Goal: Task Accomplishment & Management: Manage account settings

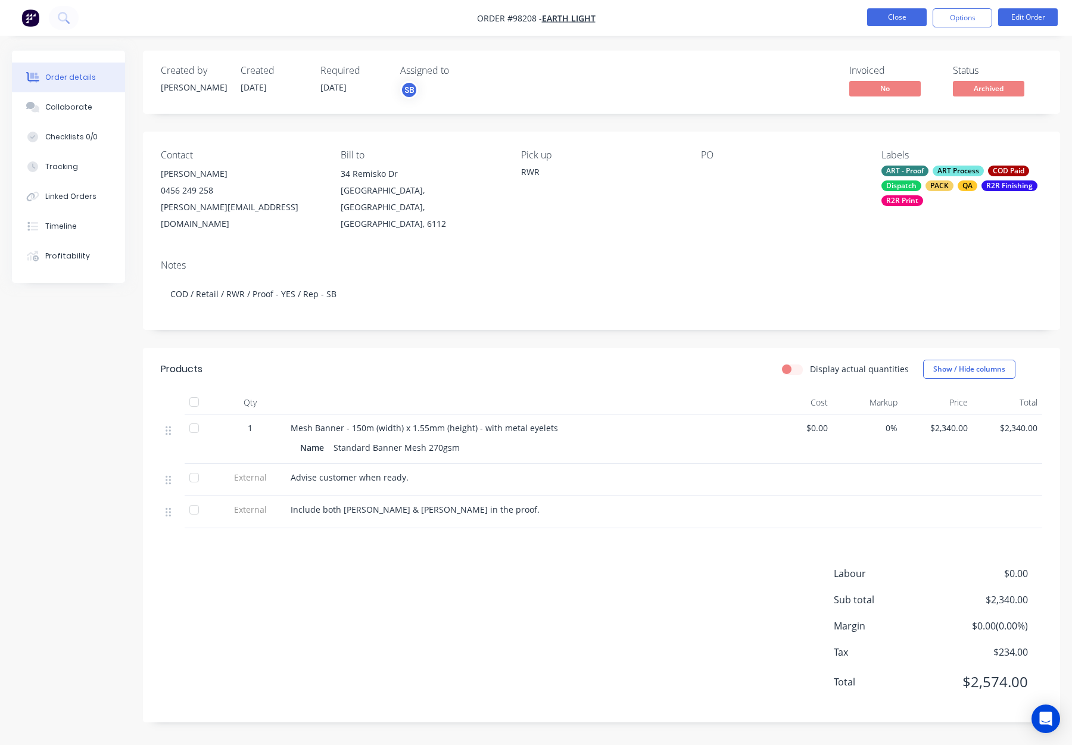
drag, startPoint x: 875, startPoint y: 31, endPoint x: 879, endPoint y: 26, distance: 6.4
click at [875, 31] on nav "Order #98208 - Earth Light Close Options Edit Order" at bounding box center [536, 18] width 1072 height 36
click at [881, 16] on button "Close" at bounding box center [897, 17] width 60 height 18
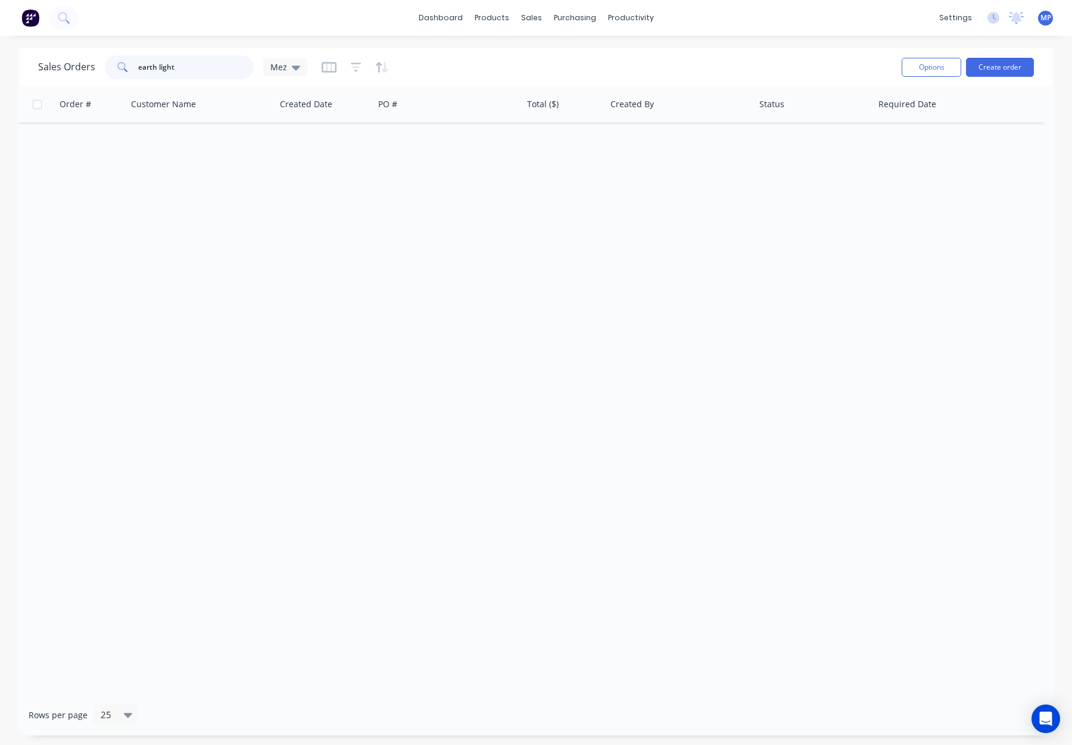
drag, startPoint x: 186, startPoint y: 63, endPoint x: 120, endPoint y: 63, distance: 66.1
click at [116, 64] on div "earth light" at bounding box center [179, 67] width 149 height 24
click at [197, 61] on input "earth light" at bounding box center [196, 67] width 116 height 24
click at [196, 61] on input "earth light" at bounding box center [196, 67] width 116 height 24
click at [200, 72] on input "earth light" at bounding box center [196, 67] width 116 height 24
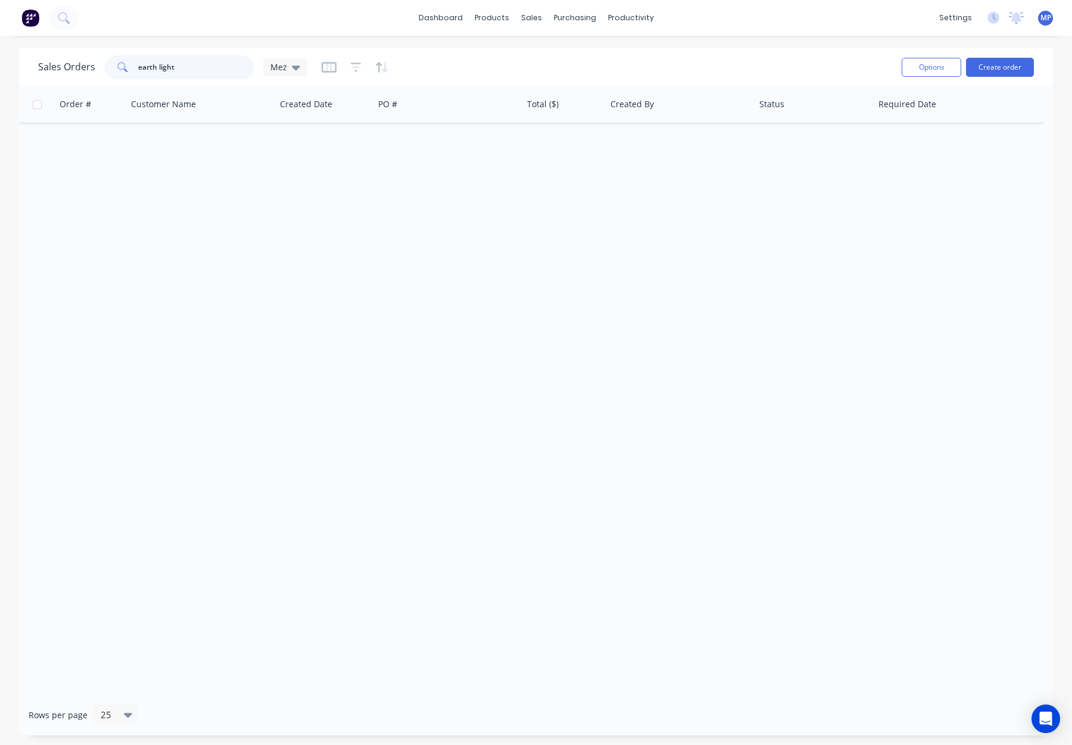
drag, startPoint x: 191, startPoint y: 70, endPoint x: 147, endPoint y: 67, distance: 44.2
click at [147, 67] on input "earth light" at bounding box center [196, 67] width 116 height 24
type input "e"
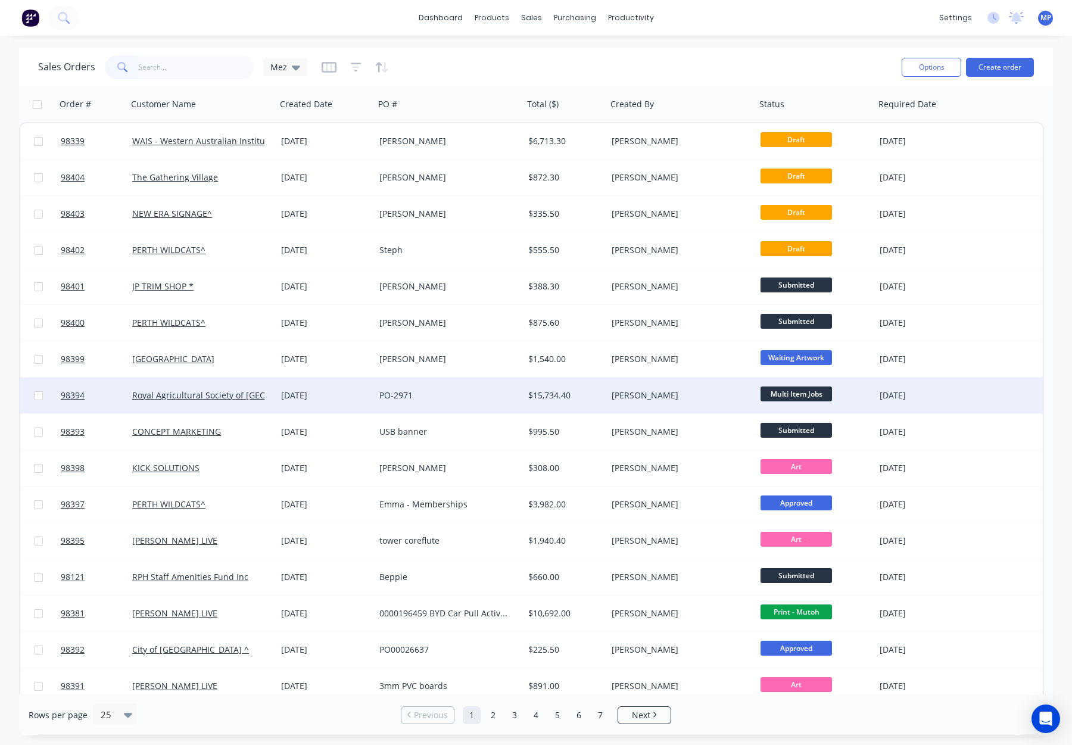
click at [495, 398] on div "PO-2971" at bounding box center [445, 395] width 132 height 12
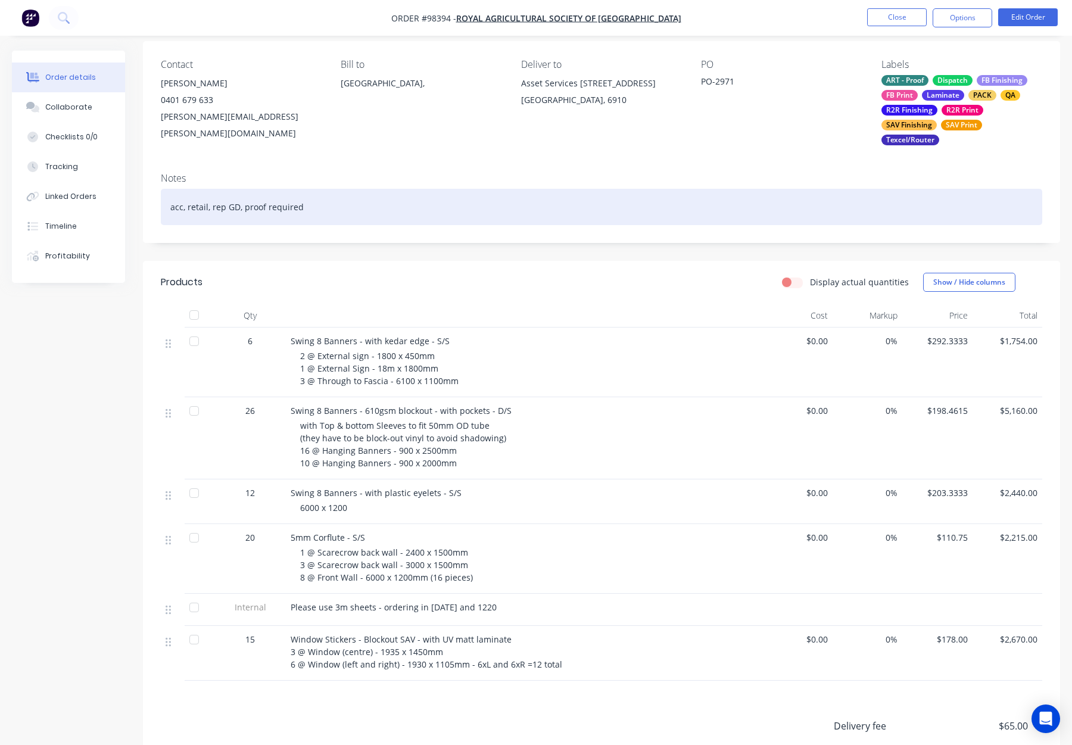
scroll to position [192, 0]
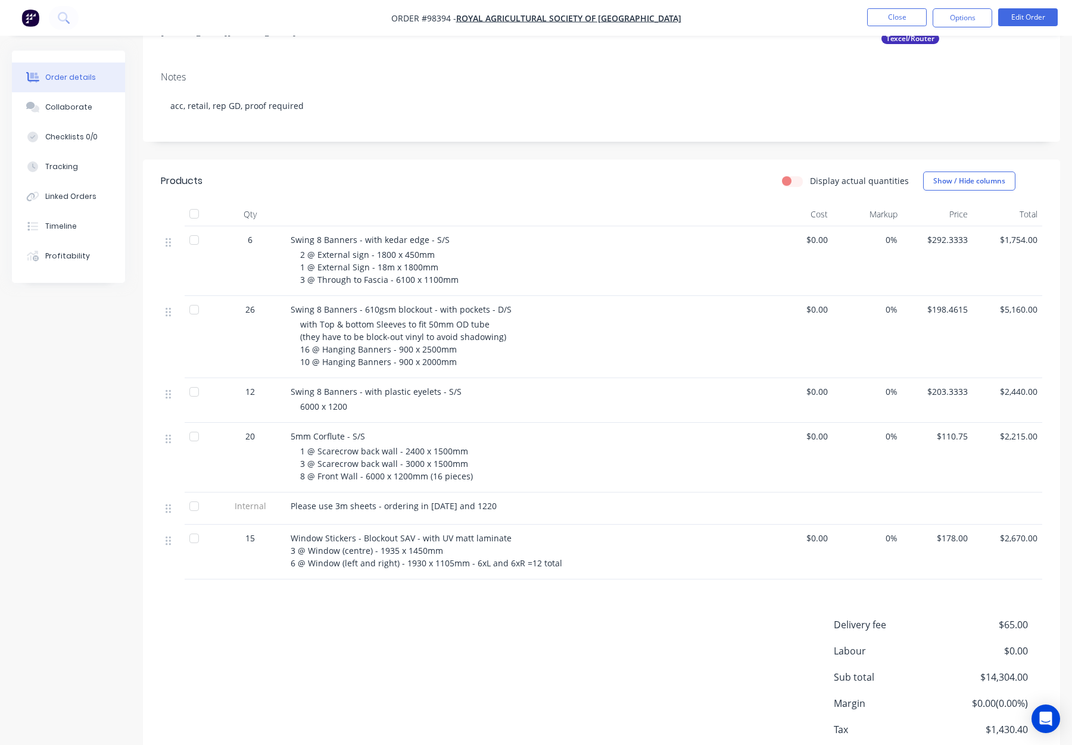
click at [412, 334] on span "with Top & bottom Sleeves to fit 50mm OD tube (they have to be block-out vinyl …" at bounding box center [403, 343] width 206 height 49
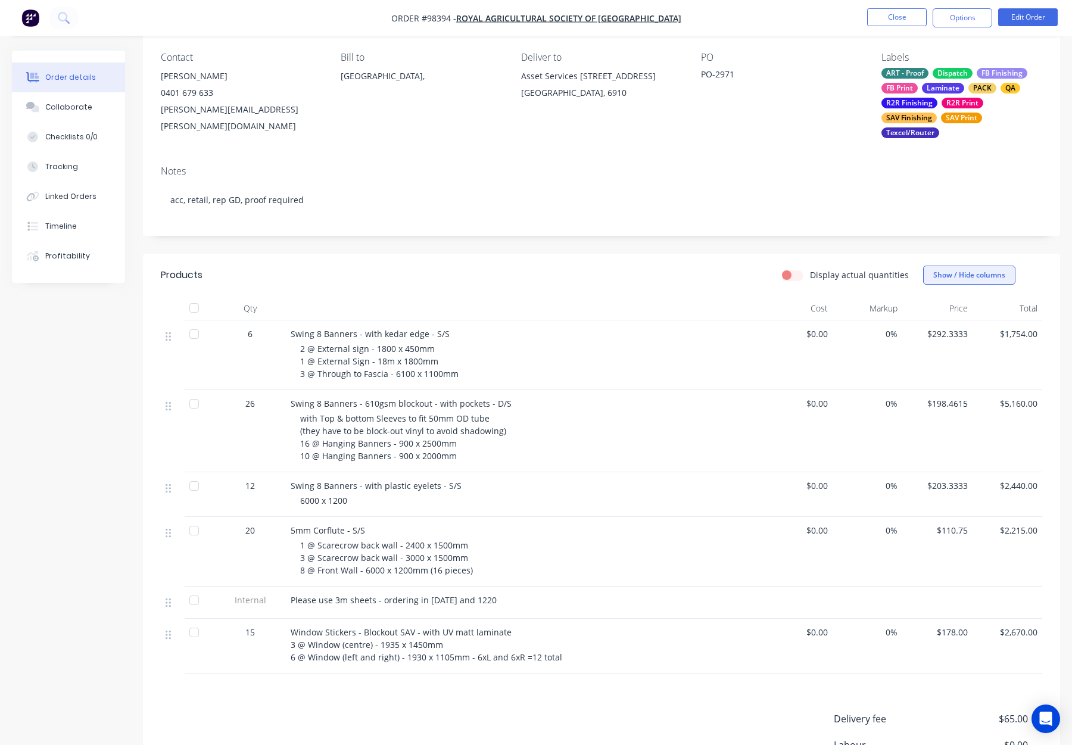
scroll to position [99, 0]
click at [887, 15] on button "Close" at bounding box center [897, 17] width 60 height 18
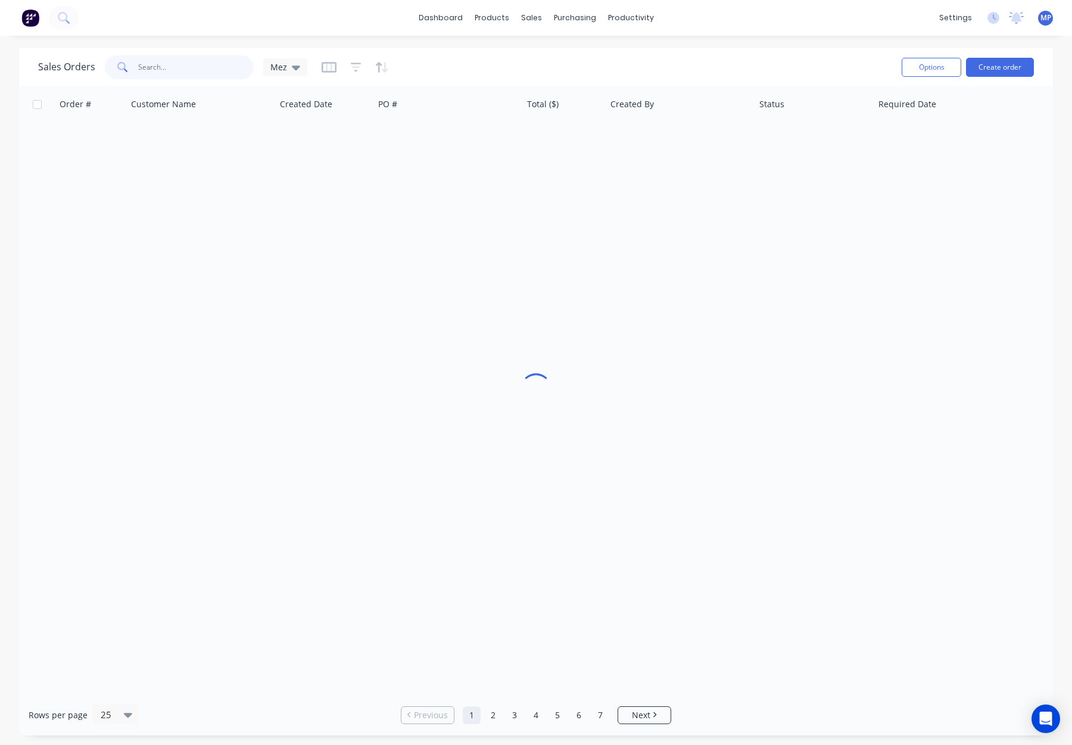
drag, startPoint x: 153, startPoint y: 67, endPoint x: 222, endPoint y: 71, distance: 69.2
click at [155, 67] on input "text" at bounding box center [196, 67] width 116 height 24
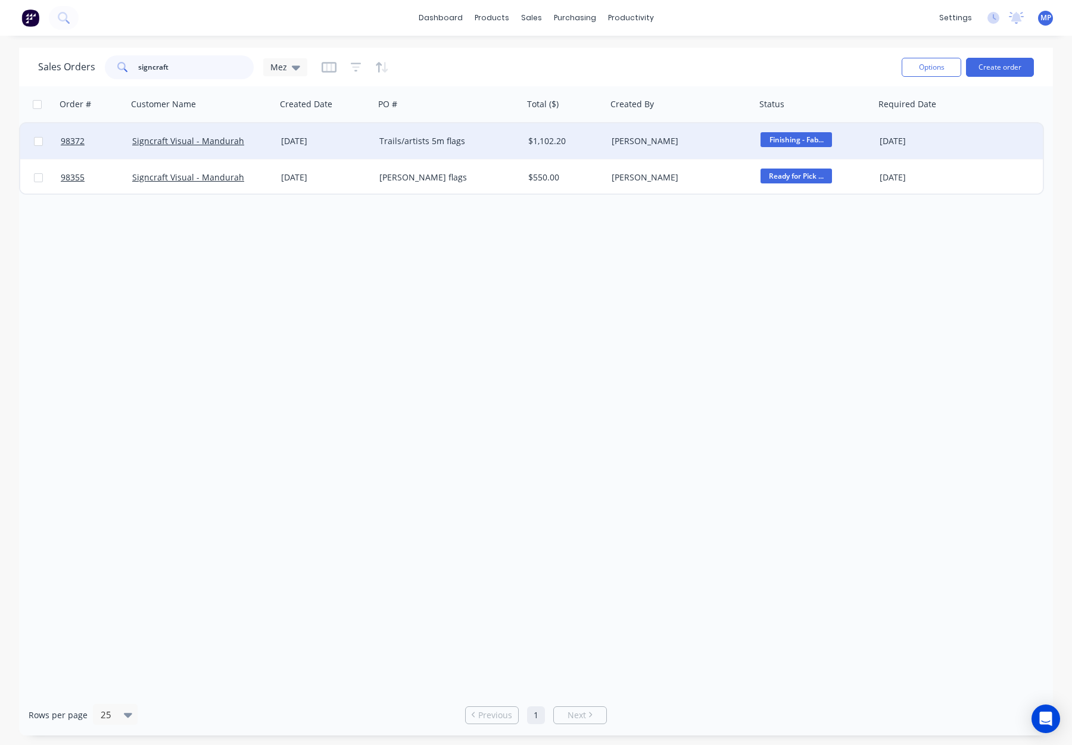
type input "signcraft"
click at [509, 146] on div "Trails/artists 5m flags" at bounding box center [445, 141] width 132 height 12
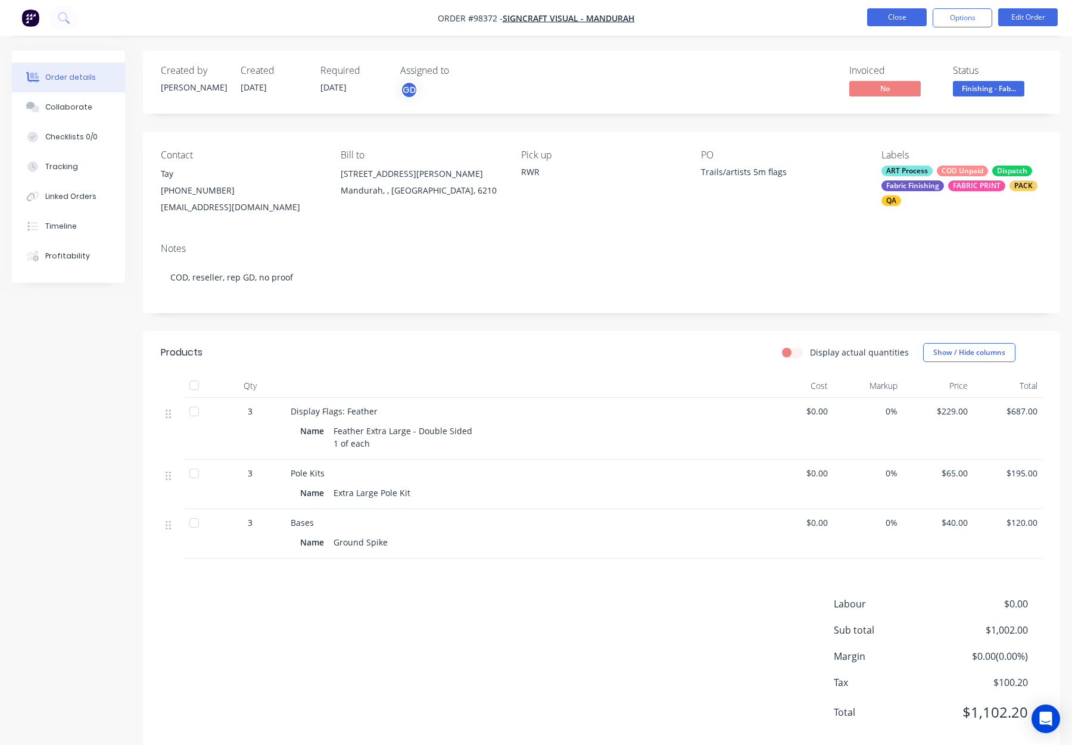
click at [889, 18] on button "Close" at bounding box center [897, 17] width 60 height 18
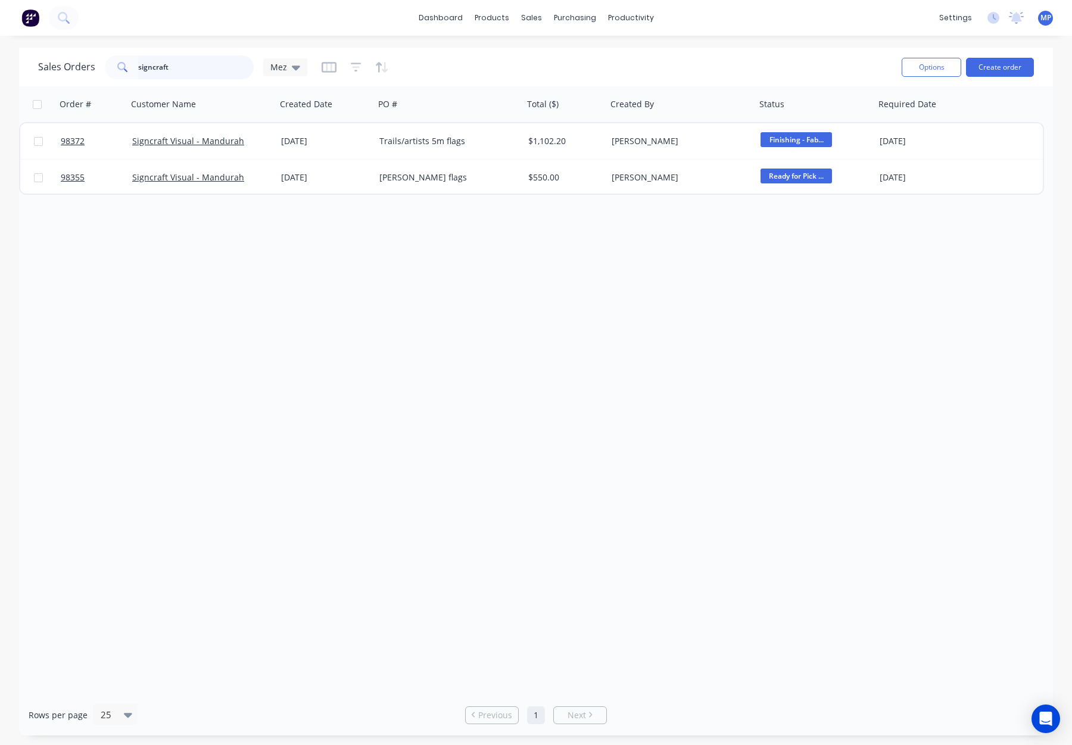
drag, startPoint x: 111, startPoint y: 63, endPoint x: 91, endPoint y: 62, distance: 20.9
click at [85, 61] on div "Sales Orders signcraft Mez" at bounding box center [172, 67] width 269 height 24
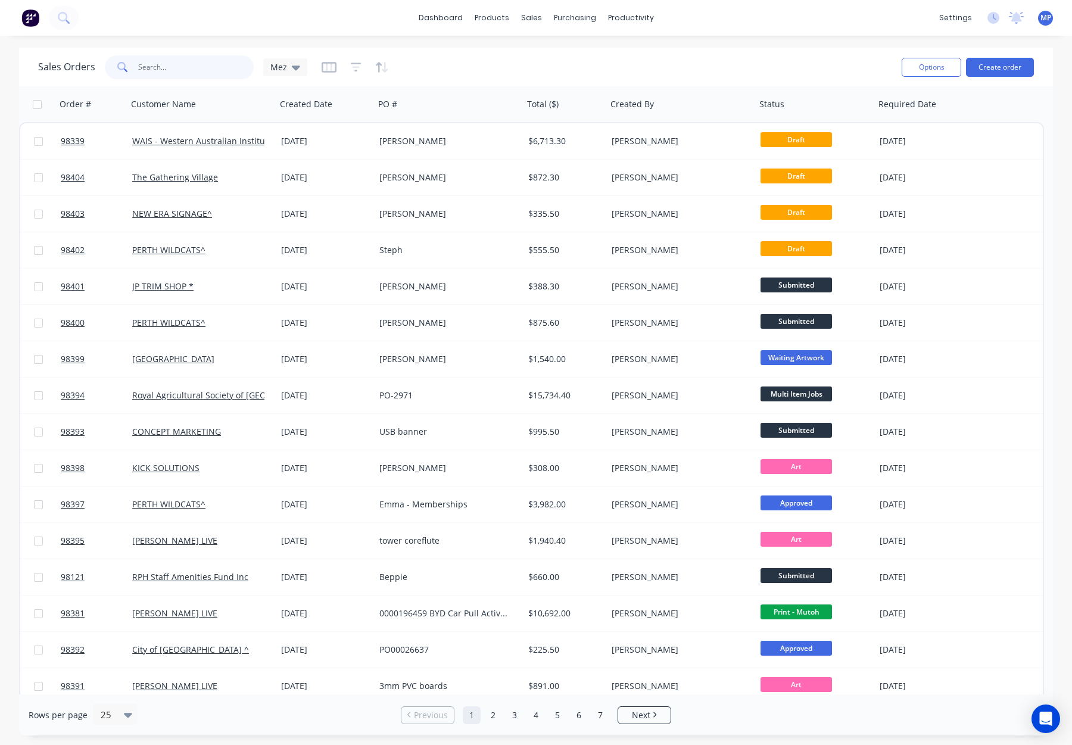
click at [157, 63] on input "text" at bounding box center [196, 67] width 116 height 24
click at [432, 64] on div "Sales Orders Mez" at bounding box center [465, 66] width 854 height 29
click at [210, 65] on input "text" at bounding box center [196, 67] width 116 height 24
click at [161, 64] on input "text" at bounding box center [196, 67] width 116 height 24
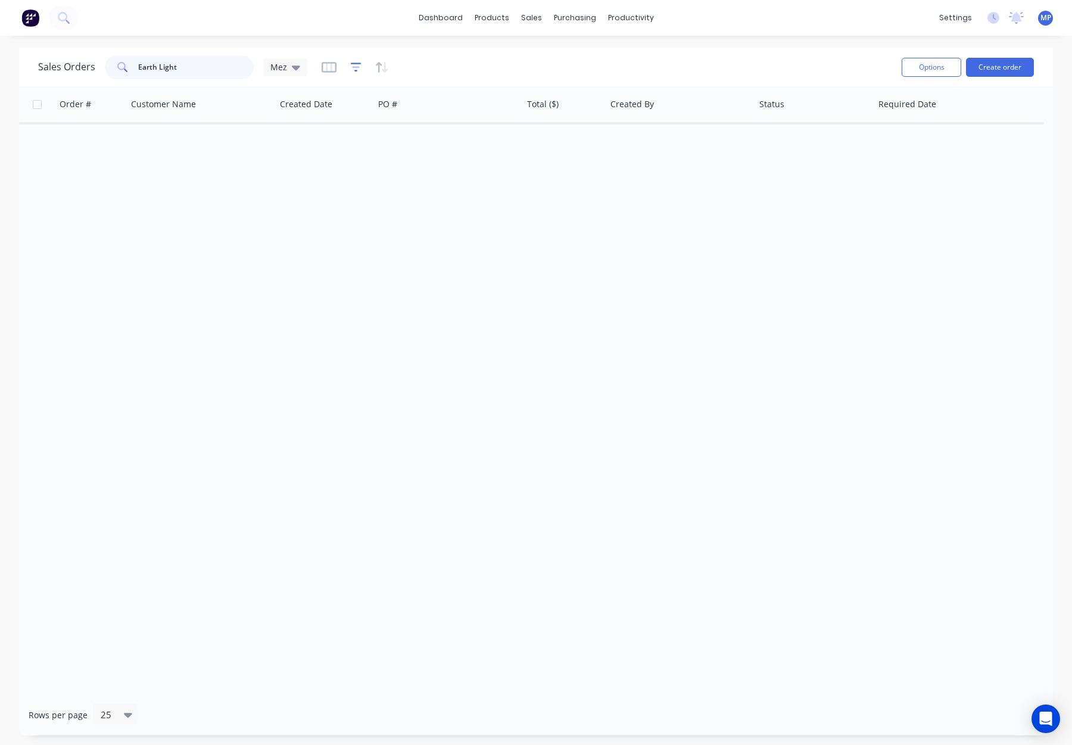
type input "Earth Light"
click at [356, 64] on icon "button" at bounding box center [356, 67] width 11 height 12
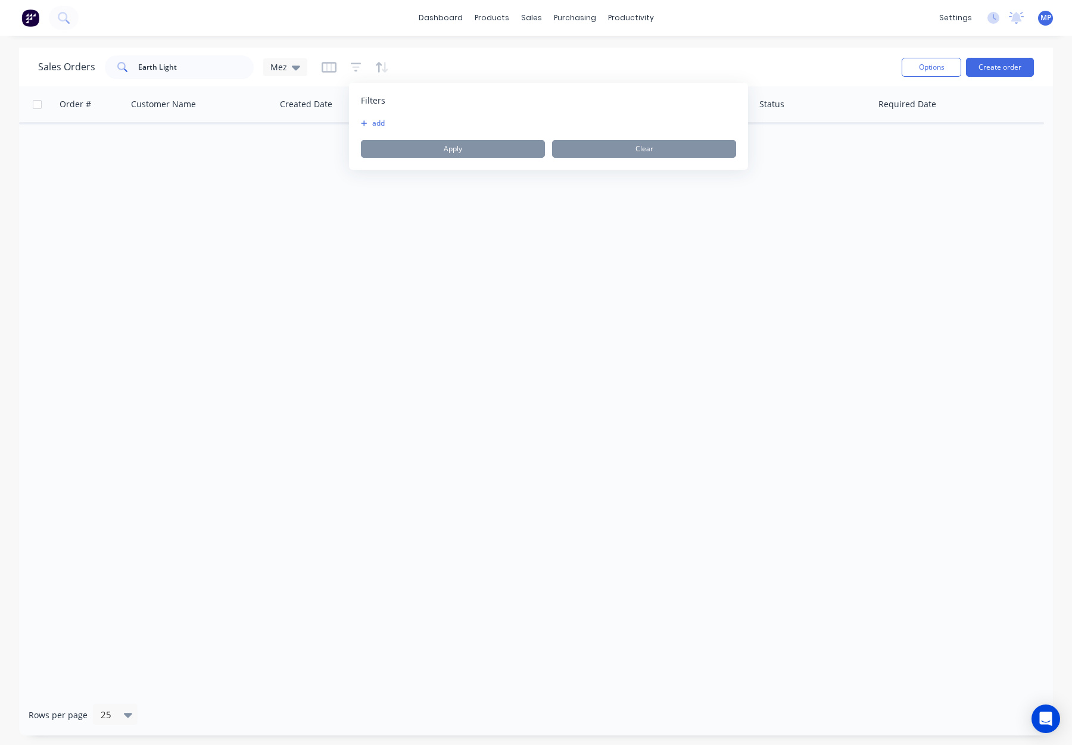
click at [378, 124] on button "add" at bounding box center [376, 124] width 30 height 10
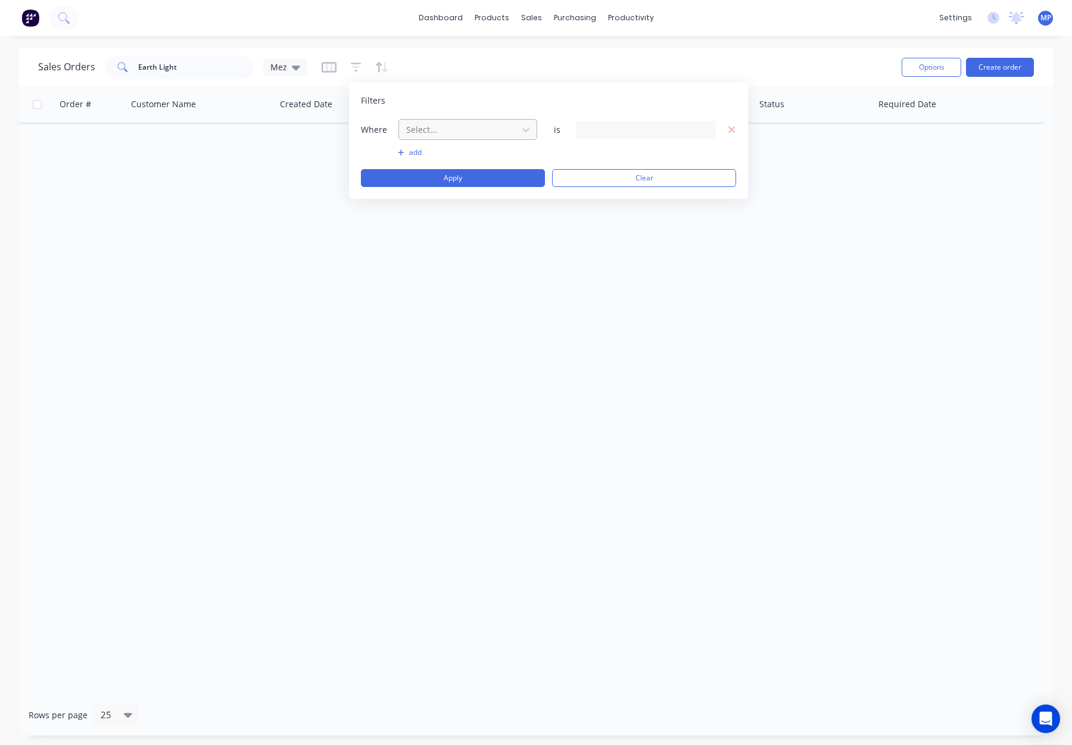
click at [448, 136] on div at bounding box center [458, 129] width 107 height 15
drag, startPoint x: 462, startPoint y: 308, endPoint x: 469, endPoint y: 304, distance: 8.1
click at [463, 308] on div "Status" at bounding box center [467, 310] width 139 height 22
click at [628, 133] on div "28 Status selected" at bounding box center [636, 129] width 108 height 13
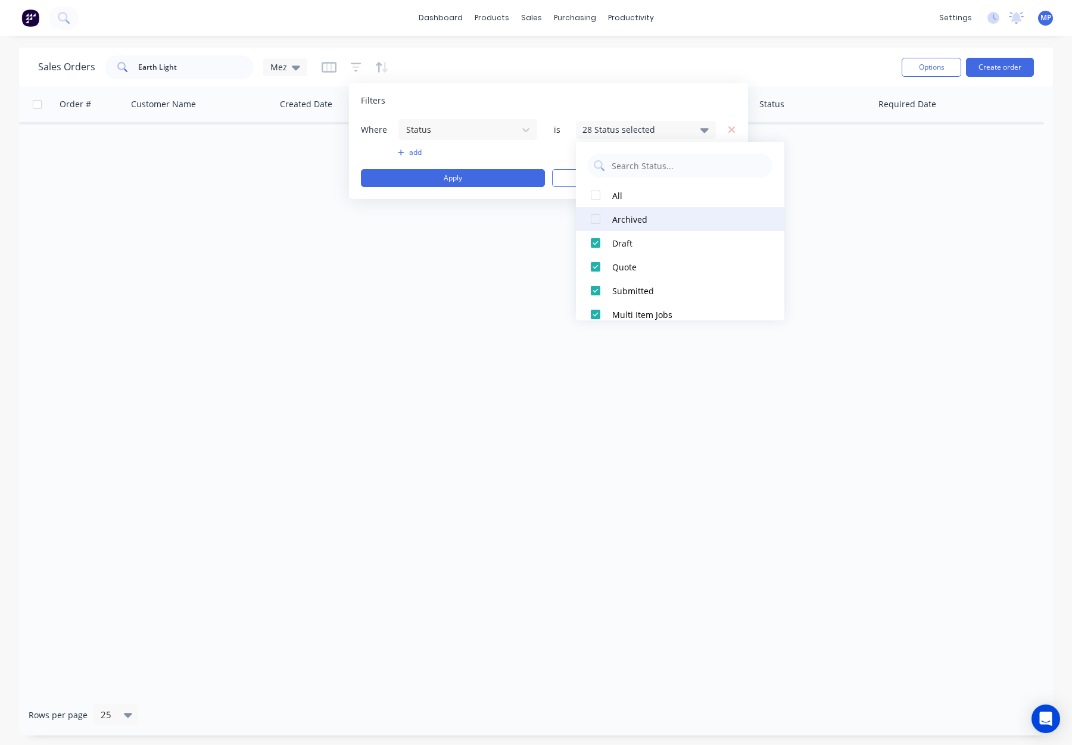
click at [622, 219] on div "Archived" at bounding box center [683, 219] width 143 height 13
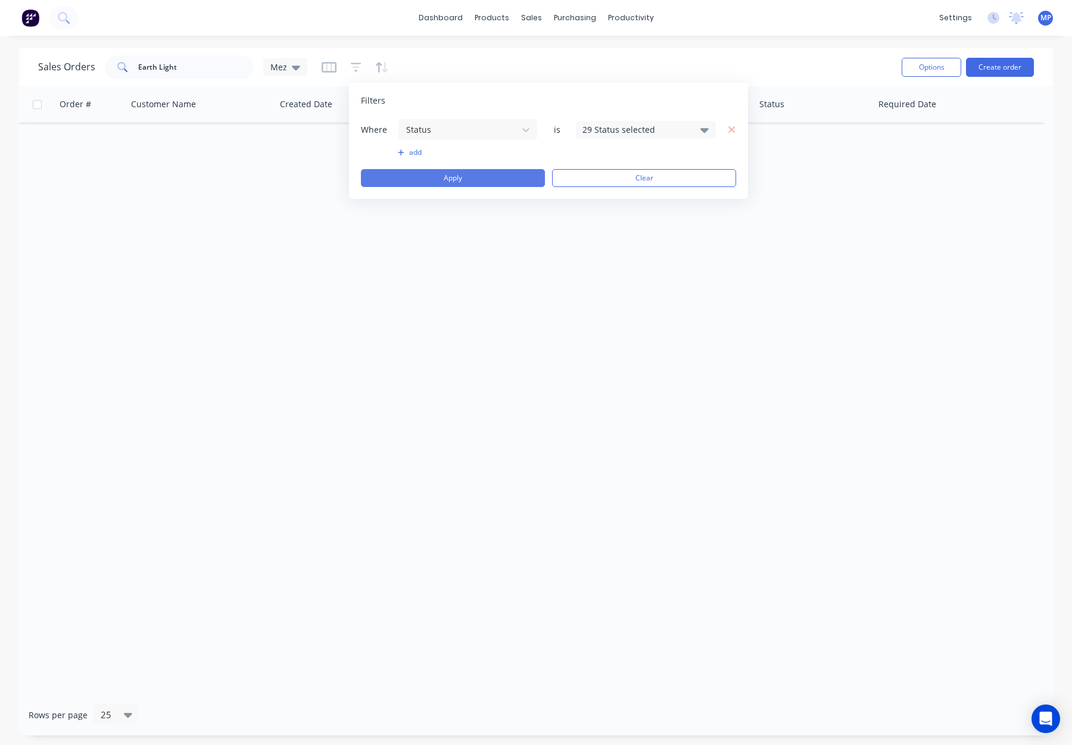
click at [459, 177] on button "Apply" at bounding box center [453, 178] width 184 height 18
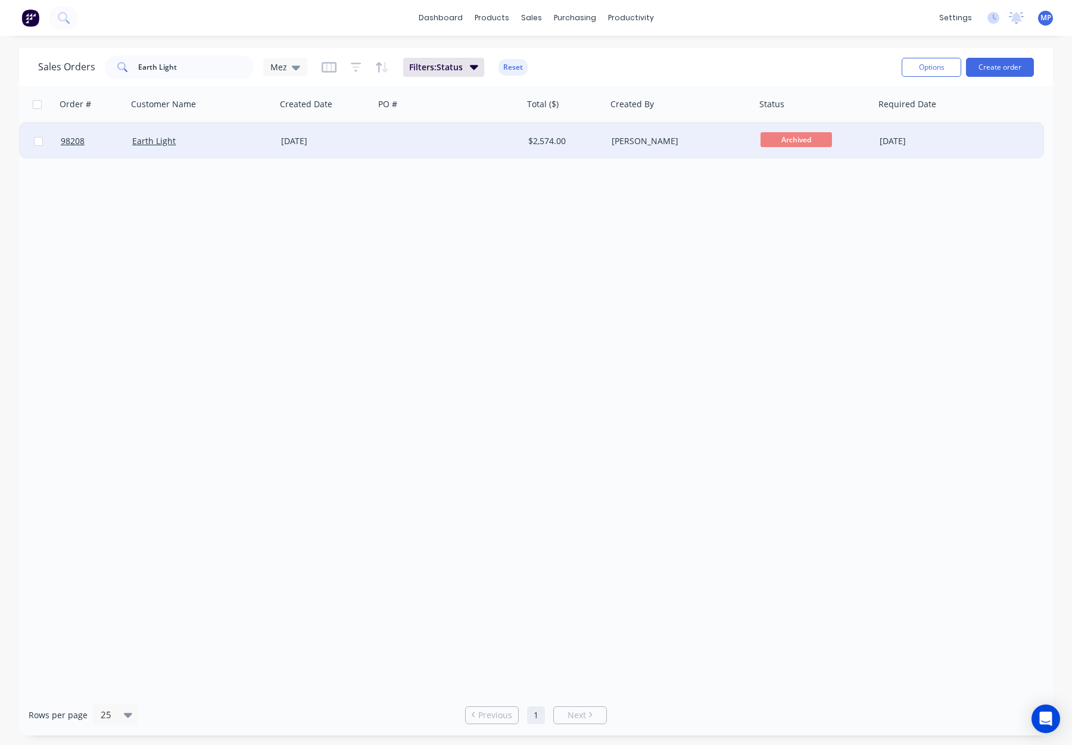
click at [387, 138] on div at bounding box center [449, 141] width 149 height 36
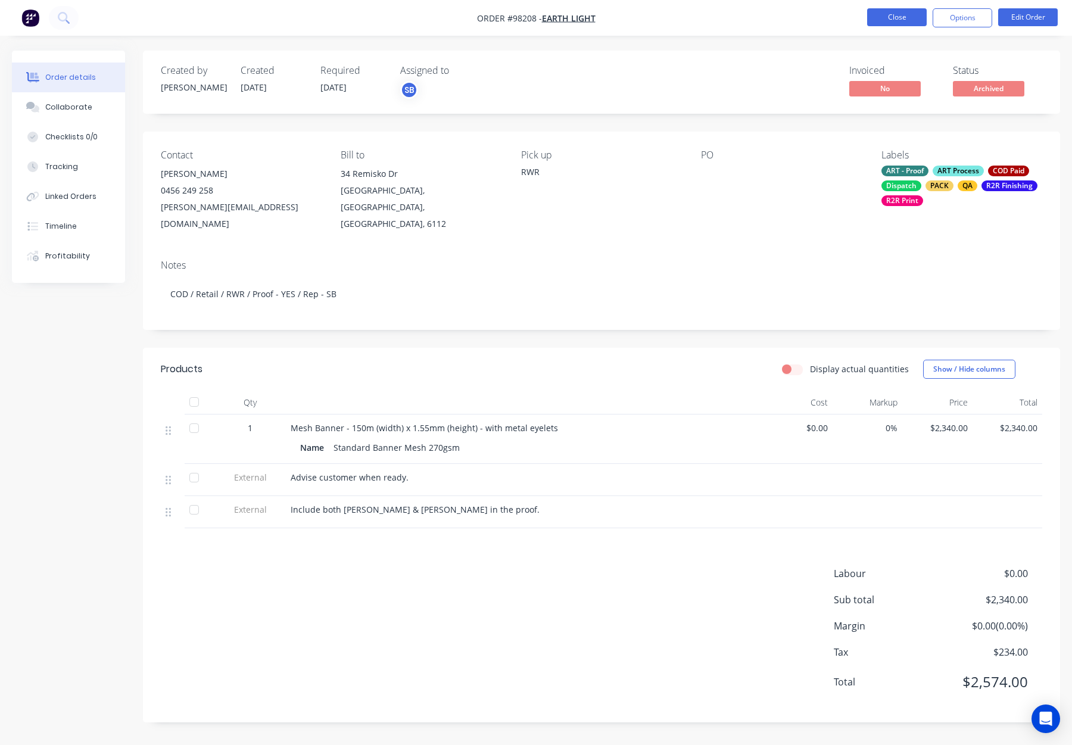
click at [904, 16] on button "Close" at bounding box center [897, 17] width 60 height 18
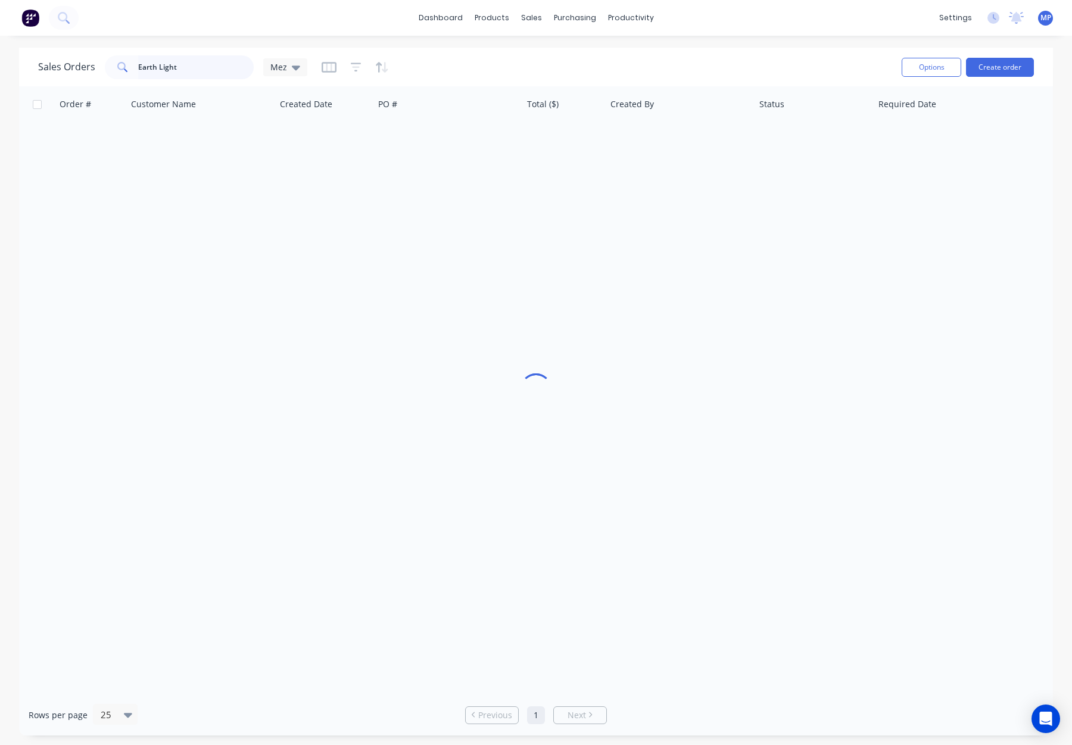
click at [185, 64] on input "Earth Light" at bounding box center [196, 67] width 116 height 24
click at [116, 64] on div "Earth Light" at bounding box center [179, 67] width 149 height 24
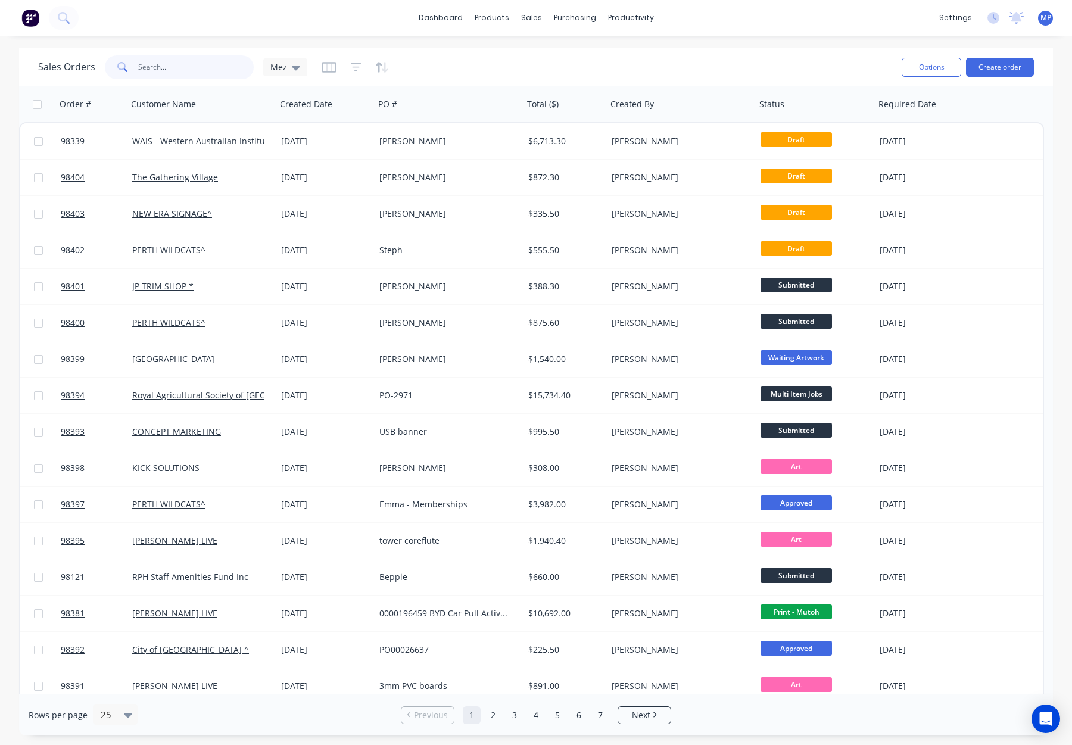
drag, startPoint x: 156, startPoint y: 67, endPoint x: 180, endPoint y: 71, distance: 24.8
click at [156, 67] on input "text" at bounding box center [196, 67] width 116 height 24
click at [364, 67] on div at bounding box center [355, 67] width 67 height 19
click at [359, 68] on icon "button" at bounding box center [356, 67] width 11 height 12
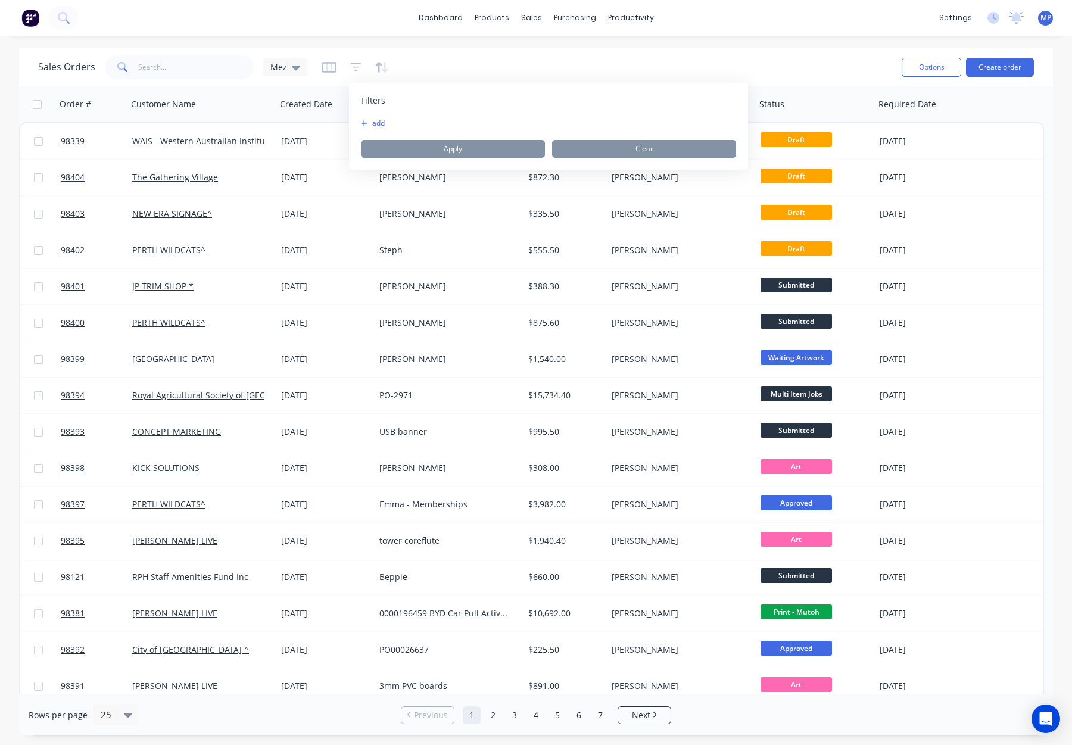
click at [391, 125] on div "add" at bounding box center [548, 124] width 375 height 10
click at [378, 123] on button "add" at bounding box center [376, 124] width 30 height 10
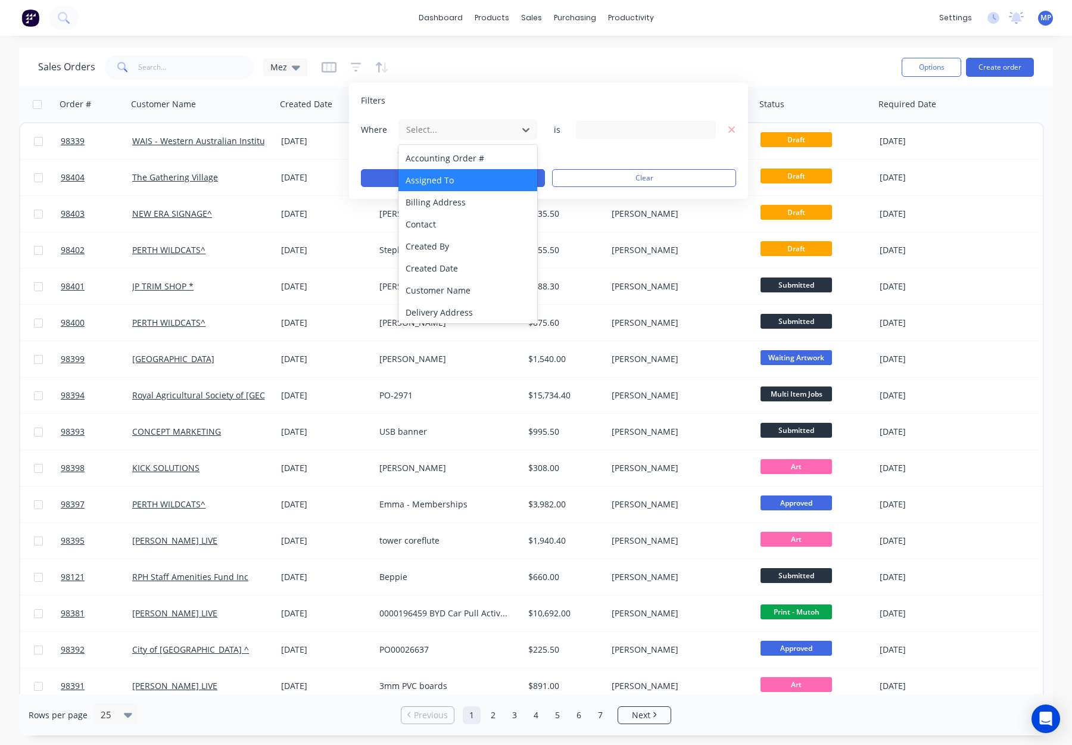
drag, startPoint x: 457, startPoint y: 127, endPoint x: 487, endPoint y: 175, distance: 55.9
click at [457, 127] on div at bounding box center [458, 129] width 107 height 15
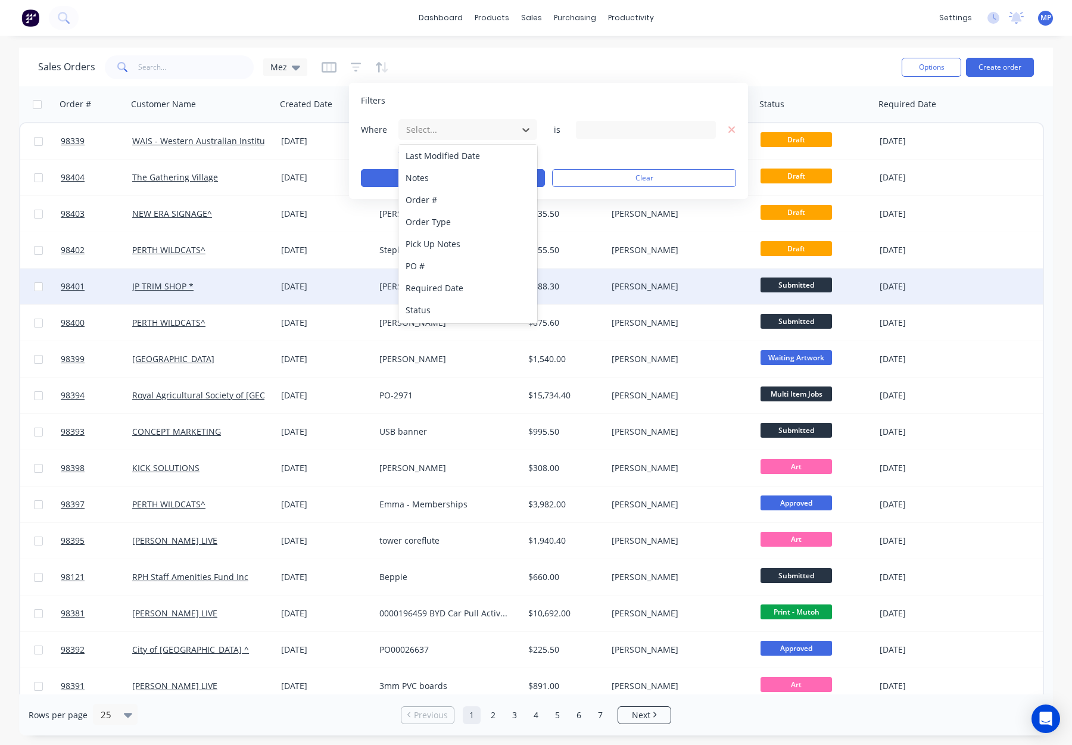
drag, startPoint x: 488, startPoint y: 304, endPoint x: 519, endPoint y: 285, distance: 37.2
click at [492, 303] on div "Status" at bounding box center [467, 310] width 139 height 22
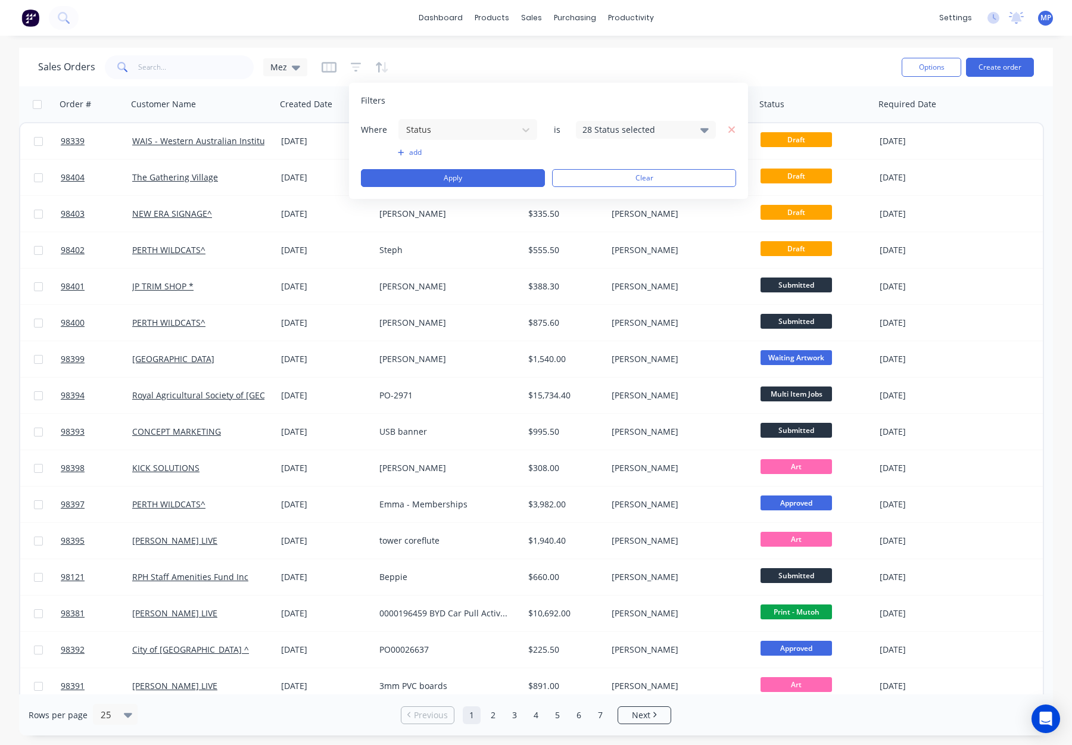
click at [607, 136] on div "28 Status selected" at bounding box center [646, 130] width 140 height 18
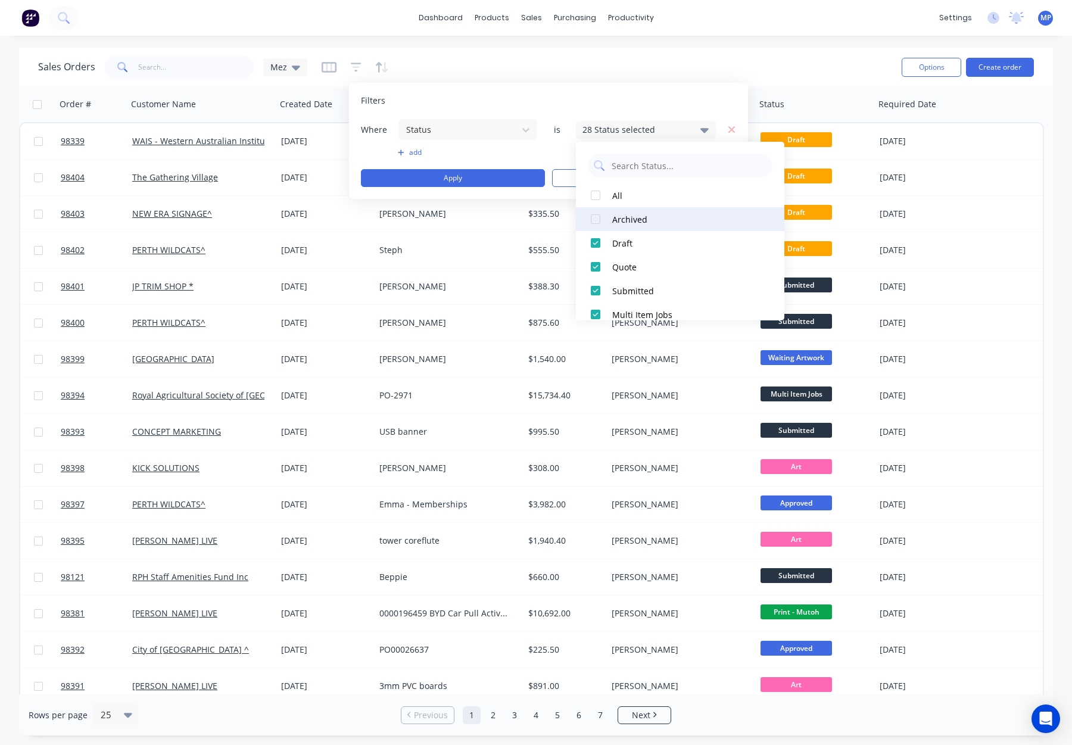
click at [622, 214] on div "Archived" at bounding box center [683, 219] width 143 height 13
click at [441, 171] on button "Apply" at bounding box center [453, 178] width 184 height 18
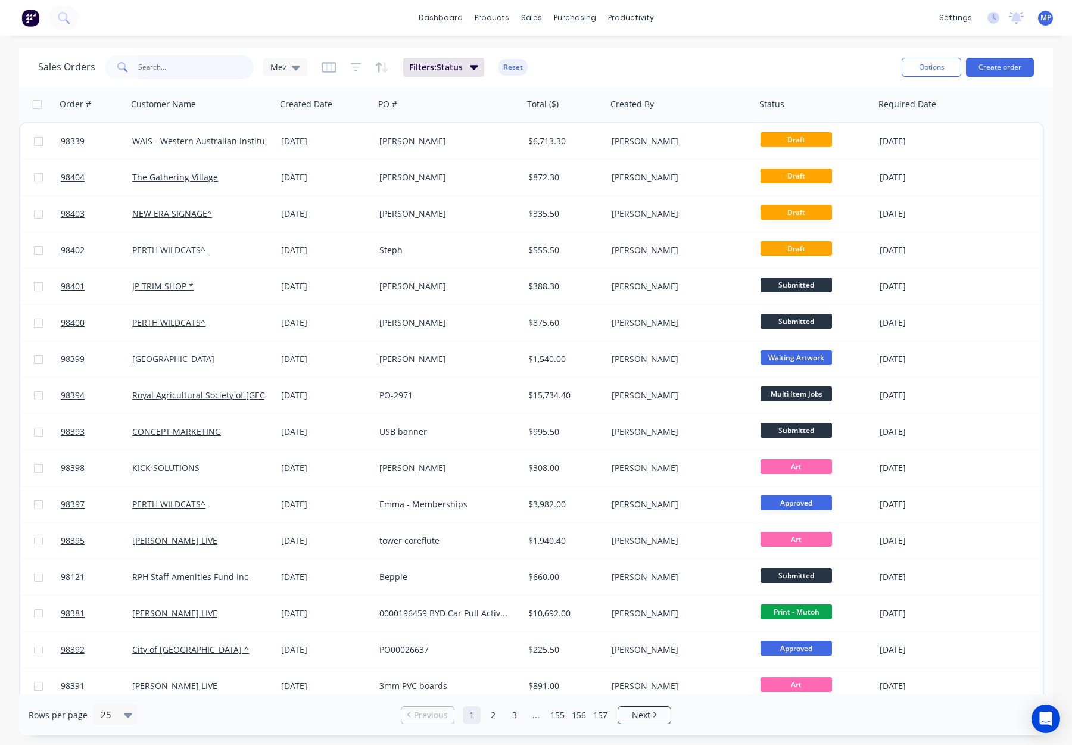
click at [173, 67] on input "text" at bounding box center [196, 67] width 116 height 24
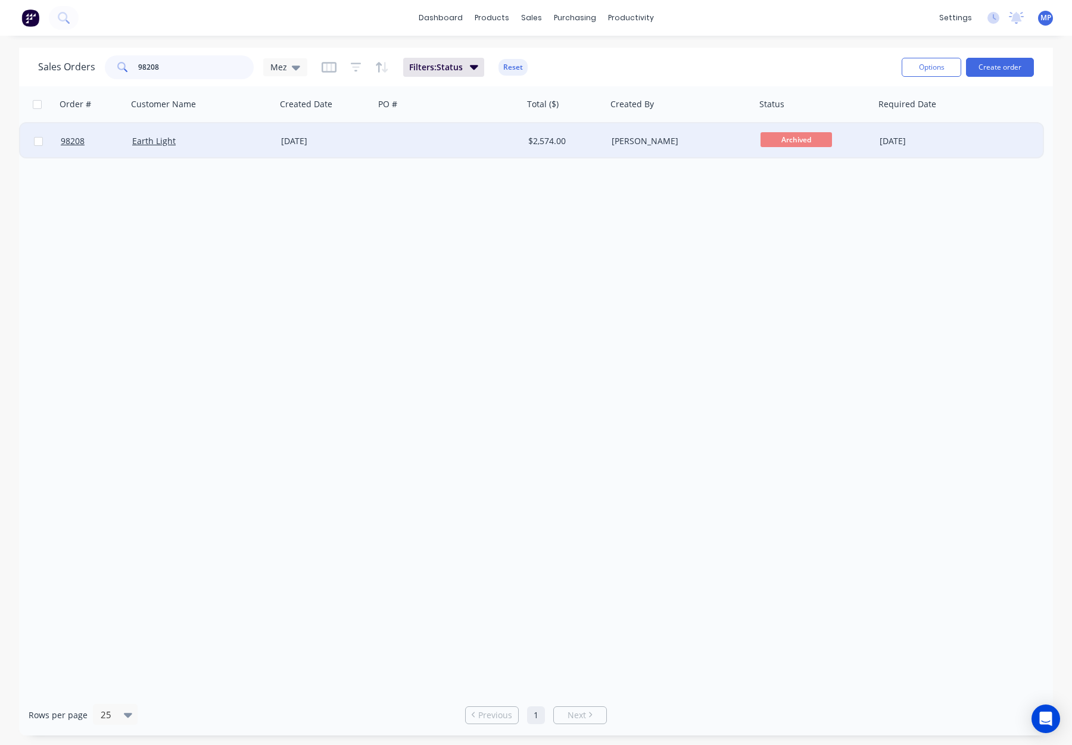
type input "98208"
click at [370, 139] on div "[DATE]" at bounding box center [325, 141] width 98 height 36
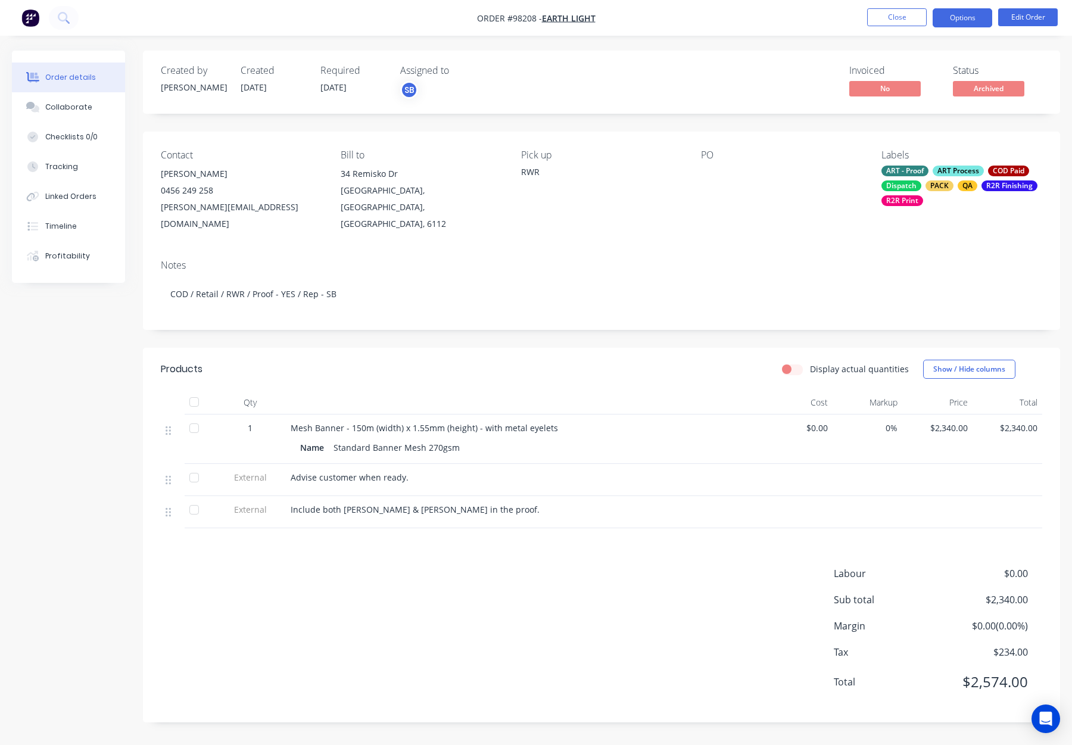
click at [953, 17] on button "Options" at bounding box center [963, 17] width 60 height 19
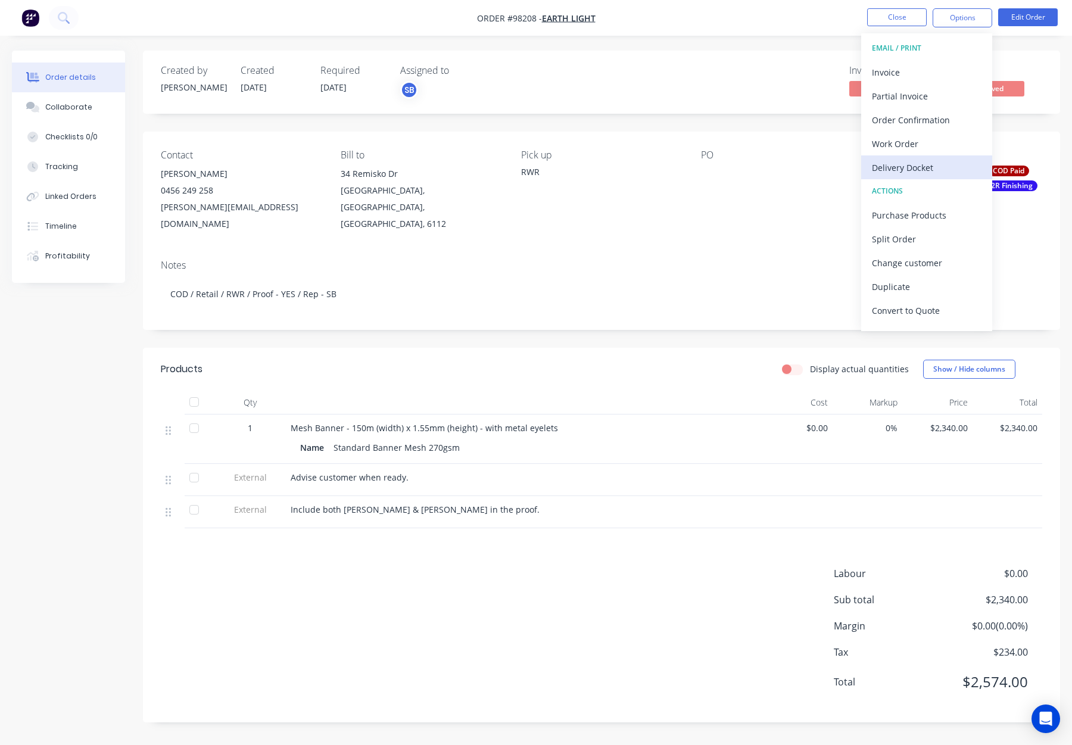
scroll to position [18, 0]
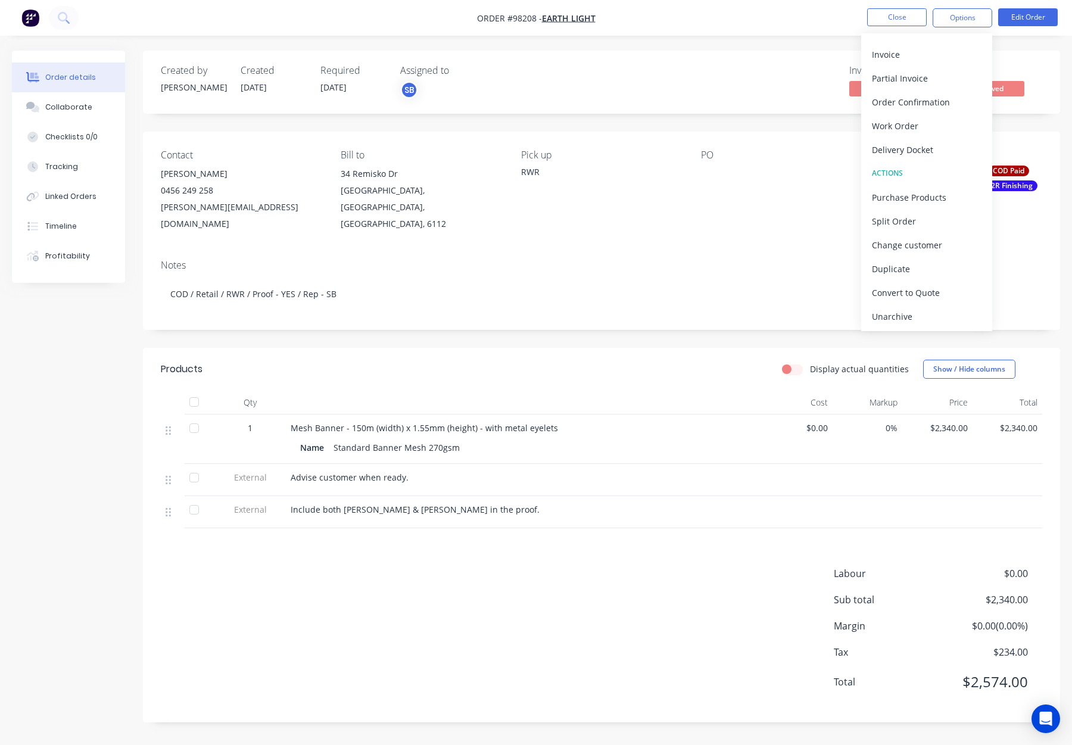
click at [927, 316] on div "Unarchive" at bounding box center [927, 316] width 110 height 17
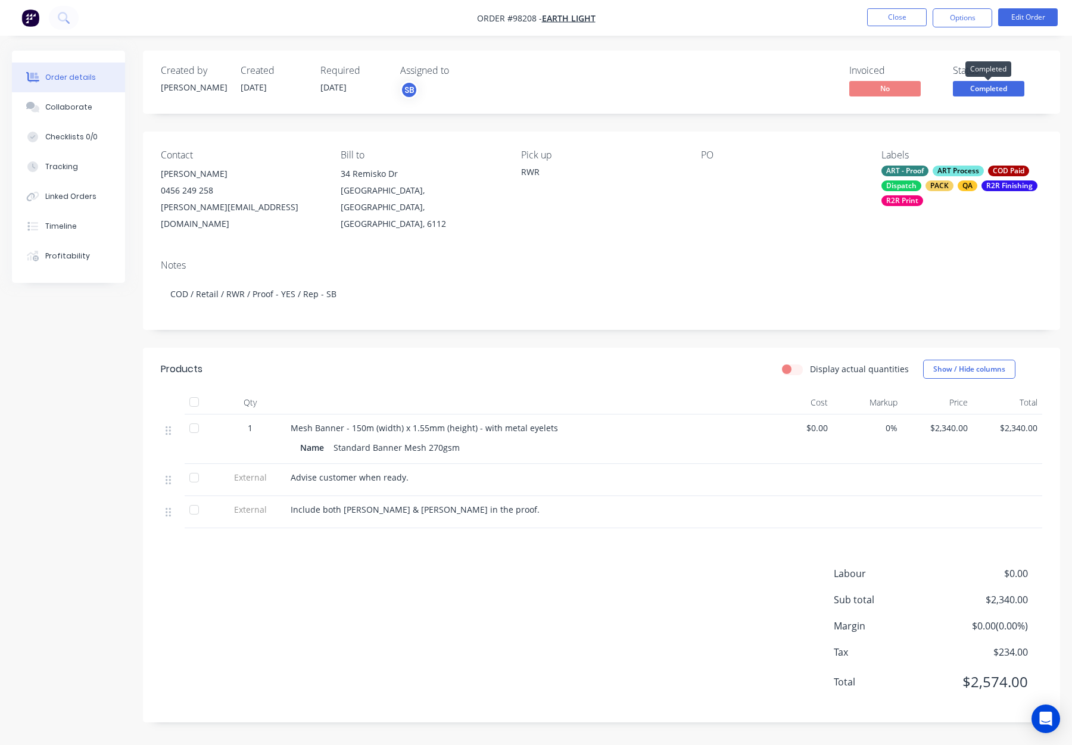
click at [986, 86] on span "Completed" at bounding box center [988, 88] width 71 height 15
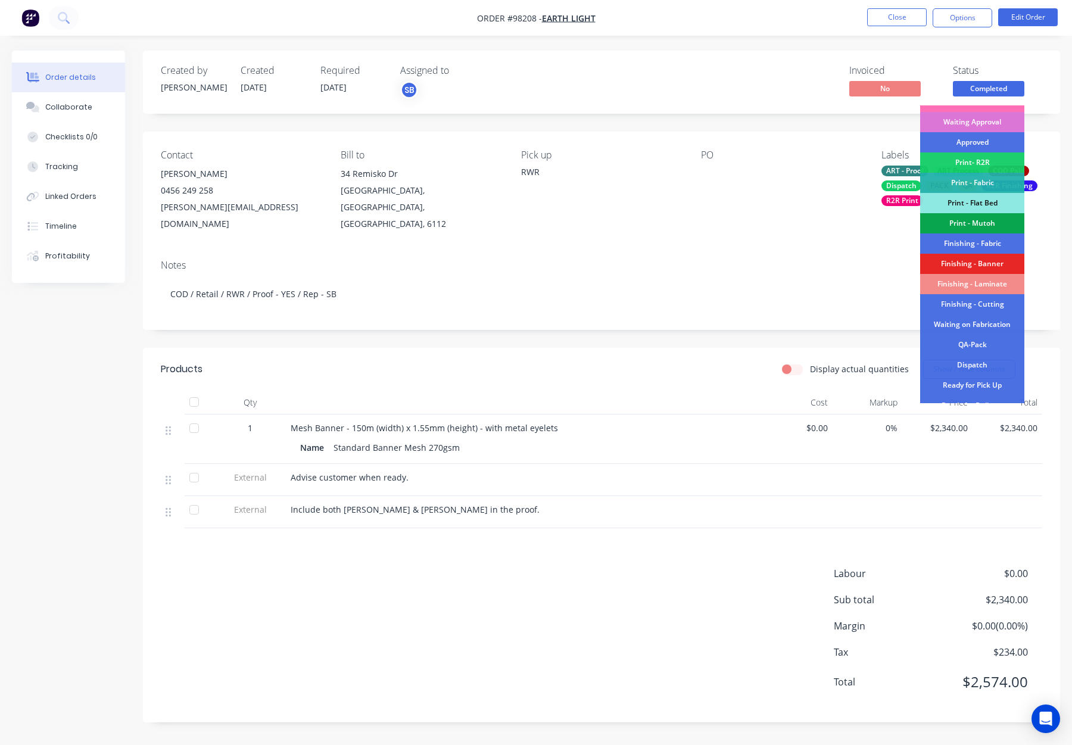
scroll to position [208, 0]
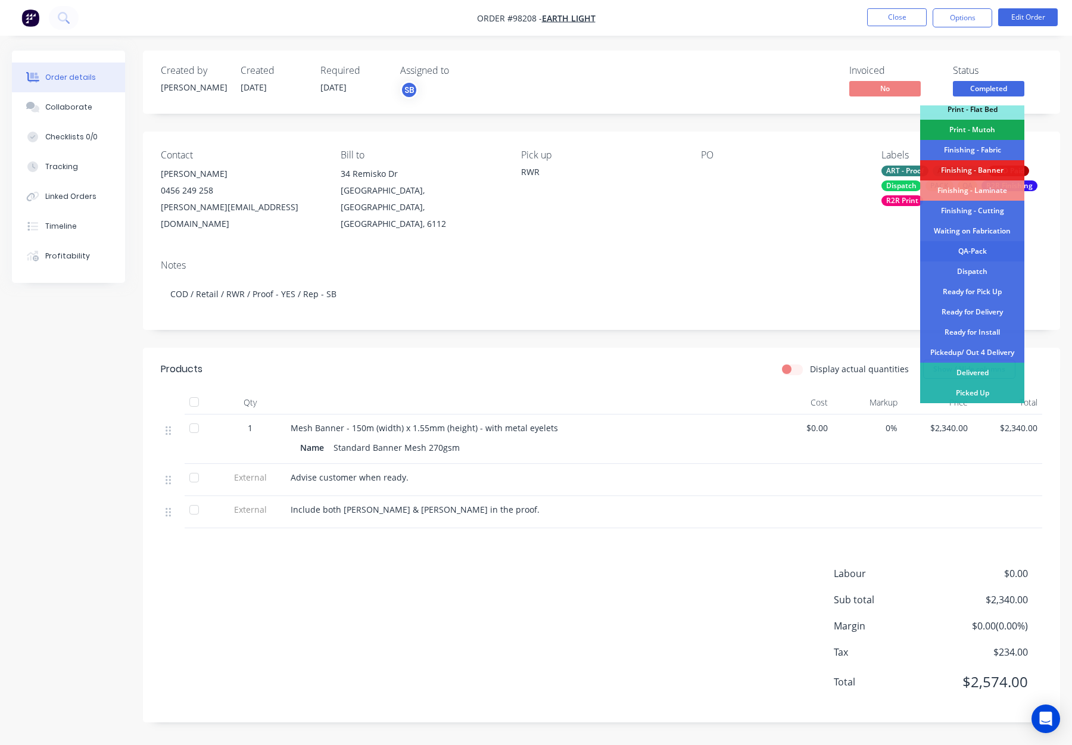
click at [974, 250] on div "QA-Pack" at bounding box center [972, 251] width 104 height 20
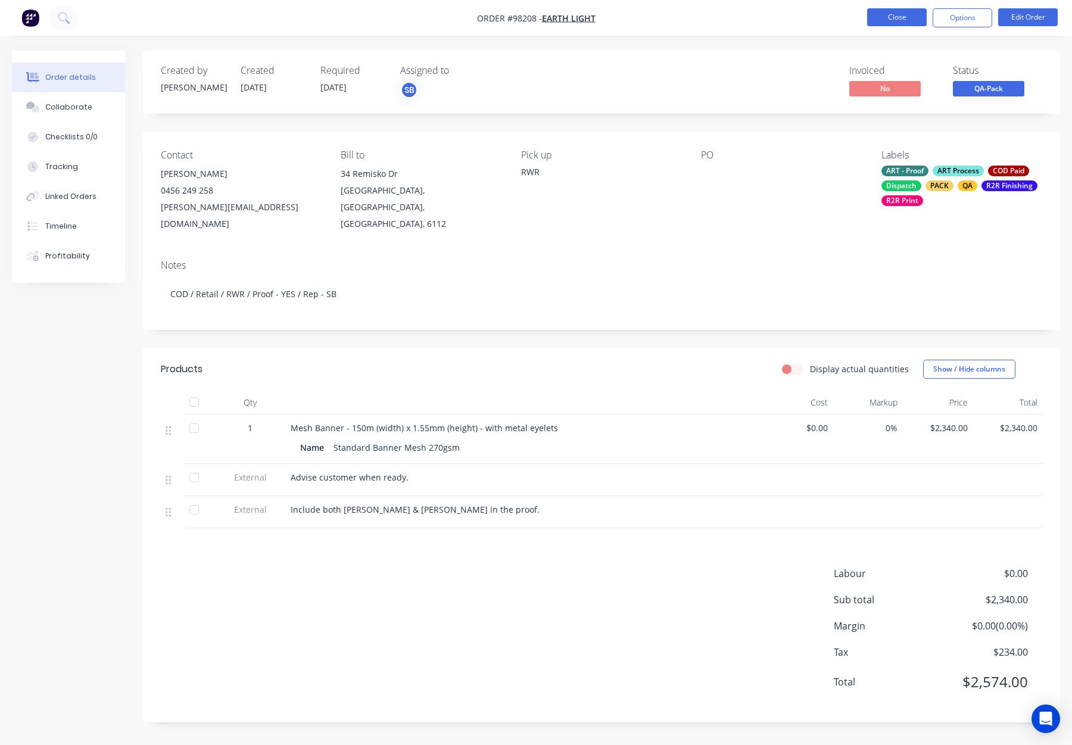
click at [906, 14] on button "Close" at bounding box center [897, 17] width 60 height 18
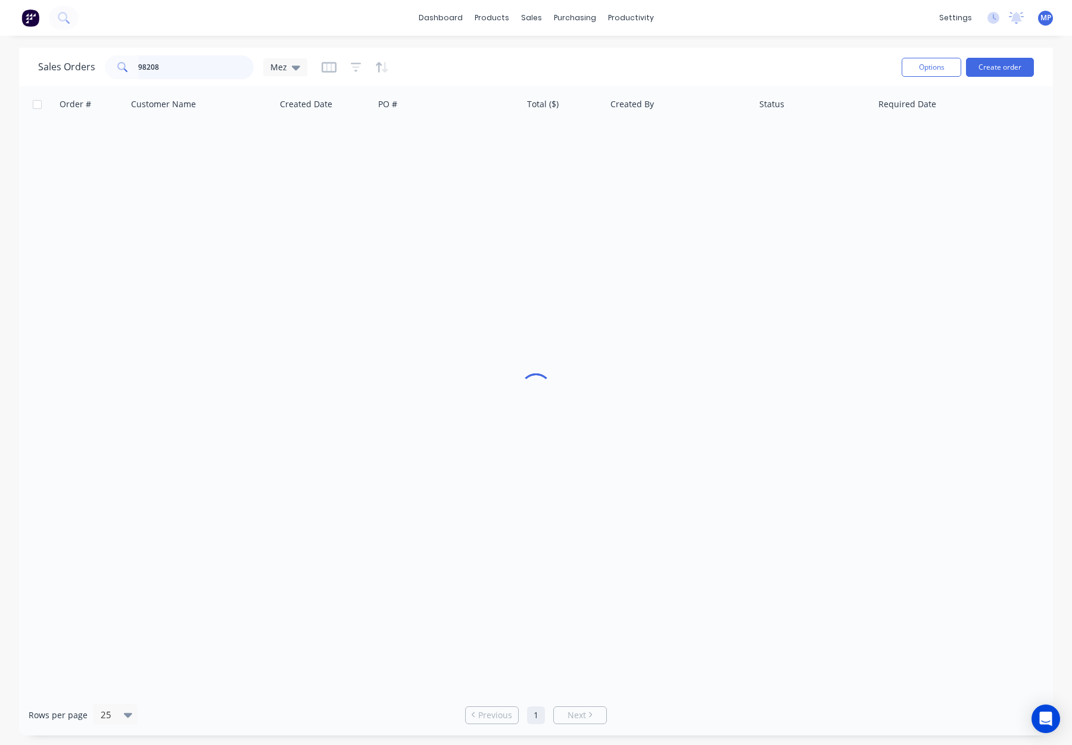
click at [177, 65] on input "98208" at bounding box center [196, 67] width 116 height 24
click at [96, 63] on div "Sales Orders 98208 Mez" at bounding box center [172, 67] width 269 height 24
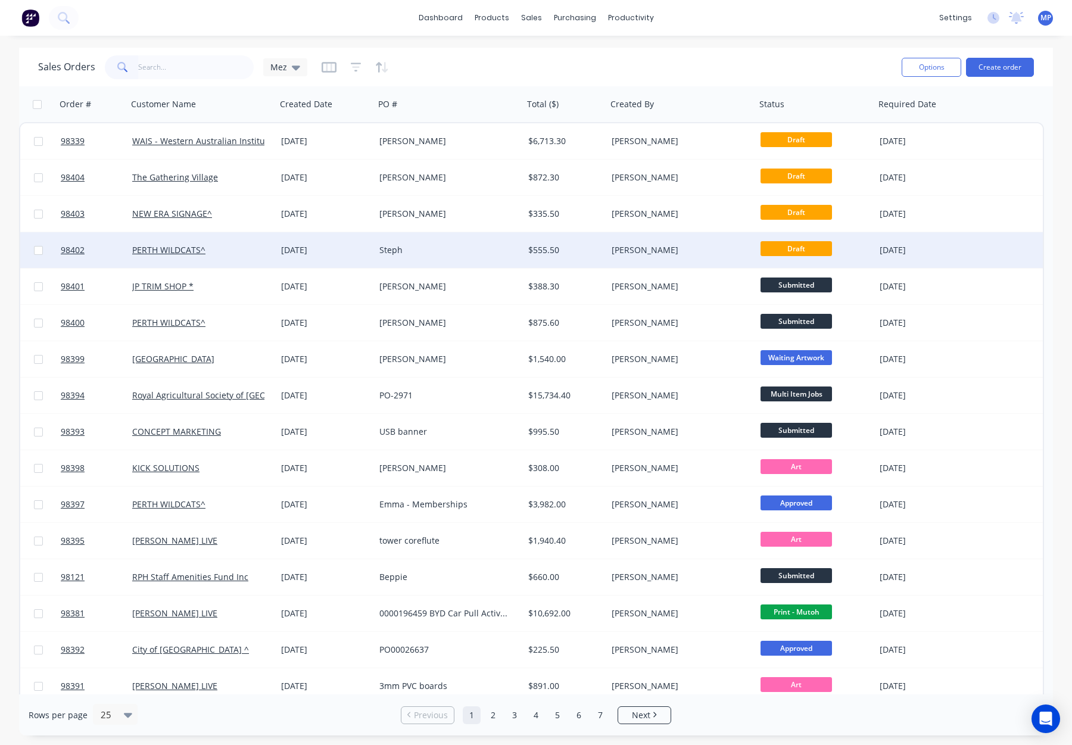
click at [569, 250] on div "$555.50" at bounding box center [563, 250] width 70 height 12
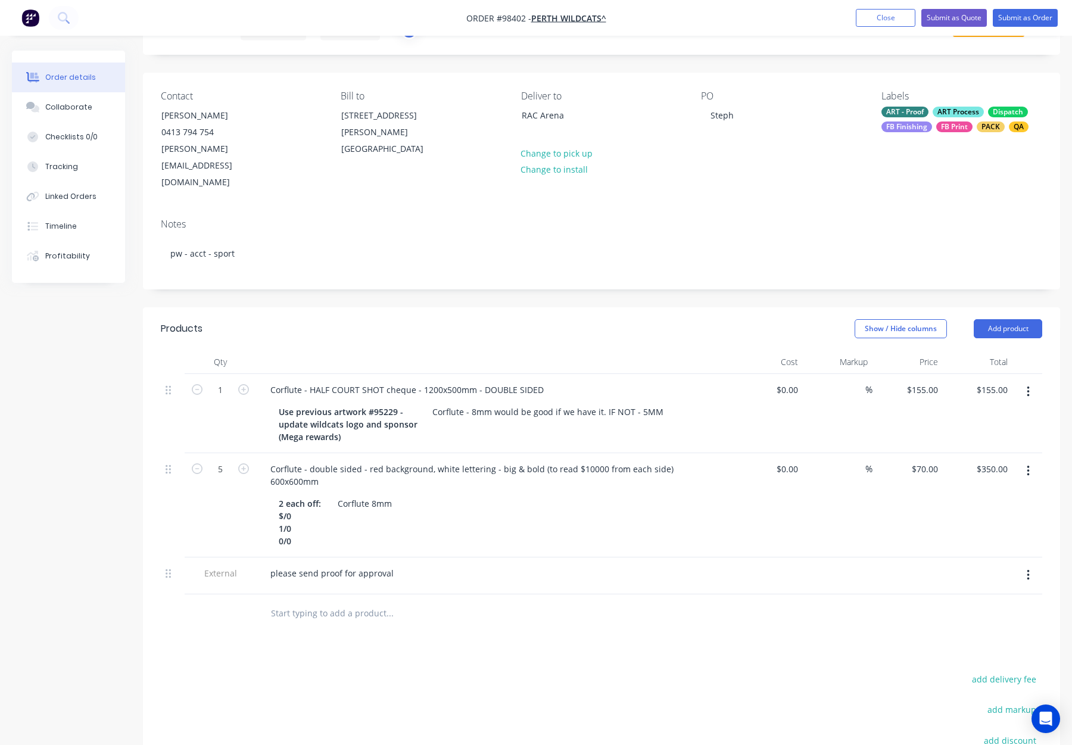
scroll to position [64, 0]
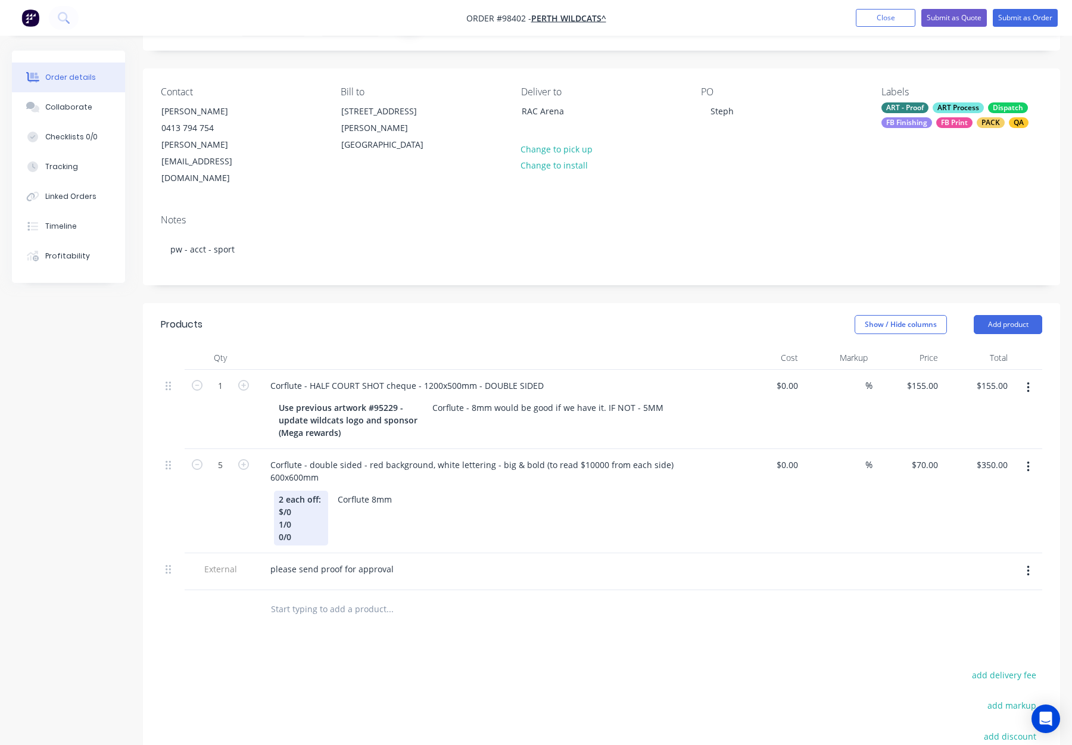
drag, startPoint x: 316, startPoint y: 456, endPoint x: 328, endPoint y: 465, distance: 14.9
click at [316, 491] on div "2 each off: $/0 1/0 0/0" at bounding box center [301, 518] width 54 height 55
click at [472, 615] on div "Products Show / Hide columns Add product Qty Cost Markup Price Total 1 Corflute…" at bounding box center [601, 609] width 917 height 612
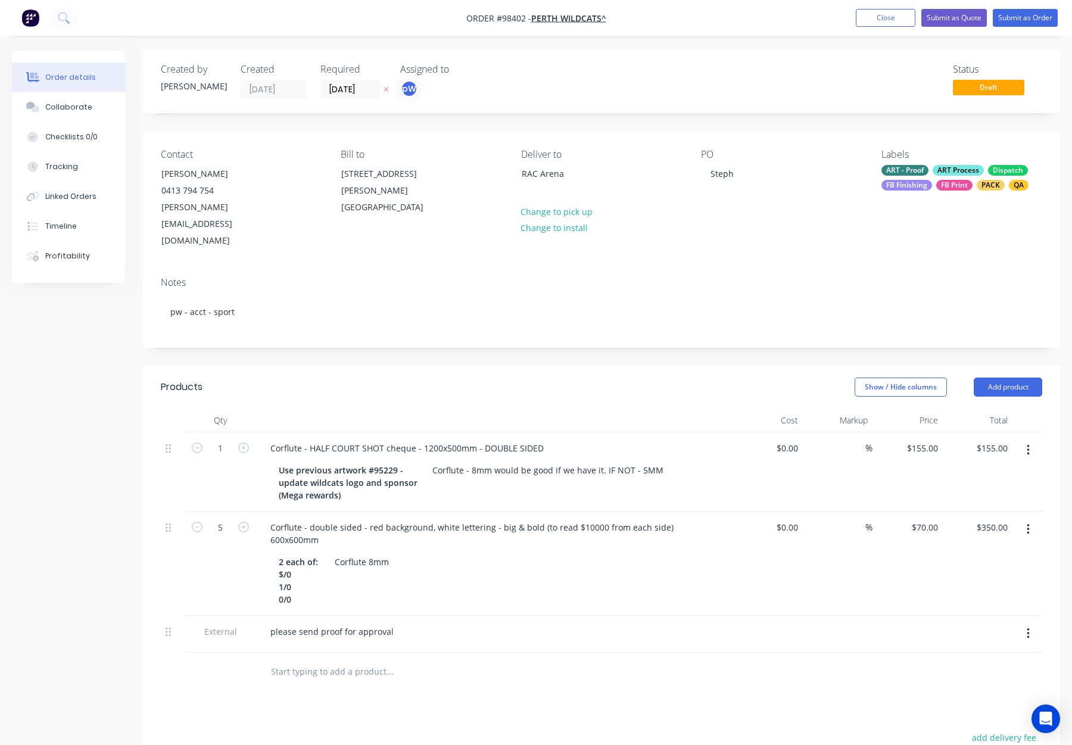
scroll to position [0, 0]
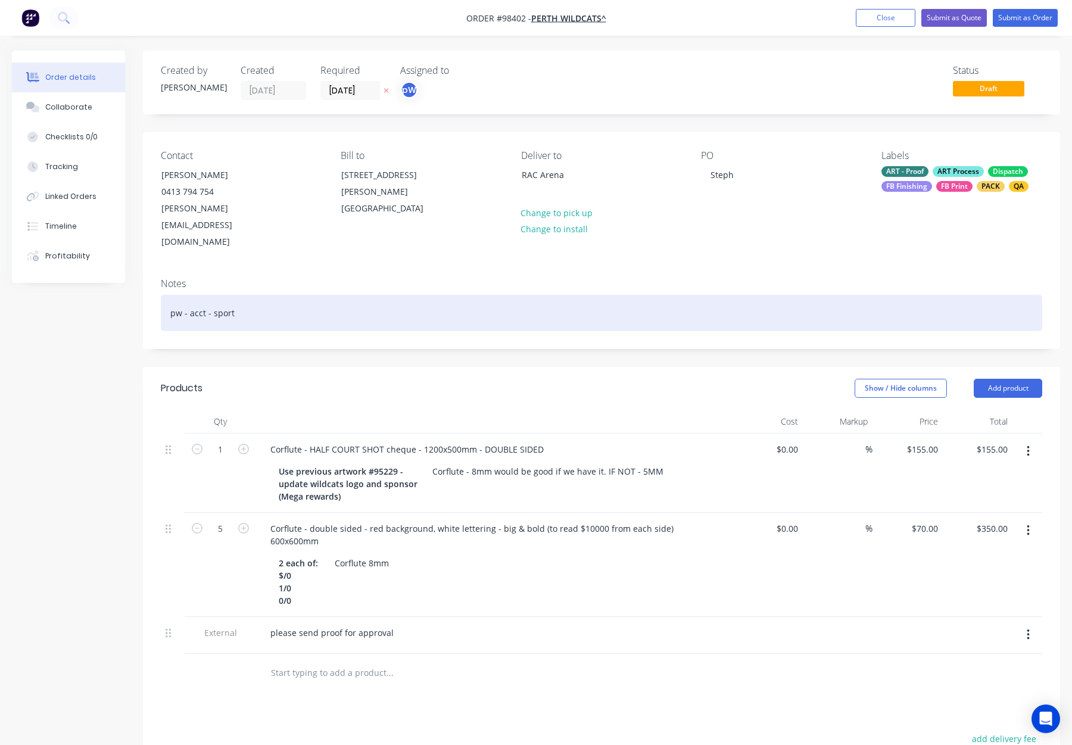
click at [363, 295] on div "pw - acct - sport" at bounding box center [601, 313] width 881 height 36
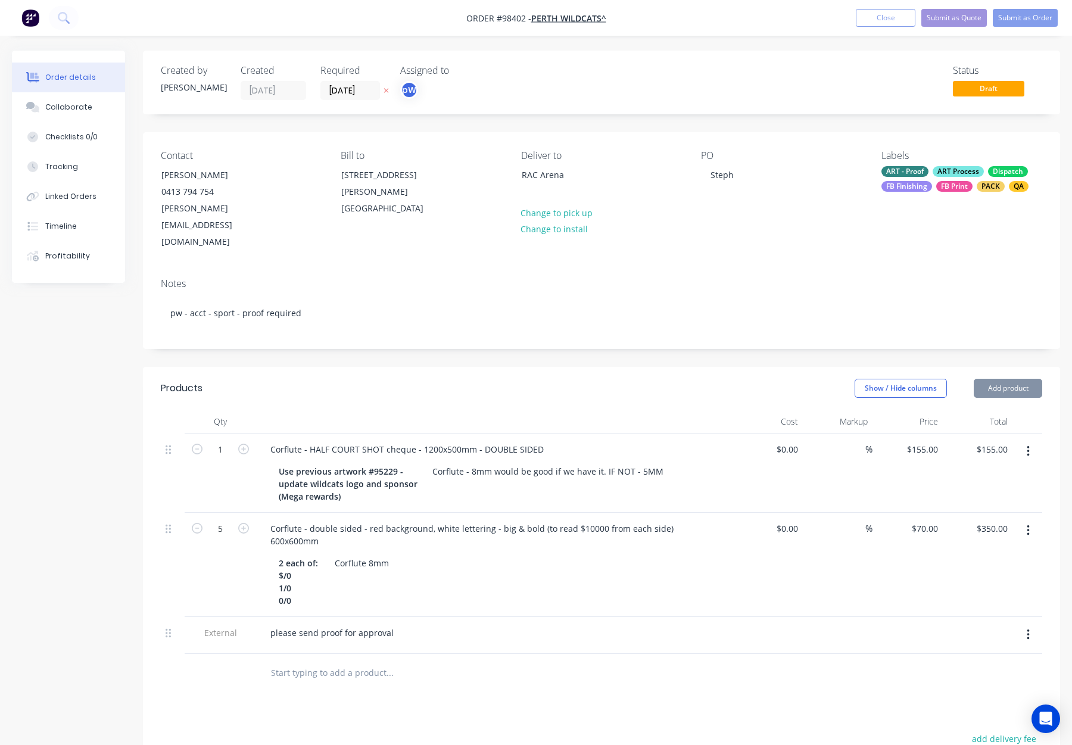
click at [440, 367] on header "Products Show / Hide columns Add product" at bounding box center [601, 388] width 917 height 43
click at [1023, 17] on button "Submit as Order" at bounding box center [1025, 18] width 65 height 18
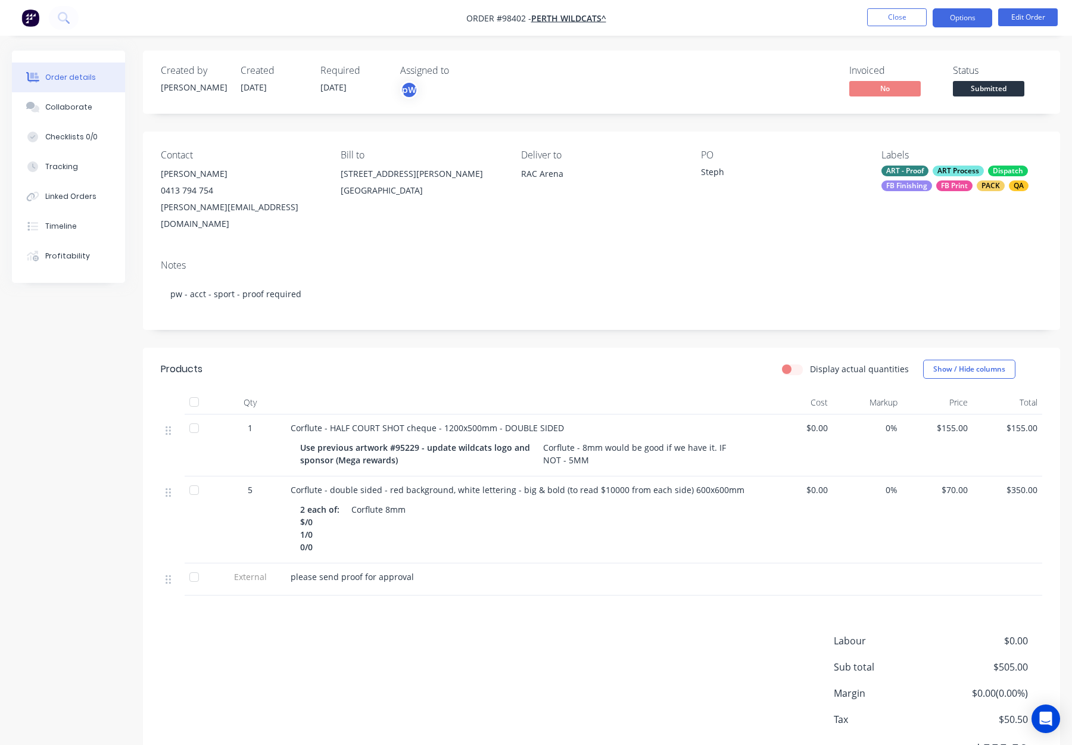
click at [964, 20] on button "Options" at bounding box center [963, 17] width 60 height 19
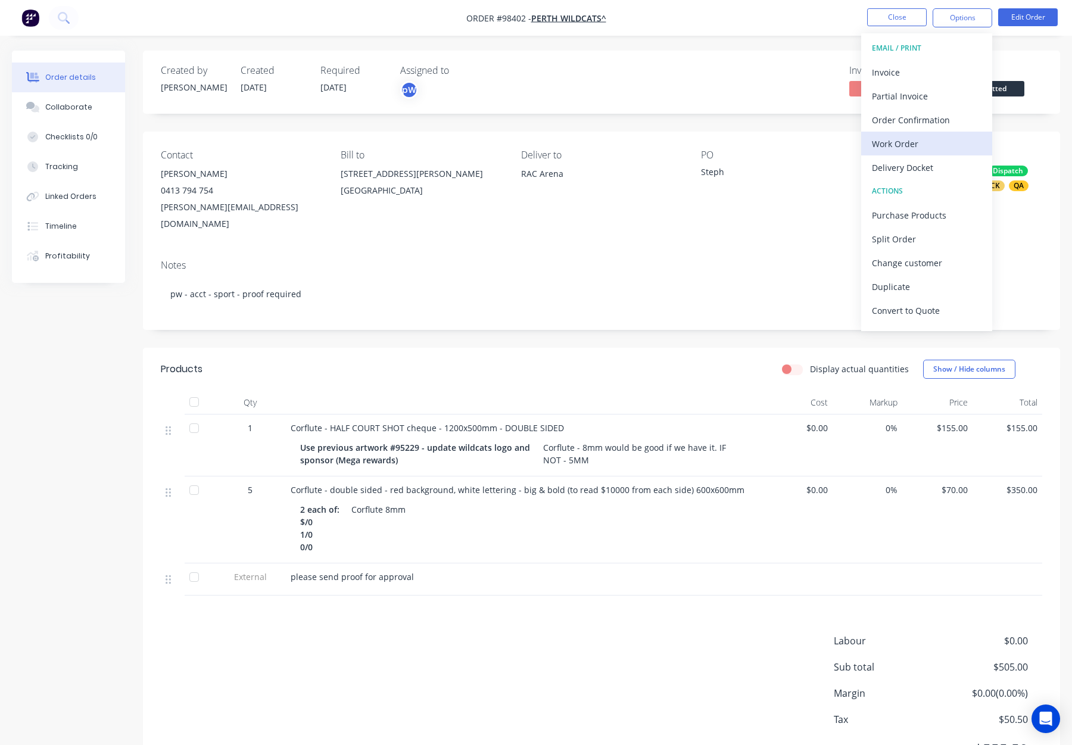
click at [933, 144] on div "Work Order" at bounding box center [927, 143] width 110 height 17
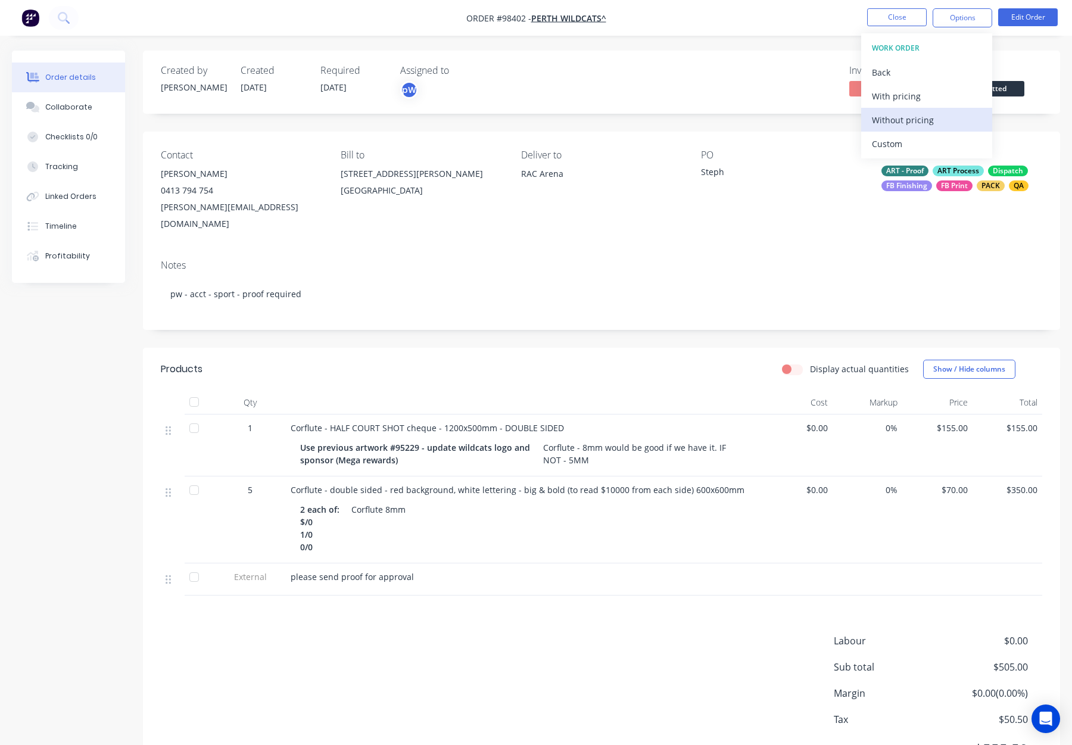
click at [927, 117] on div "Without pricing" at bounding box center [927, 119] width 110 height 17
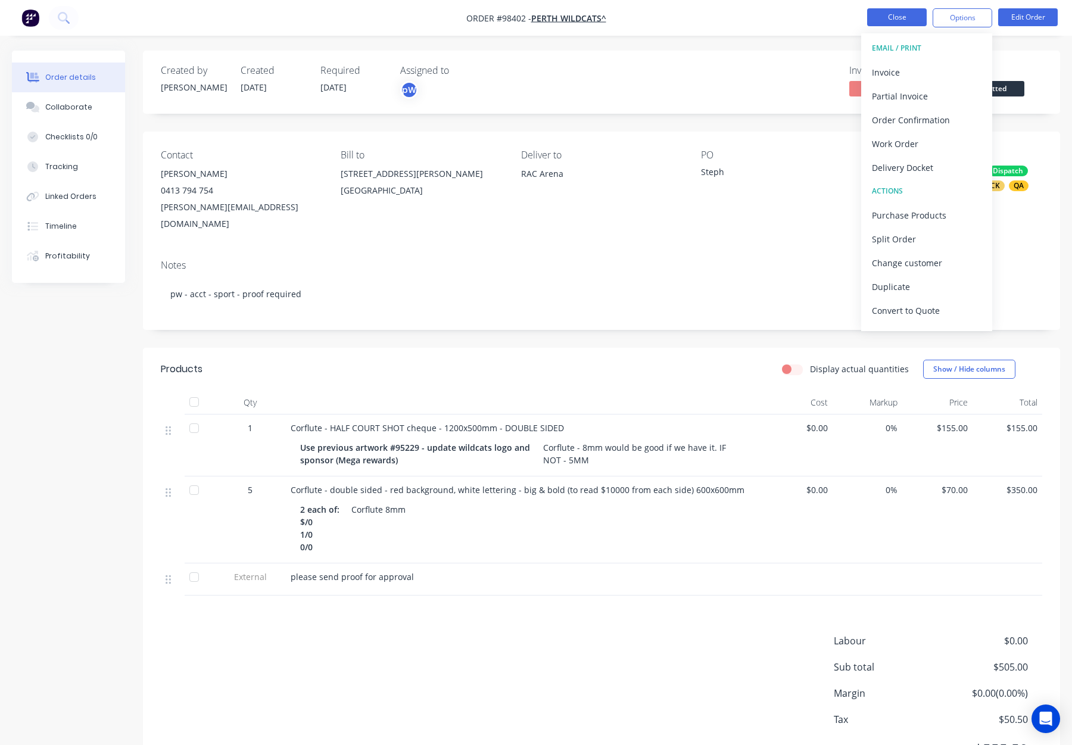
click at [892, 17] on button "Close" at bounding box center [897, 17] width 60 height 18
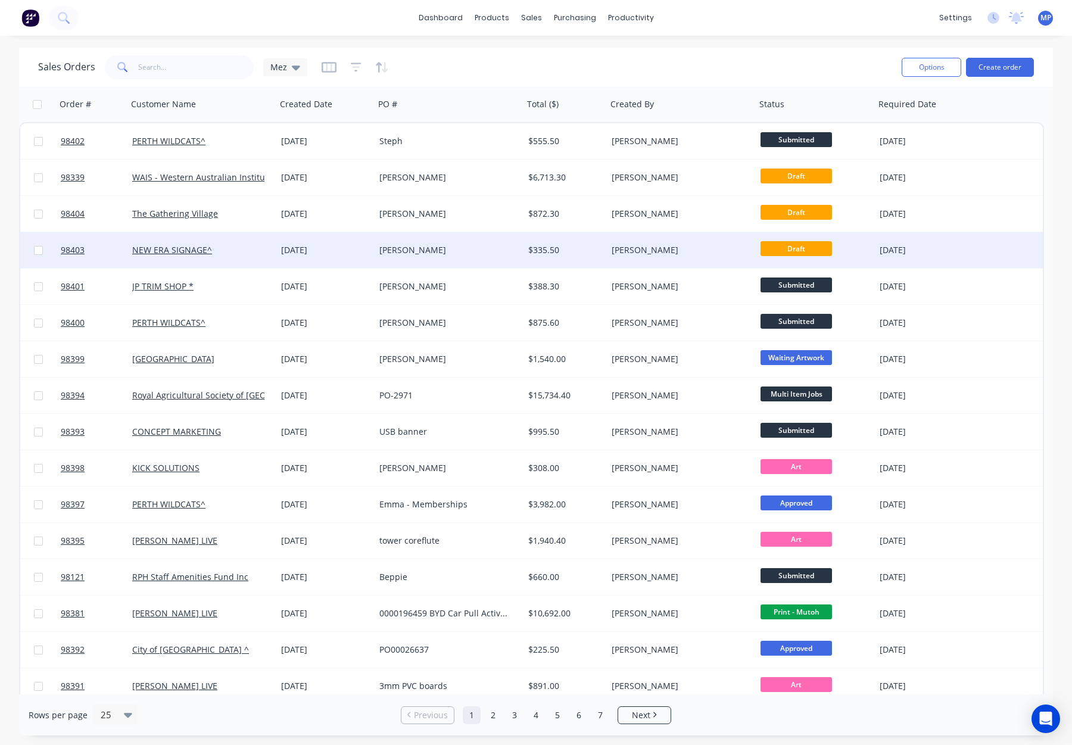
click at [451, 251] on div "[PERSON_NAME]" at bounding box center [445, 250] width 132 height 12
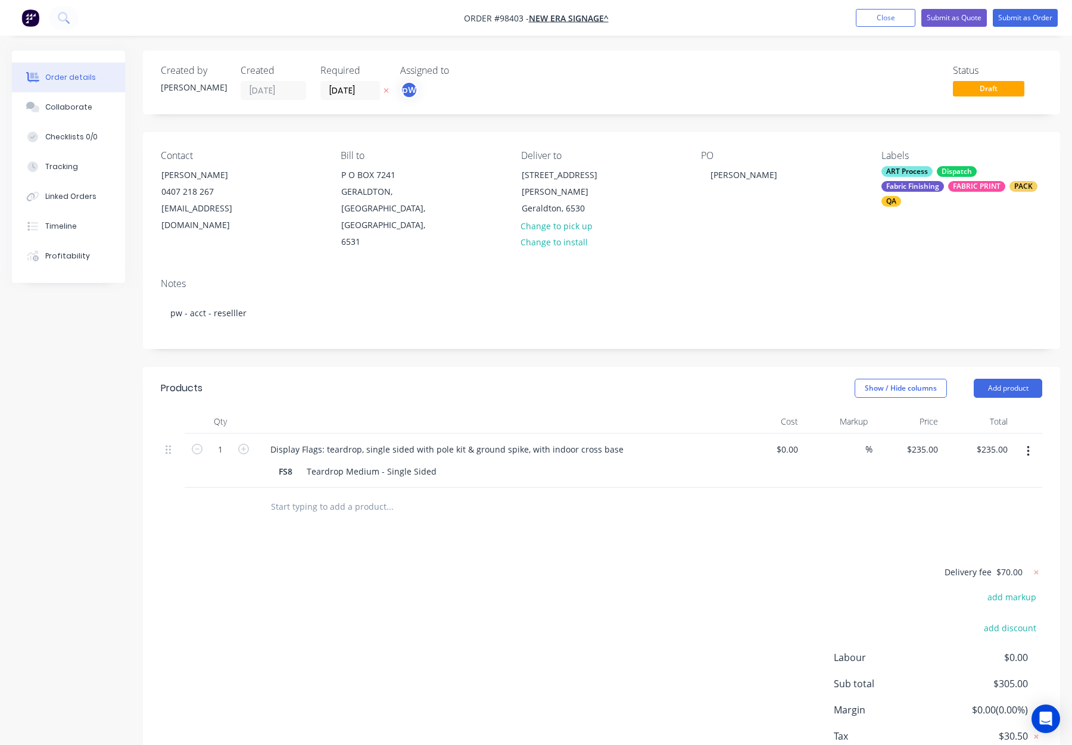
scroll to position [46, 0]
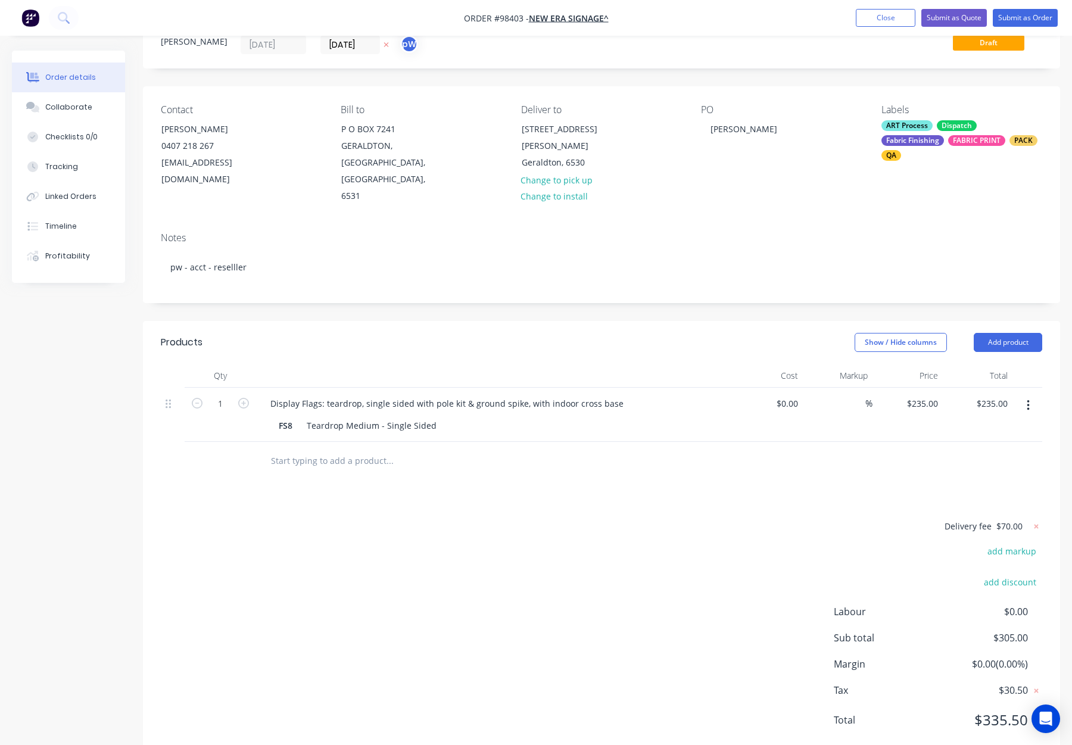
click at [338, 449] on input "text" at bounding box center [389, 461] width 238 height 24
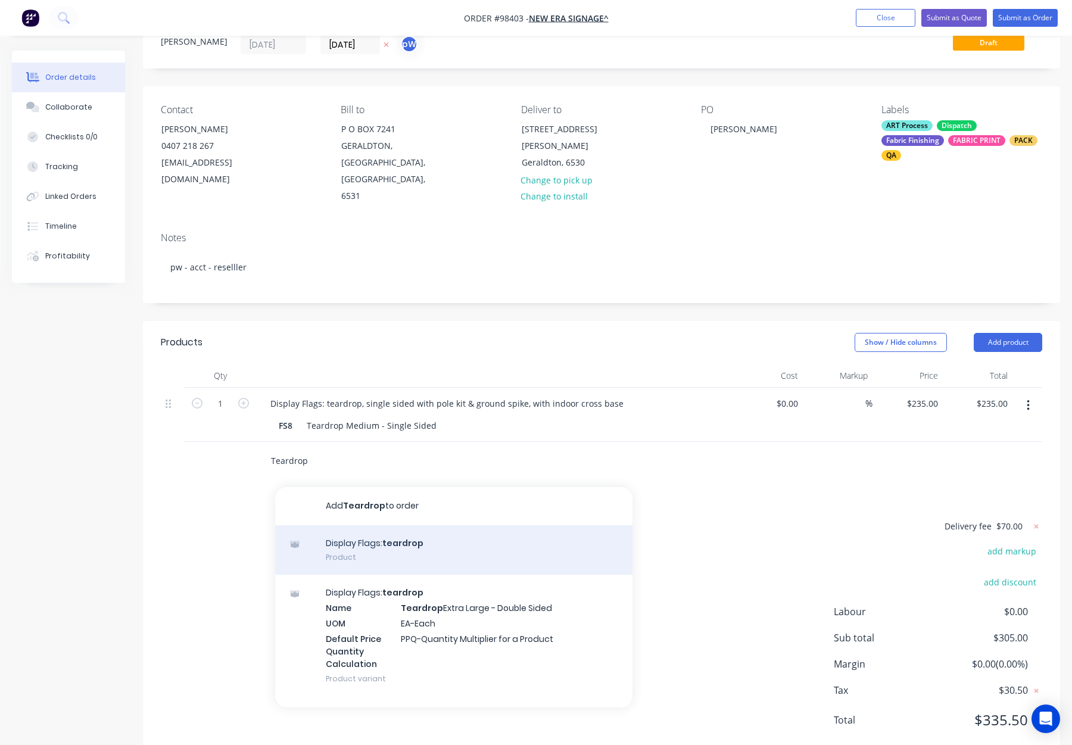
type input "Teardrop"
click at [450, 526] on div "Display Flags: teardrop Product" at bounding box center [453, 550] width 357 height 50
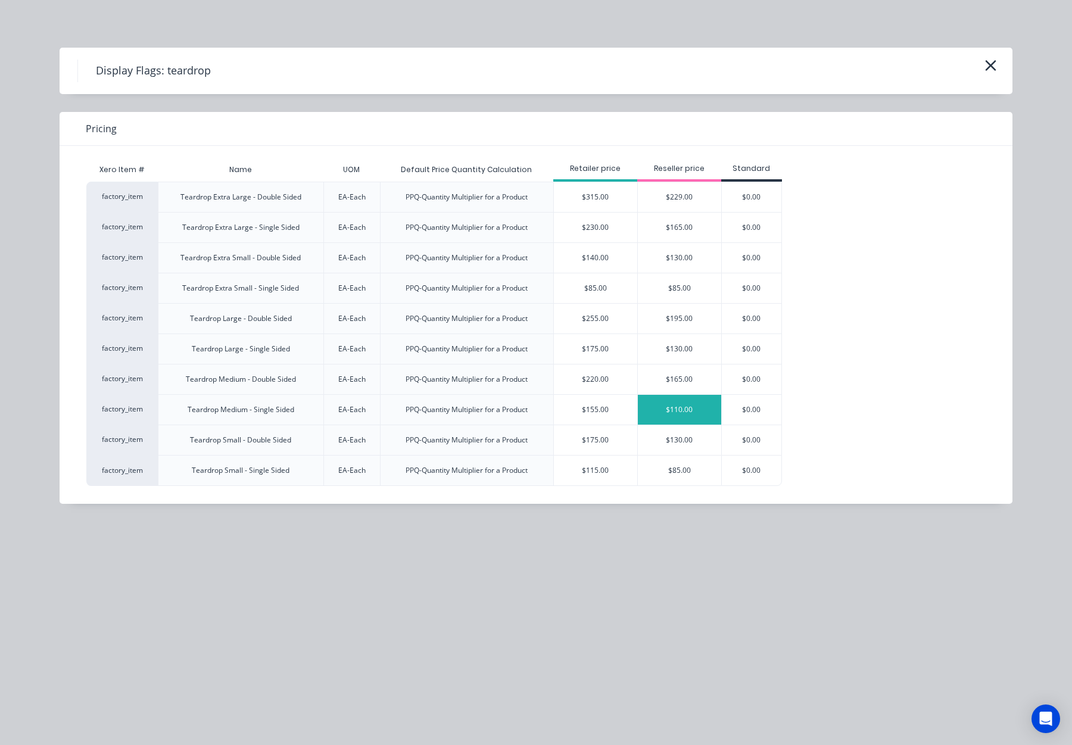
click at [682, 410] on div "$110.00" at bounding box center [679, 410] width 83 height 30
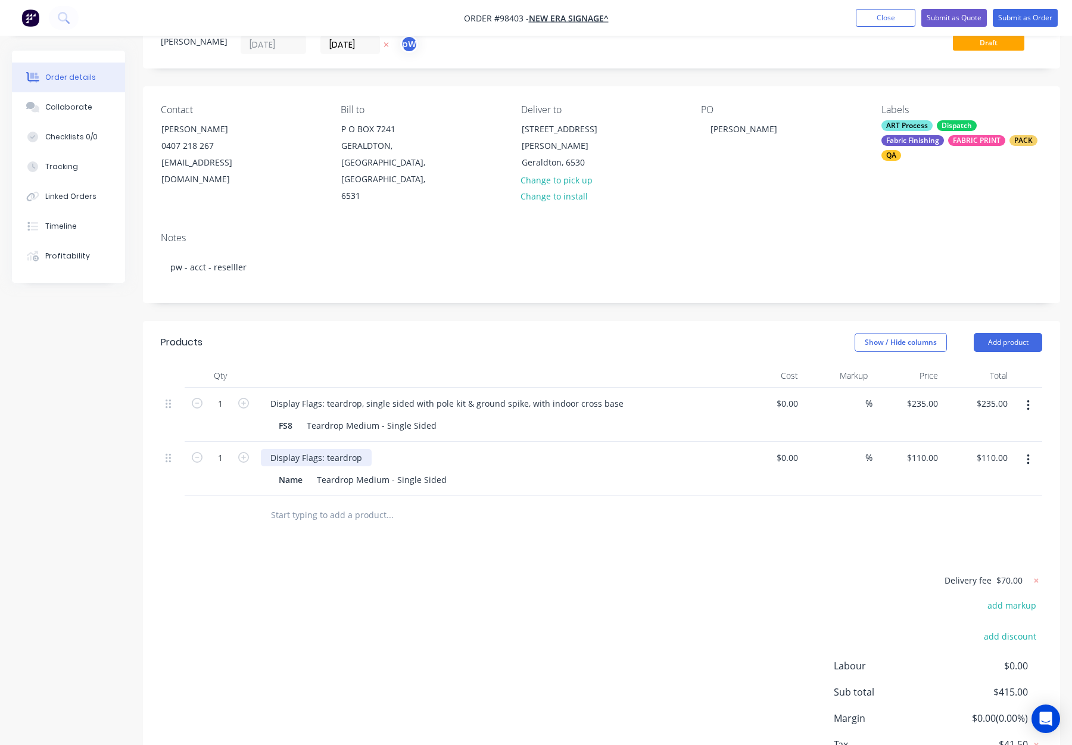
click at [329, 449] on div "Display Flags: teardrop" at bounding box center [316, 457] width 111 height 17
click at [517, 503] on div at bounding box center [439, 515] width 357 height 24
click at [354, 503] on input "text" at bounding box center [389, 515] width 238 height 24
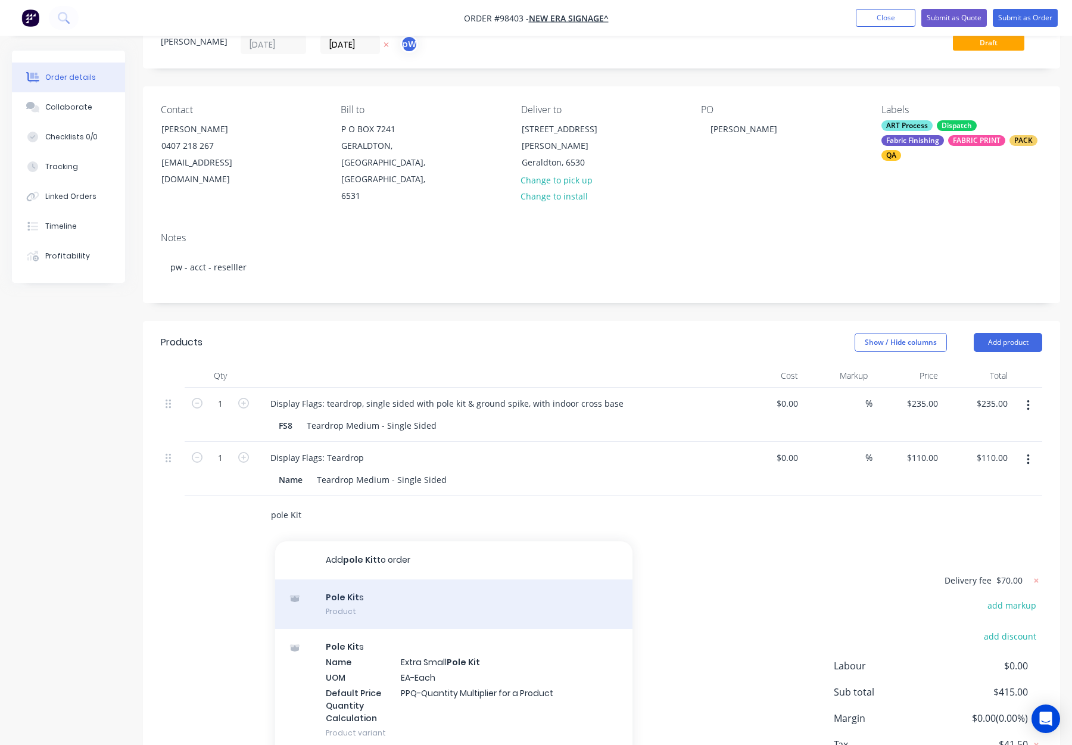
type input "pole Kit"
click at [342, 579] on div "Pole Kit s Product" at bounding box center [453, 604] width 357 height 50
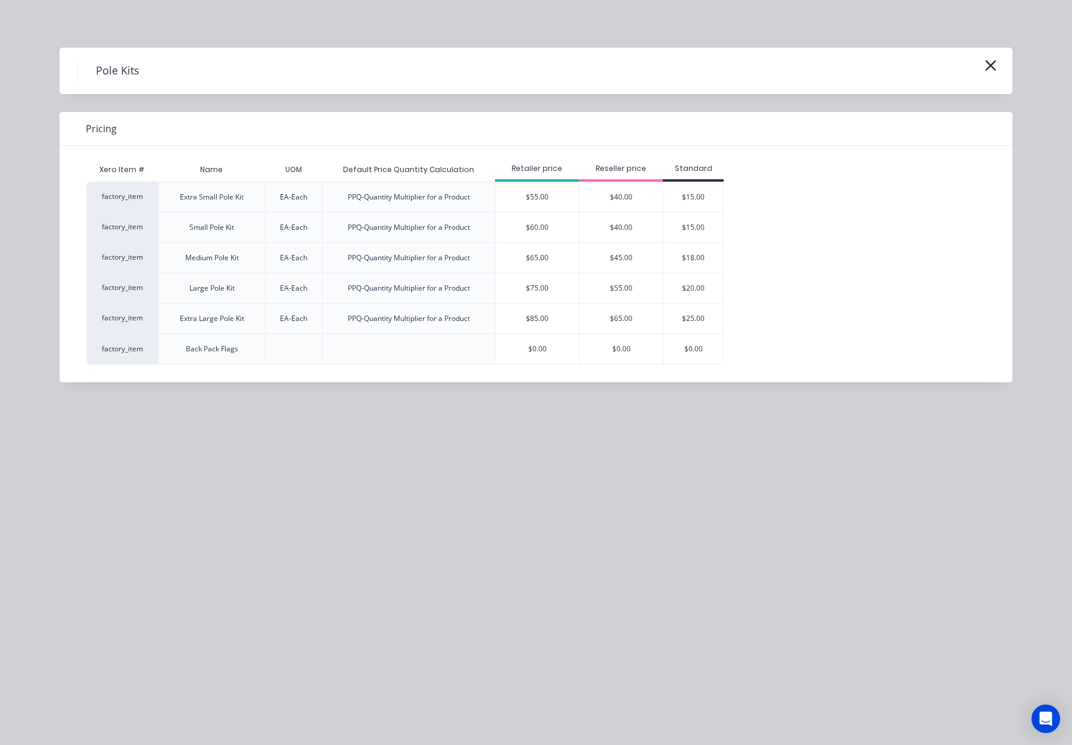
click at [601, 263] on div "$45.00" at bounding box center [620, 258] width 83 height 30
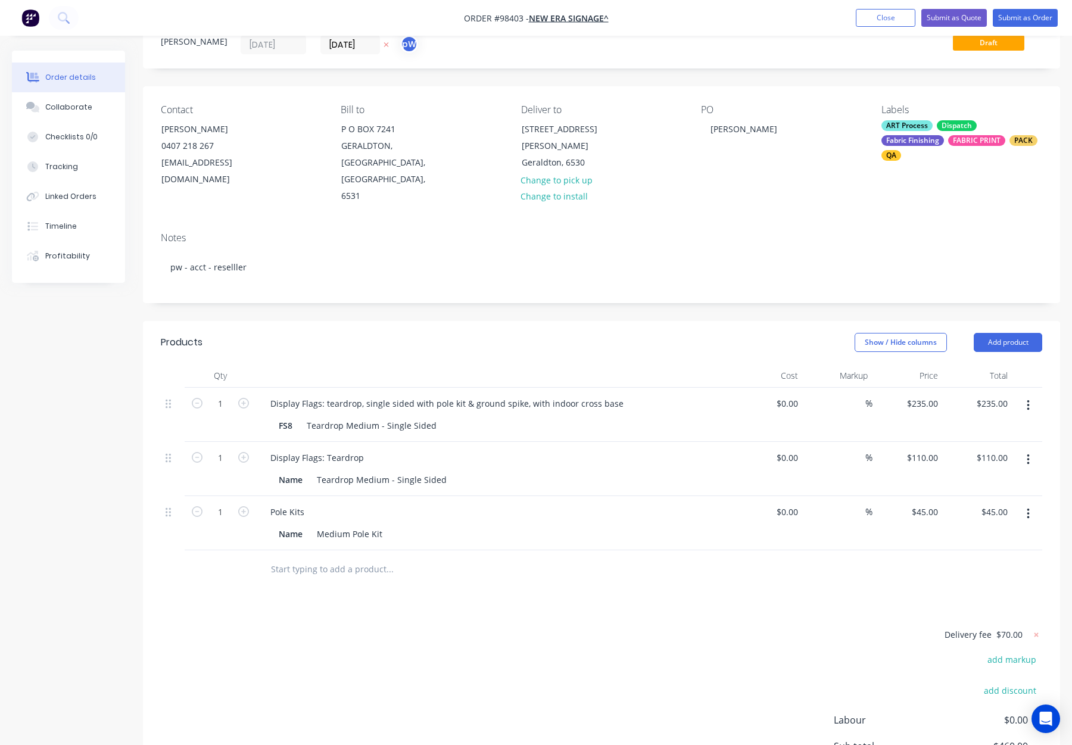
click at [329, 557] on input "text" at bounding box center [389, 569] width 238 height 24
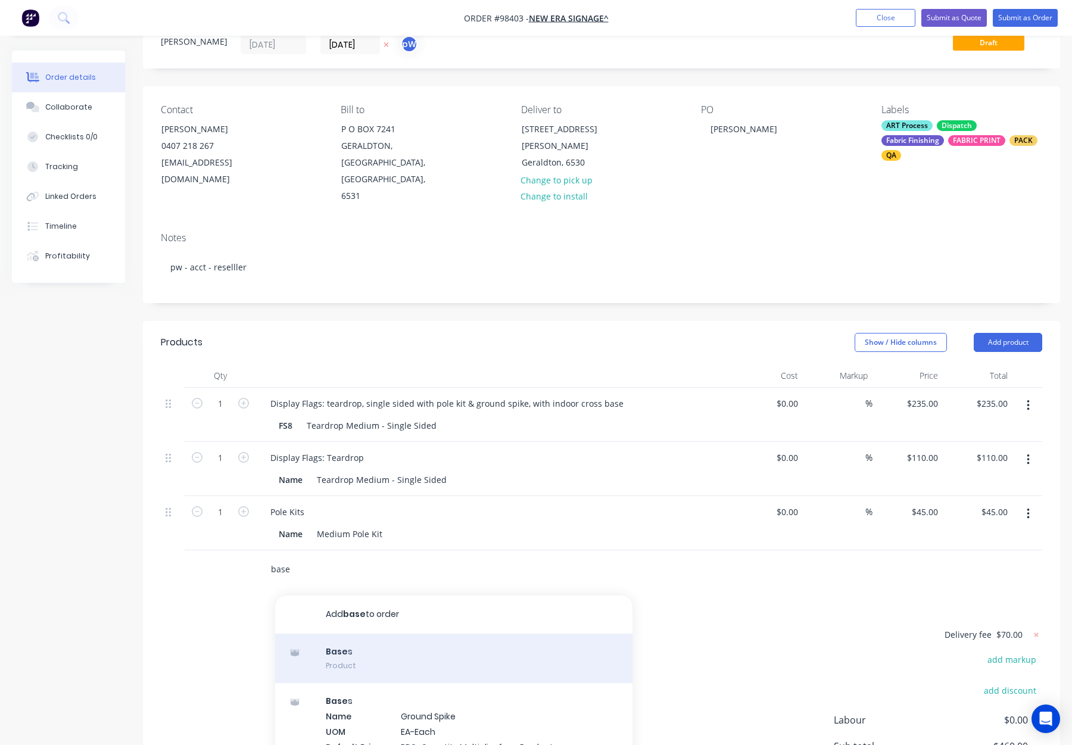
type input "base"
click at [523, 634] on div "Base s Product" at bounding box center [453, 659] width 357 height 50
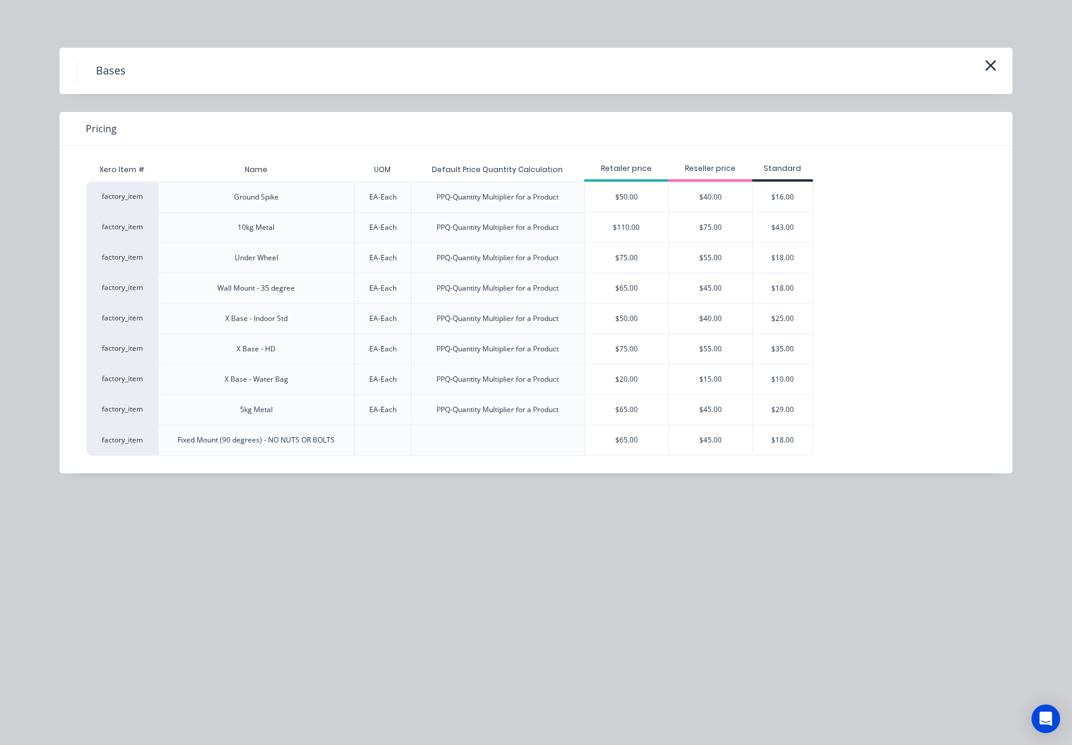
click at [712, 313] on div "$40.00" at bounding box center [710, 319] width 83 height 30
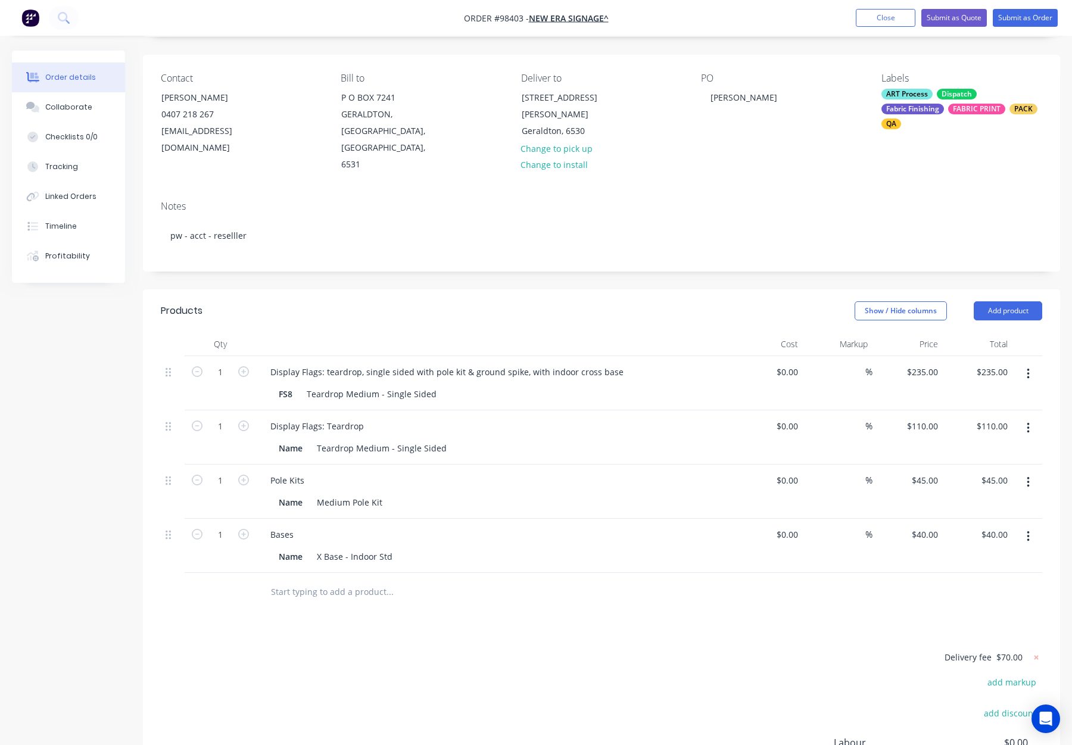
scroll to position [86, 0]
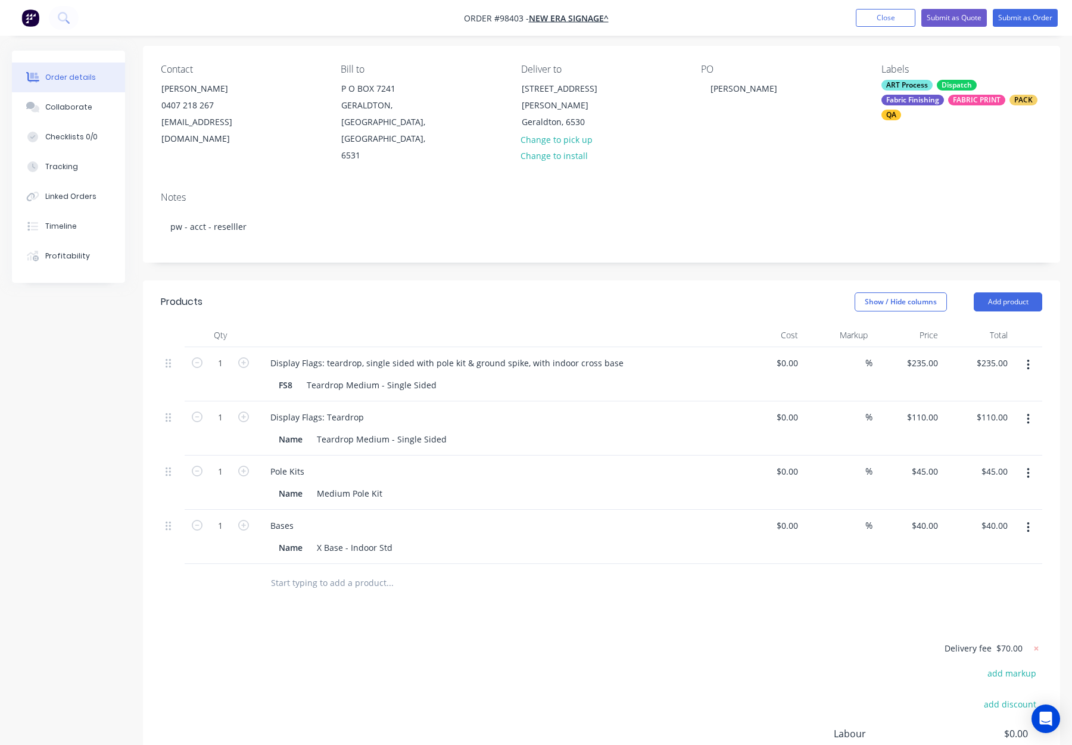
drag, startPoint x: 264, startPoint y: 555, endPoint x: 313, endPoint y: 554, distance: 48.3
click at [266, 571] on div at bounding box center [439, 583] width 357 height 24
click at [317, 571] on input "text" at bounding box center [389, 583] width 238 height 24
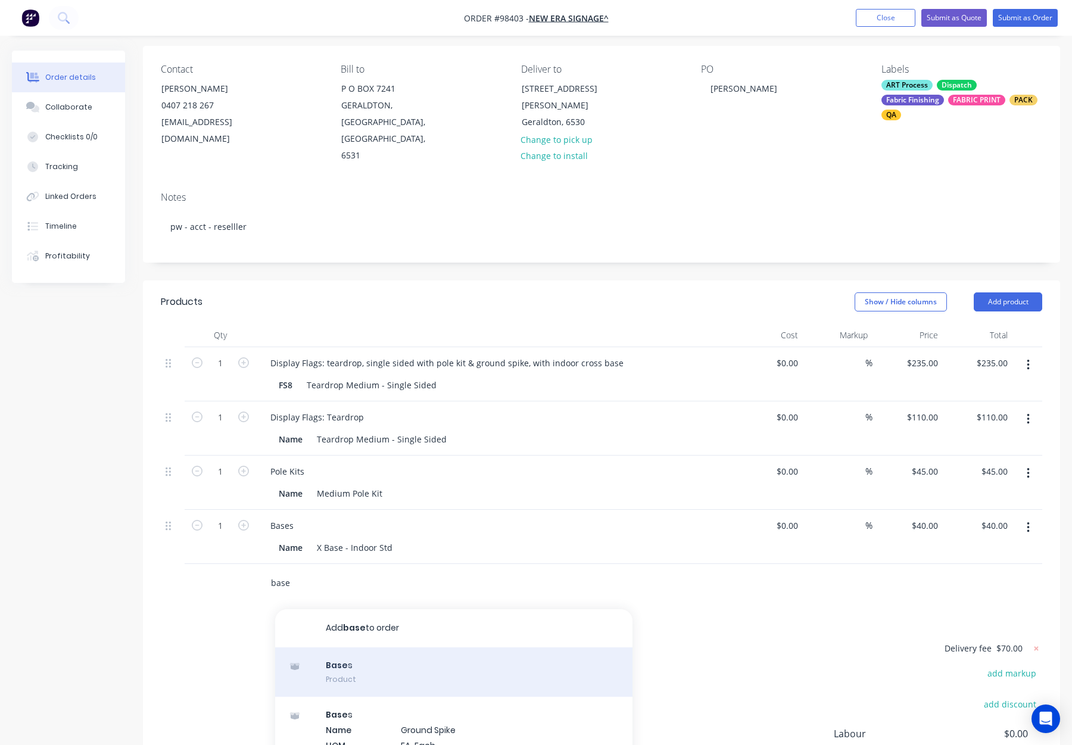
type input "base"
click at [375, 647] on div "Base s Product" at bounding box center [453, 672] width 357 height 50
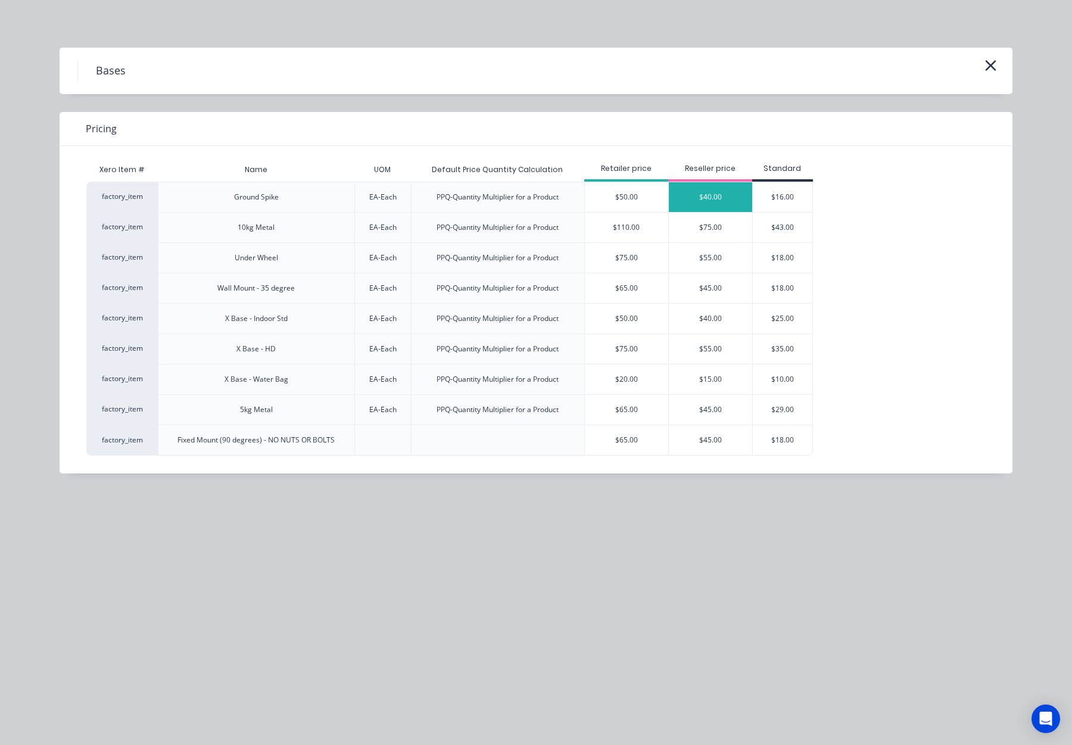
click at [728, 193] on div "$40.00" at bounding box center [710, 197] width 83 height 30
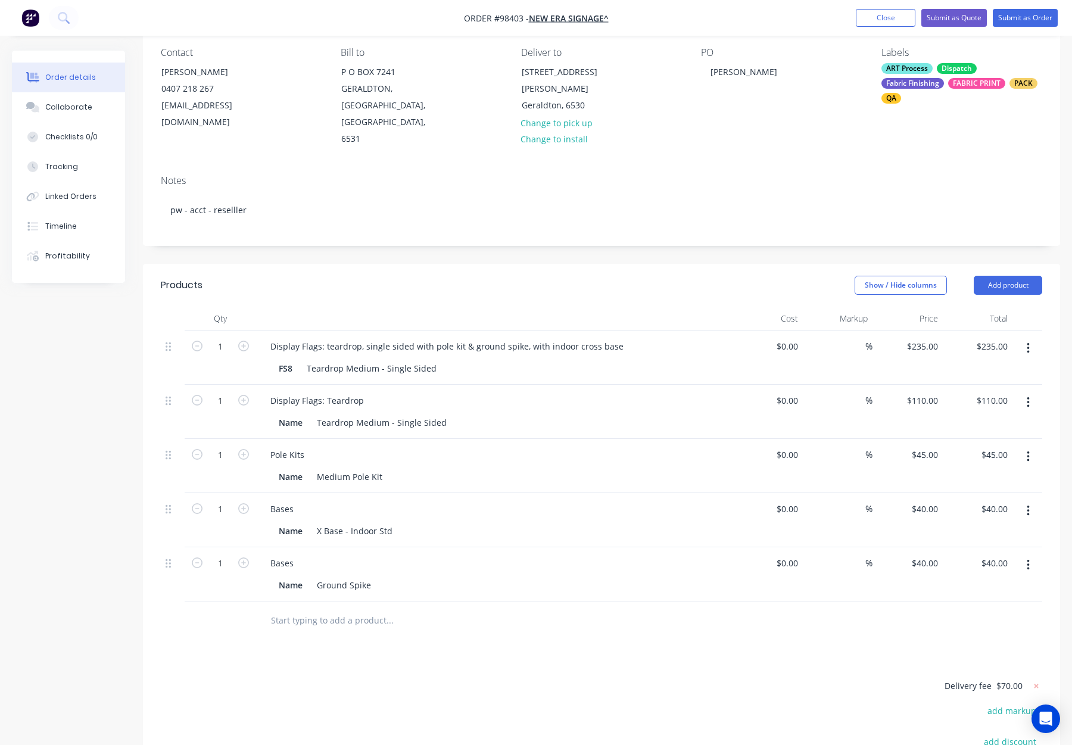
scroll to position [104, 0]
click at [1031, 336] on button "button" at bounding box center [1028, 346] width 28 height 21
click at [983, 441] on div "Delete" at bounding box center [986, 449] width 92 height 17
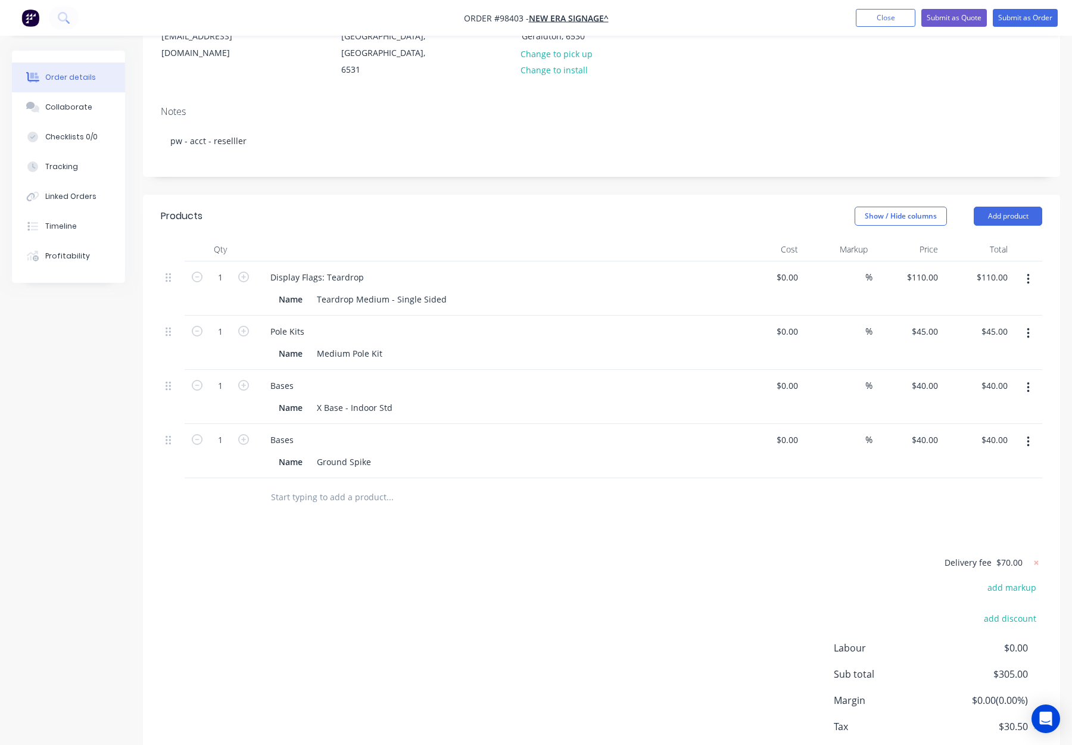
scroll to position [183, 0]
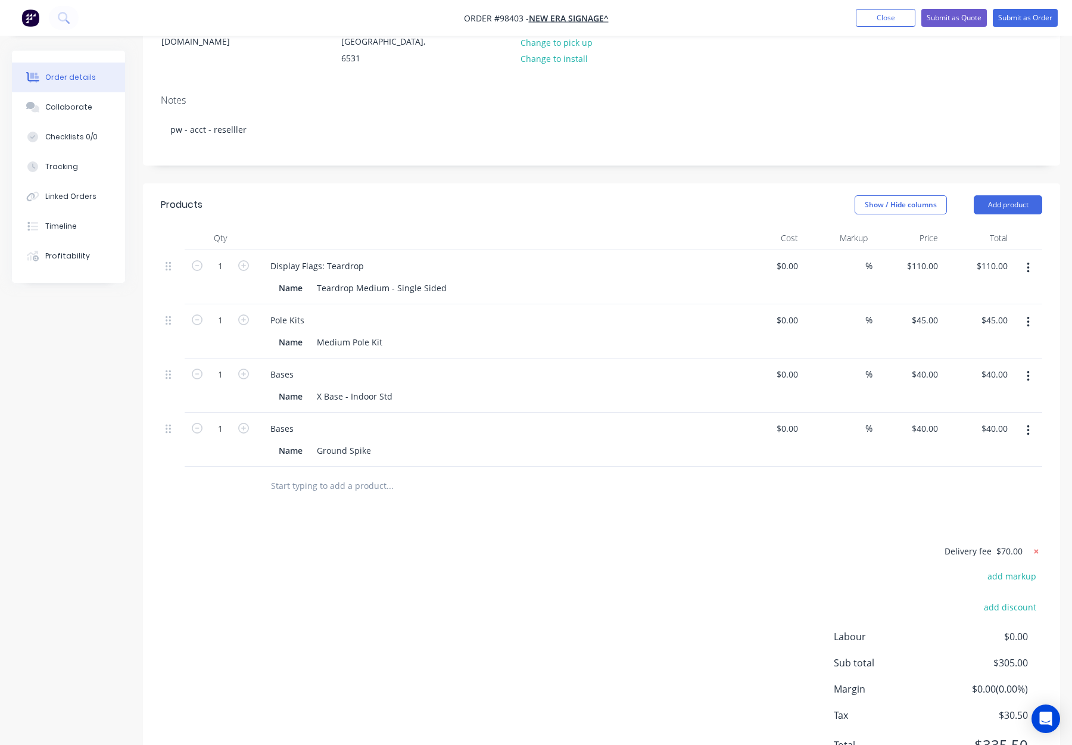
click at [1038, 546] on icon at bounding box center [1036, 552] width 12 height 12
click at [1029, 544] on button "add delivery fee" at bounding box center [1003, 552] width 77 height 16
type input "70"
click at [838, 478] on div "Products Show / Hide columns Add product Qty Cost Markup Price Total 1 Display …" at bounding box center [601, 485] width 917 height 605
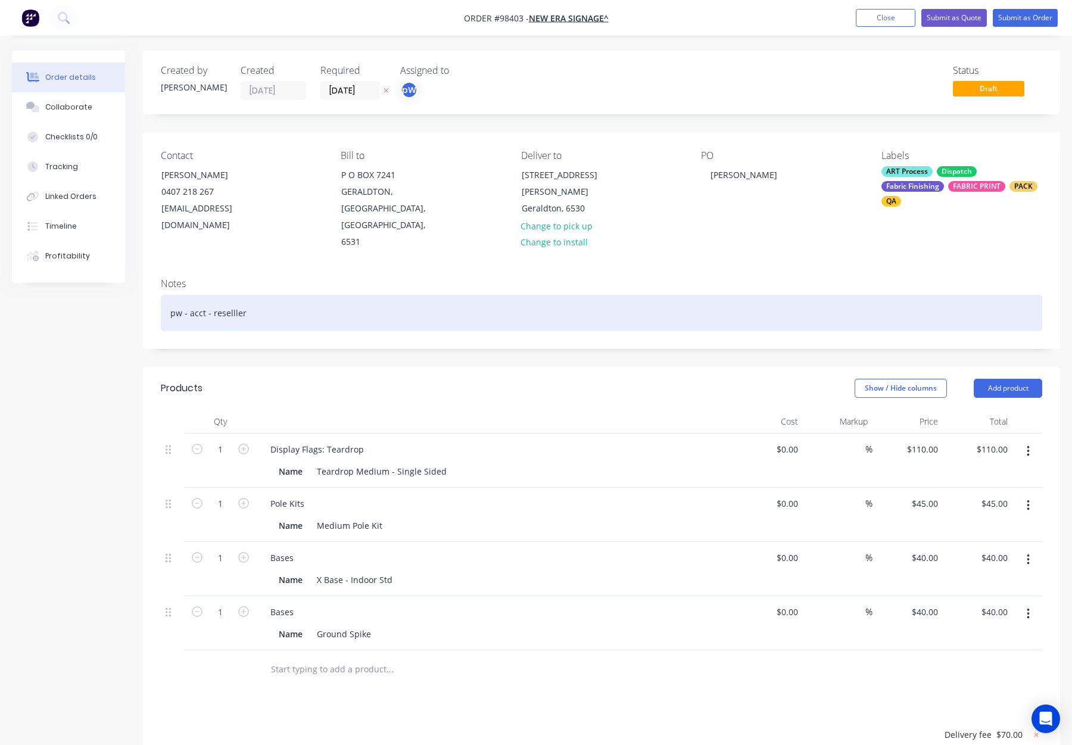
drag, startPoint x: 272, startPoint y: 277, endPoint x: 303, endPoint y: 281, distance: 31.2
click at [272, 295] on div "pw - acct - reselller" at bounding box center [601, 313] width 881 height 36
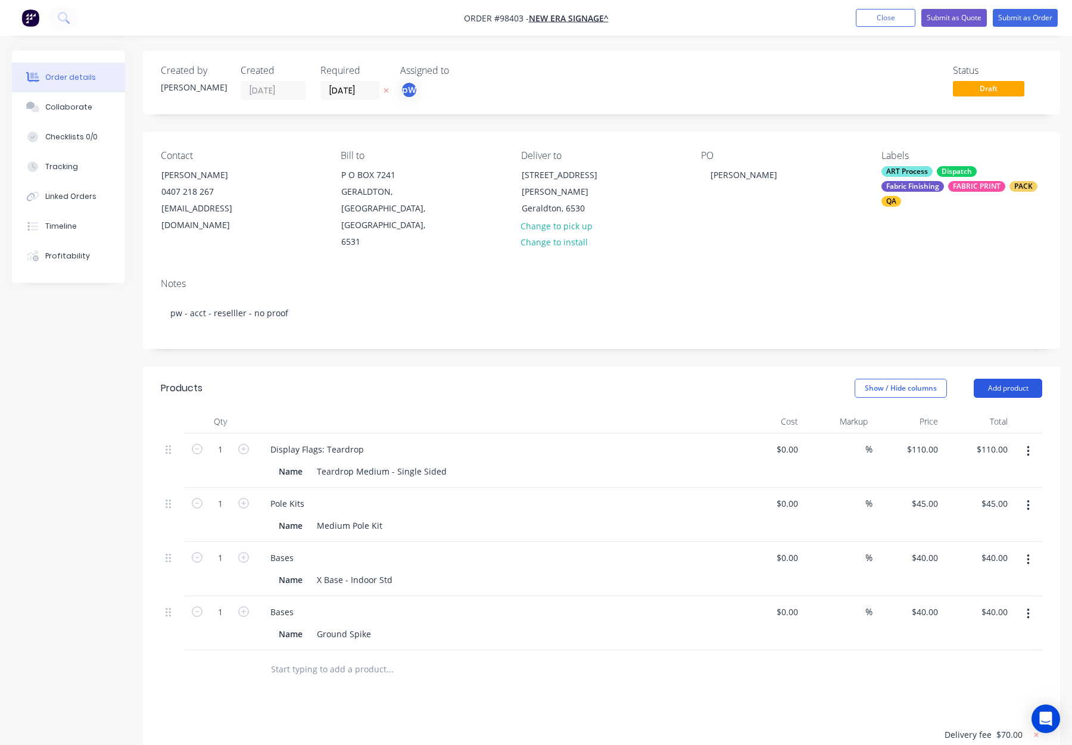
click at [988, 379] on button "Add product" at bounding box center [1008, 388] width 68 height 19
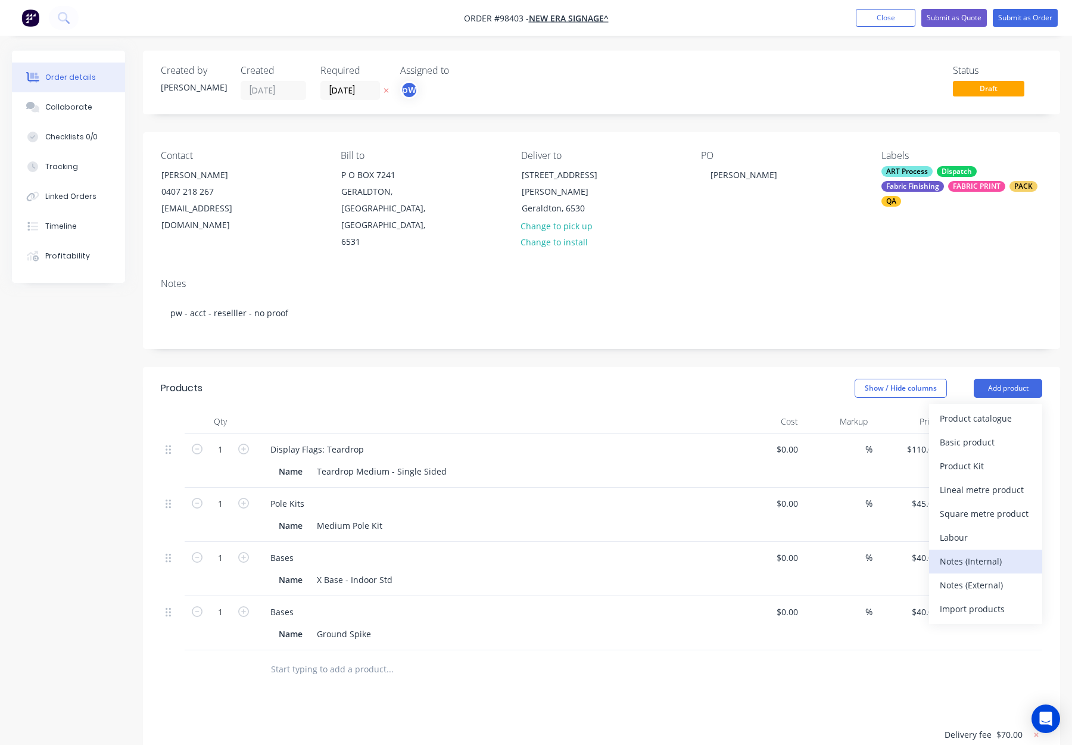
click at [961, 553] on div "Notes (Internal)" at bounding box center [986, 561] width 92 height 17
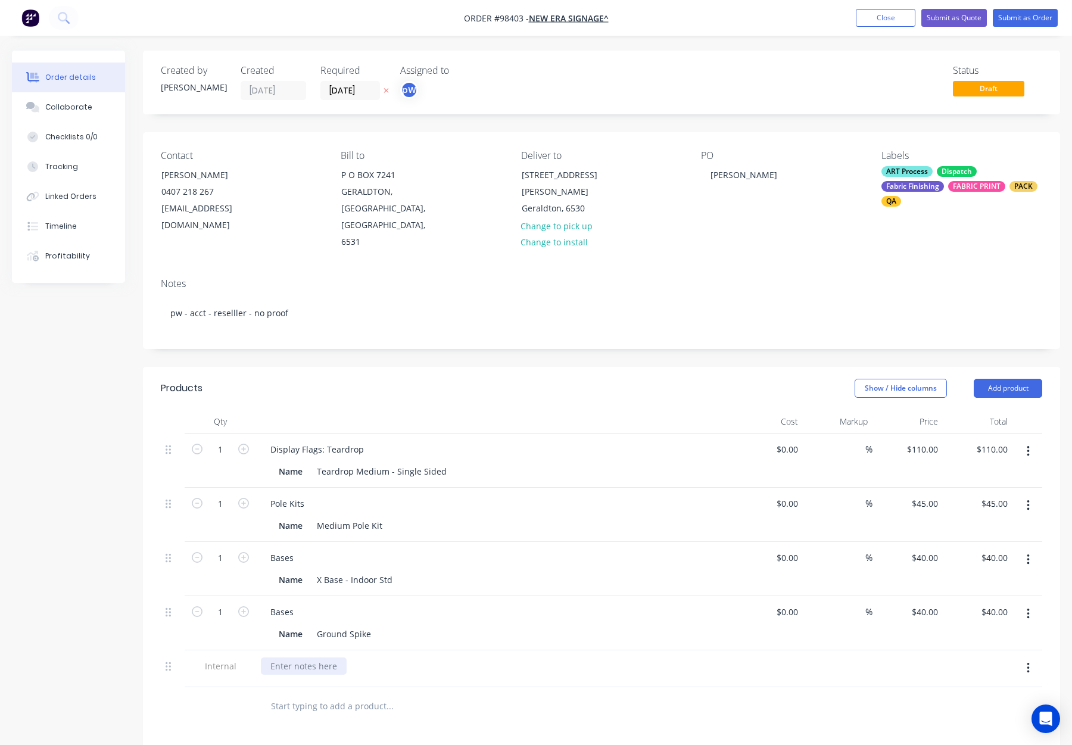
click at [309, 657] on div at bounding box center [304, 665] width 86 height 17
click at [1009, 19] on button "Submit as Order" at bounding box center [1025, 18] width 65 height 18
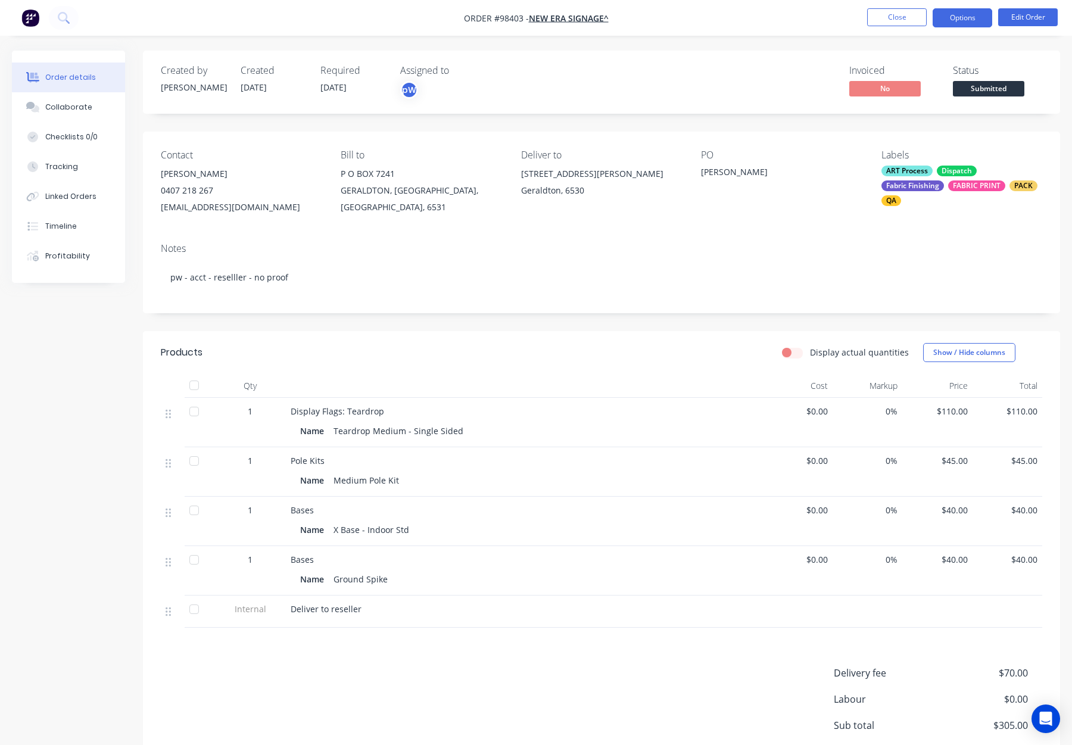
click at [964, 21] on button "Options" at bounding box center [963, 17] width 60 height 19
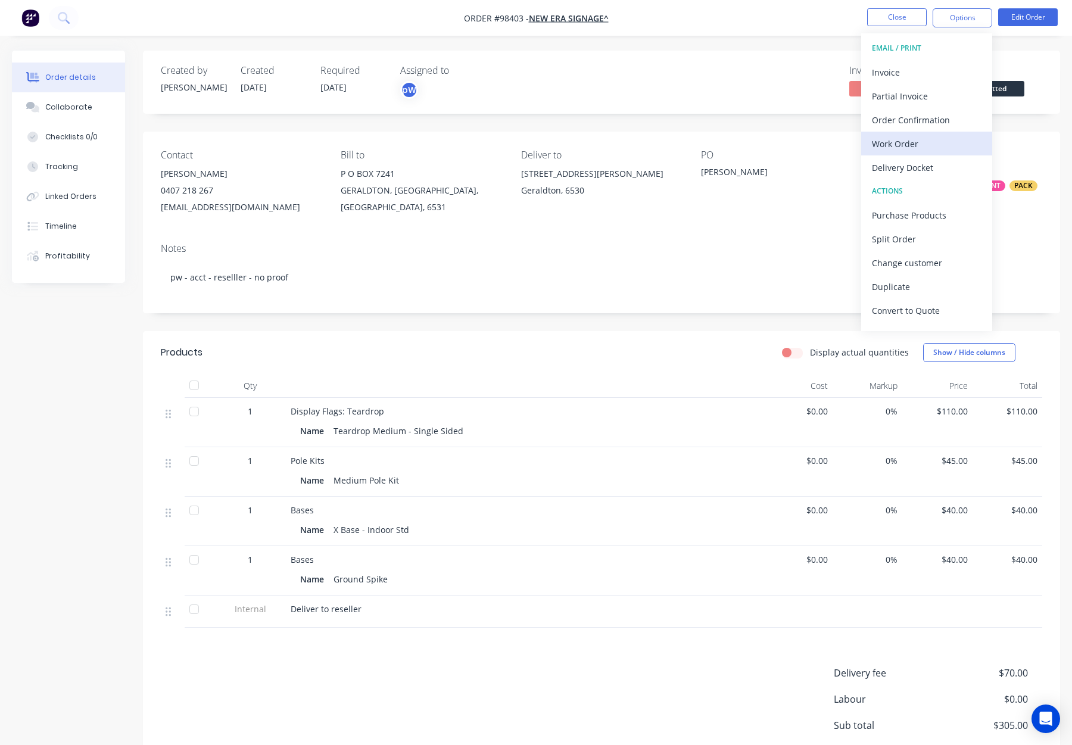
click at [919, 141] on div "Work Order" at bounding box center [927, 143] width 110 height 17
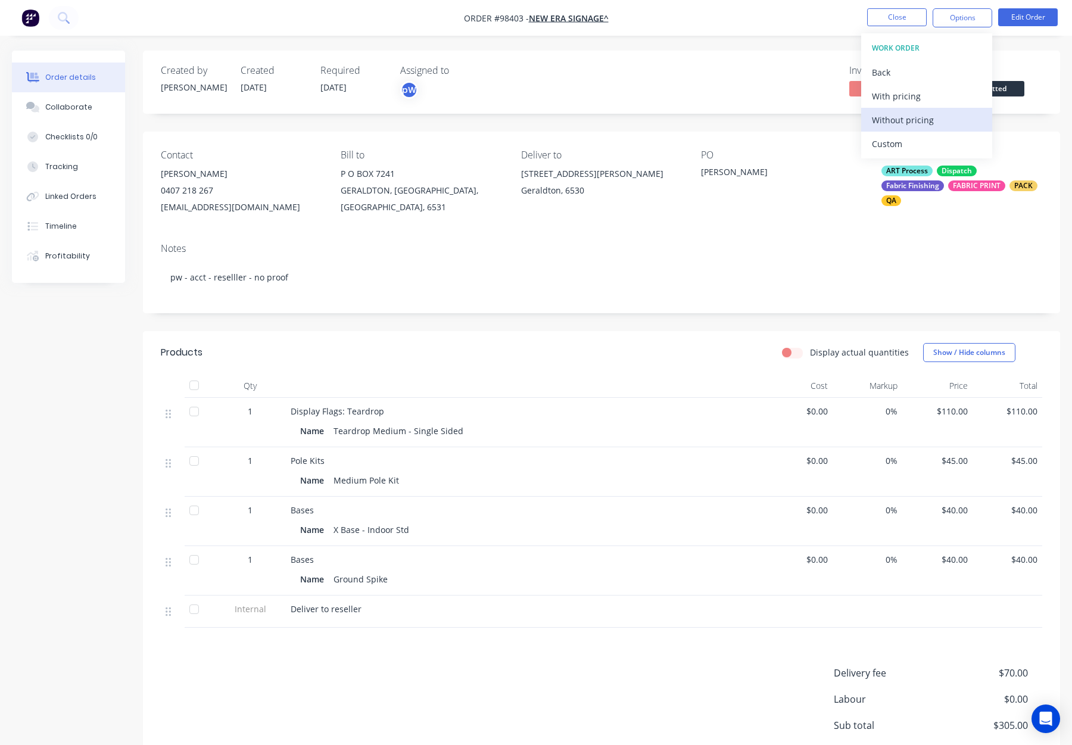
click at [922, 120] on div "Without pricing" at bounding box center [927, 119] width 110 height 17
click at [906, 13] on button "Close" at bounding box center [897, 17] width 60 height 18
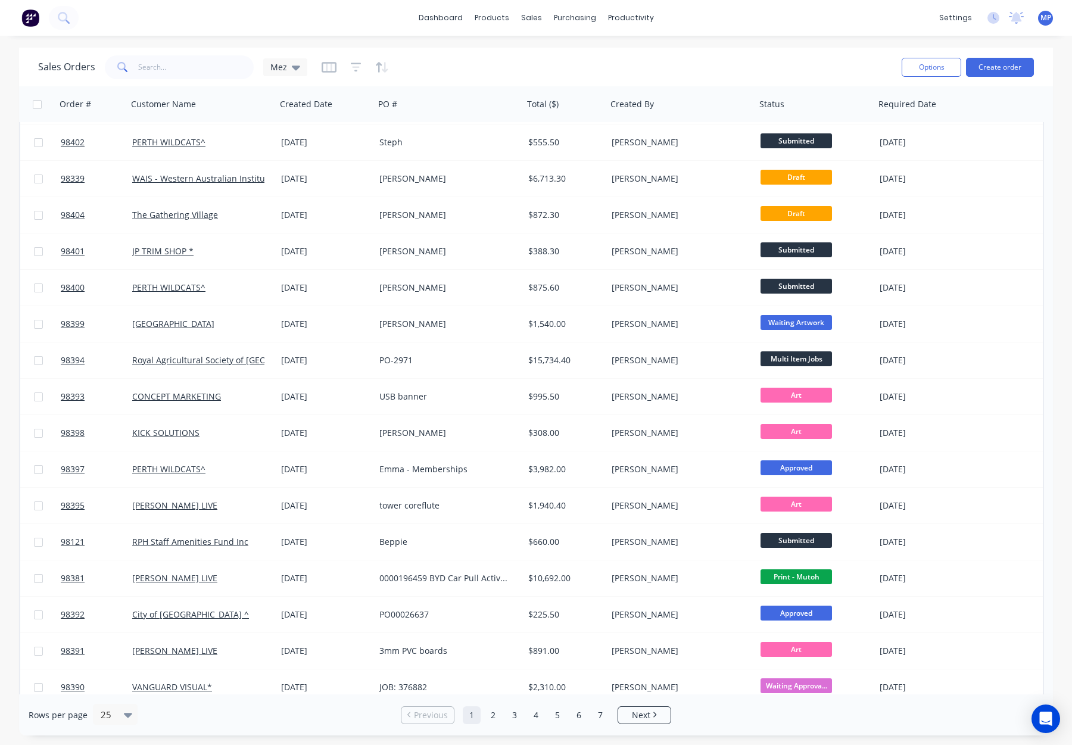
scroll to position [47, 0]
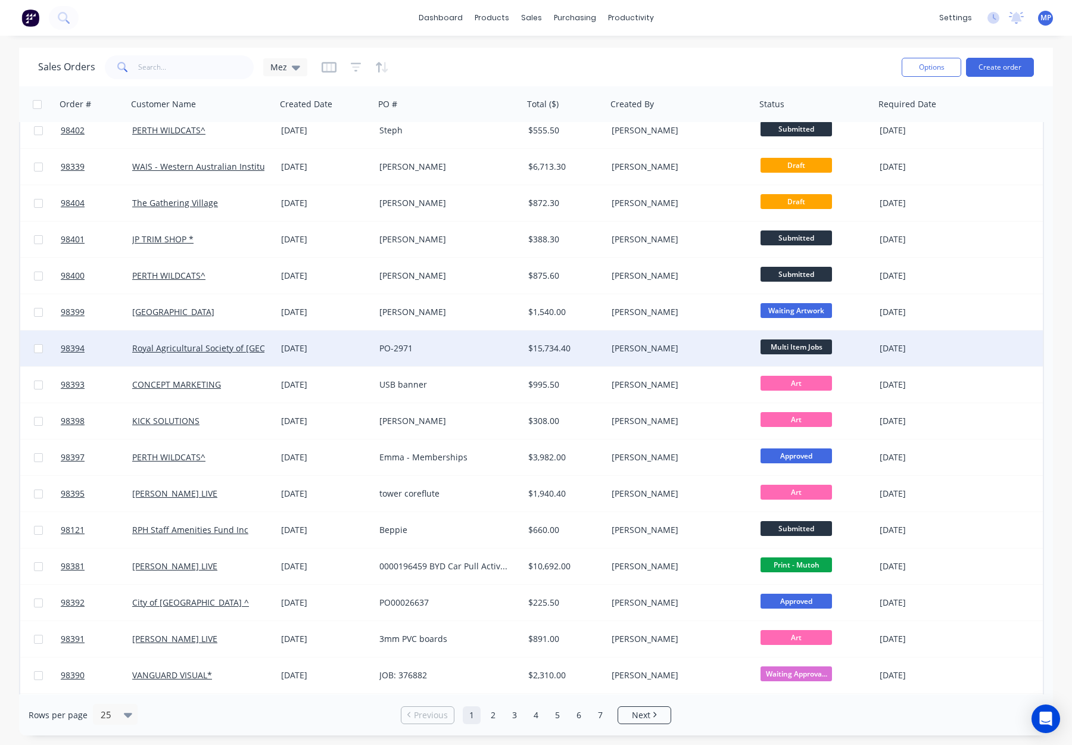
click at [451, 350] on div "PO-2971" at bounding box center [445, 348] width 132 height 12
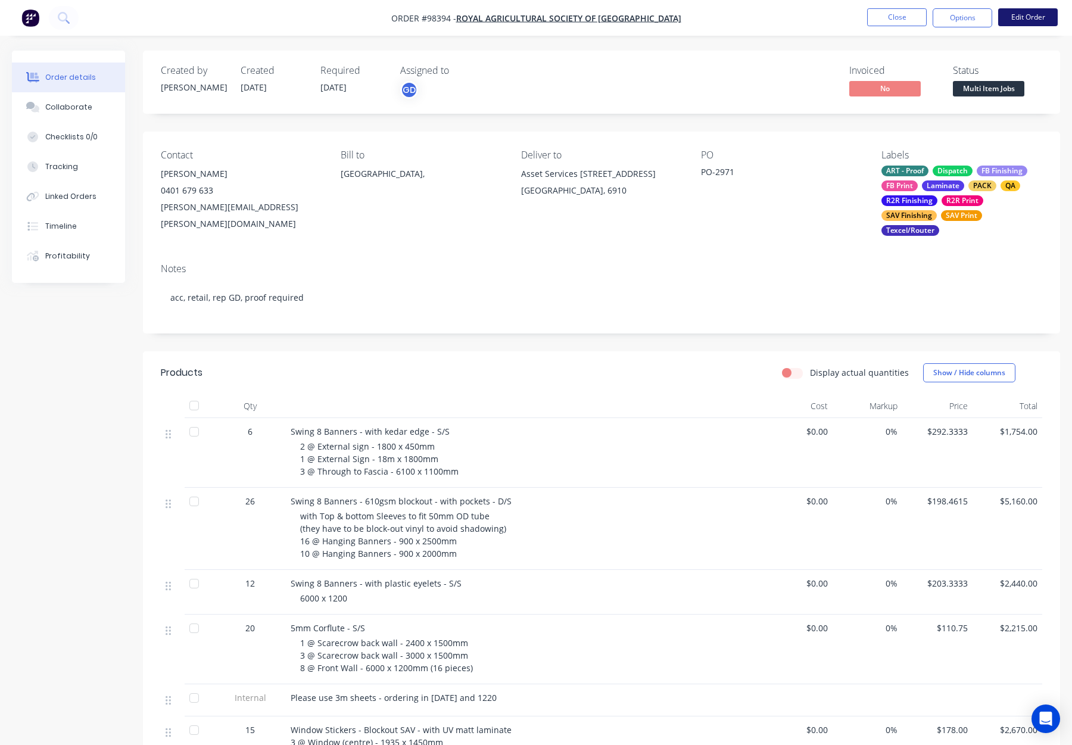
click at [1018, 17] on button "Edit Order" at bounding box center [1028, 17] width 60 height 18
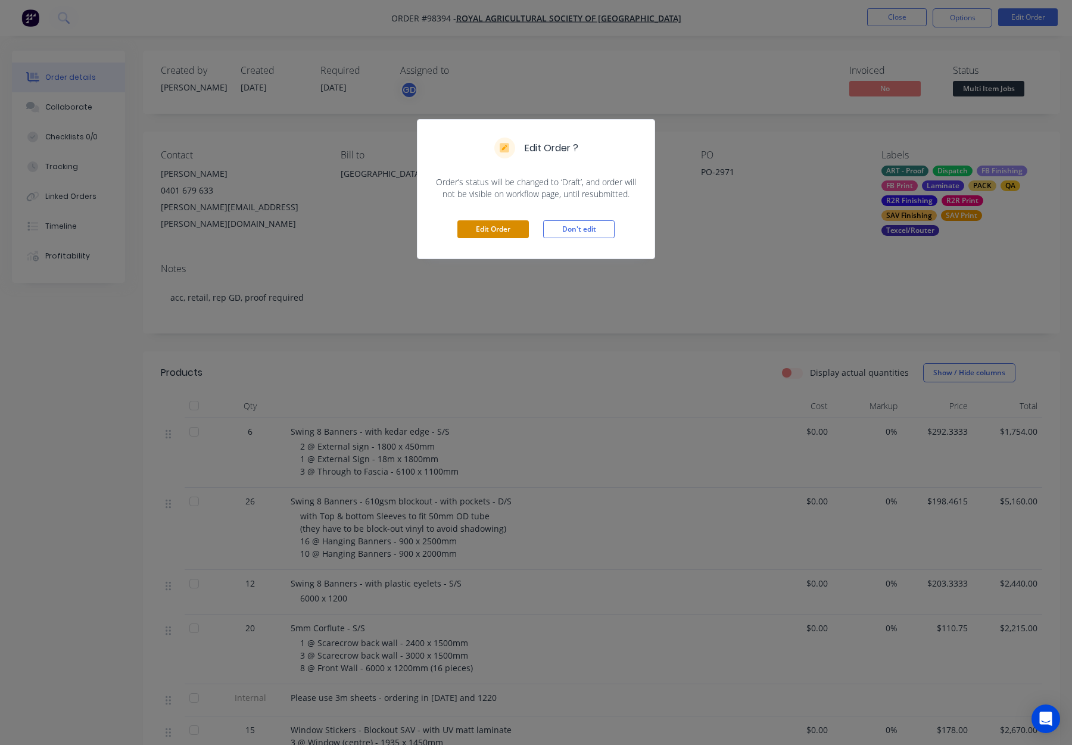
click at [499, 219] on div "Edit Order Don't edit" at bounding box center [535, 229] width 237 height 58
click at [500, 225] on button "Edit Order" at bounding box center [492, 229] width 71 height 18
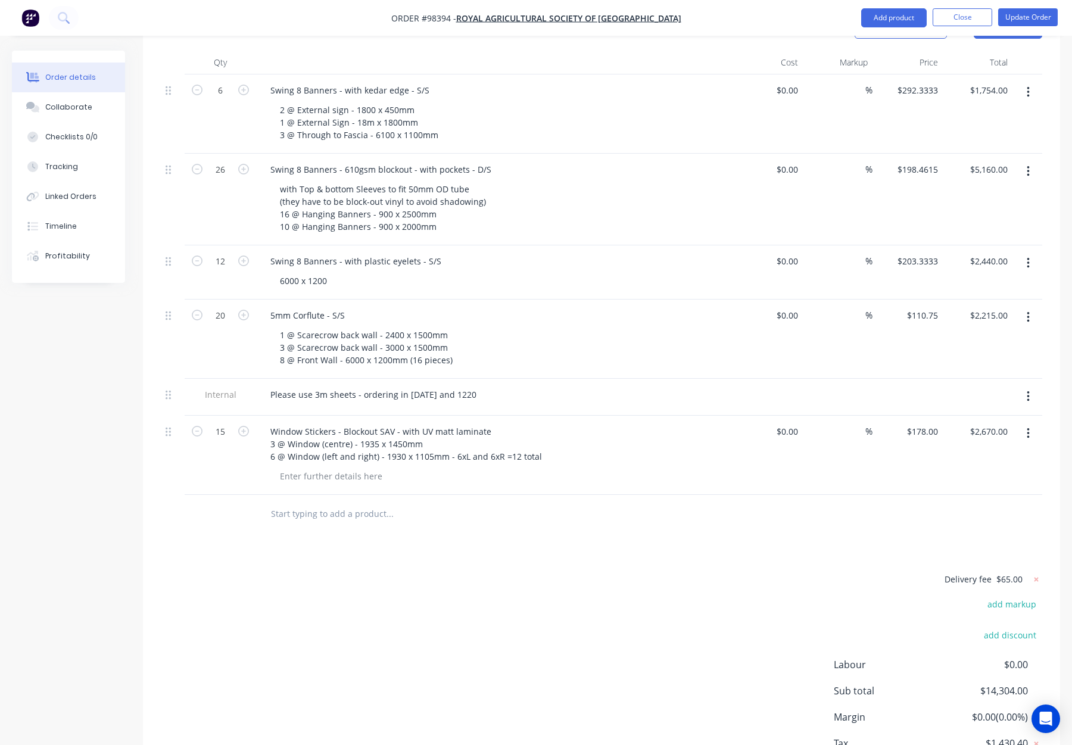
scroll to position [390, 0]
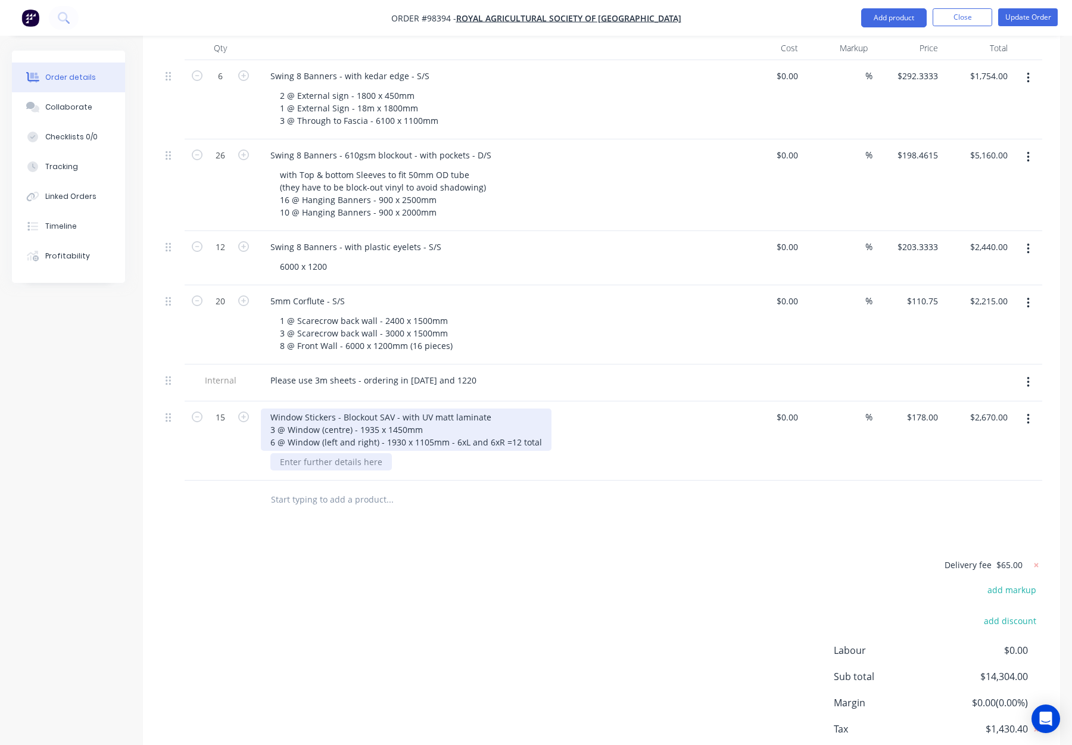
click at [275, 409] on div "Window Stickers - Blockout SAV - with UV matt laminate 3 @ Window (centre) - 19…" at bounding box center [406, 430] width 291 height 42
drag, startPoint x: 520, startPoint y: 398, endPoint x: 559, endPoint y: 398, distance: 38.7
click at [559, 409] on div "Window Stickers - Blockout SAV - with UV matt laminate 3 @ Window (centre) - 19…" at bounding box center [494, 430] width 467 height 42
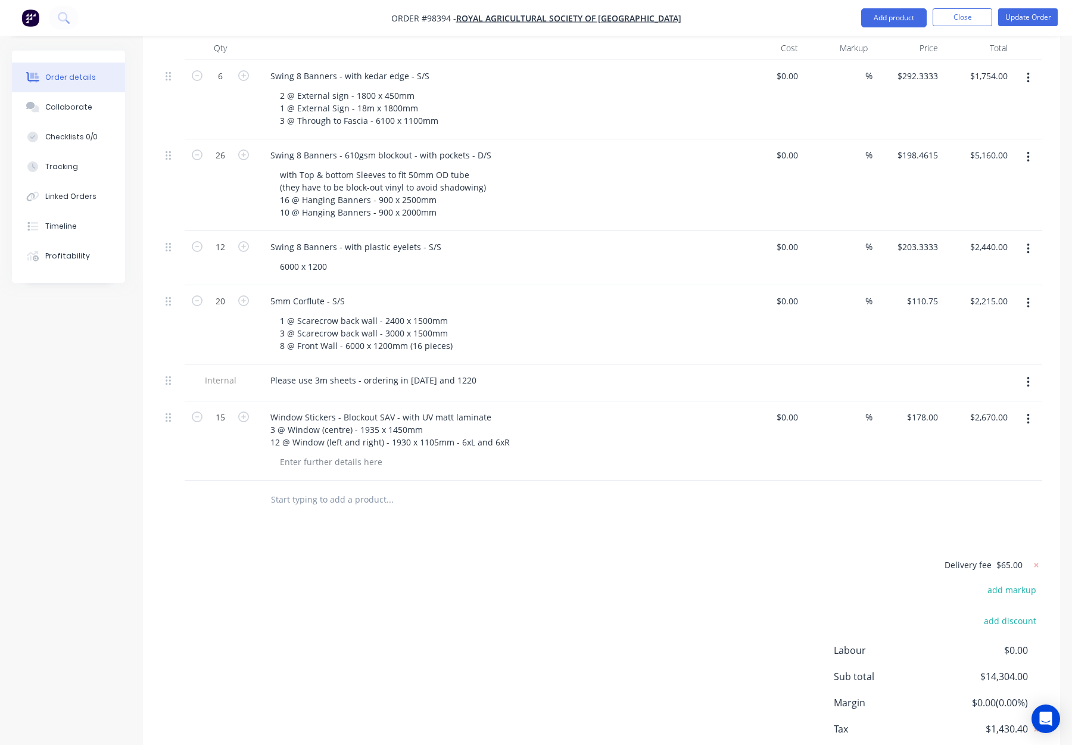
click at [561, 493] on div "Products Show / Hide columns Add product Qty Cost Markup Price Total 6 Swing 8 …" at bounding box center [601, 396] width 917 height 806
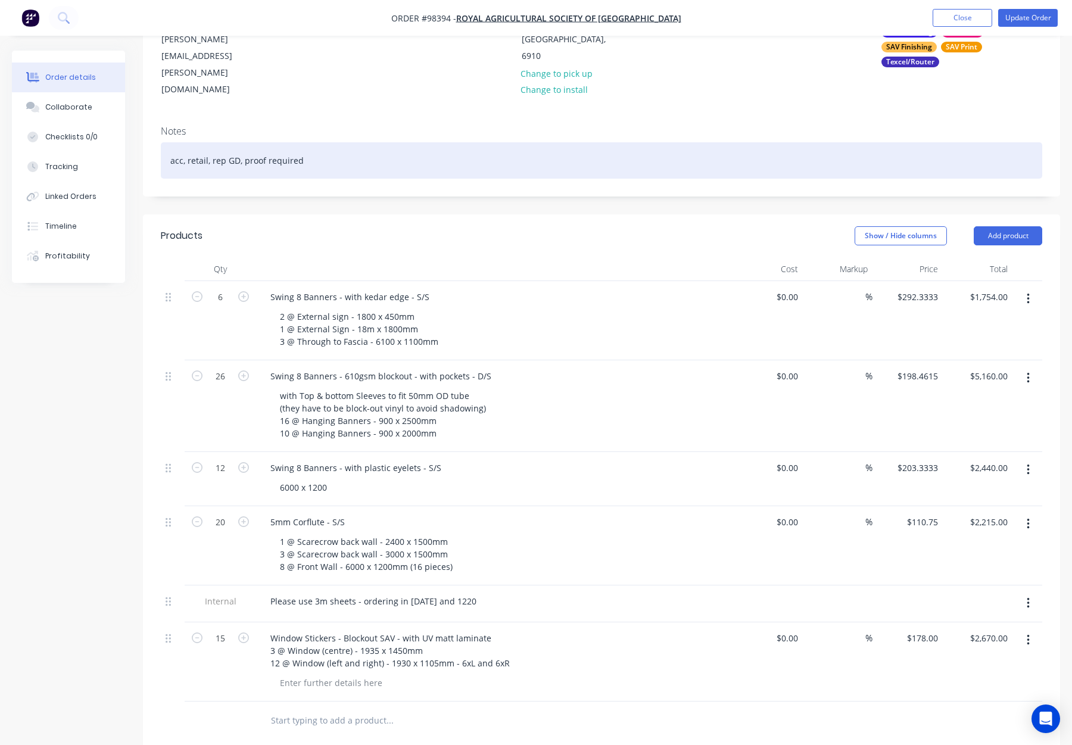
scroll to position [161, 0]
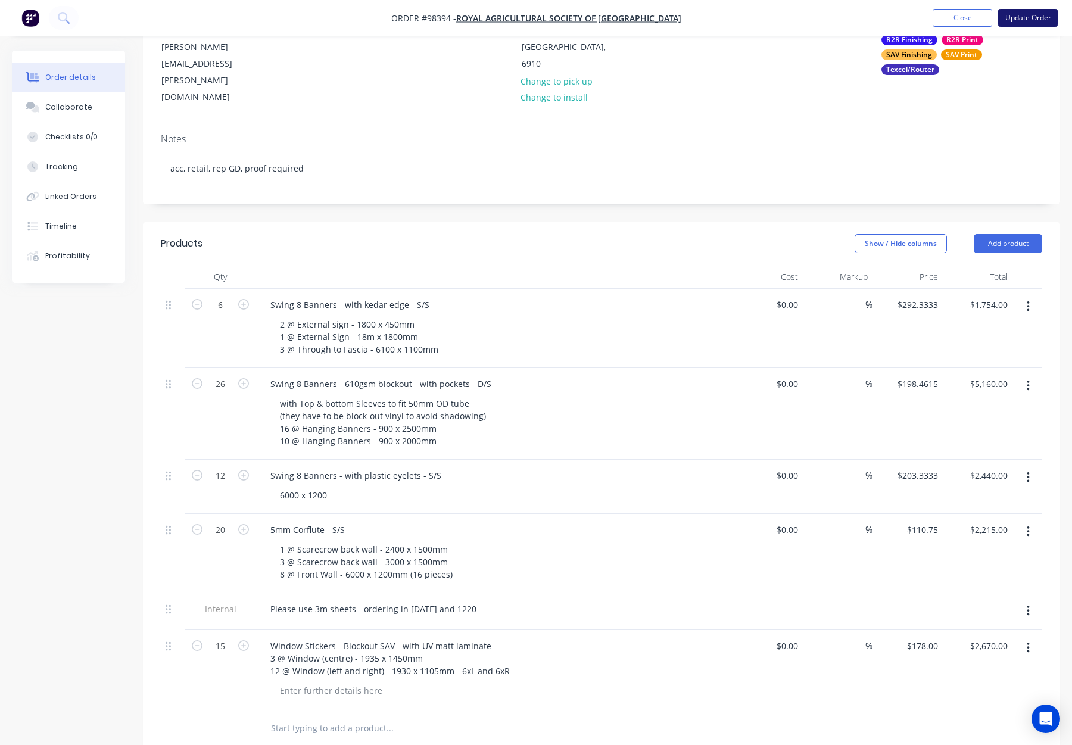
click at [1028, 21] on button "Update Order" at bounding box center [1028, 18] width 60 height 18
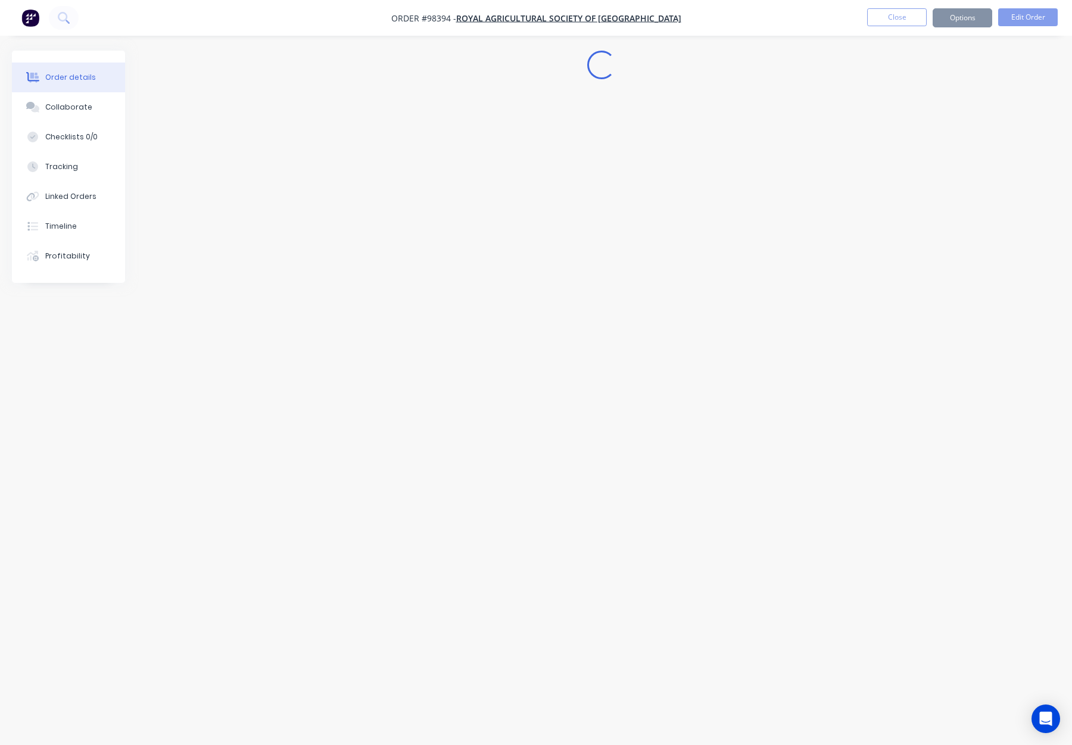
scroll to position [0, 0]
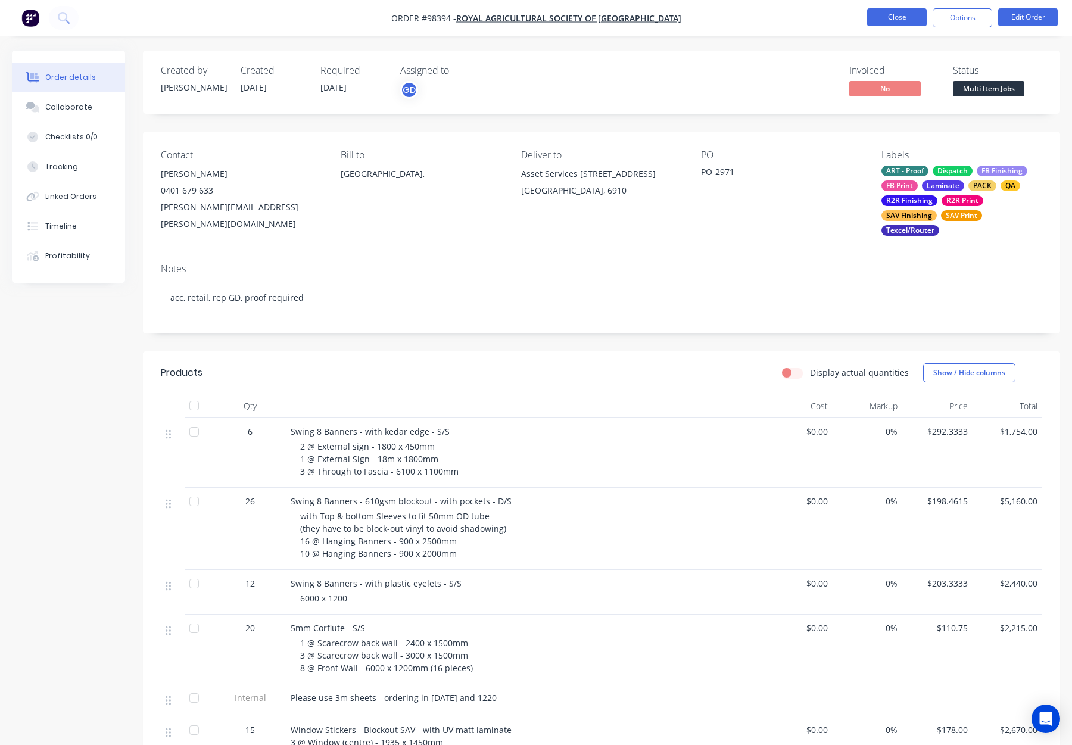
click at [880, 19] on button "Close" at bounding box center [897, 17] width 60 height 18
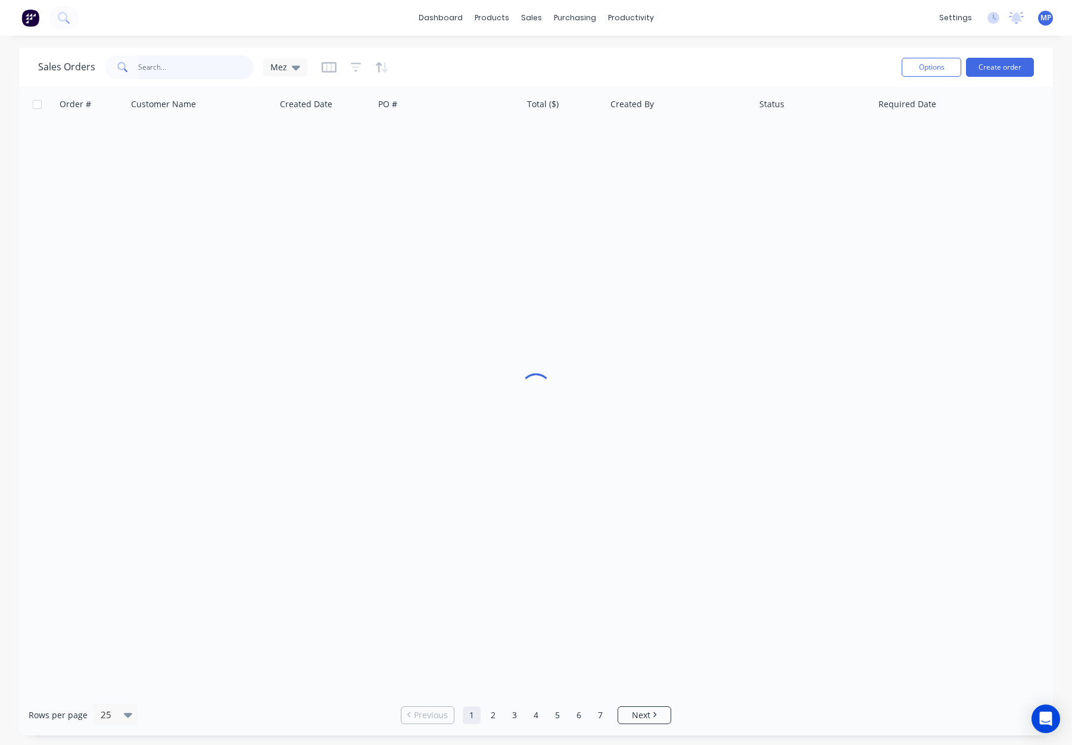
click at [182, 63] on input "text" at bounding box center [196, 67] width 116 height 24
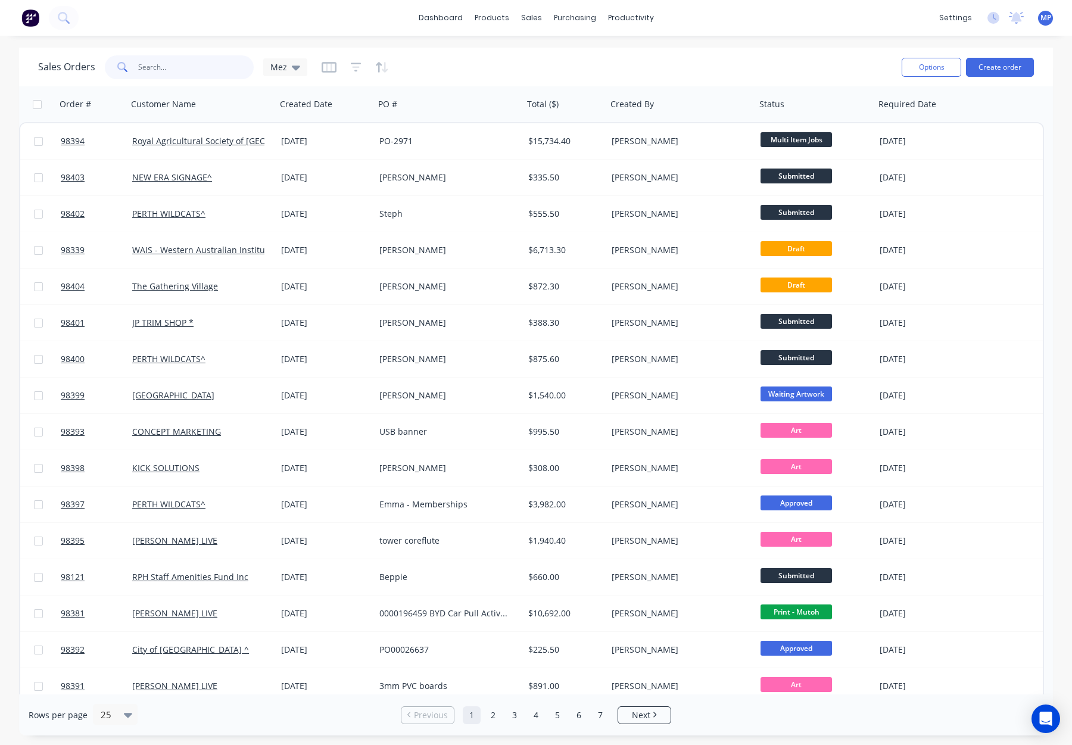
click at [152, 66] on input "text" at bounding box center [196, 67] width 116 height 24
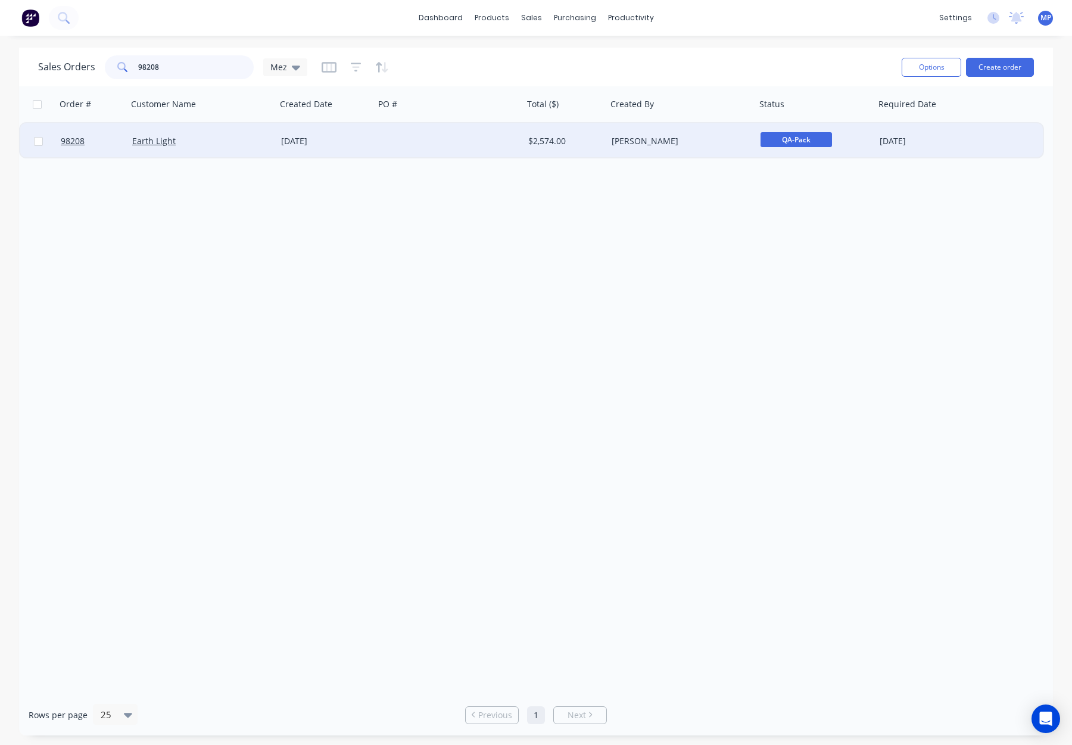
type input "98208"
click at [356, 129] on div "[DATE]" at bounding box center [325, 141] width 98 height 36
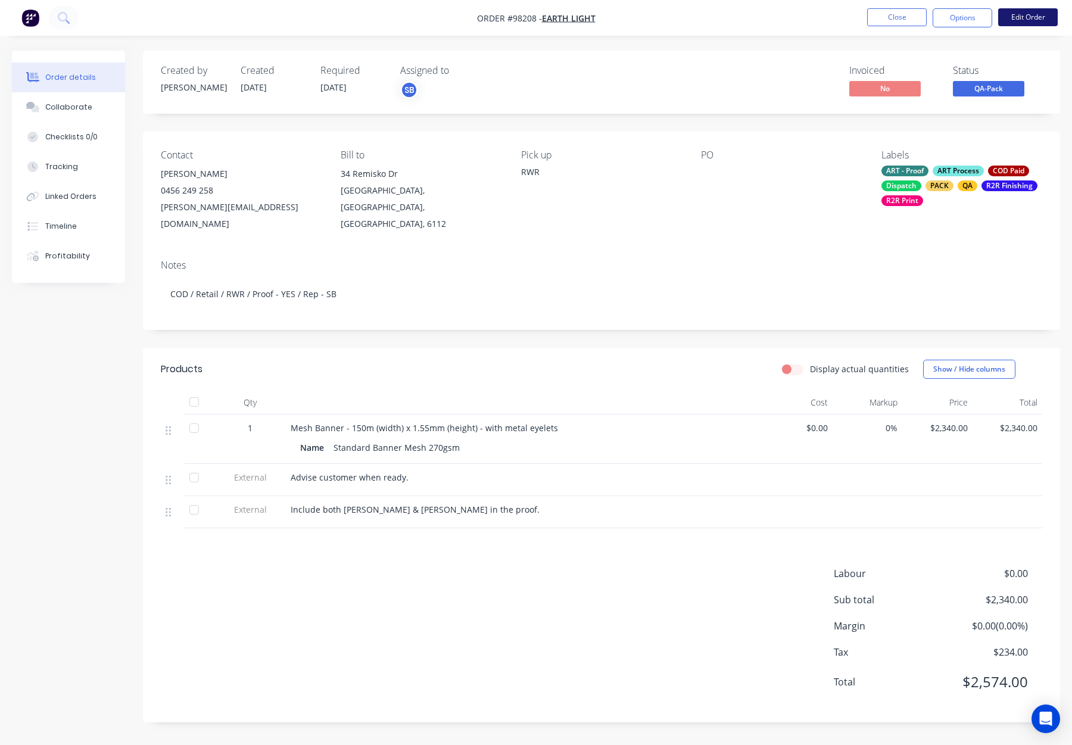
click at [1036, 15] on button "Edit Order" at bounding box center [1028, 17] width 60 height 18
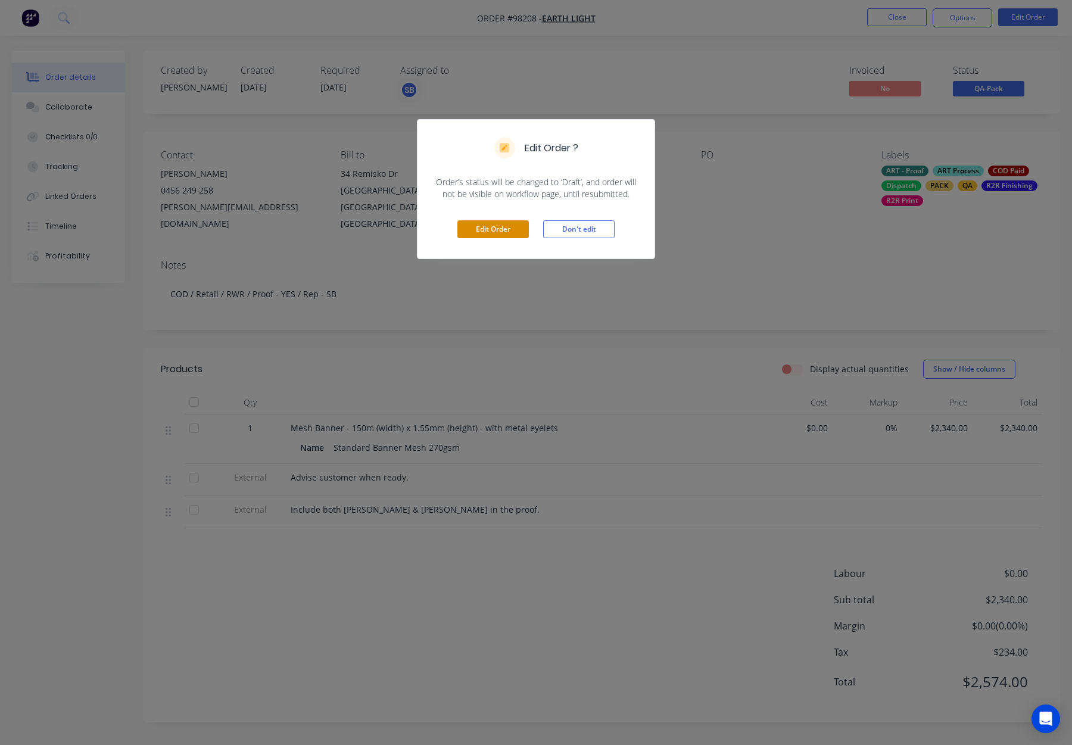
click at [484, 224] on button "Edit Order" at bounding box center [492, 229] width 71 height 18
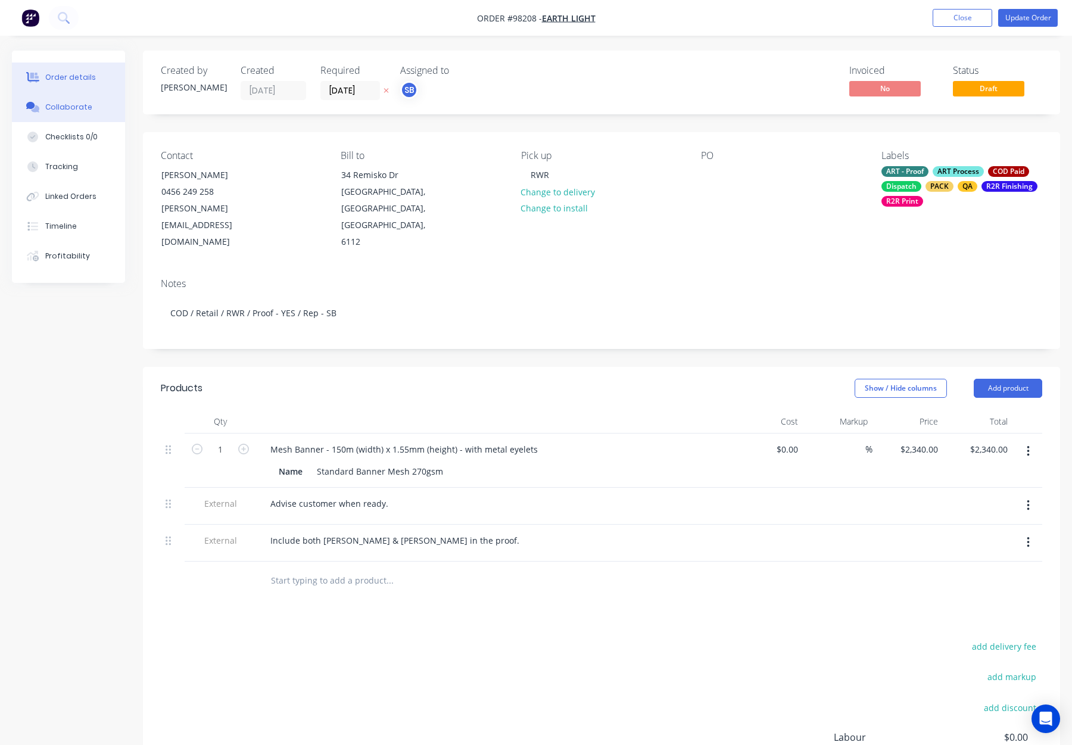
click at [96, 109] on button "Collaborate" at bounding box center [68, 107] width 113 height 30
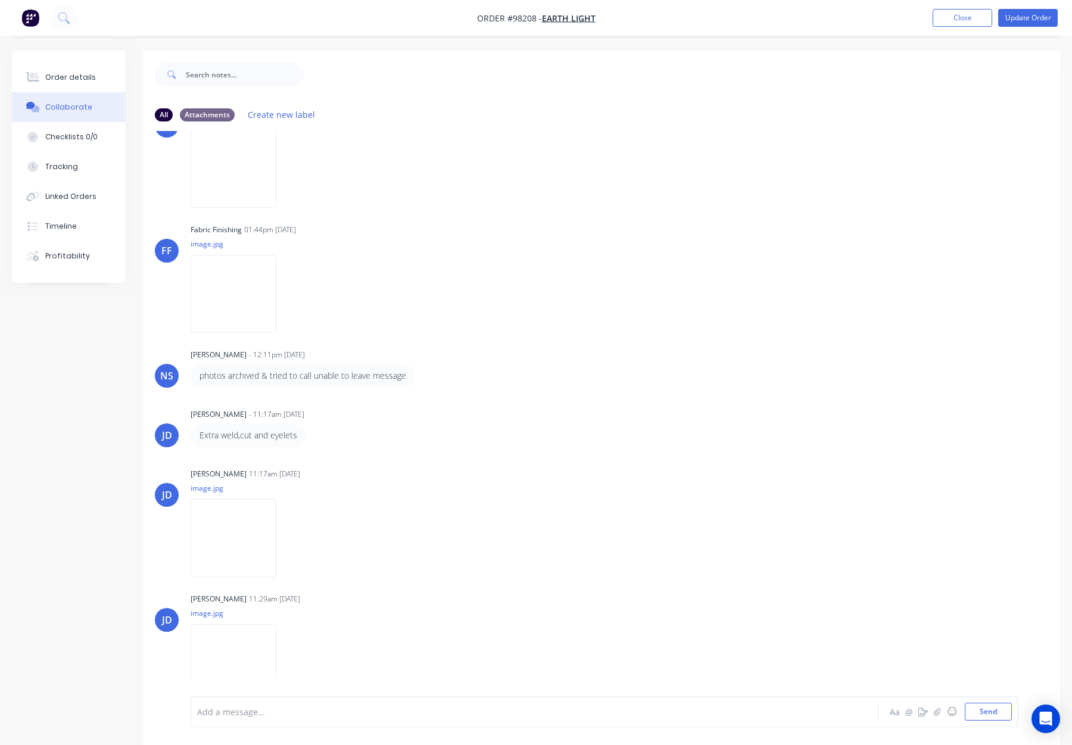
scroll to position [18, 0]
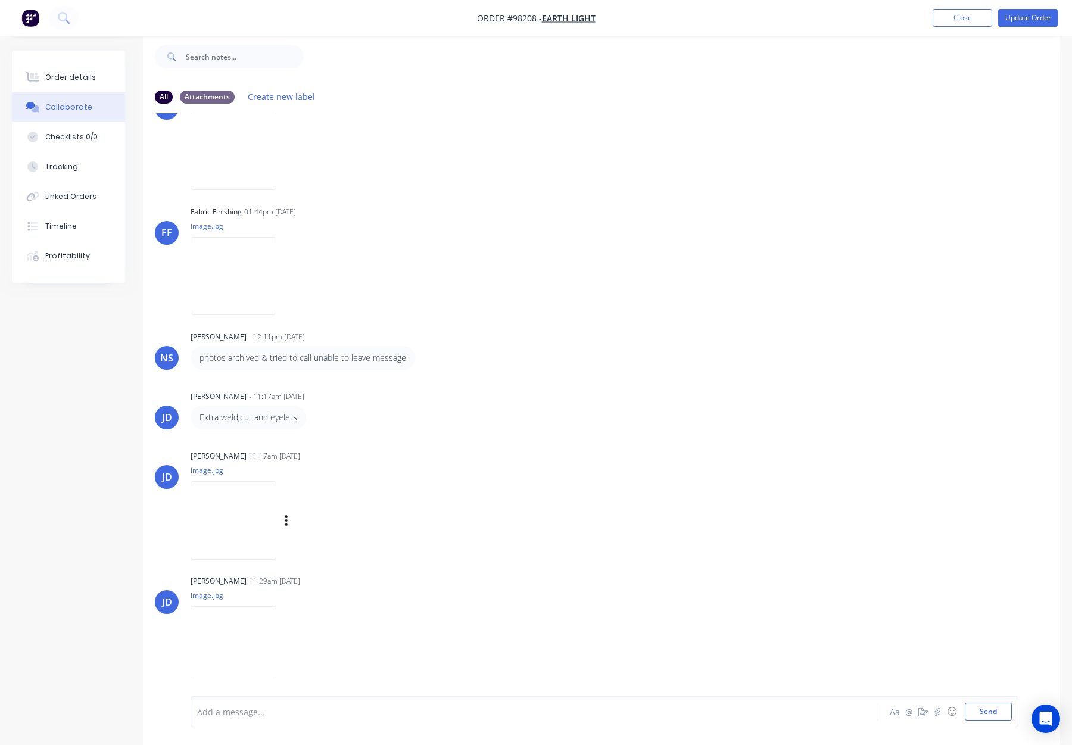
click at [222, 512] on img at bounding box center [234, 520] width 86 height 78
click at [229, 632] on img at bounding box center [234, 645] width 86 height 78
click at [54, 72] on div "Order details" at bounding box center [70, 77] width 51 height 11
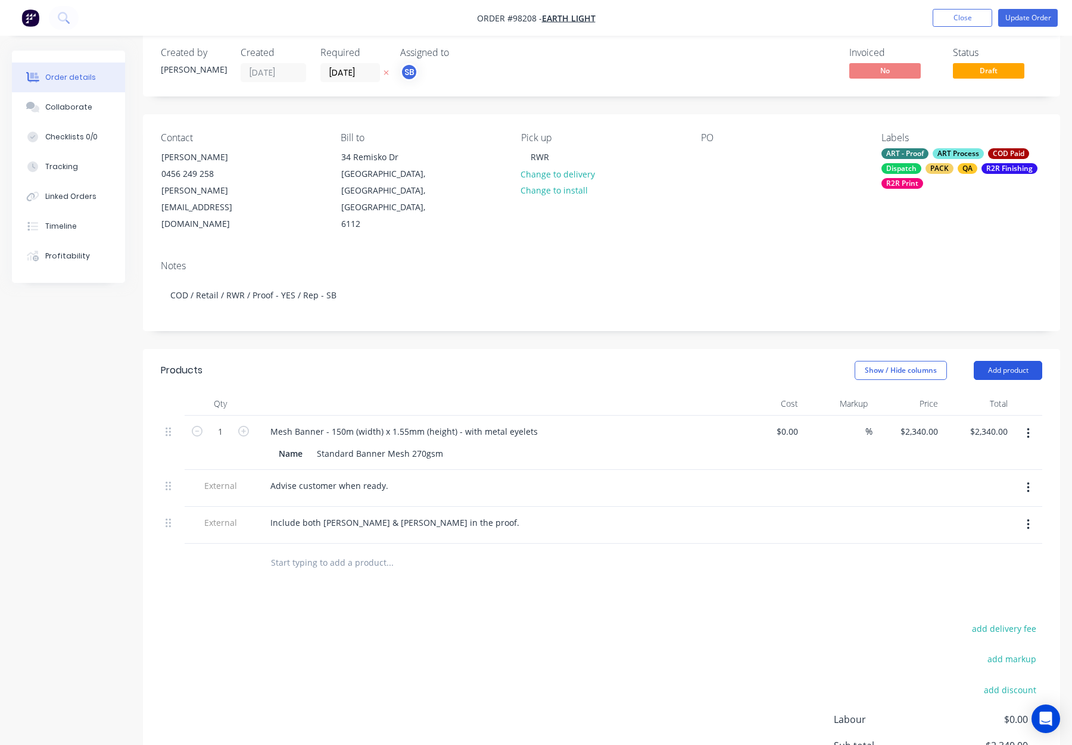
click at [1001, 361] on button "Add product" at bounding box center [1008, 370] width 68 height 19
click at [981, 535] on div "Notes (Internal)" at bounding box center [986, 543] width 92 height 17
click at [304, 551] on div at bounding box center [304, 559] width 86 height 17
click at [80, 105] on div "Collaborate" at bounding box center [68, 107] width 47 height 11
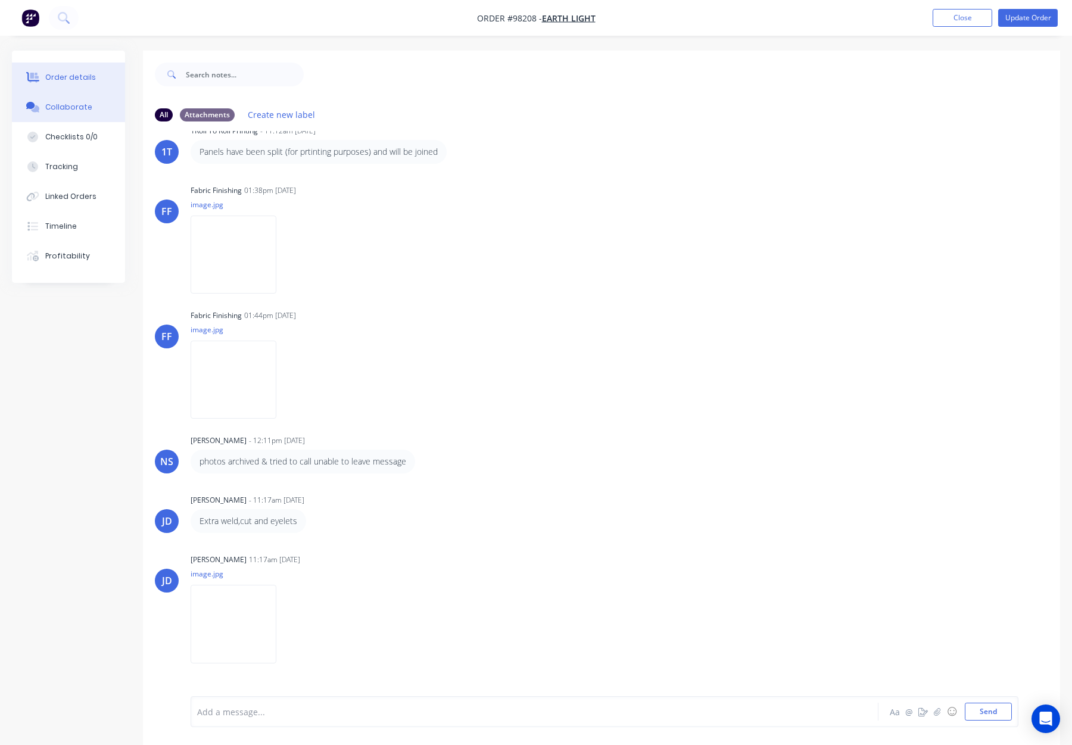
scroll to position [366, 0]
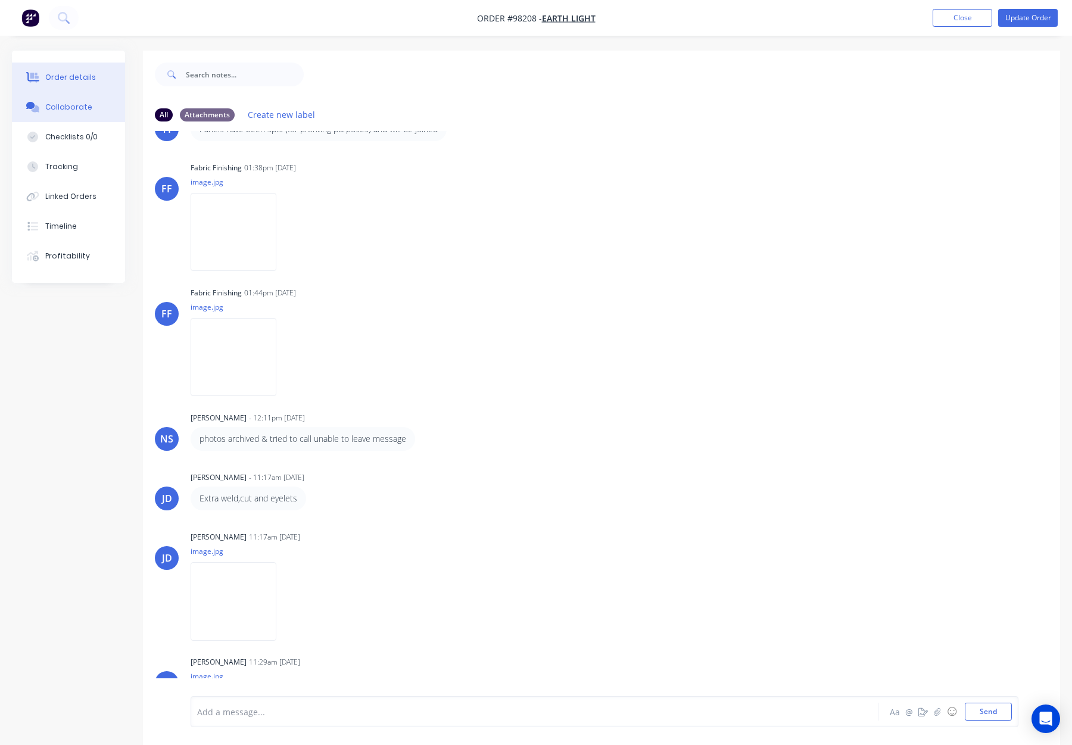
click at [85, 80] on div "Order details" at bounding box center [70, 77] width 51 height 11
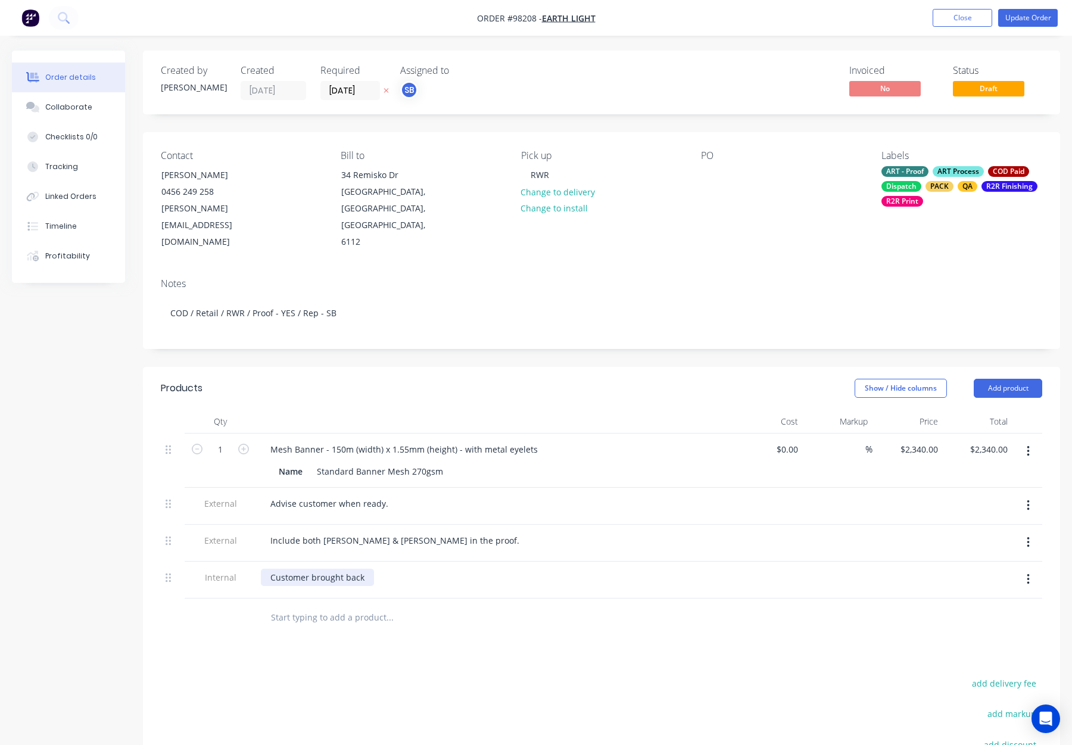
drag, startPoint x: 360, startPoint y: 541, endPoint x: 378, endPoint y: 552, distance: 20.3
click at [360, 569] on div "Customer brought back" at bounding box center [317, 577] width 113 height 17
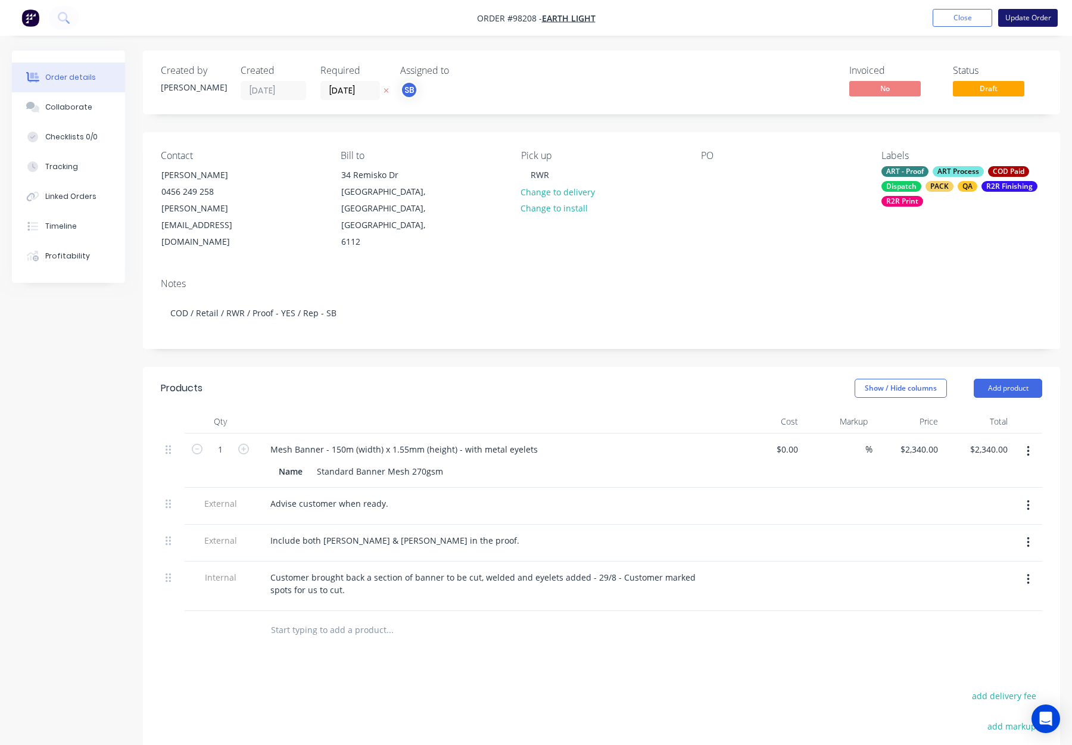
click at [1024, 17] on button "Update Order" at bounding box center [1028, 18] width 60 height 18
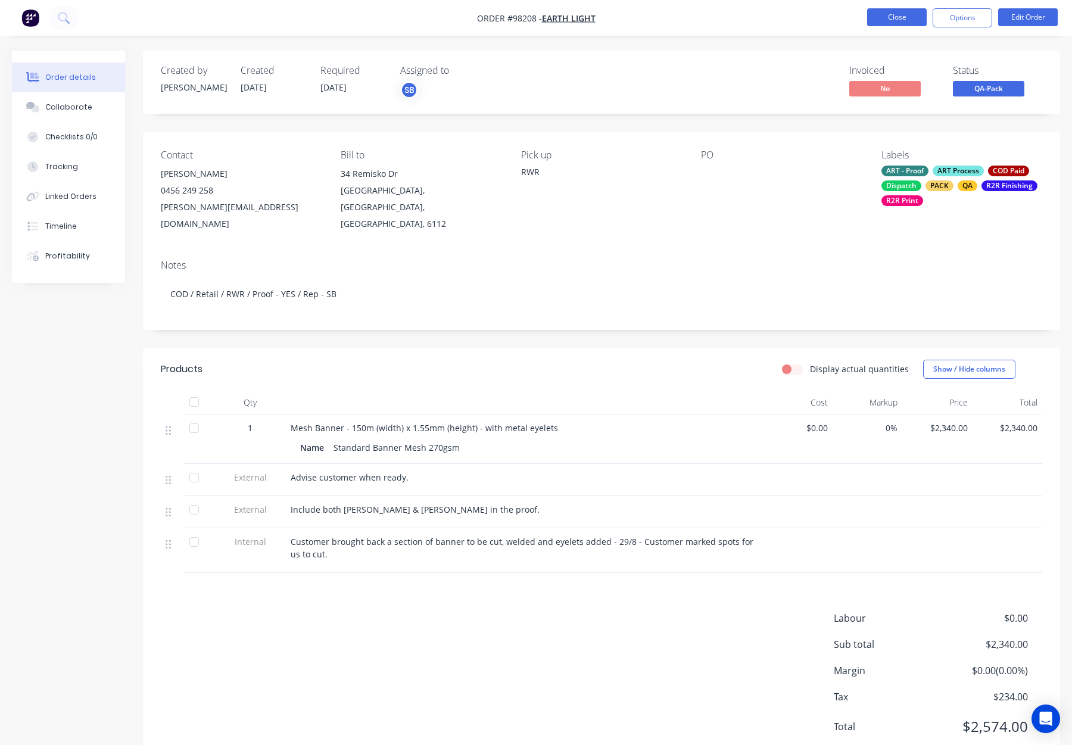
click at [898, 17] on button "Close" at bounding box center [897, 17] width 60 height 18
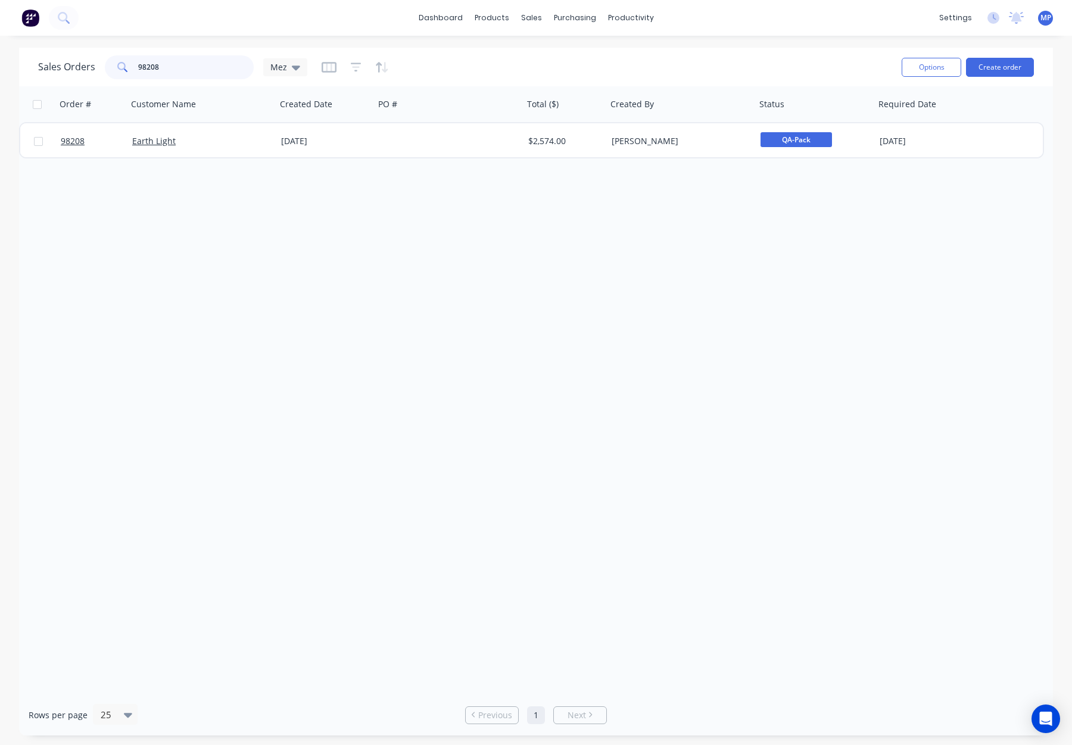
click at [165, 64] on input "98208" at bounding box center [196, 67] width 116 height 24
click at [78, 66] on div "Sales Orders 98208 Mez" at bounding box center [172, 67] width 269 height 24
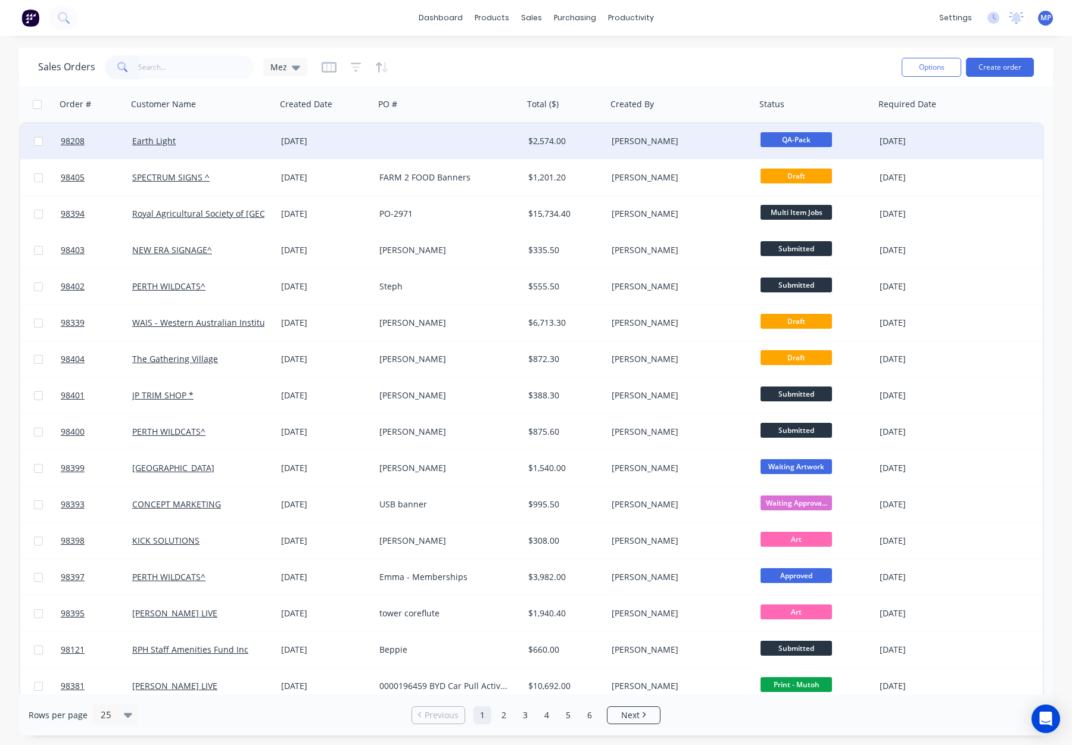
click at [716, 146] on div "[PERSON_NAME]" at bounding box center [678, 141] width 132 height 12
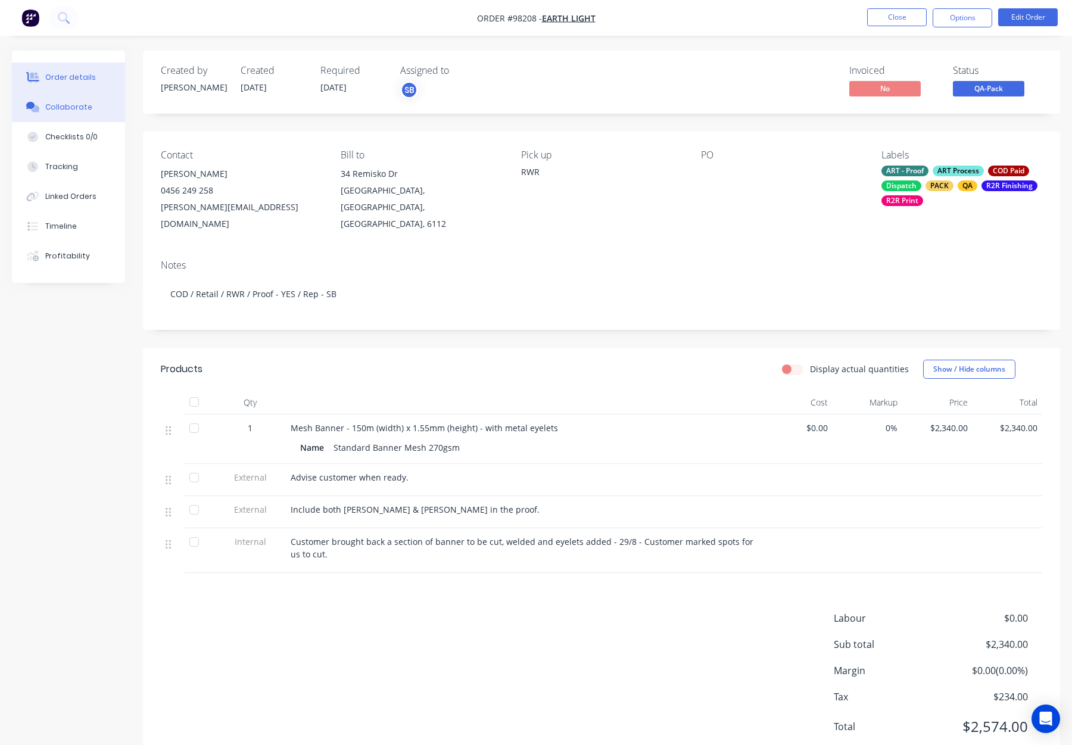
click at [76, 106] on div "Collaborate" at bounding box center [68, 107] width 47 height 11
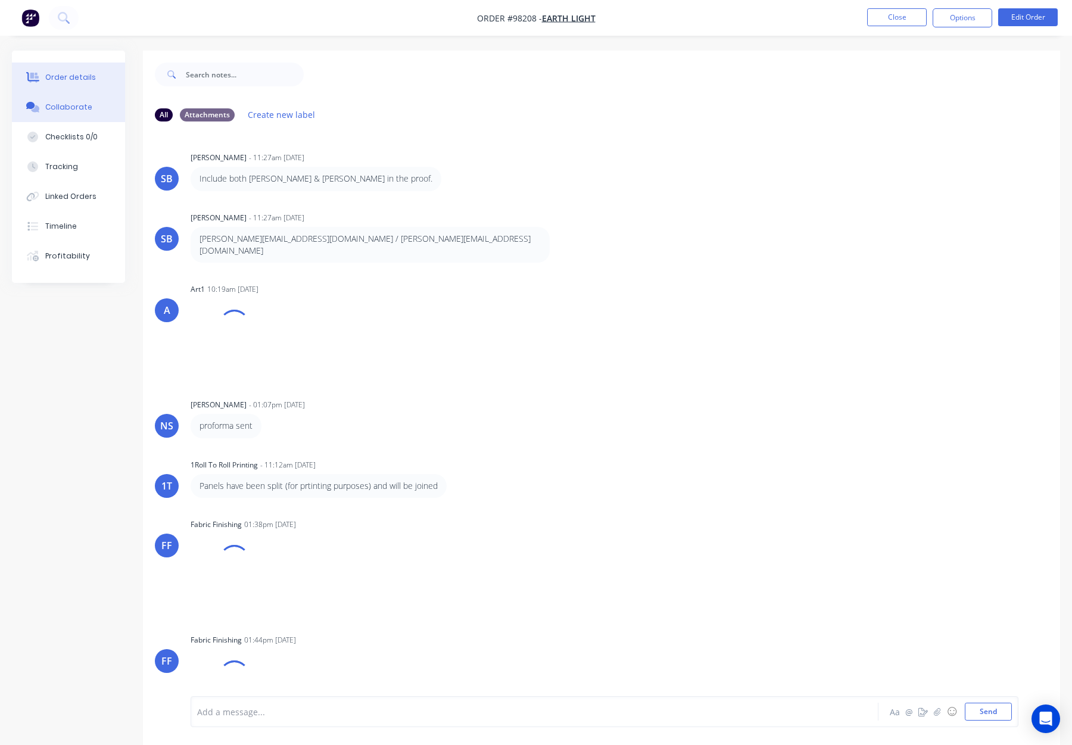
click at [77, 75] on div "Order details" at bounding box center [70, 77] width 51 height 11
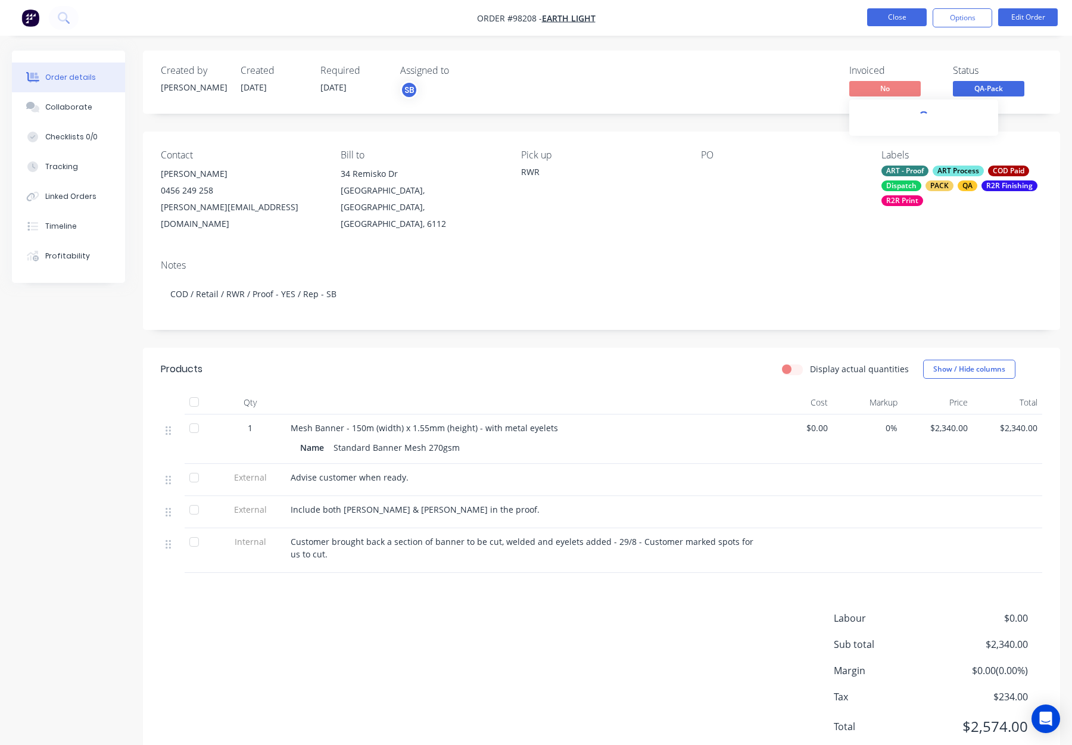
click at [902, 17] on button "Close" at bounding box center [897, 17] width 60 height 18
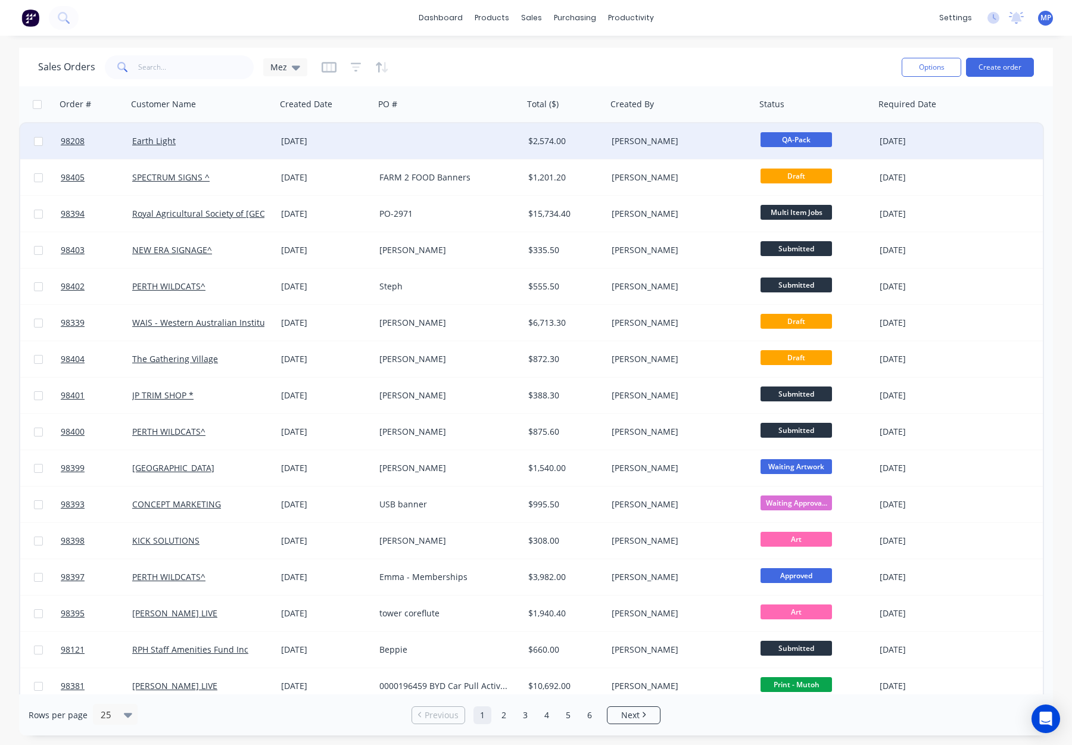
click at [461, 140] on div at bounding box center [449, 141] width 149 height 36
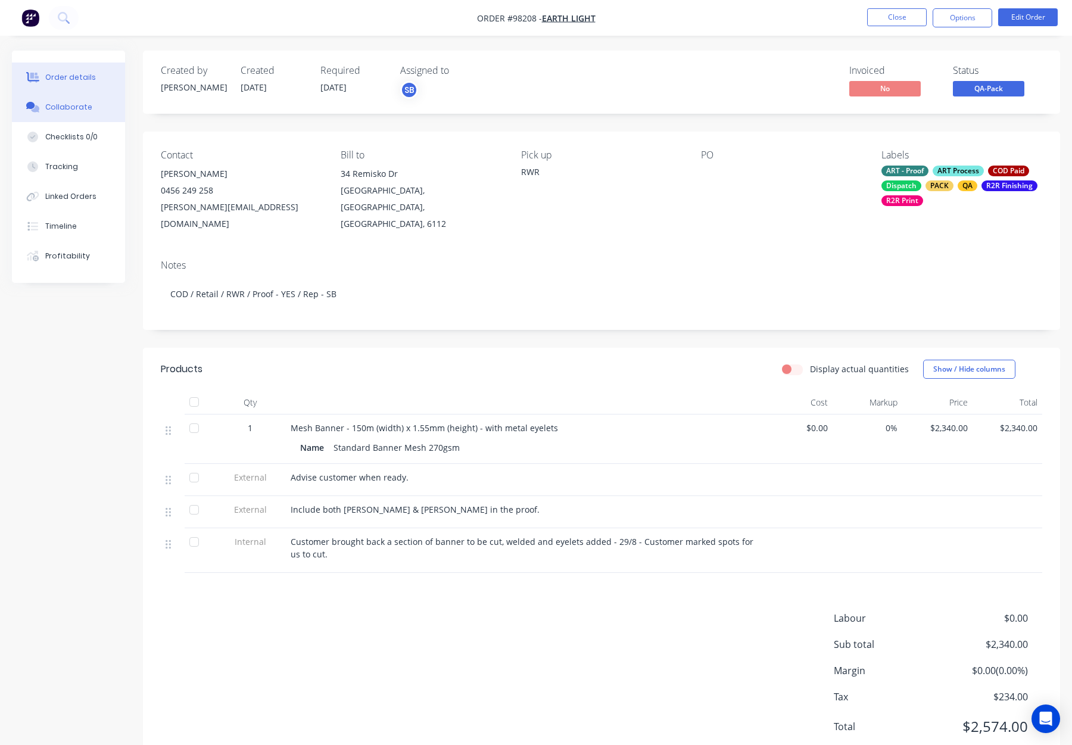
click at [75, 108] on div "Collaborate" at bounding box center [68, 107] width 47 height 11
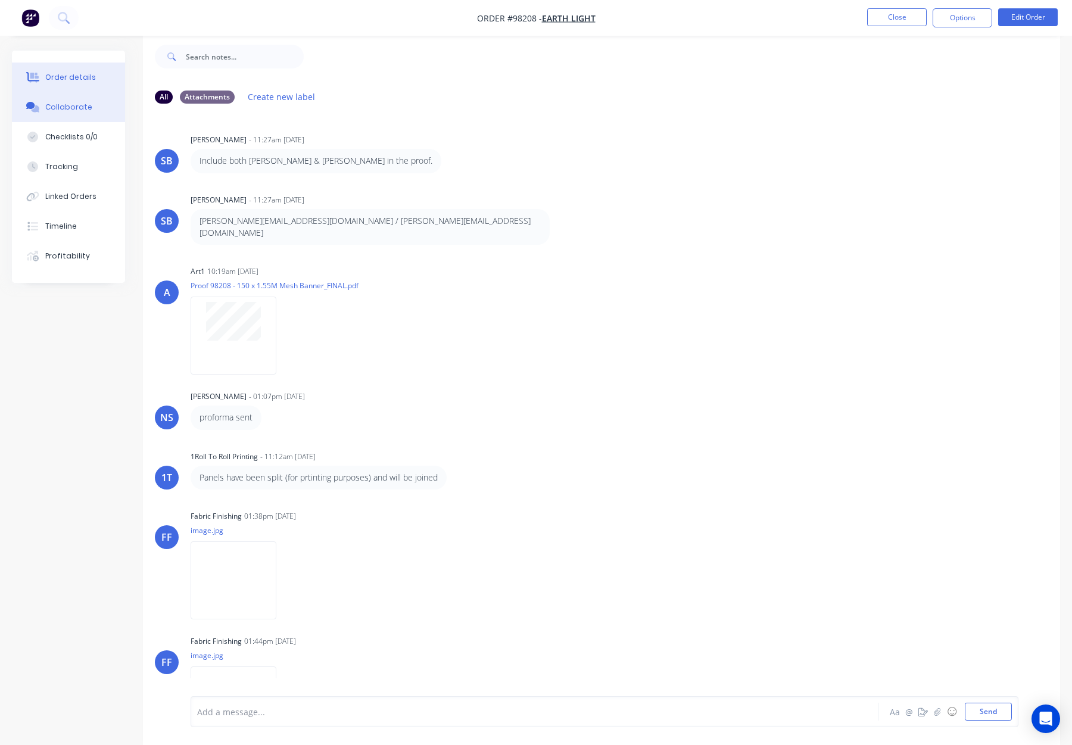
click at [57, 68] on button "Order details" at bounding box center [68, 78] width 113 height 30
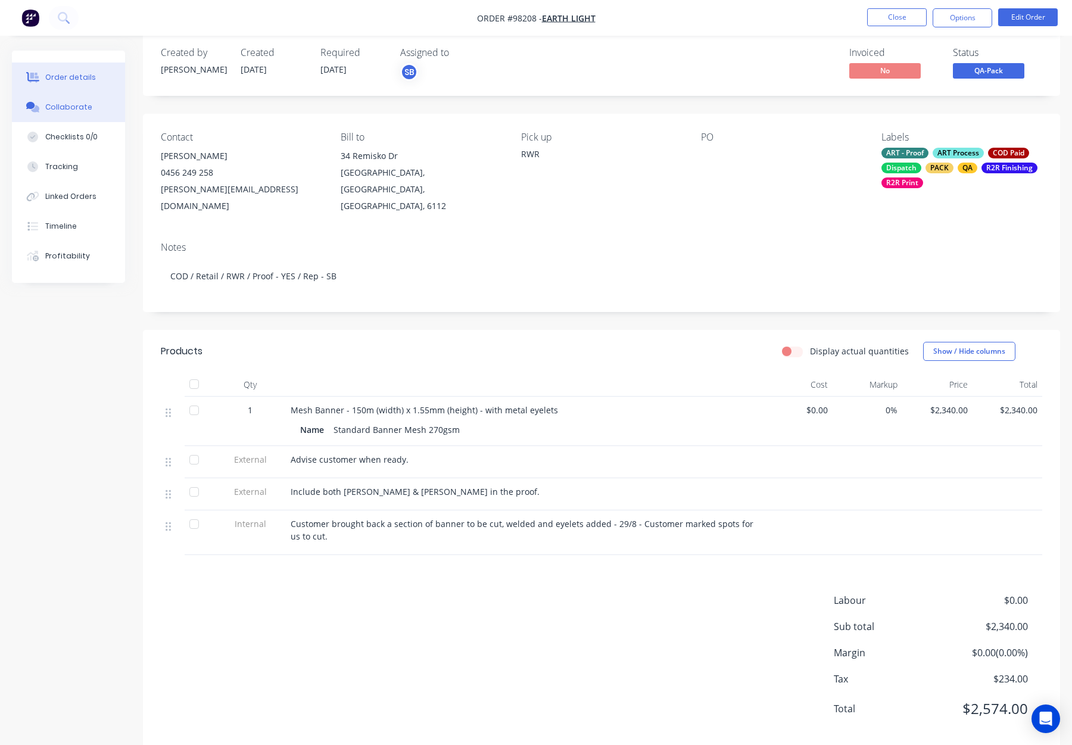
click at [63, 105] on div "Collaborate" at bounding box center [68, 107] width 47 height 11
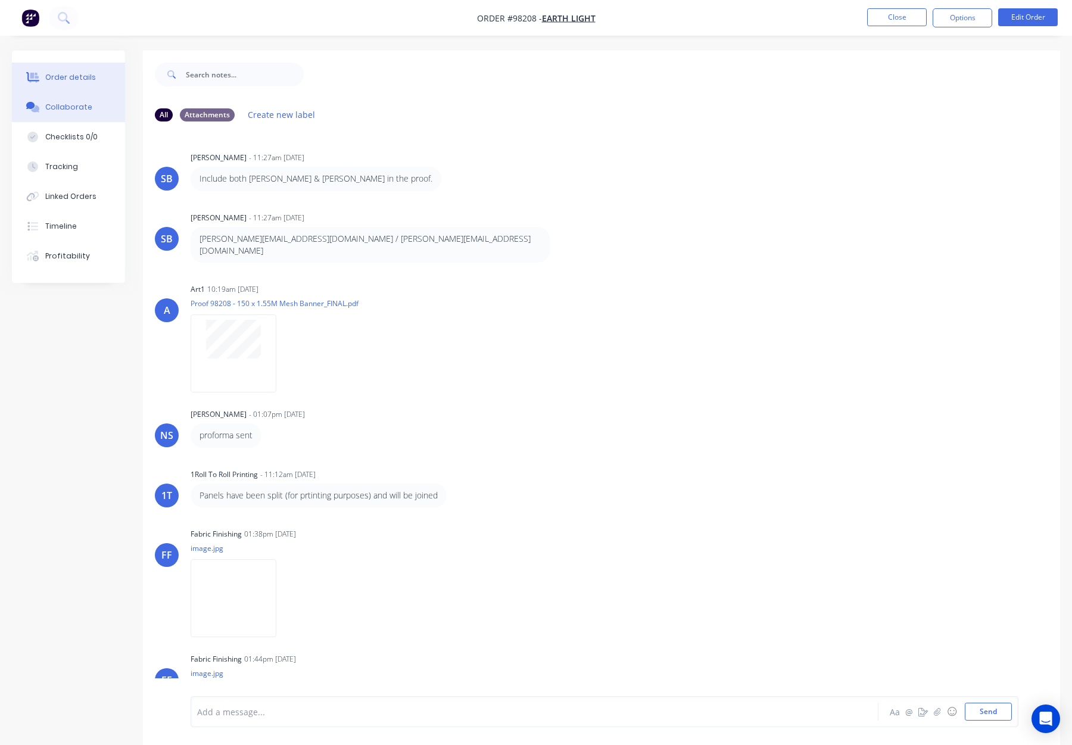
click at [86, 77] on div "Order details" at bounding box center [70, 77] width 51 height 11
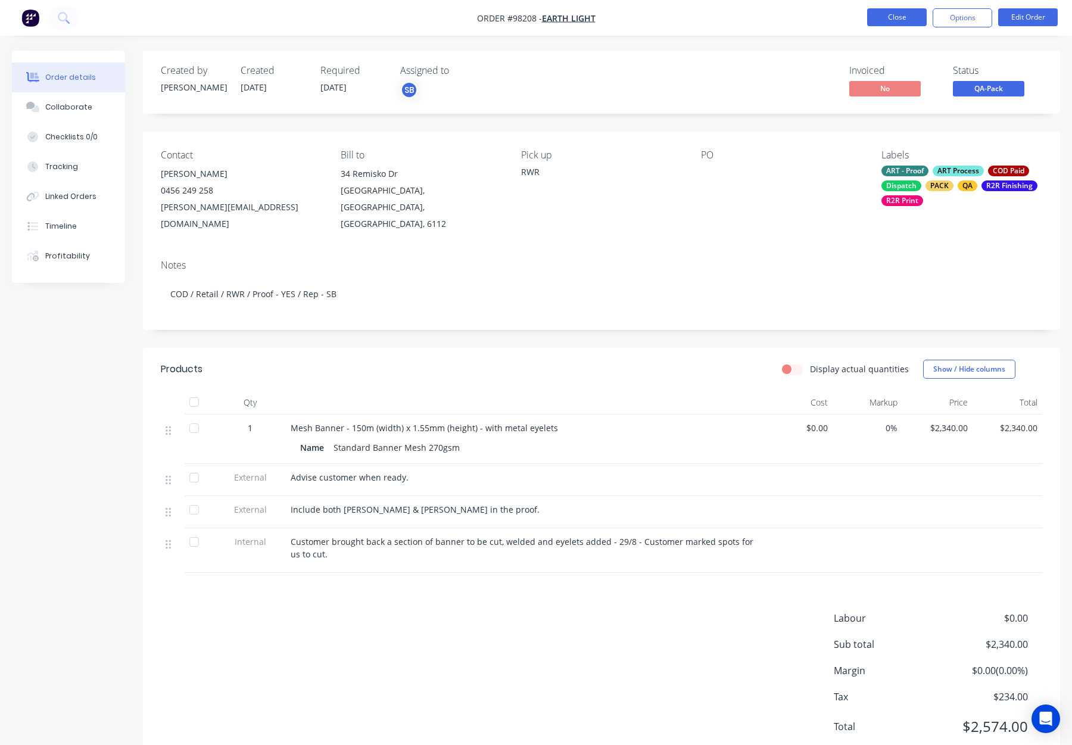
click at [905, 13] on button "Close" at bounding box center [897, 17] width 60 height 18
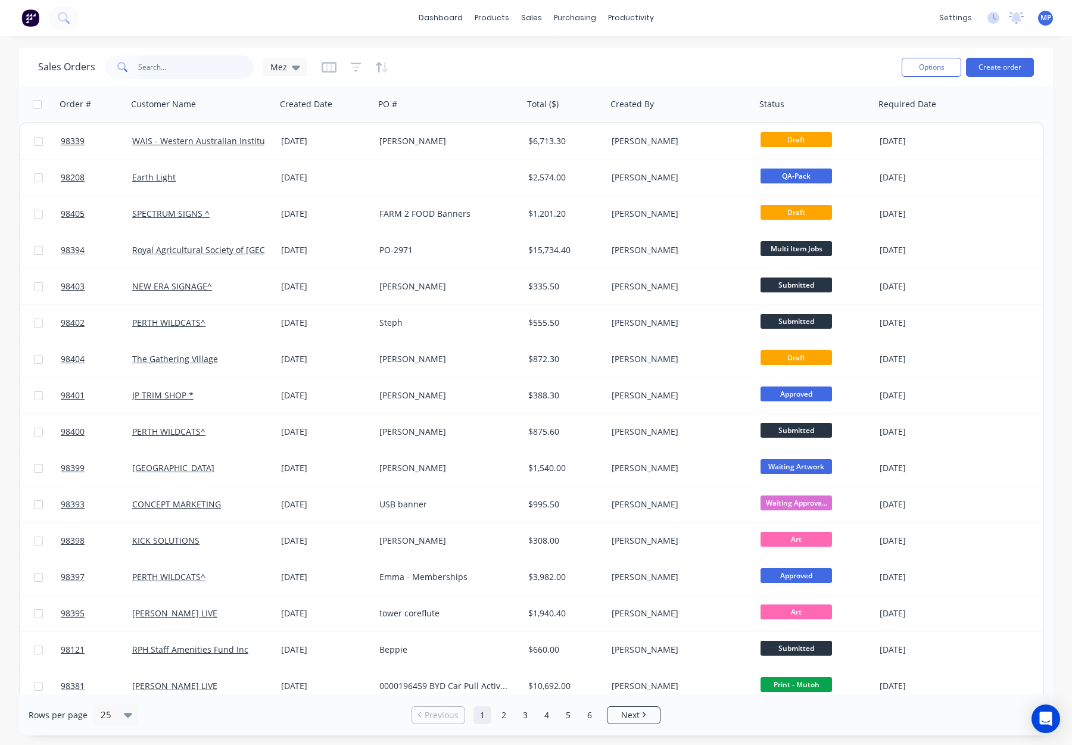
click at [179, 71] on input "text" at bounding box center [196, 67] width 116 height 24
click at [660, 48] on div "Sales Orders Mez Options Create order" at bounding box center [536, 67] width 1034 height 39
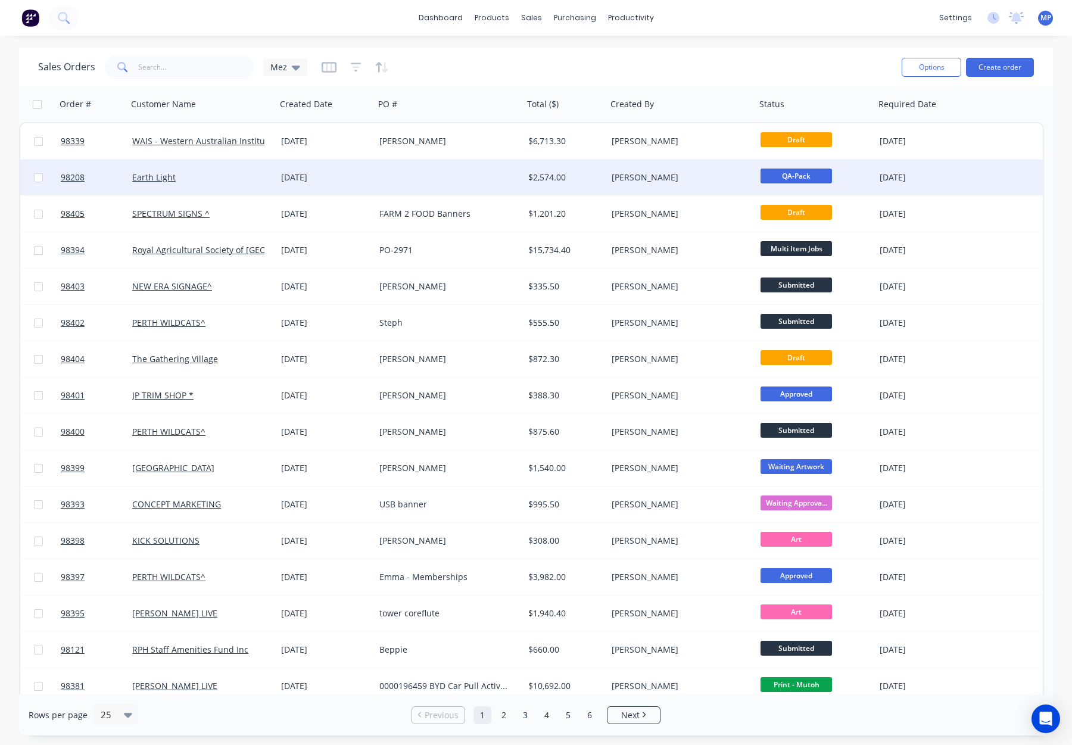
click at [381, 184] on div at bounding box center [449, 178] width 149 height 36
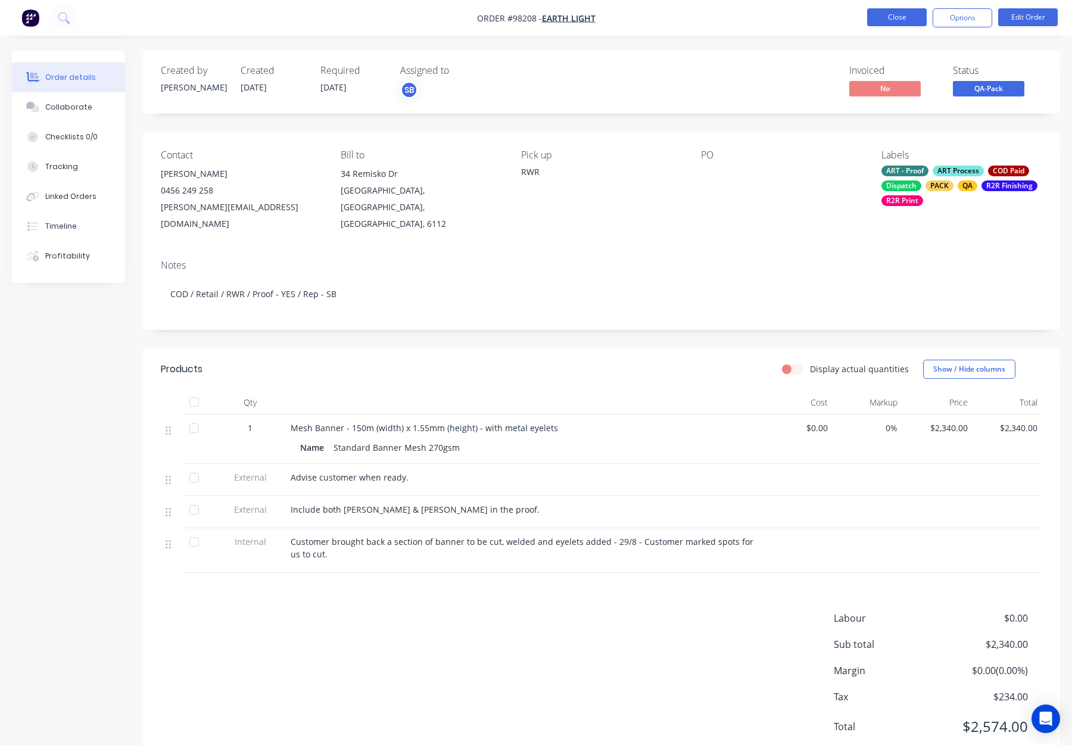
click at [874, 24] on button "Close" at bounding box center [897, 17] width 60 height 18
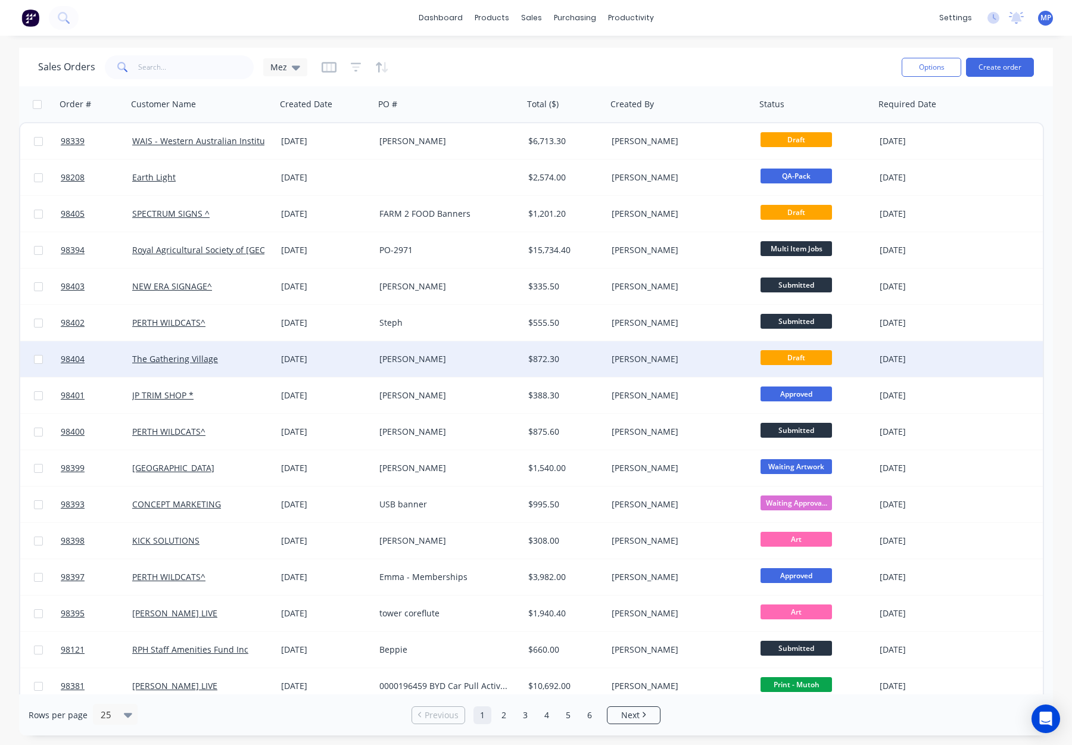
click at [712, 358] on div "[PERSON_NAME]" at bounding box center [678, 359] width 132 height 12
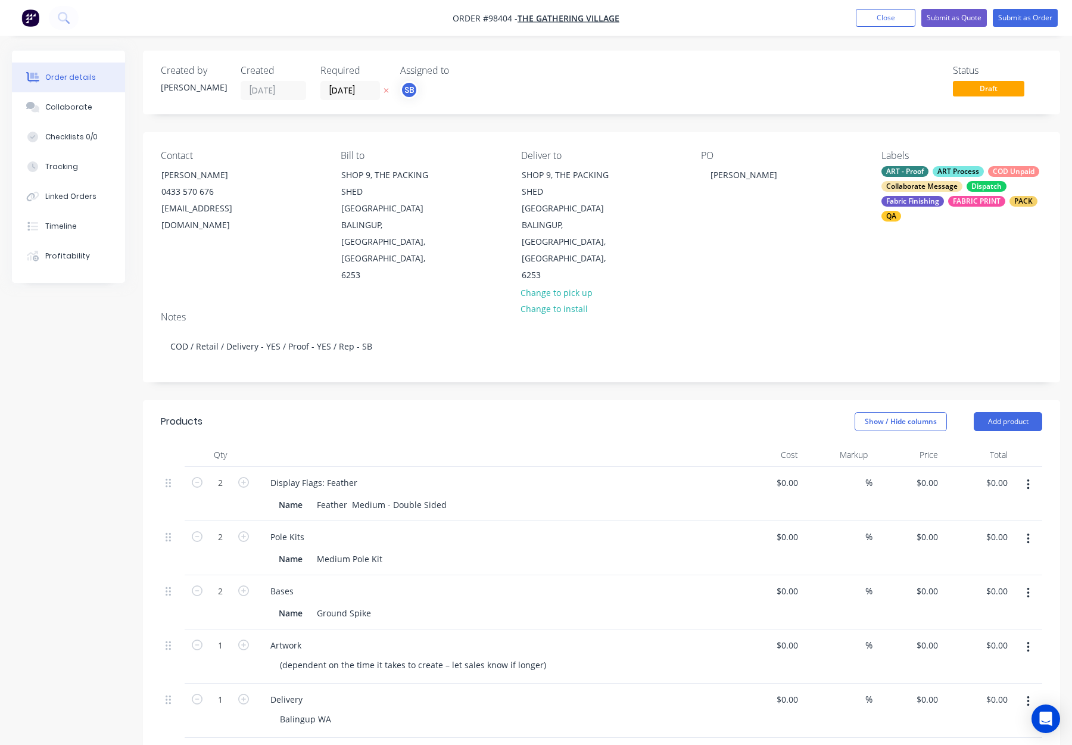
type input "$199.00"
type input "$398.00"
type input "$50.00"
type input "$100.00"
type input "$50.00"
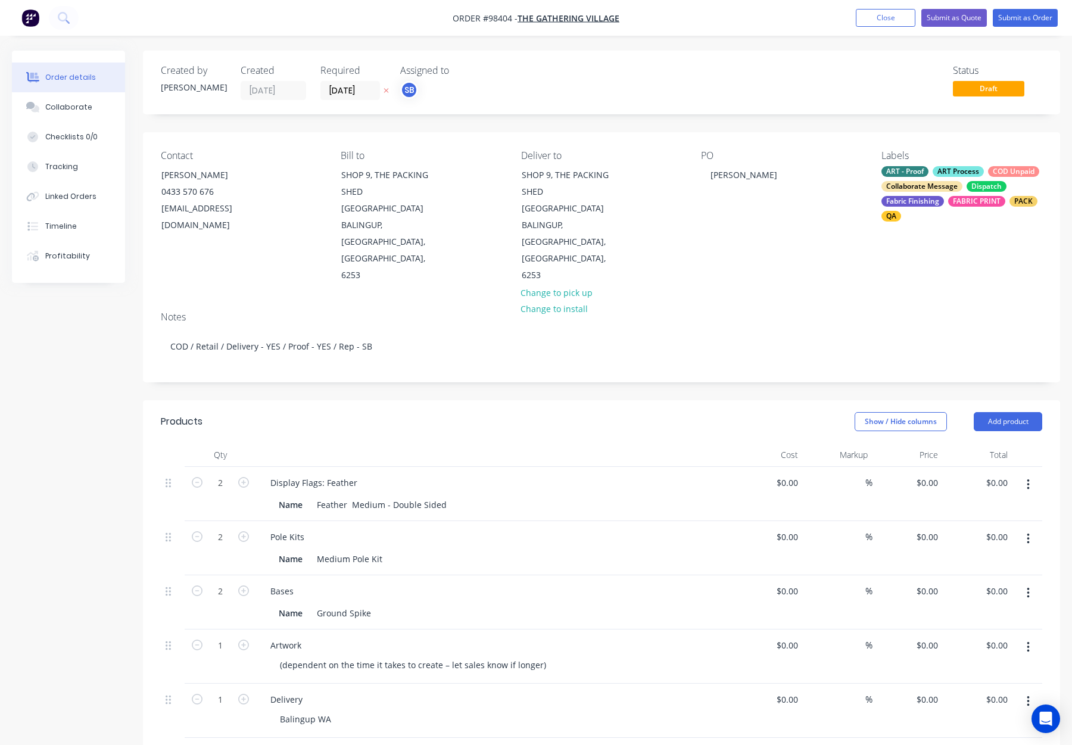
type input "$100.00"
type input "$120.00"
type input "$75.00"
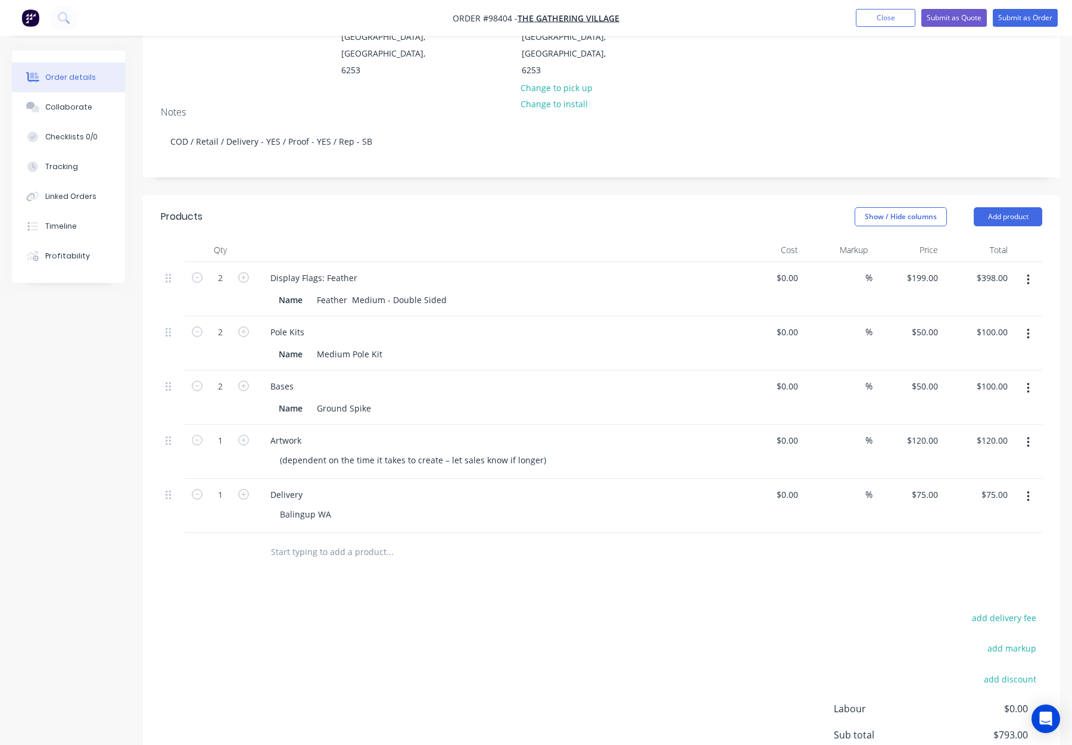
scroll to position [207, 0]
drag, startPoint x: 327, startPoint y: 239, endPoint x: 334, endPoint y: 243, distance: 7.8
click at [327, 267] on div "Display Flags: Feather" at bounding box center [314, 275] width 106 height 17
click at [412, 236] on div at bounding box center [494, 248] width 476 height 24
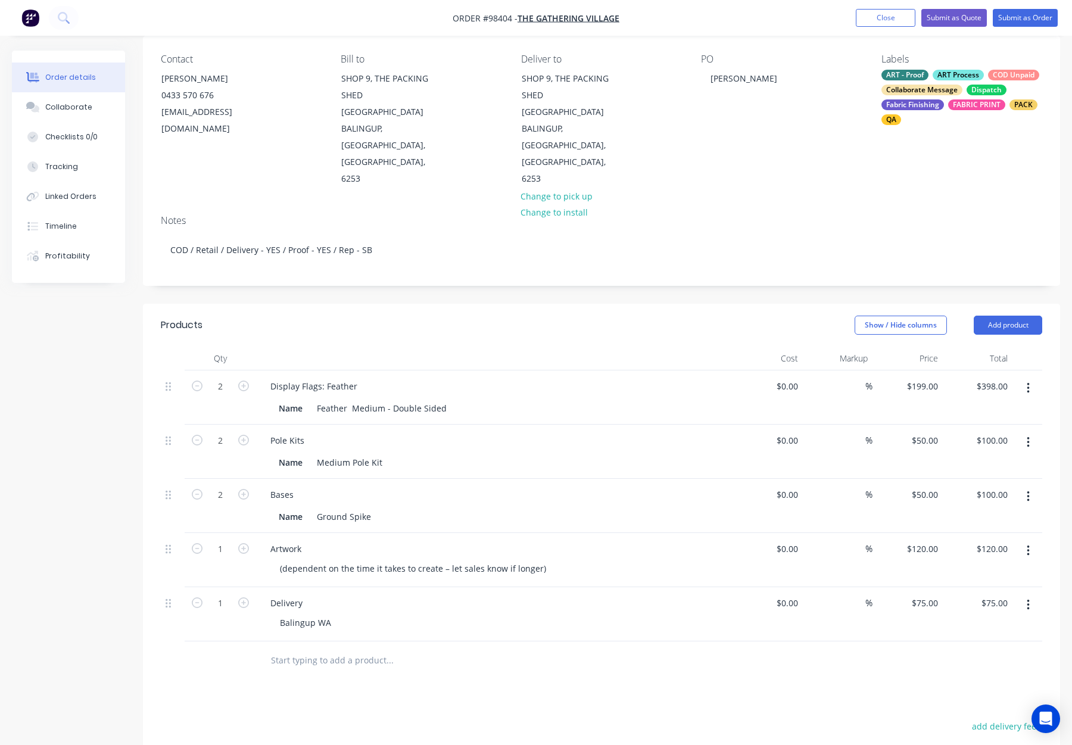
scroll to position [97, 0]
click at [647, 315] on div "Show / Hide columns Add product" at bounding box center [695, 324] width 694 height 19
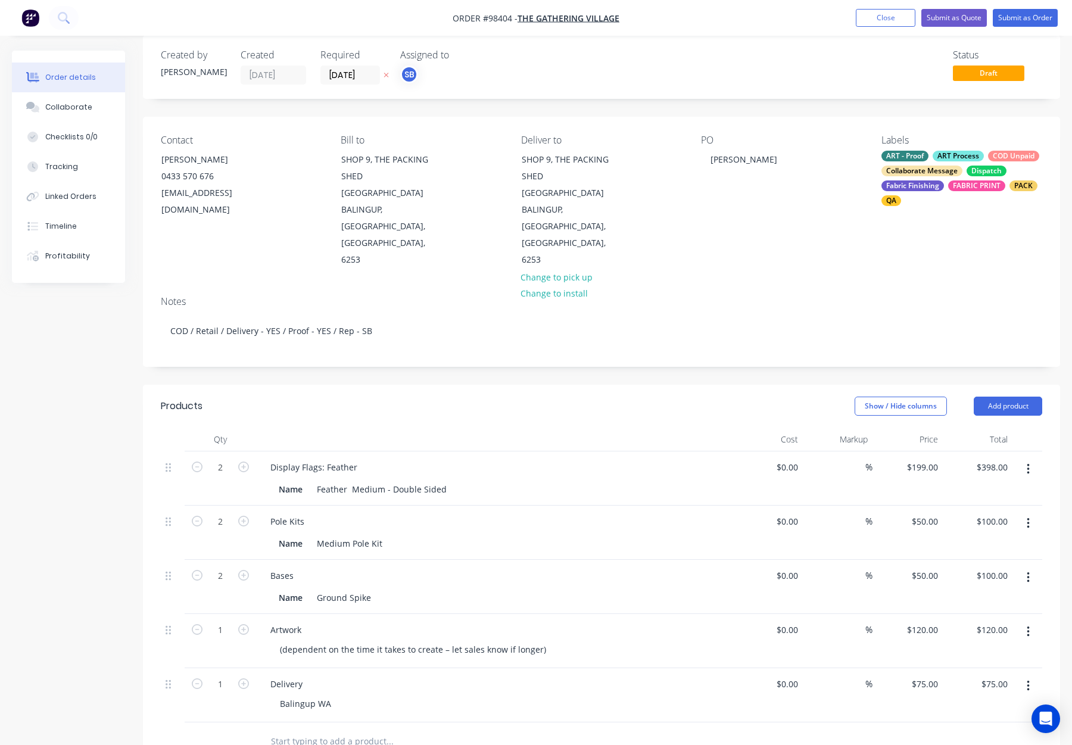
scroll to position [0, 0]
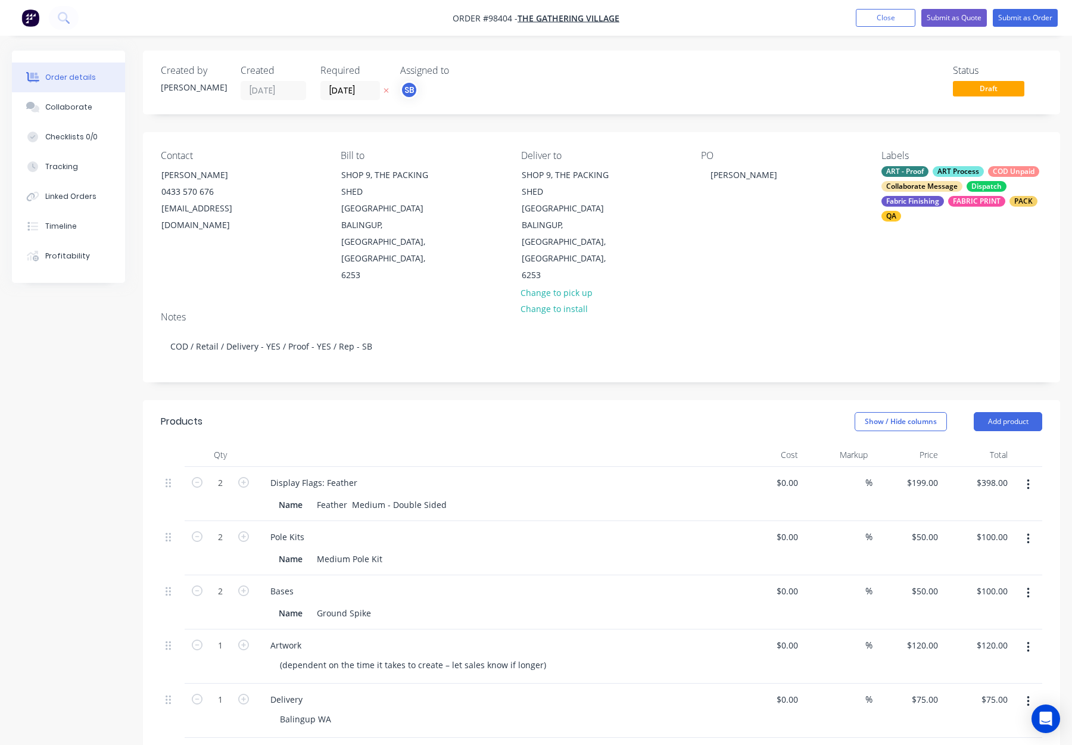
click at [921, 3] on nav "Order #98404 - The Gathering Village Add product Close Submit as Quote Submit a…" at bounding box center [536, 18] width 1072 height 36
click at [878, 16] on button "Close" at bounding box center [886, 18] width 60 height 18
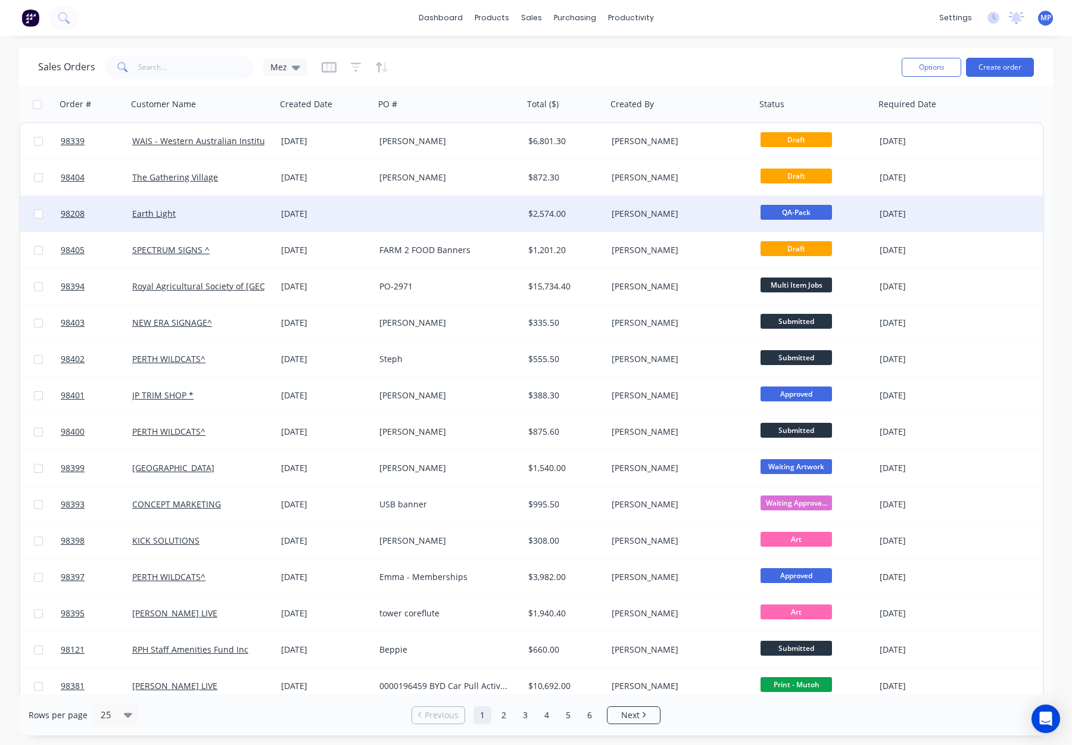
click at [225, 218] on div "Earth Light" at bounding box center [198, 214] width 132 height 12
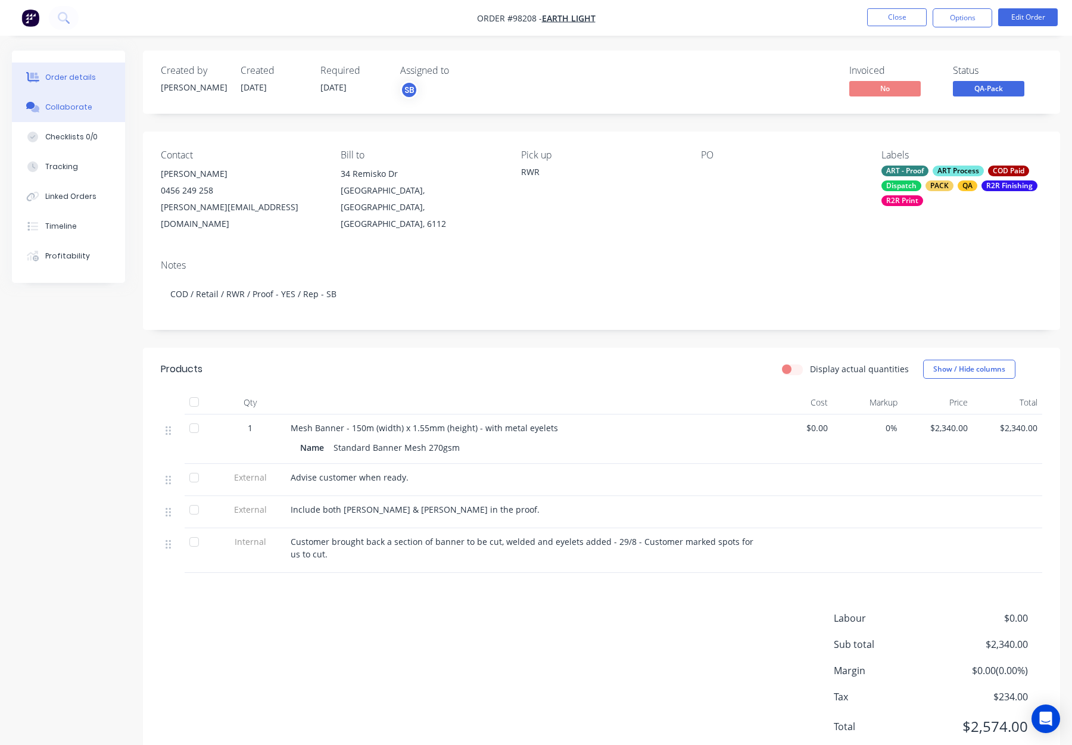
click at [79, 110] on div "Collaborate" at bounding box center [68, 107] width 47 height 11
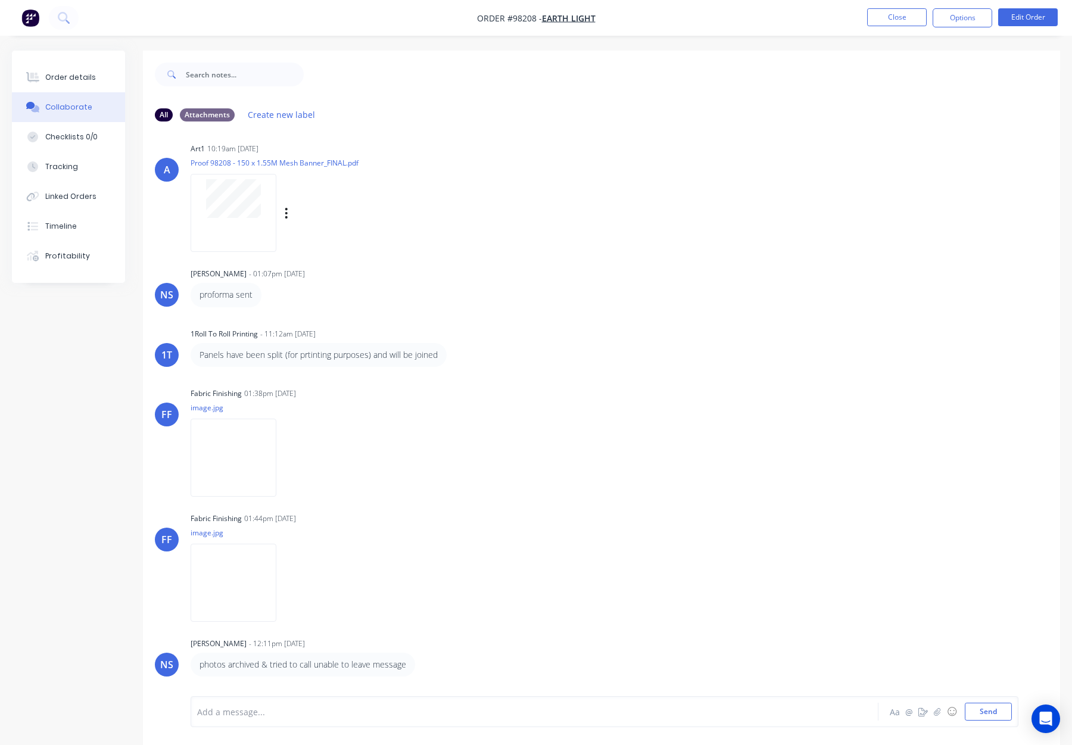
scroll to position [147, 0]
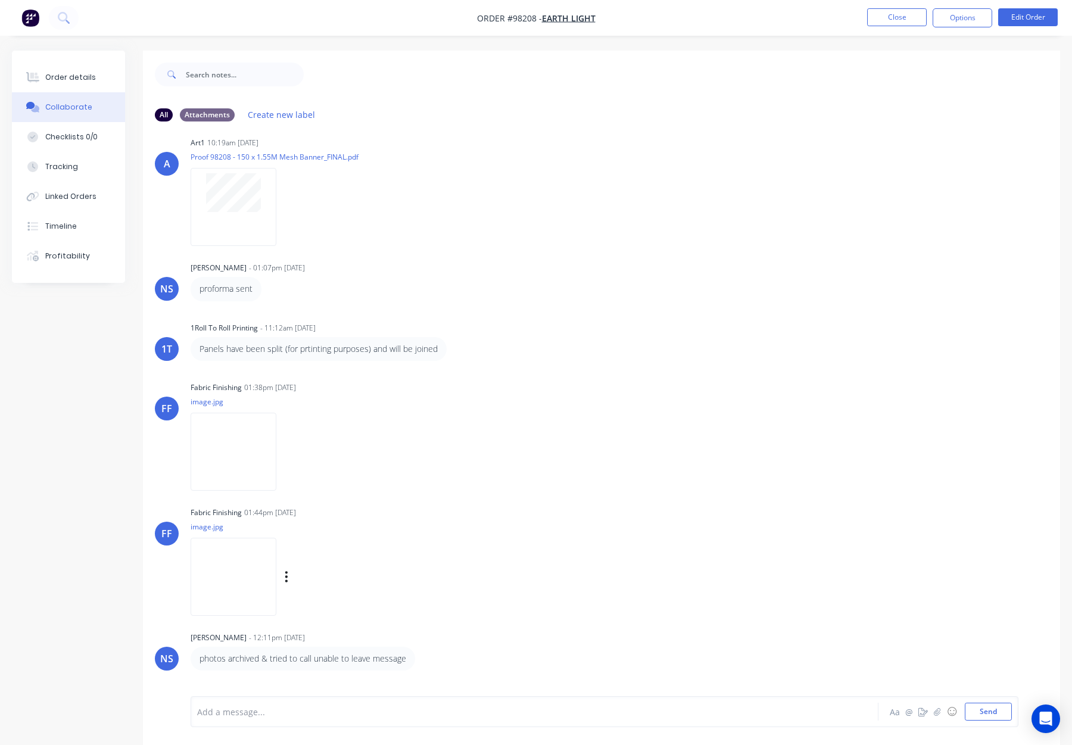
click at [232, 567] on img at bounding box center [234, 577] width 86 height 78
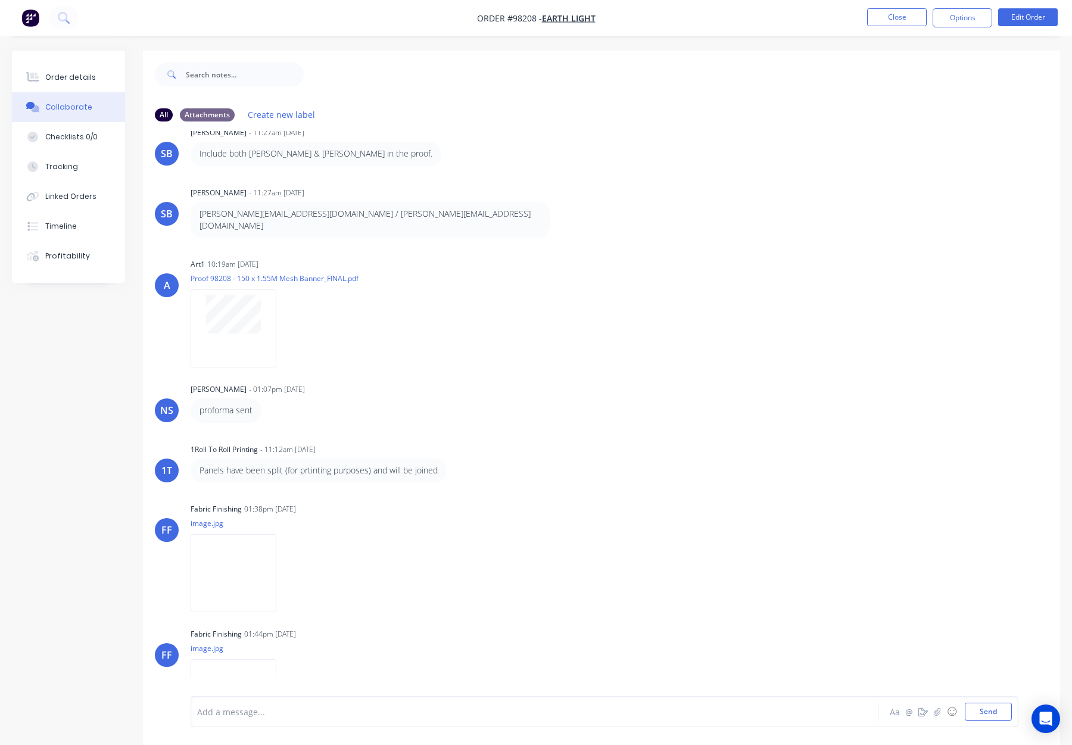
scroll to position [0, 0]
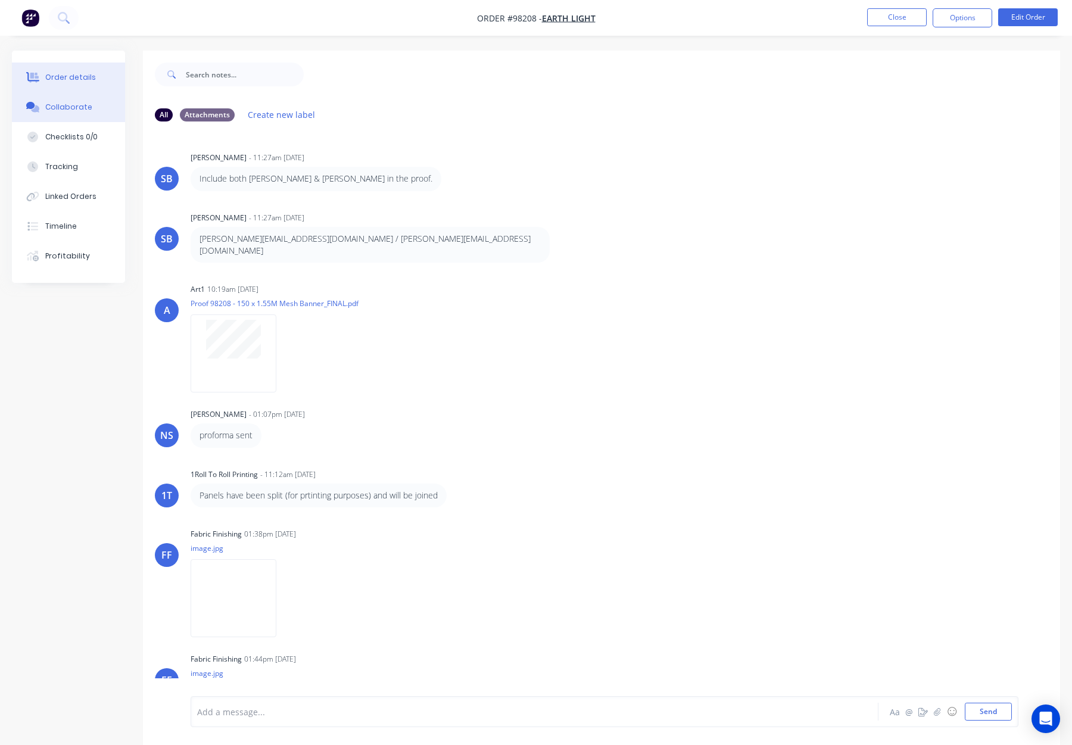
click at [62, 76] on div "Order details" at bounding box center [70, 77] width 51 height 11
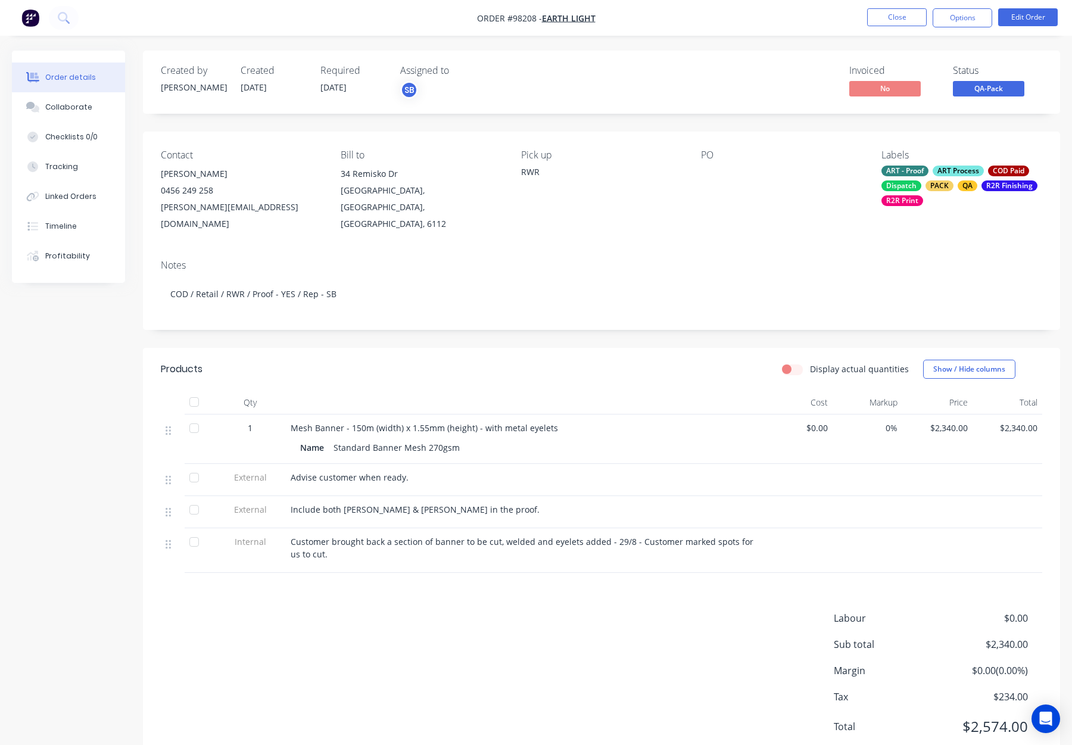
scroll to position [23, 0]
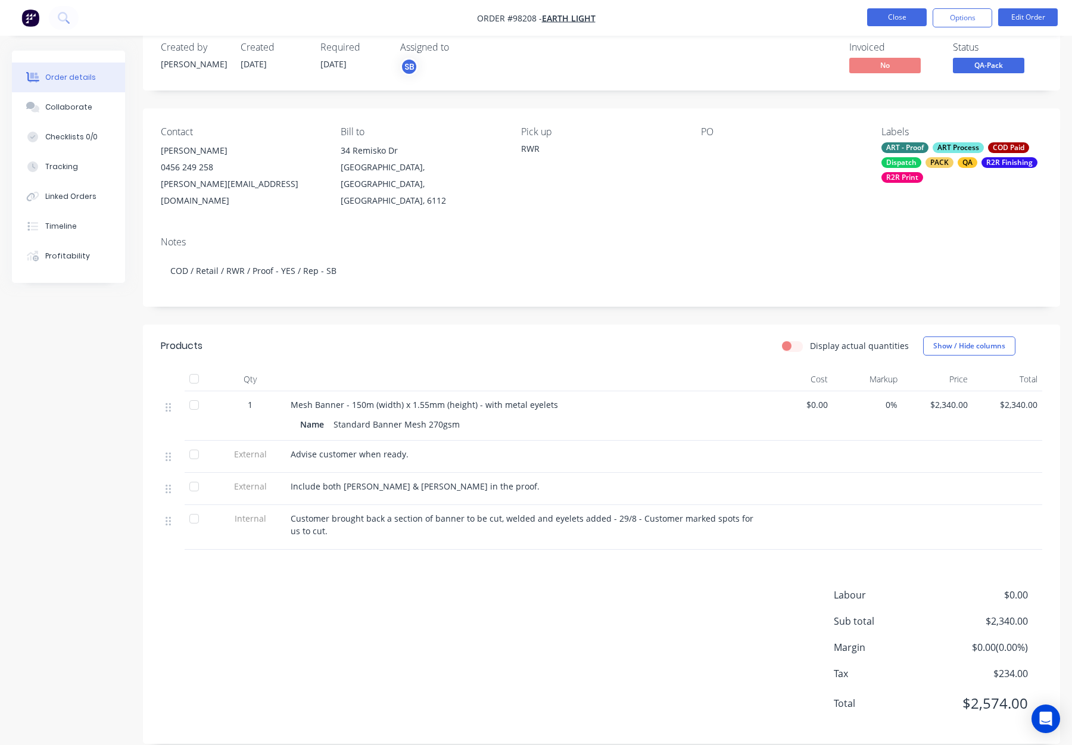
click at [883, 25] on button "Close" at bounding box center [897, 17] width 60 height 18
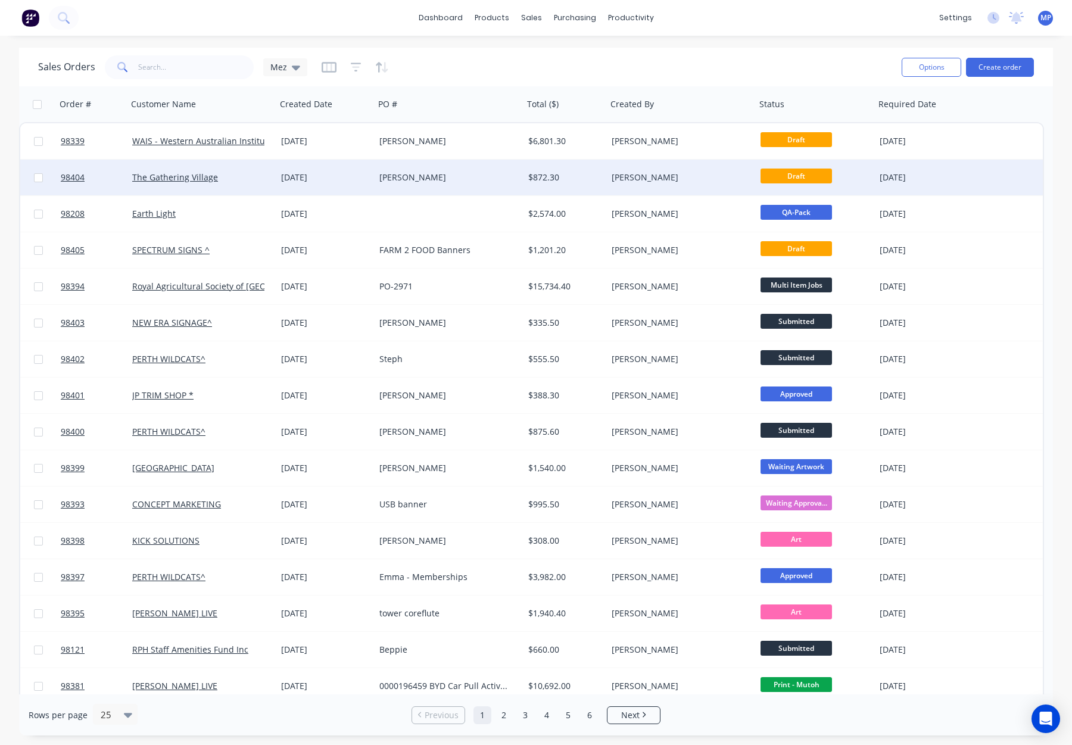
click at [680, 182] on div "[PERSON_NAME]" at bounding box center [678, 178] width 132 height 12
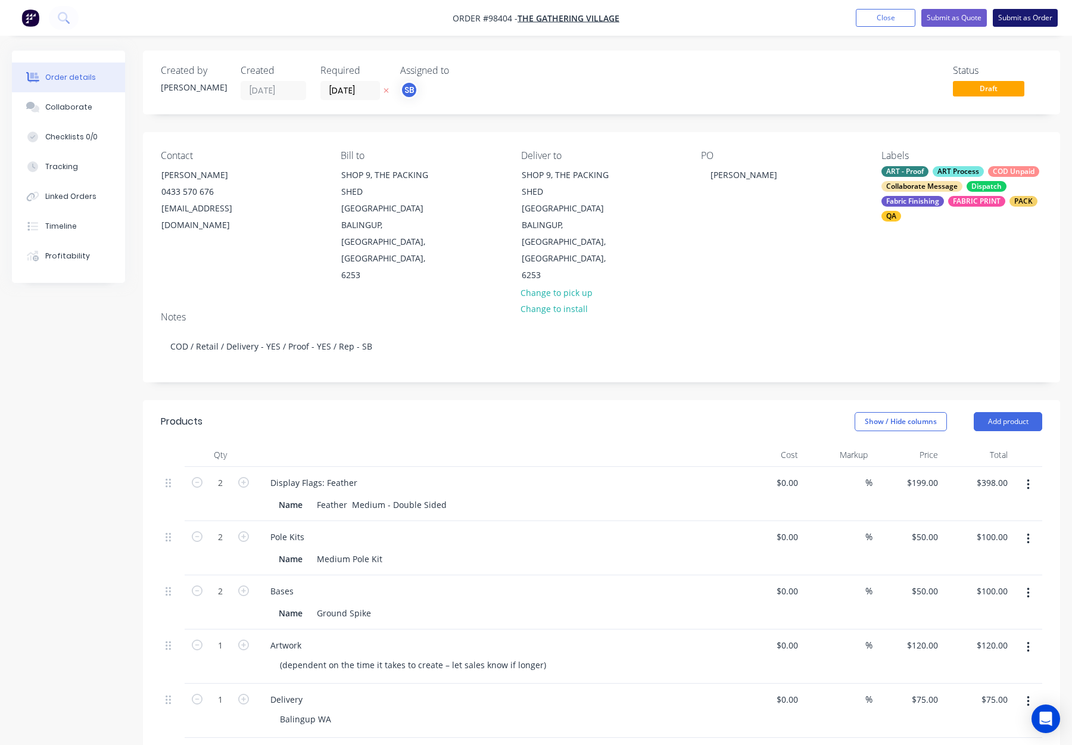
click at [1019, 21] on button "Submit as Order" at bounding box center [1025, 18] width 65 height 18
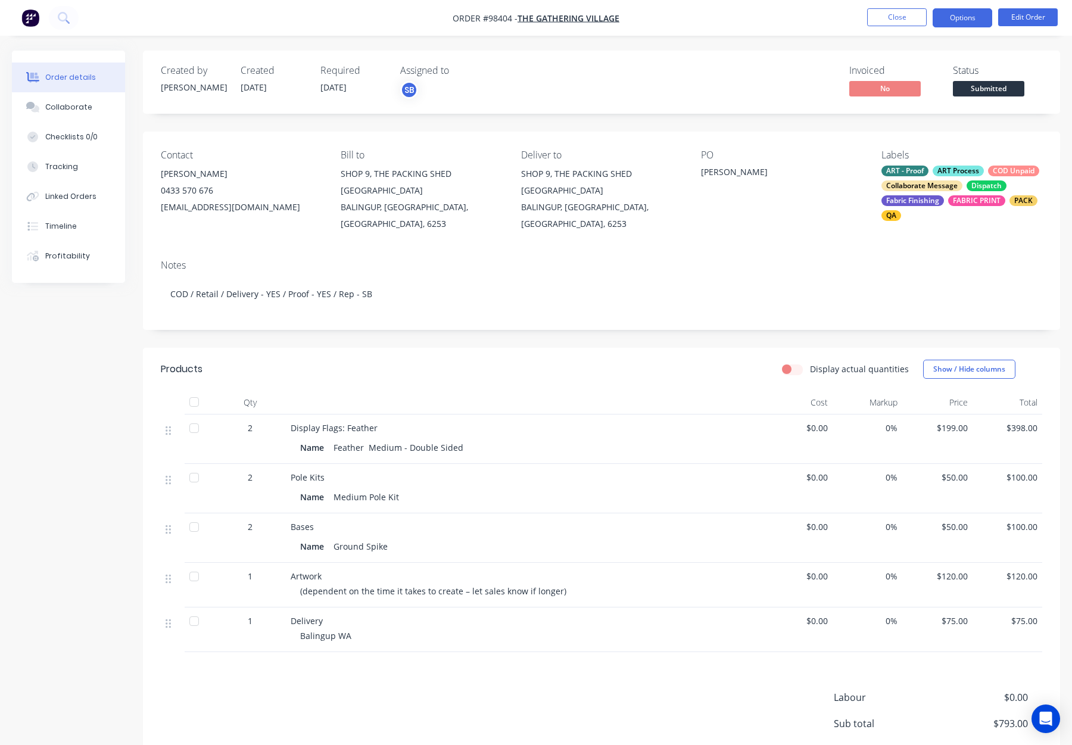
click at [949, 18] on button "Options" at bounding box center [963, 17] width 60 height 19
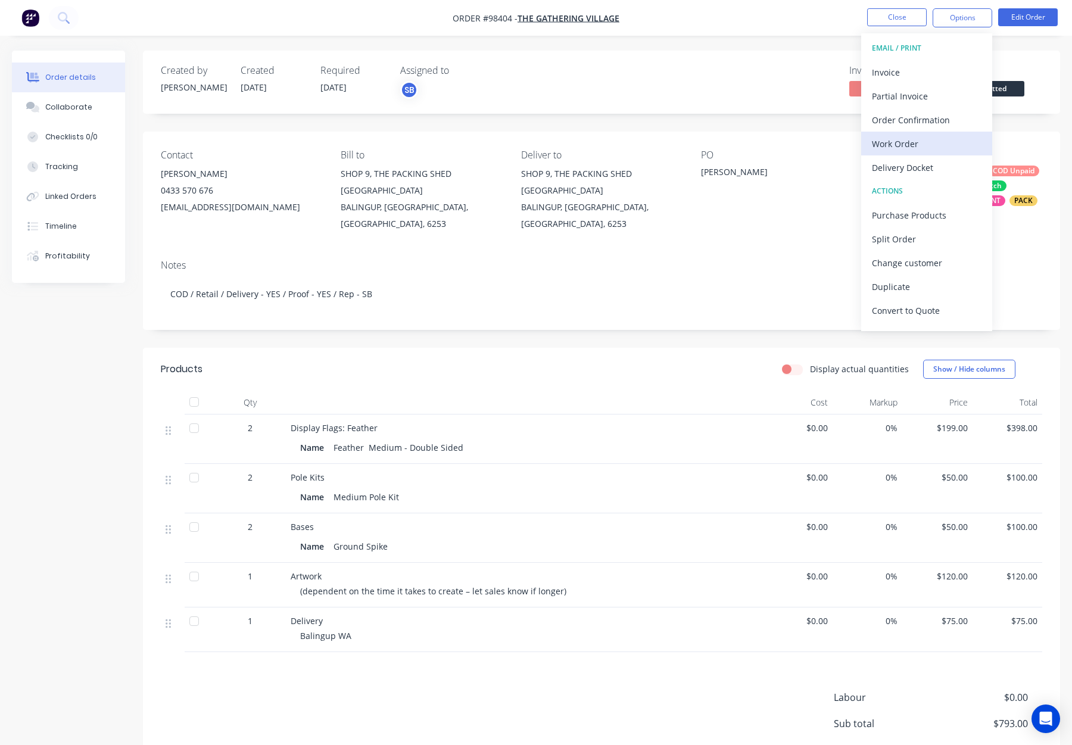
click at [918, 141] on div "Work Order" at bounding box center [927, 143] width 110 height 17
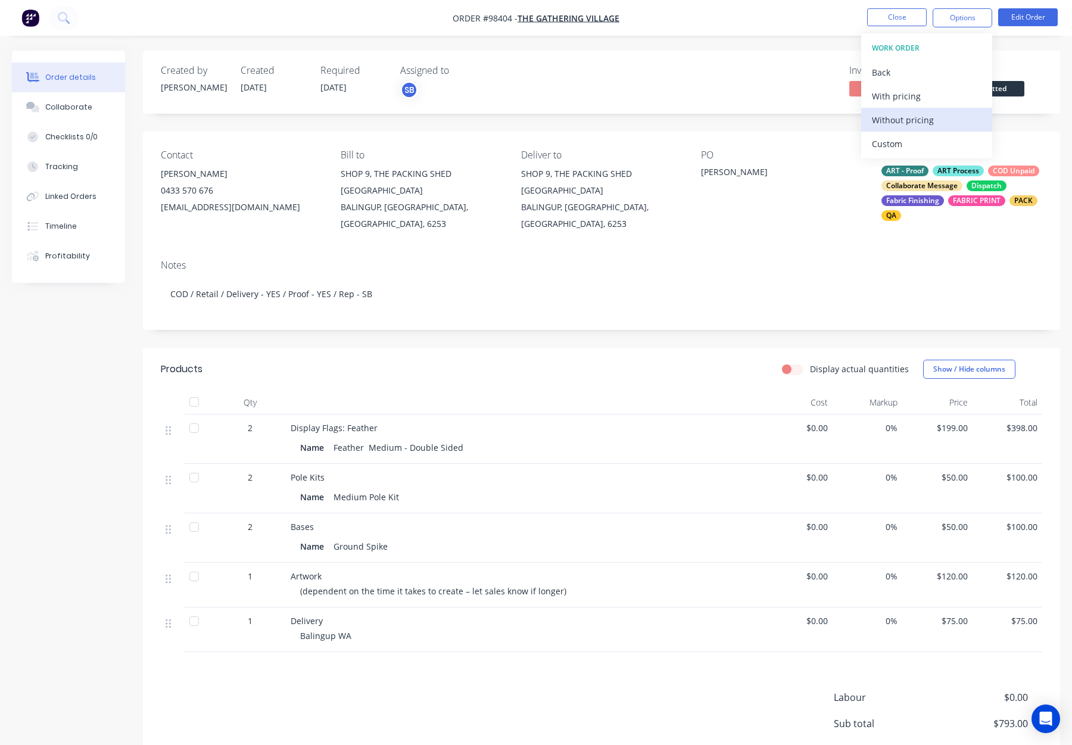
click at [922, 125] on div "Without pricing" at bounding box center [927, 119] width 110 height 17
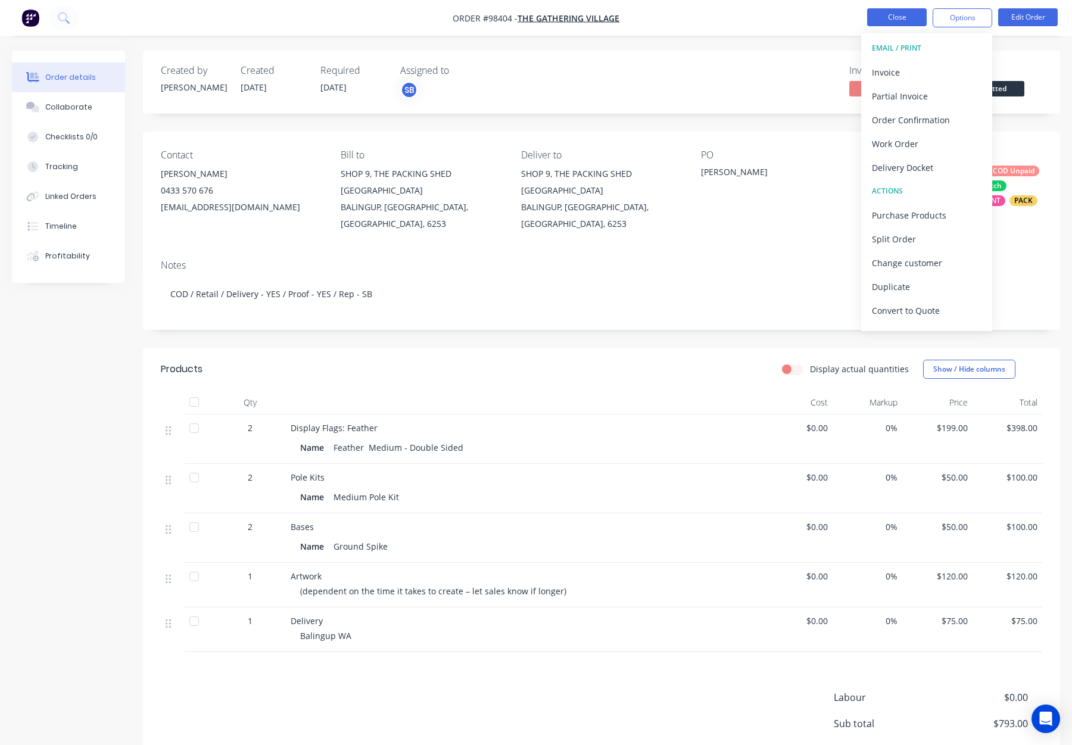
click at [902, 15] on button "Close" at bounding box center [897, 17] width 60 height 18
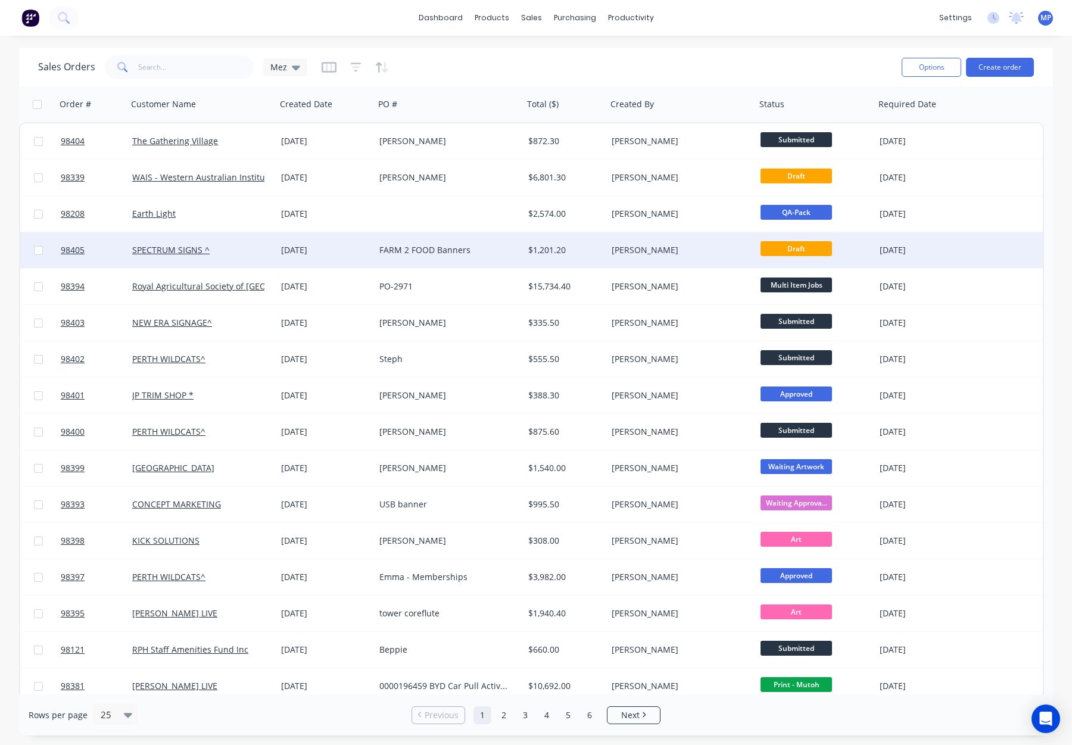
click at [660, 245] on div "[PERSON_NAME]" at bounding box center [678, 250] width 132 height 12
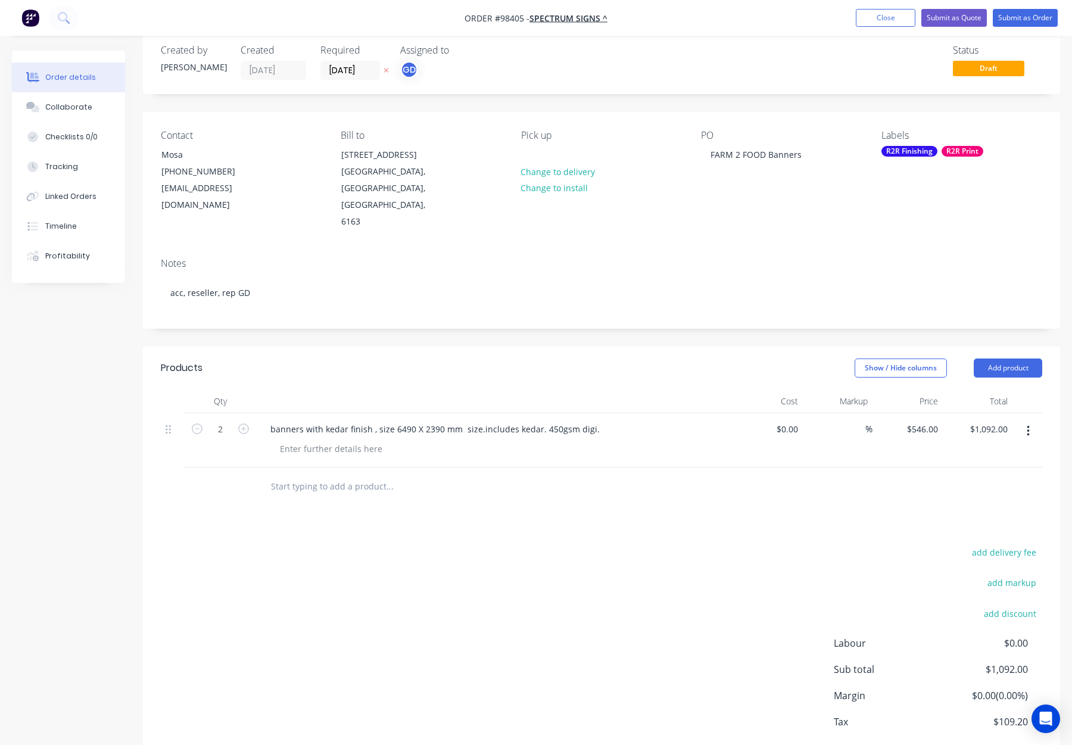
scroll to position [26, 0]
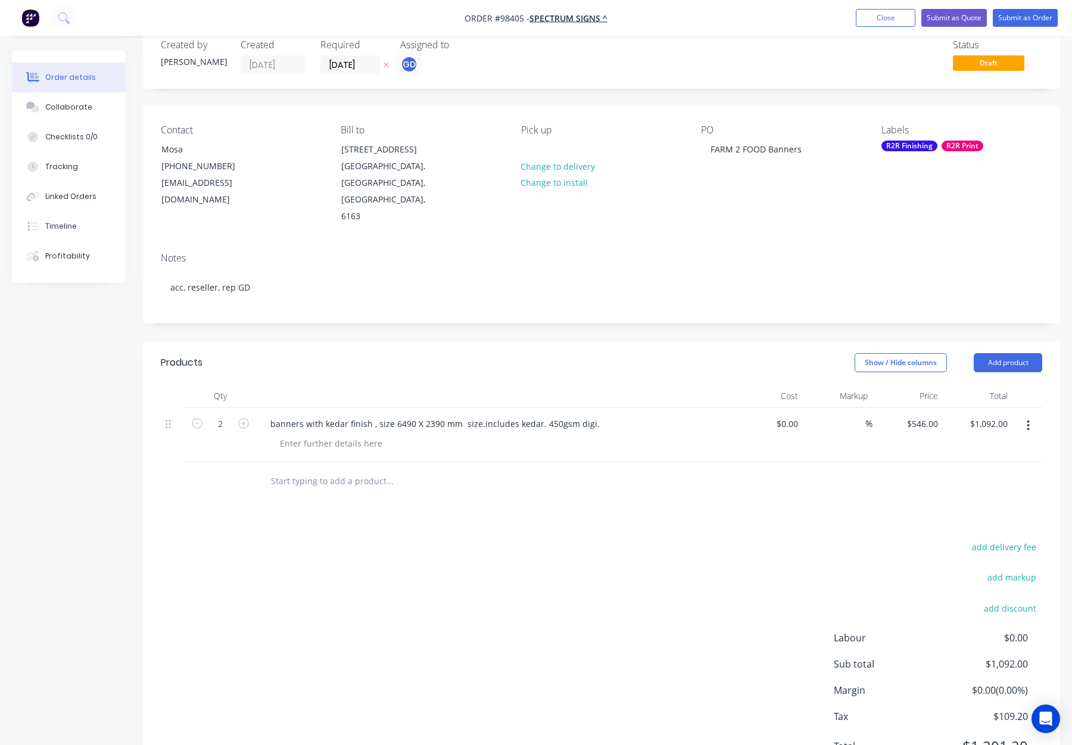
drag, startPoint x: 346, startPoint y: 449, endPoint x: 440, endPoint y: 455, distance: 93.7
click at [346, 469] on input "text" at bounding box center [389, 481] width 238 height 24
type input "Digi Banners - 450gsm -"
click at [410, 507] on button "Add Digi Banners - 450gsm - to order" at bounding box center [453, 526] width 357 height 38
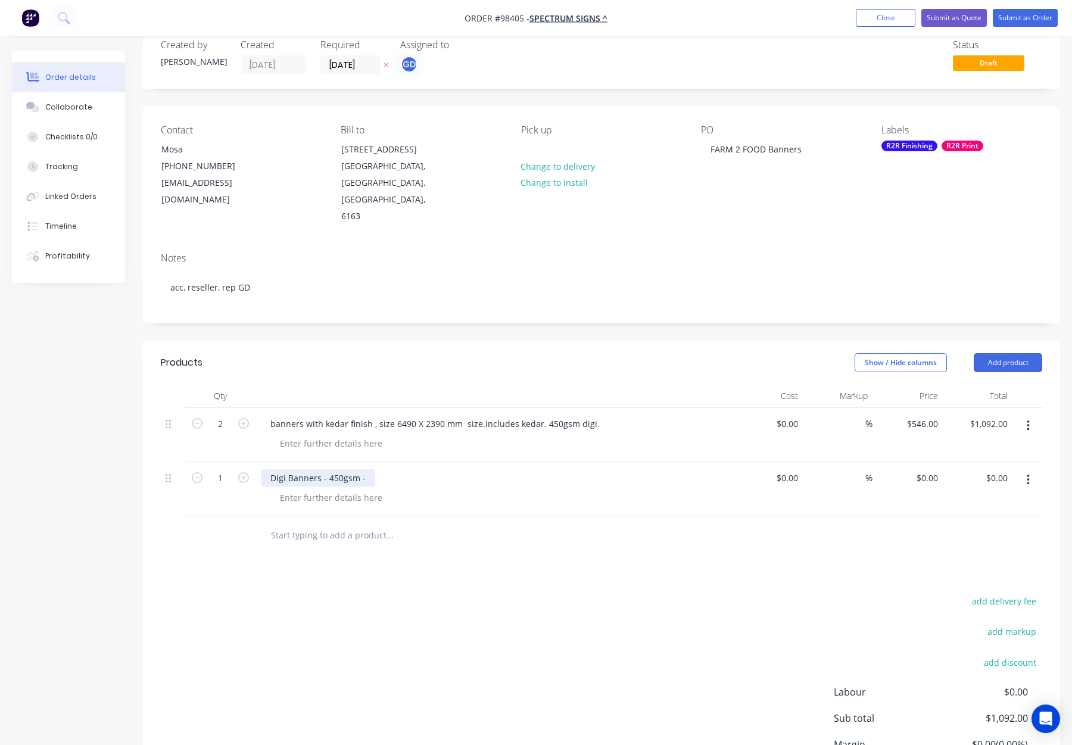
click at [370, 469] on div "Digi Banners - 450gsm -" at bounding box center [318, 477] width 114 height 17
drag, startPoint x: 377, startPoint y: 389, endPoint x: 455, endPoint y: 392, distance: 78.1
click at [454, 415] on div "banners with kedar finish , size 6490 X 2390 mm size.includes kedar. 450gsm dig…" at bounding box center [435, 423] width 348 height 17
click at [383, 415] on div "banners with kedar finish , size 6490 X 2390 mm size.includes kedar. 450gsm dig…" at bounding box center [435, 423] width 348 height 17
drag, startPoint x: 375, startPoint y: 391, endPoint x: 534, endPoint y: 393, distance: 158.4
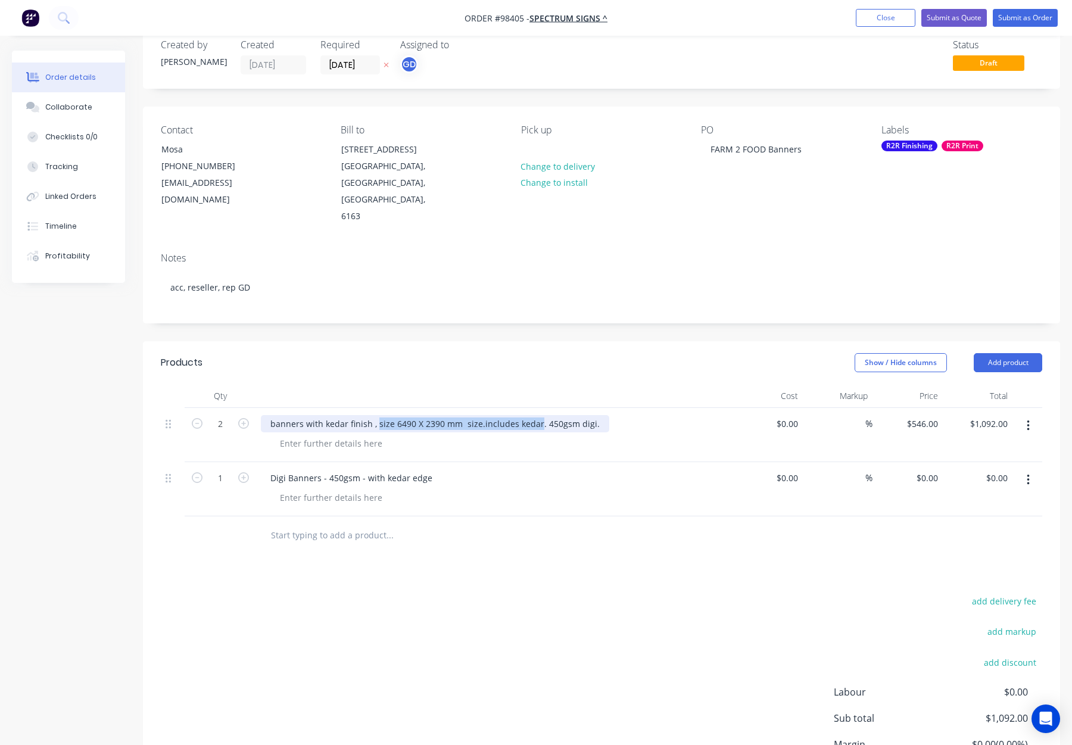
click at [534, 415] on div "banners with kedar finish , size 6490 X 2390 mm size.includes kedar. 450gsm dig…" at bounding box center [435, 423] width 348 height 17
copy div "size 6490 X 2390 mm size.includes kedar"
click at [306, 489] on div at bounding box center [330, 497] width 121 height 17
click at [939, 469] on input "0" at bounding box center [928, 477] width 27 height 17
click at [946, 408] on div "$1,092.00 $1,092.00" at bounding box center [978, 435] width 70 height 54
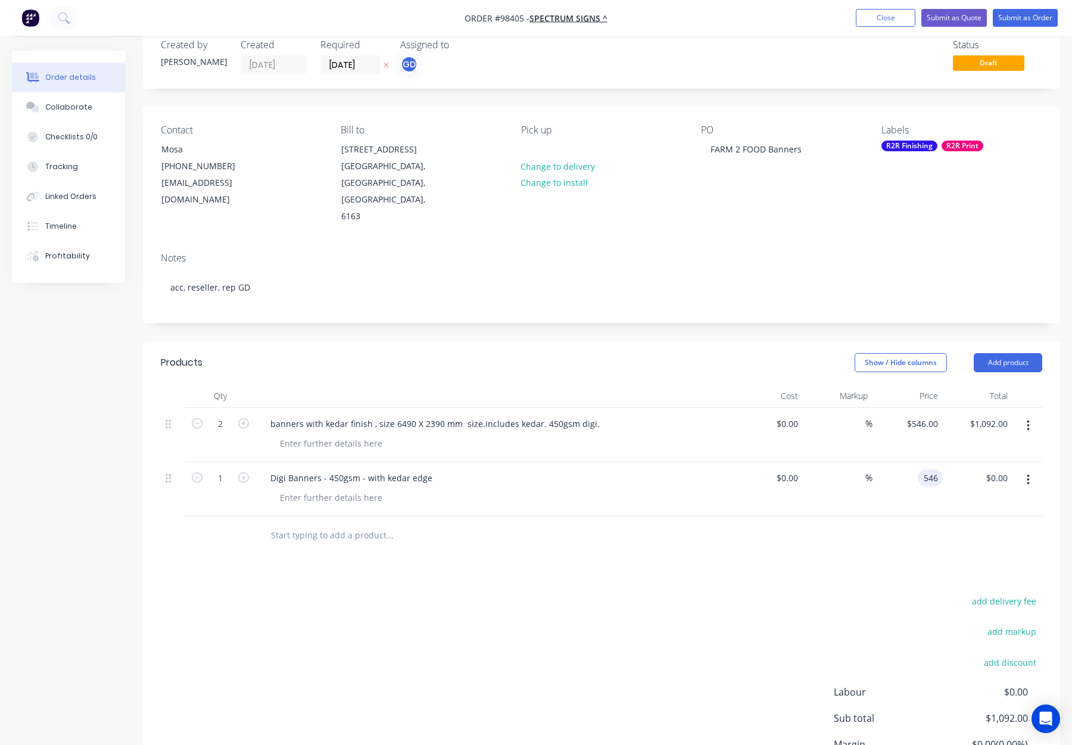
type input "$546.00"
click at [1026, 415] on button "button" at bounding box center [1028, 425] width 28 height 21
click at [988, 520] on div "Delete" at bounding box center [986, 528] width 92 height 17
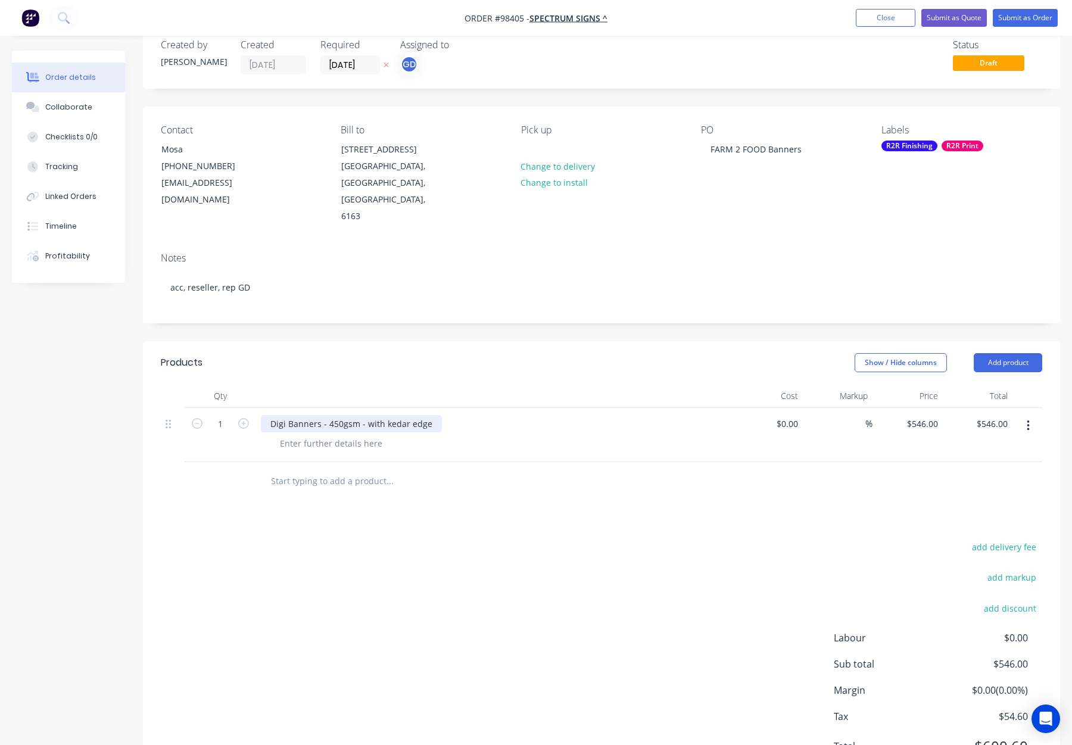
drag, startPoint x: 246, startPoint y: 389, endPoint x: 263, endPoint y: 388, distance: 17.3
click at [246, 418] on icon "button" at bounding box center [243, 423] width 11 height 11
type input "2"
type input "$1,092.00"
click at [290, 435] on div at bounding box center [330, 443] width 121 height 17
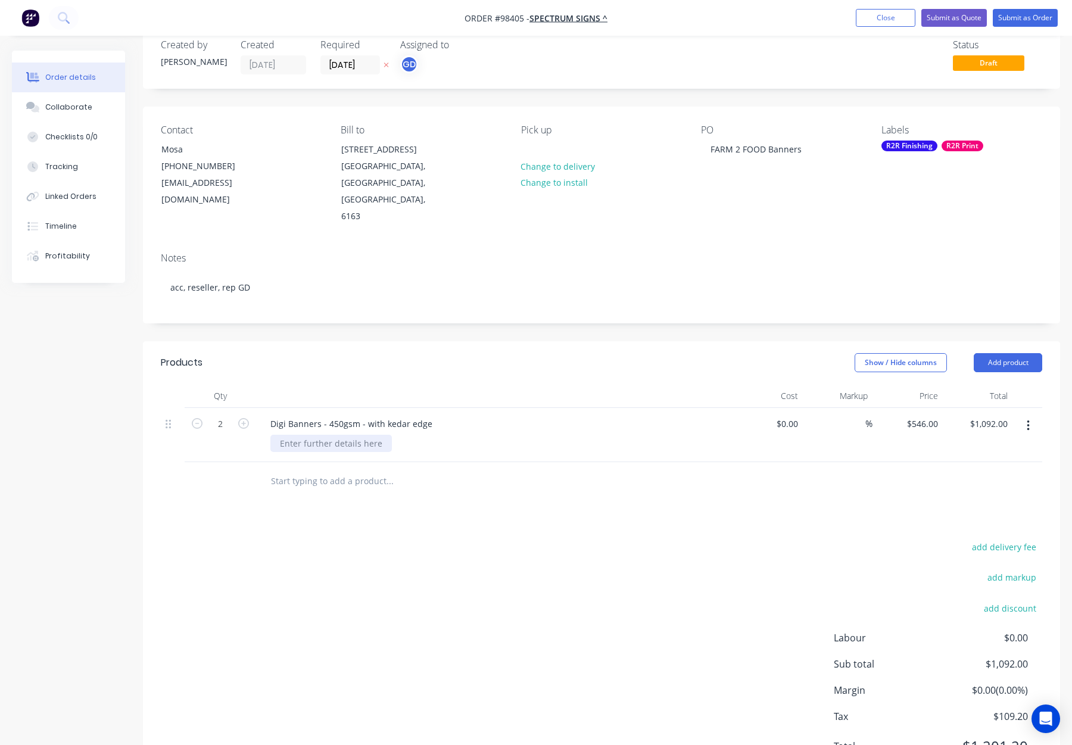
click at [292, 435] on div at bounding box center [330, 443] width 121 height 17
paste div
drag, startPoint x: 366, startPoint y: 410, endPoint x: 404, endPoint y: 416, distance: 38.7
click at [367, 435] on div "size 6490 X 2390 mm size.includes kedar." at bounding box center [363, 443] width 186 height 17
click at [385, 435] on div "size 6490 X 2390 mm - size.includes kedar." at bounding box center [364, 443] width 189 height 17
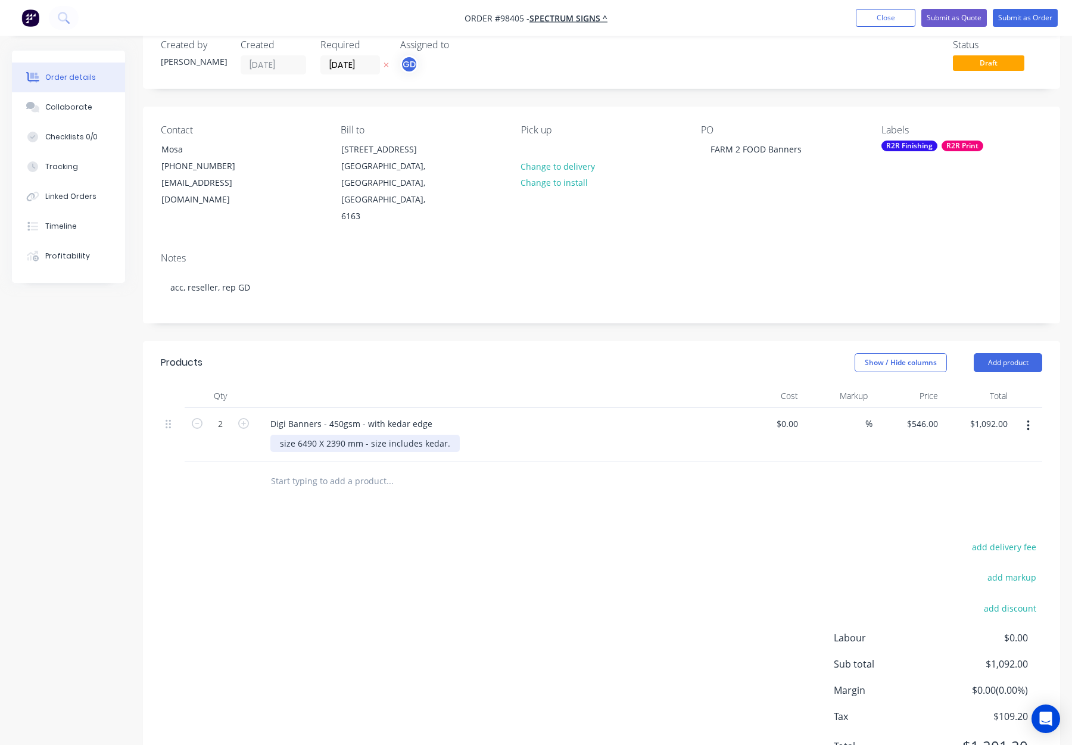
drag, startPoint x: 448, startPoint y: 410, endPoint x: 456, endPoint y: 417, distance: 9.7
click at [448, 435] on div "size 6490 X 2390 mm - size includes kedar." at bounding box center [364, 443] width 189 height 17
click at [503, 476] on div "Products Show / Hide columns Add product Qty Cost Markup Price Total 2 Digi Ban…" at bounding box center [601, 563] width 917 height 445
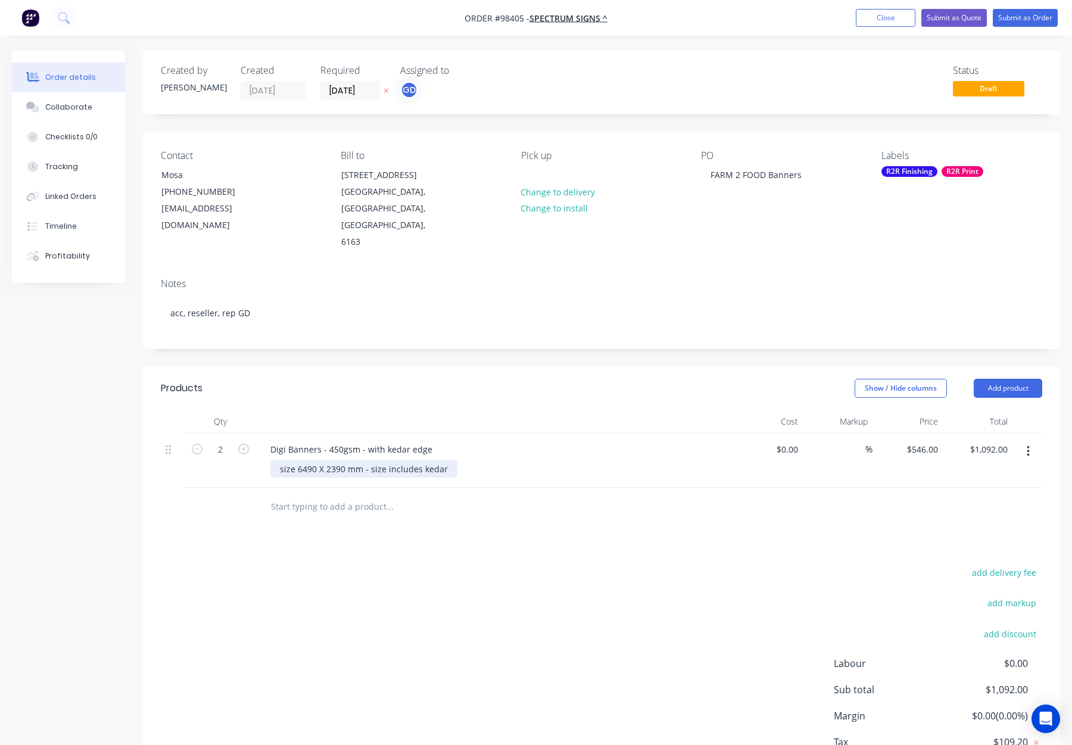
drag, startPoint x: 282, startPoint y: 437, endPoint x: 298, endPoint y: 465, distance: 32.8
click at [282, 460] on div "size 6490 X 2390 mm - size includes kedar" at bounding box center [363, 468] width 187 height 17
click at [438, 569] on div "add delivery fee add markup add discount Labour $0.00 Sub total $1,092.00 Margi…" at bounding box center [601, 680] width 881 height 230
click at [295, 460] on div "Size 6490 X 2390 mm - size includes kedar" at bounding box center [364, 468] width 188 height 17
click at [510, 565] on div "add delivery fee add markup add discount Labour $0.00 Sub total $1,092.00 Margi…" at bounding box center [601, 680] width 881 height 230
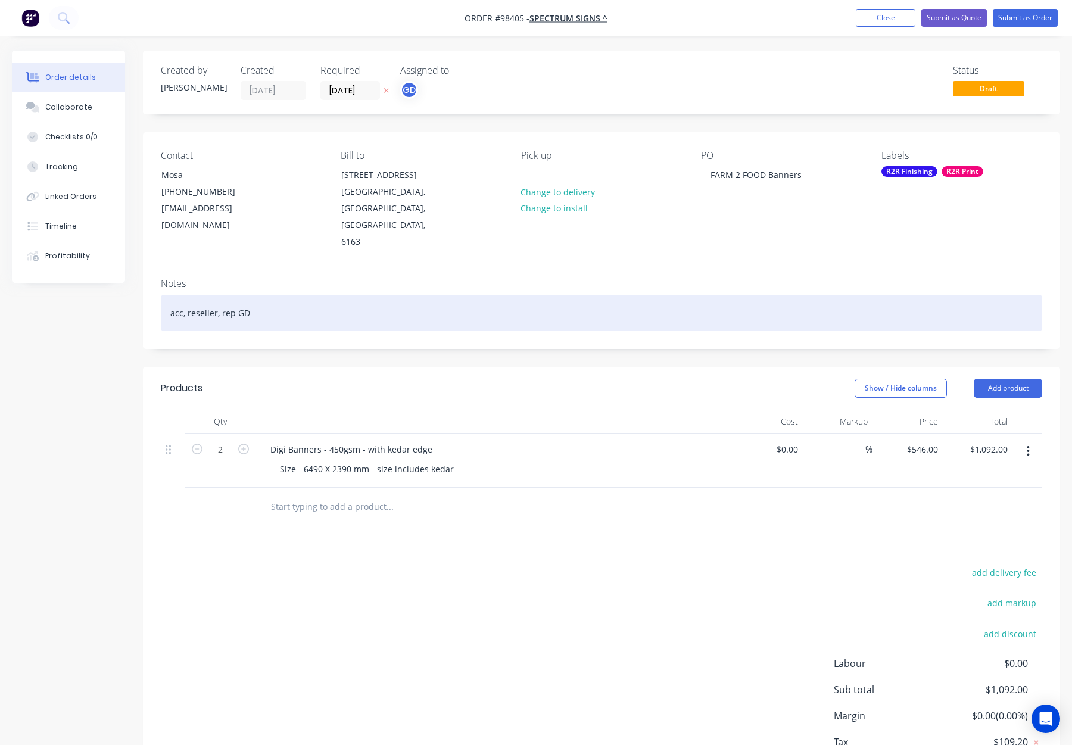
click at [399, 295] on div "acc, reseller, rep GD" at bounding box center [601, 313] width 881 height 36
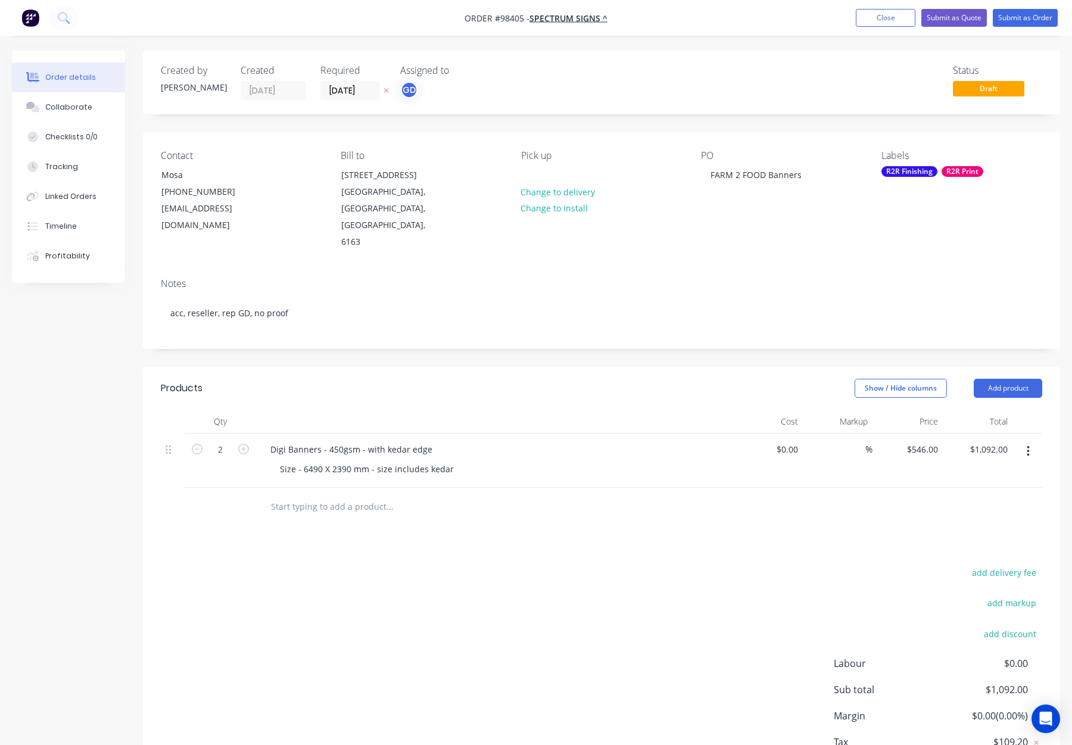
click at [919, 171] on div "R2R Finishing" at bounding box center [909, 171] width 56 height 11
click at [560, 164] on div "Pick up Change to delivery Change to install" at bounding box center [601, 200] width 161 height 101
click at [538, 173] on div at bounding box center [530, 174] width 19 height 17
click at [948, 170] on div "R2R Print" at bounding box center [963, 171] width 42 height 11
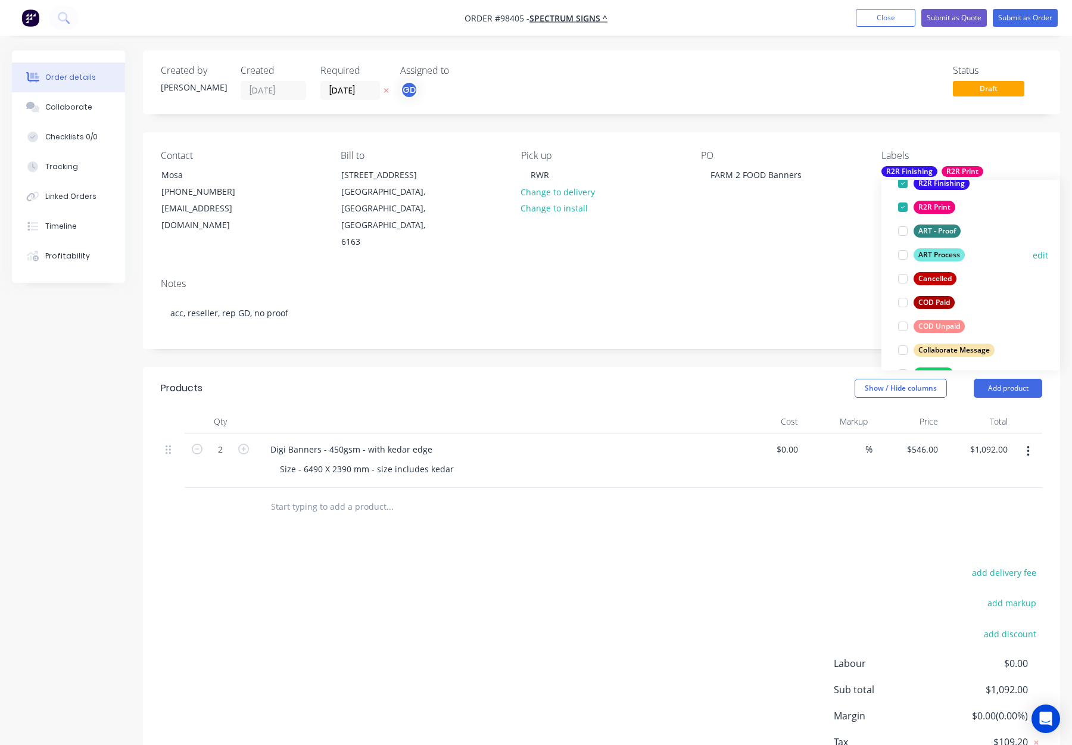
click at [936, 257] on div "ART Process" at bounding box center [939, 254] width 51 height 13
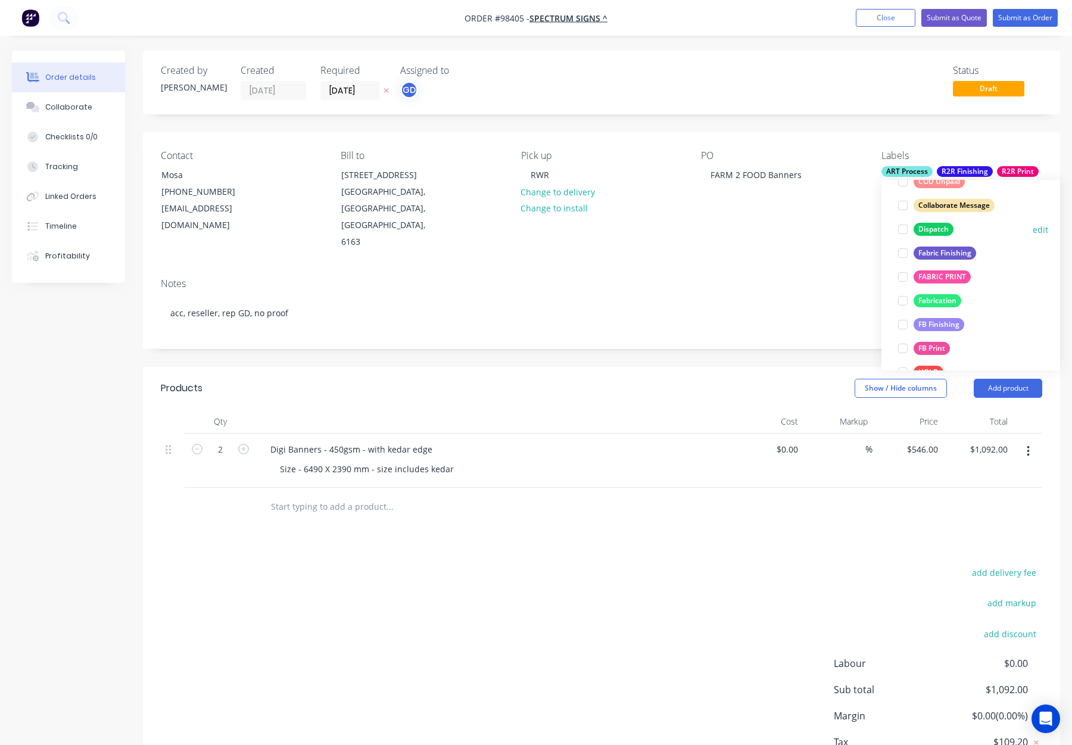
drag, startPoint x: 929, startPoint y: 227, endPoint x: 940, endPoint y: 230, distance: 11.7
click at [930, 227] on div "Dispatch" at bounding box center [934, 229] width 40 height 13
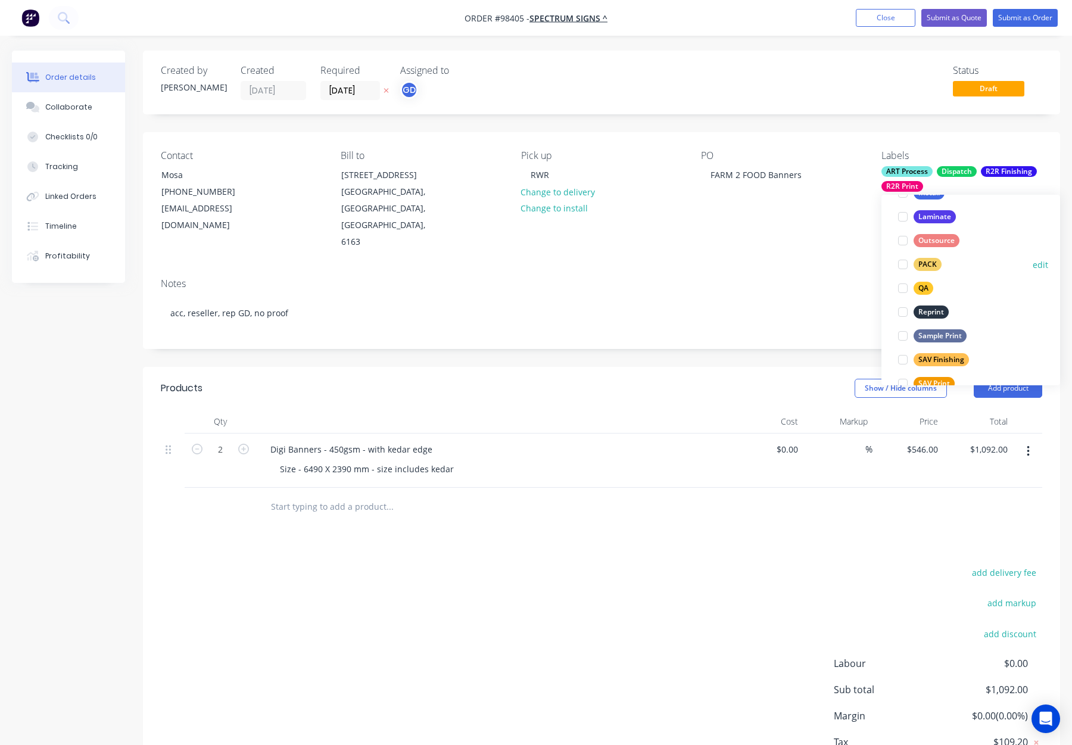
drag, startPoint x: 931, startPoint y: 266, endPoint x: 937, endPoint y: 263, distance: 6.1
click at [932, 265] on div "PACK" at bounding box center [928, 264] width 28 height 13
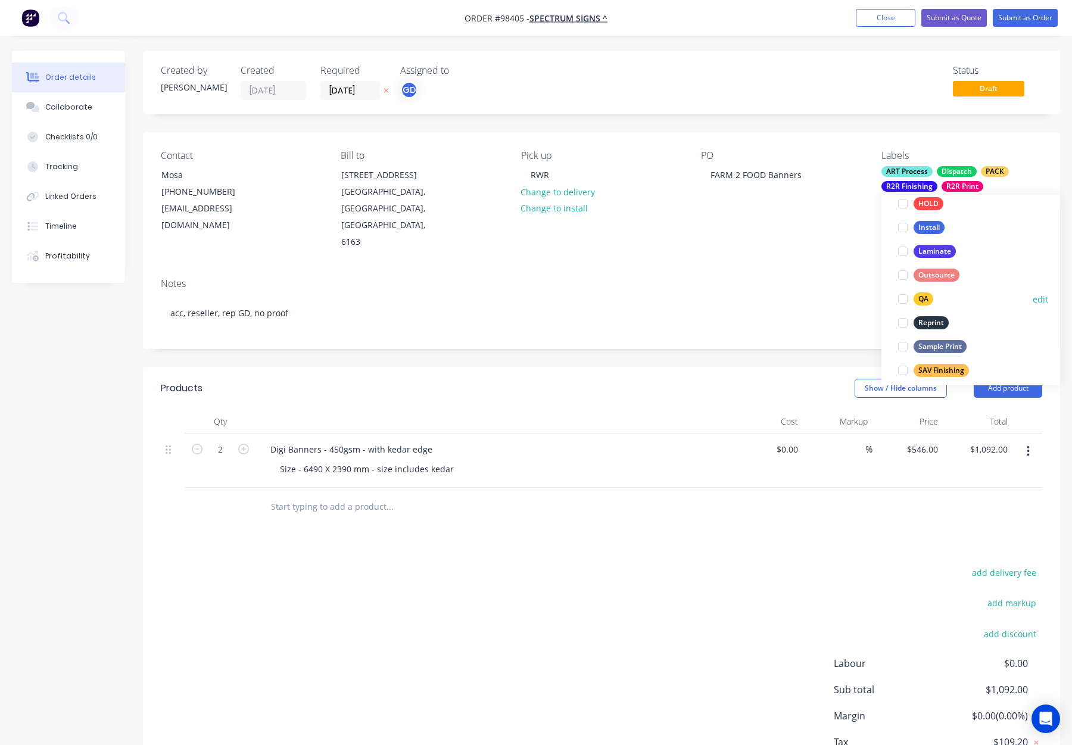
drag, startPoint x: 925, startPoint y: 297, endPoint x: 934, endPoint y: 291, distance: 11.2
click at [926, 296] on div "QA" at bounding box center [924, 298] width 20 height 13
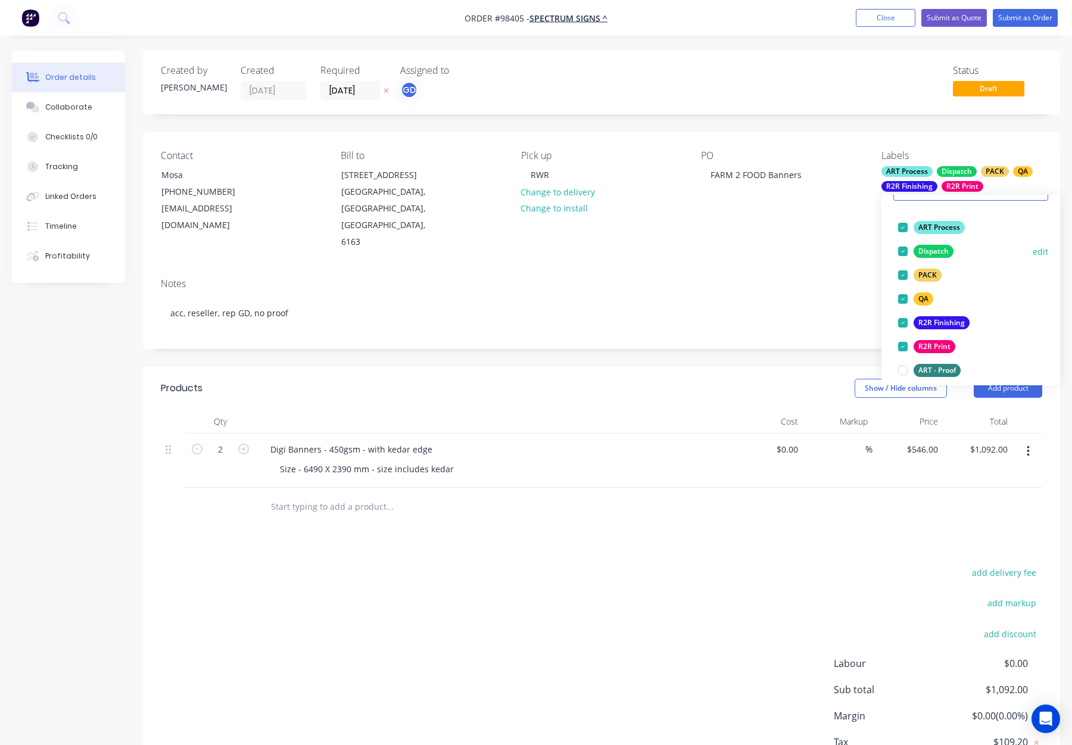
scroll to position [572, 0]
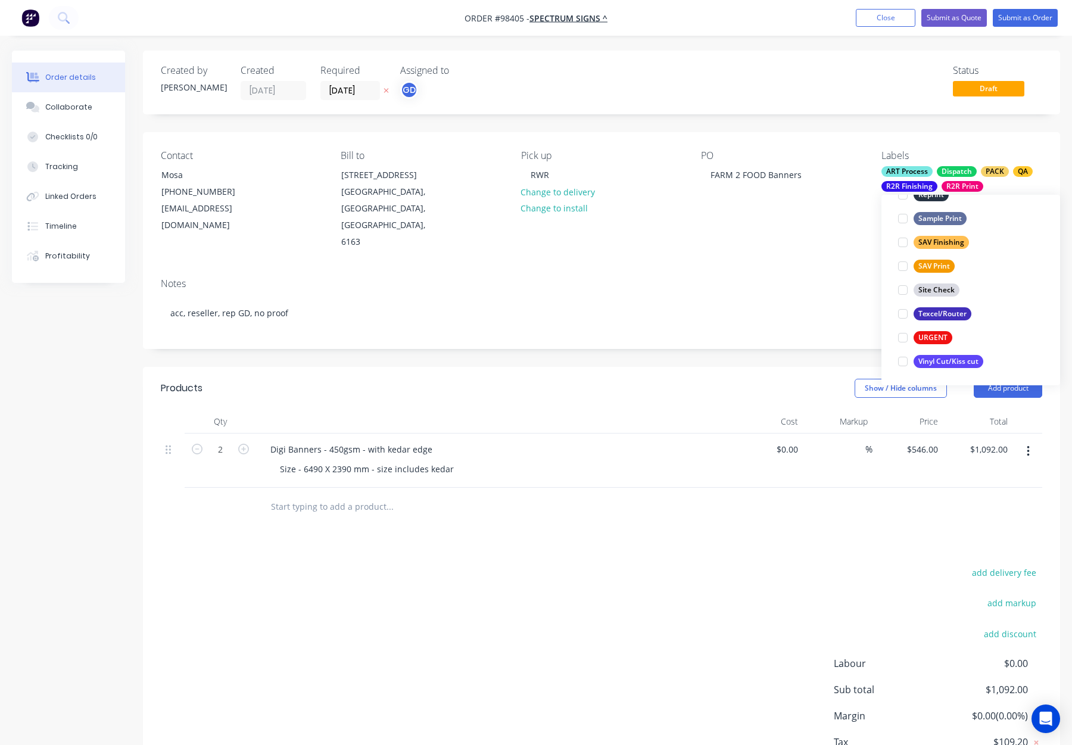
click at [738, 225] on div "Contact Mosa (08) 9494 2164 info@spectrumsigns.com.au Bill to Unit 2, 1 Hathor …" at bounding box center [601, 200] width 917 height 136
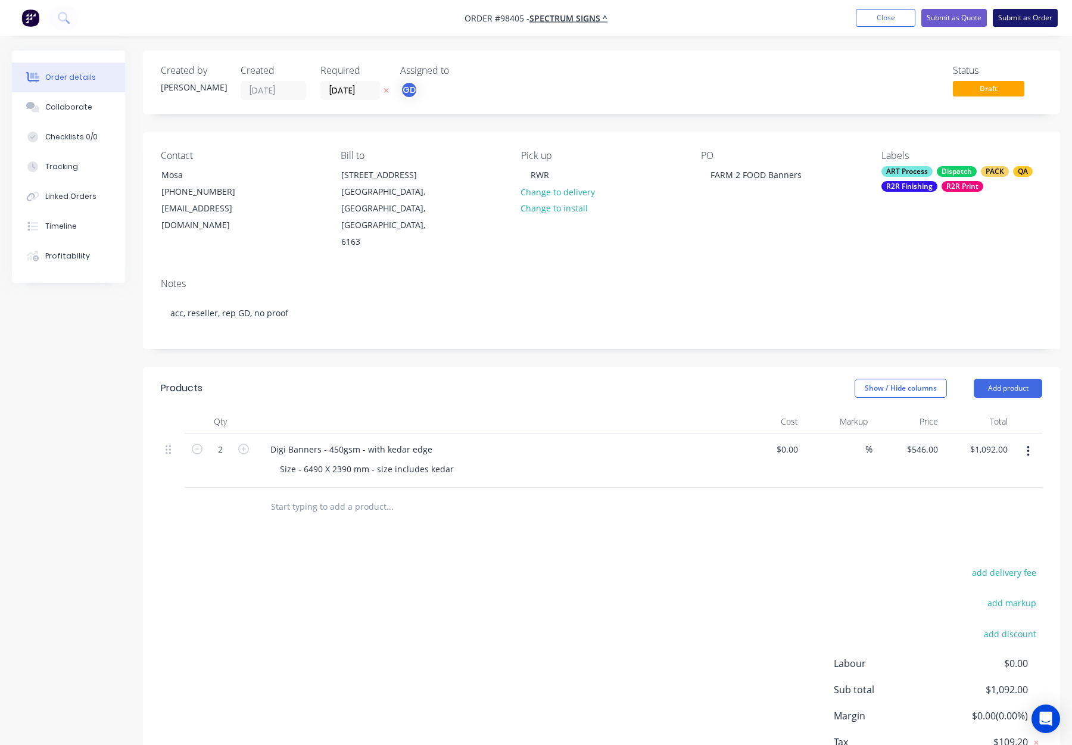
click at [1021, 21] on button "Submit as Order" at bounding box center [1025, 18] width 65 height 18
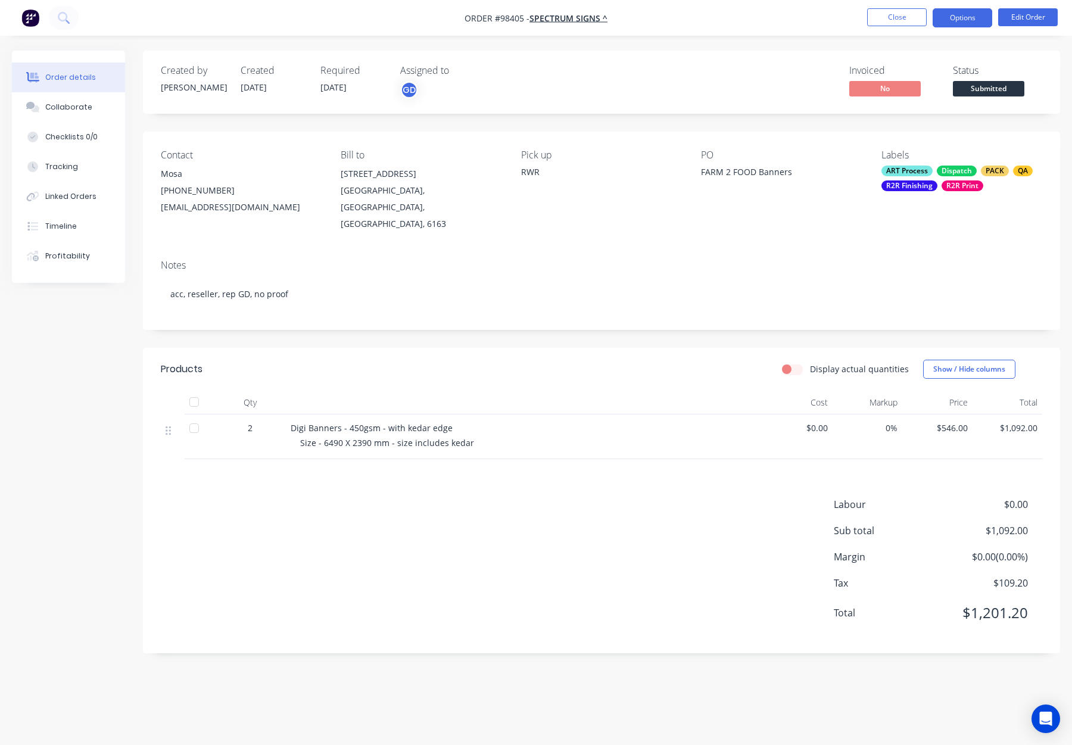
click at [958, 16] on button "Options" at bounding box center [963, 17] width 60 height 19
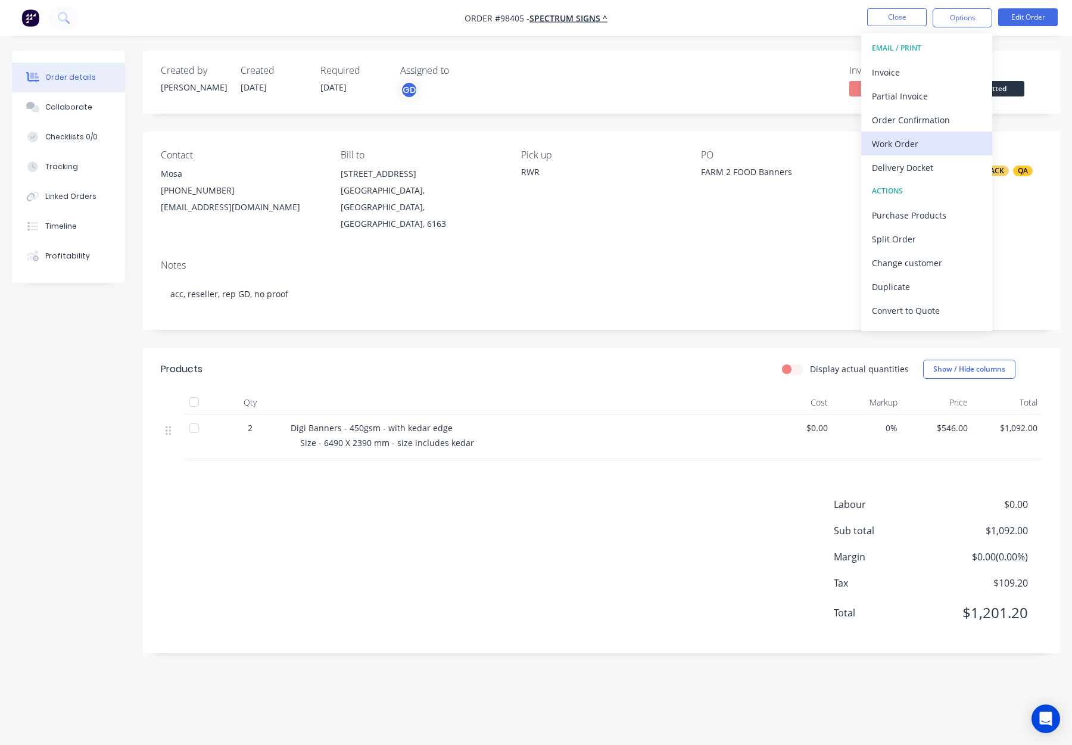
click at [922, 143] on div "Work Order" at bounding box center [927, 143] width 110 height 17
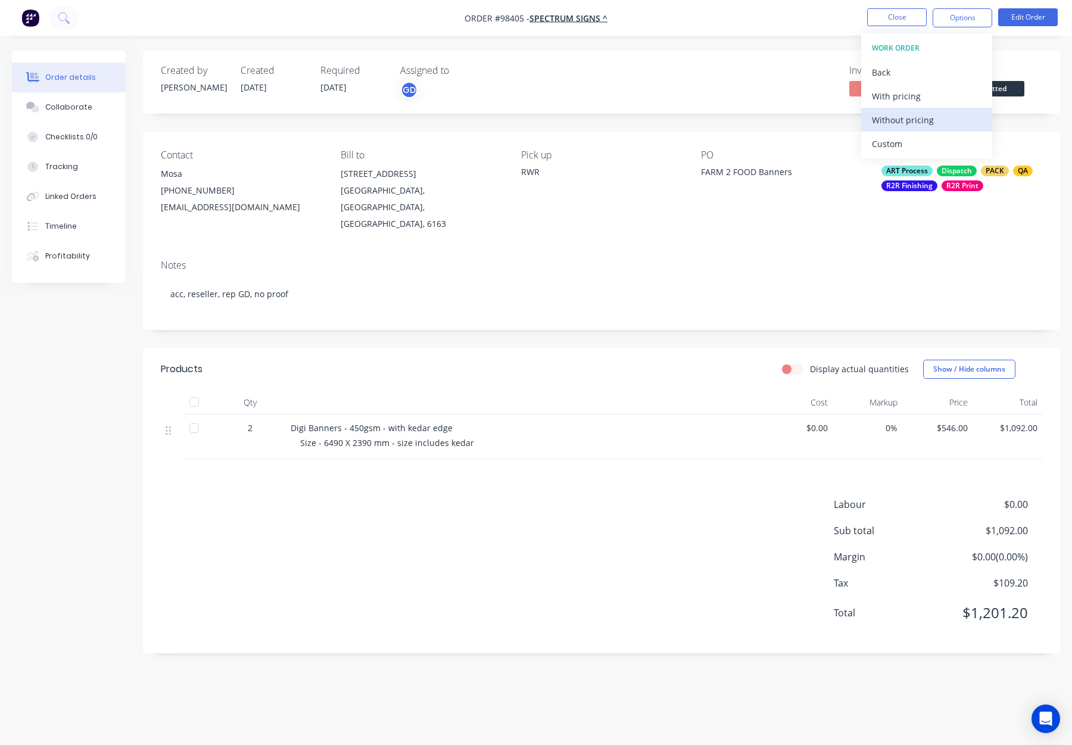
click at [928, 119] on div "Without pricing" at bounding box center [927, 119] width 110 height 17
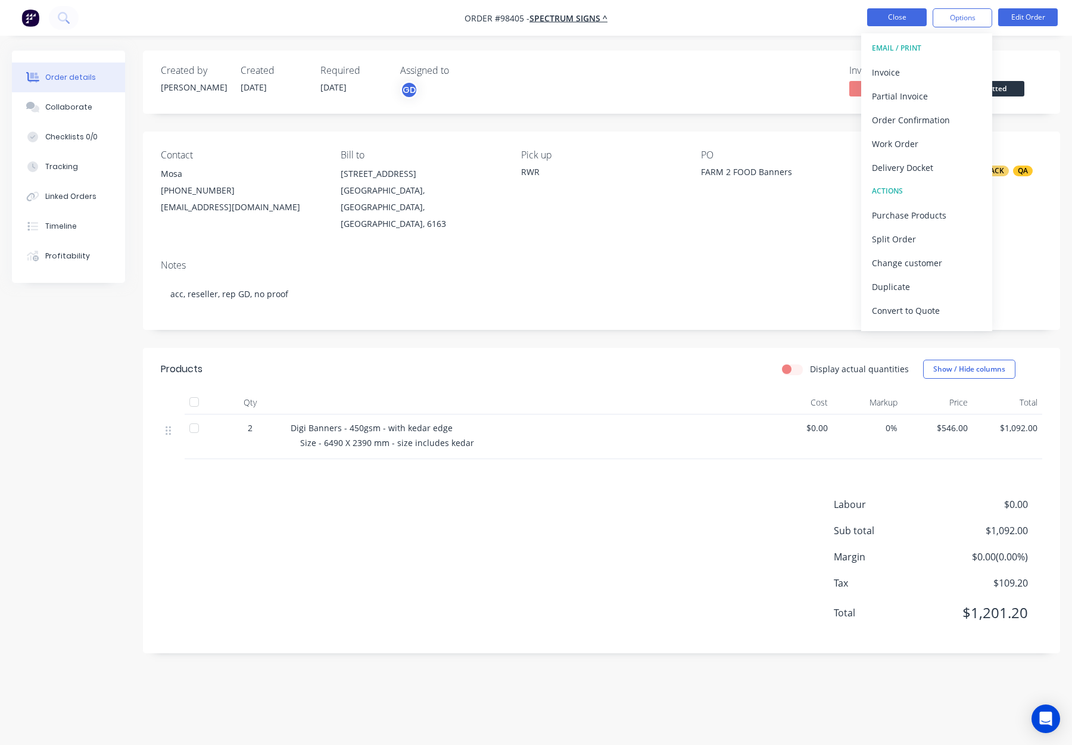
click at [883, 18] on button "Close" at bounding box center [897, 17] width 60 height 18
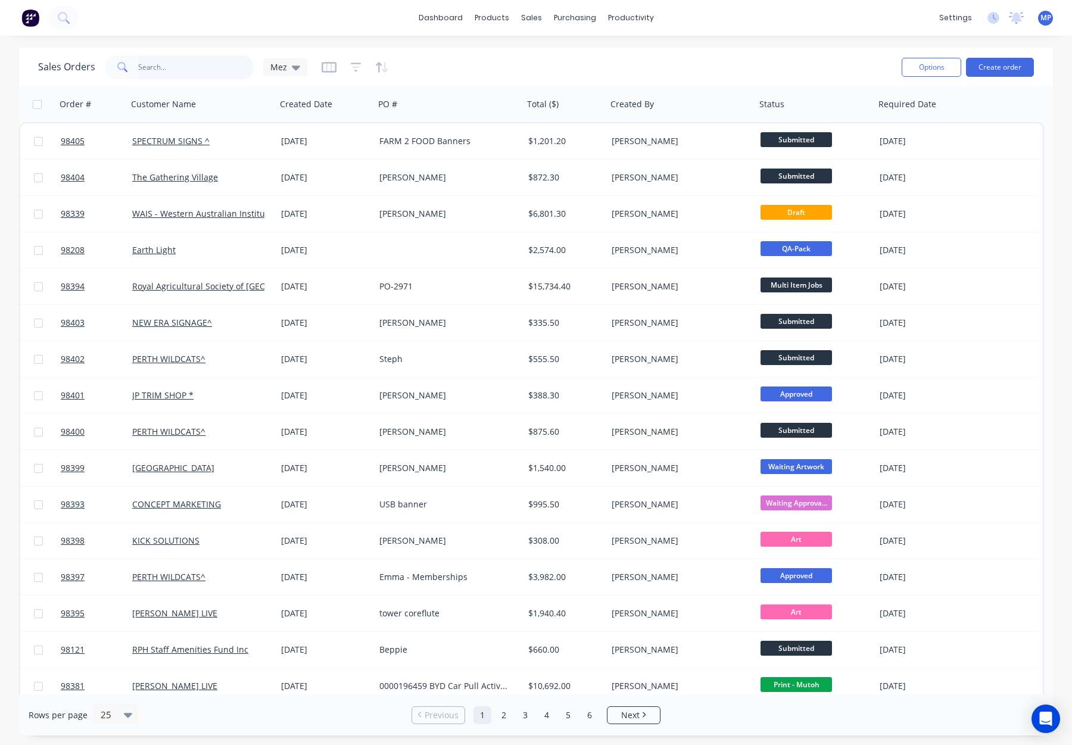
click at [170, 64] on input "text" at bounding box center [196, 67] width 116 height 24
drag, startPoint x: 207, startPoint y: 71, endPoint x: 227, endPoint y: 68, distance: 20.4
click at [207, 71] on input "text" at bounding box center [196, 67] width 116 height 24
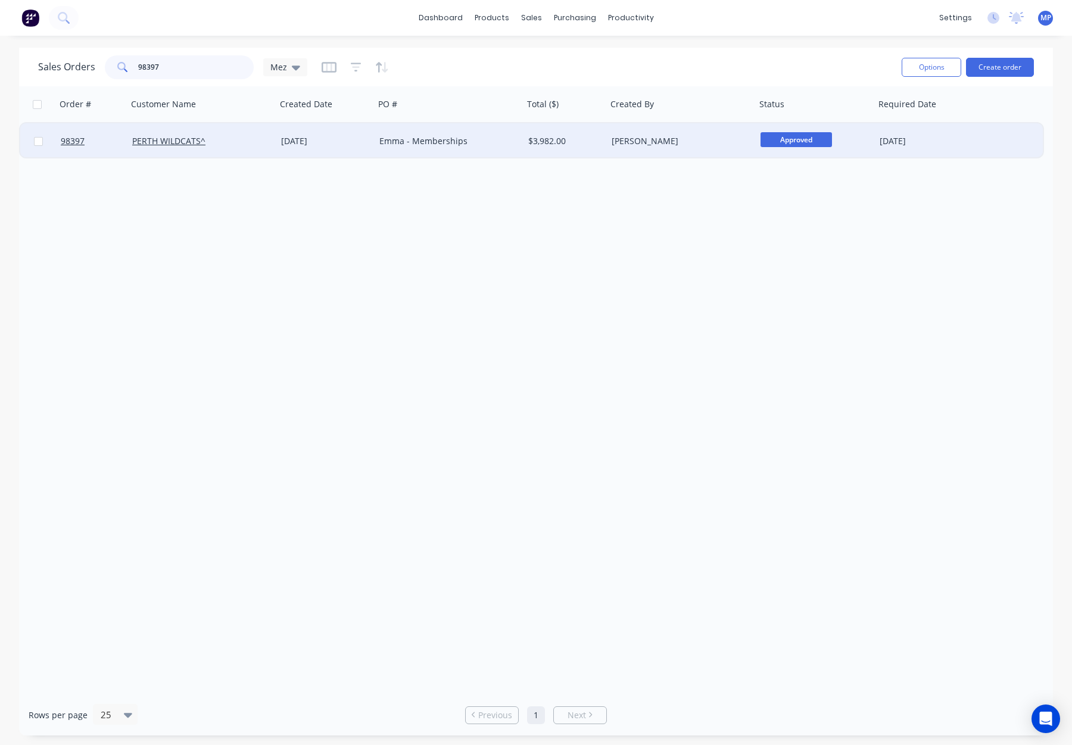
type input "98397"
click at [488, 139] on div "Emma - Memberships" at bounding box center [445, 141] width 132 height 12
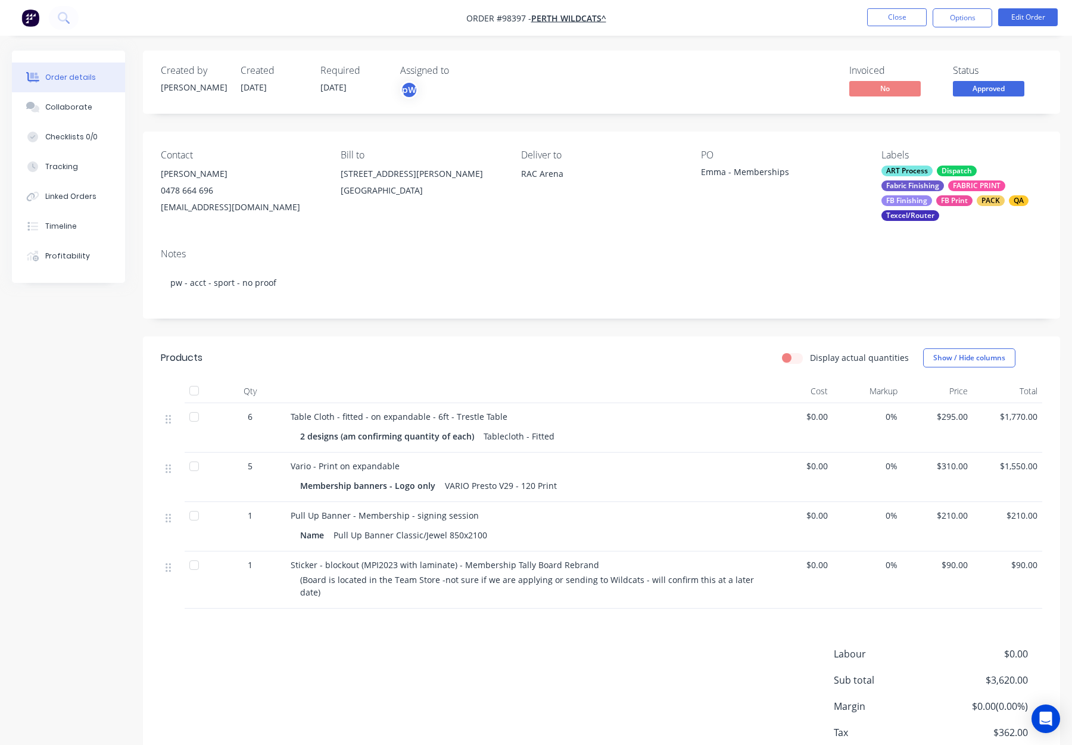
scroll to position [76, 0]
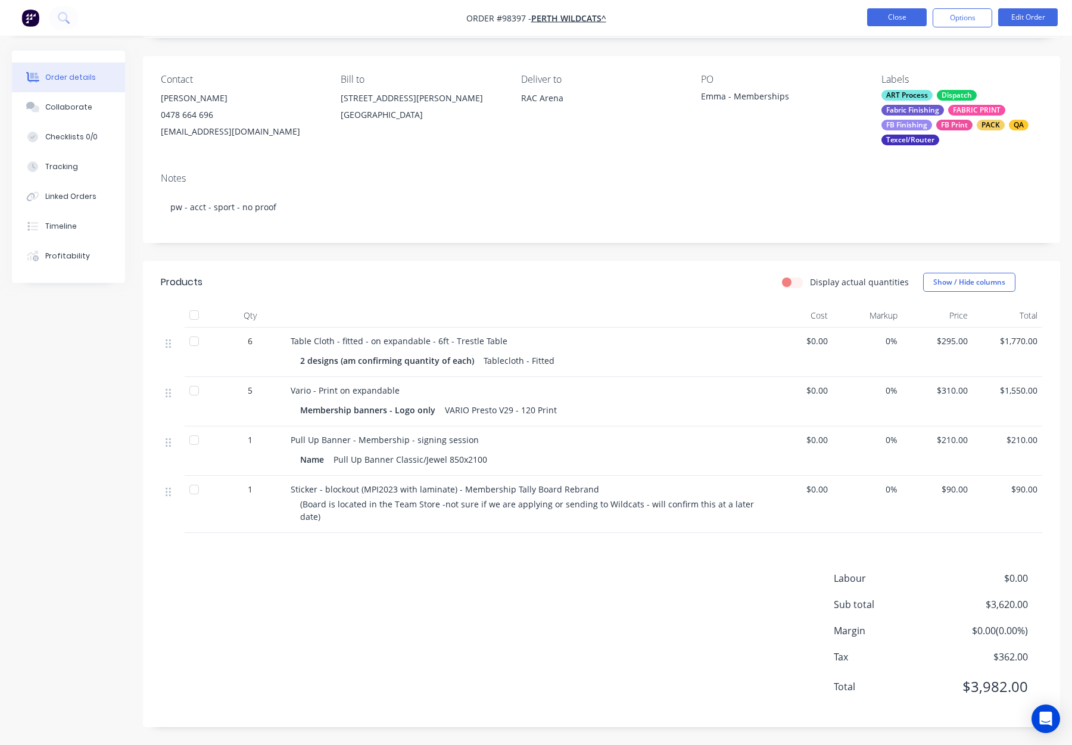
click at [898, 11] on button "Close" at bounding box center [897, 17] width 60 height 18
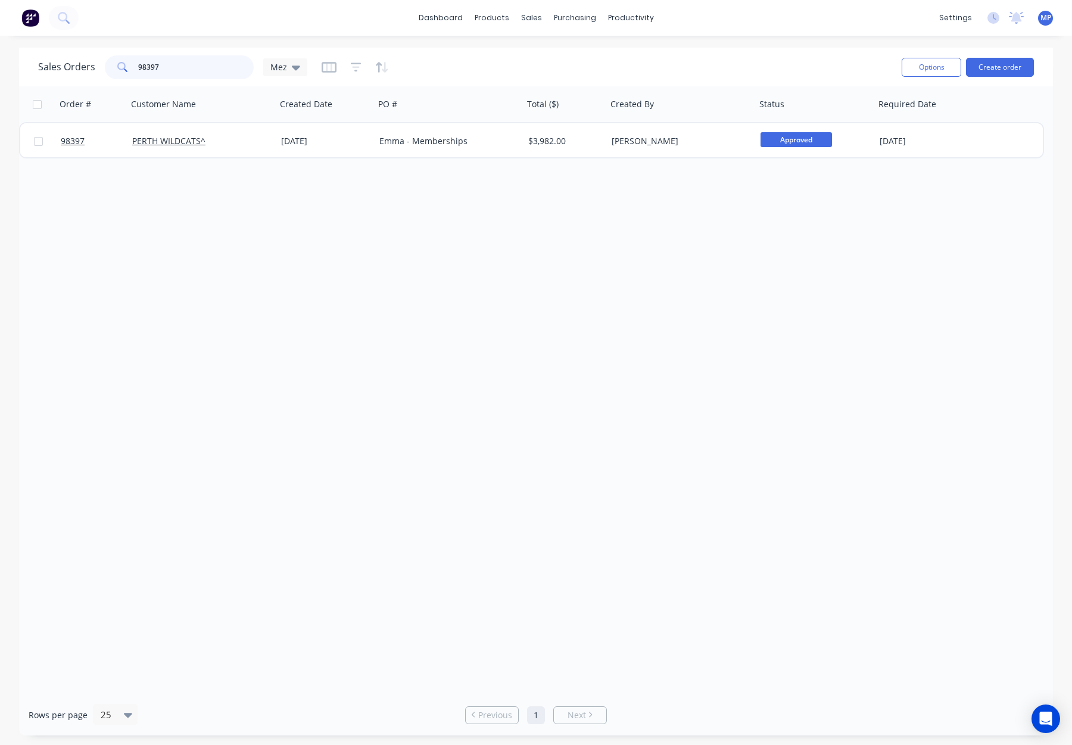
drag, startPoint x: 208, startPoint y: 64, endPoint x: 197, endPoint y: 66, distance: 11.5
click at [208, 64] on input "98397" at bounding box center [196, 67] width 116 height 24
drag, startPoint x: 197, startPoint y: 66, endPoint x: 127, endPoint y: 66, distance: 69.7
click at [106, 66] on div "98397" at bounding box center [179, 67] width 149 height 24
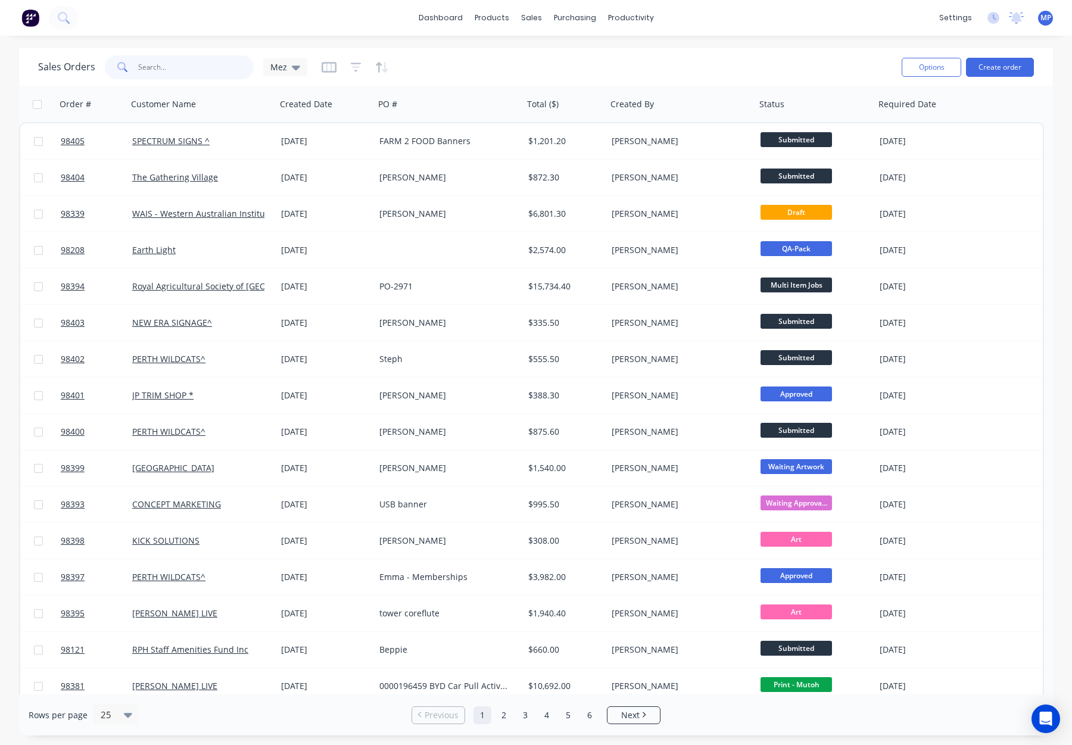
click at [161, 64] on input "text" at bounding box center [196, 67] width 116 height 24
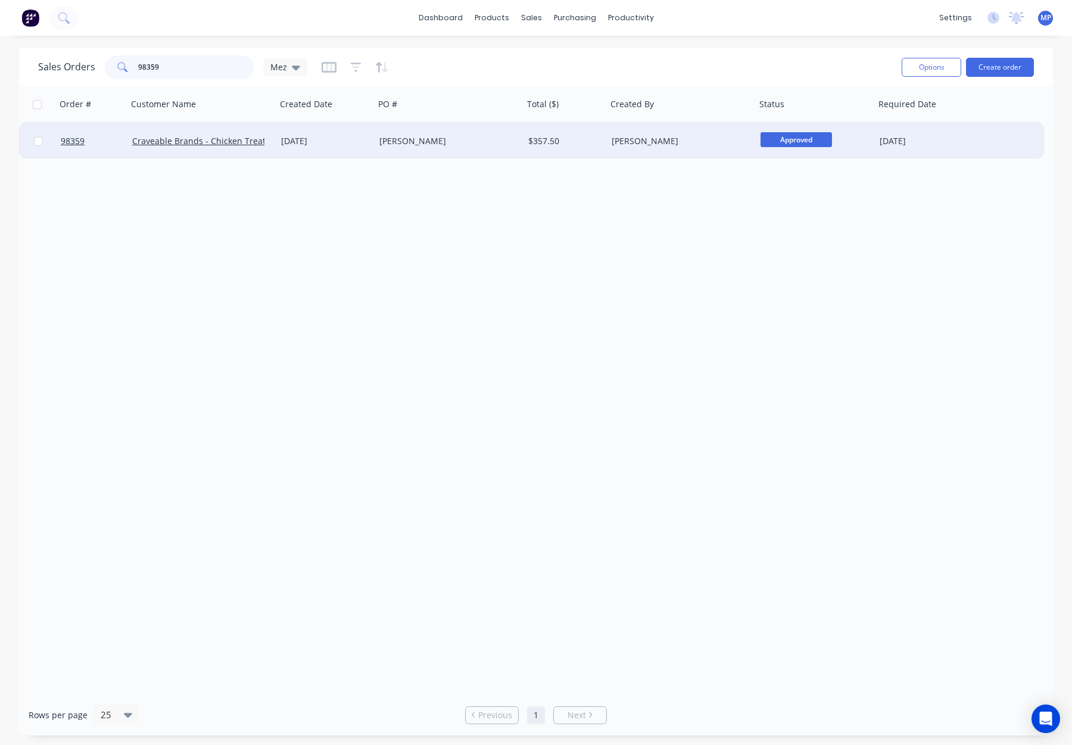
type input "98359"
click at [482, 147] on div "[PERSON_NAME]" at bounding box center [449, 141] width 149 height 36
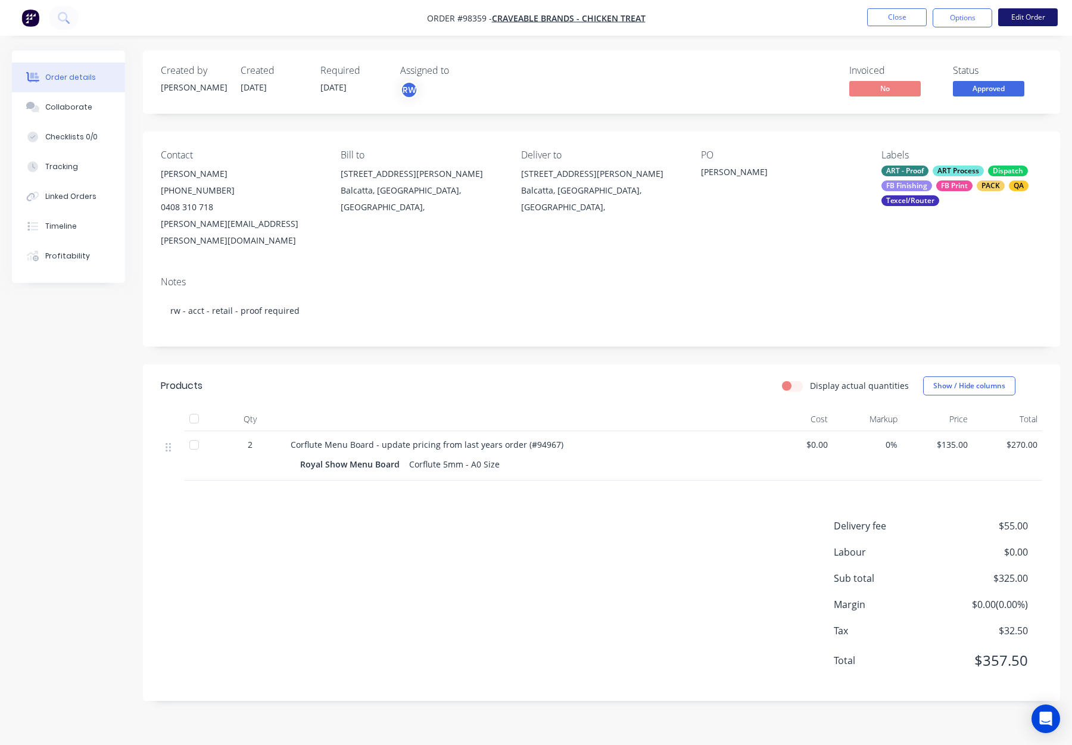
click at [1015, 15] on button "Edit Order" at bounding box center [1028, 17] width 60 height 18
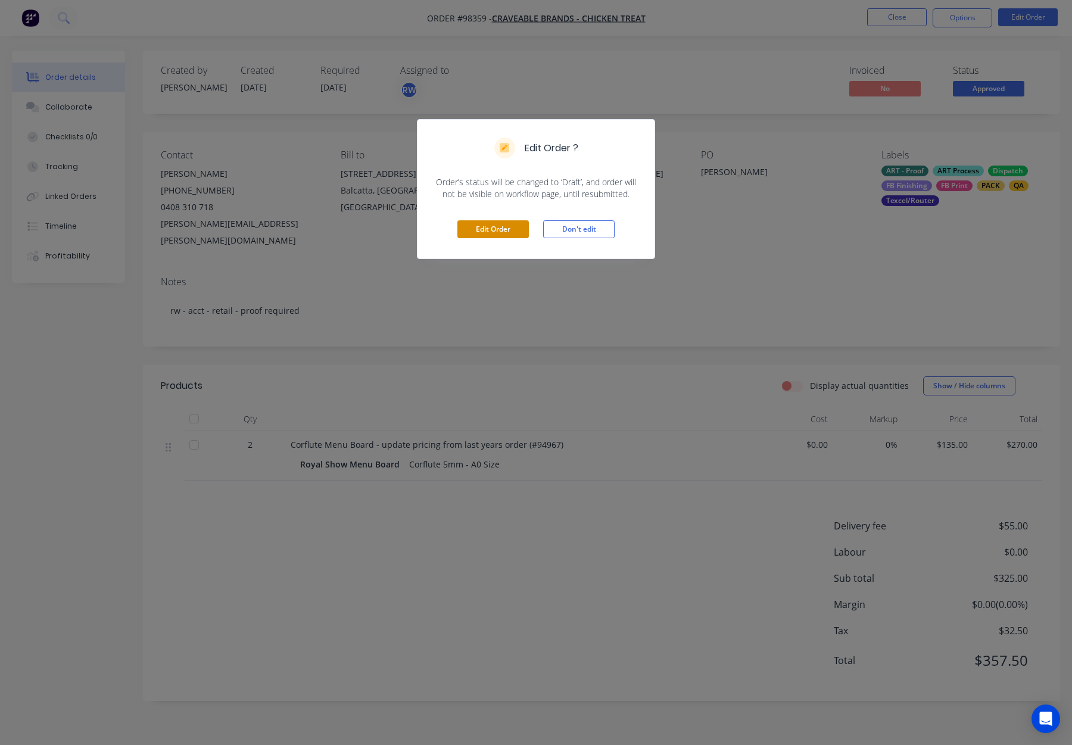
click at [506, 226] on button "Edit Order" at bounding box center [492, 229] width 71 height 18
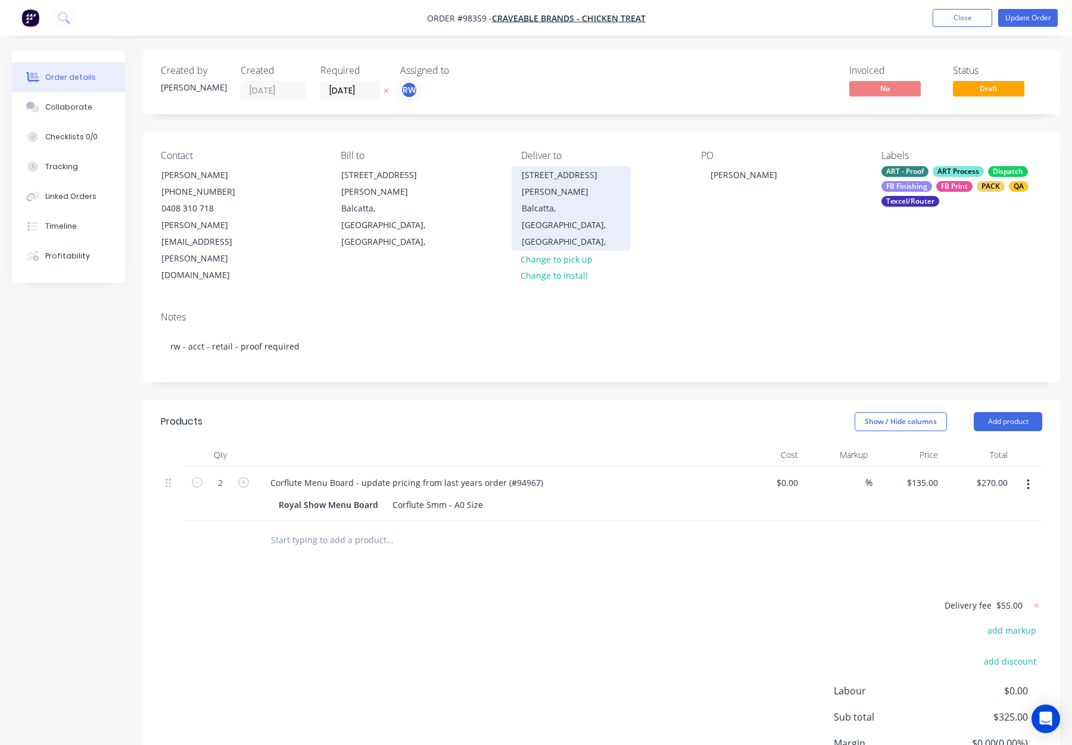
click at [557, 200] on div "Balcatta, Western Australia, Australia," at bounding box center [571, 225] width 99 height 50
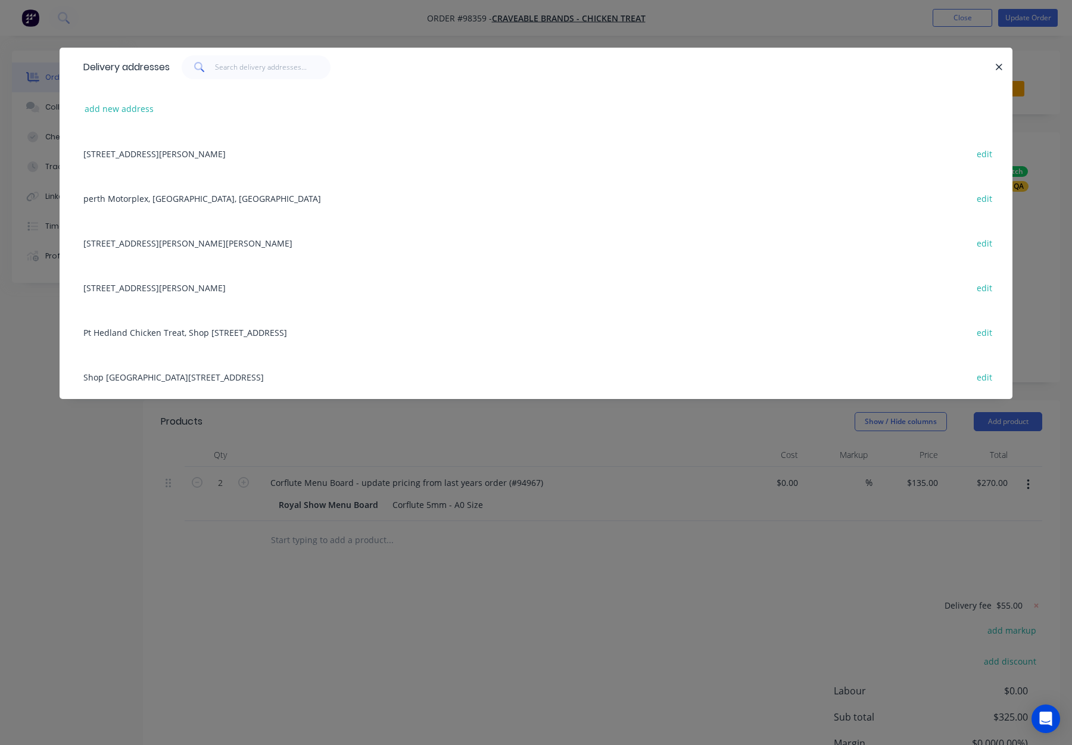
click at [992, 63] on div at bounding box center [993, 67] width 3 height 24
click at [998, 66] on icon "button" at bounding box center [999, 67] width 8 height 11
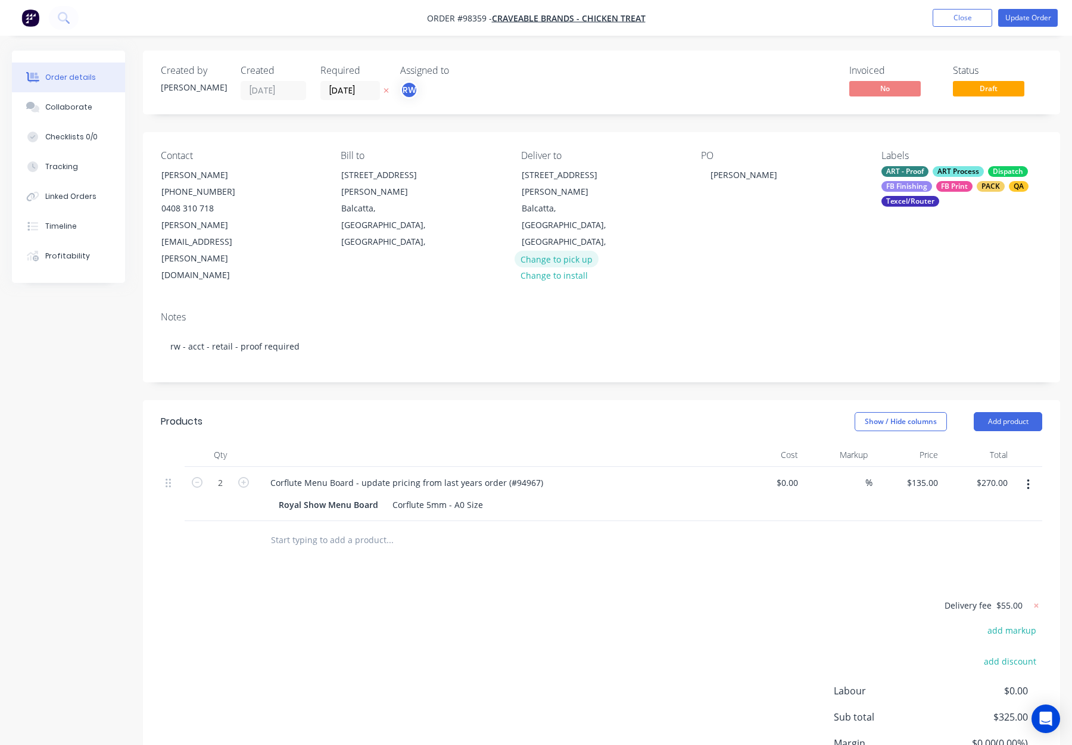
click at [557, 251] on button "Change to pick up" at bounding box center [557, 259] width 85 height 16
click at [556, 174] on div "Pick up Change to delivery Change to install" at bounding box center [601, 217] width 161 height 134
click at [536, 176] on div at bounding box center [530, 174] width 19 height 17
click at [1039, 19] on button "Update Order" at bounding box center [1028, 18] width 60 height 18
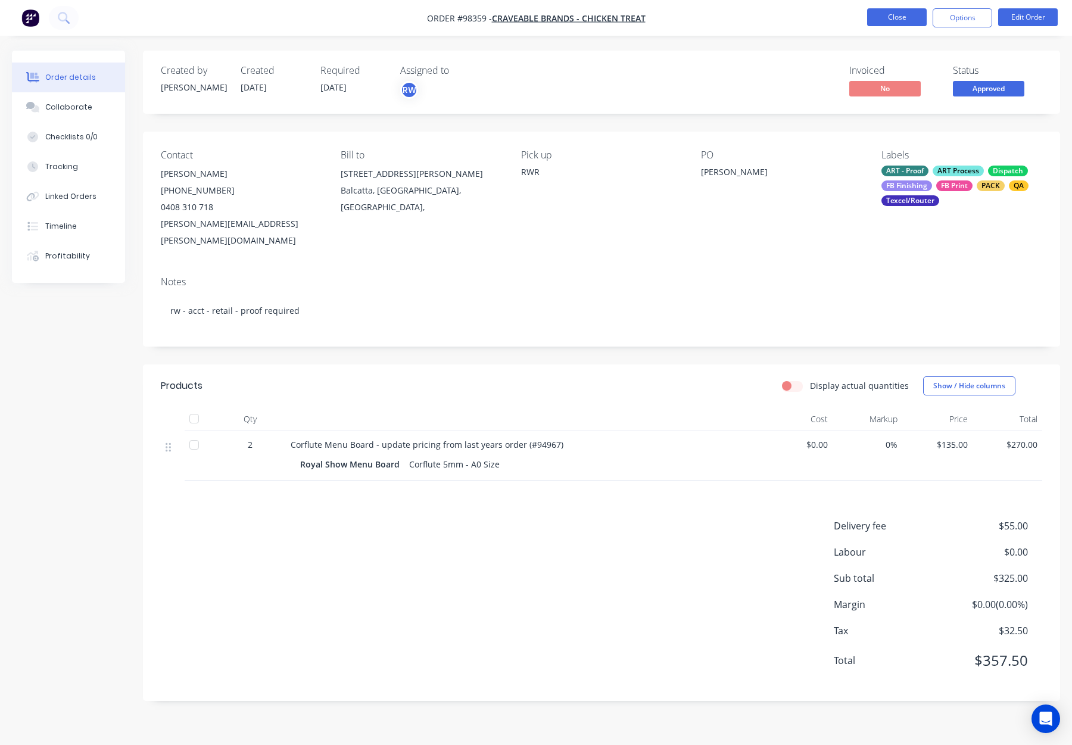
click at [904, 18] on button "Close" at bounding box center [897, 17] width 60 height 18
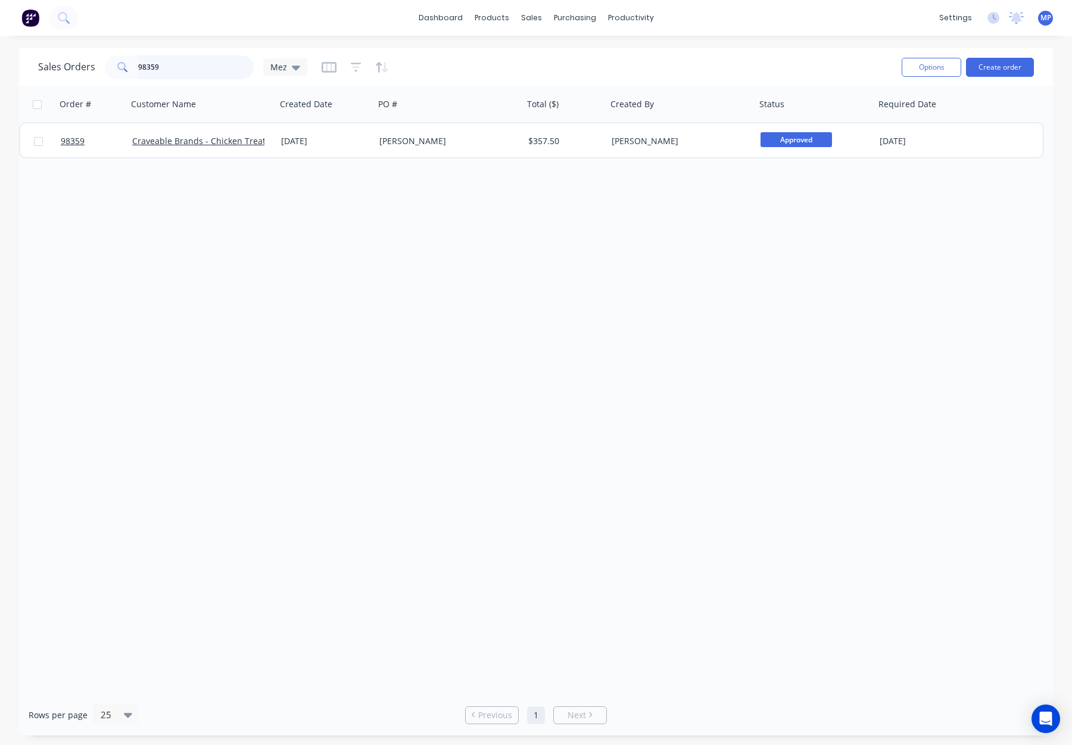
click at [167, 71] on input "98359" at bounding box center [196, 67] width 116 height 24
click at [102, 63] on div "Sales Orders 98359 Mez" at bounding box center [172, 67] width 269 height 24
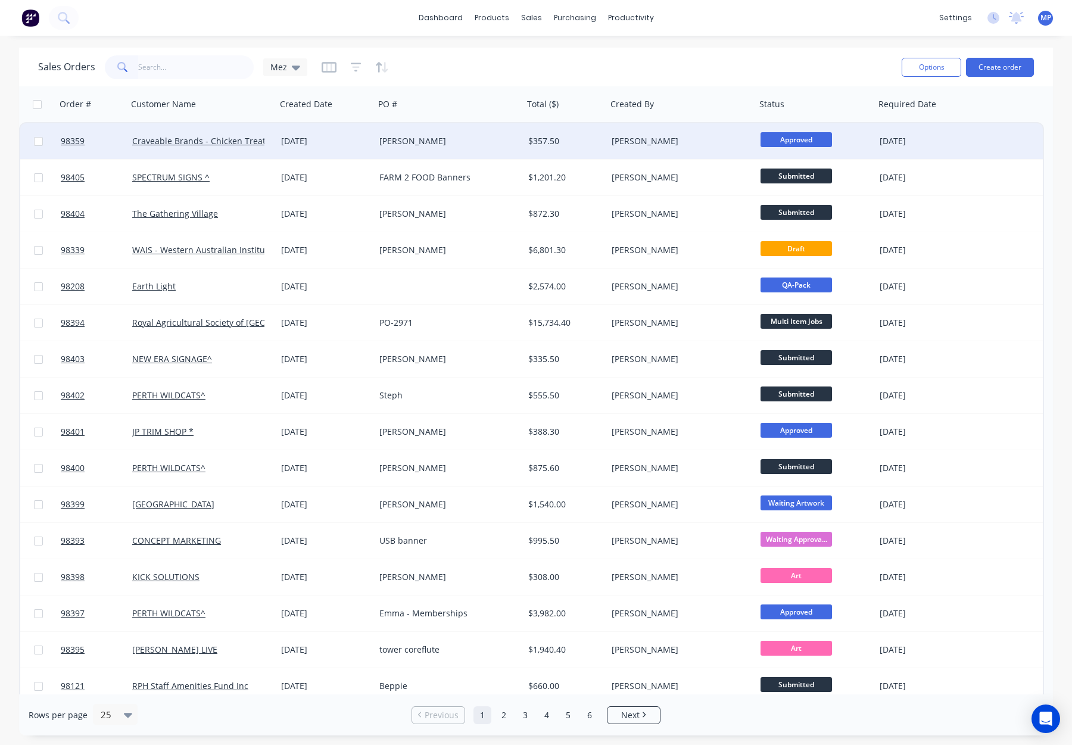
click at [704, 143] on div "[PERSON_NAME]" at bounding box center [678, 141] width 132 height 12
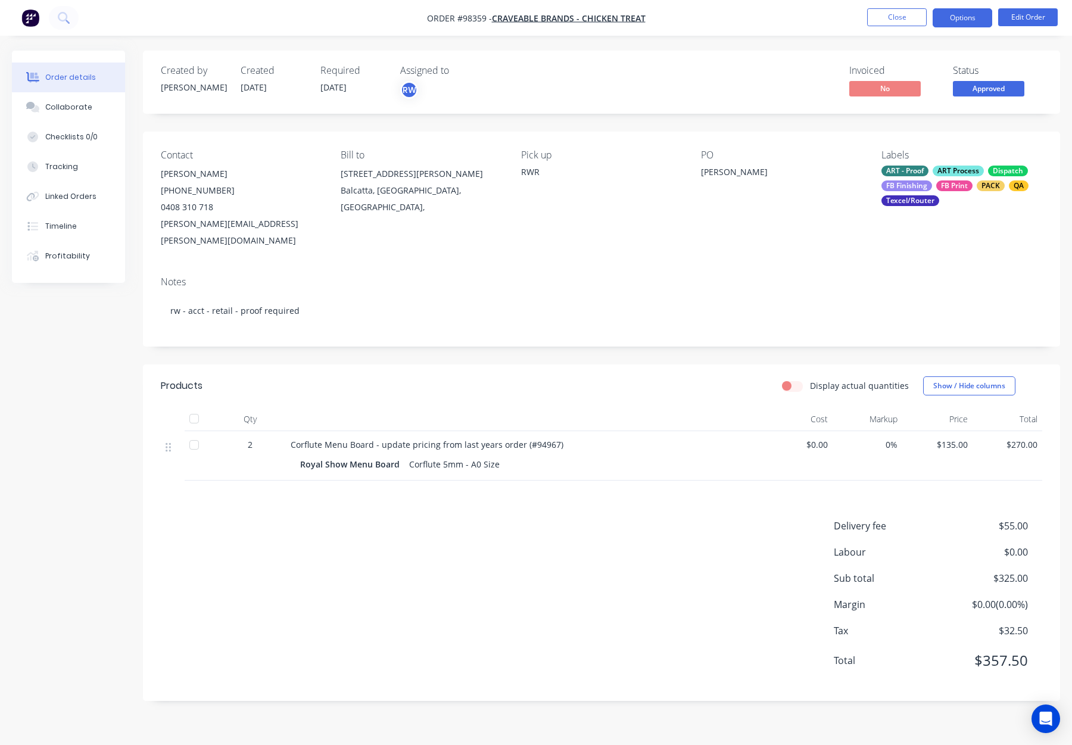
click at [964, 20] on button "Options" at bounding box center [963, 17] width 60 height 19
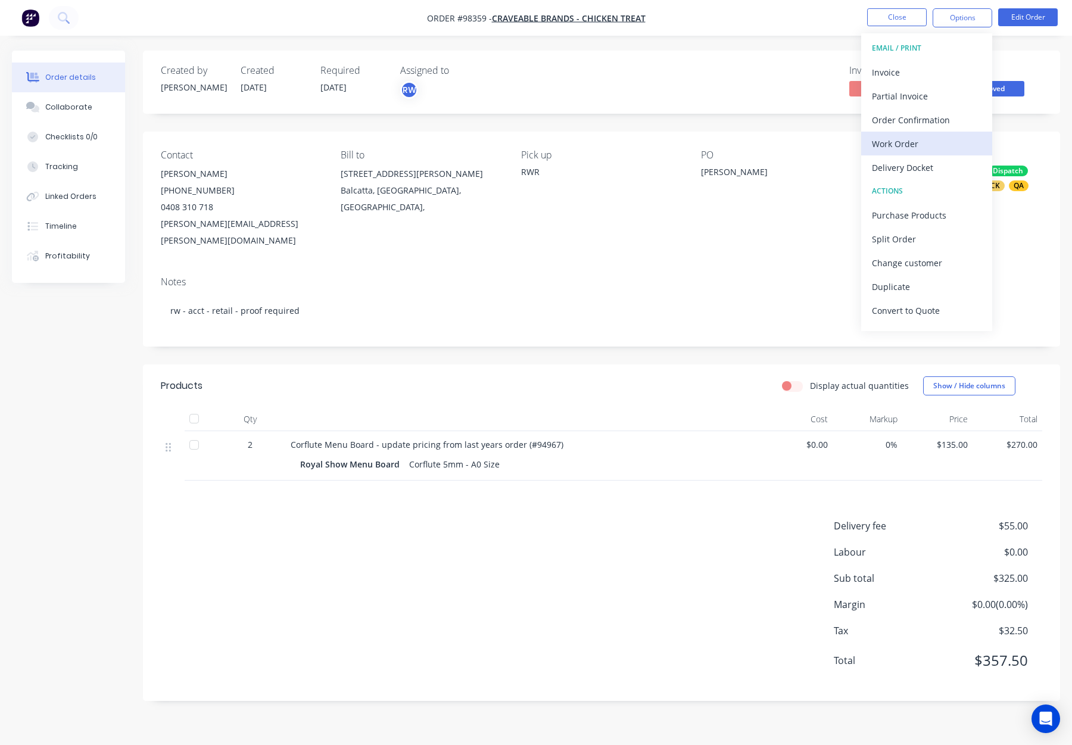
click at [927, 145] on div "Work Order" at bounding box center [927, 143] width 110 height 17
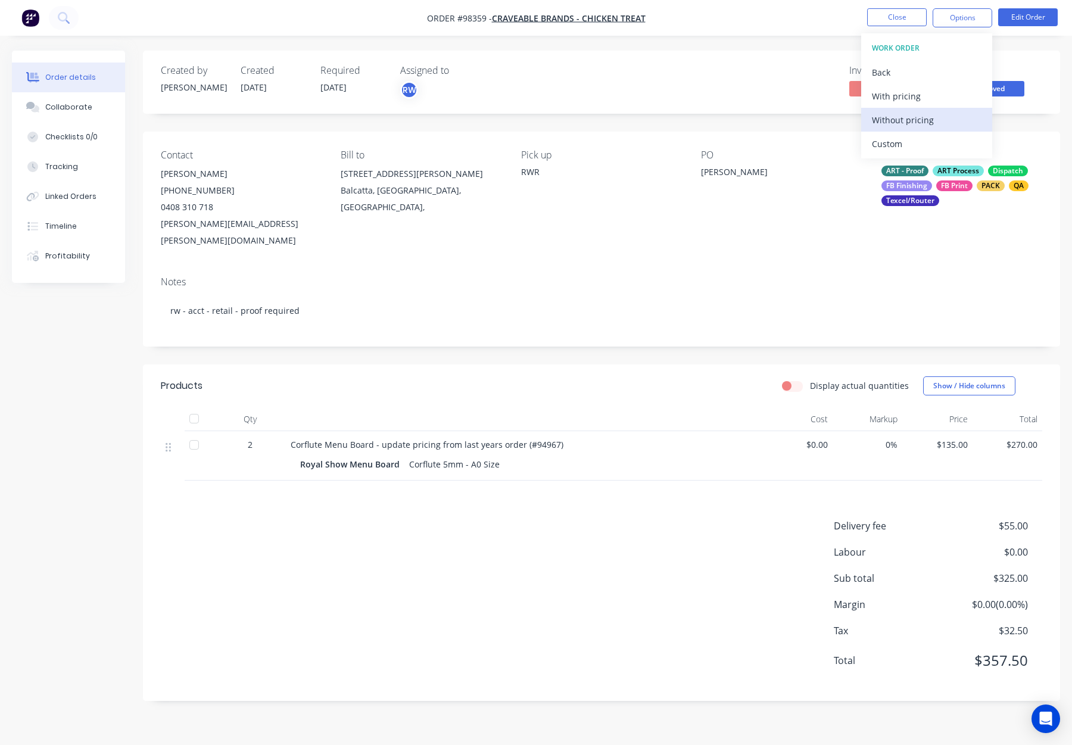
click at [924, 116] on div "Without pricing" at bounding box center [927, 119] width 110 height 17
click at [896, 17] on button "Close" at bounding box center [897, 17] width 60 height 18
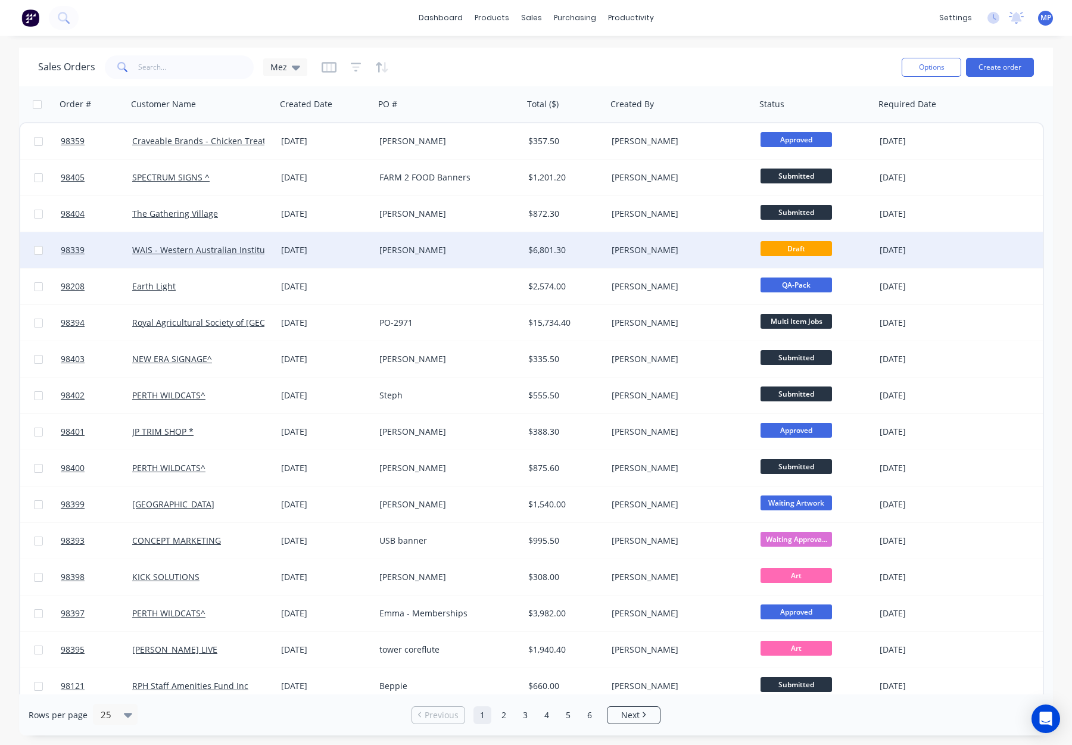
click at [669, 257] on div "[PERSON_NAME]" at bounding box center [681, 250] width 149 height 36
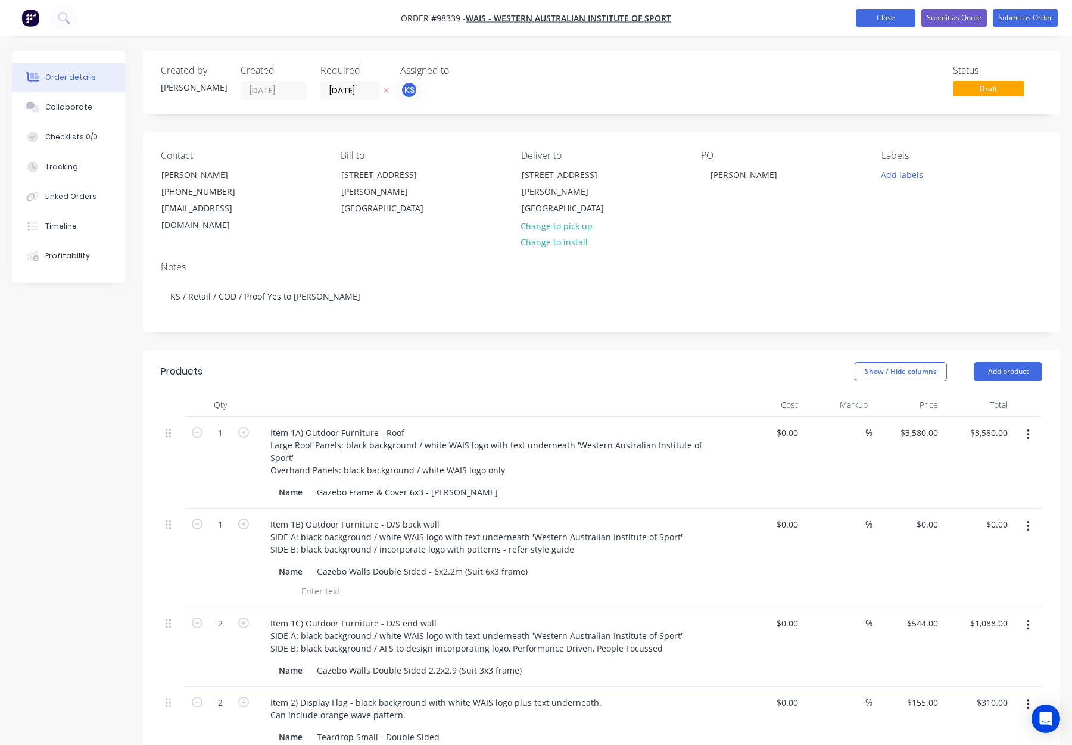
click at [868, 15] on button "Close" at bounding box center [886, 18] width 60 height 18
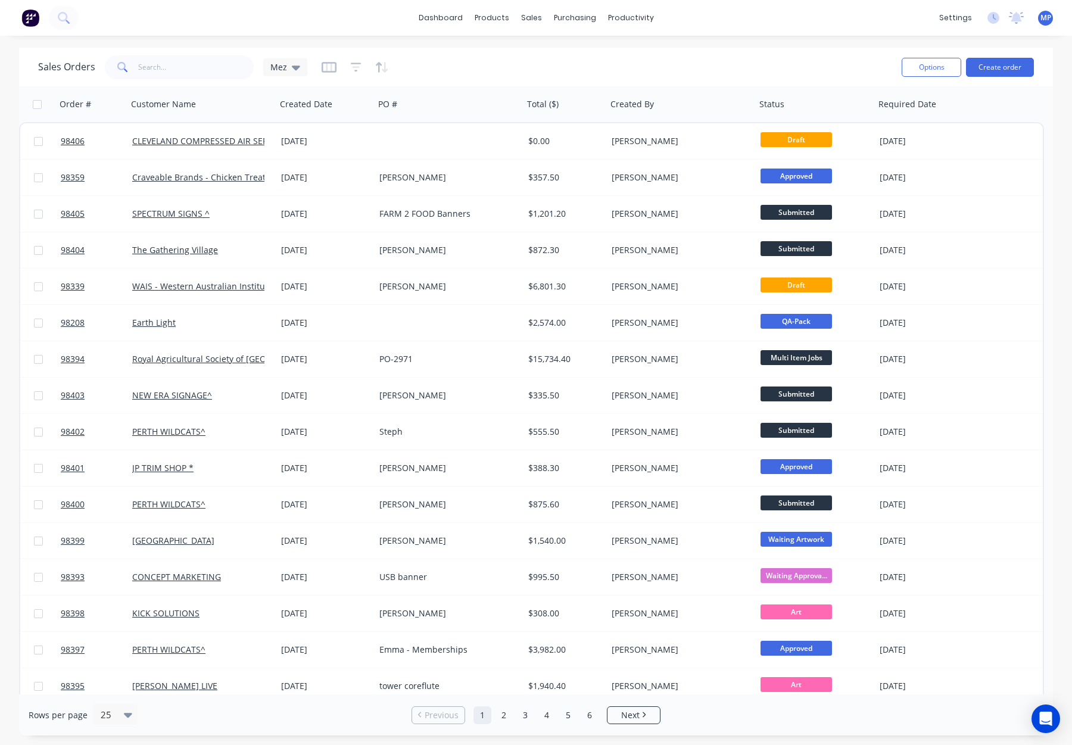
click at [678, 67] on div "Sales Orders Mez" at bounding box center [465, 66] width 854 height 29
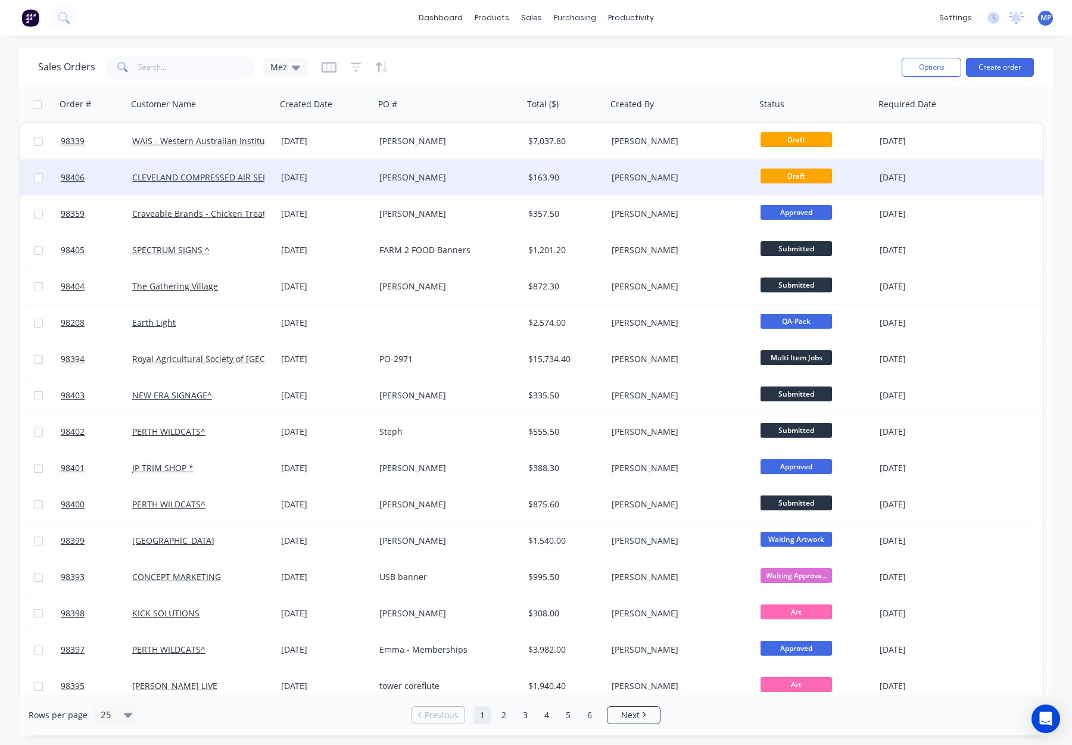
click at [675, 180] on div "[PERSON_NAME]" at bounding box center [678, 178] width 132 height 12
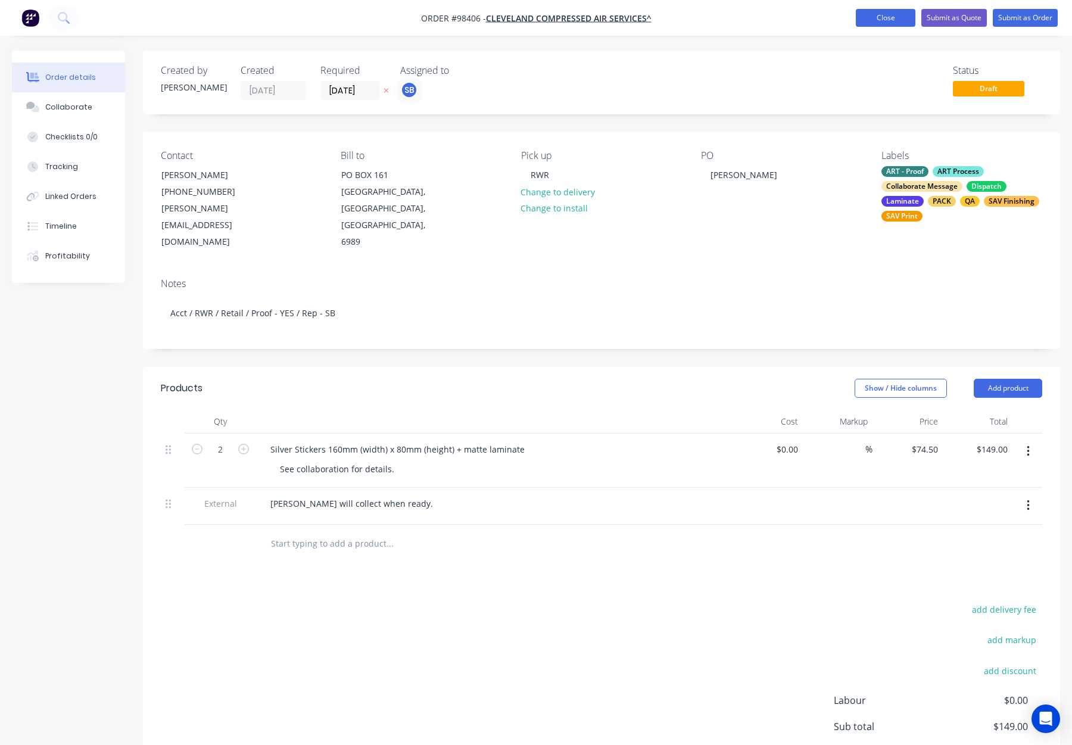
click at [871, 20] on button "Close" at bounding box center [886, 18] width 60 height 18
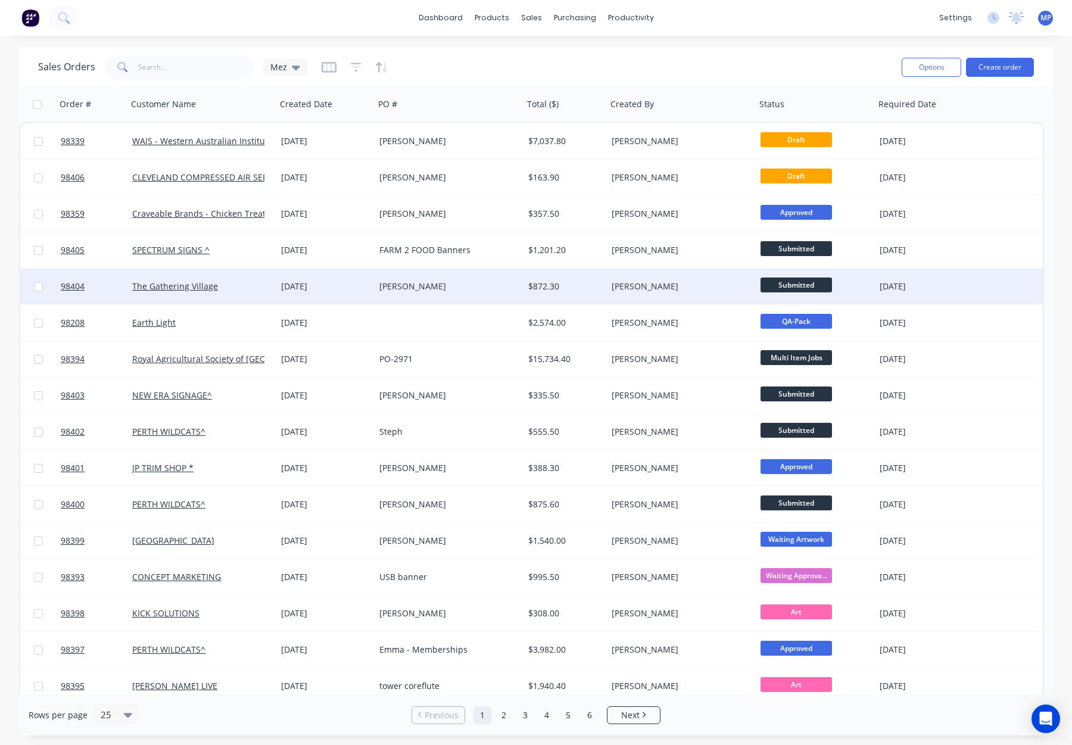
scroll to position [336, 0]
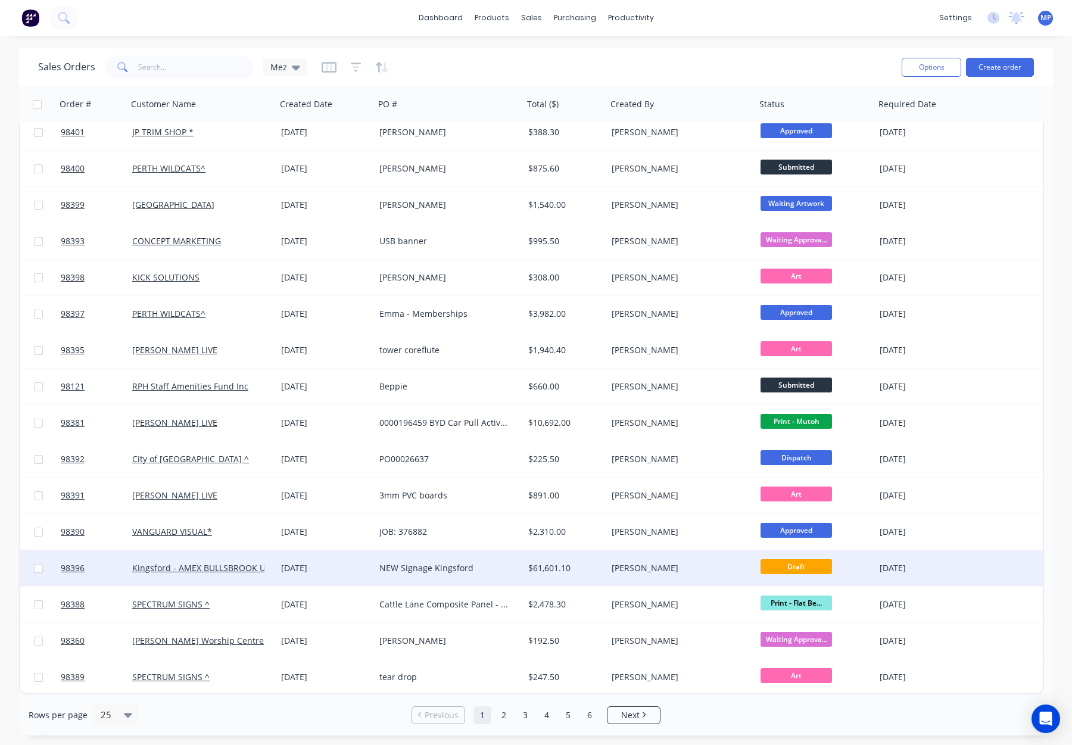
click at [690, 561] on div "[PERSON_NAME]" at bounding box center [681, 568] width 149 height 36
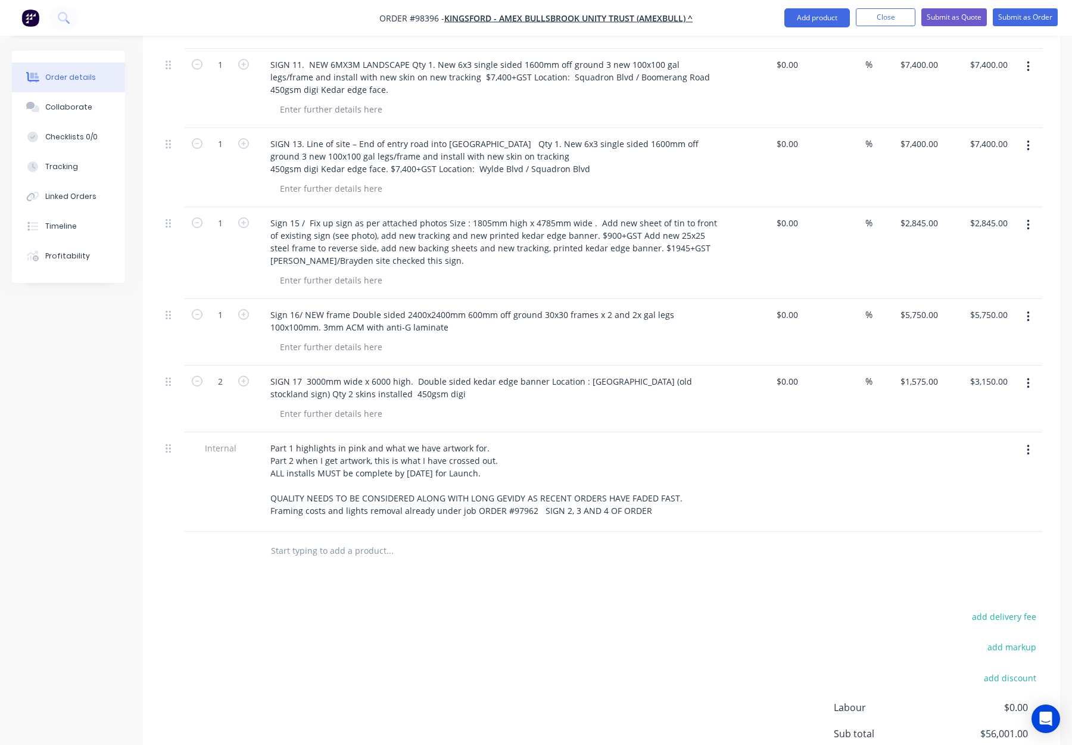
scroll to position [1034, 0]
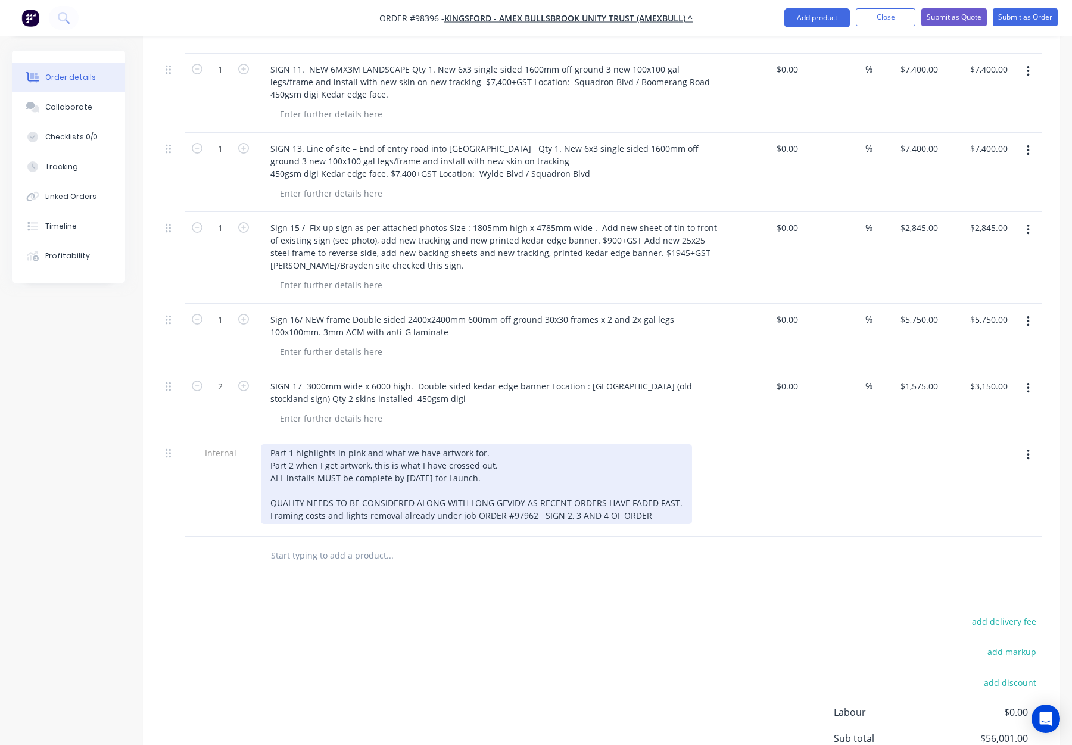
click at [498, 444] on div "Part 1 highlights in pink and what we have artwork for. Part 2 when I get artwo…" at bounding box center [476, 484] width 431 height 80
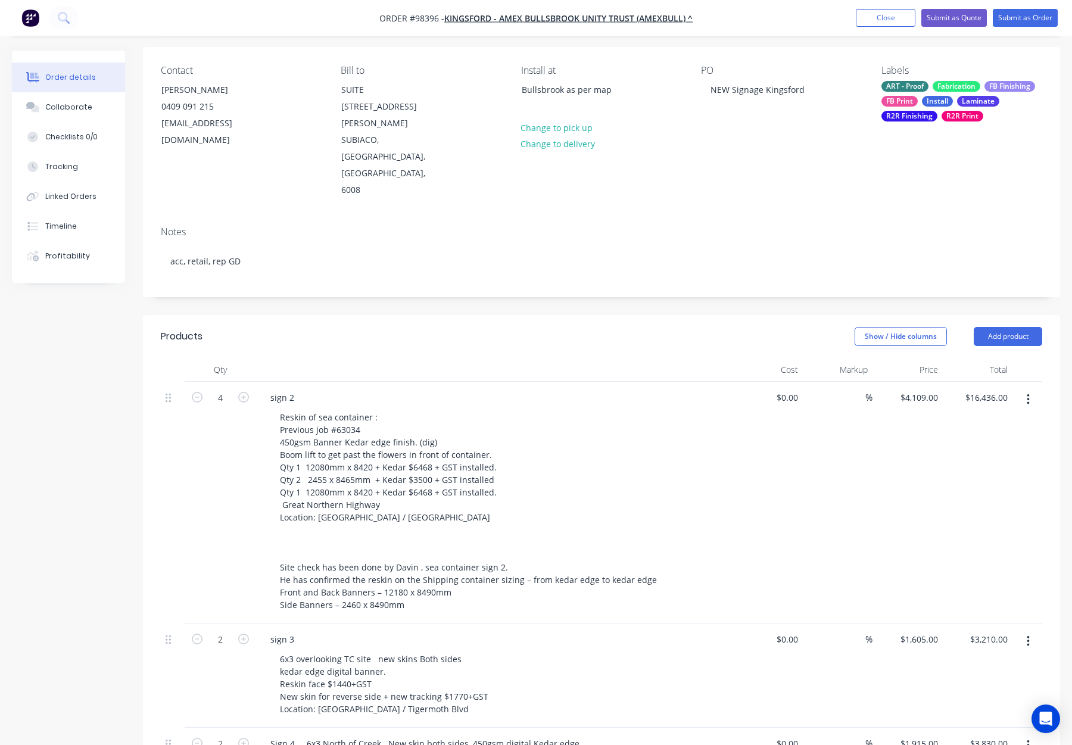
scroll to position [0, 0]
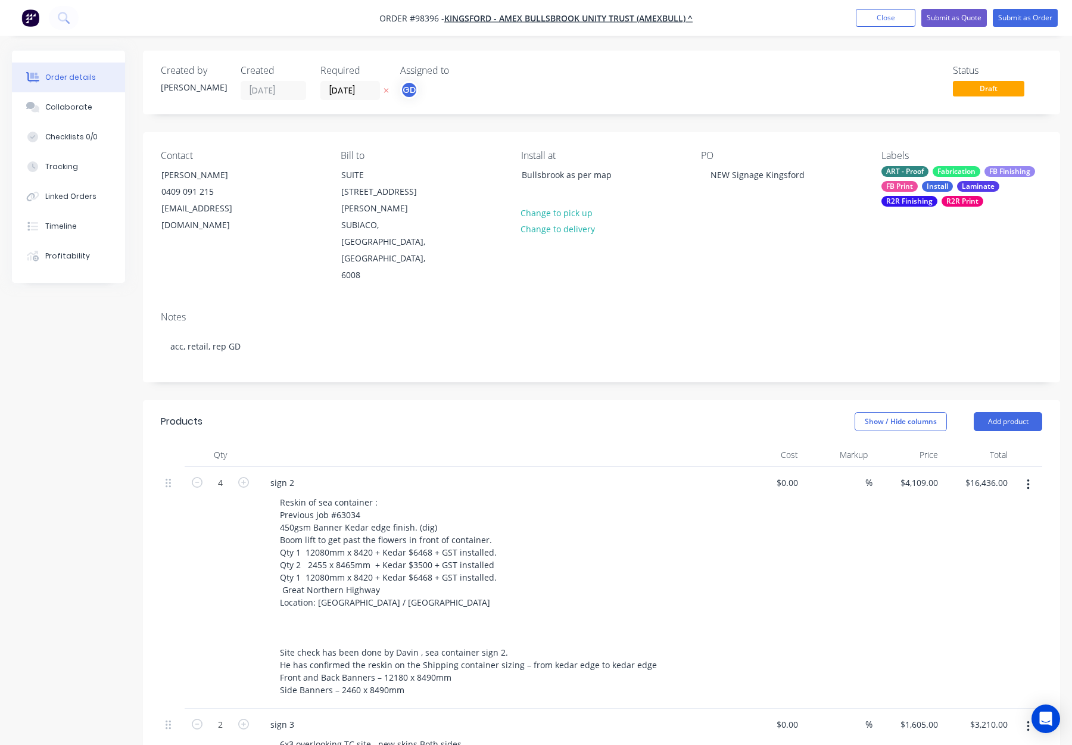
click at [460, 400] on header "Products Show / Hide columns Add product" at bounding box center [601, 421] width 917 height 43
click at [994, 412] on button "Add product" at bounding box center [1008, 421] width 68 height 19
drag, startPoint x: 993, startPoint y: 541, endPoint x: 987, endPoint y: 541, distance: 6.0
click at [993, 586] on div "Notes (Internal)" at bounding box center [986, 594] width 92 height 17
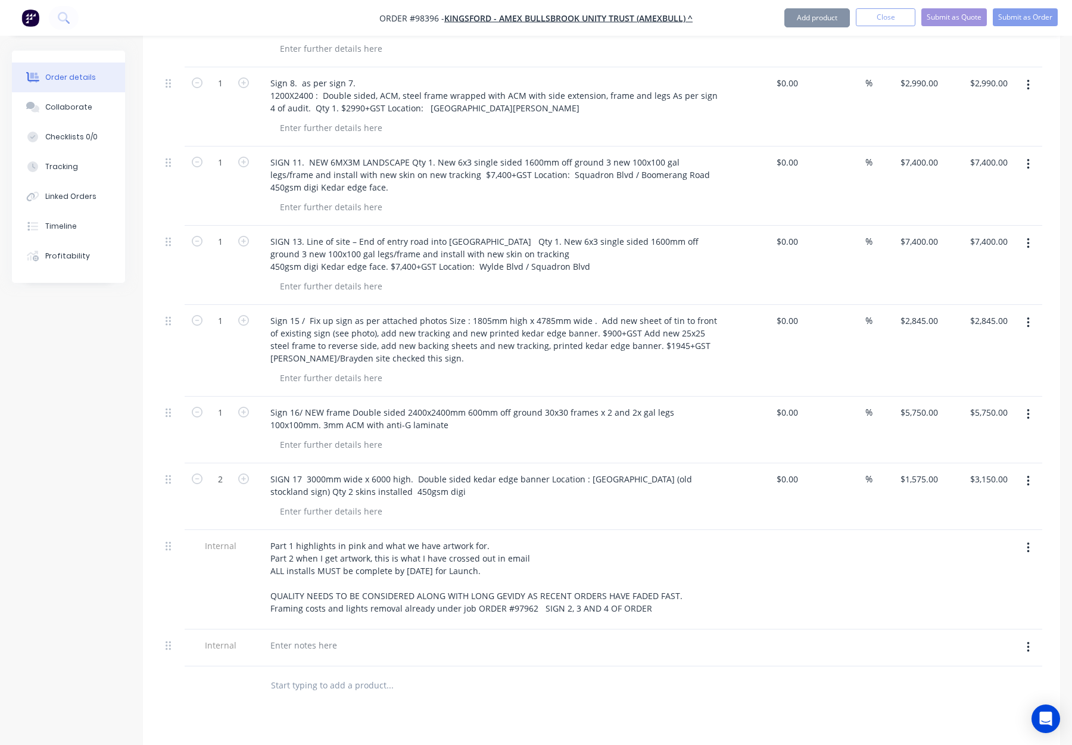
scroll to position [1155, 0]
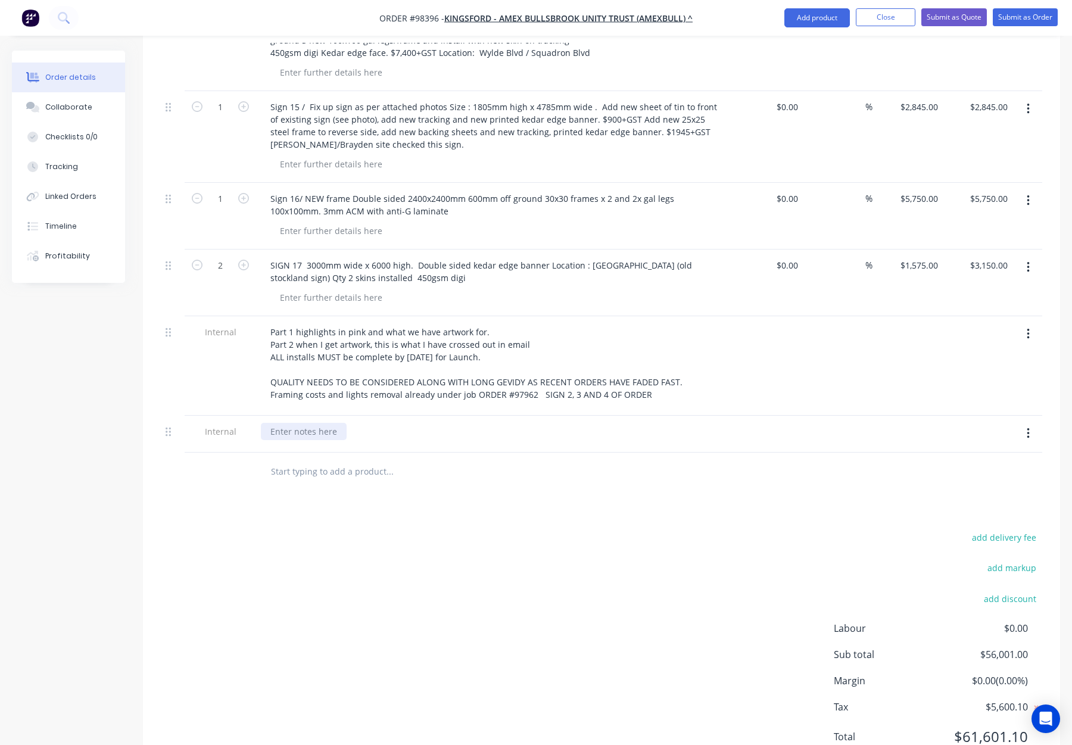
click at [307, 423] on div at bounding box center [304, 431] width 86 height 17
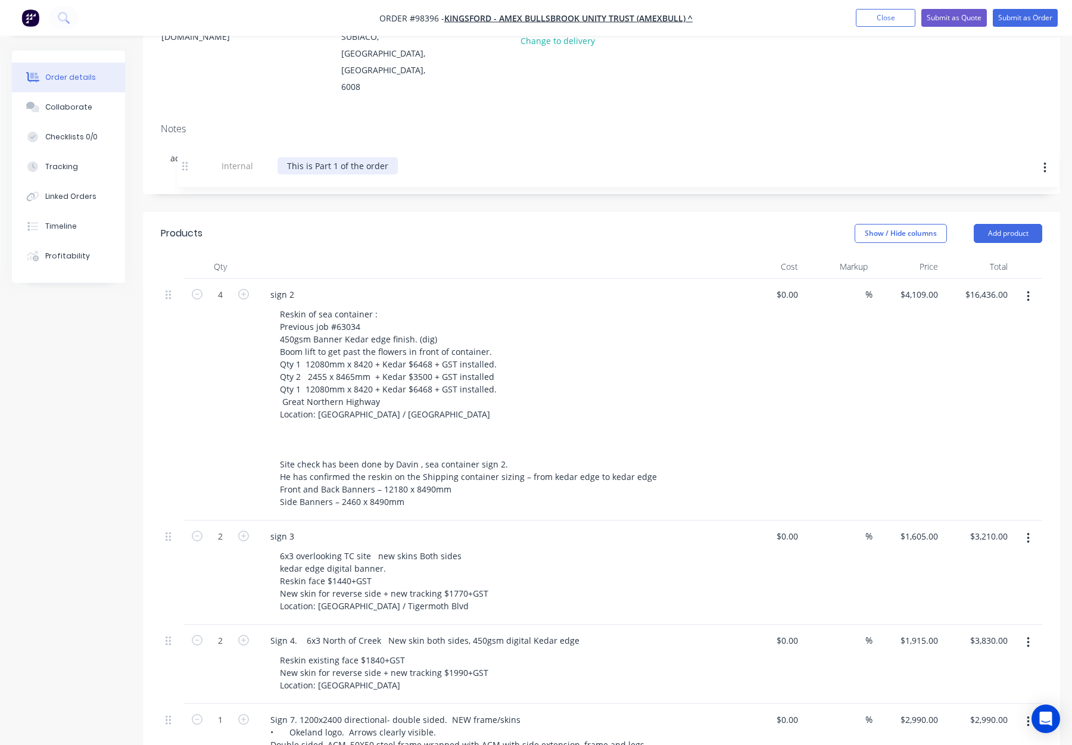
scroll to position [176, 0]
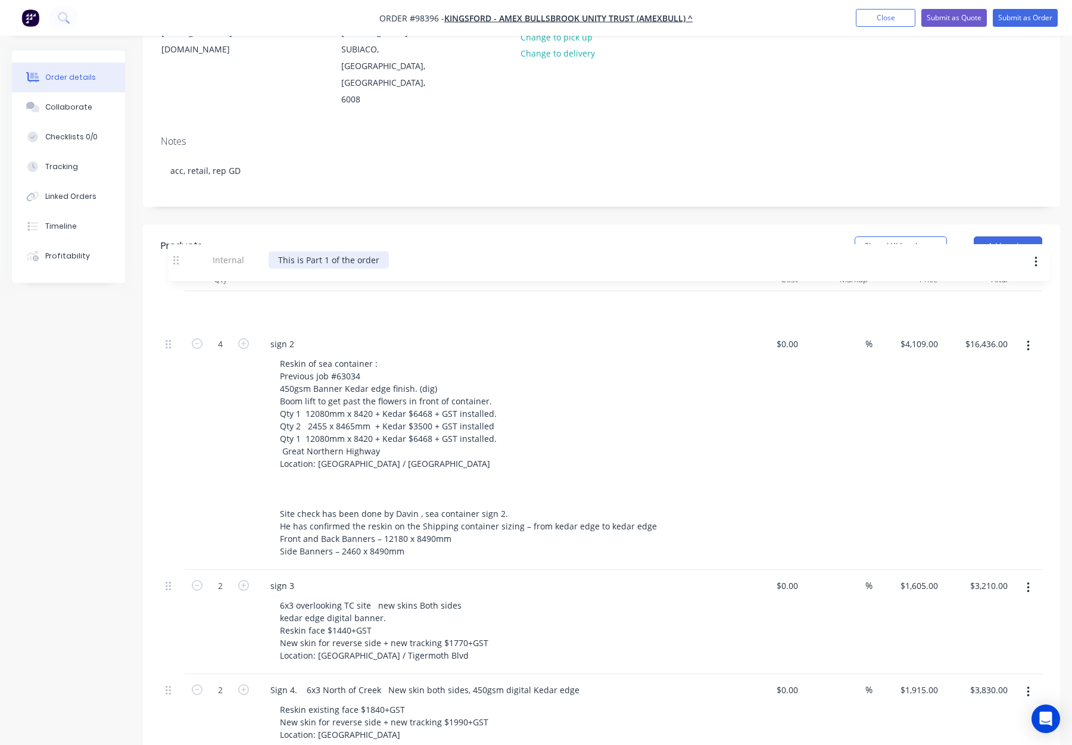
drag, startPoint x: 167, startPoint y: 385, endPoint x: 174, endPoint y: 264, distance: 121.1
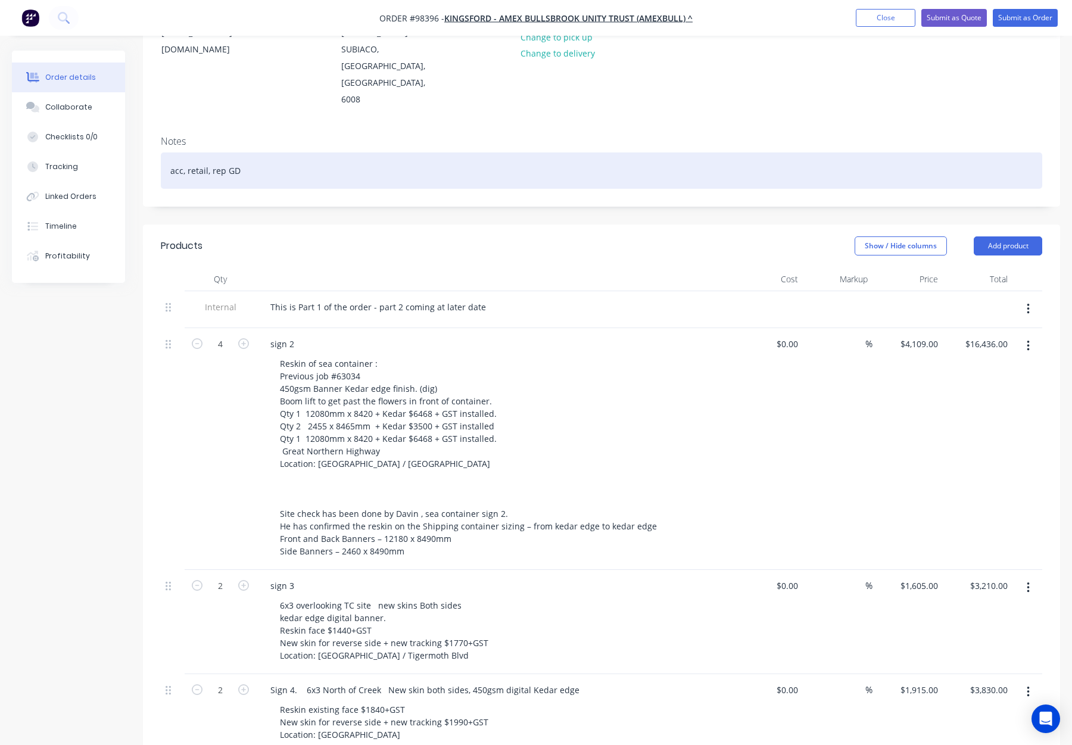
click at [548, 152] on div "acc, retail, rep GD" at bounding box center [601, 170] width 881 height 36
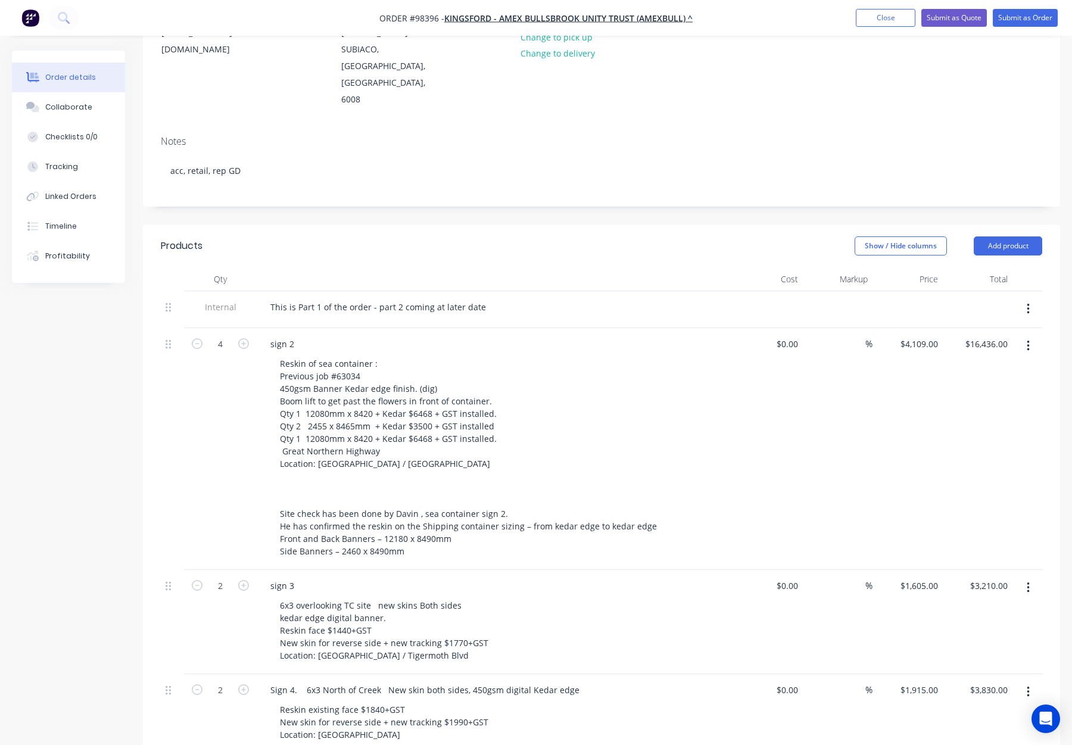
click at [551, 225] on header "Products Show / Hide columns Add product" at bounding box center [601, 246] width 917 height 43
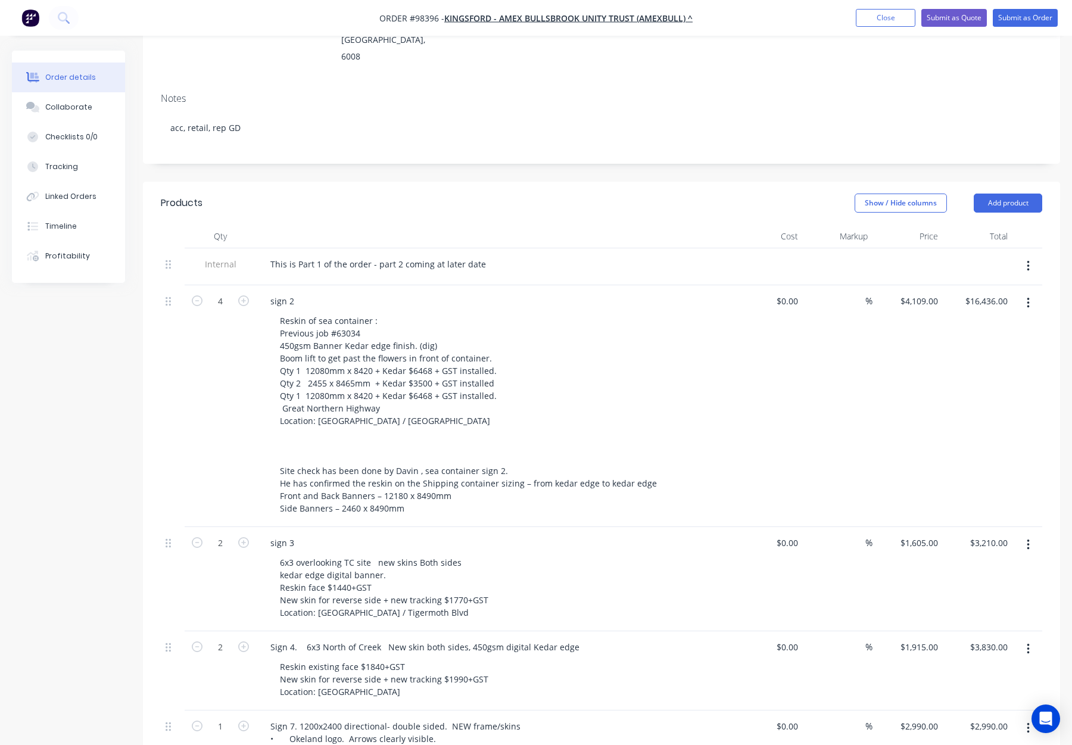
scroll to position [257, 0]
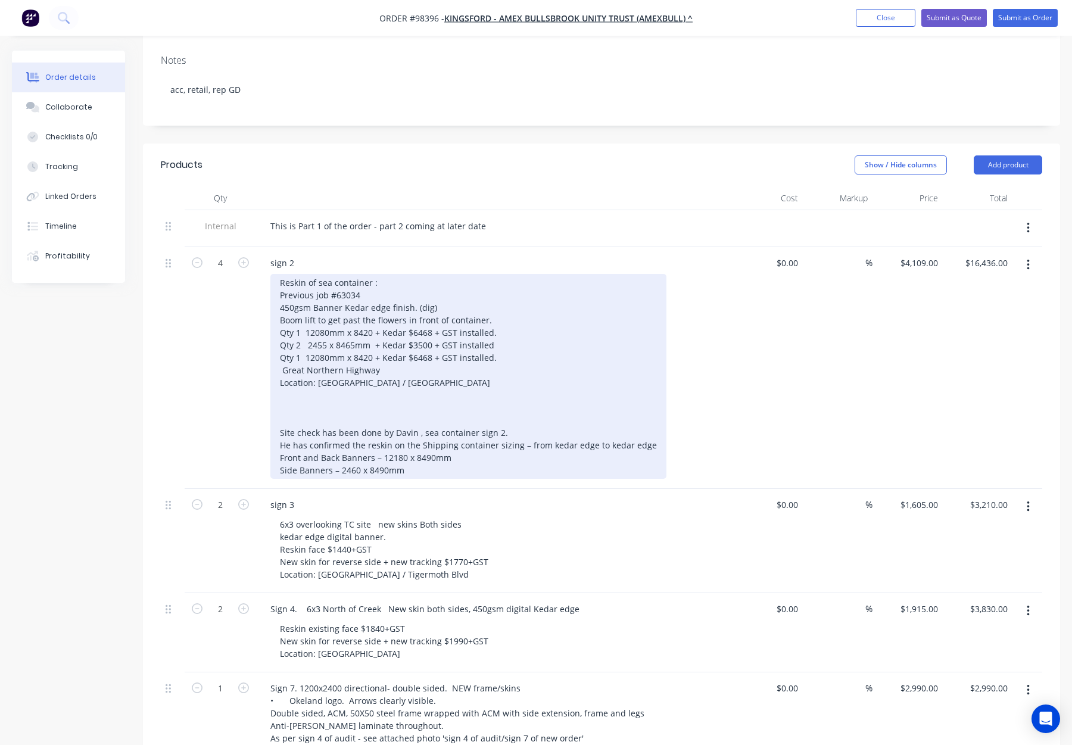
drag, startPoint x: 281, startPoint y: 245, endPoint x: 298, endPoint y: 250, distance: 17.3
click at [281, 274] on div "Reskin of sea container : Previous job #63034 450gsm Banner Kedar edge finish. …" at bounding box center [468, 376] width 396 height 205
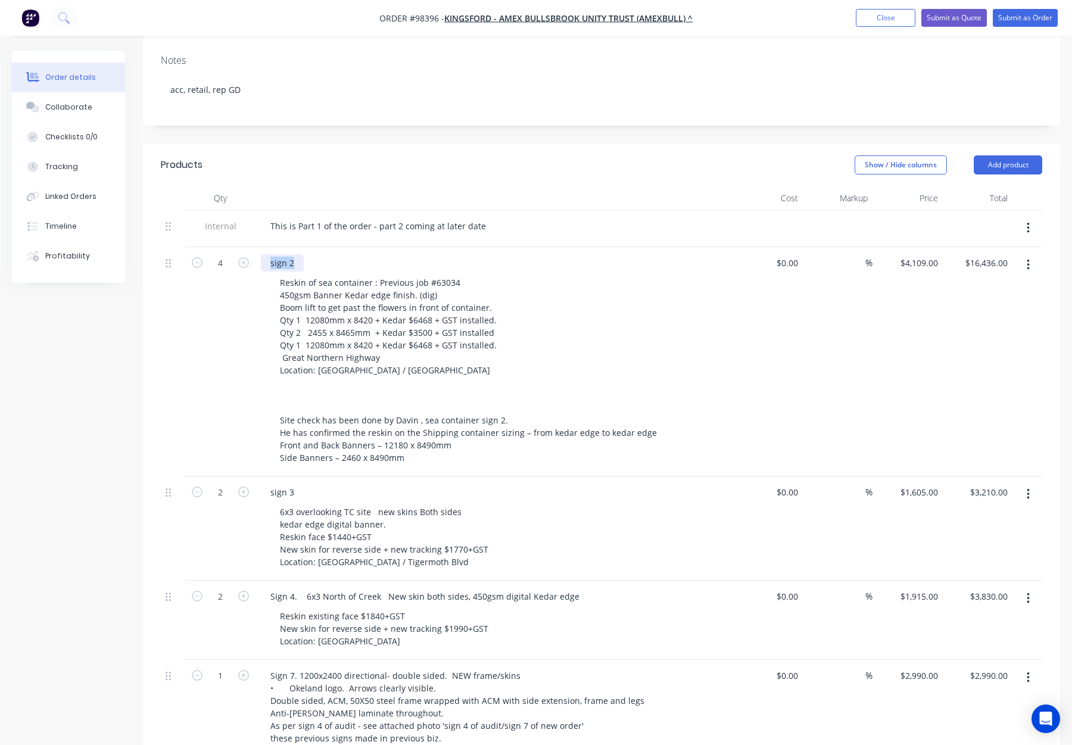
drag, startPoint x: 276, startPoint y: 213, endPoint x: 249, endPoint y: 213, distance: 27.4
click at [249, 247] on div "4 sign 2 Reskin of sea container : Previous job #63034 450gsm Banner Kedar edge…" at bounding box center [601, 361] width 881 height 229
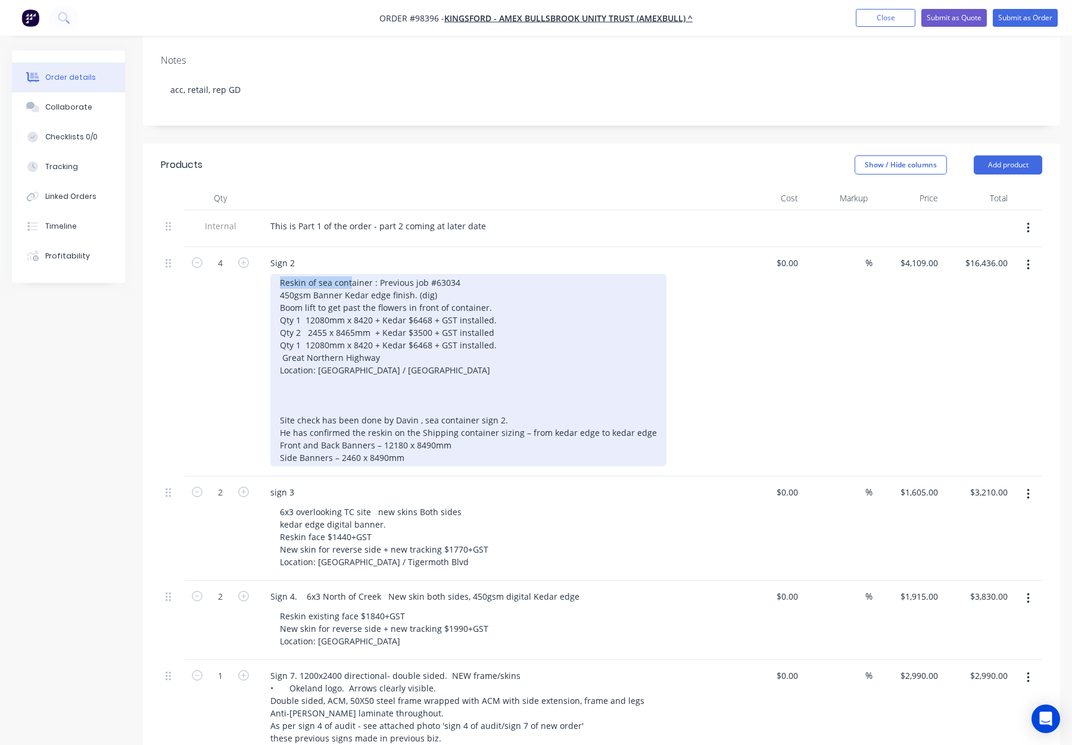
drag, startPoint x: 281, startPoint y: 233, endPoint x: 369, endPoint y: 233, distance: 88.7
click at [369, 274] on div "Reskin of sea container : Previous job #63034 450gsm Banner Kedar edge finish. …" at bounding box center [468, 370] width 396 height 192
drag, startPoint x: 288, startPoint y: 233, endPoint x: 468, endPoint y: 235, distance: 179.3
click at [468, 274] on div "Reskin of sea container : Previous job #63034 450gsm Banner Kedar edge finish. …" at bounding box center [468, 370] width 396 height 192
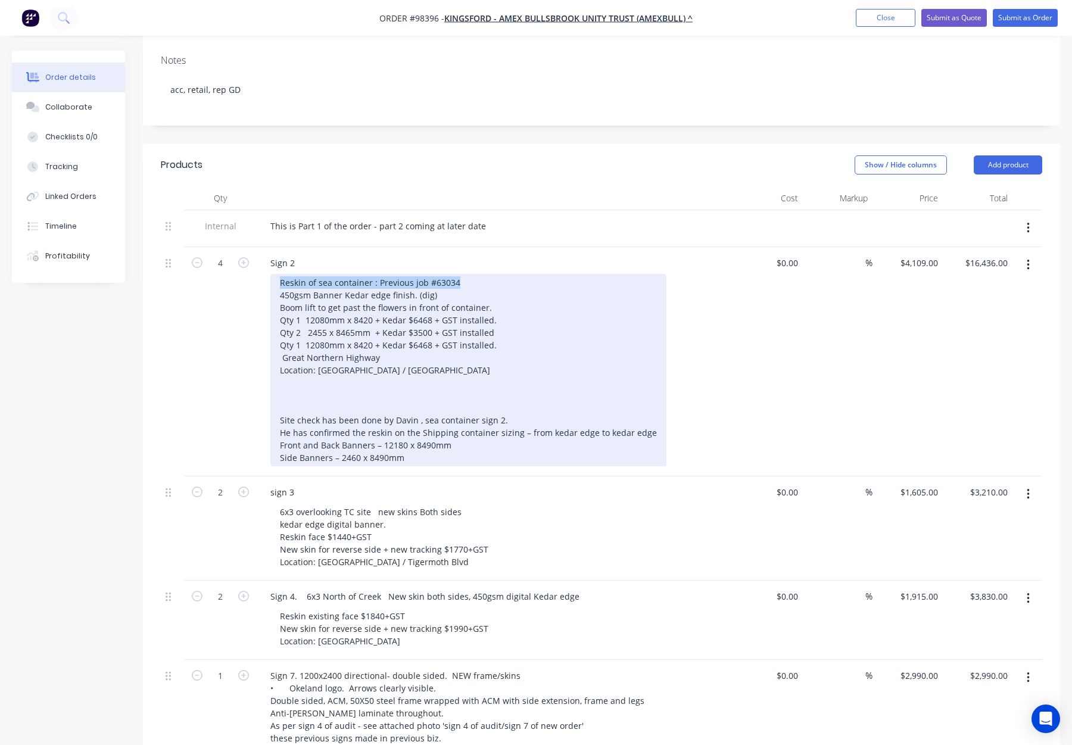
copy div "Reskin of sea container : Previous job #63034"
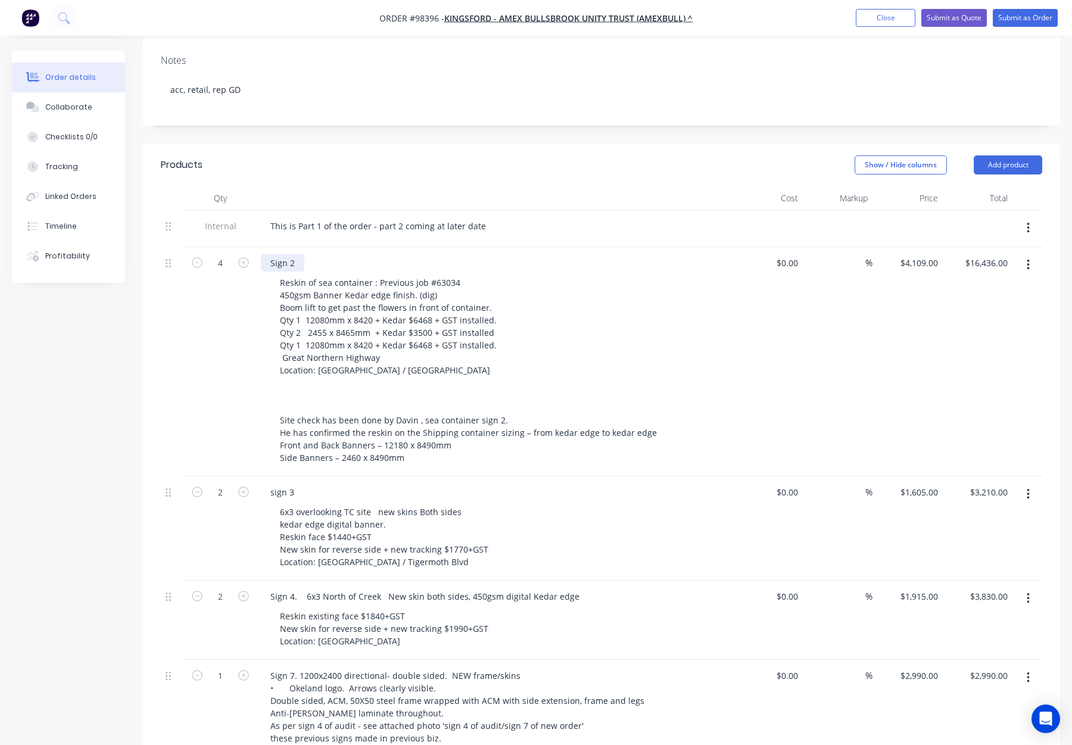
click at [295, 254] on div "Sign 2" at bounding box center [282, 262] width 43 height 17
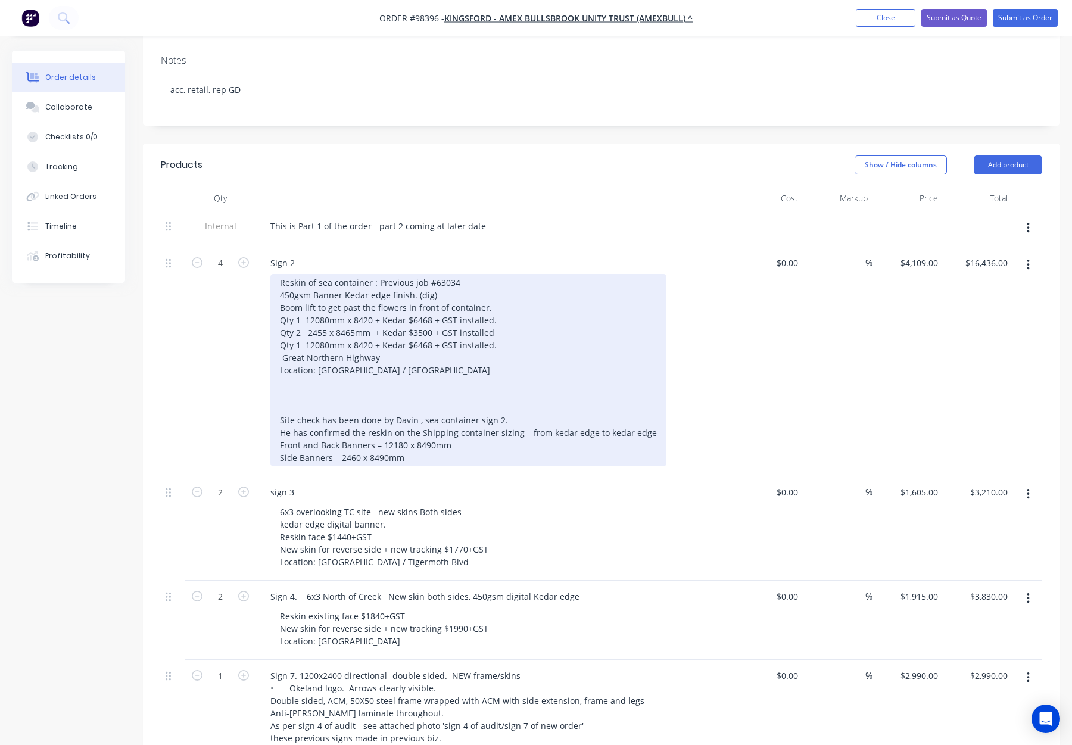
click at [300, 274] on div "Reskin of sea container : Previous job #63034 450gsm Banner Kedar edge finish. …" at bounding box center [468, 370] width 396 height 192
drag, startPoint x: 280, startPoint y: 233, endPoint x: 369, endPoint y: 238, distance: 88.9
click at [369, 274] on div "Reskin of sea container : Previous job #63034 450gsm Banner Kedar edge finish. …" at bounding box center [468, 370] width 396 height 192
copy div "Reskin of sea container"
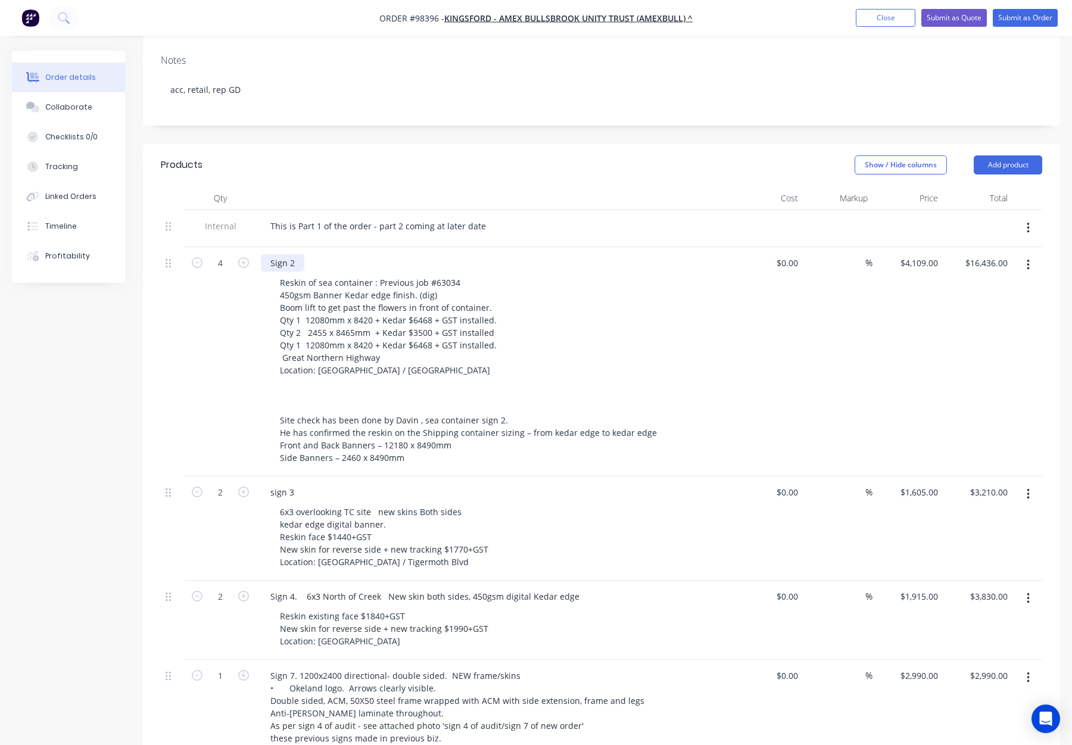
click at [301, 254] on div "Sign 2" at bounding box center [282, 262] width 43 height 17
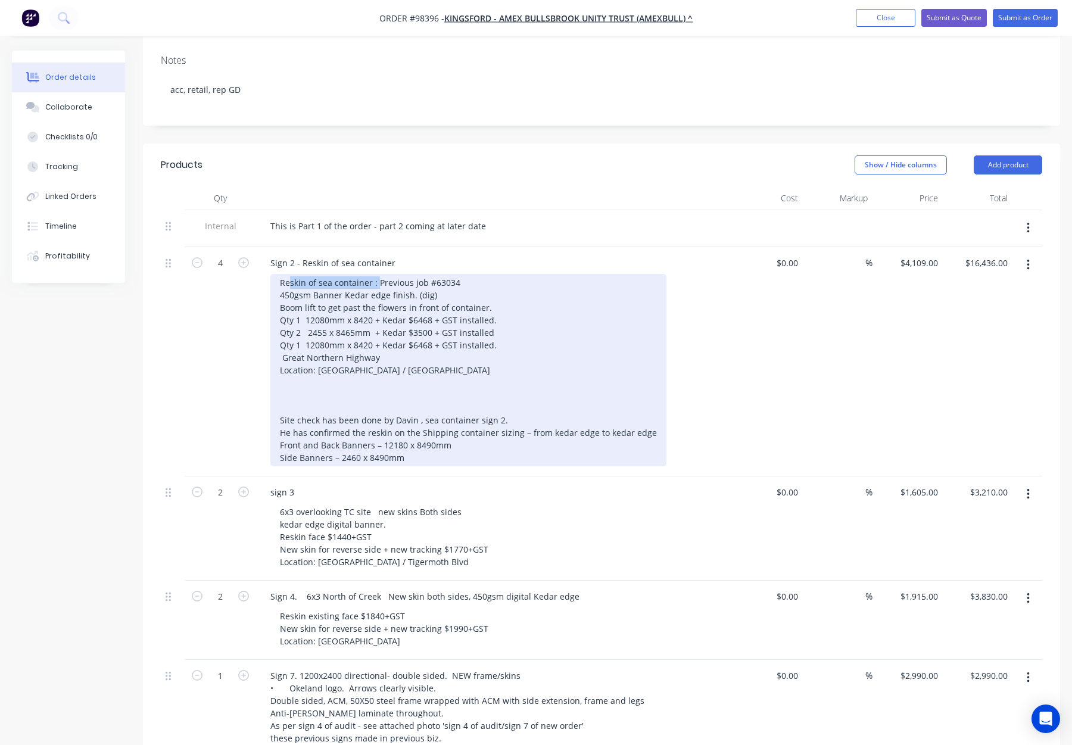
drag, startPoint x: 378, startPoint y: 233, endPoint x: 273, endPoint y: 233, distance: 104.8
click at [273, 274] on div "Reskin of sea container : Previous job #63034 450gsm Banner Kedar edge finish. …" at bounding box center [468, 370] width 396 height 192
drag, startPoint x: 307, startPoint y: 235, endPoint x: 291, endPoint y: 234, distance: 16.1
click at [306, 274] on div "Reskin of sea container : Previous job #63034 450gsm Banner Kedar edge finish. …" at bounding box center [468, 370] width 396 height 192
drag, startPoint x: 277, startPoint y: 232, endPoint x: 376, endPoint y: 237, distance: 99.6
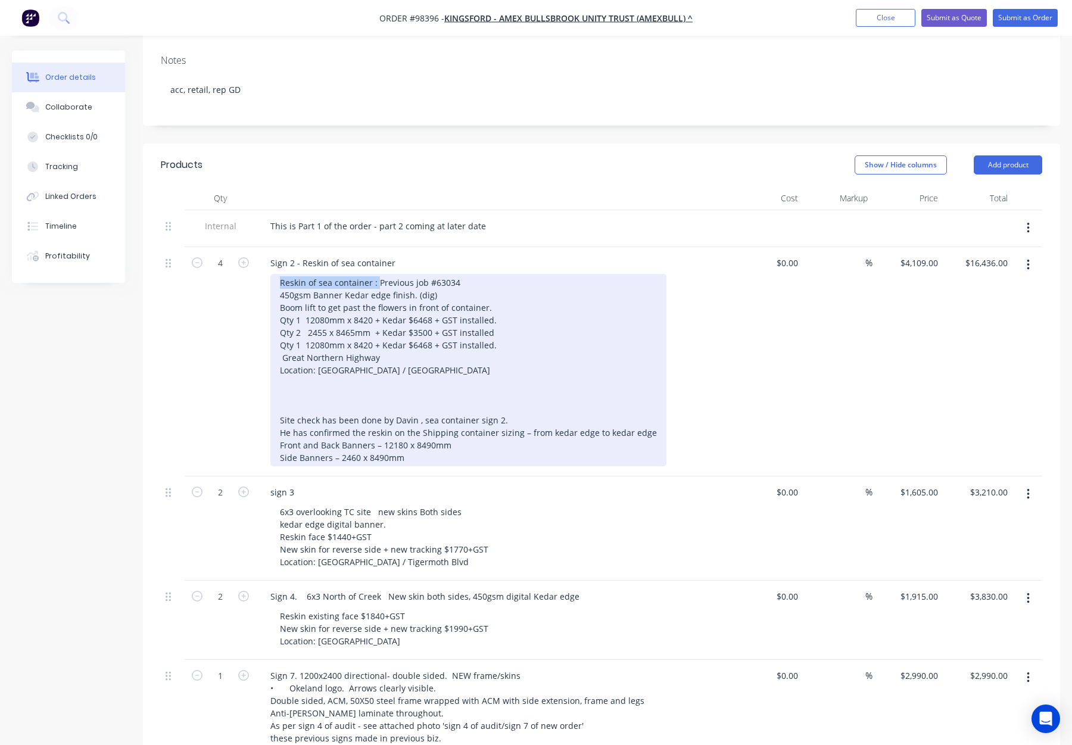
click at [376, 274] on div "Reskin of sea container : Previous job #63034 450gsm Banner Kedar edge finish. …" at bounding box center [468, 370] width 396 height 192
click at [383, 274] on div "Previous job #63034 450gsm Banner Kedar edge finish. (dig) Boom lift to get pas…" at bounding box center [468, 370] width 396 height 192
drag, startPoint x: 278, startPoint y: 245, endPoint x: 314, endPoint y: 250, distance: 36.7
click at [278, 274] on div "Previous job #63034 450gsm Banner Kedar edge finish. (dig) Boom lift to get pas…" at bounding box center [468, 370] width 396 height 192
drag, startPoint x: 362, startPoint y: 244, endPoint x: 389, endPoint y: 245, distance: 26.8
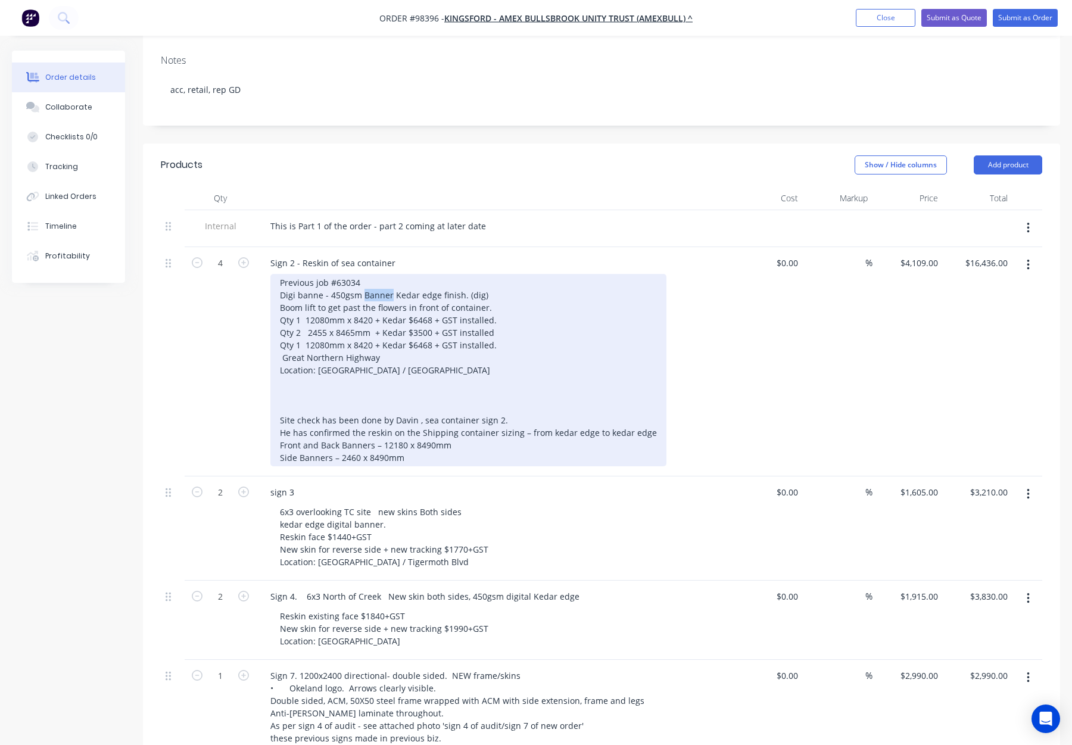
click at [389, 274] on div "Previous job #63034 Digi banne - 450gsm Banner Kedar edge finish. (dig) Boom li…" at bounding box center [468, 370] width 396 height 192
drag, startPoint x: 435, startPoint y: 247, endPoint x: 469, endPoint y: 246, distance: 34.5
click at [469, 274] on div "Previous job #63034 Digi banne - 450gsm - Kedar edge finish. (dig) Boom lift to…" at bounding box center [468, 370] width 396 height 192
drag, startPoint x: 321, startPoint y: 245, endPoint x: 353, endPoint y: 259, distance: 34.6
click at [321, 274] on div "Previous job #63034 Digi banne - 450gsm - Kedar edge finish Boom lift to get pa…" at bounding box center [468, 370] width 396 height 192
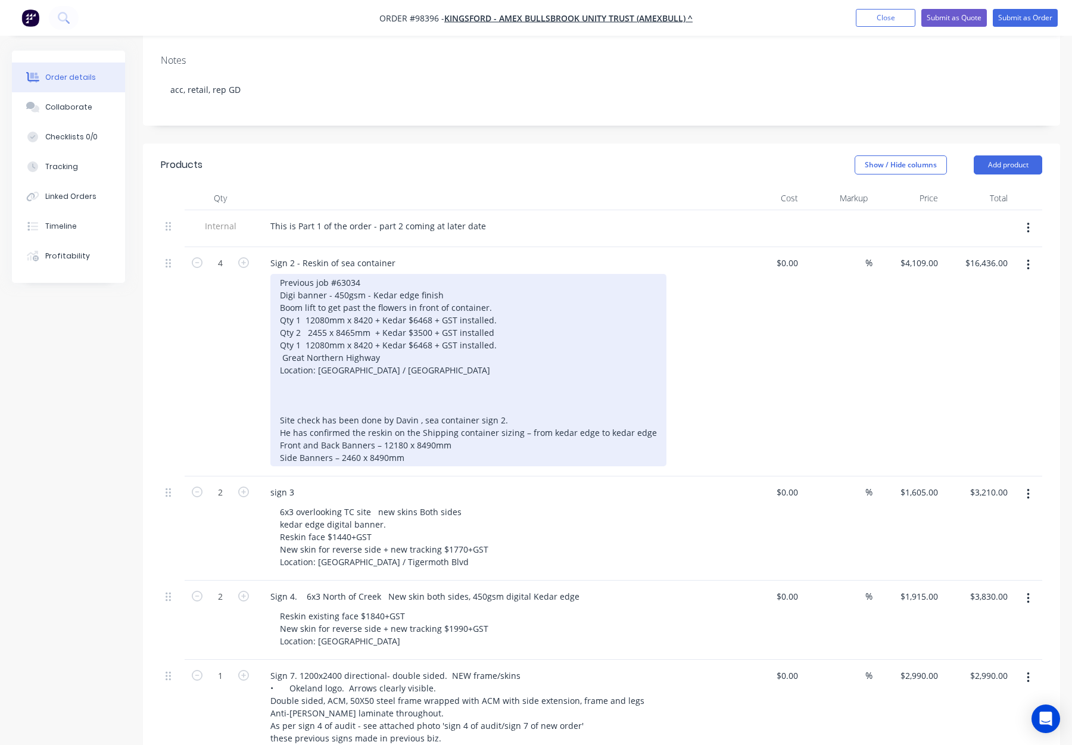
scroll to position [253, 0]
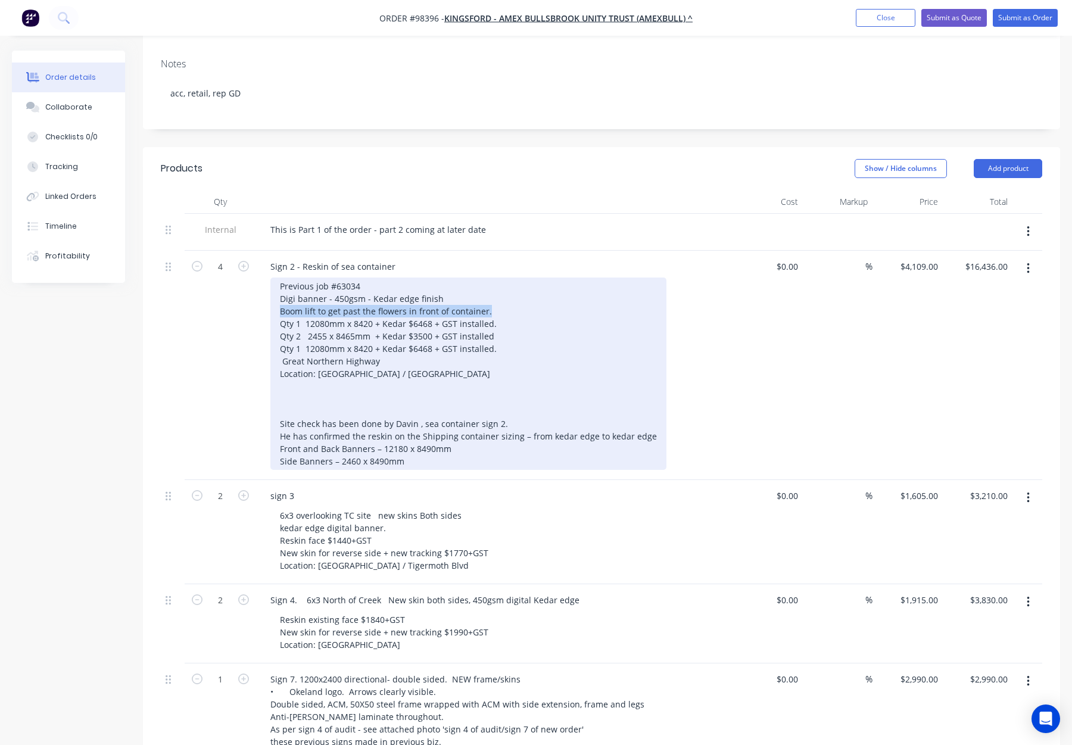
drag, startPoint x: 487, startPoint y: 261, endPoint x: 280, endPoint y: 261, distance: 207.2
click at [280, 278] on div "Previous job #63034 Digi banner - 450gsm - Kedar edge finish Boom lift to get p…" at bounding box center [468, 374] width 396 height 192
copy div "Boom lift to get past the flowers in front of container."
click at [456, 342] on div "Previous job #63034 Digi banner - 450gsm - Kedar edge finish Boom lift to get p…" at bounding box center [468, 374] width 396 height 192
drag, startPoint x: 474, startPoint y: 261, endPoint x: 280, endPoint y: 263, distance: 194.2
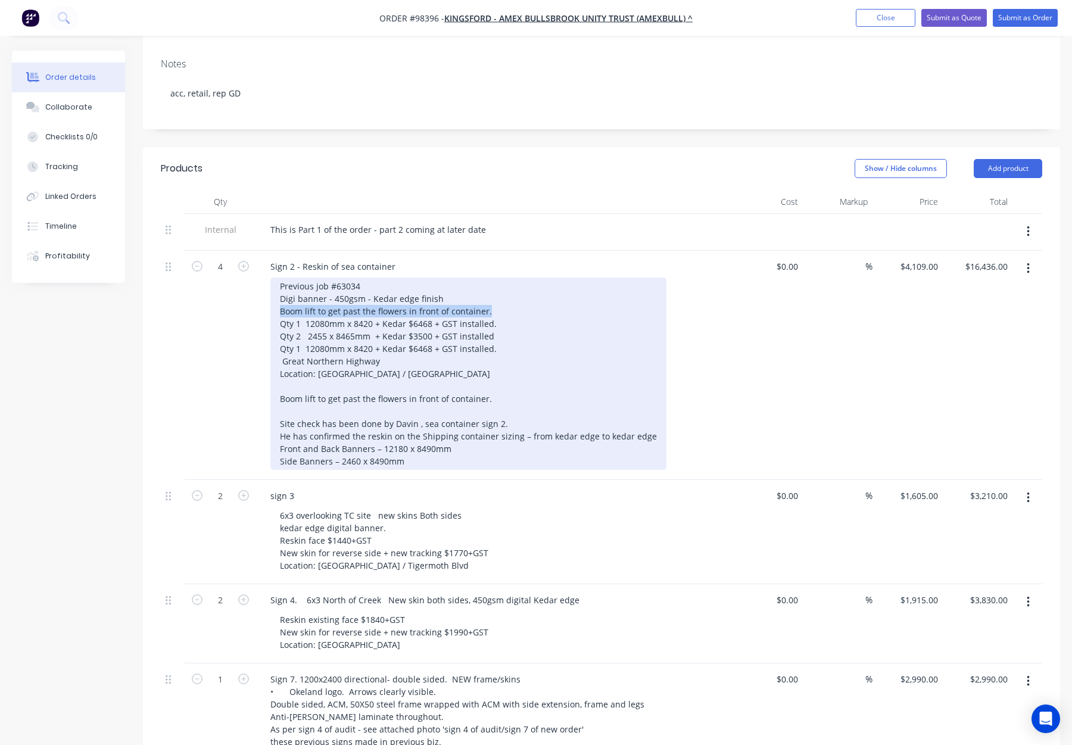
click at [280, 278] on div "Previous job #63034 Digi banner - 450gsm - Kedar edge finish Boom lift to get p…" at bounding box center [468, 374] width 396 height 192
drag, startPoint x: 295, startPoint y: 274, endPoint x: 276, endPoint y: 274, distance: 19.7
click at [276, 278] on div "Previous job #63034 Digi banner - 450gsm - Kedar edge finish Qty 1 12080mm x 84…" at bounding box center [468, 374] width 396 height 192
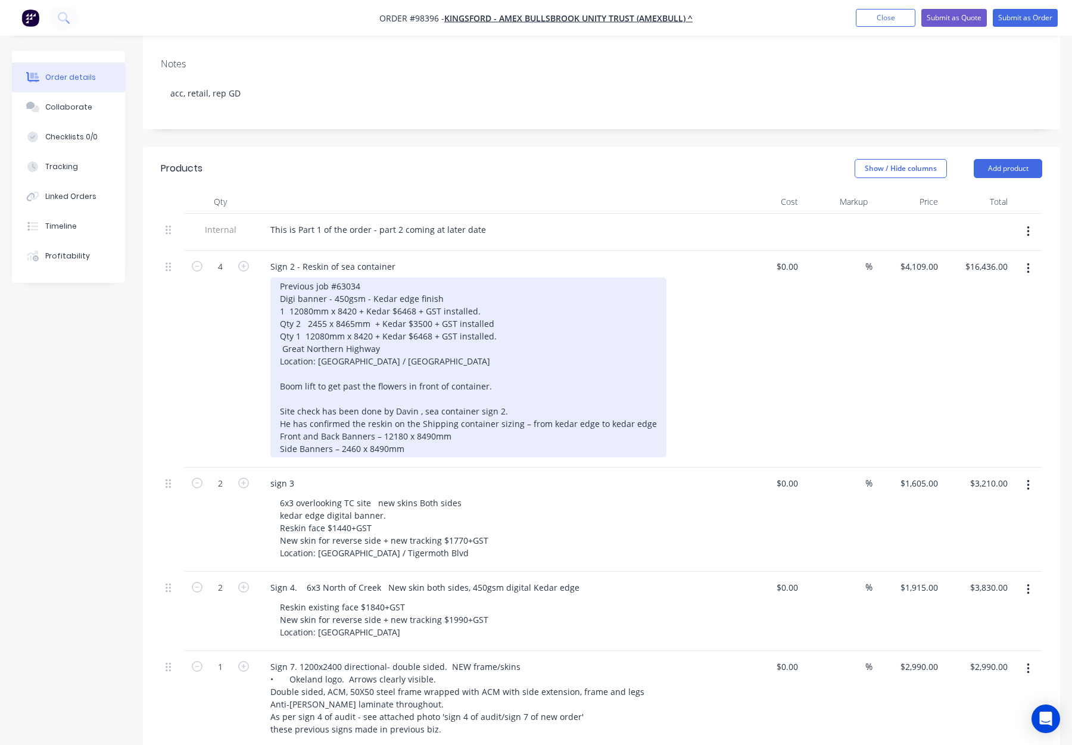
click at [289, 278] on div "Previous job #63034 Digi banner - 450gsm - Kedar edge finish 1 12080mm x 8420 +…" at bounding box center [468, 368] width 396 height 180
drag, startPoint x: 286, startPoint y: 286, endPoint x: 274, endPoint y: 287, distance: 11.9
click at [274, 287] on div "Previous job #63034 Digi banner - 450gsm - Kedar edge finish 1 @ 12080mm x 8420…" at bounding box center [468, 368] width 396 height 180
click at [288, 290] on div "Previous job #63034 Digi banner - 450gsm - Kedar edge finish 1 @ 12080mm x 8420…" at bounding box center [468, 368] width 396 height 180
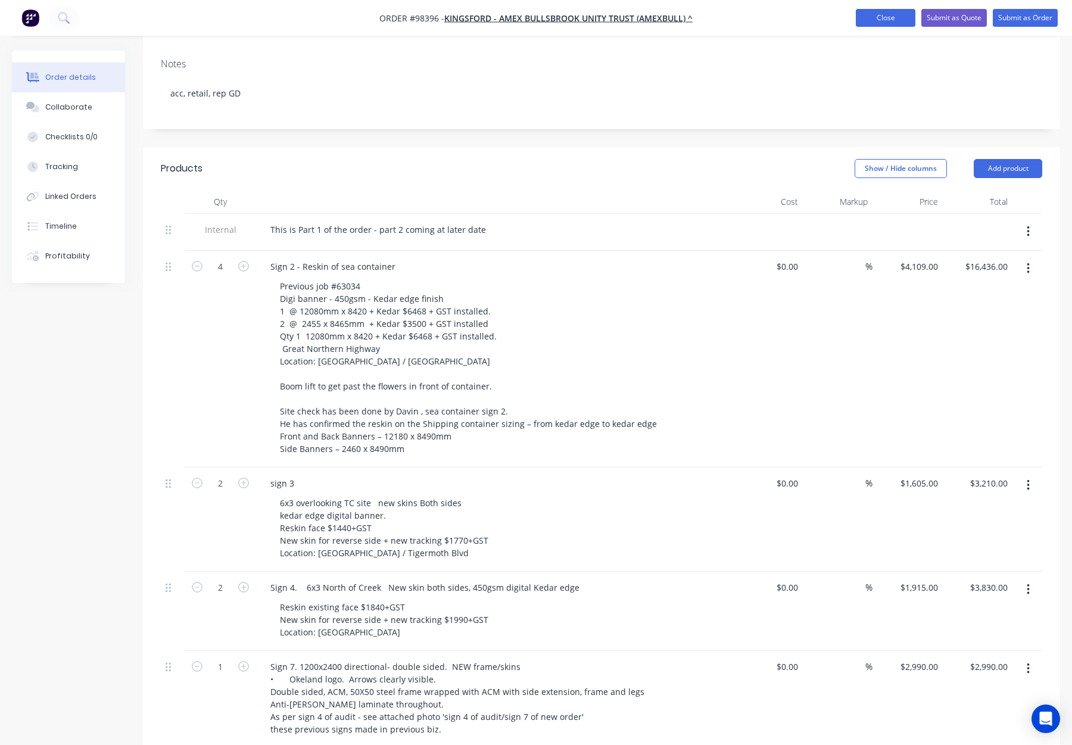
click at [878, 9] on button "Close" at bounding box center [886, 18] width 60 height 18
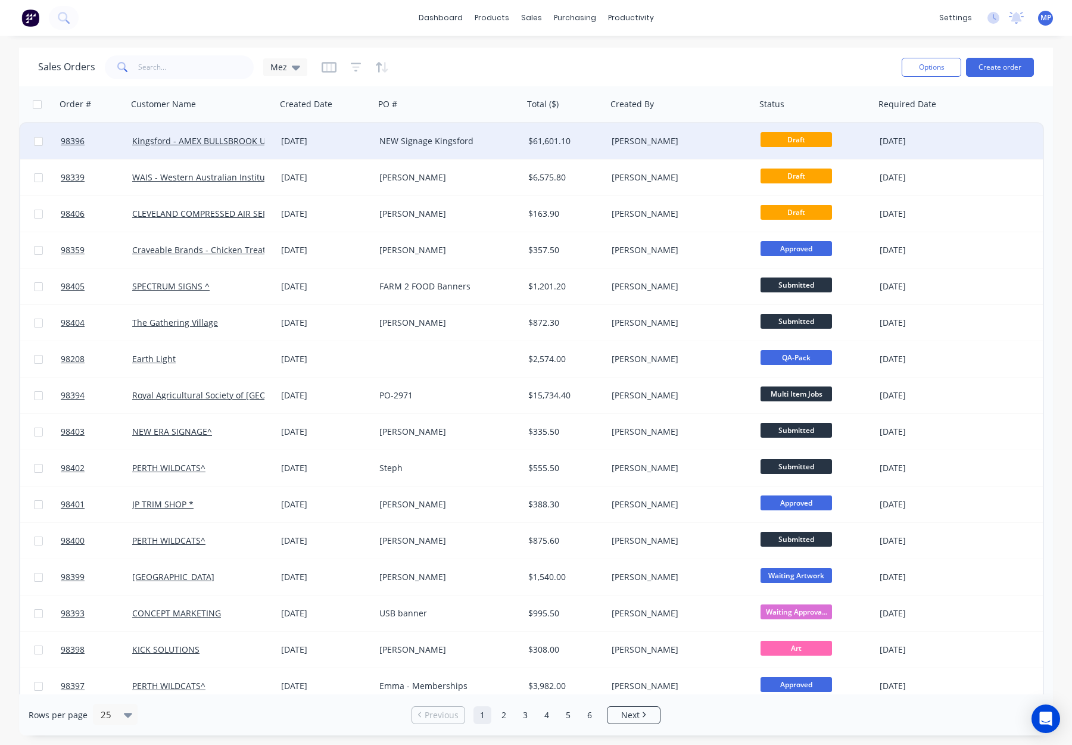
click at [497, 144] on div "NEW Signage Kingsford" at bounding box center [445, 141] width 132 height 12
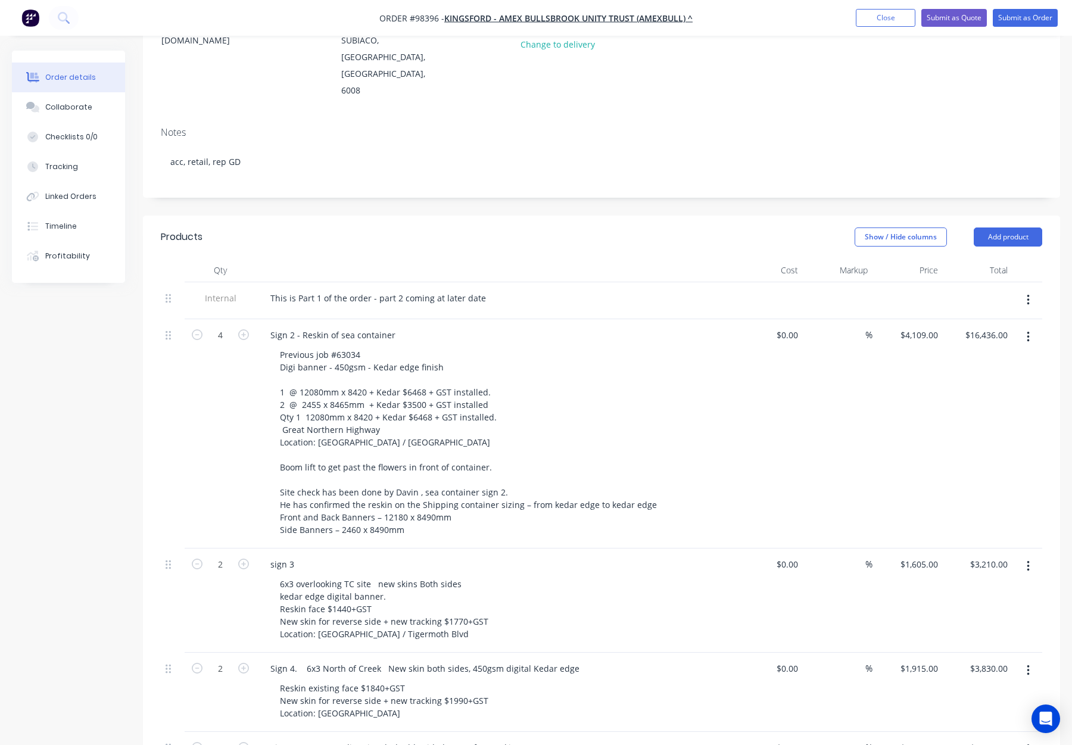
scroll to position [250, 0]
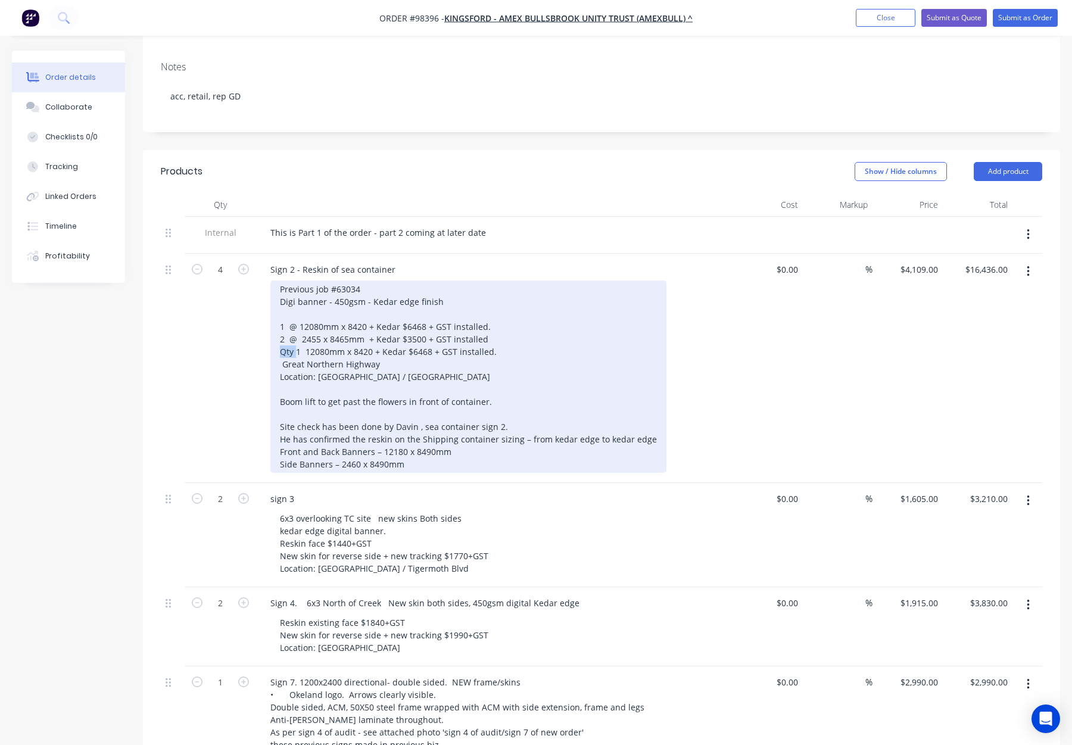
drag, startPoint x: 290, startPoint y: 303, endPoint x: 272, endPoint y: 303, distance: 17.9
click at [272, 303] on div "Previous job #63034 Digi banner - 450gsm - Kedar edge finish 1 @ 12080mm x 8420…" at bounding box center [468, 377] width 396 height 192
drag, startPoint x: 285, startPoint y: 303, endPoint x: 293, endPoint y: 309, distance: 9.8
click at [286, 304] on div "Previous job #63034 Digi banner - 450gsm - Kedar edge finish 1 @ 12080mm x 8420…" at bounding box center [468, 377] width 396 height 192
drag, startPoint x: 401, startPoint y: 277, endPoint x: 491, endPoint y: 278, distance: 89.9
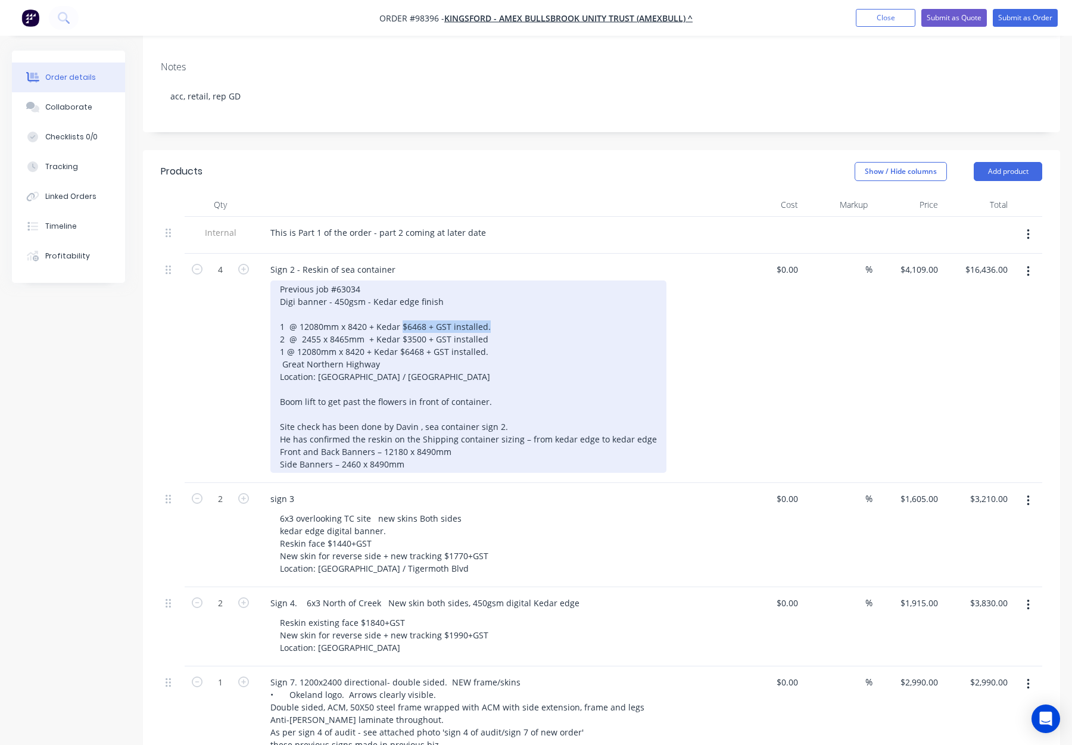
click at [491, 281] on div "Previous job #63034 Digi banner - 450gsm - Kedar edge finish 1 @ 12080mm x 8420…" at bounding box center [468, 377] width 396 height 192
click at [402, 290] on div "Previous job #63034 Digi banner - 450gsm - Kedar edge finish 1 @ 12080mm x 8420…" at bounding box center [468, 377] width 396 height 192
drag, startPoint x: 400, startPoint y: 289, endPoint x: 483, endPoint y: 291, distance: 82.8
click at [483, 291] on div "Previous job #63034 Digi banner - 450gsm - Kedar edge finish 1 @ 12080mm x 8420…" at bounding box center [468, 377] width 396 height 192
drag, startPoint x: 476, startPoint y: 302, endPoint x: 397, endPoint y: 307, distance: 79.4
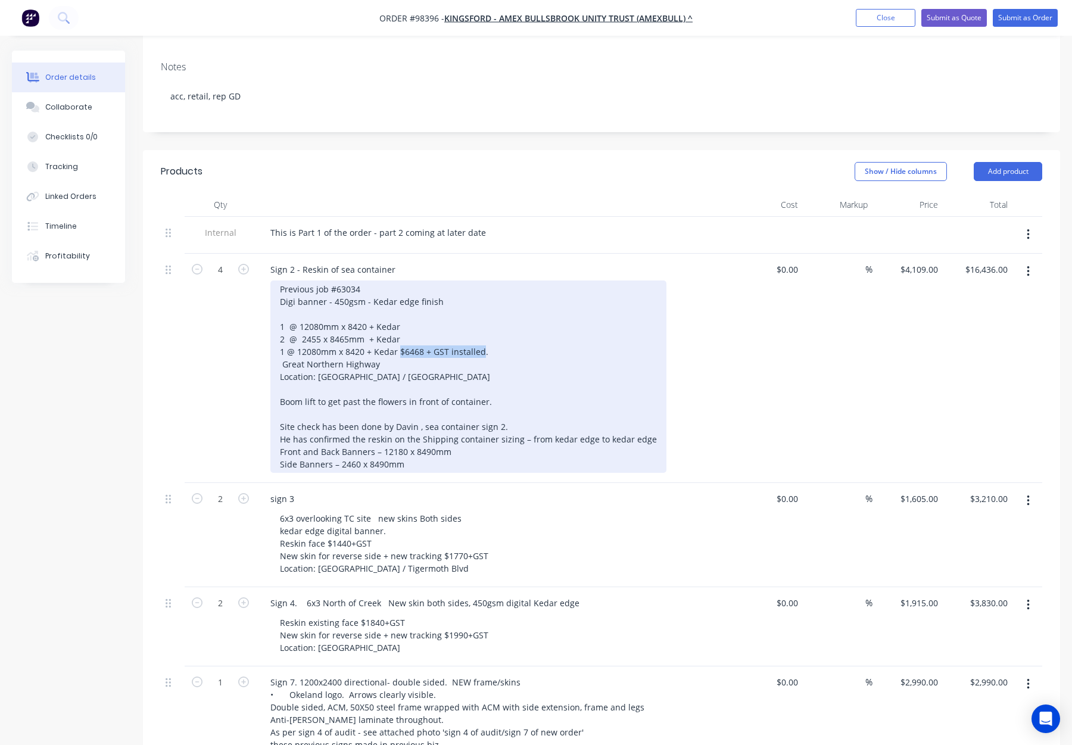
click at [397, 307] on div "Previous job #63034 Digi banner - 450gsm - Kedar edge finish 1 @ 12080mm x 8420…" at bounding box center [468, 377] width 396 height 192
click at [409, 307] on div "Previous job #63034 Digi banner - 450gsm - Kedar edge finish 1 @ 12080mm x 8420…" at bounding box center [468, 377] width 396 height 192
click at [406, 303] on div "Previous job #63034 Digi banner - 450gsm - Kedar edge finish 1 @ 12080mm x 8420…" at bounding box center [468, 377] width 396 height 192
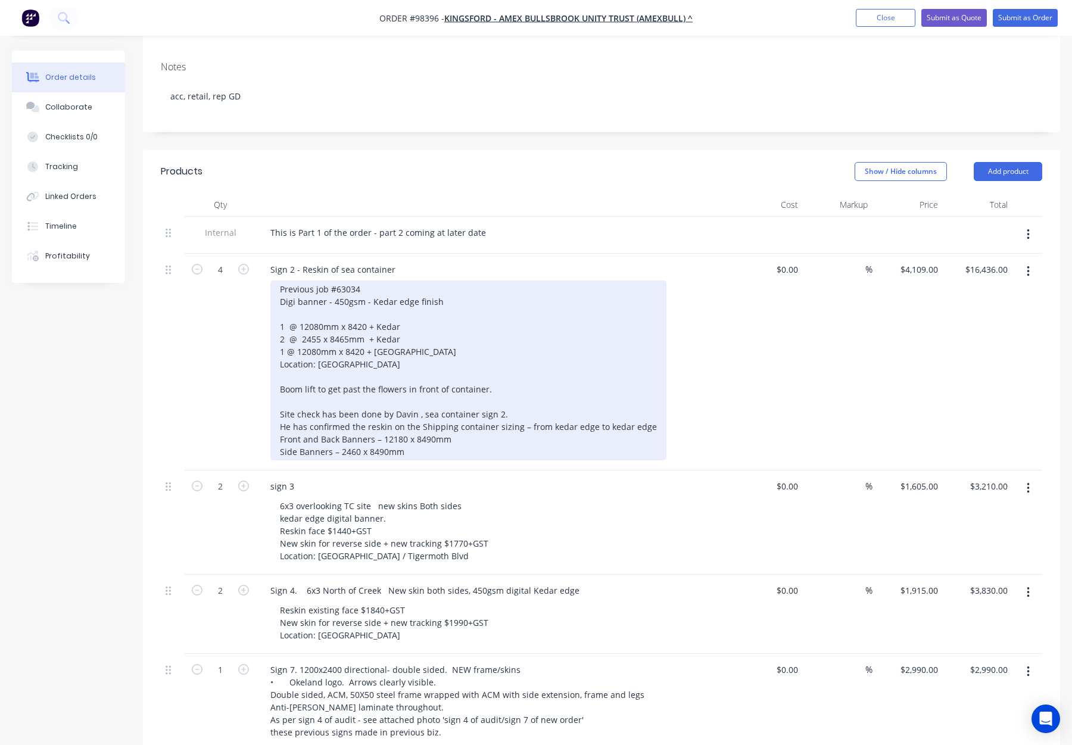
click at [382, 317] on div "Previous job #63034 Digi banner - 450gsm - Kedar edge finish 1 @ 12080mm x 8420…" at bounding box center [468, 371] width 396 height 180
click at [282, 315] on div "Previous job #63034 Digi banner - 450gsm - Kedar edge finish 1 @ 12080mm x 8420…" at bounding box center [468, 371] width 396 height 180
click at [277, 326] on div "Previous job #63034 Digi banner - 450gsm - Kedar edge finish 1 @ 12080mm x 8420…" at bounding box center [468, 371] width 396 height 180
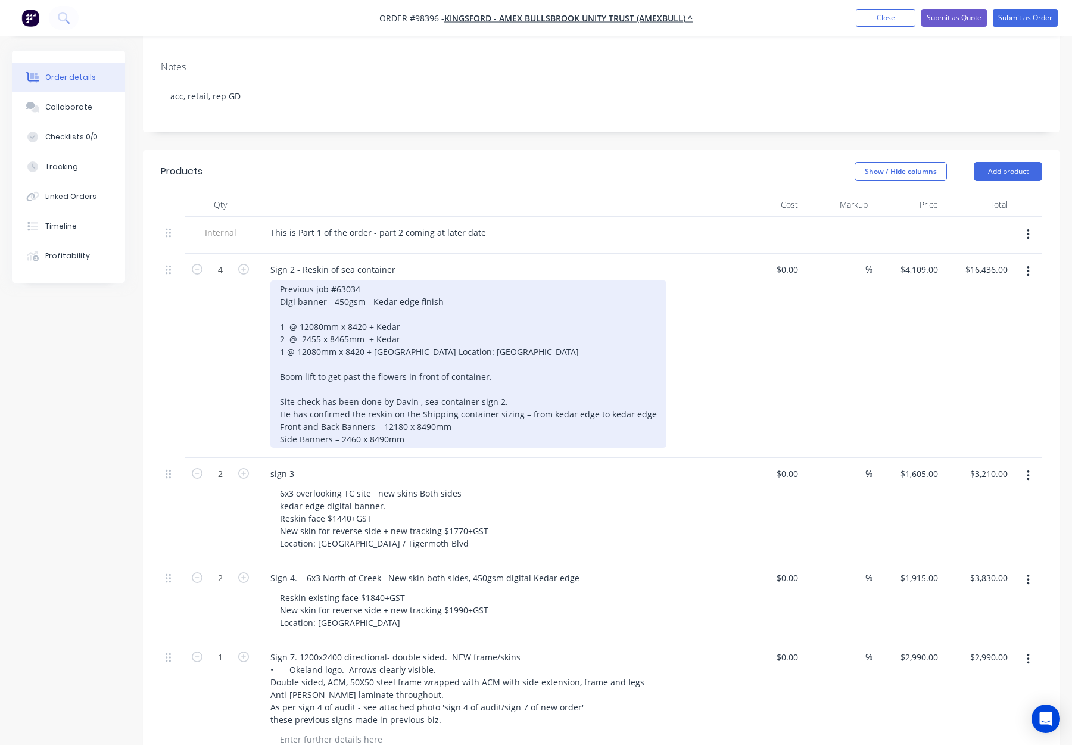
click at [288, 326] on div "Previous job #63034 Digi banner - 450gsm - Kedar edge finish 1 @ 12080mm x 8420…" at bounding box center [468, 364] width 396 height 167
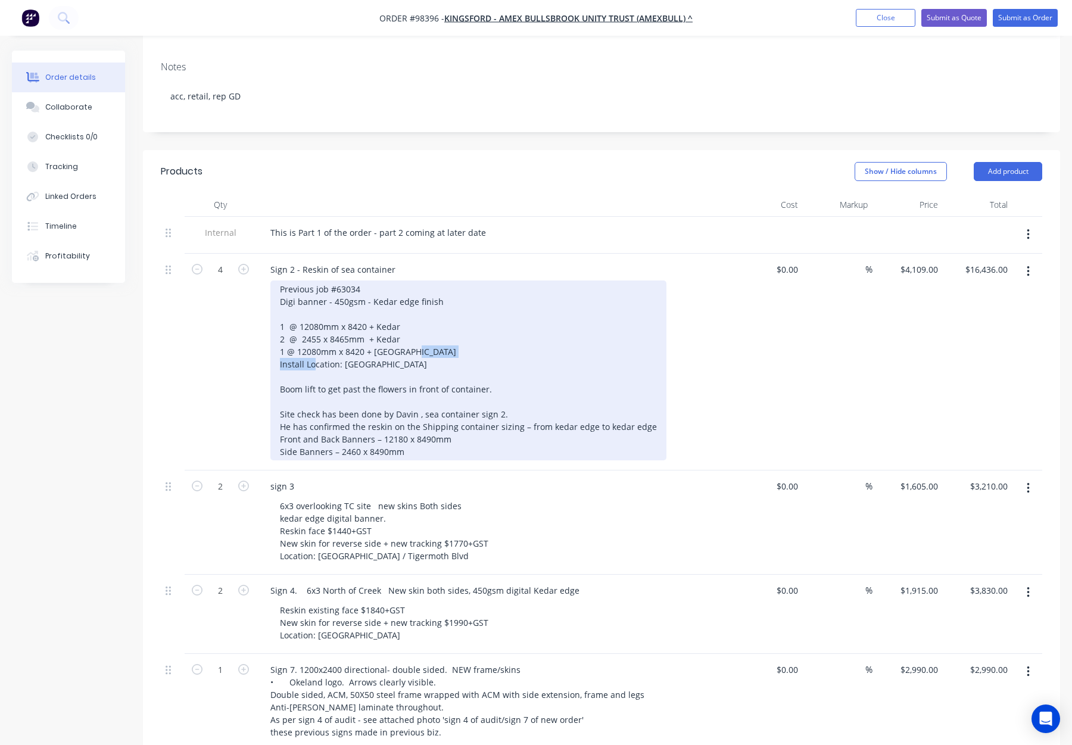
drag, startPoint x: 375, startPoint y: 313, endPoint x: 319, endPoint y: 316, distance: 55.5
click at [290, 317] on div "Previous job #63034 Digi banner - 450gsm - Kedar edge finish 1 @ 12080mm x 8420…" at bounding box center [468, 371] width 396 height 180
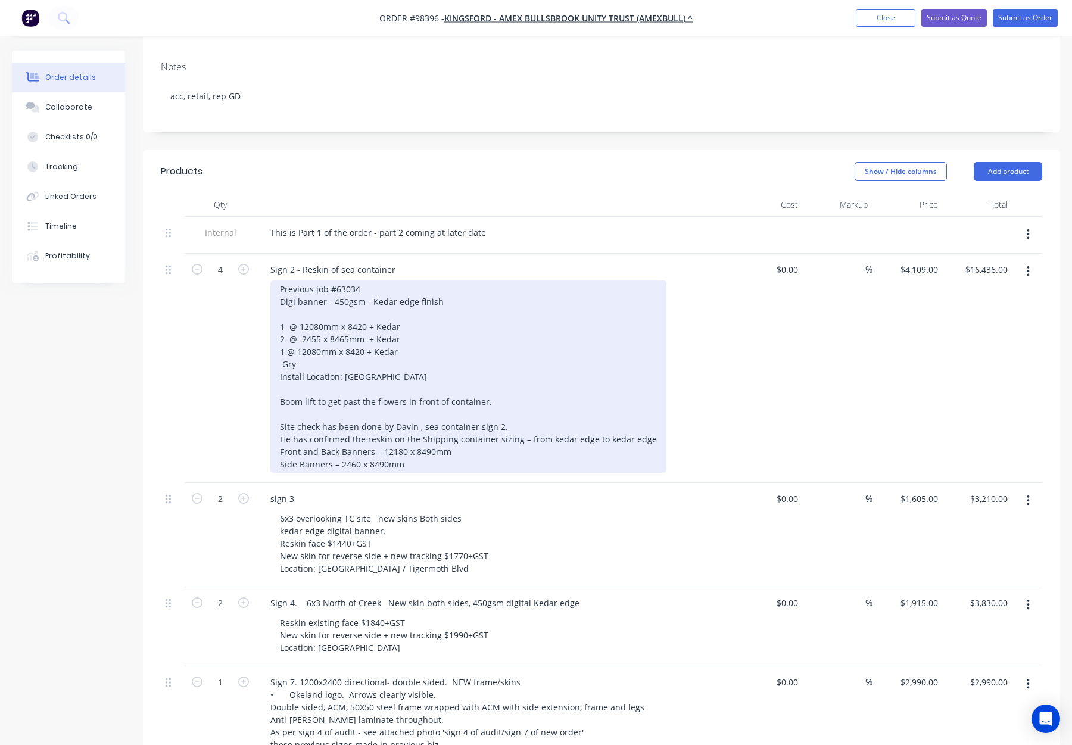
click at [300, 313] on div "Previous job #63034 Digi banner - 450gsm - Kedar edge finish 1 @ 12080mm x 8420…" at bounding box center [468, 377] width 396 height 192
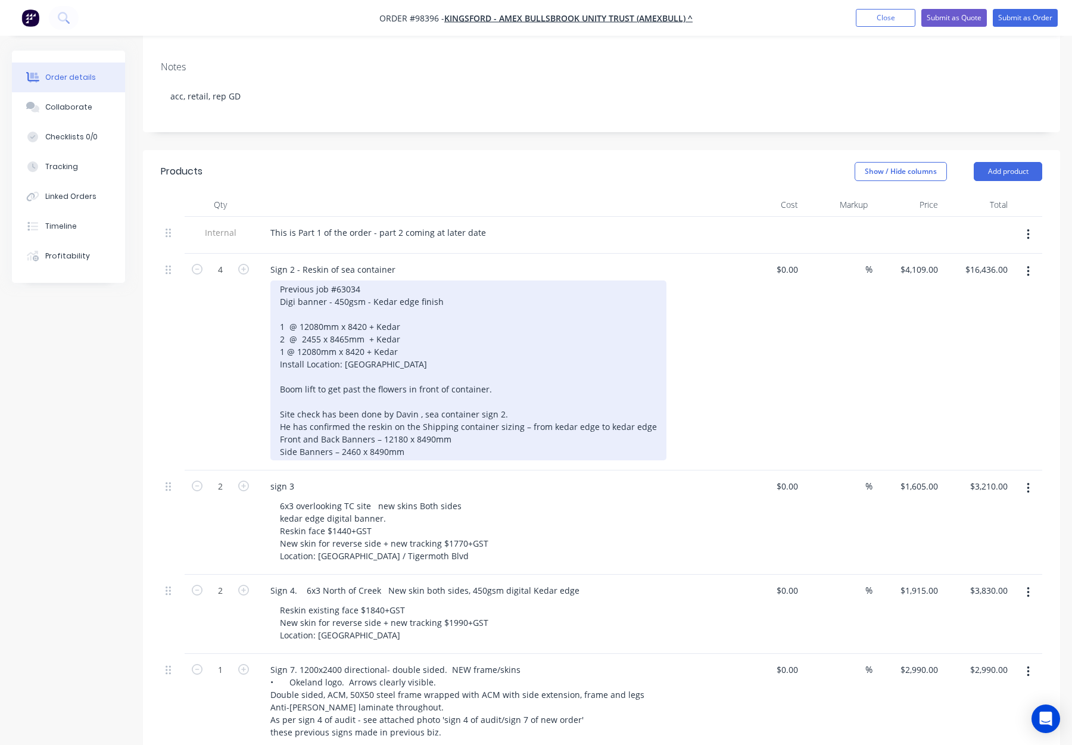
click at [289, 281] on div "Previous job #63034 Digi banner - 450gsm - Kedar edge finish 1 @ 12080mm x 8420…" at bounding box center [468, 371] width 396 height 180
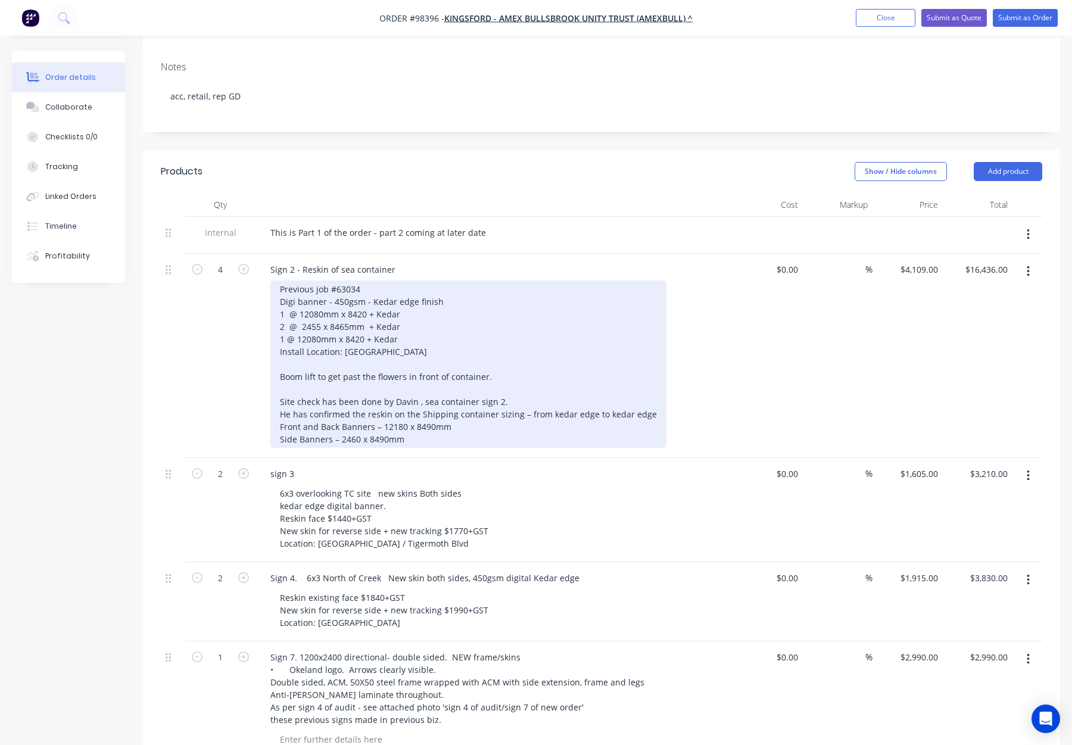
click at [312, 315] on div "Previous job #63034 Digi banner - 450gsm - Kedar edge finish 1 @ 12080mm x 8420…" at bounding box center [468, 364] width 396 height 167
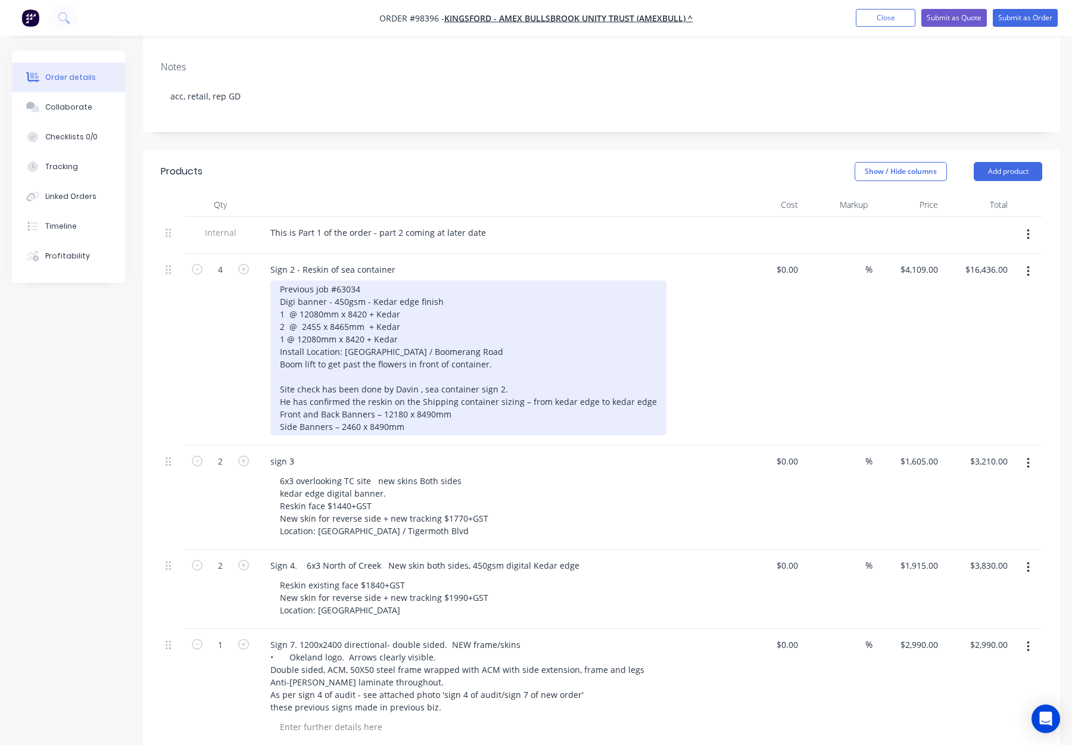
click at [279, 377] on div "Previous job #63034 Digi banner - 450gsm - Kedar edge finish 1 @ 12080mm x 8420…" at bounding box center [468, 358] width 396 height 155
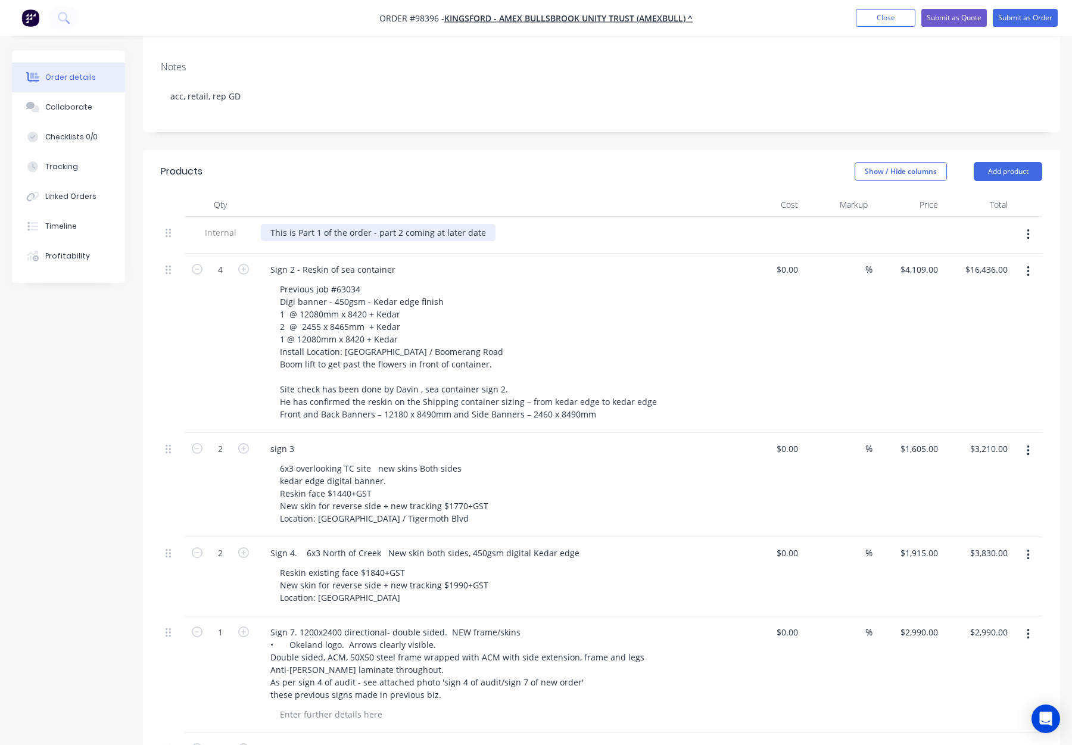
click at [481, 224] on div "This is Part 1 of the order - part 2 coming at later date" at bounding box center [378, 232] width 235 height 17
click at [495, 224] on div "This is Part 1 of the order - part 2 coming at later date - se eemail" at bounding box center [401, 232] width 281 height 17
click at [506, 224] on div "This is Part 1 of the order - part 2 coming at later date - see eemail" at bounding box center [403, 232] width 285 height 17
click at [541, 193] on div at bounding box center [494, 205] width 476 height 24
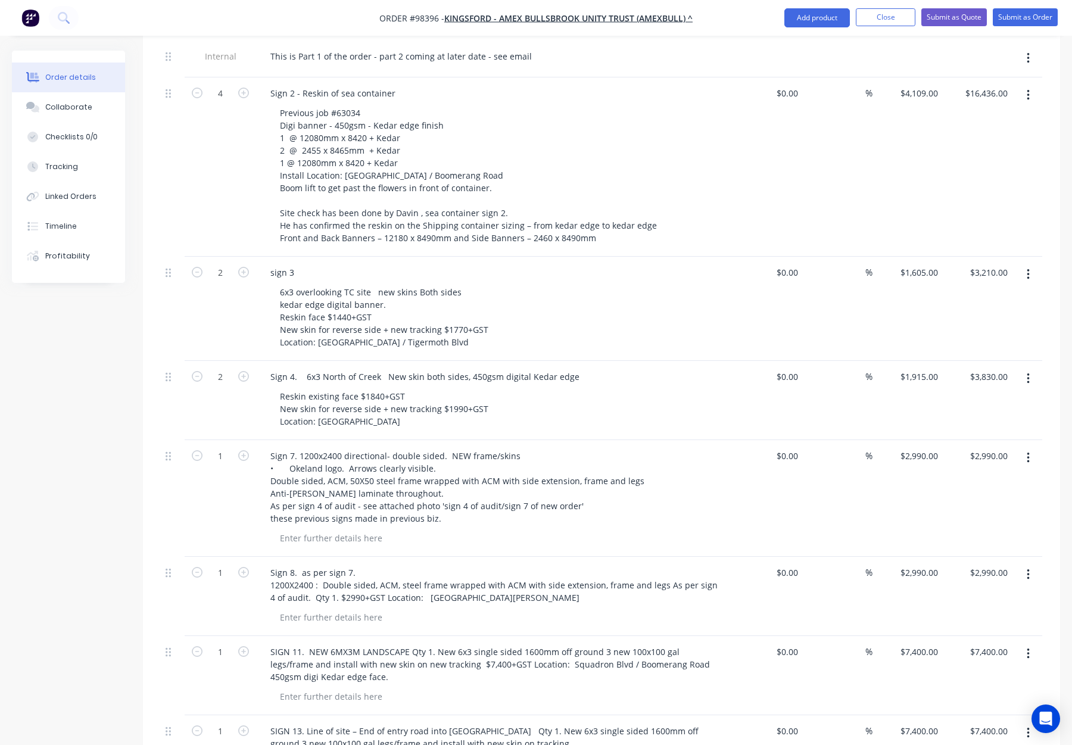
scroll to position [429, 0]
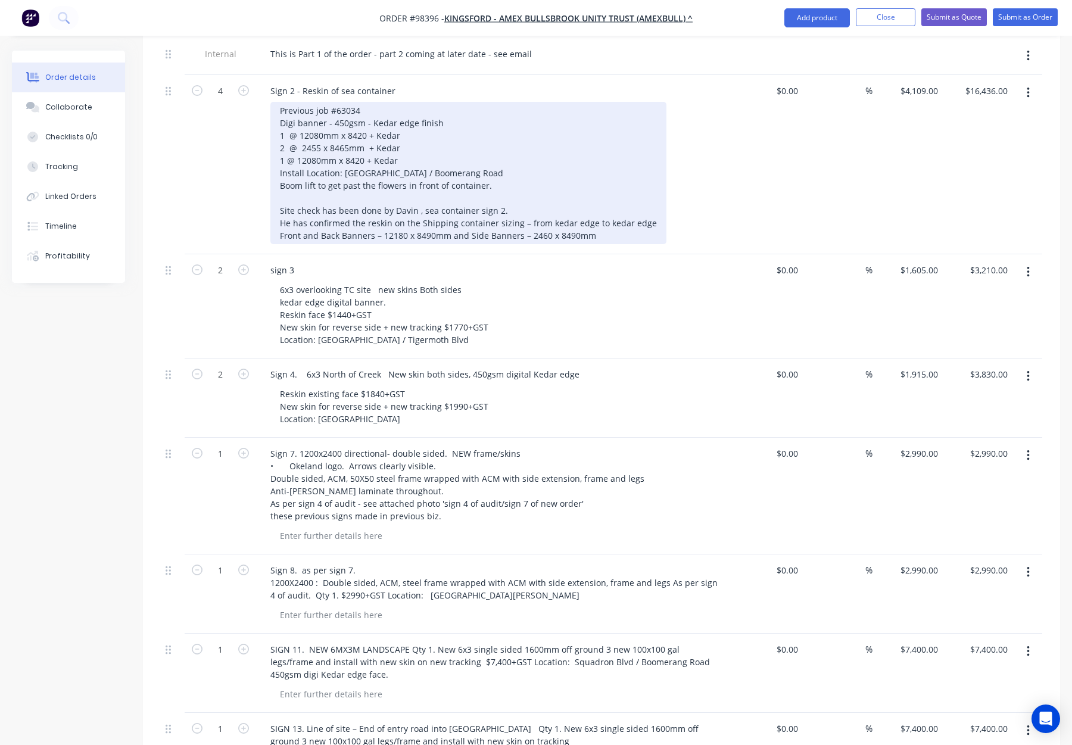
click at [301, 102] on div "Previous job #63034 Digi banner - 450gsm - Kedar edge finish 1 @ 12080mm x 8420…" at bounding box center [468, 173] width 396 height 142
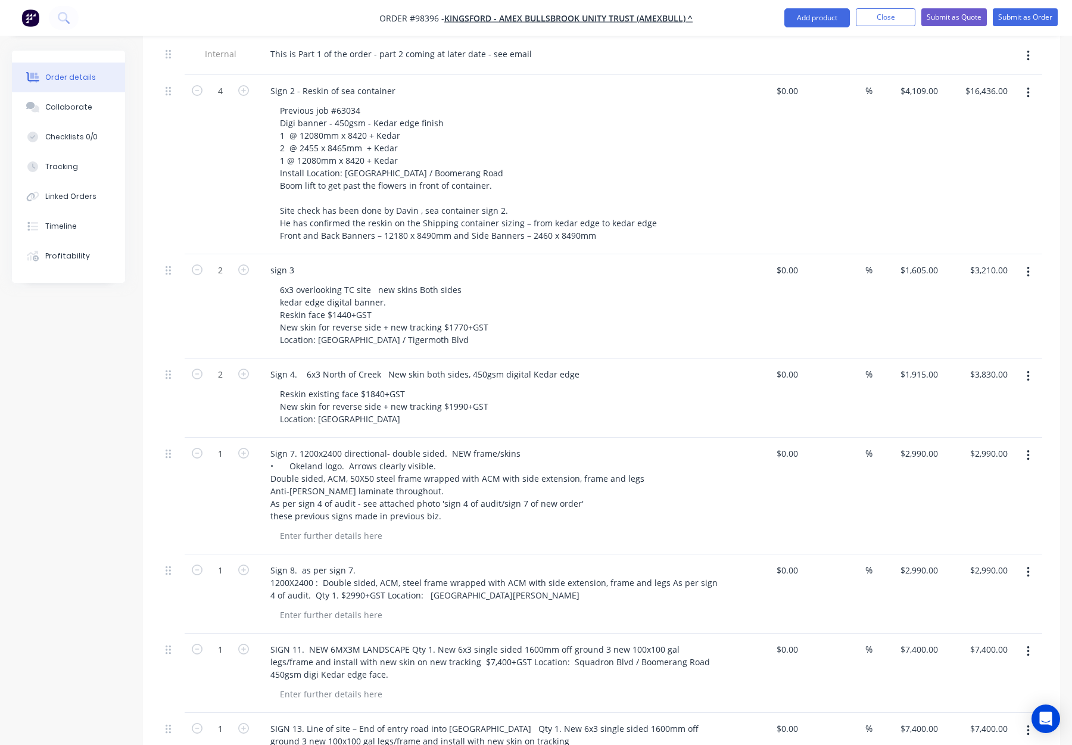
click at [559, 281] on div "6x3 overlooking TC site new skins Both sides kedar edge digital banner. Reskin …" at bounding box center [498, 314] width 457 height 67
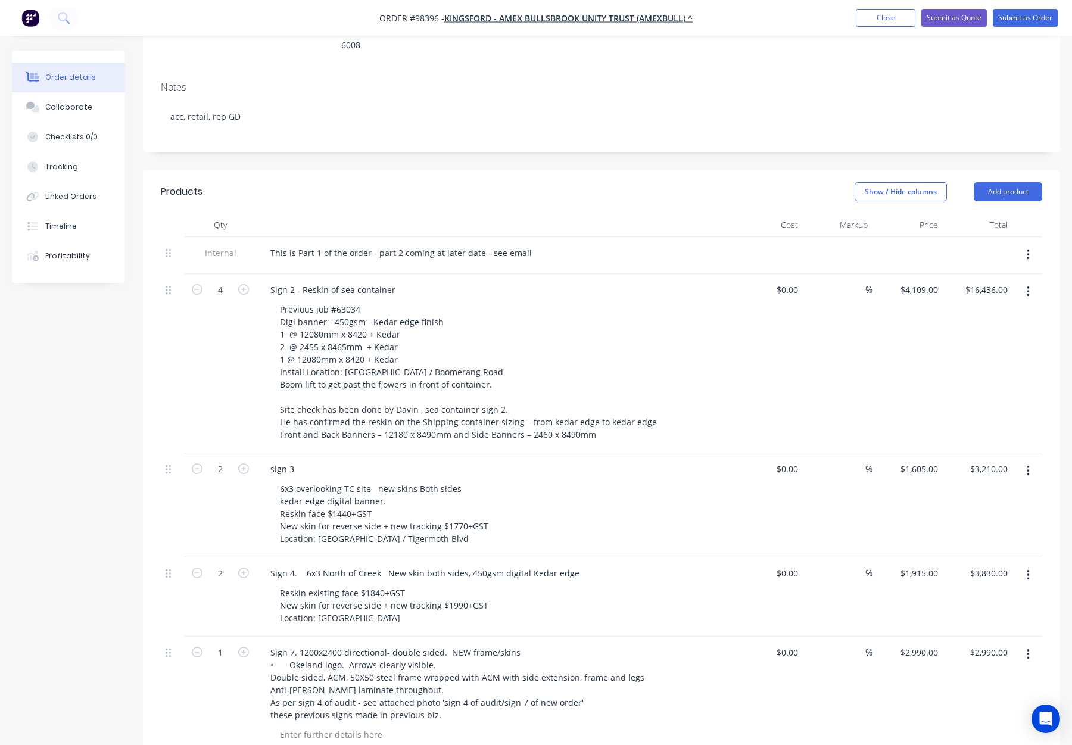
scroll to position [234, 0]
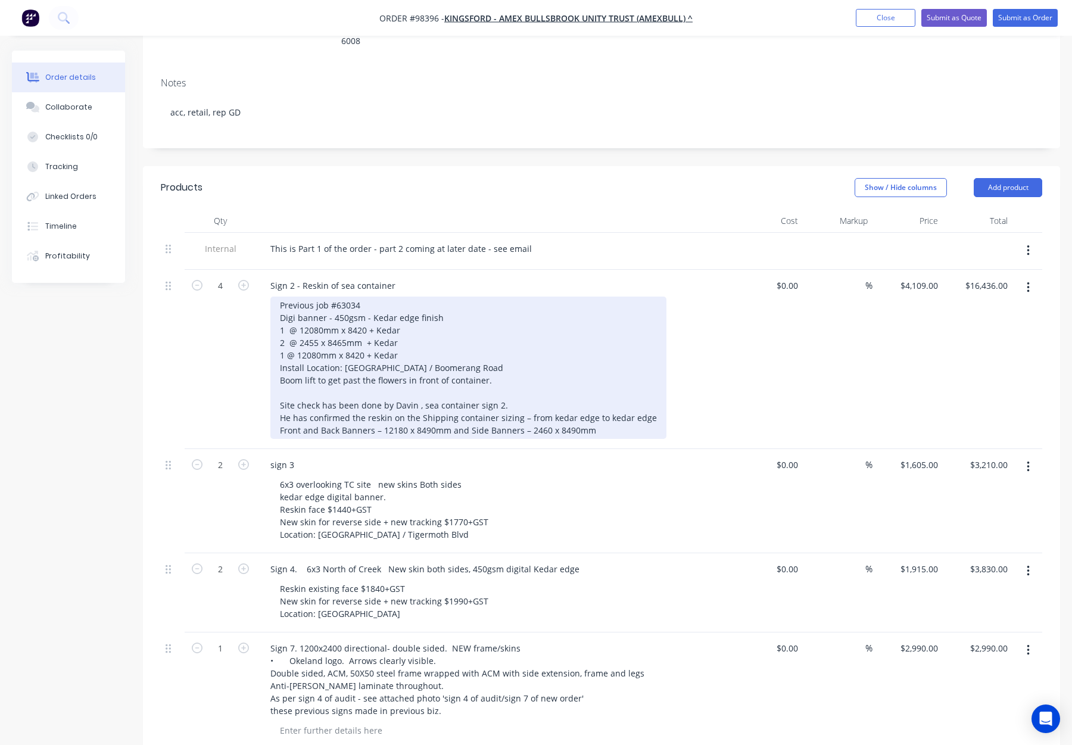
click at [326, 297] on div "Previous job #63034 Digi banner - 450gsm - Kedar edge finish 1 @ 12080mm x 8420…" at bounding box center [468, 368] width 396 height 142
click at [325, 297] on div "Previous job #63034 Digi banner - 450gsm - Kedar edge finish 1 @ 12080mm x 8420…" at bounding box center [468, 368] width 396 height 142
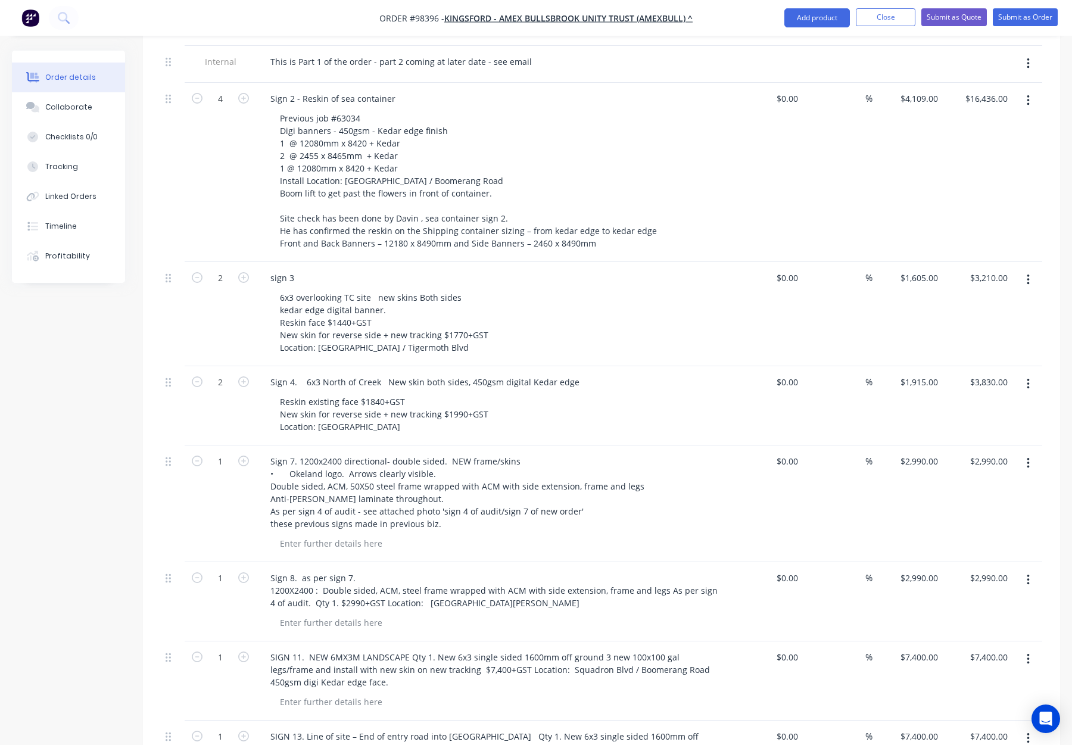
scroll to position [429, 0]
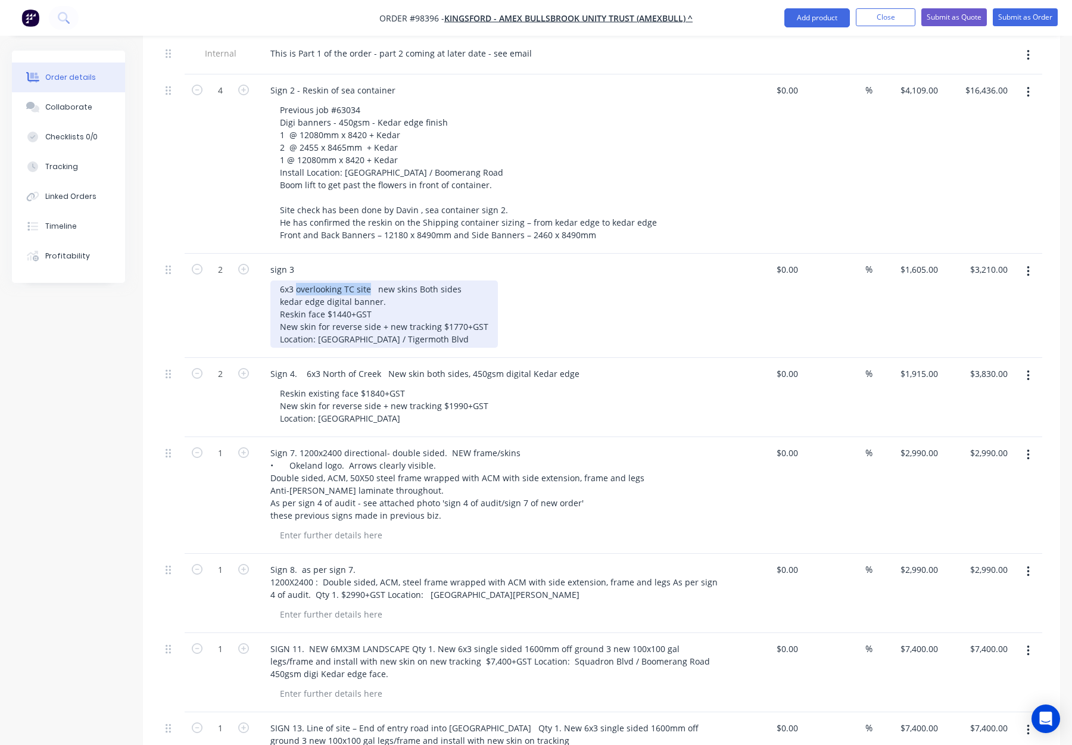
drag, startPoint x: 297, startPoint y: 240, endPoint x: 368, endPoint y: 241, distance: 70.9
click at [368, 281] on div "6x3 overlooking TC site new skins Both sides kedar edge digital banner. Reskin …" at bounding box center [383, 314] width 227 height 67
copy div "overlooking TC site"
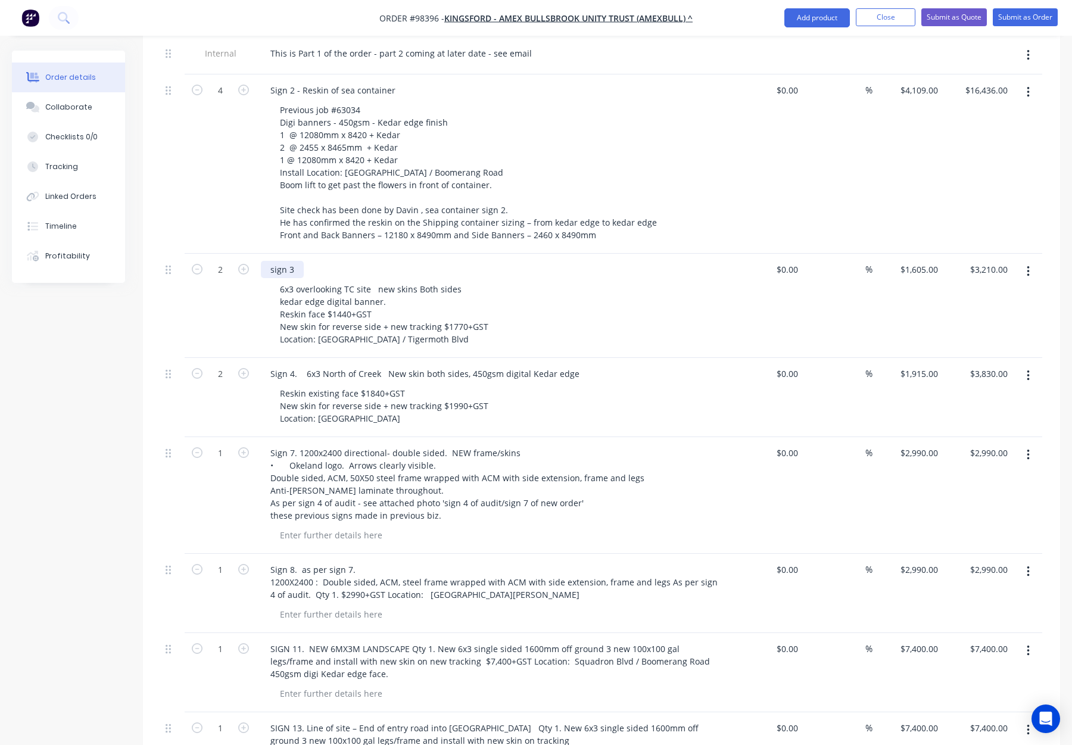
drag, startPoint x: 296, startPoint y: 219, endPoint x: 312, endPoint y: 223, distance: 16.5
click at [297, 261] on div "sign 3" at bounding box center [282, 269] width 43 height 17
click at [273, 261] on div "sign 3" at bounding box center [282, 269] width 43 height 17
click at [302, 261] on div "Siign 3" at bounding box center [284, 269] width 46 height 17
click at [278, 261] on div "Siign 3" at bounding box center [284, 269] width 46 height 17
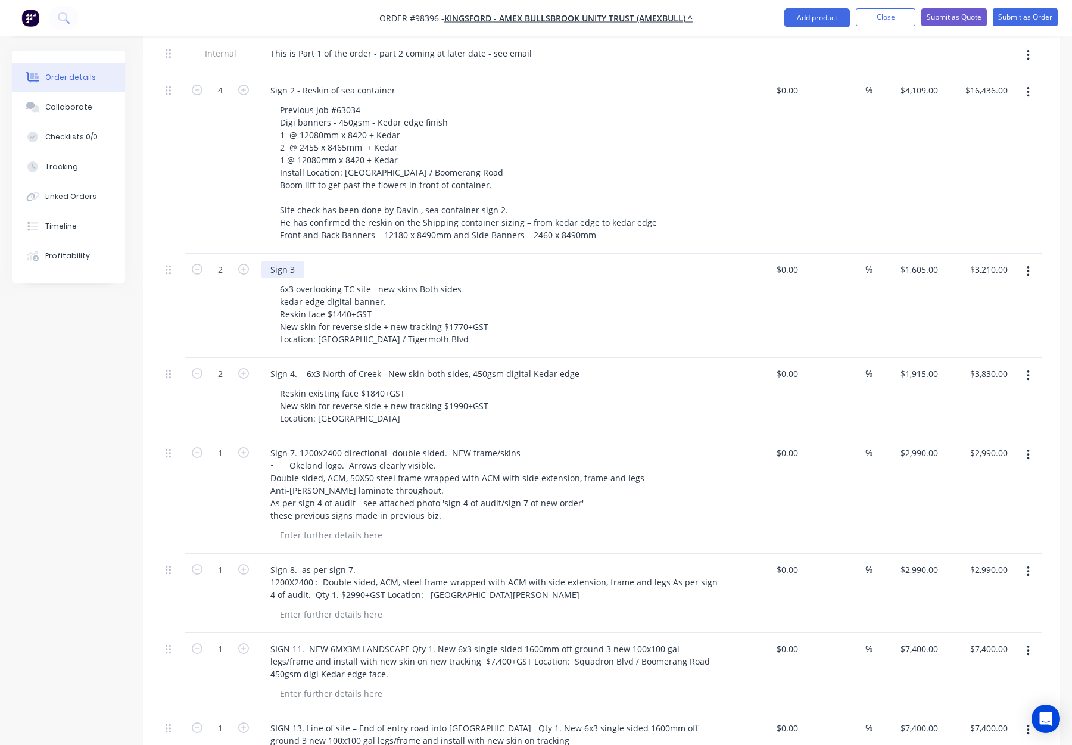
click at [297, 261] on div "Sign 3" at bounding box center [282, 269] width 43 height 17
click at [305, 261] on div "Sign 3 - overlooking TC site" at bounding box center [324, 269] width 126 height 17
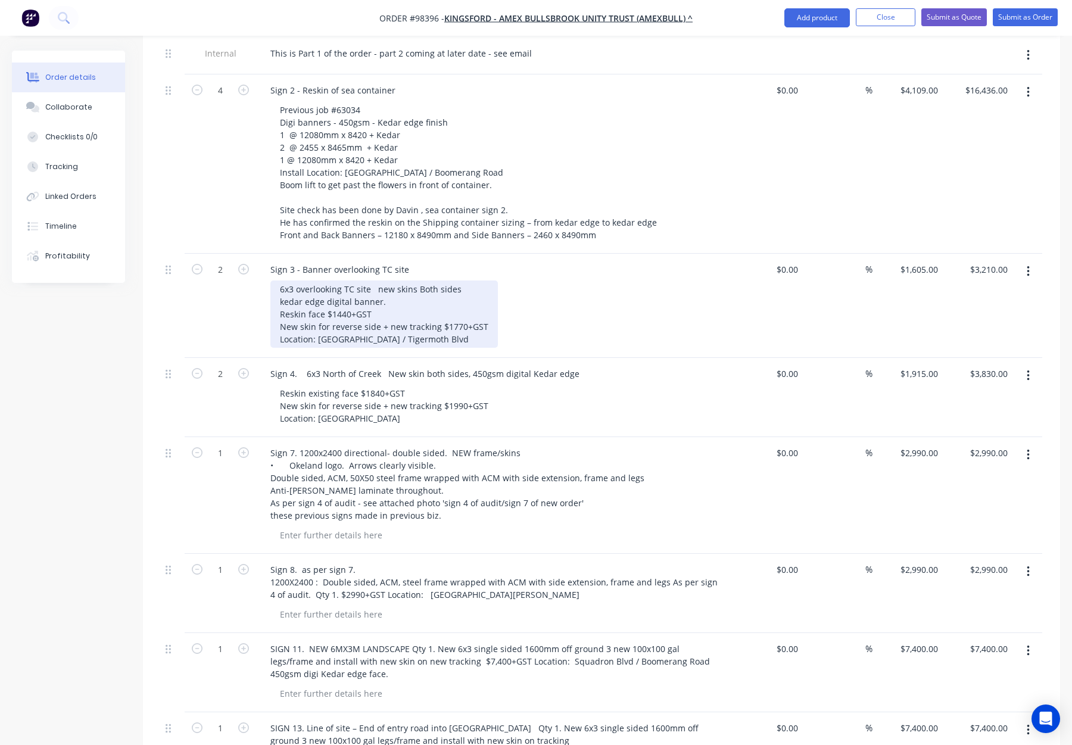
drag, startPoint x: 294, startPoint y: 238, endPoint x: 308, endPoint y: 242, distance: 15.5
click at [294, 281] on div "6x3 overlooking TC site new skins Both sides kedar edge digital banner. Reskin …" at bounding box center [383, 314] width 227 height 67
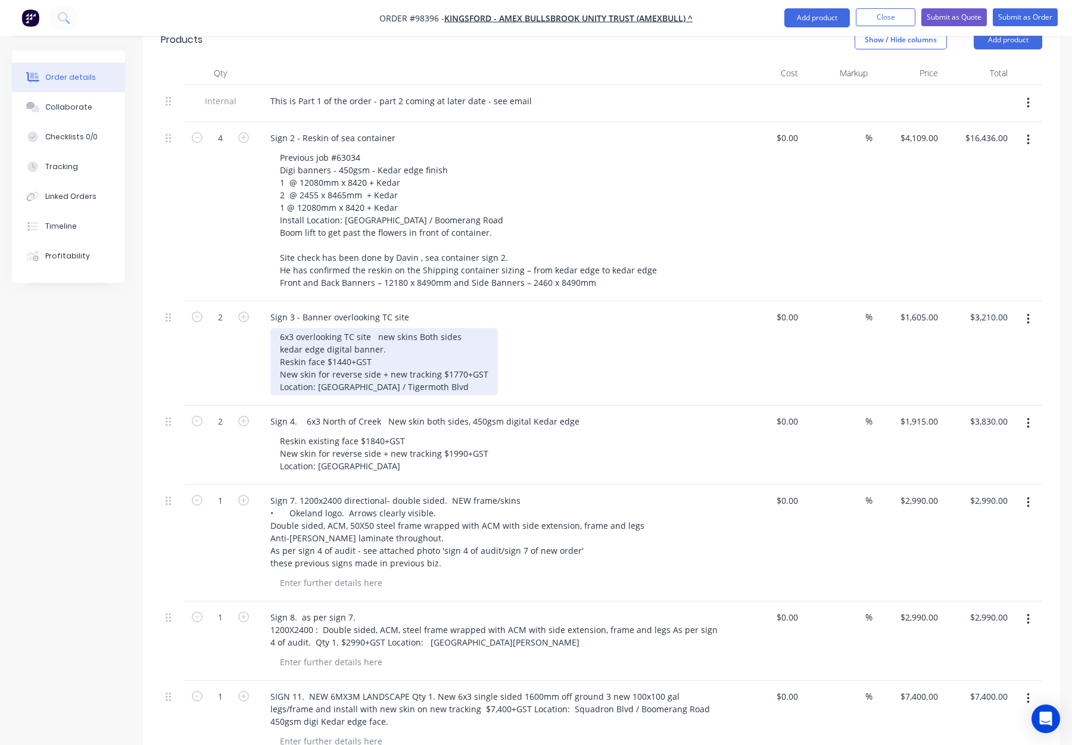
scroll to position [440, 0]
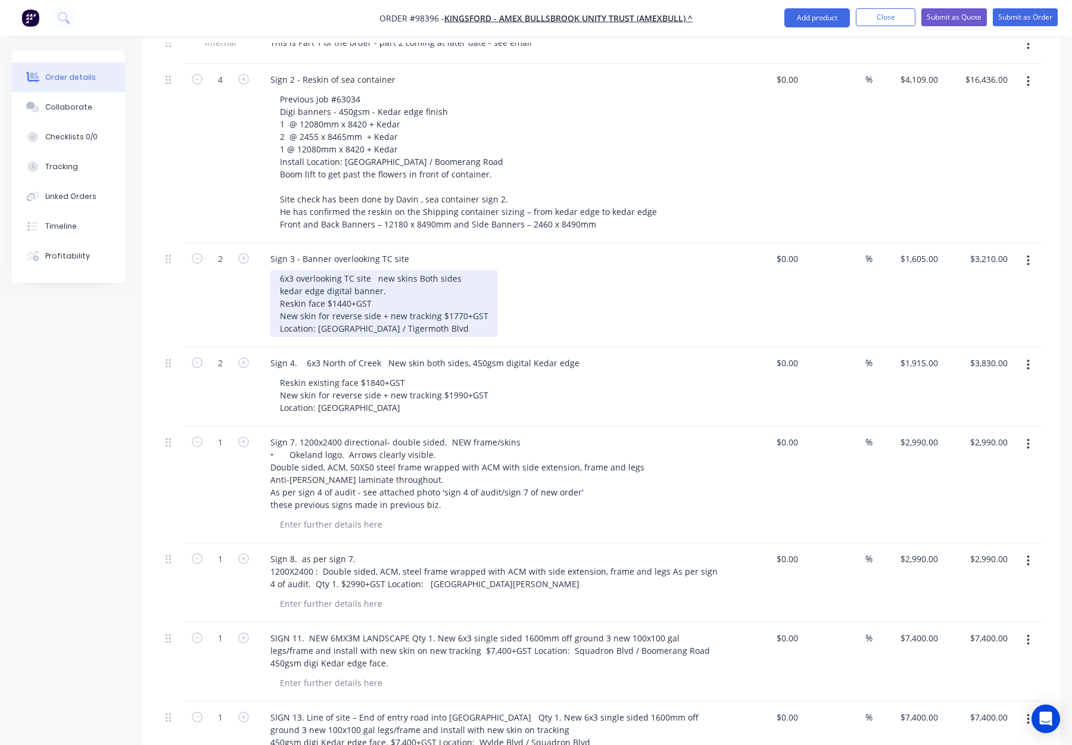
click at [297, 270] on div "6x3 overlooking TC site new skins Both sides kedar edge digital banner. Reskin …" at bounding box center [383, 303] width 227 height 67
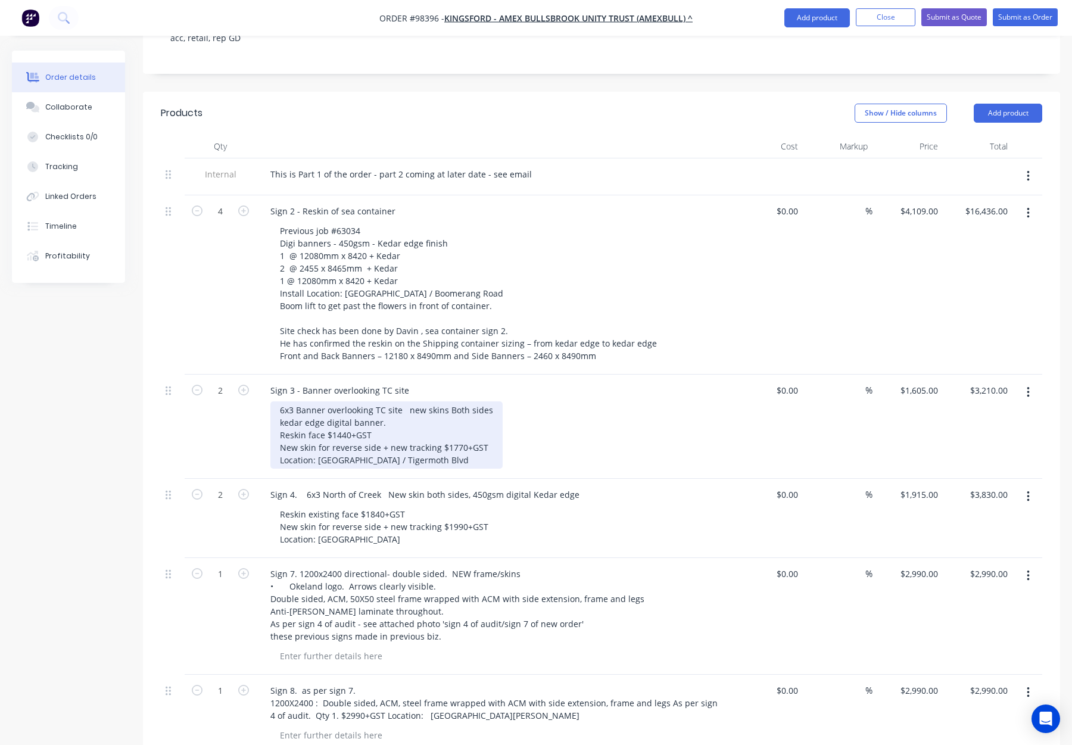
scroll to position [307, 0]
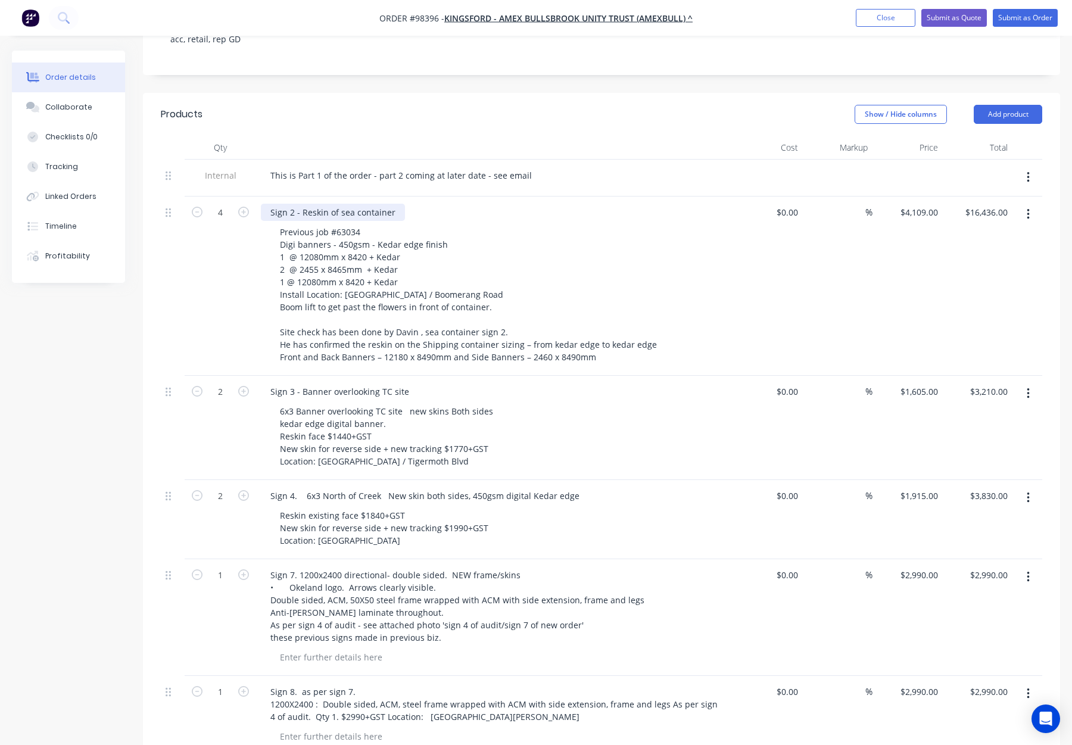
click at [391, 204] on div "Sign 2 - Reskin of sea container" at bounding box center [333, 212] width 144 height 17
click at [407, 383] on div "Sign 3 - Banner overlooking TC site" at bounding box center [340, 391] width 158 height 17
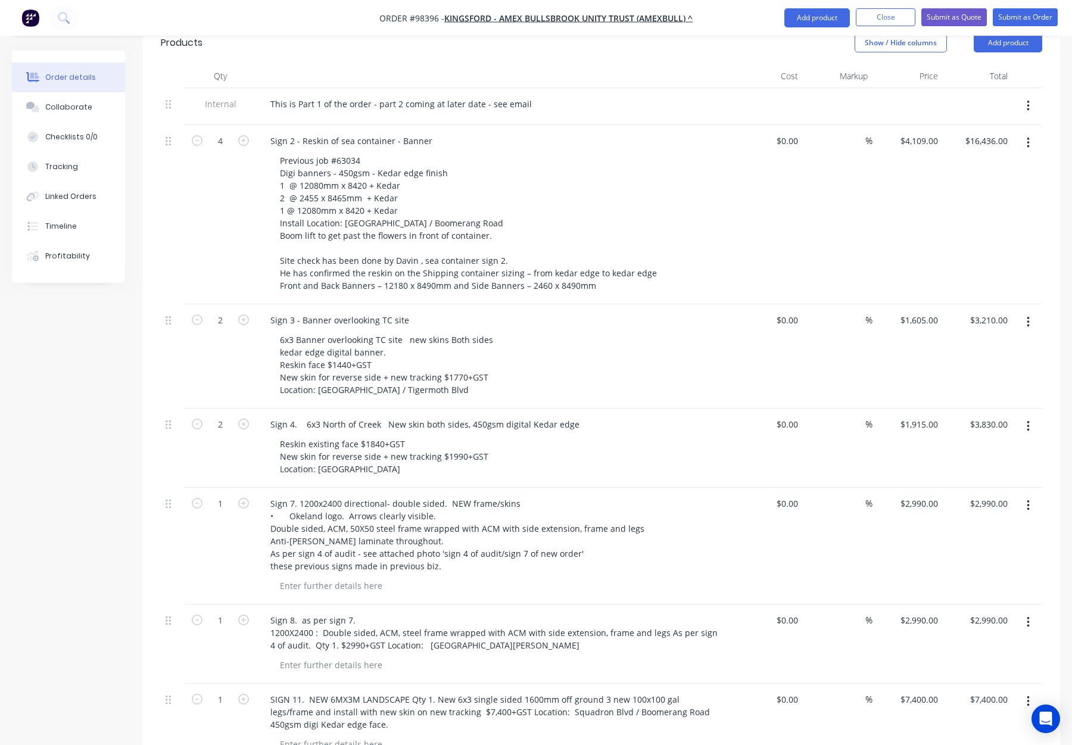
scroll to position [382, 0]
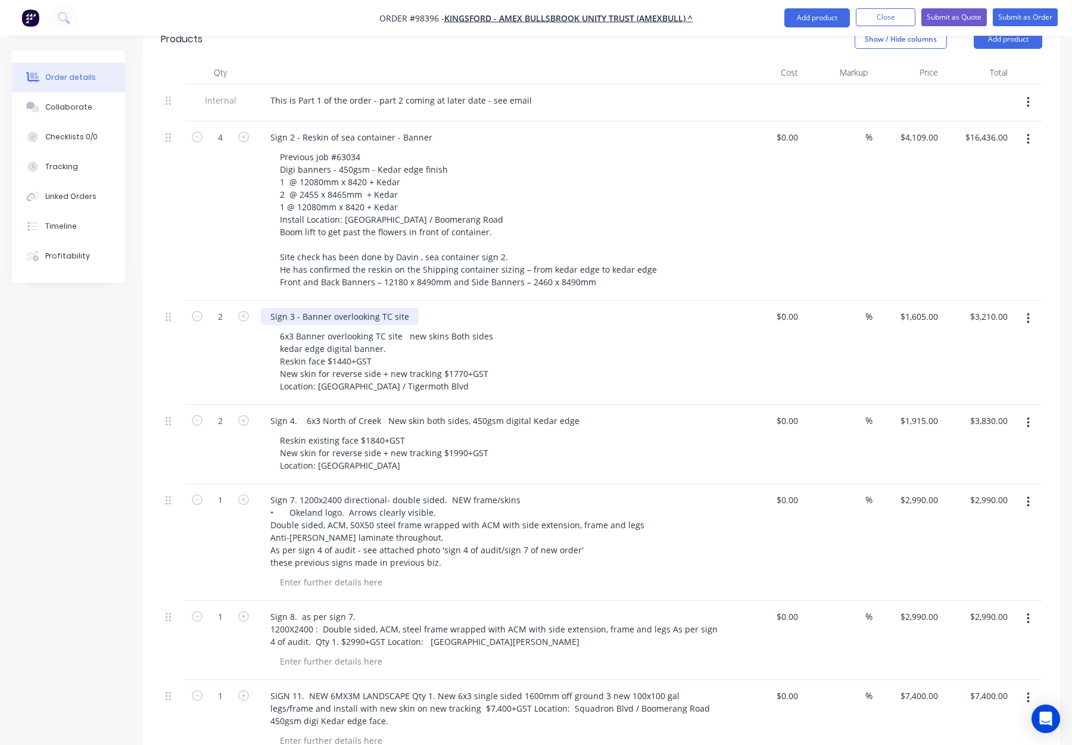
click at [407, 308] on div "Sign 3 - Banner overlooking TC site" at bounding box center [340, 316] width 158 height 17
drag, startPoint x: 334, startPoint y: 266, endPoint x: 342, endPoint y: 272, distance: 9.4
click at [335, 308] on div "Sign 3 - Banner overlooking TC site - Banner" at bounding box center [358, 316] width 195 height 17
click at [416, 308] on div "Sign 3 - Overlooking TC site - Banner" at bounding box center [343, 316] width 165 height 17
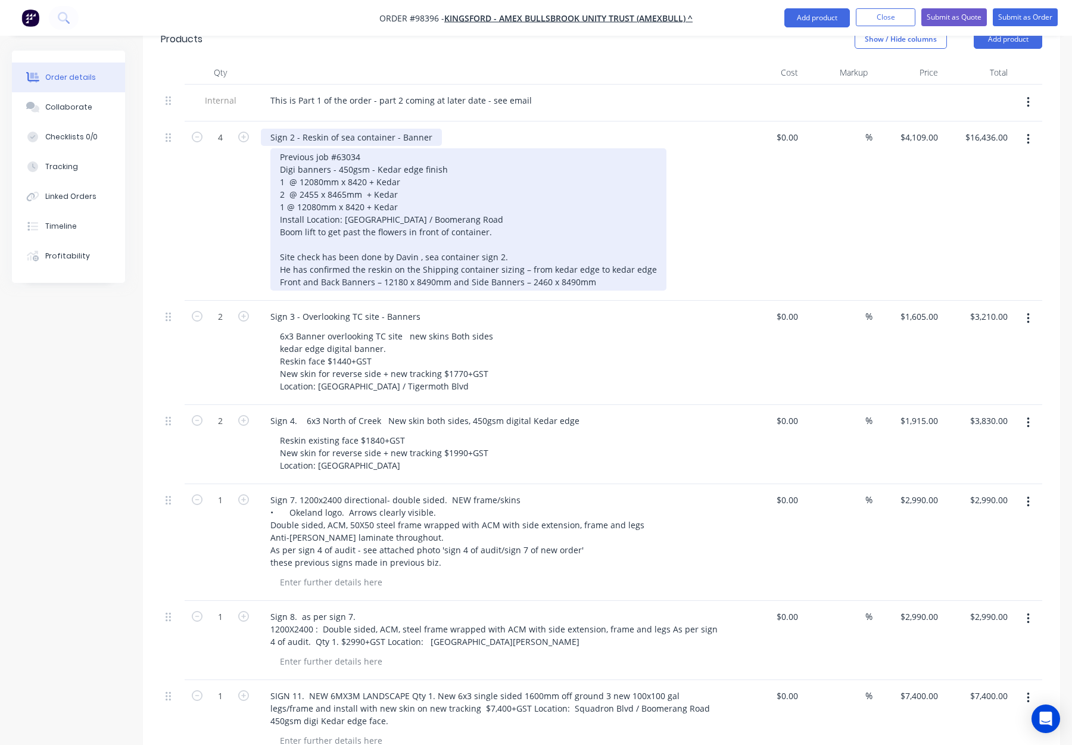
drag, startPoint x: 431, startPoint y: 87, endPoint x: 453, endPoint y: 101, distance: 25.4
click at [431, 129] on div "Sign 2 - Reskin of sea container - Banner" at bounding box center [351, 137] width 181 height 17
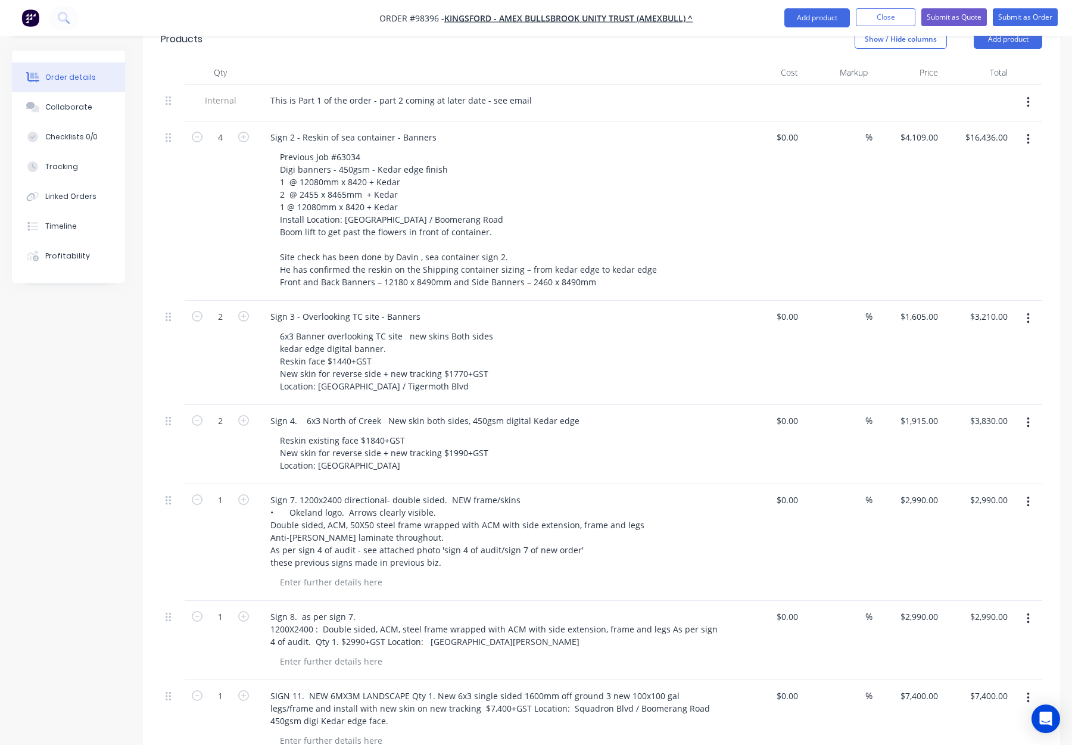
click at [571, 328] on div "6x3 Banner overlooking TC site new skins Both sides kedar edge digital banner. …" at bounding box center [498, 361] width 457 height 67
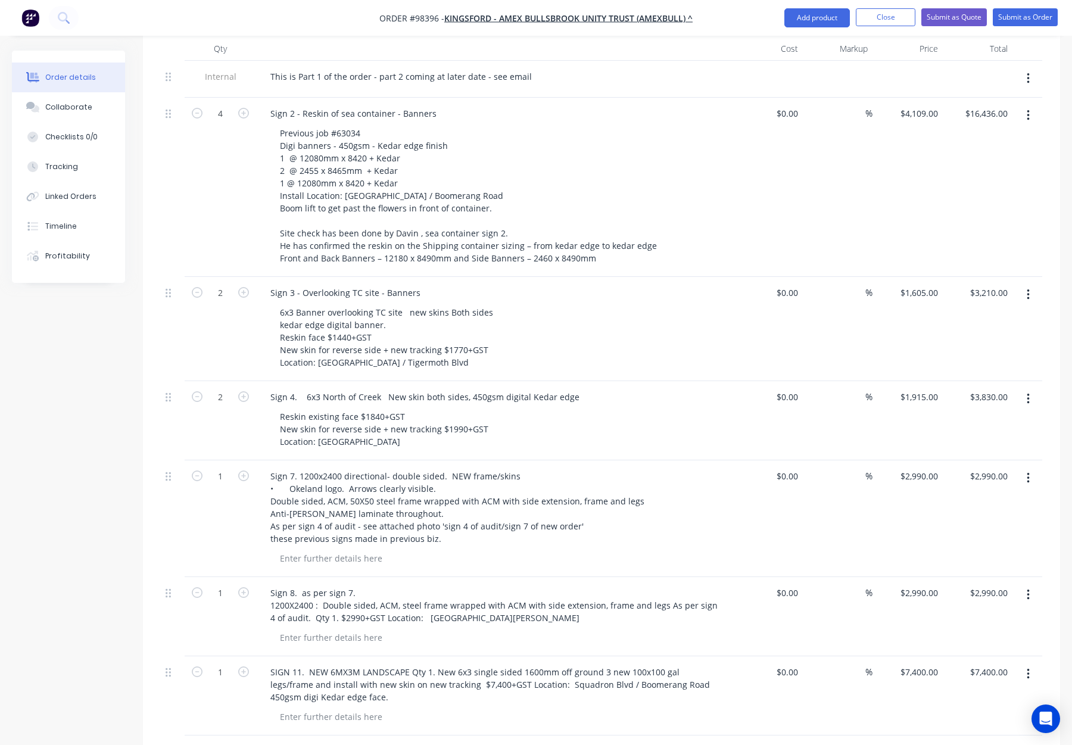
scroll to position [407, 0]
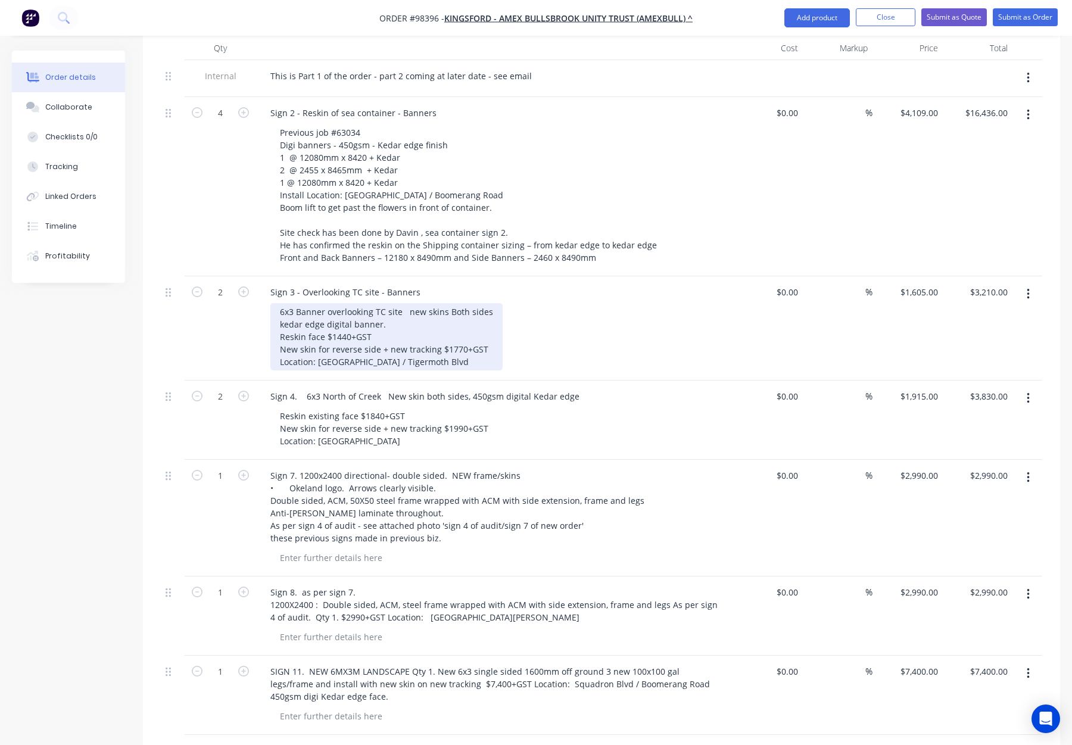
click at [446, 303] on div "6x3 Banner overlooking TC site new skins Both sides kedar edge digital banner. …" at bounding box center [386, 336] width 232 height 67
drag, startPoint x: 451, startPoint y: 261, endPoint x: 503, endPoint y: 263, distance: 51.3
click at [503, 303] on div "6x3 Banner overlooking TC site new skins Both sides kedar edge digital banner. …" at bounding box center [498, 336] width 457 height 67
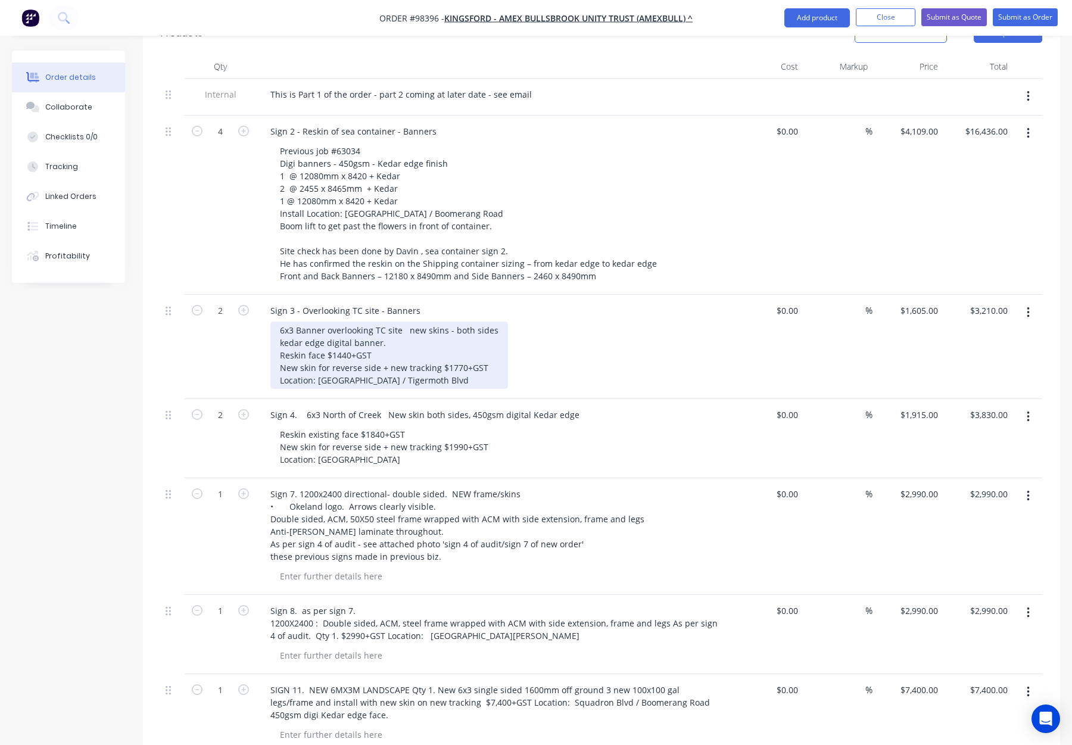
scroll to position [386, 0]
drag, startPoint x: 398, startPoint y: 283, endPoint x: 298, endPoint y: 285, distance: 100.7
click at [298, 324] on div "6x3 Banner overlooking TC site new skins - both sides kedar edge digital banner…" at bounding box center [389, 357] width 238 height 67
click at [306, 324] on div "6x3 new skins - both sides kedar edge digital banner. Reskin face $1440+GST New…" at bounding box center [383, 357] width 227 height 67
click at [303, 324] on div "6x3 new skins - both sides kedar edge digital banner. Reskin face $1440+GST New…" at bounding box center [383, 357] width 227 height 67
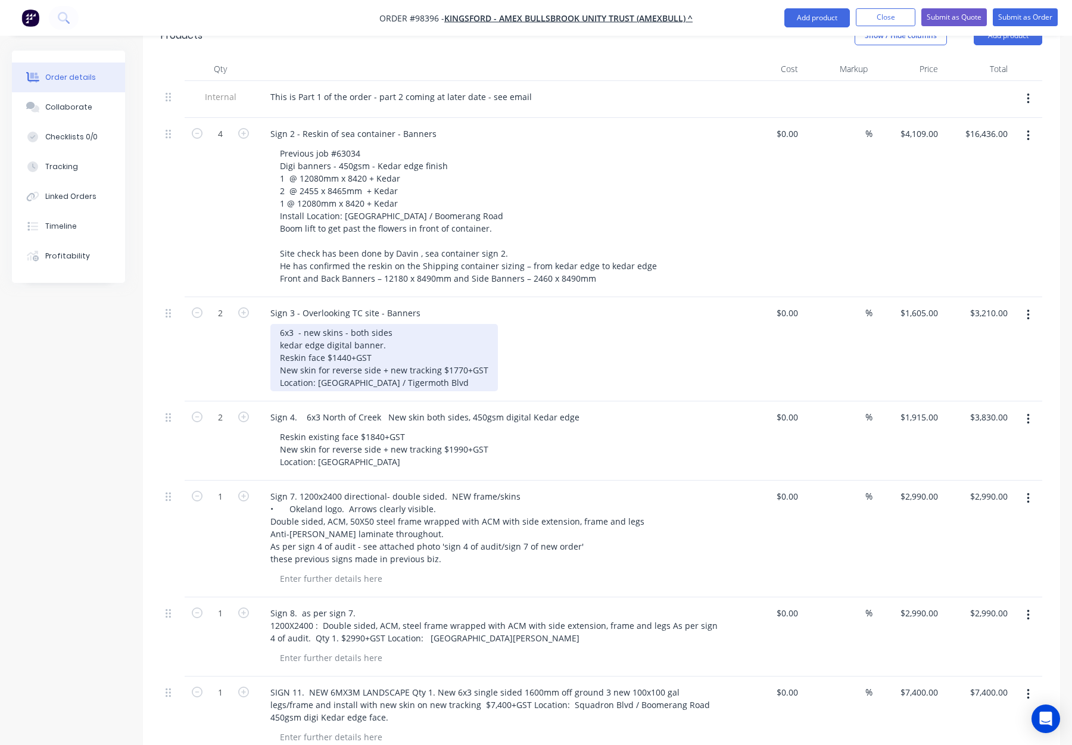
click at [283, 324] on div "6x3 - new skins - both sides kedar edge digital banner. Reskin face $1440+GST N…" at bounding box center [383, 357] width 227 height 67
click at [304, 324] on div "6000 x3 - new skins - both sides kedar edge digital banner. Reskin face $1440+G…" at bounding box center [383, 357] width 227 height 67
click at [312, 324] on div "6000 x 3 - new skins - both sides kedar edge digital banner. Reskin face $1440+…" at bounding box center [383, 357] width 227 height 67
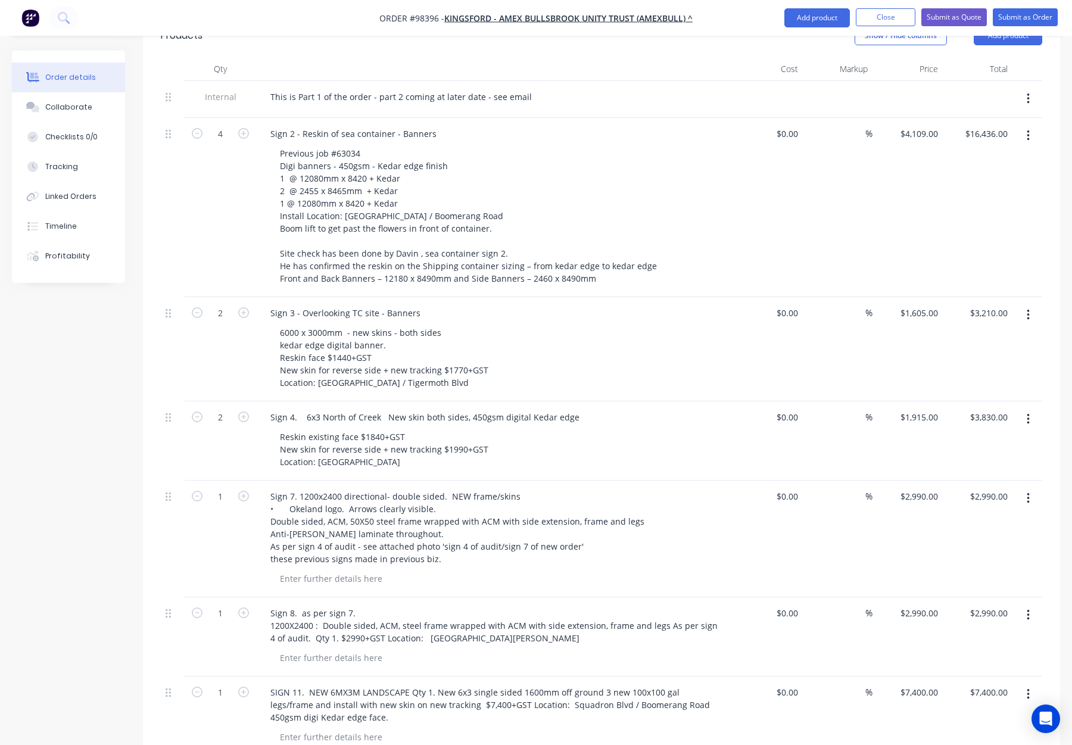
click at [177, 301] on div at bounding box center [173, 349] width 24 height 104
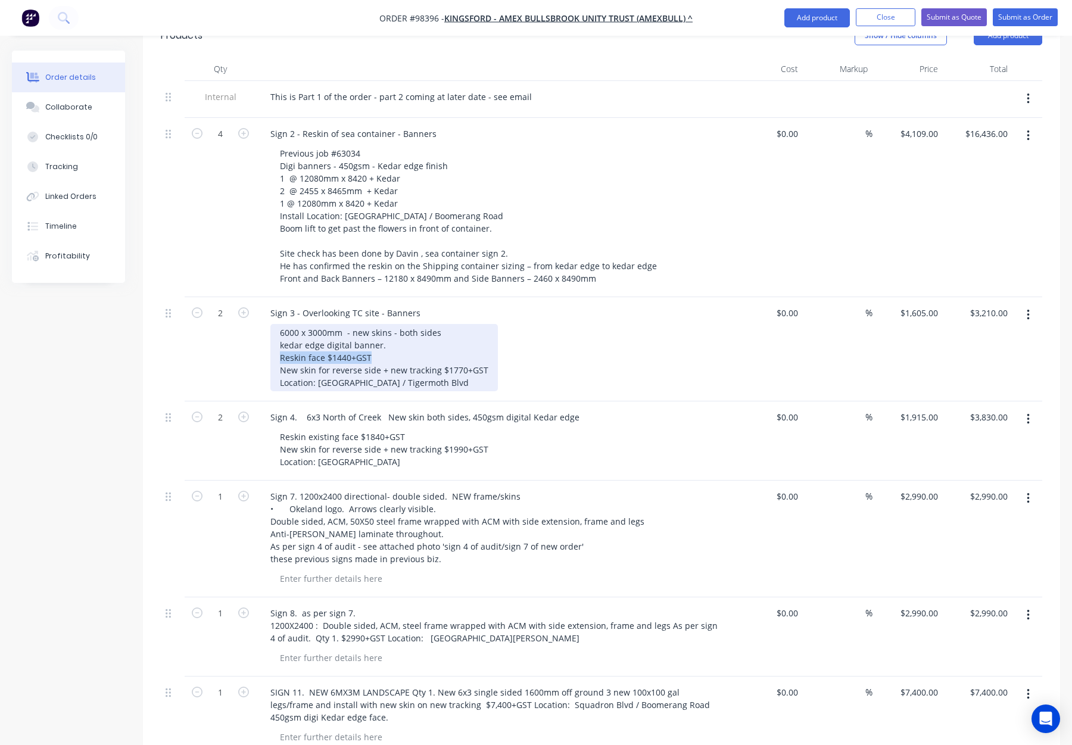
drag, startPoint x: 372, startPoint y: 308, endPoint x: 347, endPoint y: 317, distance: 26.4
click at [276, 324] on div "6000 x 3000mm - new skins - both sides kedar edge digital banner. Reskin face $…" at bounding box center [383, 357] width 227 height 67
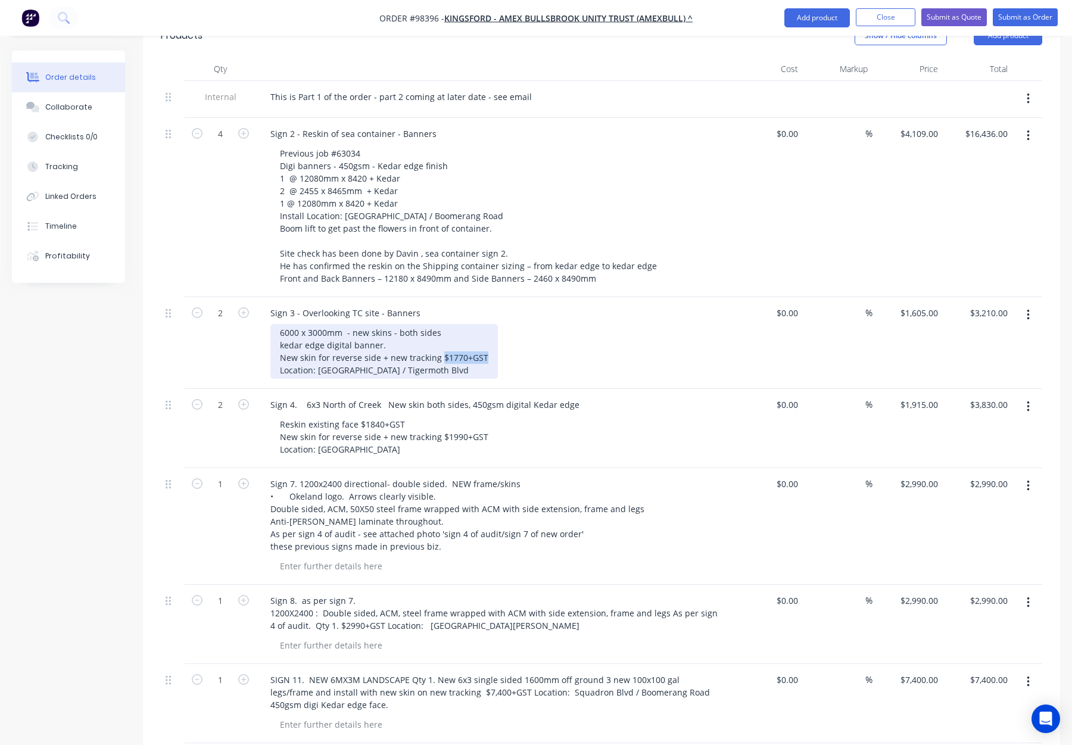
drag, startPoint x: 454, startPoint y: 308, endPoint x: 489, endPoint y: 308, distance: 35.1
click at [489, 324] on div "6000 x 3000mm - new skins - both sides kedar edge digital banner. New skin for …" at bounding box center [383, 351] width 227 height 55
click at [440, 324] on div "6000 x 3000mm - new skins - both sides kedar edge digital banner. New skin for …" at bounding box center [374, 351] width 208 height 55
click at [387, 324] on div "6000 x 3000mm - new skins - both sides kedar edge digital banner. New skin for …" at bounding box center [374, 351] width 208 height 55
drag, startPoint x: 402, startPoint y: 294, endPoint x: 266, endPoint y: 295, distance: 136.4
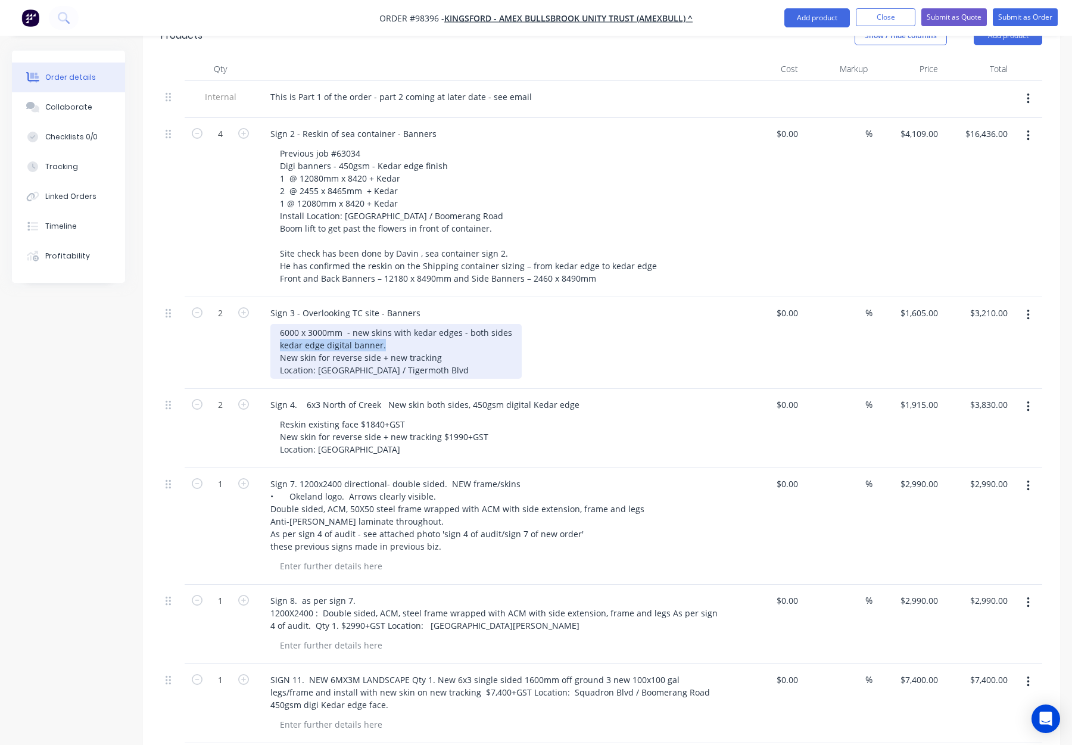
click at [266, 297] on div "Sign 3 - Overlooking TC site - Banners 6000 x 3000mm - new skins with kedar edg…" at bounding box center [494, 343] width 476 height 92
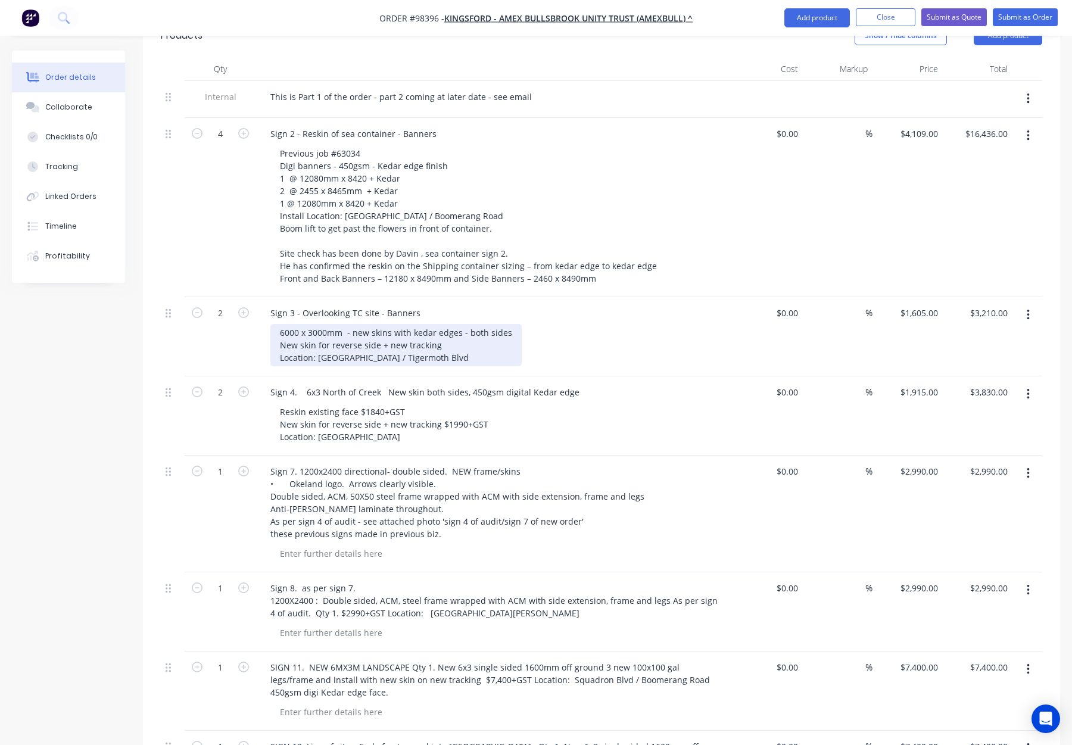
drag, startPoint x: 457, startPoint y: 283, endPoint x: 463, endPoint y: 287, distance: 7.5
click at [457, 324] on div "6000 x 3000mm - new skins with kedar edges - both sides New skin for reverse si…" at bounding box center [395, 345] width 251 height 42
click at [610, 324] on div "6000 x 3000mm - new skins with kedar edge - both sides New skin for reverse sid…" at bounding box center [498, 345] width 457 height 42
drag, startPoint x: 276, startPoint y: 306, endPoint x: 281, endPoint y: 309, distance: 6.1
click at [276, 324] on div "6000 x 3000mm - new skins with kedar edge - both sides New skin for reverse sid…" at bounding box center [393, 345] width 247 height 42
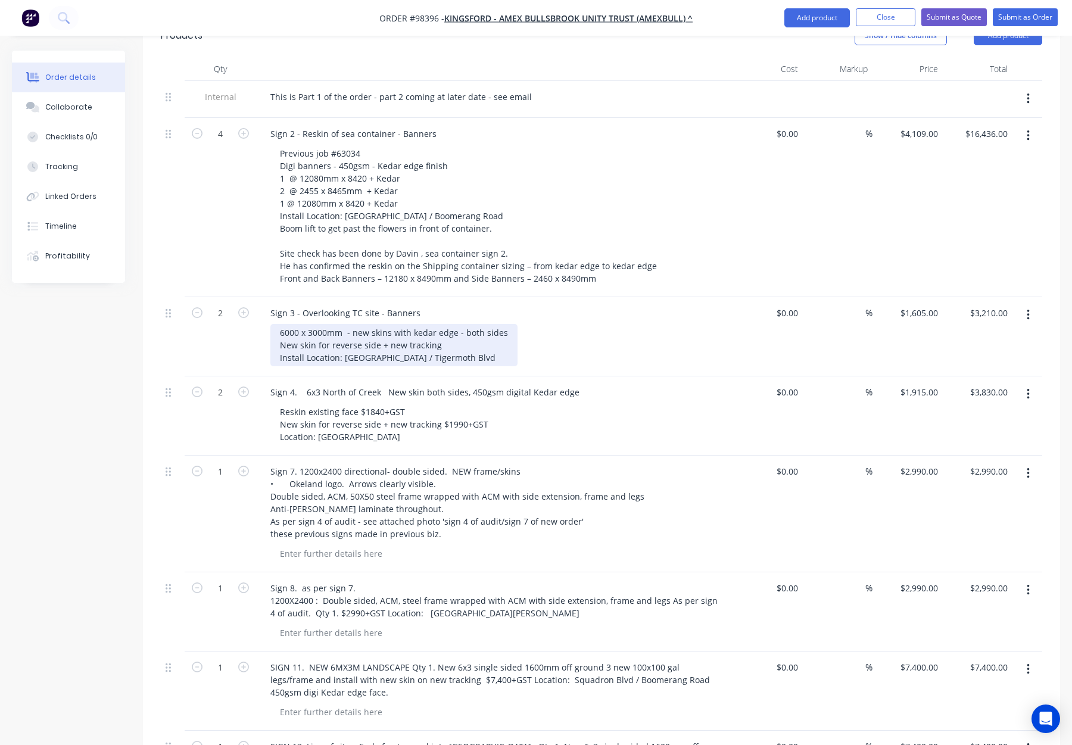
scroll to position [382, 0]
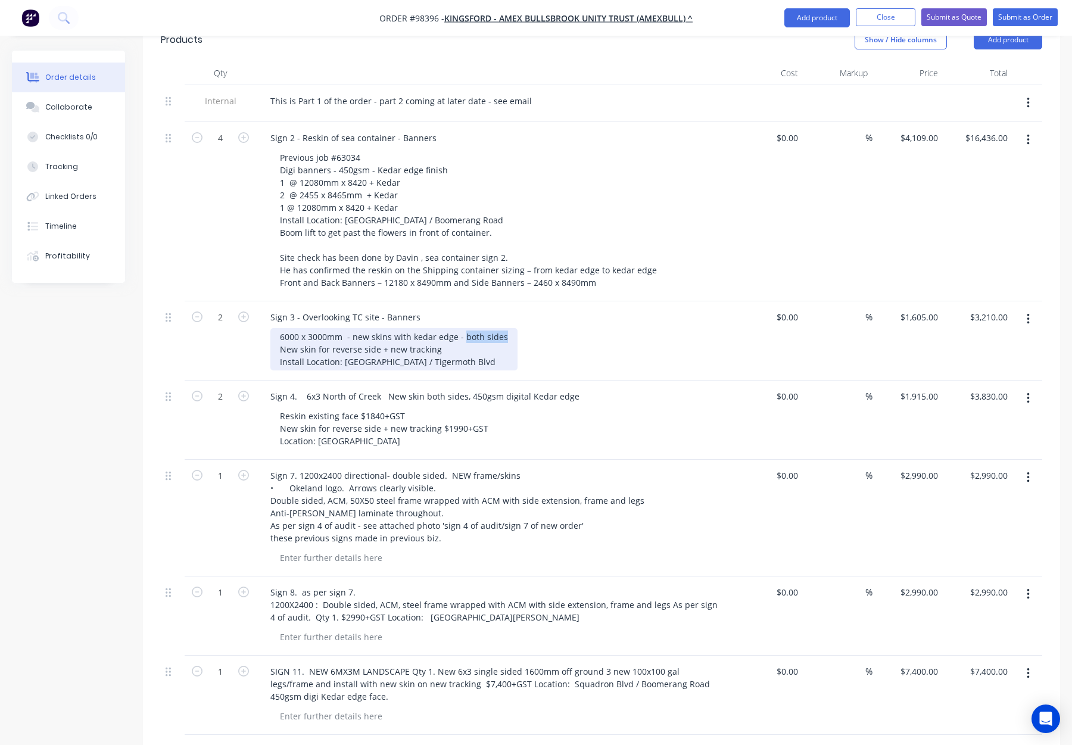
drag, startPoint x: 462, startPoint y: 288, endPoint x: 502, endPoint y: 286, distance: 39.9
click at [502, 328] on div "6000 x 3000mm - new skins with kedar edge - both sides New skin for reverse sid…" at bounding box center [393, 349] width 247 height 42
copy div "both sides"
click at [279, 328] on div "6000 x 3000mm - new skins with kedar edge - both sides New skin for reverse sid…" at bounding box center [393, 349] width 247 height 42
click at [284, 328] on div "6000 x 3000mm - new skins with kedar edge - both sides both sides - New skin fo…" at bounding box center [393, 349] width 247 height 42
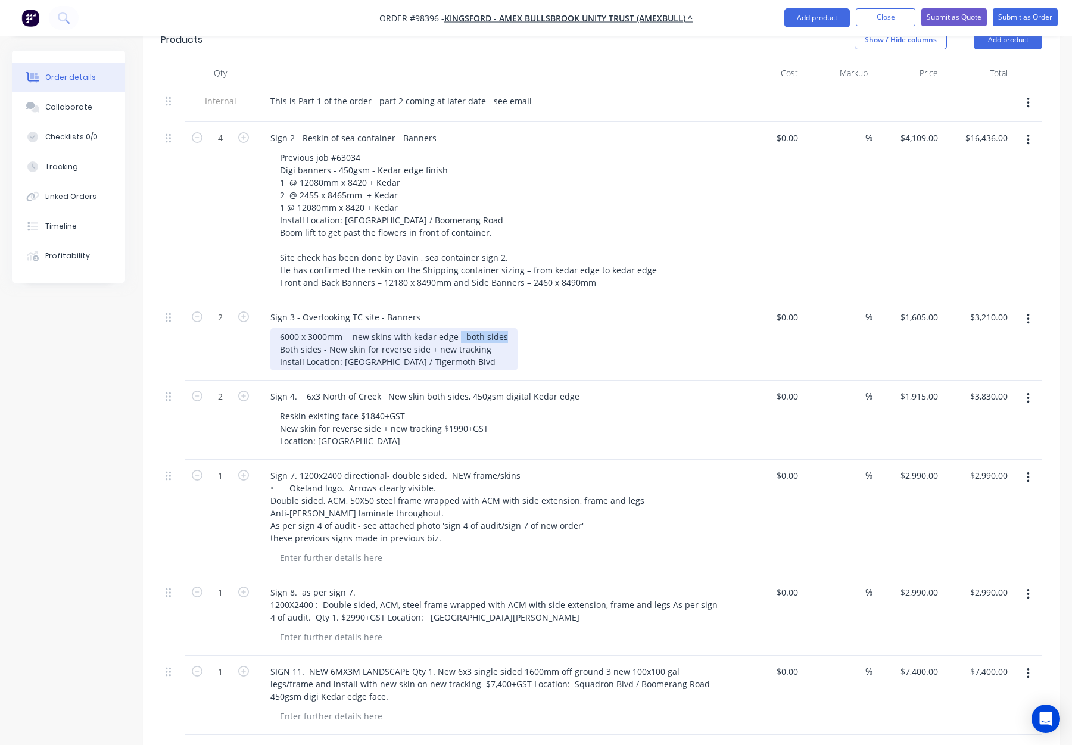
drag, startPoint x: 506, startPoint y: 288, endPoint x: 466, endPoint y: 288, distance: 40.5
click at [456, 328] on div "6000 x 3000mm - new skins with kedar edge - both sides Both sides - New skin fo…" at bounding box center [393, 349] width 247 height 42
click at [544, 328] on div "6000 x 3000mm - new skins with kedar edge Both sides - New skin for reverse sid…" at bounding box center [498, 349] width 457 height 42
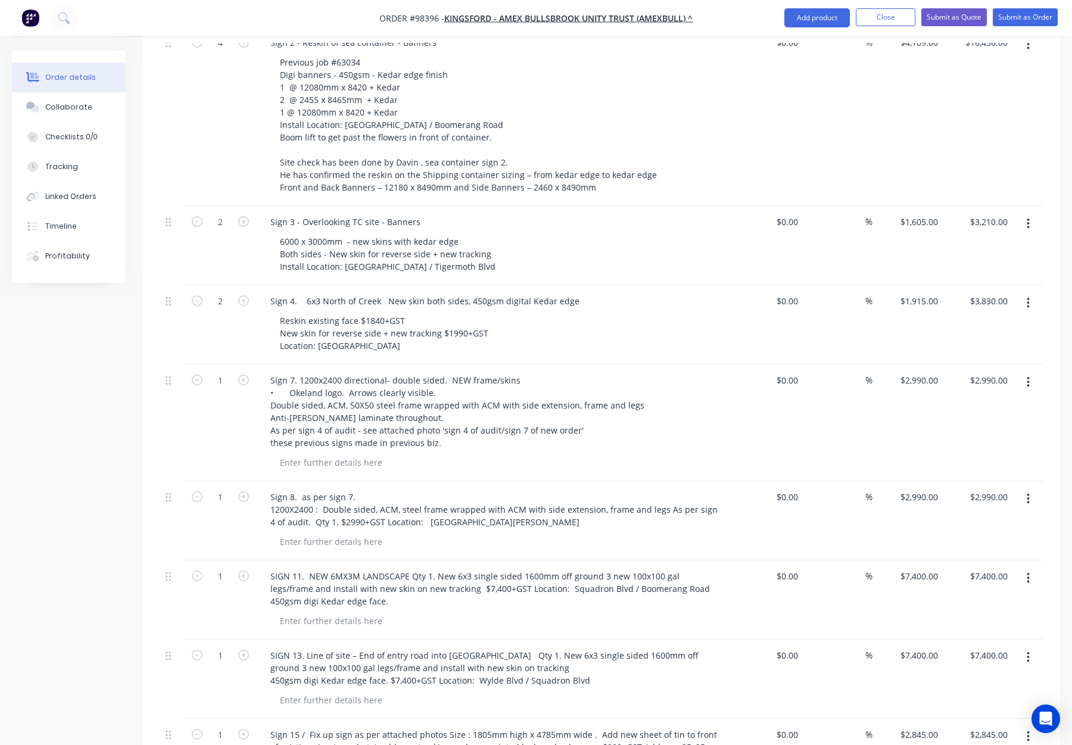
scroll to position [479, 0]
drag, startPoint x: 357, startPoint y: 250, endPoint x: 578, endPoint y: 251, distance: 221.5
click at [578, 291] on div "Sign 4. 6x3 North of Creek New skin both sides, 450gsm digital Kedar edge" at bounding box center [494, 299] width 467 height 17
copy div "6x3 North of Creek New skin both sides, 450gsm digital Kedar edge"
click at [278, 310] on div "Reskin existing face $1840+GST New skin for reverse side + new tracking $1990+G…" at bounding box center [383, 331] width 227 height 42
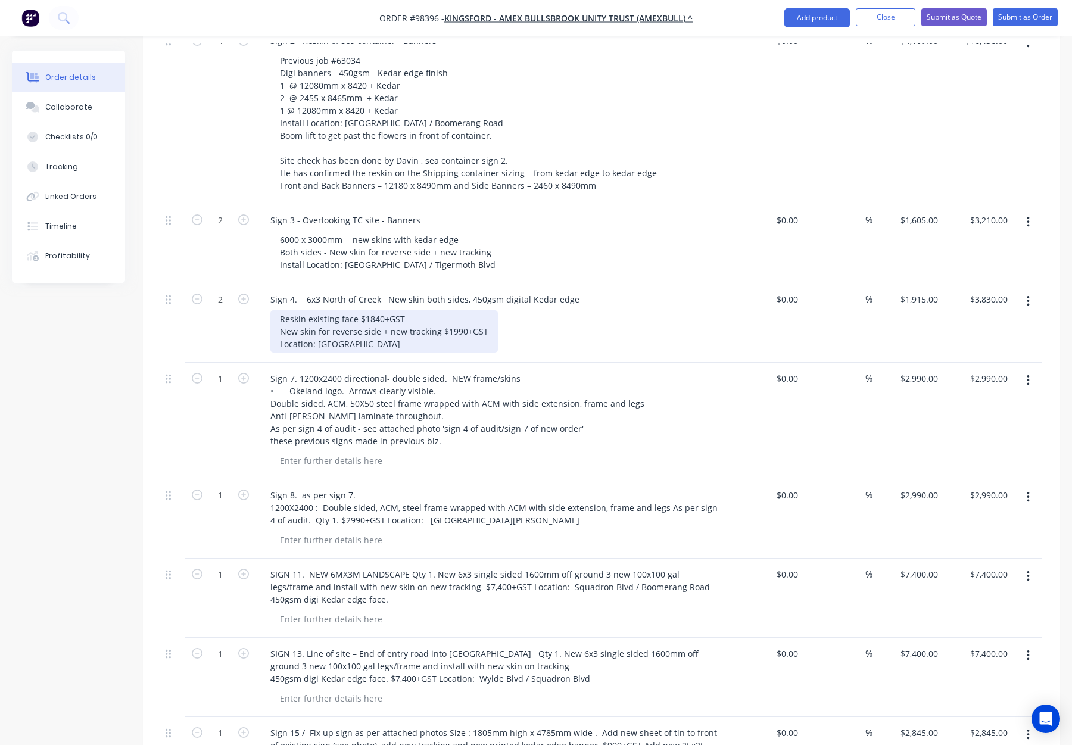
click at [278, 310] on div "Reskin existing face $1840+GST New skin for reverse side + new tracking $1990+G…" at bounding box center [383, 331] width 227 height 42
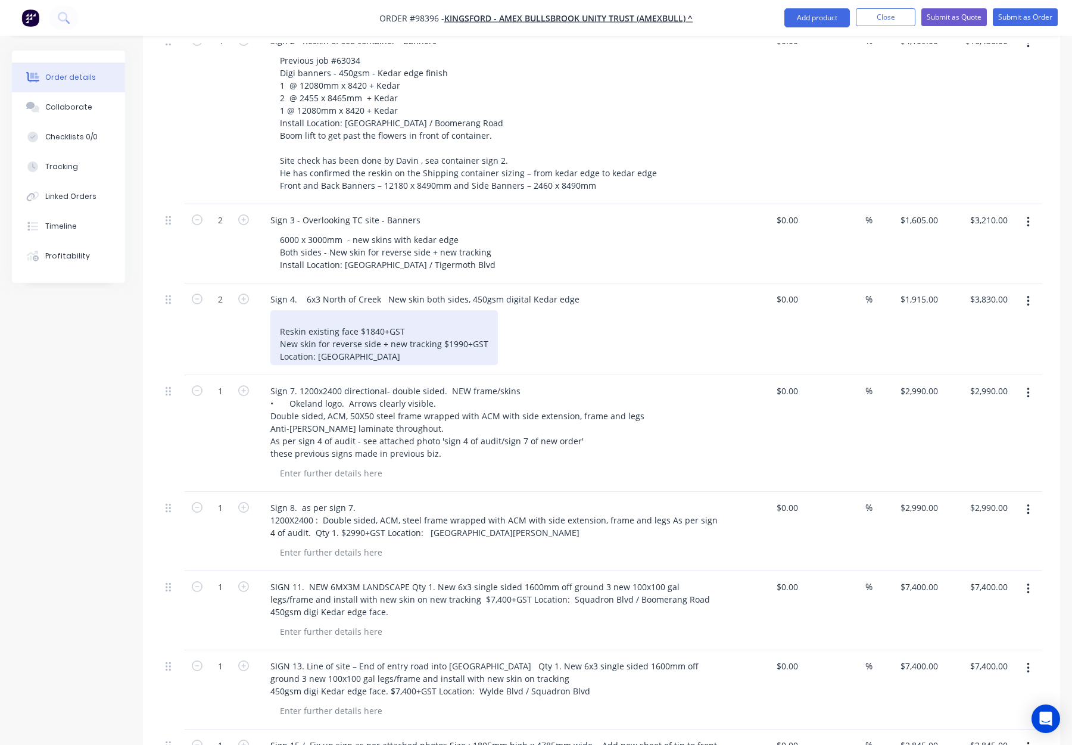
click at [284, 310] on div "Reskin existing face $1840+GST New skin for reverse side + new tracking $1990+G…" at bounding box center [383, 337] width 227 height 55
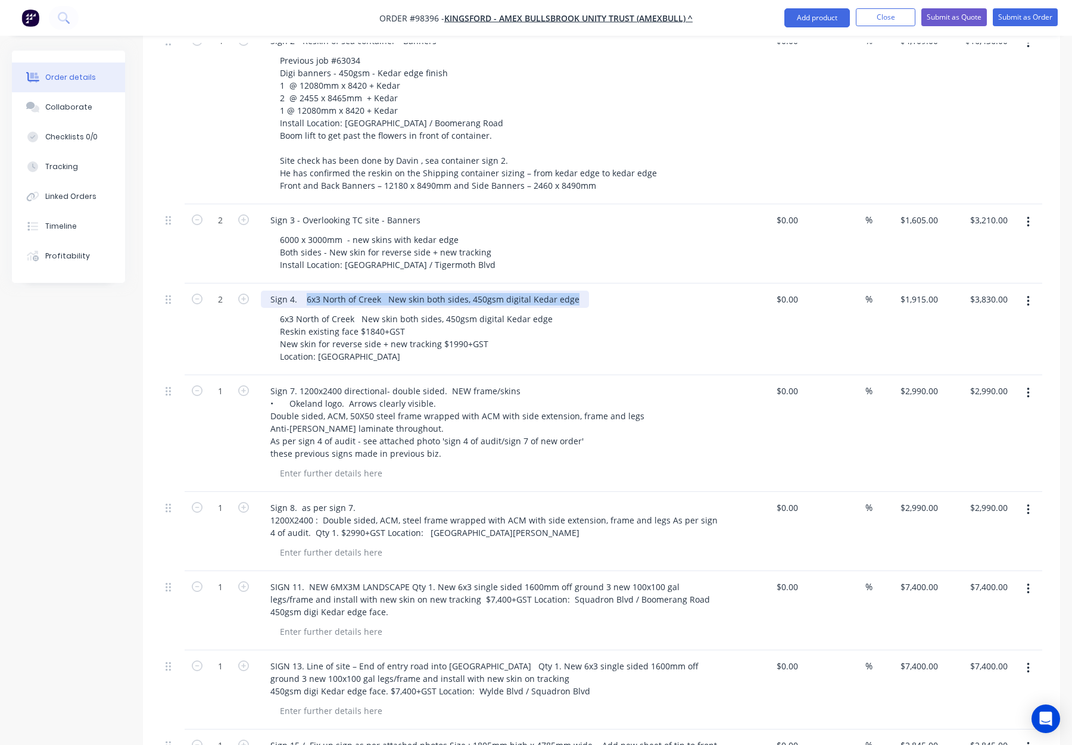
drag, startPoint x: 313, startPoint y: 248, endPoint x: 582, endPoint y: 251, distance: 269.8
click at [582, 291] on div "Sign 4. 6x3 North of Creek New skin both sides, 450gsm digital Kedar edge" at bounding box center [494, 299] width 467 height 17
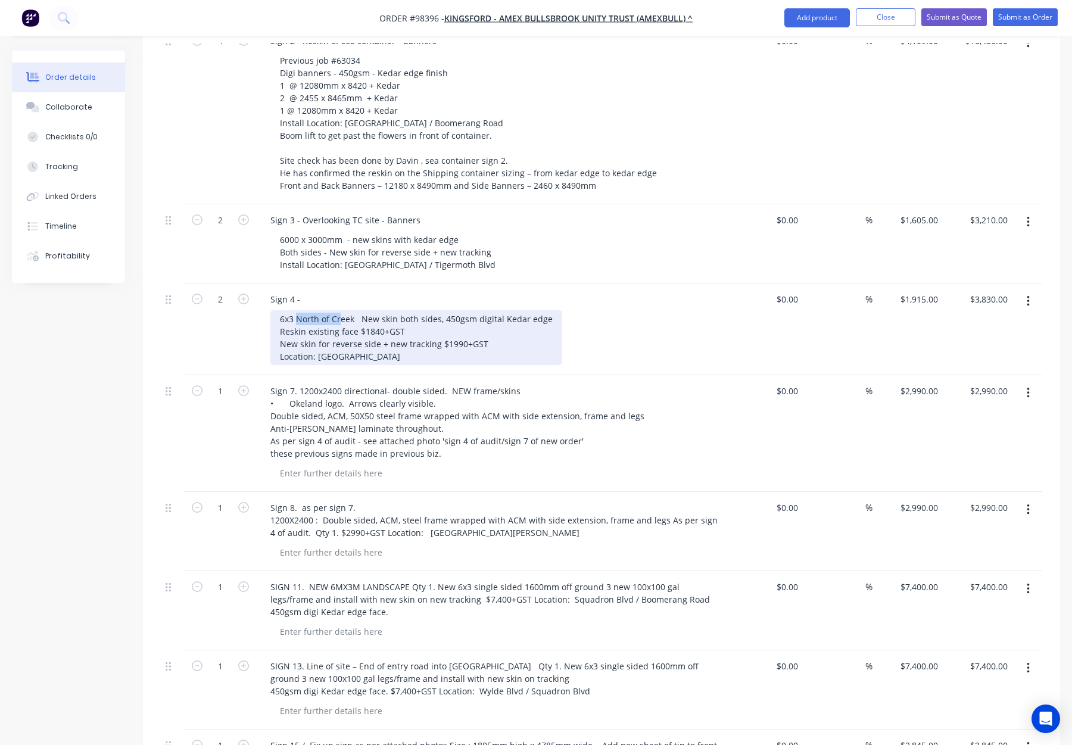
drag, startPoint x: 301, startPoint y: 269, endPoint x: 353, endPoint y: 270, distance: 51.8
click at [354, 310] on div "6x3 North of Creek New skin both sides, 450gsm digital Kedar edge Reskin existi…" at bounding box center [416, 337] width 292 height 55
drag, startPoint x: 353, startPoint y: 270, endPoint x: 298, endPoint y: 270, distance: 54.2
click at [298, 310] on div "6x3 North of Creek New skin both sides, 450gsm digital Kedar edge Reskin existi…" at bounding box center [416, 337] width 292 height 55
copy div "North of Creek"
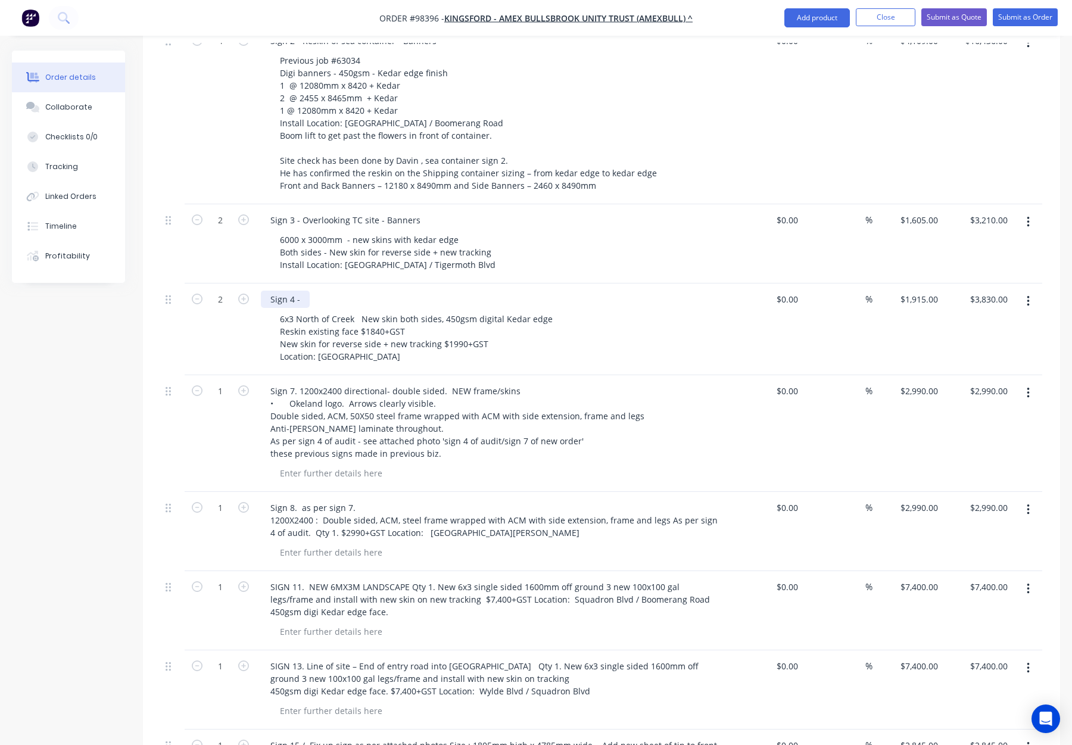
click at [301, 291] on div "Sign 4 -" at bounding box center [285, 299] width 49 height 17
click at [306, 291] on div "Sign 4 -" at bounding box center [285, 299] width 49 height 17
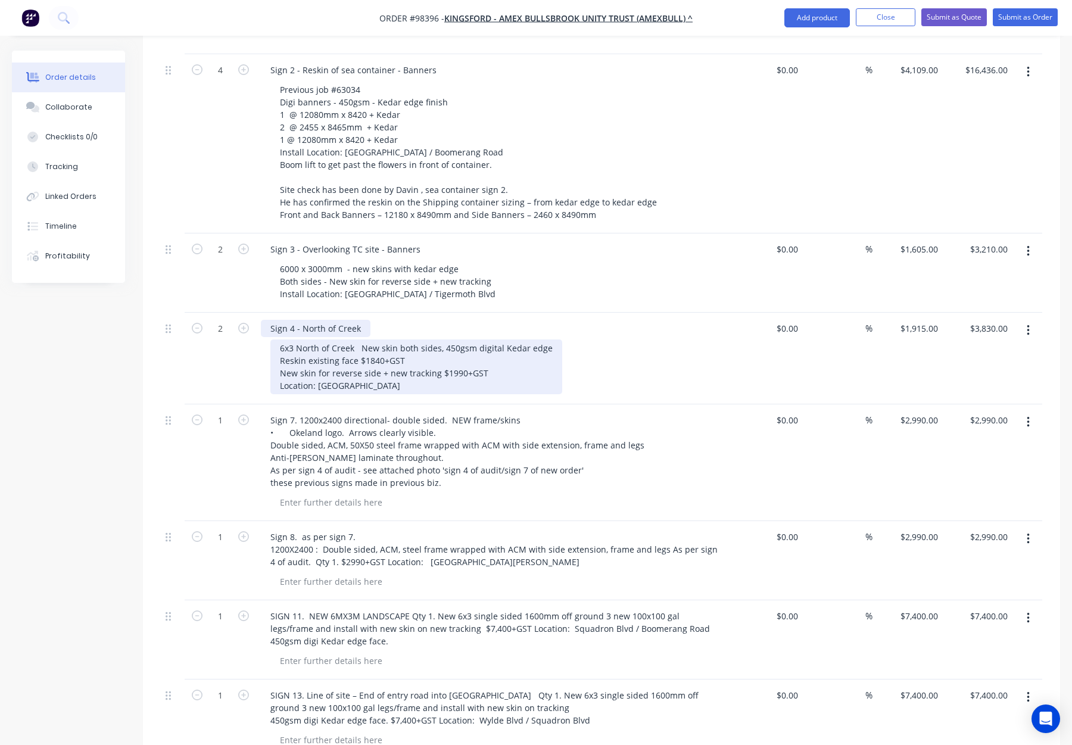
scroll to position [440, 0]
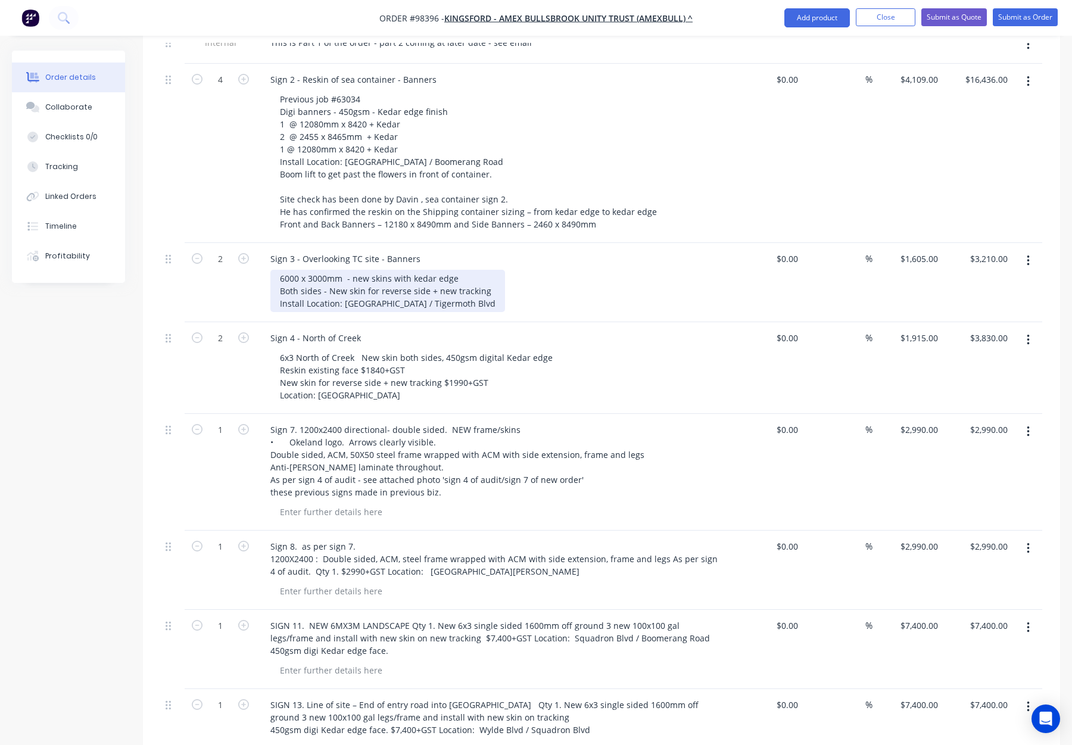
click at [278, 270] on div "6000 x 3000mm - new skins with kedar edge Both sides - New skin for reverse sid…" at bounding box center [387, 291] width 235 height 42
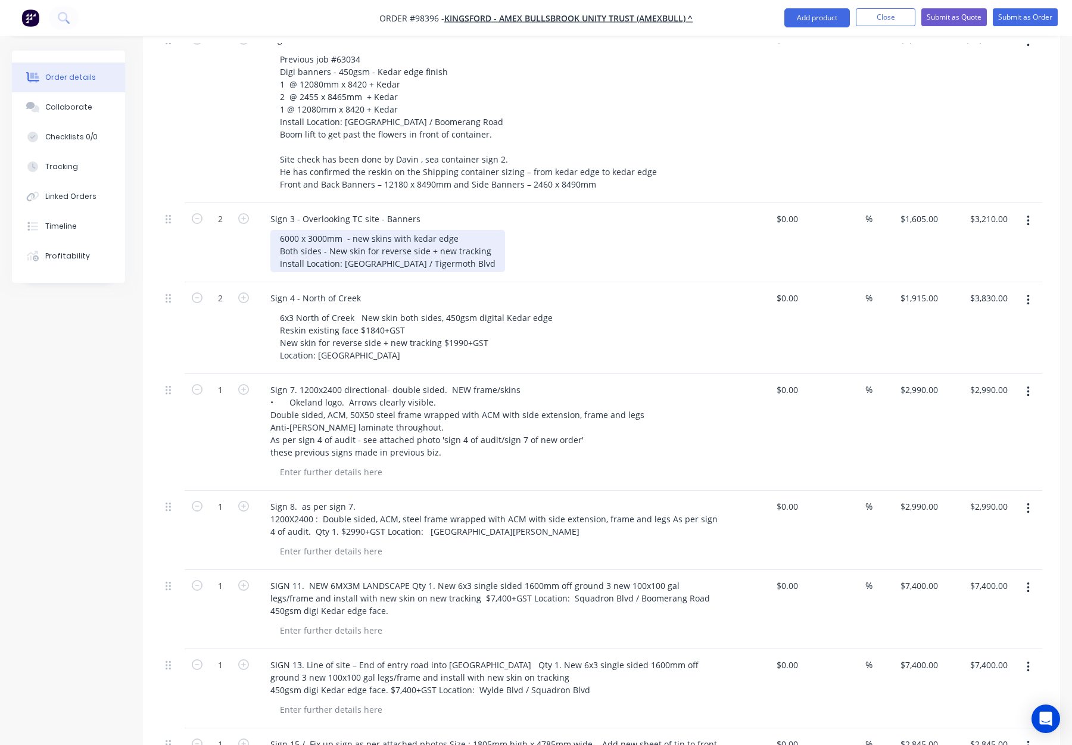
scroll to position [503, 0]
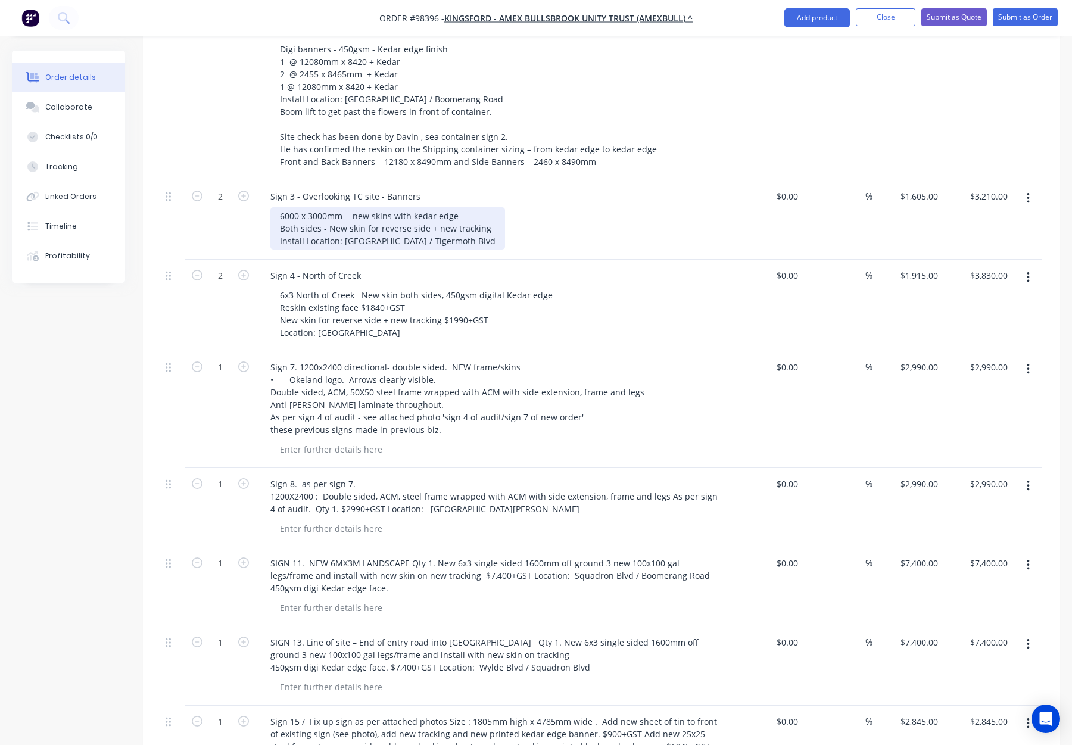
drag, startPoint x: 281, startPoint y: 165, endPoint x: 334, endPoint y: 185, distance: 56.2
click at [281, 207] on div "6000 x 3000mm - new skins with kedar edge Both sides - New skin for reverse sid…" at bounding box center [387, 228] width 235 height 42
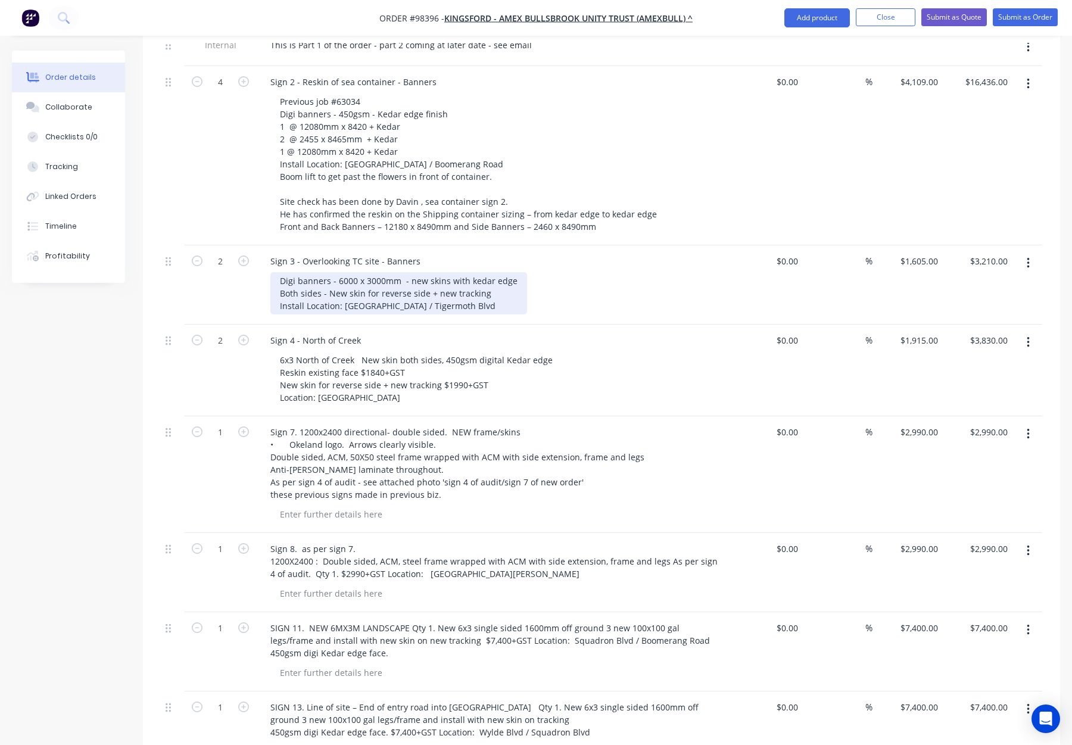
scroll to position [430, 0]
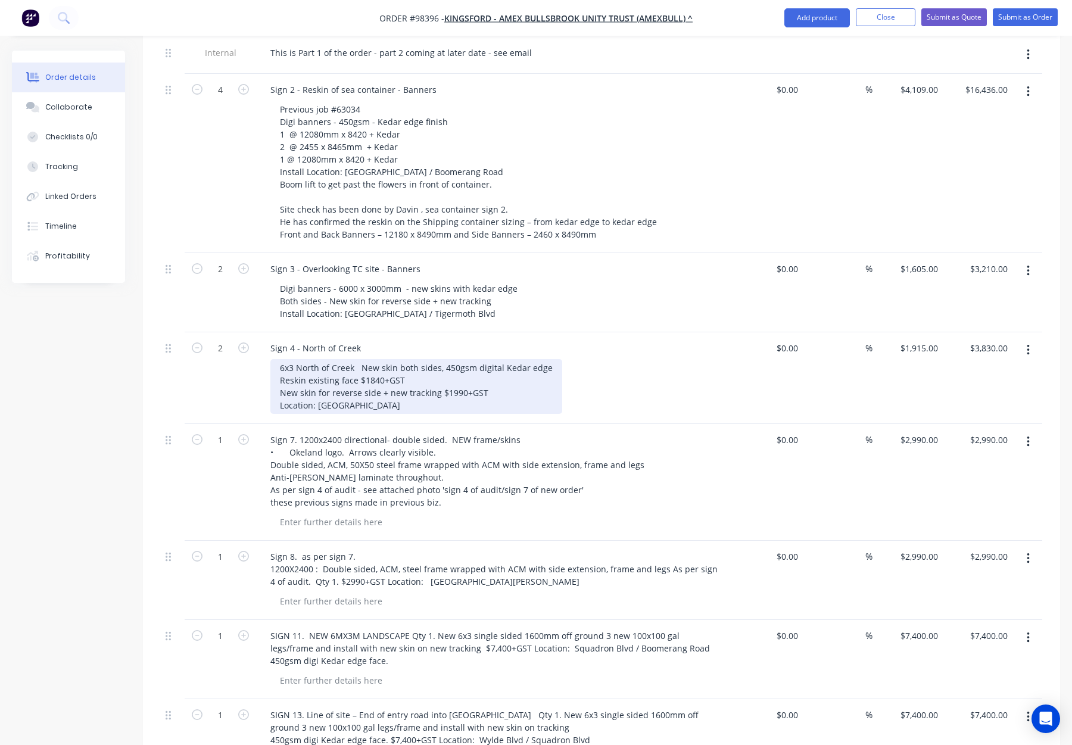
click at [276, 359] on div "6x3 North of Creek New skin both sides, 450gsm digital Kedar edge Reskin existi…" at bounding box center [416, 386] width 292 height 55
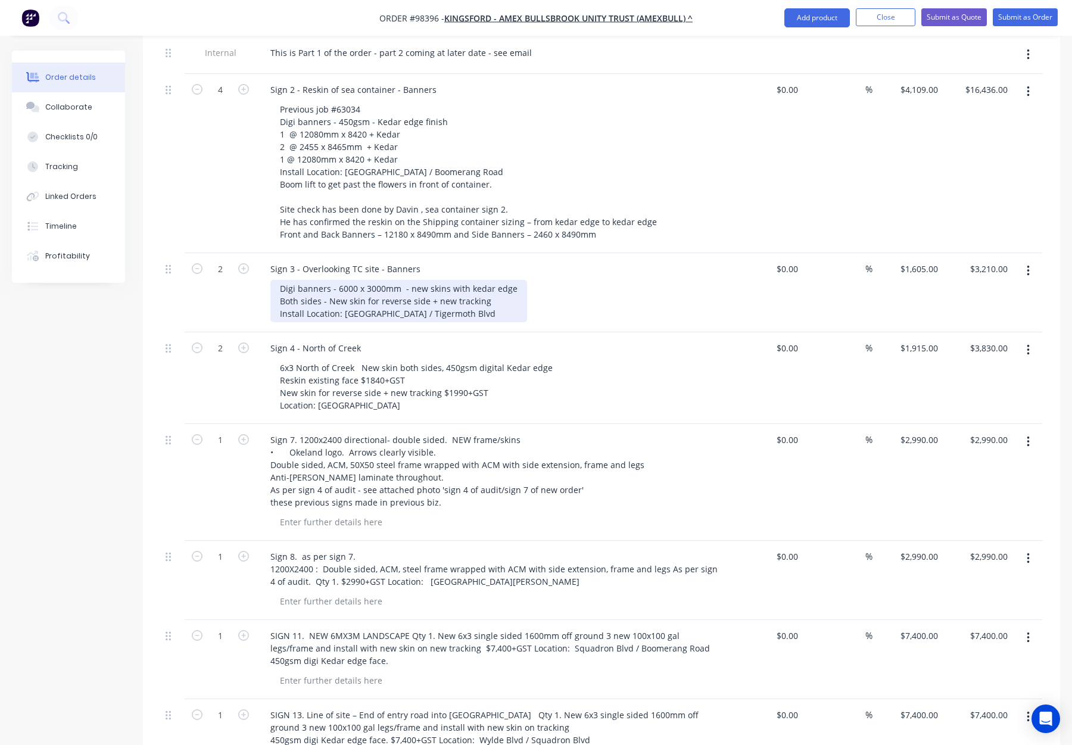
click at [328, 280] on div "Digi banners - 6000 x 3000mm - new skins with kedar edge Both sides - New skin …" at bounding box center [398, 301] width 257 height 42
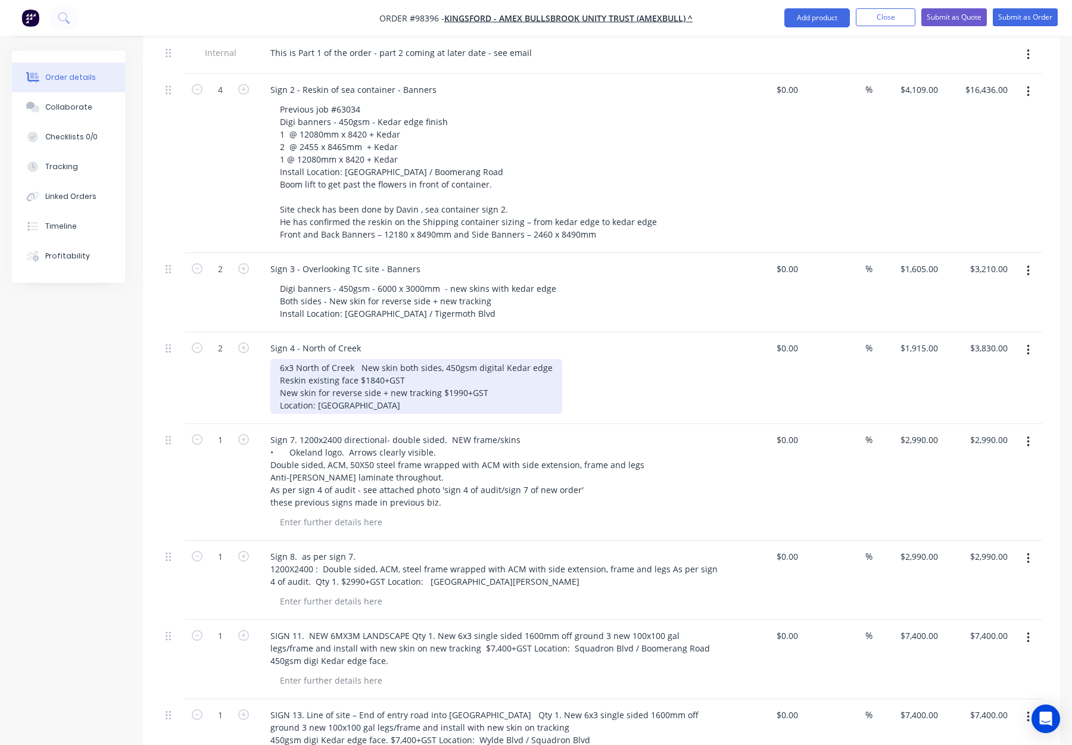
click at [278, 359] on div "6x3 North of Creek New skin both sides, 450gsm digital Kedar edge Reskin existi…" at bounding box center [416, 386] width 292 height 55
click at [279, 359] on div "6x3 North of Creek New skin both sides, 450gsm digital Kedar edge Reskin existi…" at bounding box center [416, 386] width 292 height 55
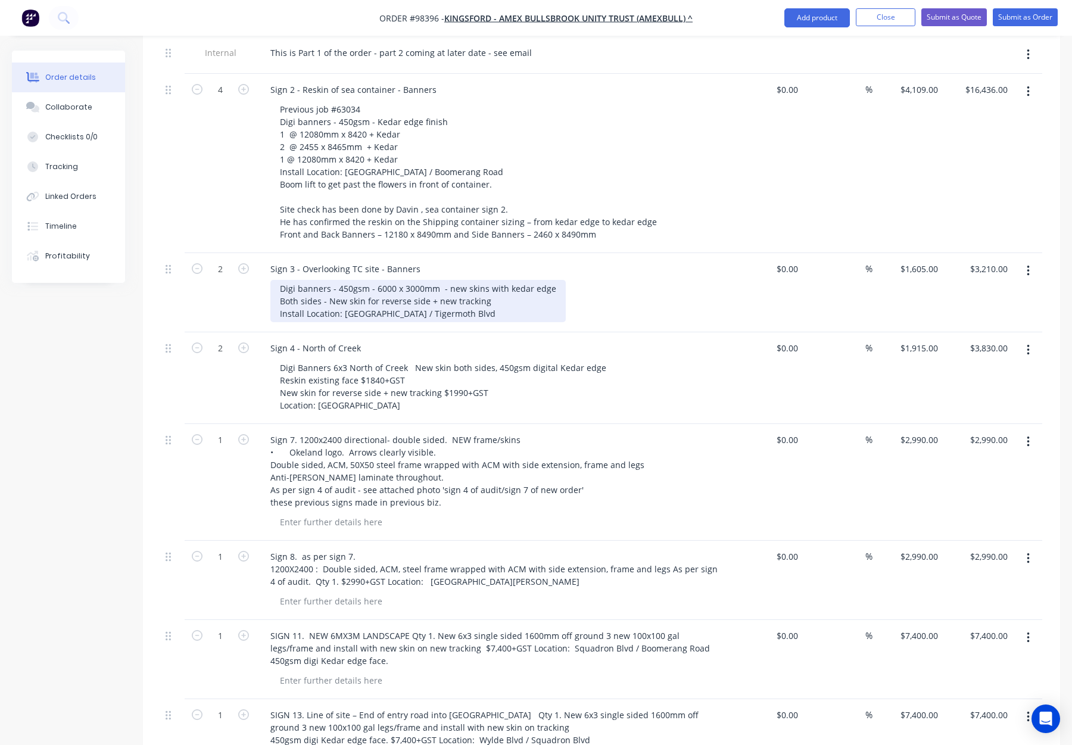
click at [301, 280] on div "Digi banners - 450gsm - 6000 x 3000mm - new skins with kedar edge Both sides - …" at bounding box center [417, 301] width 295 height 42
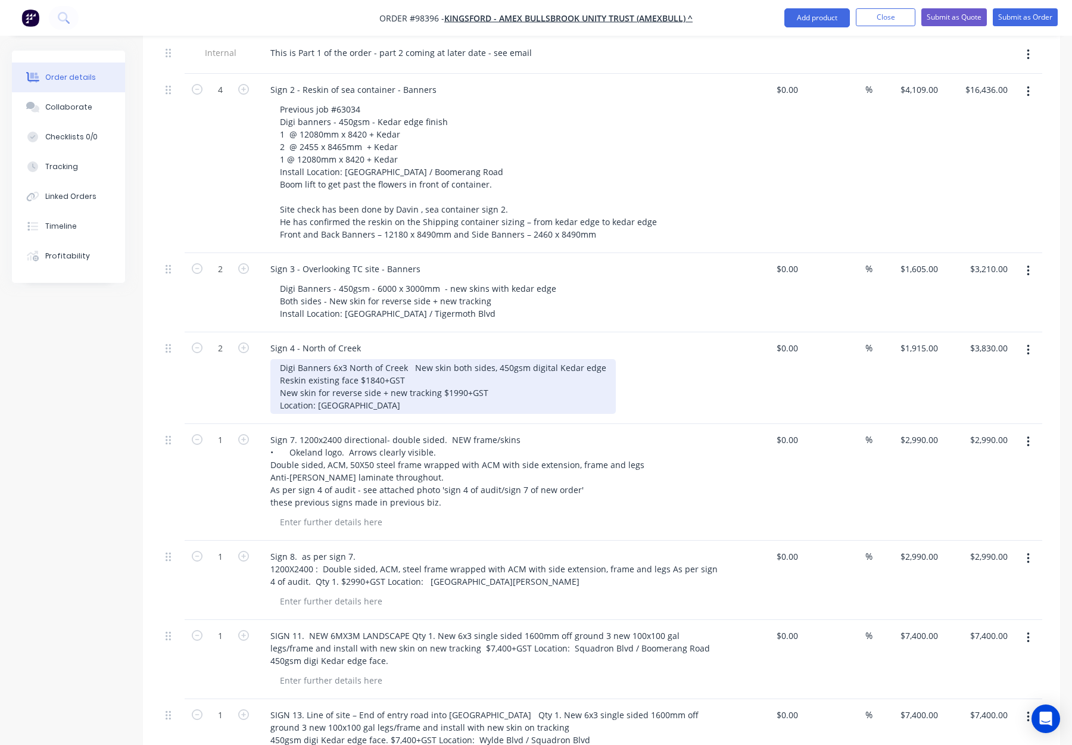
drag, startPoint x: 329, startPoint y: 318, endPoint x: 335, endPoint y: 323, distance: 7.6
click at [329, 359] on div "Digi Banners 6x3 North of Creek New skin both sides, 450gsm digital Kedar edge …" at bounding box center [442, 386] width 345 height 55
drag, startPoint x: 587, startPoint y: 318, endPoint x: 502, endPoint y: 325, distance: 84.8
click at [490, 359] on div "Digi Banners - 450gsm - 6x3 North of Creek New skin both sides, 450gsm digital …" at bounding box center [464, 386] width 389 height 55
drag, startPoint x: 460, startPoint y: 318, endPoint x: 469, endPoint y: 323, distance: 10.1
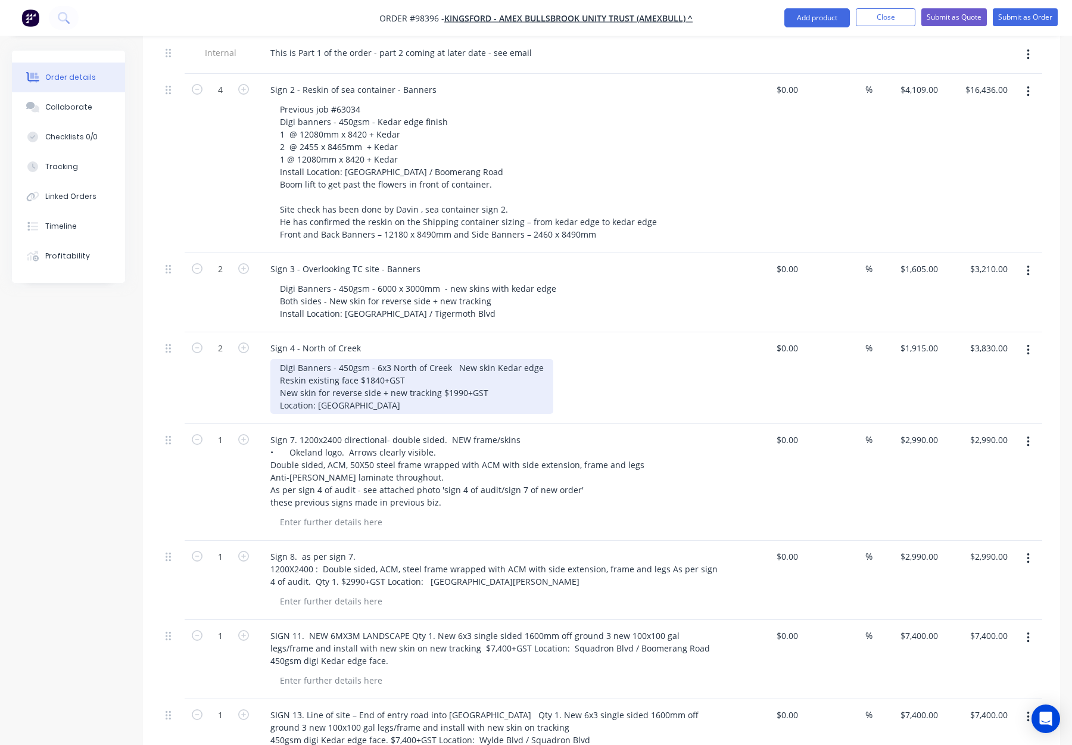
click at [460, 359] on div "Digi Banners - 450gsm - 6x3 North of Creek New skin Kedar edge Reskin existing …" at bounding box center [411, 386] width 283 height 55
drag, startPoint x: 487, startPoint y: 315, endPoint x: 500, endPoint y: 326, distance: 17.3
click at [487, 359] on div "Digi Banners - 450gsm - 6x3 North of Creek new skin Kedar edge Reskin existing …" at bounding box center [411, 386] width 282 height 55
click at [531, 359] on div "Digi Banners - 450gsm - 6x3 North of Creek new skins with Kedar edge Reskin exi…" at bounding box center [423, 386] width 306 height 55
drag, startPoint x: 516, startPoint y: 317, endPoint x: 522, endPoint y: 321, distance: 6.4
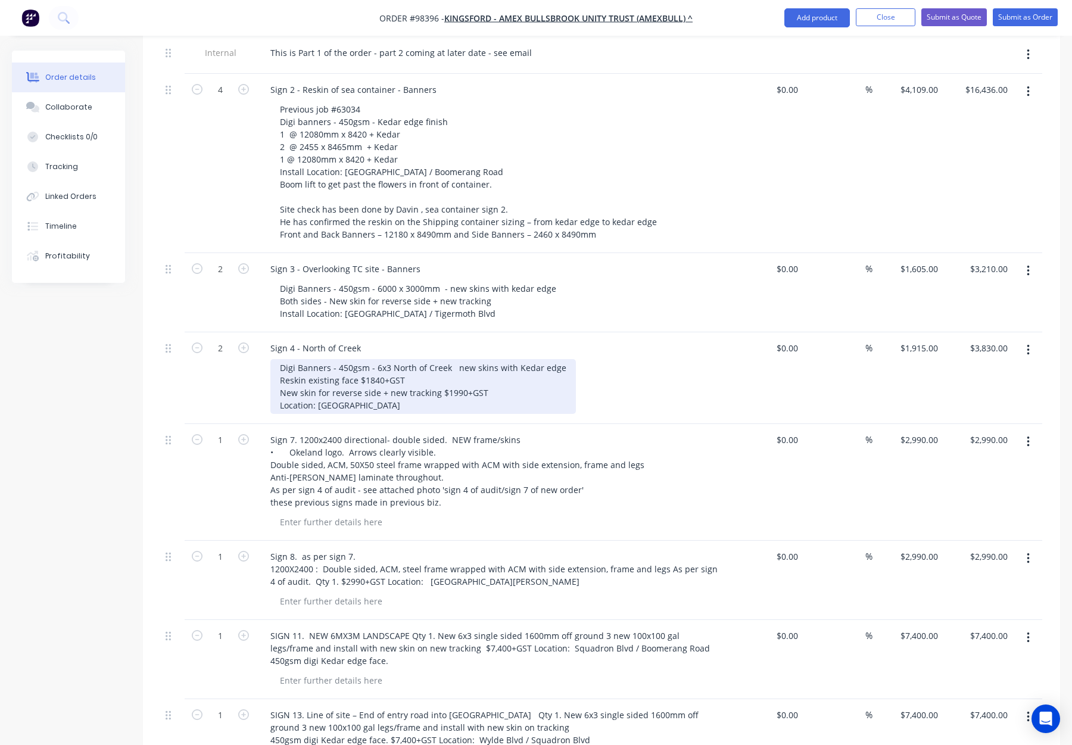
click at [517, 359] on div "Digi Banners - 450gsm - 6x3 North of Creek new skins with Kedar edge Reskin exi…" at bounding box center [423, 386] width 306 height 55
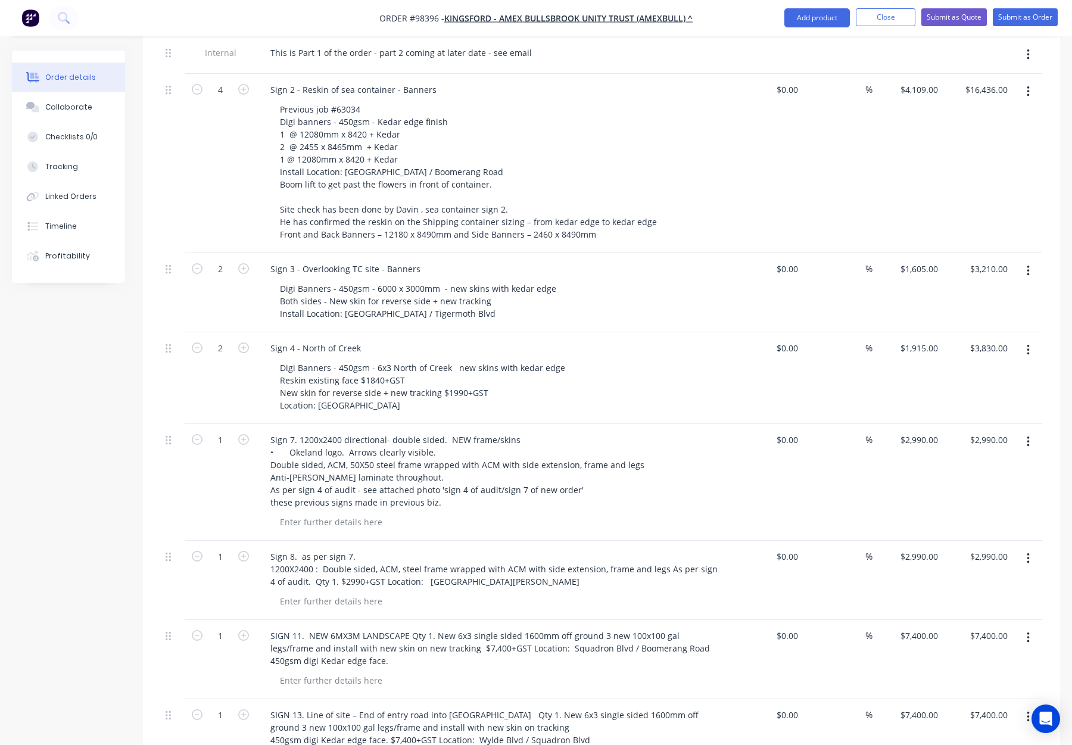
click at [621, 359] on div "Digi Banners - 450gsm - 6x3 North of Creek new skins with kedar edge Reskin exi…" at bounding box center [498, 386] width 457 height 55
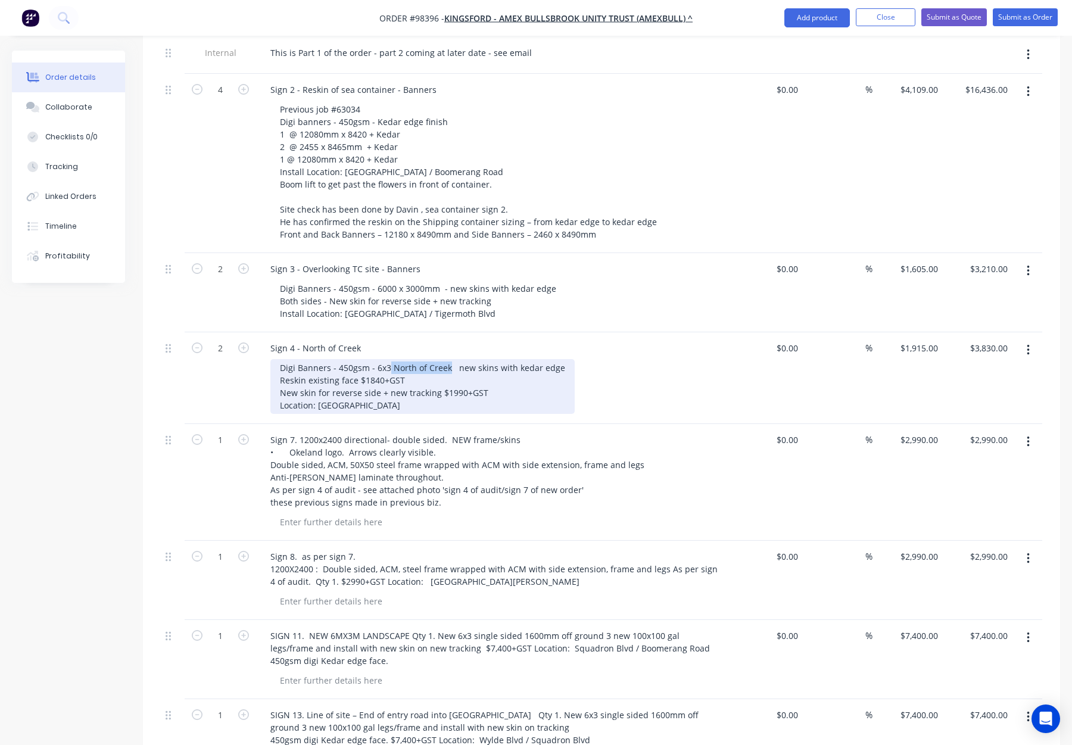
drag, startPoint x: 447, startPoint y: 317, endPoint x: 395, endPoint y: 320, distance: 52.5
click at [387, 359] on div "Digi Banners - 450gsm - 6x3 North of Creek new skins with kedar edge Reskin exi…" at bounding box center [422, 386] width 304 height 55
drag, startPoint x: 398, startPoint y: 317, endPoint x: 407, endPoint y: 324, distance: 11.1
click at [398, 359] on div "Digi Banners - 450gsm - 6x3 - new skins with kedar edge Reskin existing face $1…" at bounding box center [394, 386] width 249 height 55
drag, startPoint x: 378, startPoint y: 319, endPoint x: 384, endPoint y: 325, distance: 8.4
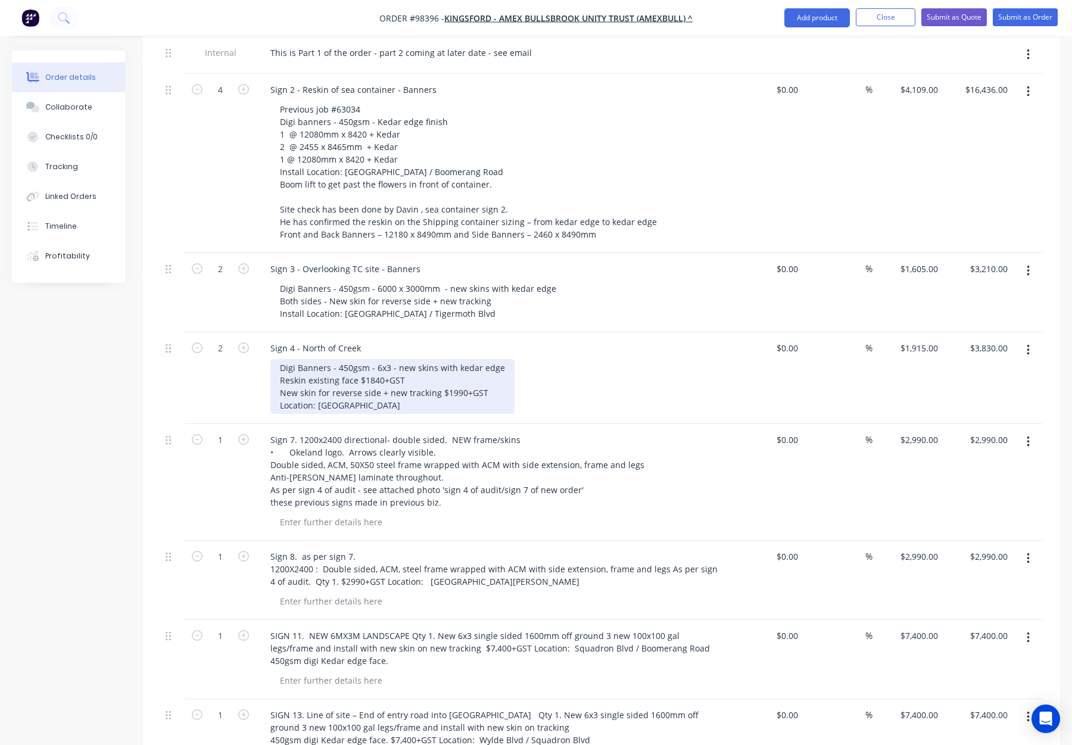
click at [379, 359] on div "Digi Banners - 450gsm - 6x3 - new skins with kedar edge Reskin existing face $1…" at bounding box center [392, 386] width 244 height 55
click at [400, 359] on div "Digi Banners - 450gsm - 6000 x3 - new skins with kedar edge Reskin existing fac…" at bounding box center [400, 386] width 261 height 55
click at [407, 359] on div "Digi Banners - 450gsm - 6000 x 3 - new skins with kedar edge Reskin existing fa…" at bounding box center [401, 386] width 263 height 55
drag, startPoint x: 383, startPoint y: 330, endPoint x: 270, endPoint y: 330, distance: 113.2
click at [269, 332] on div "Sign 4 - North of Creek Digi Banners - 450gsm - 6000 x 3000 - new skins with ke…" at bounding box center [494, 378] width 476 height 92
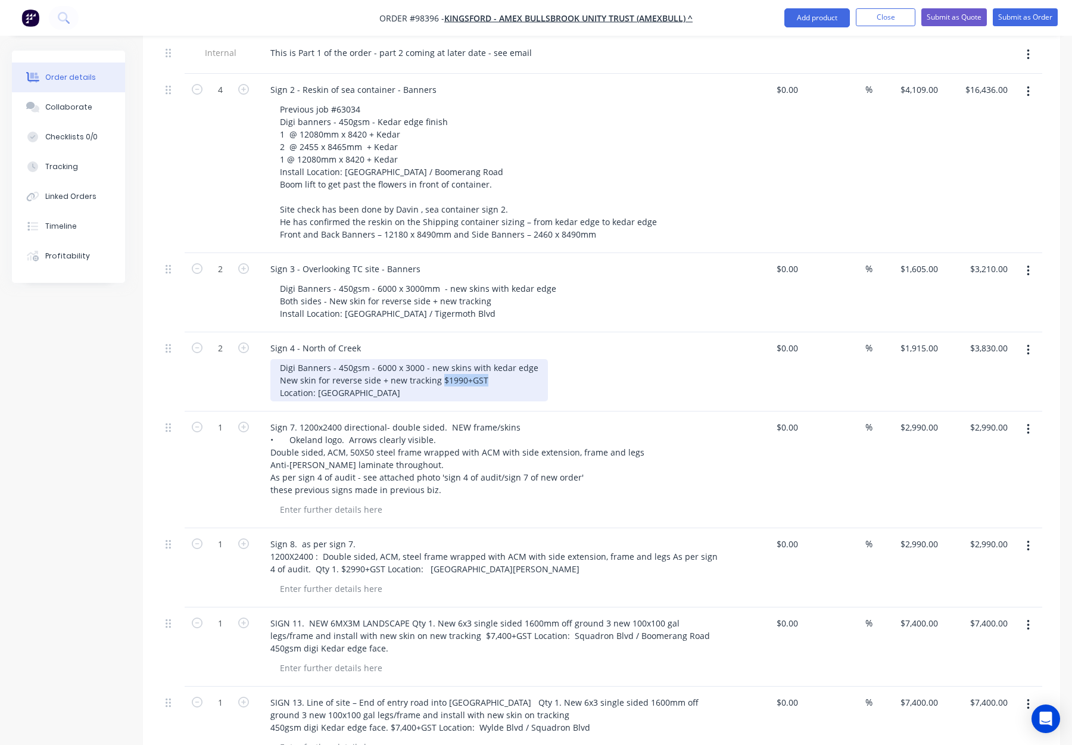
drag, startPoint x: 437, startPoint y: 329, endPoint x: 494, endPoint y: 332, distance: 56.7
click at [494, 359] on div "Digi Banners - 450gsm - 6000 x 3000 - new skins with kedar edge New skin for re…" at bounding box center [409, 380] width 278 height 42
click at [278, 359] on div "Digi Banners - 450gsm - 6000 x 3000 - new skins with kedar edge New skin for re…" at bounding box center [409, 380] width 278 height 42
click at [283, 359] on div "Digi Banners - 450gsm - 6000 x 3000 - new skins with kedar edge New skin for re…" at bounding box center [409, 380] width 278 height 42
click at [278, 359] on div "Digi Banners - 450gsm - 6000 x 3000 - new skins with kedar edge New skin for re…" at bounding box center [409, 380] width 278 height 42
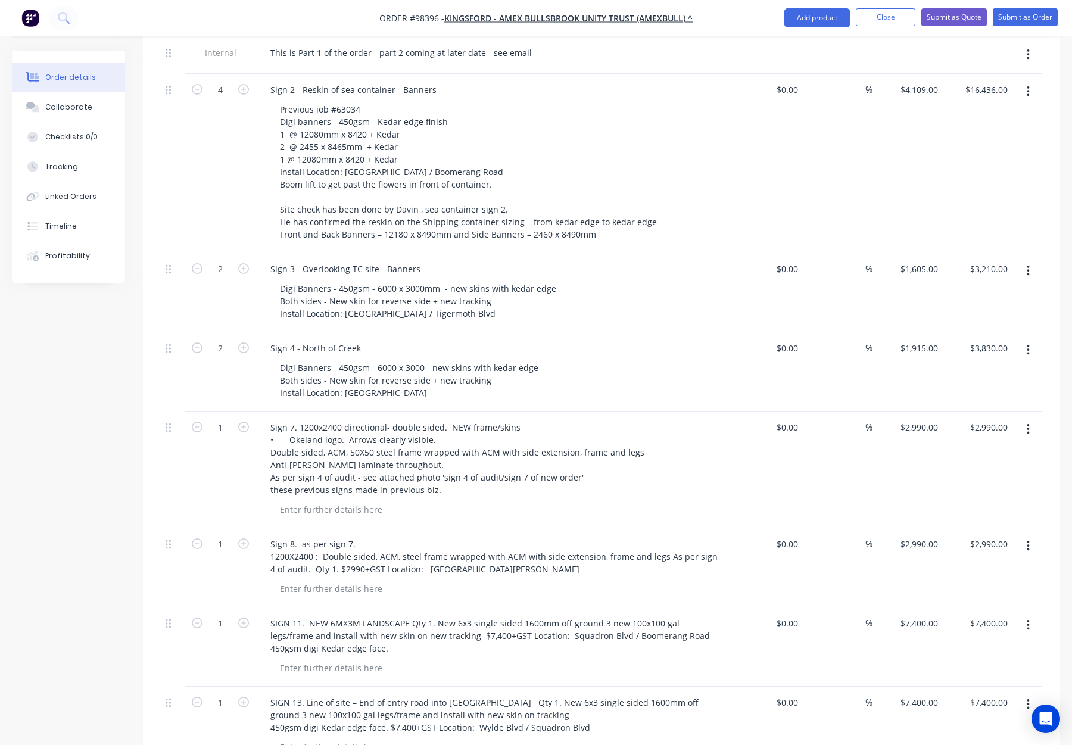
click at [607, 359] on div "Digi Banners - 450gsm - 6000 x 3000 - new skins with kedar edge Both sides - Ne…" at bounding box center [498, 380] width 457 height 42
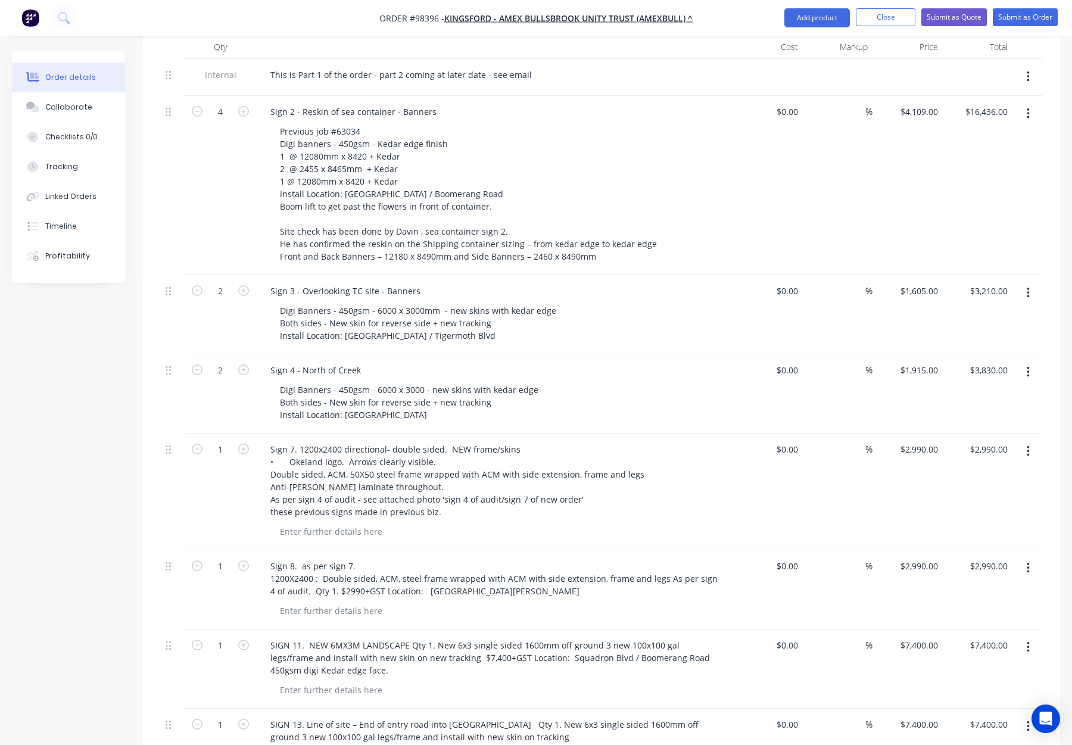
scroll to position [404, 0]
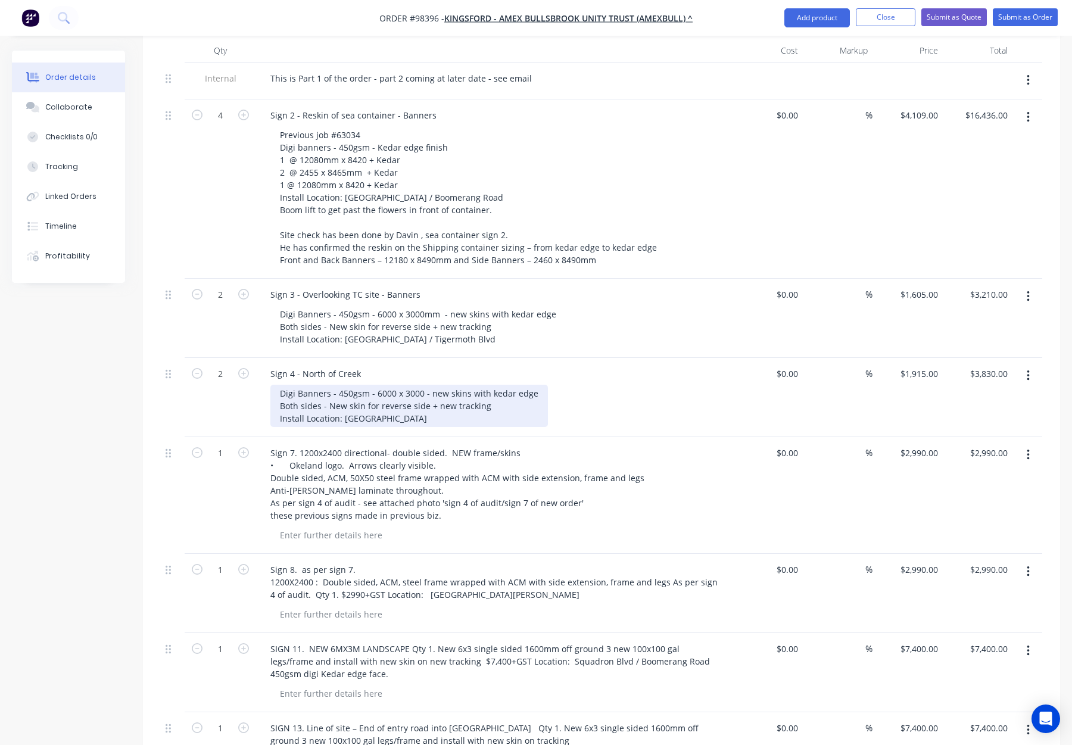
click at [362, 385] on div "Digi Banners - 450gsm - 6000 x 3000 - new skins with kedar edge Both sides - Ne…" at bounding box center [409, 406] width 278 height 42
click at [319, 385] on div "Digi Banners - 450gsm - 6000 x 3000 - new skins with kedar edge Both sides - Ne…" at bounding box center [409, 406] width 278 height 42
drag, startPoint x: 341, startPoint y: 356, endPoint x: 348, endPoint y: 360, distance: 7.8
click at [341, 385] on div "Digi Banners - 450gsm - 6000 x 3000 - new skins with kedar edge Reskin front - …" at bounding box center [409, 406] width 278 height 42
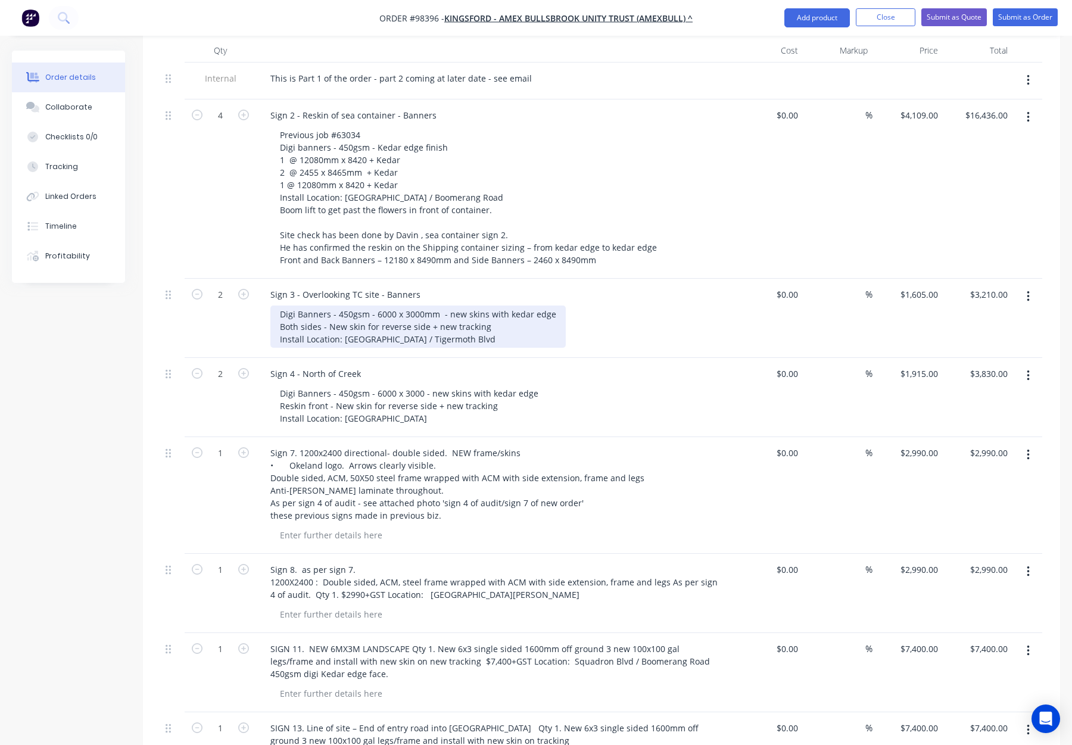
click at [279, 306] on div "Digi Banners - 450gsm - 6000 x 3000mm - new skins with kedar edge Both sides - …" at bounding box center [417, 327] width 295 height 42
drag, startPoint x: 373, startPoint y: 276, endPoint x: 361, endPoint y: 283, distance: 13.6
click at [336, 306] on div "Digi Banners - 450gsm - 6000 x 3000mm - new skins with kedar edge Reskin front …" at bounding box center [417, 327] width 295 height 42
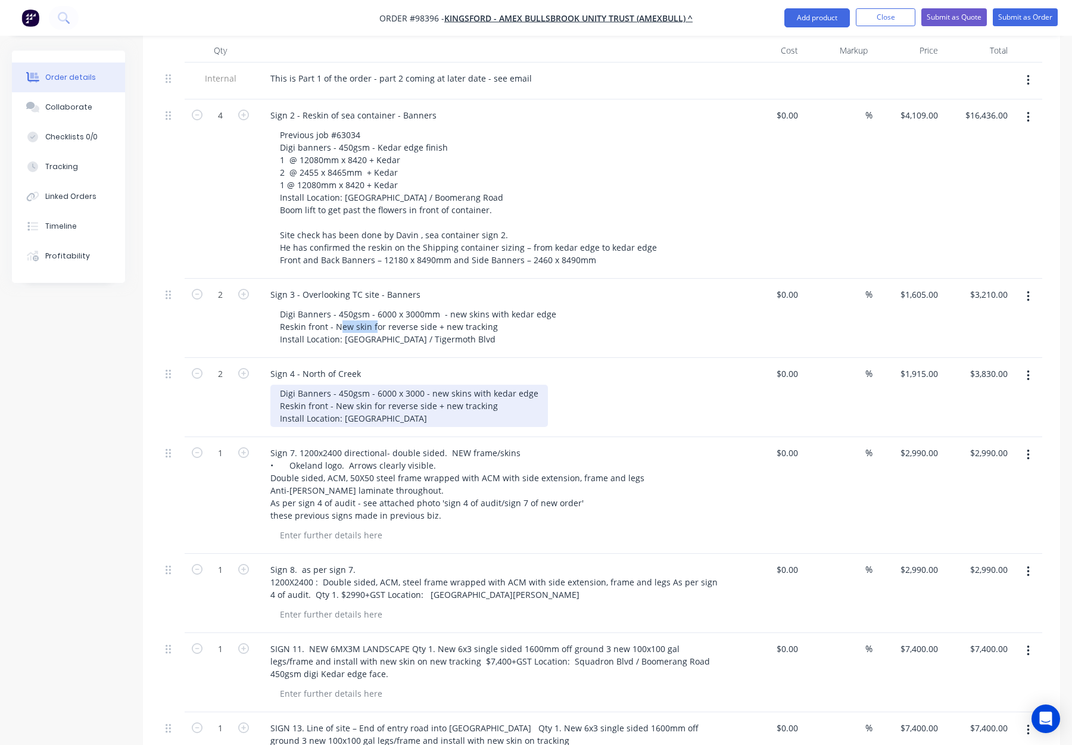
click at [367, 385] on div "Digi Banners - 450gsm - 6000 x 3000 - new skins with kedar edge Reskin front - …" at bounding box center [409, 406] width 278 height 42
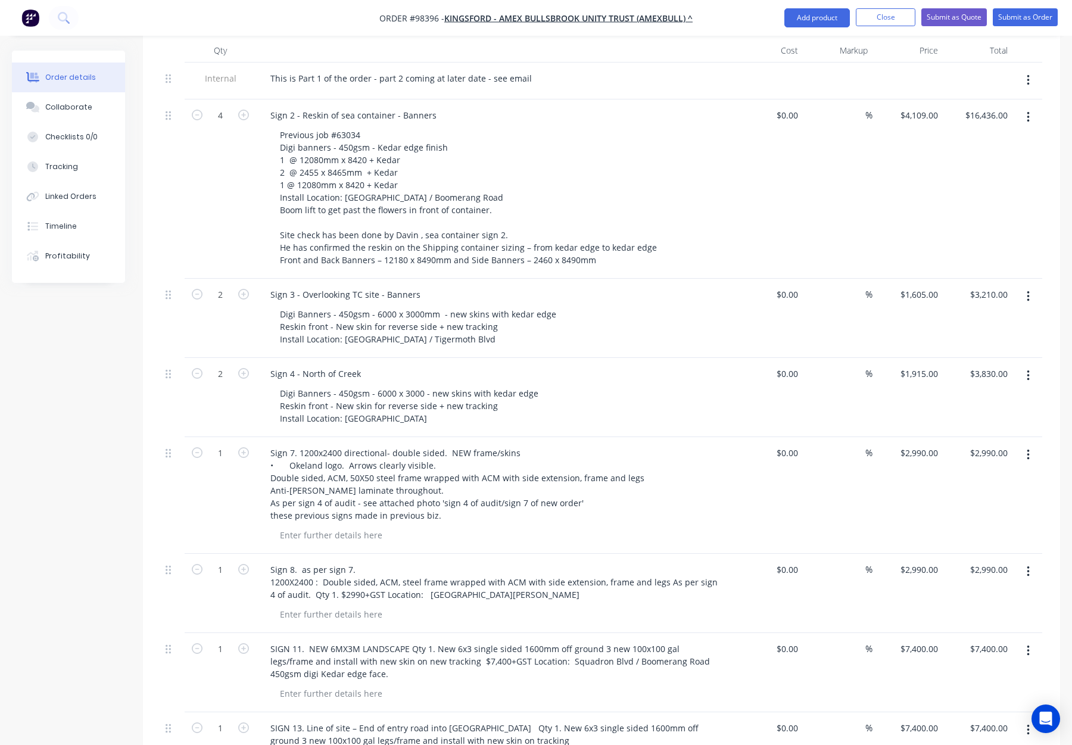
click at [593, 385] on div "Digi Banners - 450gsm - 6000 x 3000 - new skins with kedar edge Reskin front - …" at bounding box center [498, 406] width 457 height 42
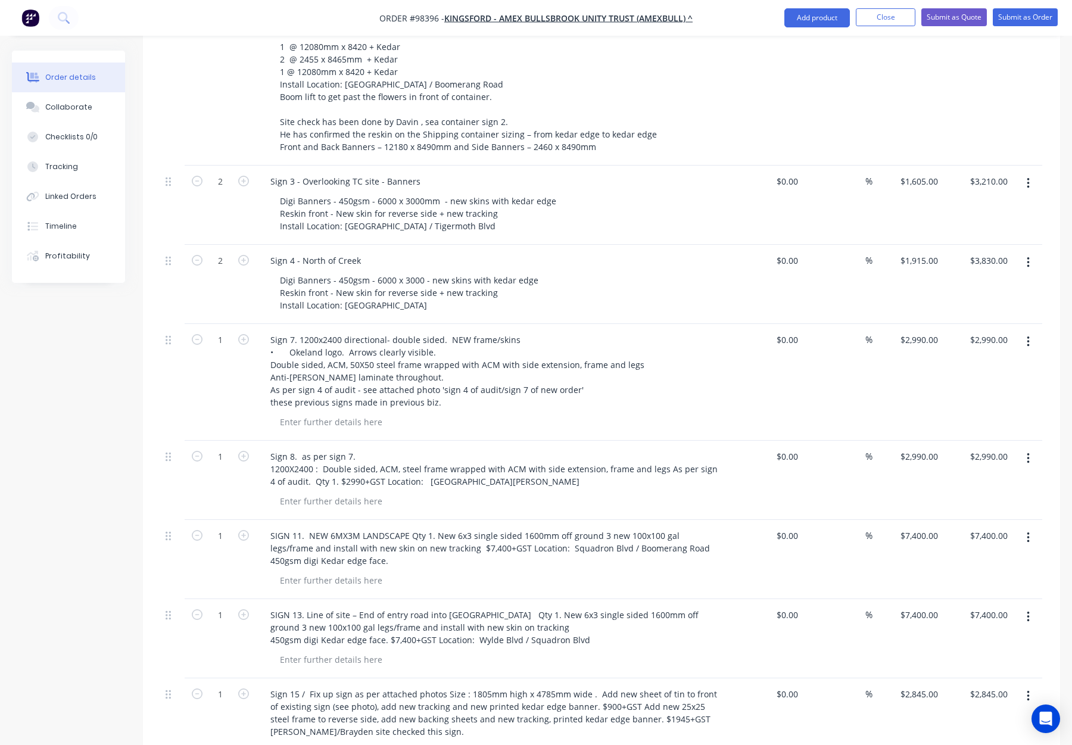
scroll to position [522, 0]
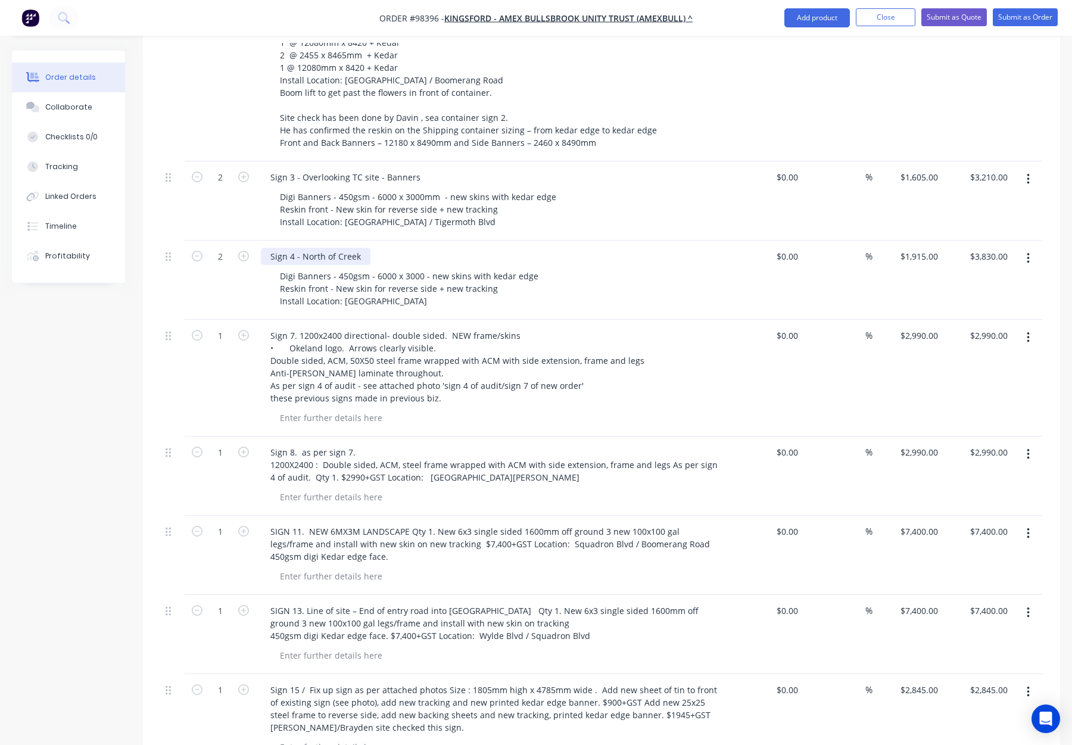
click at [356, 248] on div "Sign 4 - North of Creek" at bounding box center [316, 256] width 110 height 17
click at [361, 248] on div "Sign 4 - North of Creek" at bounding box center [316, 256] width 110 height 17
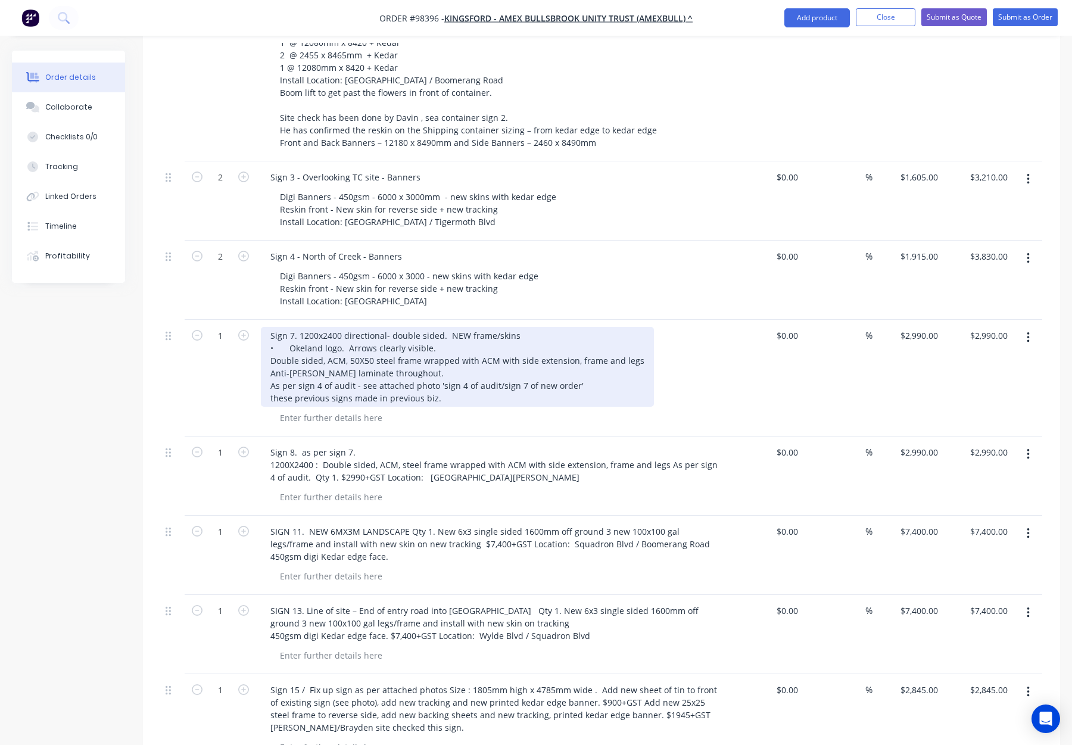
click at [632, 327] on div "Sign 7. 1200x2400 directional- double sided. NEW frame/skins • Okeland logo. Ar…" at bounding box center [457, 367] width 393 height 80
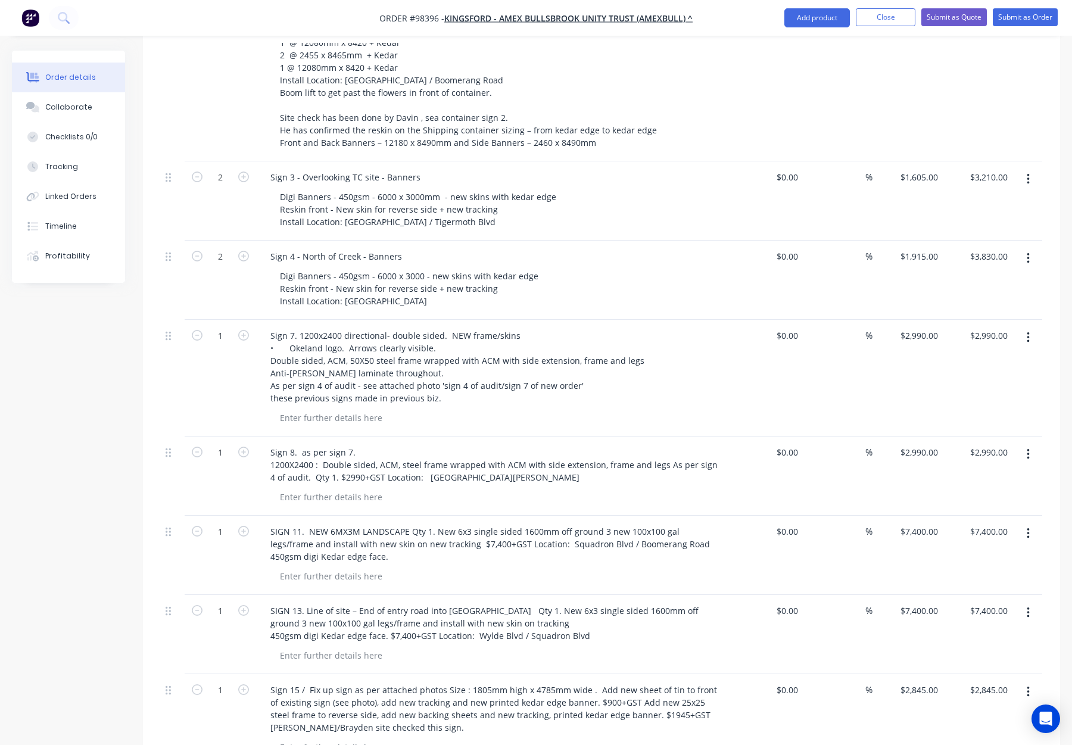
click at [682, 327] on div "Sign 7. 1200x2400 directional- double sided. NEW frame/skins • Okeland logo. Ar…" at bounding box center [494, 367] width 467 height 80
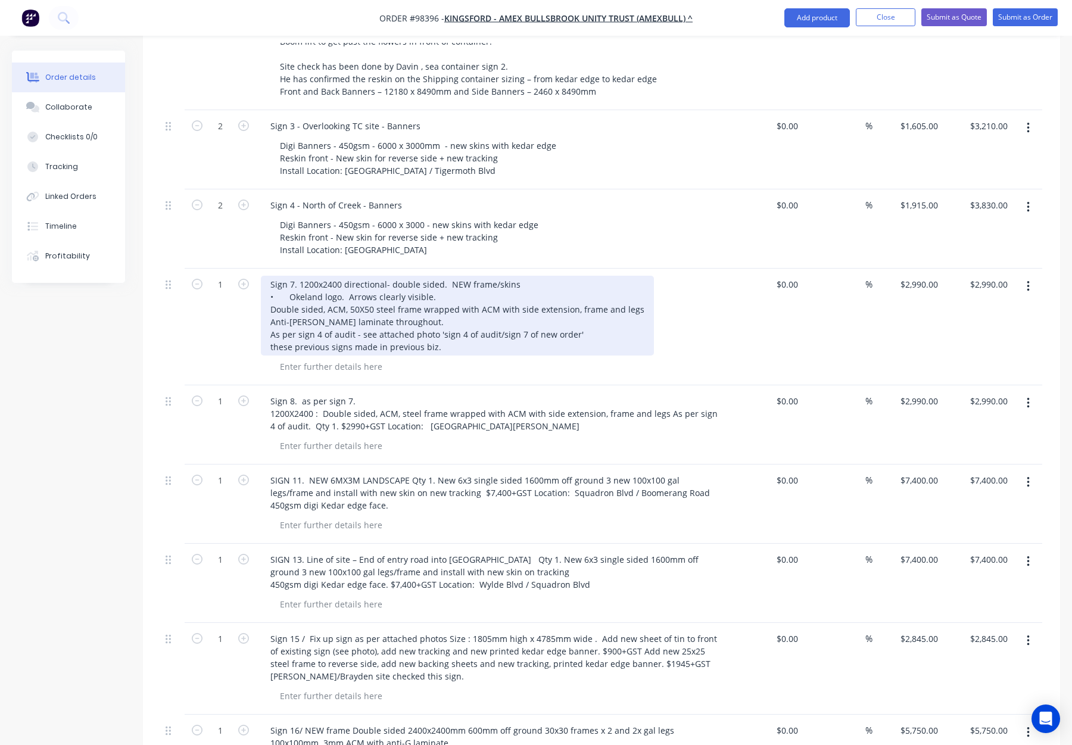
scroll to position [574, 0]
click at [301, 275] on div "Sign 7. 1200x2400 directional- double sided. NEW frame/skins • Okeland logo. Ar…" at bounding box center [457, 315] width 393 height 80
click at [291, 275] on div "Sign 7. 1200x2400 directional- double sided. NEW frame/skins • Okeland logo. Ar…" at bounding box center [457, 315] width 393 height 80
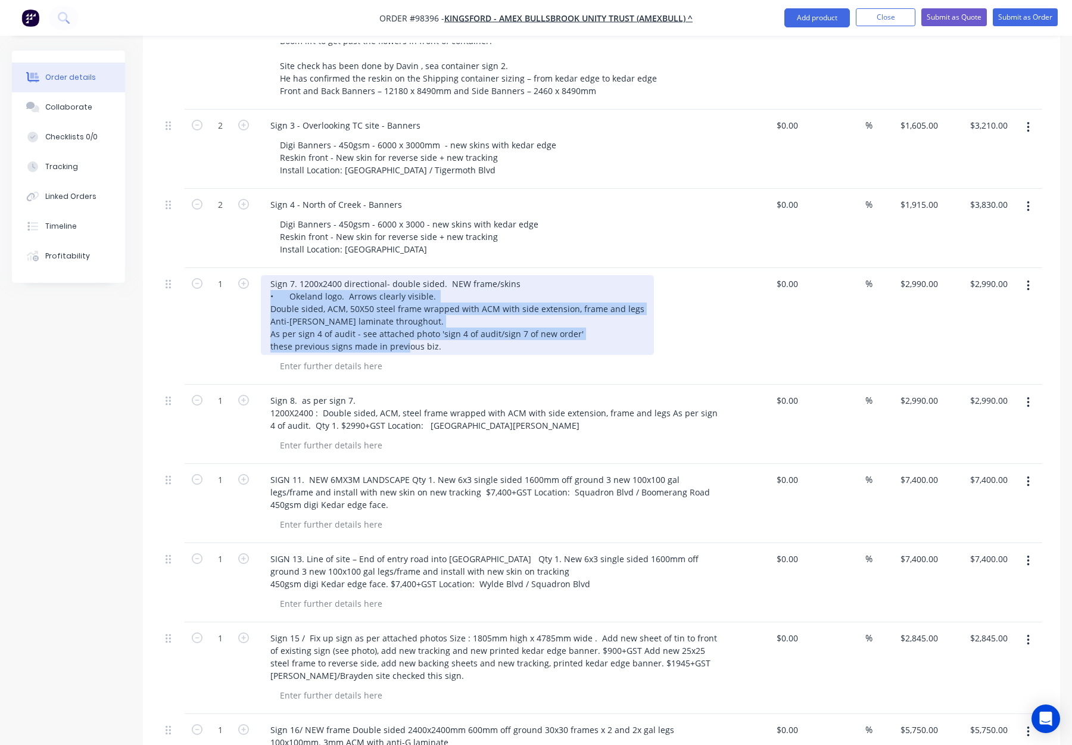
drag, startPoint x: 269, startPoint y: 245, endPoint x: 449, endPoint y: 298, distance: 187.5
click at [449, 298] on div "Sign 7. 1200x2400 directional- double sided. NEW frame/skins • Okeland logo. Ar…" at bounding box center [457, 315] width 393 height 80
copy div "• Okeland logo. Arrows clearly visible. Double sided, ACM, 50X50 steel frame wr…"
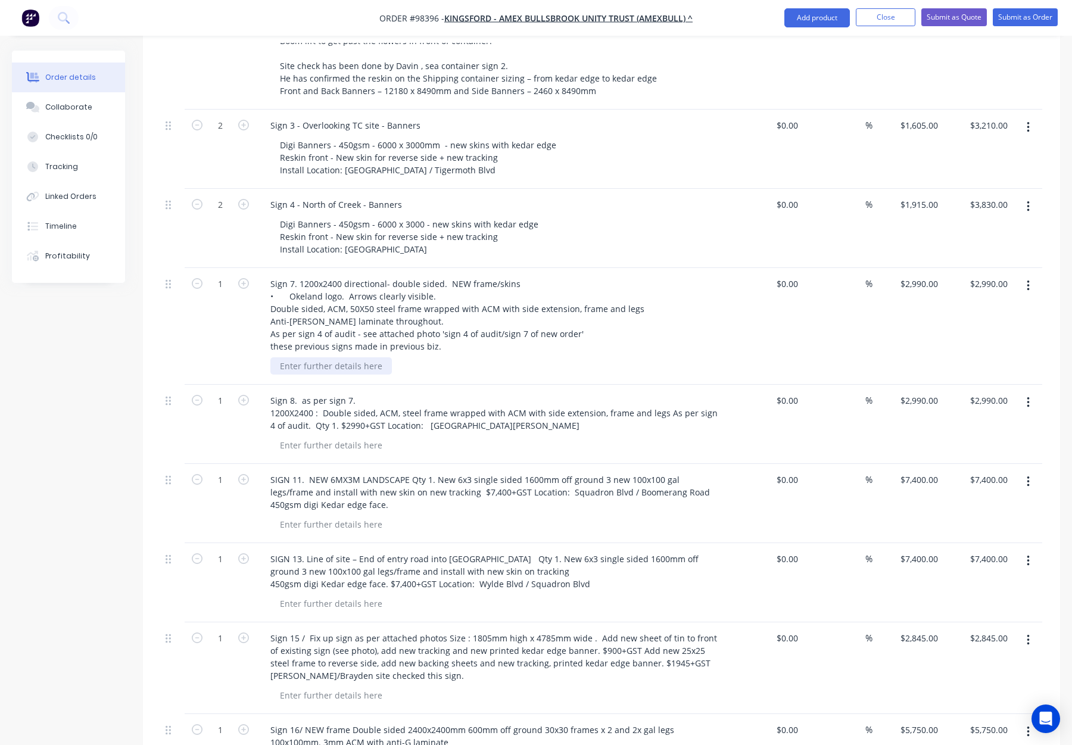
click at [341, 357] on div at bounding box center [330, 365] width 121 height 17
click at [349, 357] on div at bounding box center [330, 365] width 121 height 17
paste div
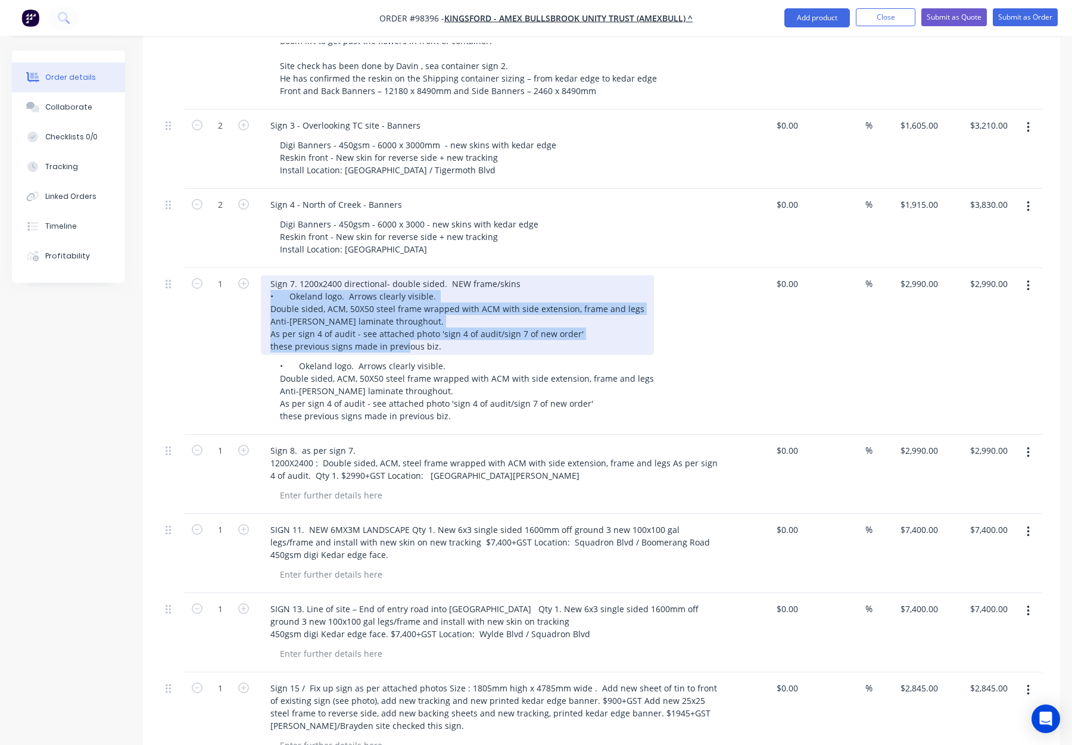
drag, startPoint x: 439, startPoint y: 296, endPoint x: 263, endPoint y: 246, distance: 182.7
click at [263, 275] on div "Sign 7. 1200x2400 directional- double sided. NEW frame/skins • Okeland logo. Ar…" at bounding box center [457, 315] width 393 height 80
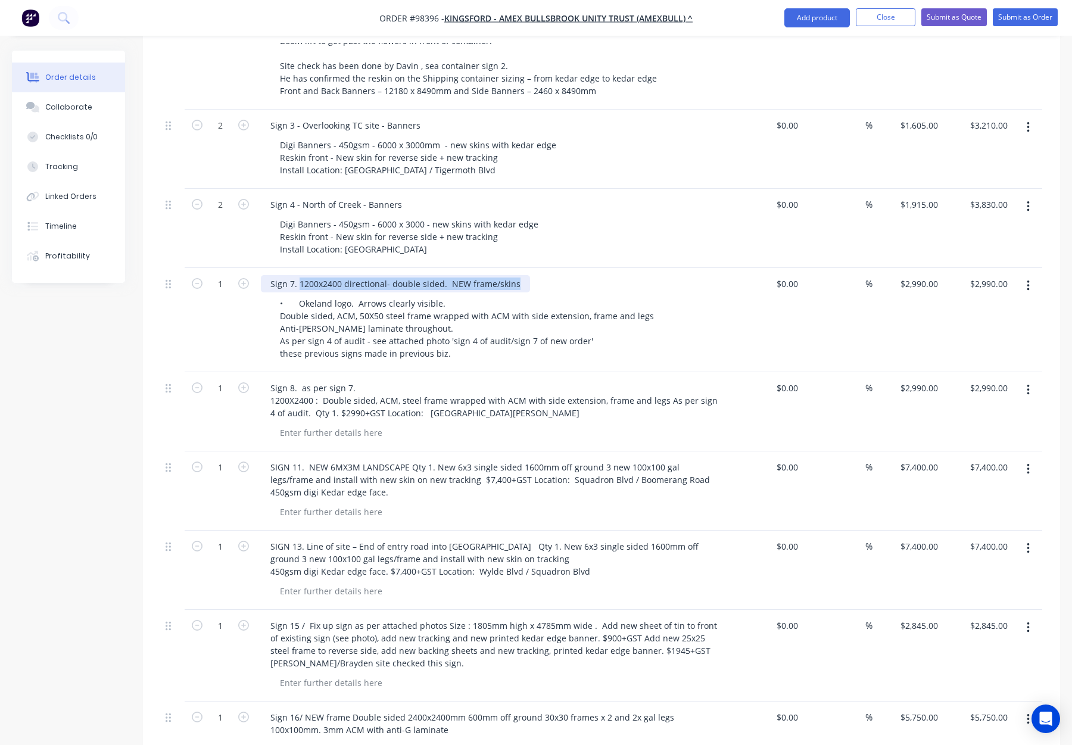
drag, startPoint x: 300, startPoint y: 233, endPoint x: 519, endPoint y: 235, distance: 219.2
click at [519, 275] on div "Sign 7. 1200x2400 directional- double sided. NEW frame/skins" at bounding box center [395, 283] width 269 height 17
copy div "1200x2400 directional- double sided. NEW frame/skins"
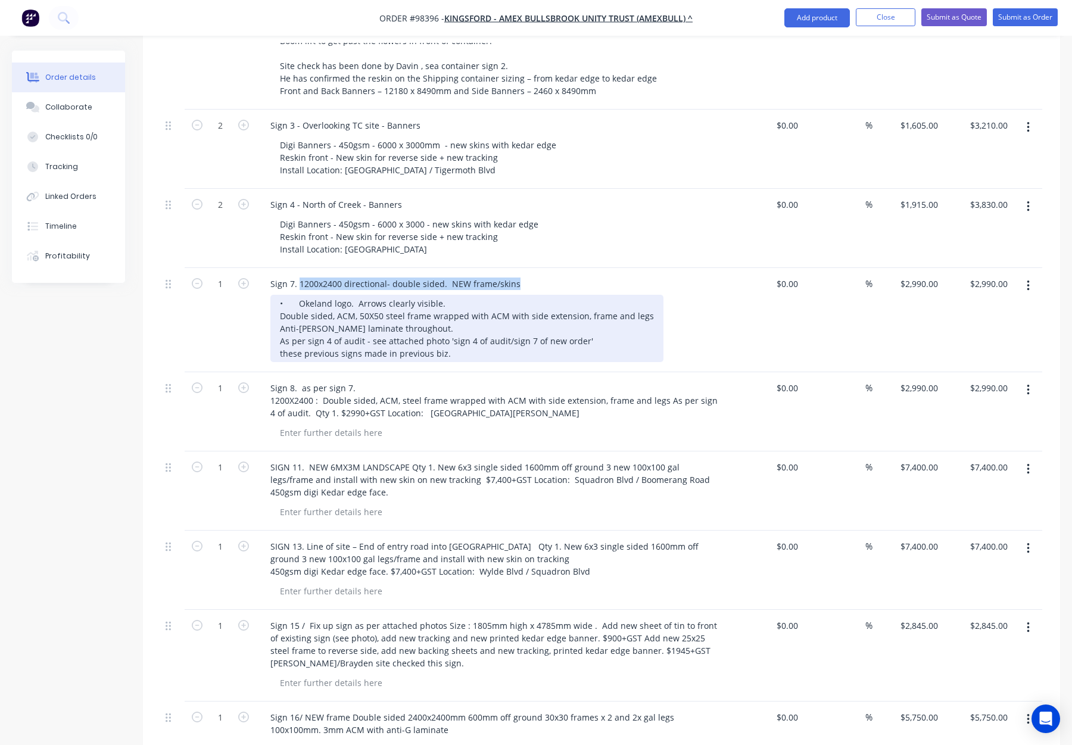
click at [275, 295] on div "• Okeland logo. Arrows clearly visible. Double sided, ACM, 50X50 steel frame wr…" at bounding box center [466, 328] width 393 height 67
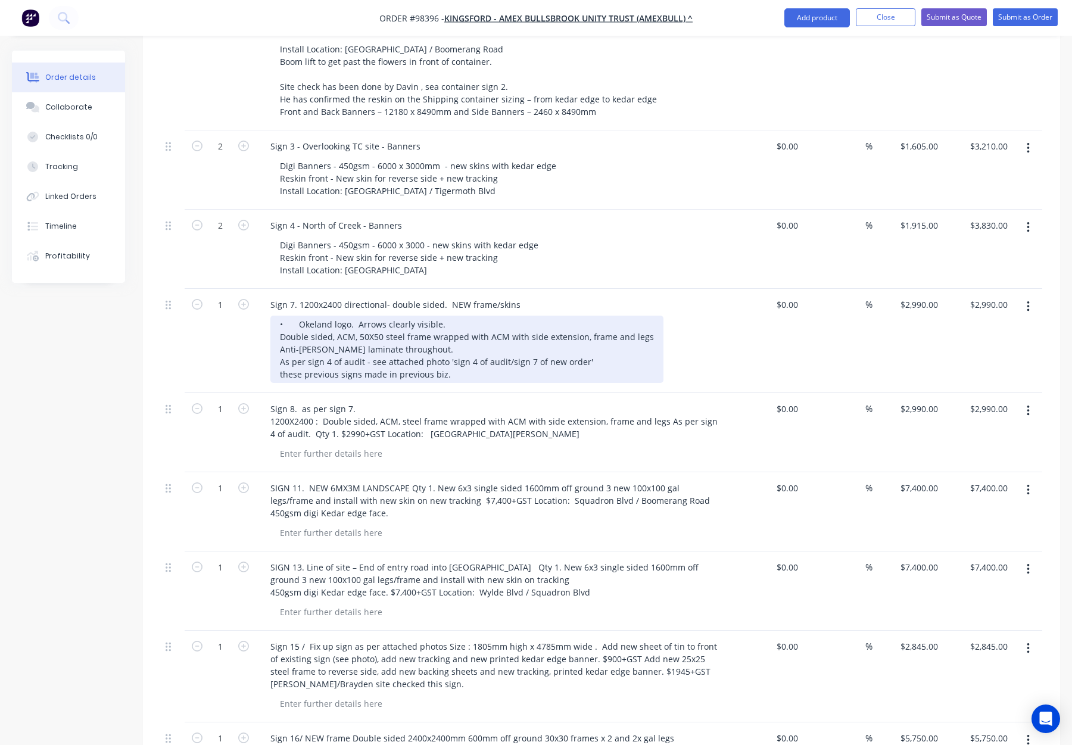
scroll to position [550, 0]
click at [278, 319] on div "• Okeland logo. Arrows clearly visible. Double sided, ACM, 50X50 steel frame wr…" at bounding box center [466, 352] width 393 height 67
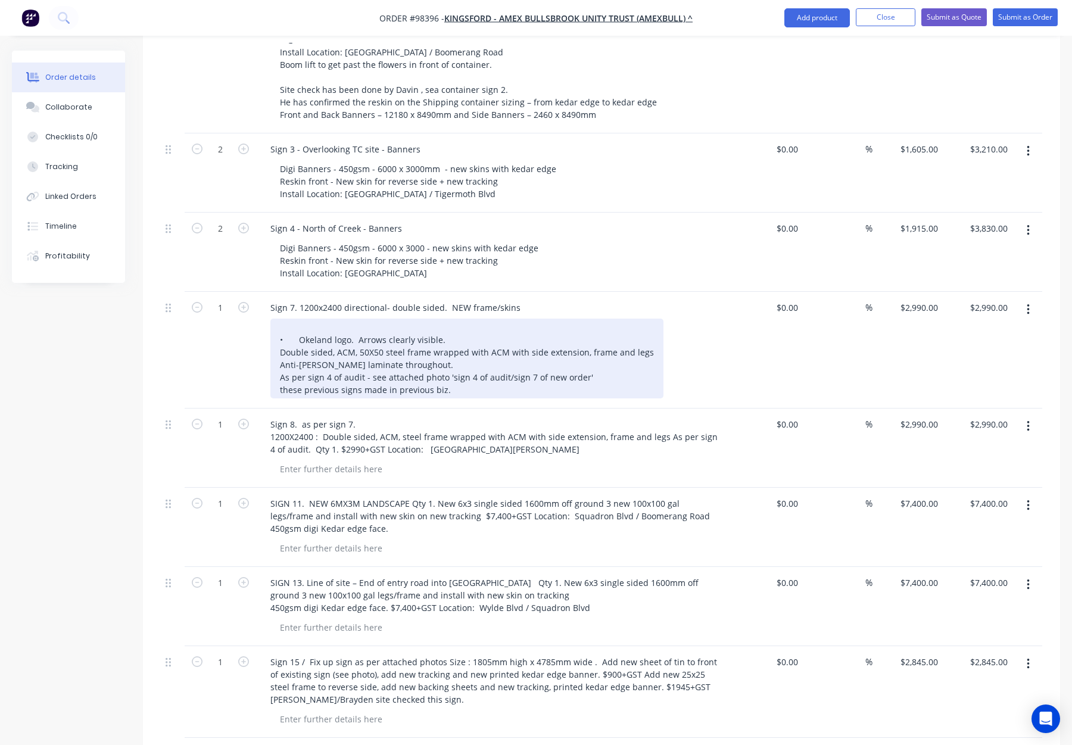
click at [286, 319] on div "• Okeland logo. Arrows clearly visible. Double sided, ACM, 50X50 steel frame wr…" at bounding box center [466, 359] width 393 height 80
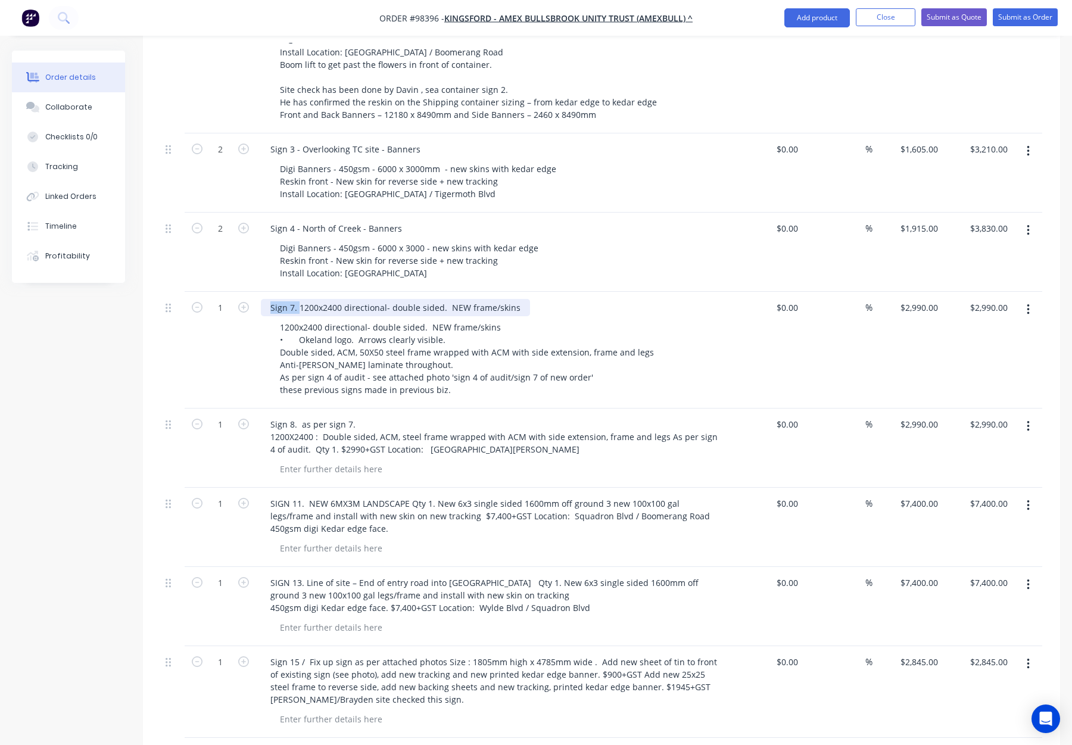
drag, startPoint x: 298, startPoint y: 256, endPoint x: 535, endPoint y: 251, distance: 237.7
click at [537, 299] on div "Sign 7. 1200x2400 directional- double sided. NEW frame/skins" at bounding box center [494, 307] width 467 height 17
click at [535, 299] on div "Sign 7. 1200x2400 directional- double sided. NEW frame/skins" at bounding box center [494, 307] width 467 height 17
drag, startPoint x: 517, startPoint y: 256, endPoint x: 297, endPoint y: 261, distance: 219.8
click at [297, 299] on div "Sign 7. 1200x2400 directional- double sided. NEW frame/skins" at bounding box center [395, 307] width 269 height 17
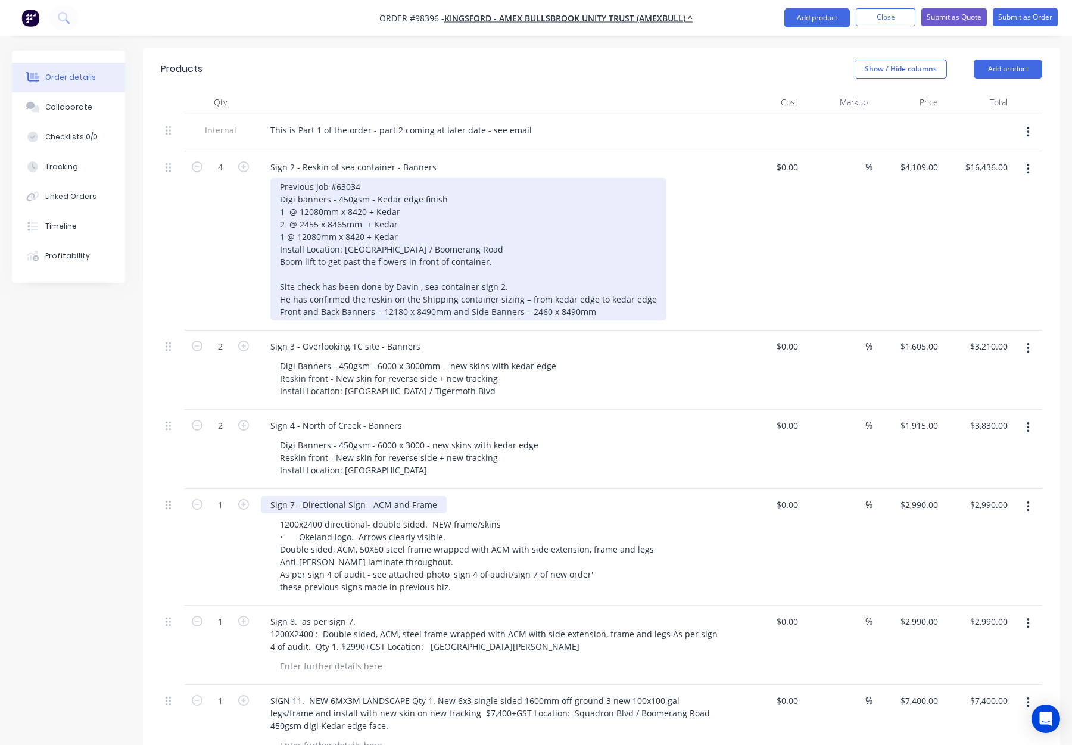
scroll to position [348, 0]
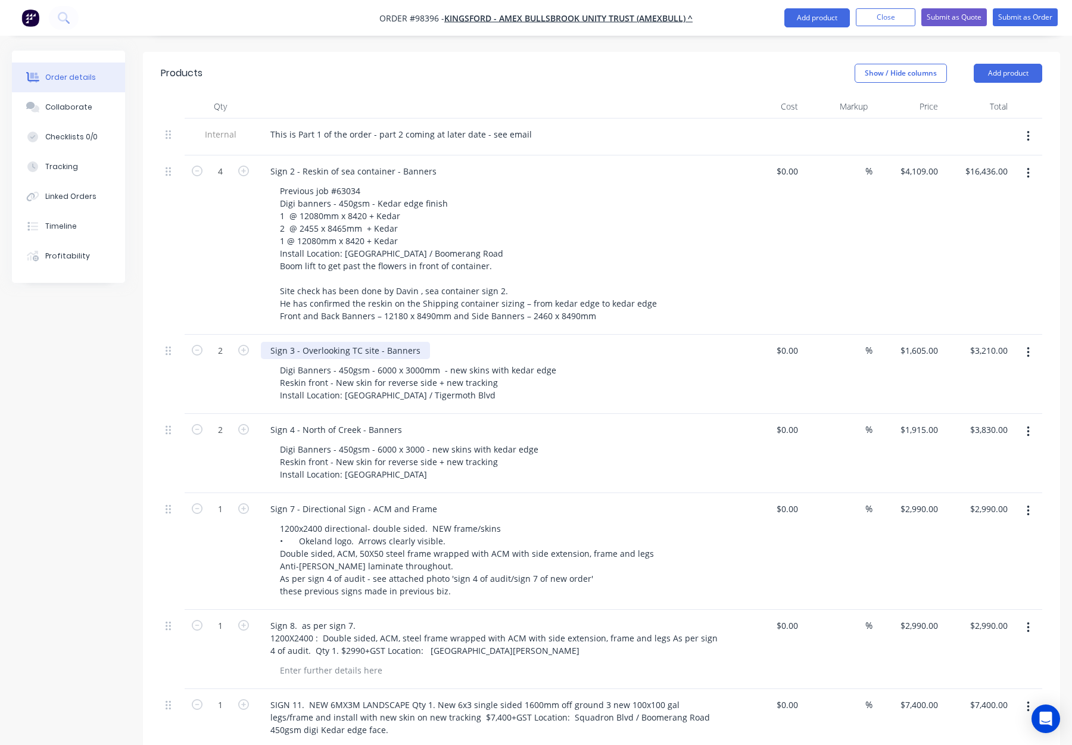
click at [417, 342] on div "Sign 3 - Overlooking TC site - Banners" at bounding box center [345, 350] width 169 height 17
click at [424, 342] on div "Sign 3 - Overlooking TC site - Banners" at bounding box center [345, 350] width 169 height 17
click at [402, 421] on div "Sign 4 - North of Creek - Banners" at bounding box center [336, 429] width 151 height 17
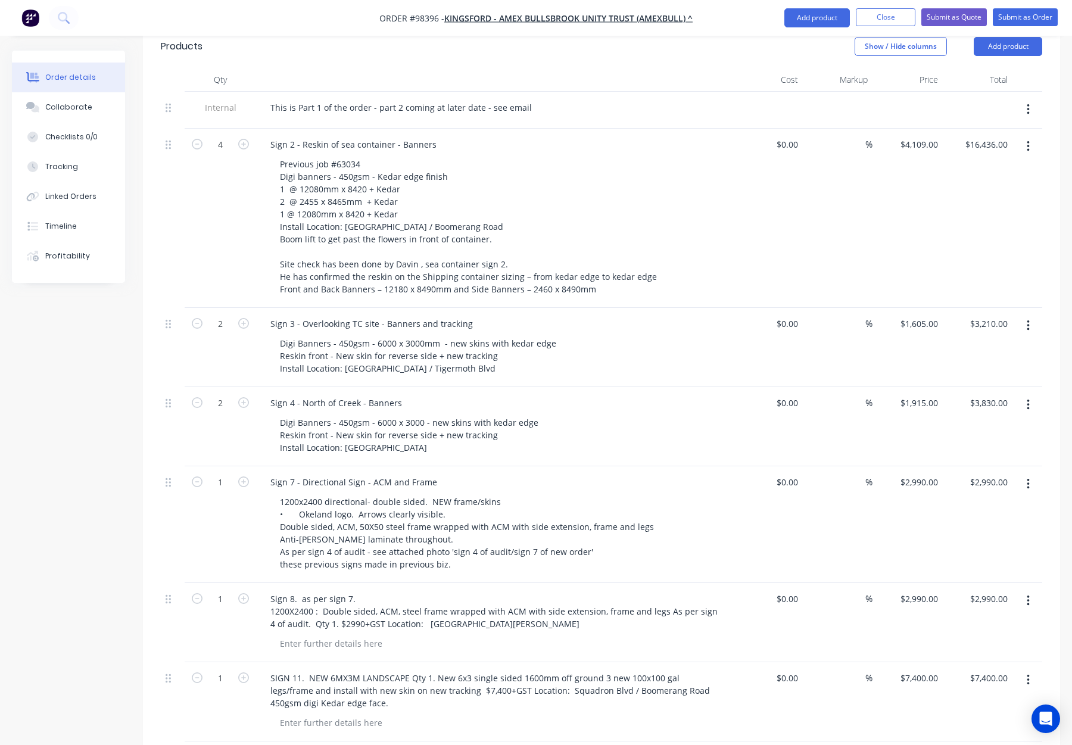
scroll to position [366, 0]
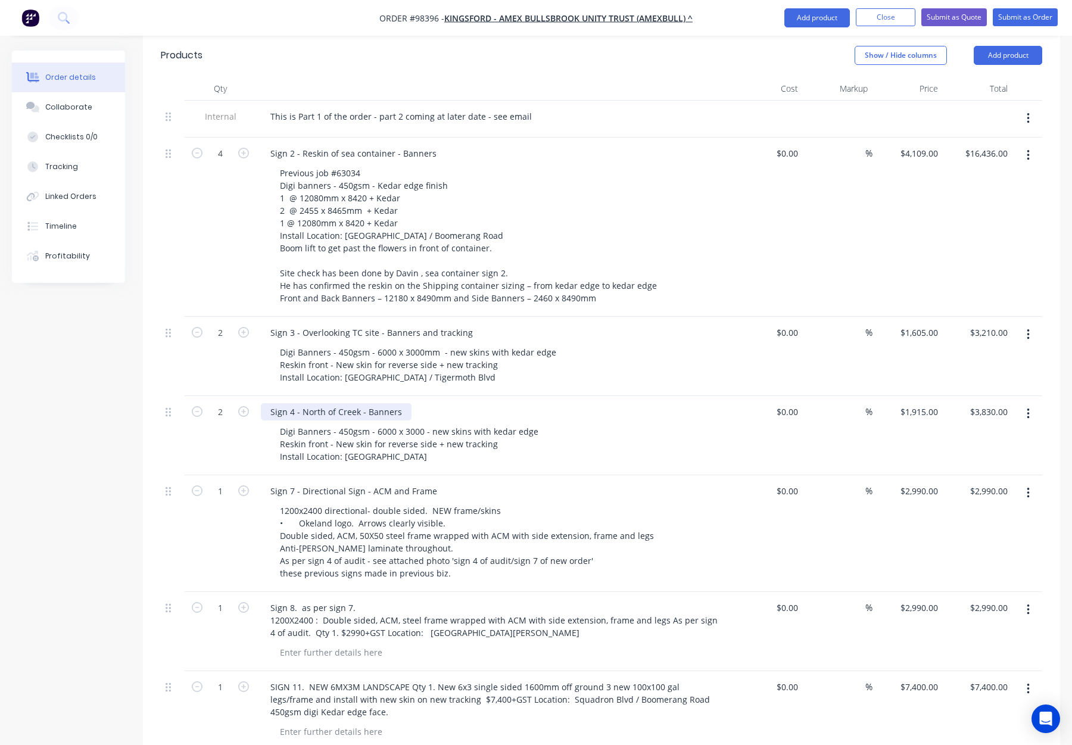
drag, startPoint x: 400, startPoint y: 363, endPoint x: 412, endPoint y: 365, distance: 12.1
click at [401, 403] on div "Sign 4 - North of Creek - Banners" at bounding box center [336, 411] width 151 height 17
click at [436, 324] on div "Sign 3 - Overlooking TC site - Banners and tracking" at bounding box center [372, 332] width 222 height 17
click at [438, 324] on div "Sign 3 - Overlooking TC site - Banners and tracking" at bounding box center [372, 332] width 222 height 17
click at [437, 324] on div "Sign 3 - Overlooking TC site - Banners and tracking" at bounding box center [372, 332] width 222 height 17
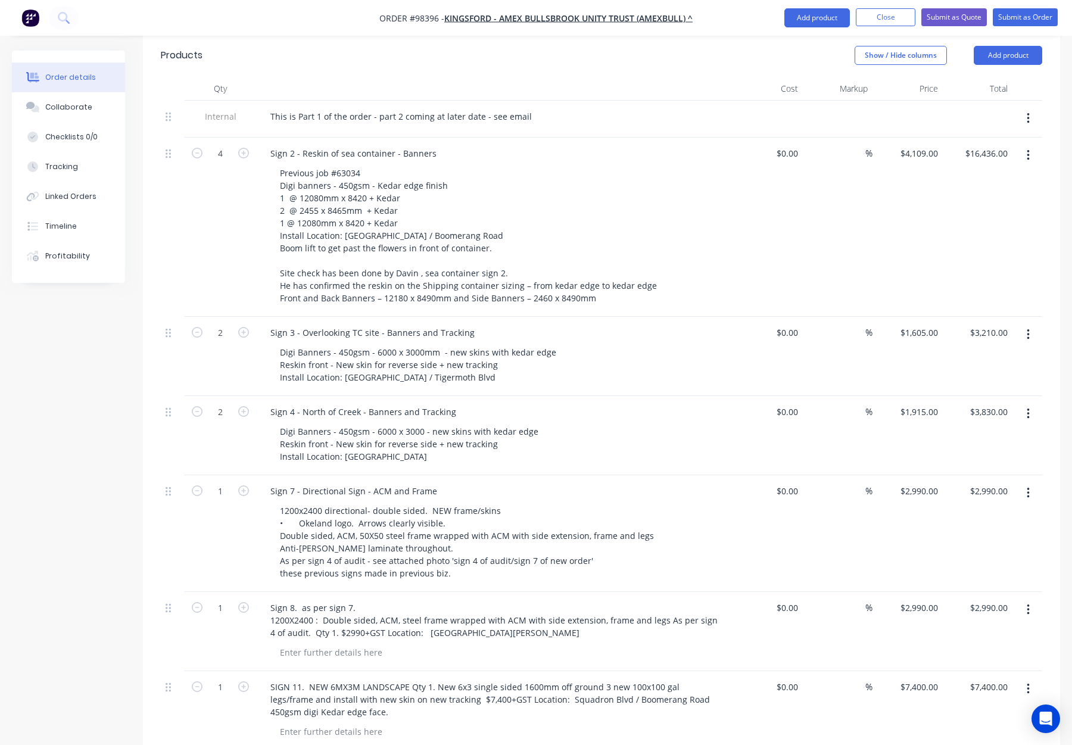
click at [609, 423] on div "Digi Banners - 450gsm - 6000 x 3000 - new skins with kedar edge Reskin front - …" at bounding box center [498, 444] width 457 height 42
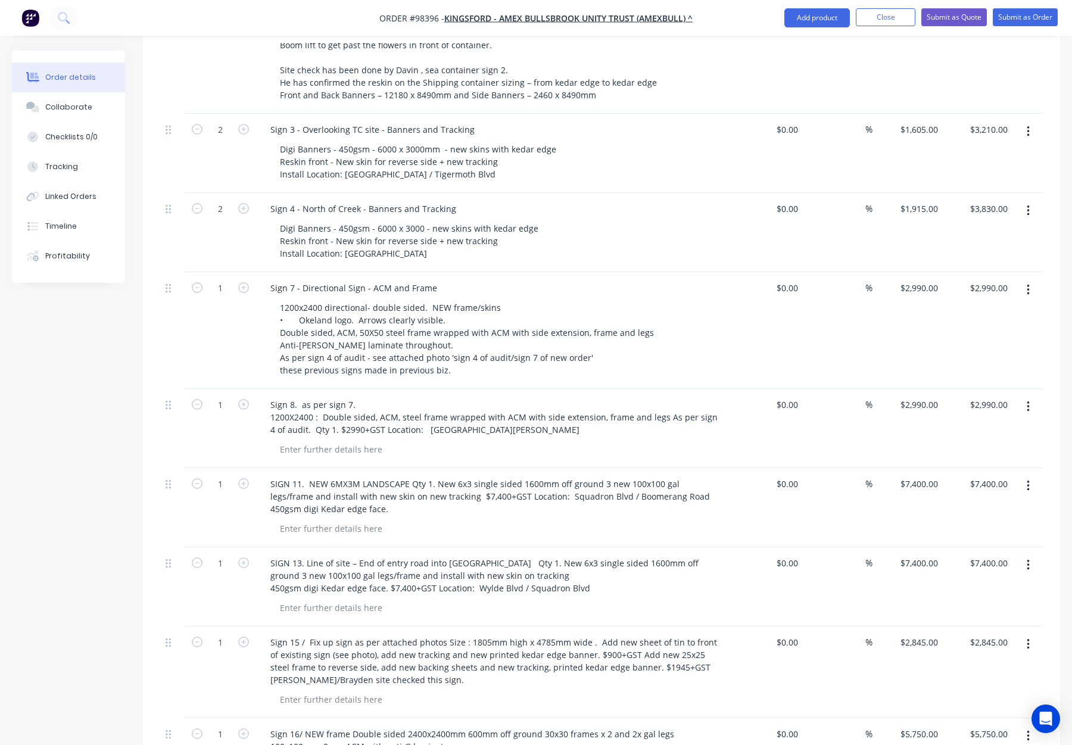
scroll to position [570, 0]
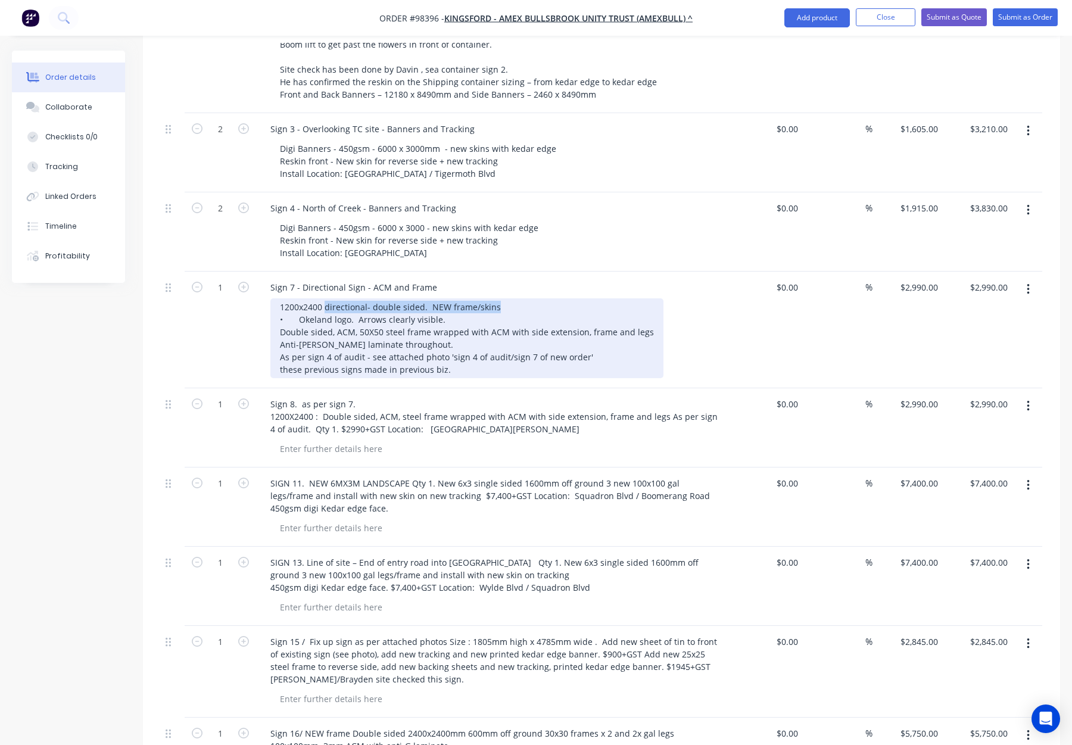
drag, startPoint x: 326, startPoint y: 257, endPoint x: 504, endPoint y: 260, distance: 178.1
click at [504, 298] on div "1200x2400 directional- double sided. NEW frame/skins • Okeland logo. Arrows cle…" at bounding box center [466, 338] width 393 height 80
click at [297, 298] on div "1200x2400 - D/S • Okeland logo. Arrows clearly visible. Double sided, ACM, 50X5…" at bounding box center [466, 338] width 393 height 80
click at [304, 298] on div "1200 x2400 - D/S • Okeland logo. Arrows clearly visible. Double sided, ACM, 50X…" at bounding box center [466, 338] width 393 height 80
click at [360, 298] on div "1200 x 2400 - D/S • Okeland logo. Arrows clearly visible. Double sided, ACM, 50…" at bounding box center [466, 338] width 393 height 80
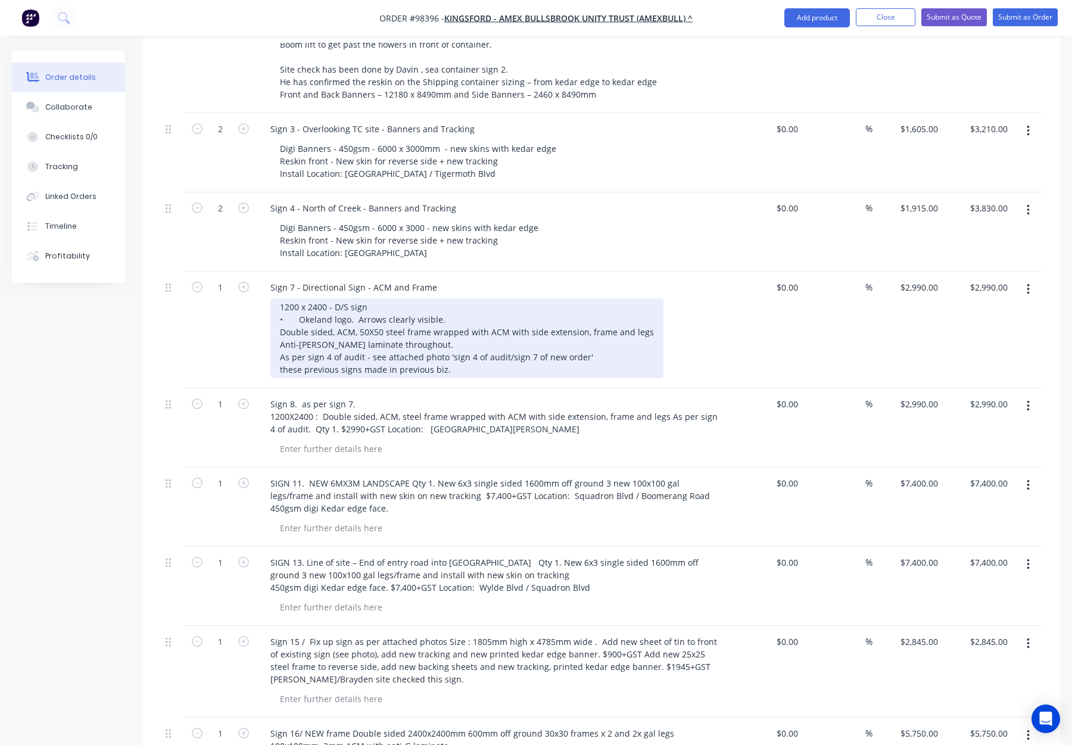
click at [297, 298] on div "1200 x 2400 - D/S sign • Okeland logo. Arrows clearly visible. Double sided, AC…" at bounding box center [466, 338] width 393 height 80
drag, startPoint x: 356, startPoint y: 281, endPoint x: 279, endPoint y: 282, distance: 77.4
click at [269, 281] on div "Sign 7 - Directional Sign - ACM and Frame 1200 x 2400 - D/S sign • Okeland logo…" at bounding box center [494, 330] width 476 height 117
drag, startPoint x: 372, startPoint y: 259, endPoint x: 408, endPoint y: 263, distance: 36.5
click at [372, 298] on div "1200 x 2400 - D/S sign • Okeland logo. Arrows clearly visible. 50X50 steel fram…" at bounding box center [436, 338] width 332 height 80
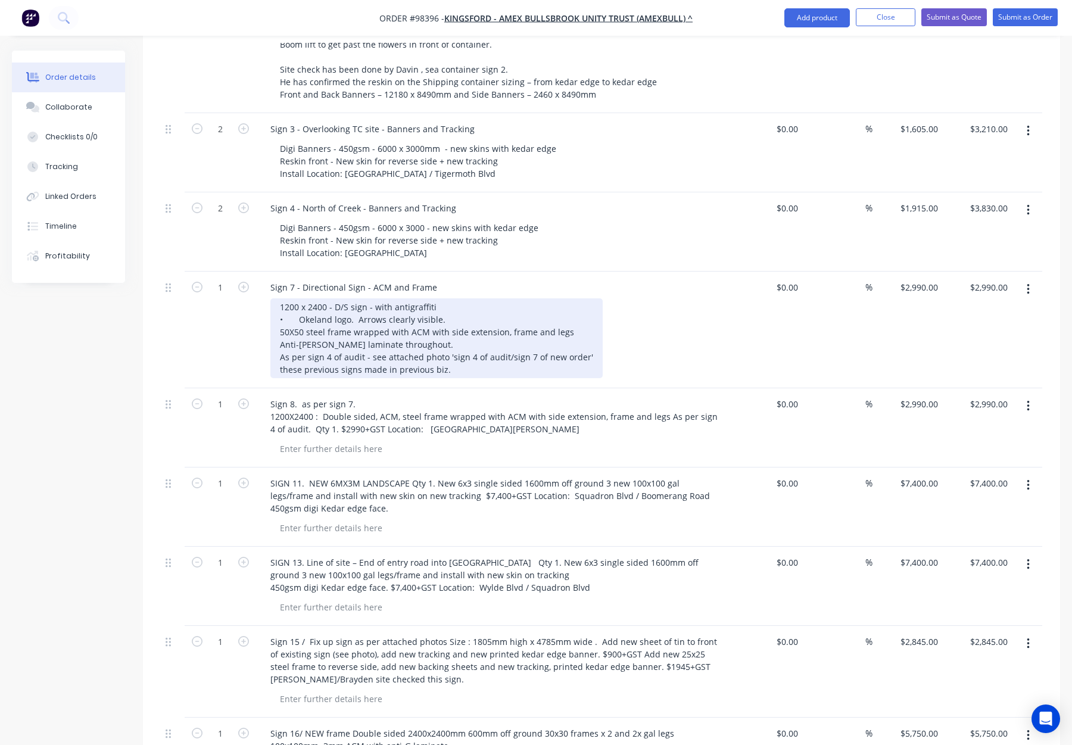
click at [412, 298] on div "1200 x 2400 - D/S sign - with antigraffiti • Okeland logo. Arrows clearly visib…" at bounding box center [436, 338] width 332 height 80
click at [429, 298] on div "1200 x 2400 - D/S sign - with antigraffiti • Okeland logo. Arrows clearly visib…" at bounding box center [436, 338] width 332 height 80
click at [449, 298] on div "1200 x 2400 - D/S sign - with antigraffiti • Okeland logo. Arrows clearly visib…" at bounding box center [436, 338] width 332 height 80
click at [473, 298] on div "1200 x 2400 - D/S sign - with antigraffiti • Okeland logo. Arrows clearly visib…" at bounding box center [436, 338] width 332 height 80
click at [408, 298] on div "1200 x 2400 - D/S sign - with antigraffiti • Okeland logo. Arrows clearly visib…" at bounding box center [436, 338] width 332 height 80
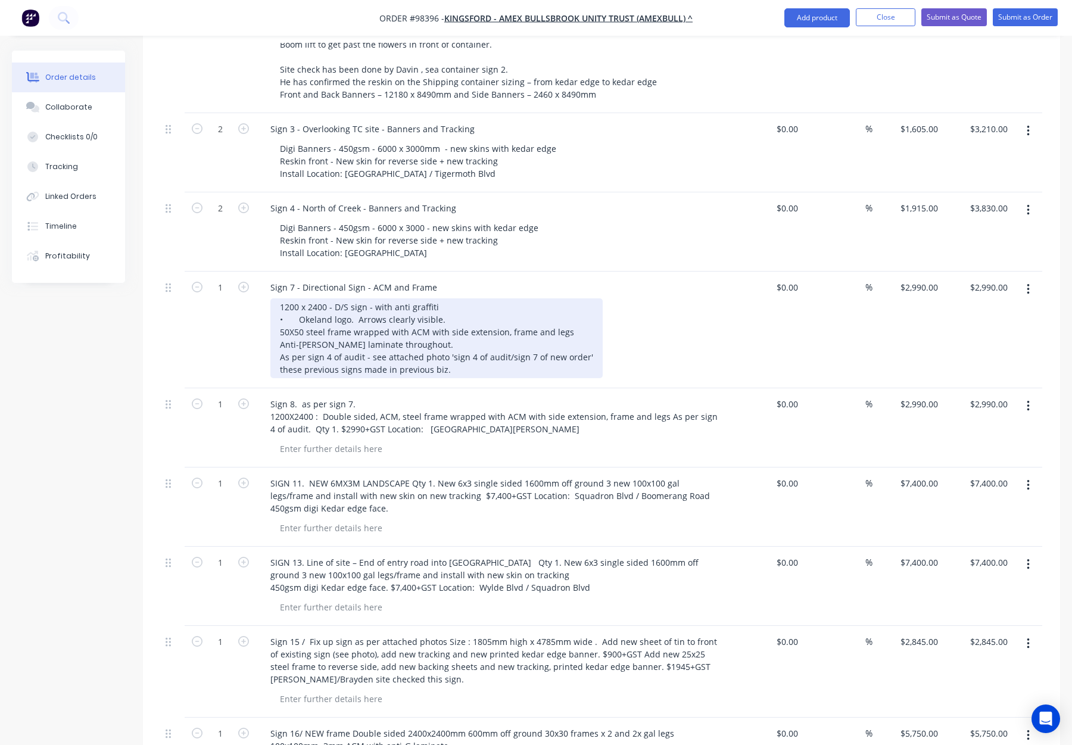
click at [472, 298] on div "1200 x 2400 - D/S sign - with anti graffiti • Okeland logo. Arrows clearly visi…" at bounding box center [436, 338] width 332 height 80
drag, startPoint x: 385, startPoint y: 295, endPoint x: 294, endPoint y: 297, distance: 91.7
click at [276, 298] on div "1200 x 2400 - D/S sign - with anti graffiti laminate • Okeland logo. Arrows cle…" at bounding box center [436, 338] width 332 height 80
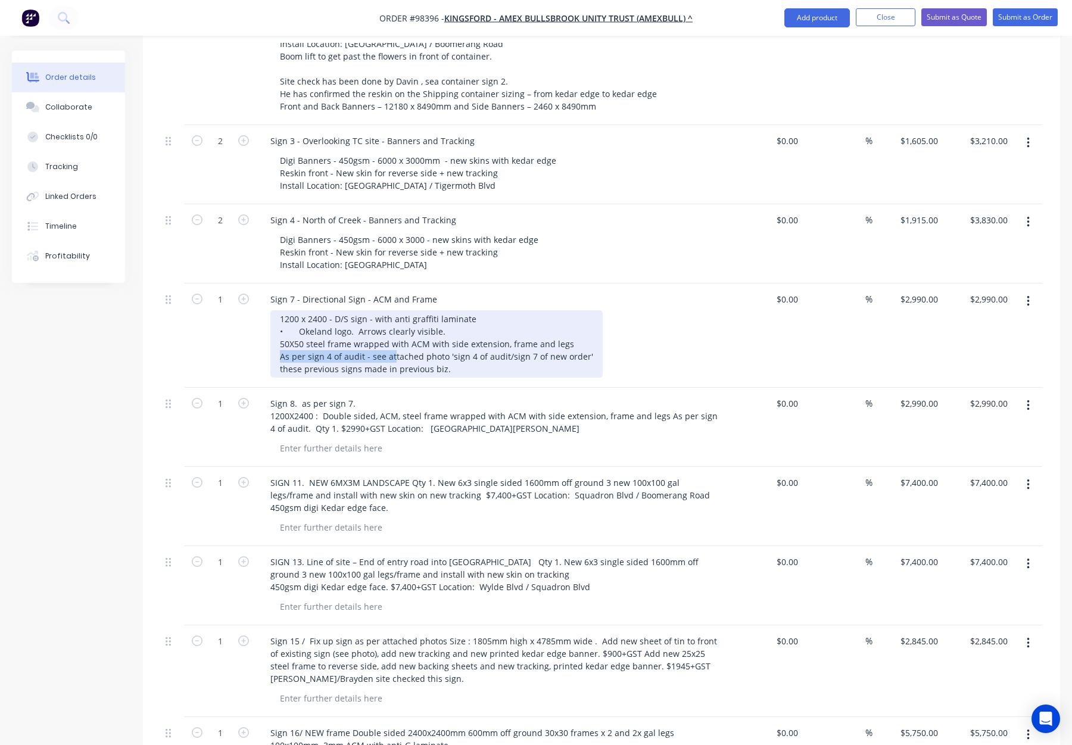
scroll to position [553, 0]
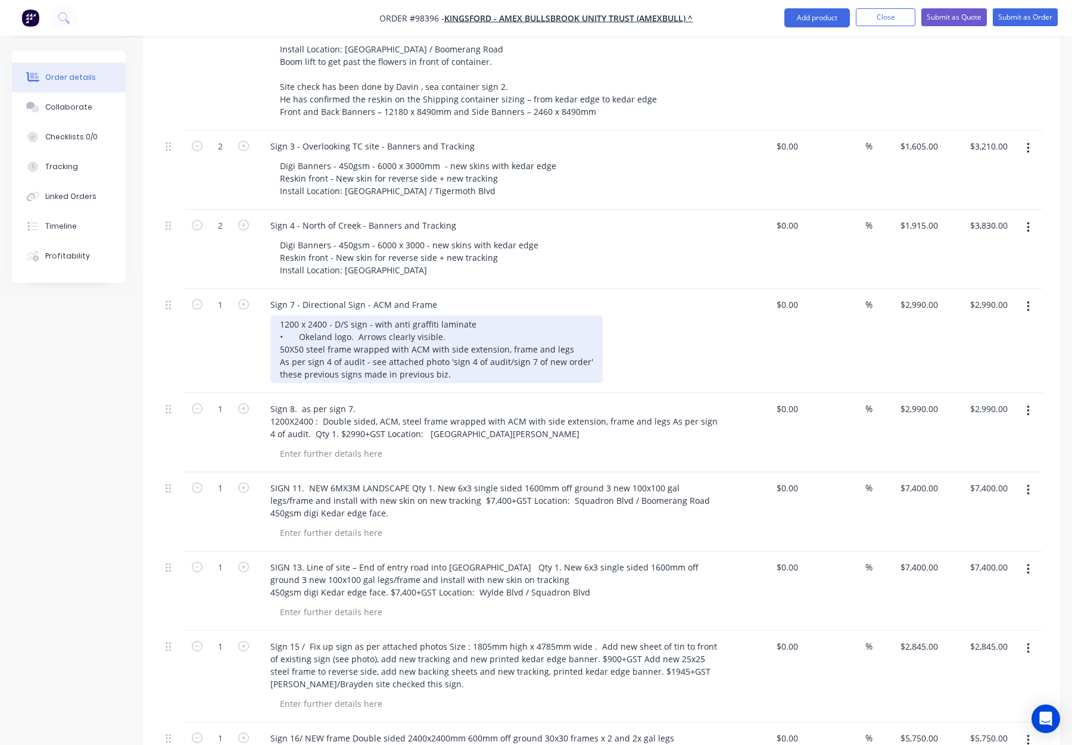
click at [279, 316] on div "1200 x 2400 - D/S sign - with anti graffiti laminate • Okeland logo. Arrows cle…" at bounding box center [436, 349] width 332 height 67
click at [298, 316] on div "1200 x 2400 - D/S sign - with anti graffiti laminate • Okeland logo. Arrows cle…" at bounding box center [498, 349] width 457 height 67
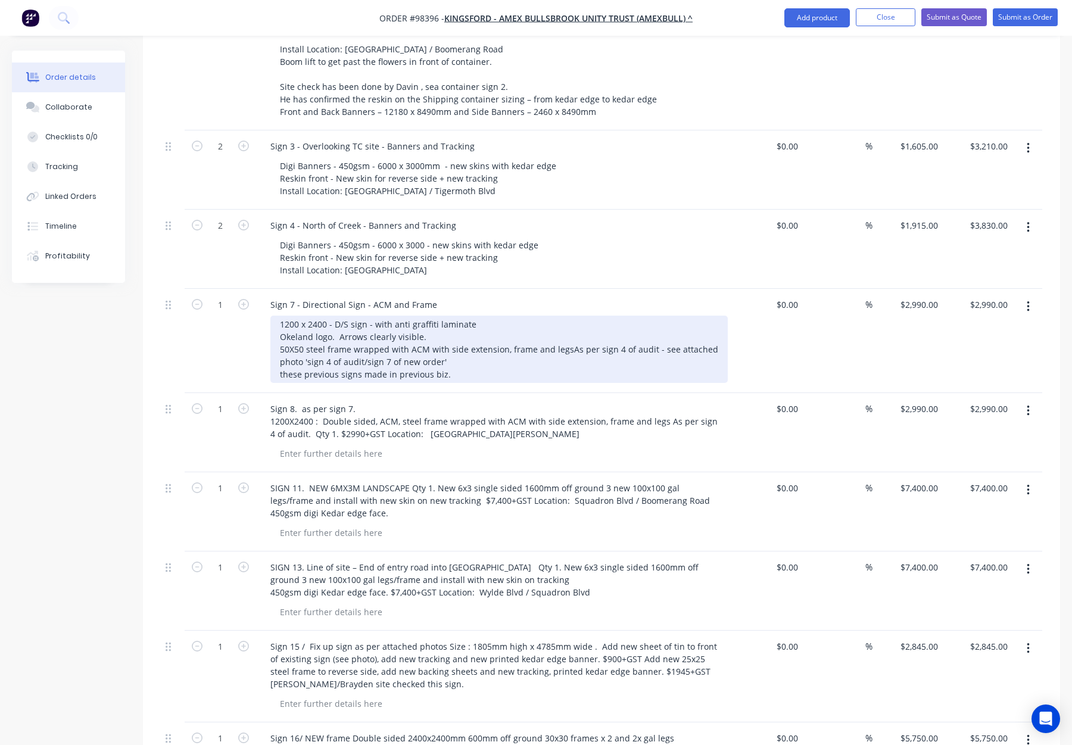
click at [337, 316] on div "1200 x 2400 - D/S sign - with anti graffiti laminate Okeland logo. Arrows clear…" at bounding box center [498, 349] width 457 height 67
click at [432, 316] on div "1200 x 2400 - D/S sign - with anti graffiti laminate Okeland logo. Arrows clear…" at bounding box center [498, 349] width 457 height 67
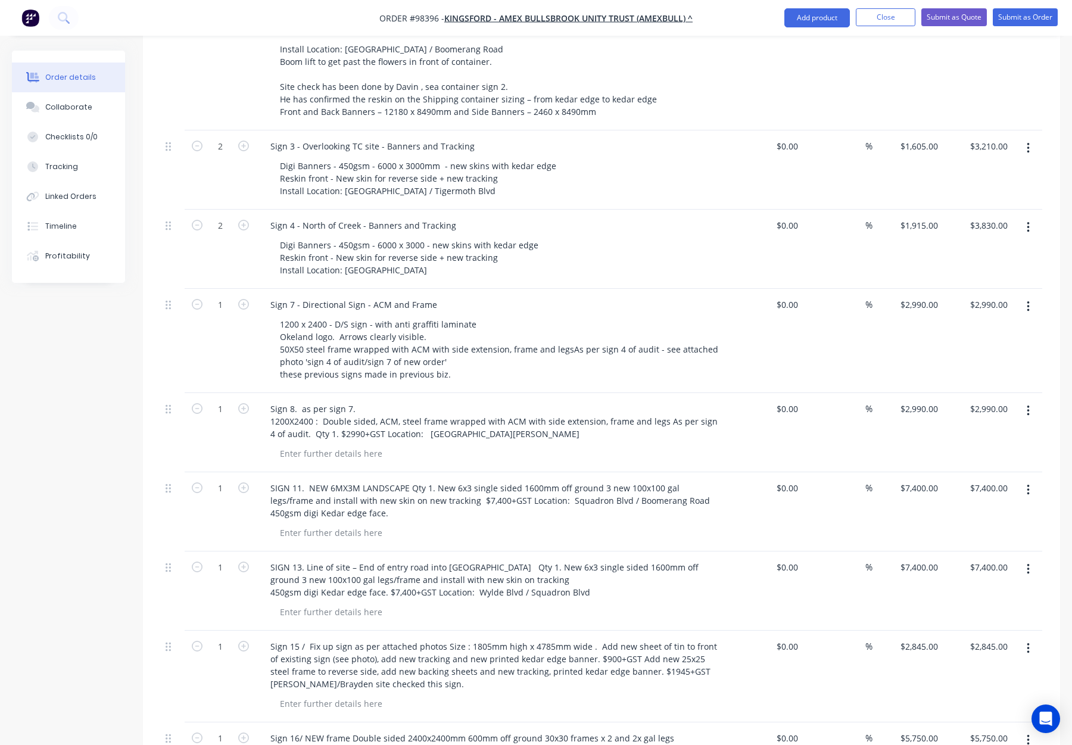
click at [659, 316] on div "1200 x 2400 - D/S sign - with anti graffiti laminate Okeland logo. Arrows clear…" at bounding box center [498, 349] width 457 height 67
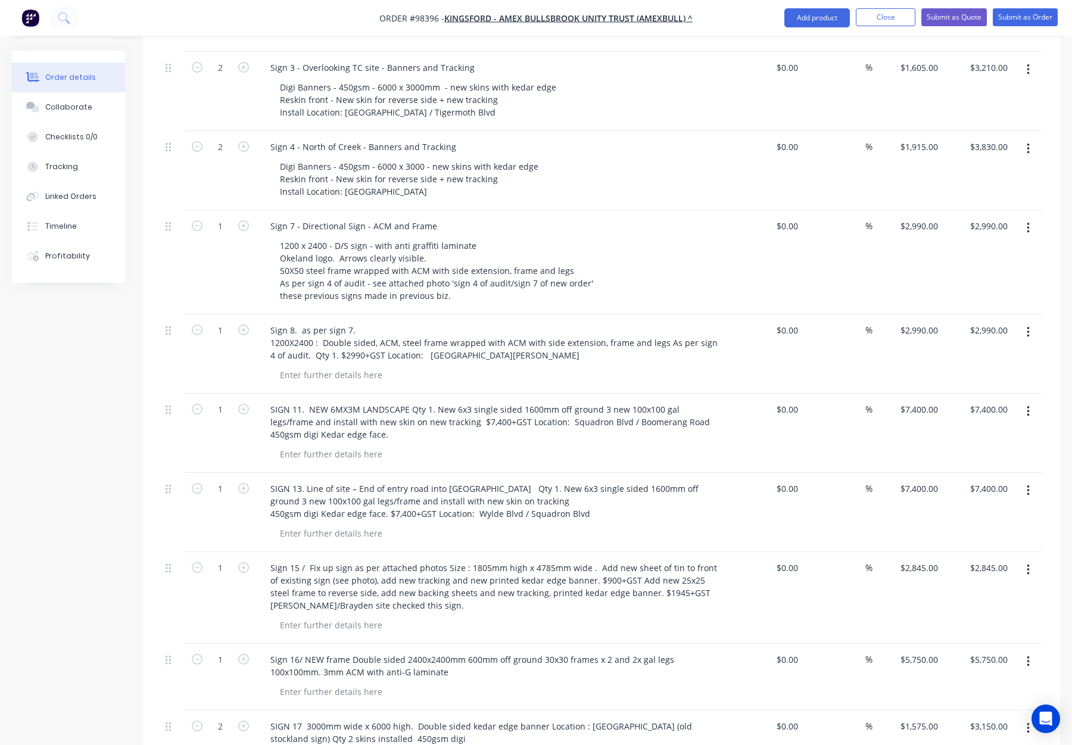
scroll to position [643, 0]
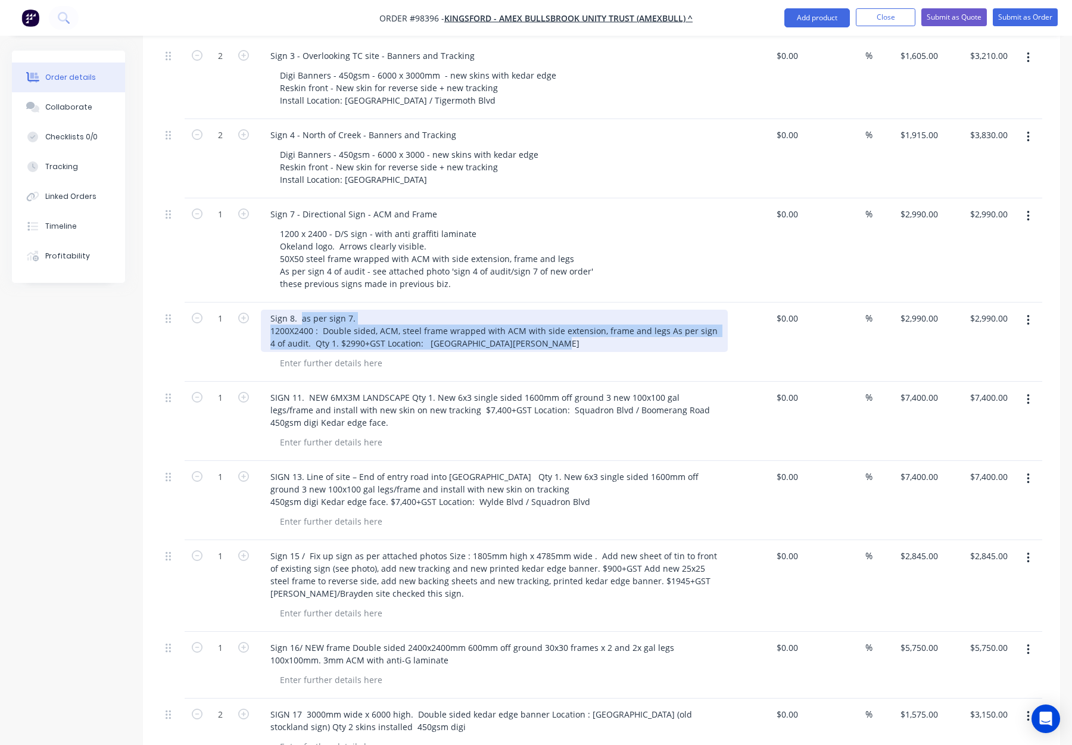
drag, startPoint x: 300, startPoint y: 270, endPoint x: 555, endPoint y: 297, distance: 257.0
click at [555, 310] on div "Sign 8. as per sign 7. 1200X2400 : Double sided, ACM, steel frame wrapped with …" at bounding box center [494, 331] width 467 height 42
copy div "as per sign 7. 1200X2400 : Double sided, ACM, steel frame wrapped with ACM with…"
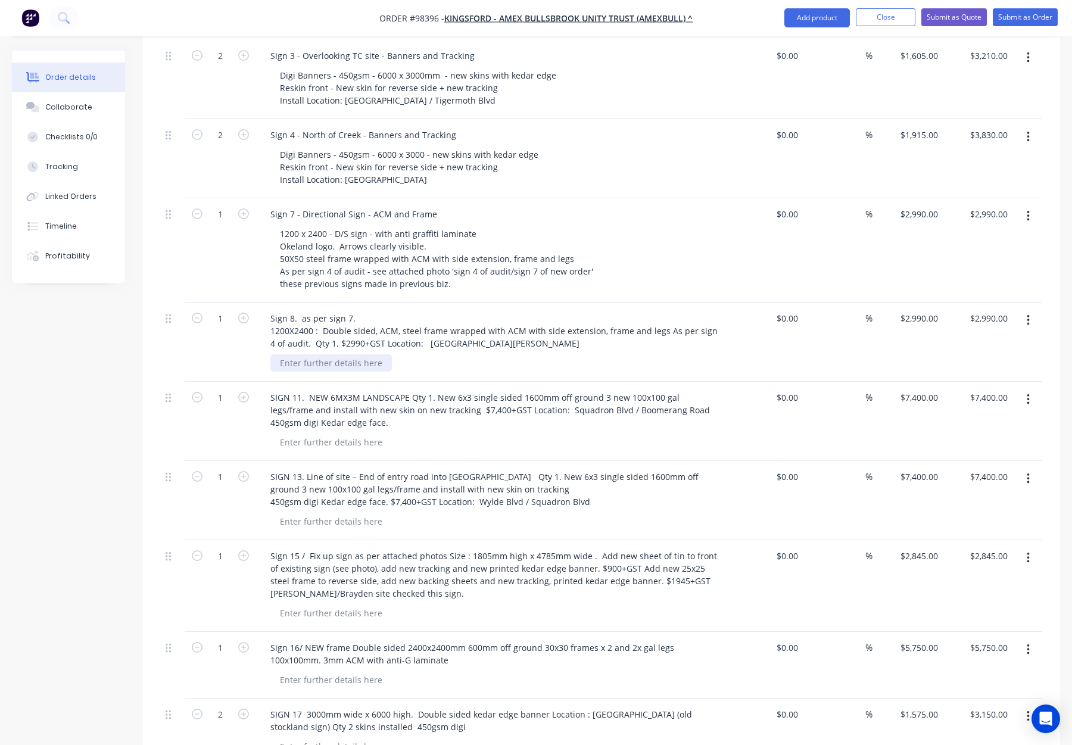
click at [315, 354] on div at bounding box center [330, 362] width 121 height 17
click at [316, 354] on div at bounding box center [330, 362] width 121 height 17
paste div
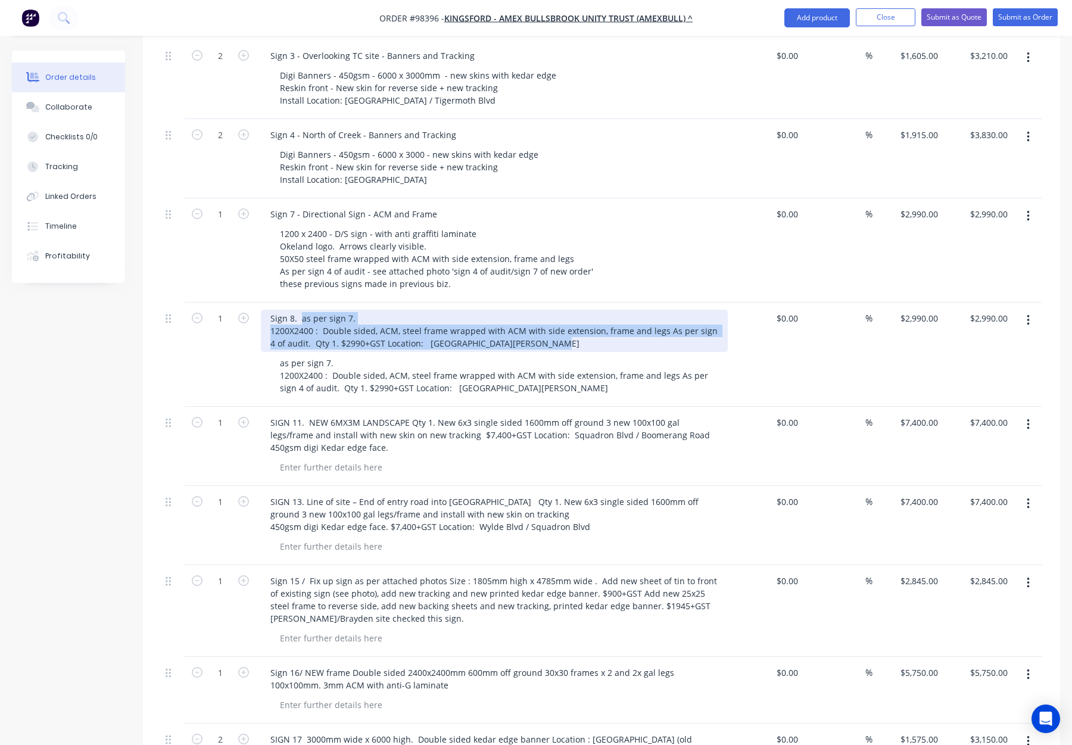
drag, startPoint x: 303, startPoint y: 270, endPoint x: 568, endPoint y: 292, distance: 265.9
click at [568, 310] on div "Sign 8. as per sign 7. 1200X2400 : Double sided, ACM, steel frame wrapped with …" at bounding box center [494, 331] width 467 height 42
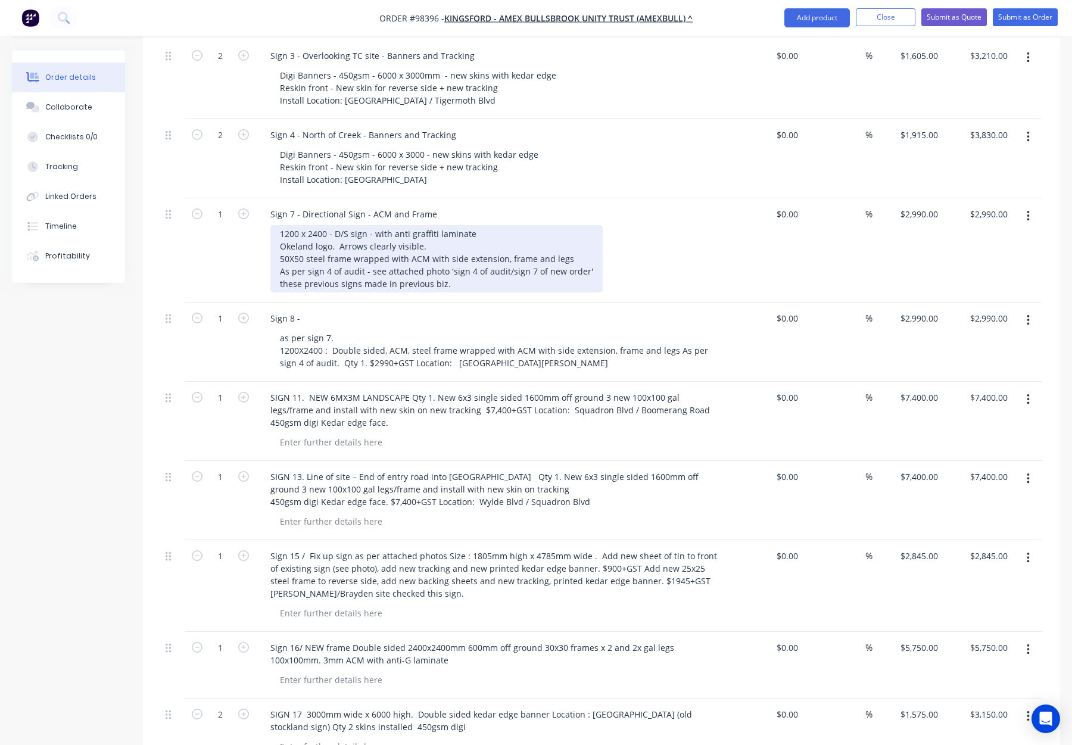
click at [454, 231] on div "1200 x 2400 - D/S sign - with anti graffiti laminate Okeland logo. Arrows clear…" at bounding box center [436, 258] width 332 height 67
click at [454, 232] on div "1200 x 2400 - D/S sign - with anti graffiti laminate Okeland logo. Arrows clear…" at bounding box center [436, 258] width 332 height 67
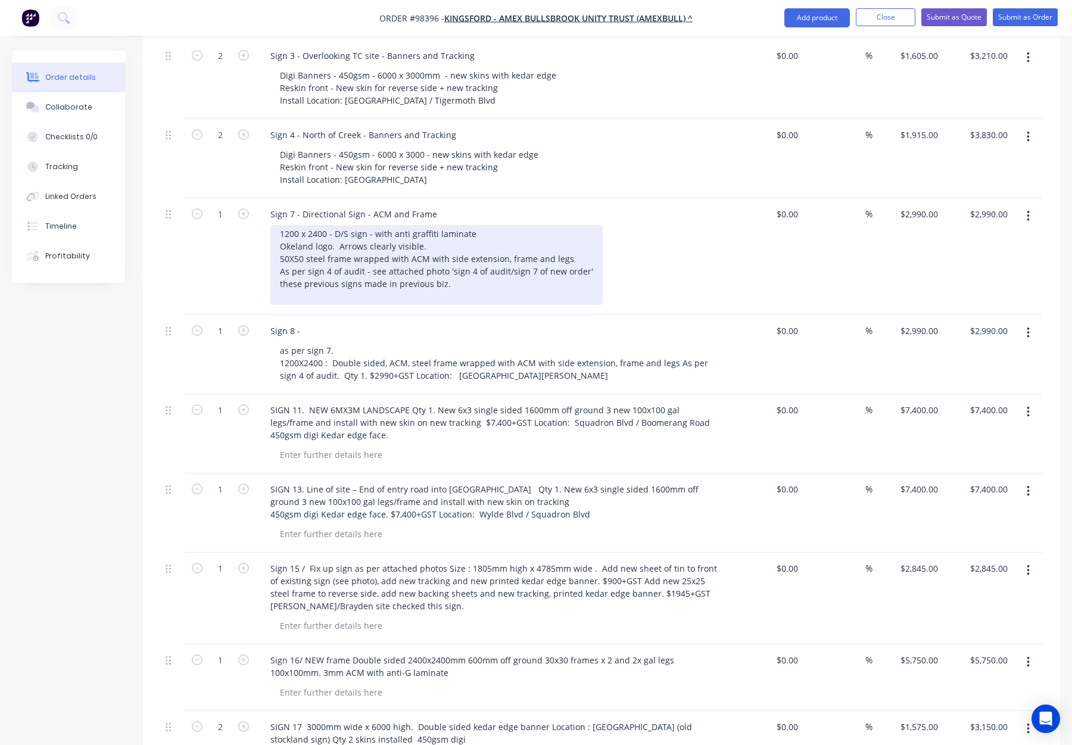
click at [314, 244] on div "1200 x 2400 - D/S sign - with anti graffiti laminate Okeland logo. Arrows clear…" at bounding box center [436, 265] width 332 height 80
click at [313, 247] on div "1200 x 2400 - D/S sign - with anti graffiti laminate Okeland logo. Arrows clear…" at bounding box center [436, 265] width 332 height 80
click at [279, 245] on div "1200 x 2400 - D/S sign - with anti graffiti laminate Okeland logo. Arrows clear…" at bounding box center [436, 265] width 332 height 80
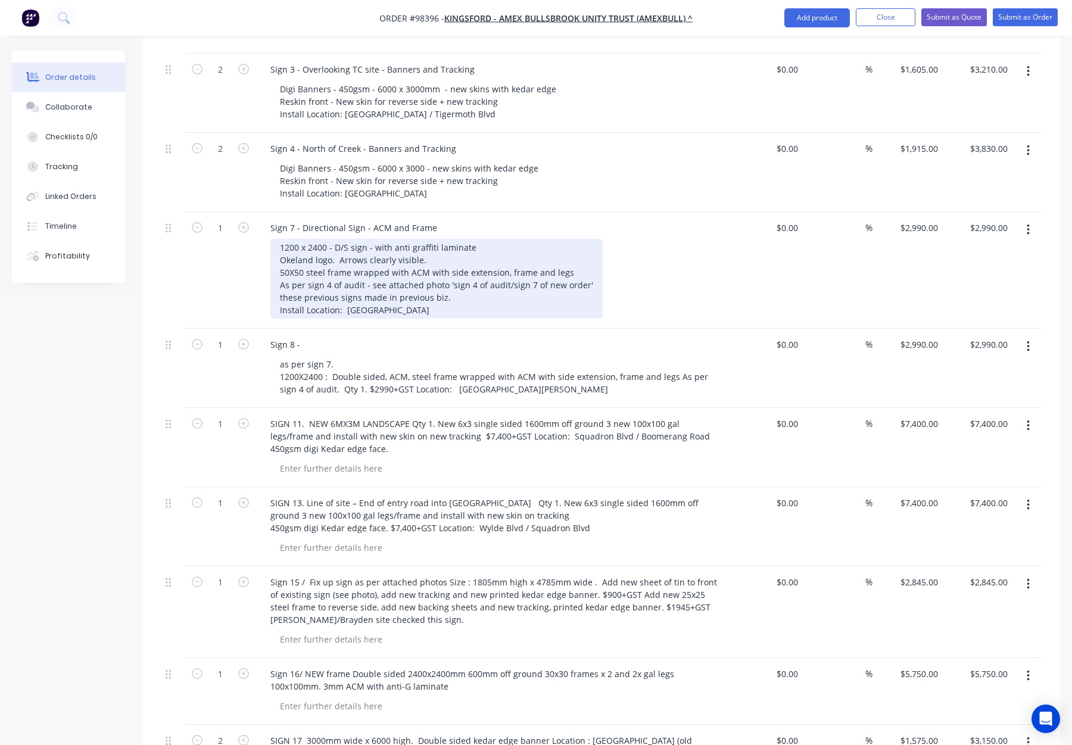
scroll to position [629, 0]
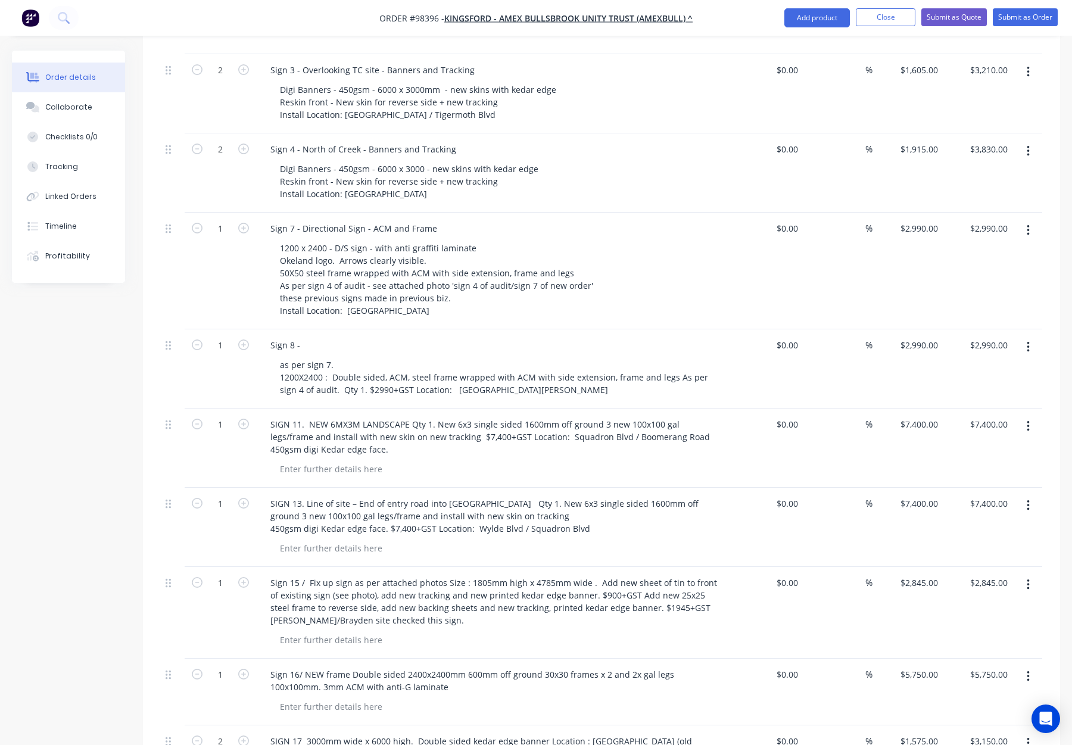
click at [738, 230] on div "$0.00 $0.00" at bounding box center [768, 271] width 70 height 117
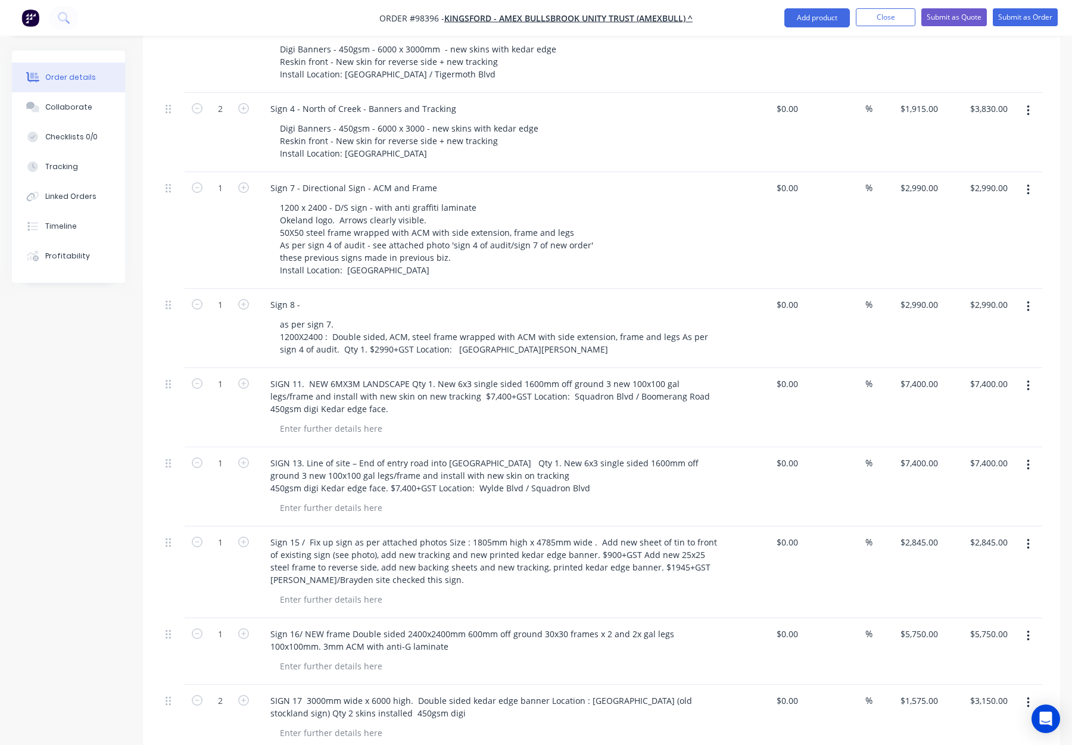
scroll to position [690, 0]
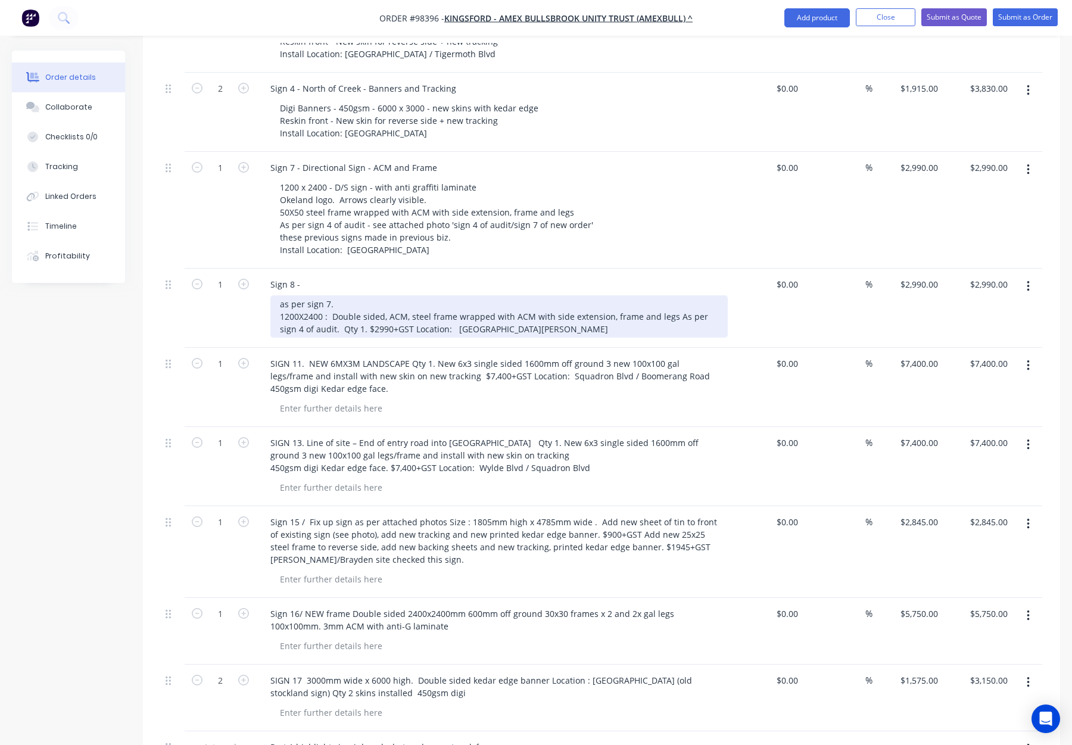
click at [568, 295] on div "as per sign 7. 1200X2400 : Double sided, ACM, steel frame wrapped with ACM with…" at bounding box center [498, 316] width 457 height 42
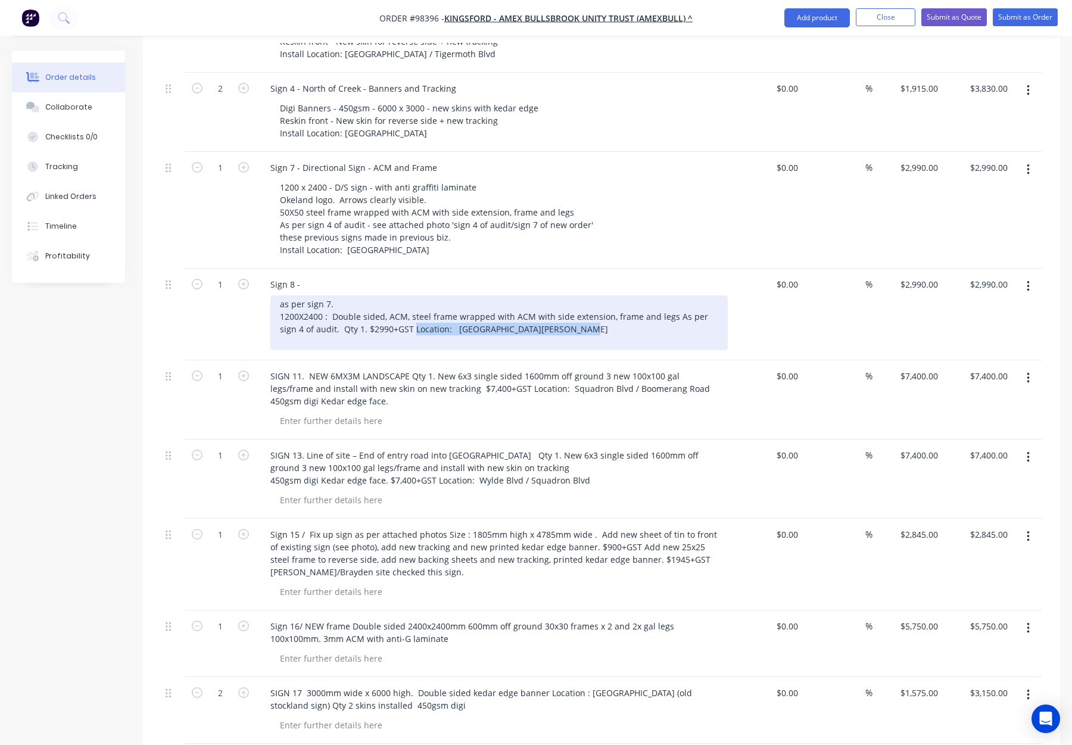
drag, startPoint x: 395, startPoint y: 281, endPoint x: 545, endPoint y: 281, distance: 150.1
click at [546, 295] on div "as per sign 7. 1200X2400 : Double sided, ACM, steel frame wrapped with ACM with…" at bounding box center [498, 322] width 457 height 55
click at [425, 295] on div "as per sign 7. 1200X2400 : Double sided, ACM, steel frame wrapped with ACM with…" at bounding box center [498, 322] width 457 height 55
click at [320, 295] on div "as per sign 7. 1200X2400 : Double sided, ACM, steel frame wrapped with ACM with…" at bounding box center [498, 322] width 457 height 55
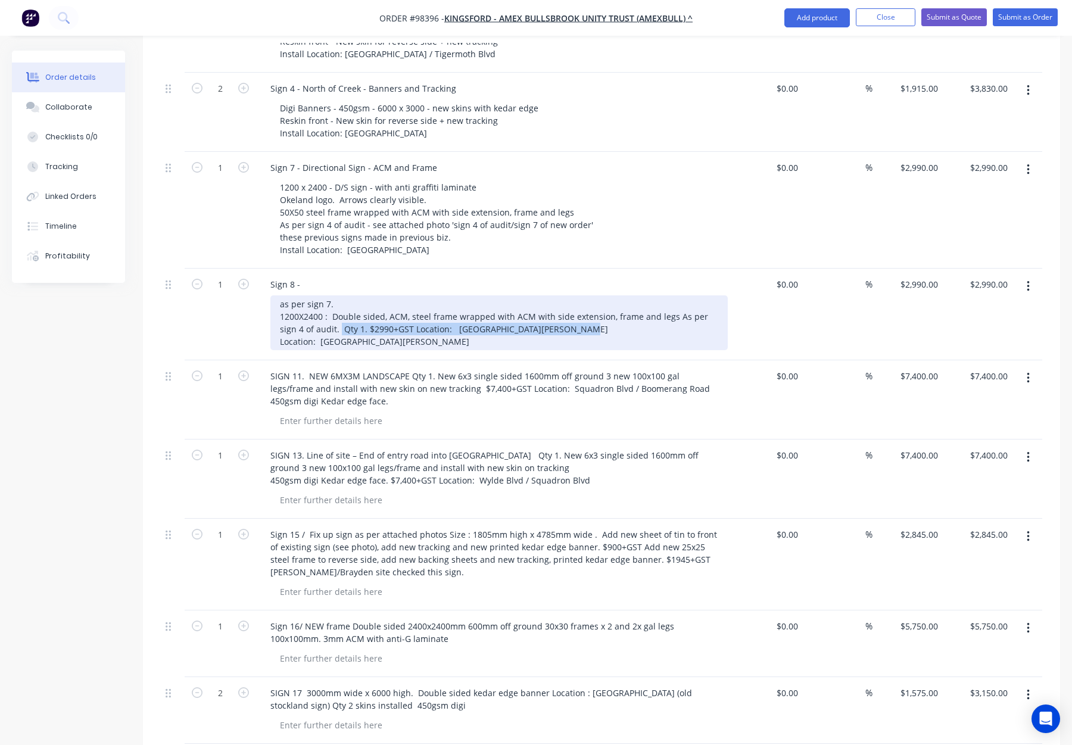
drag, startPoint x: 553, startPoint y: 281, endPoint x: 320, endPoint y: 280, distance: 232.9
click at [320, 295] on div "as per sign 7. 1200X2400 : Double sided, ACM, steel frame wrapped with ACM with…" at bounding box center [498, 322] width 457 height 55
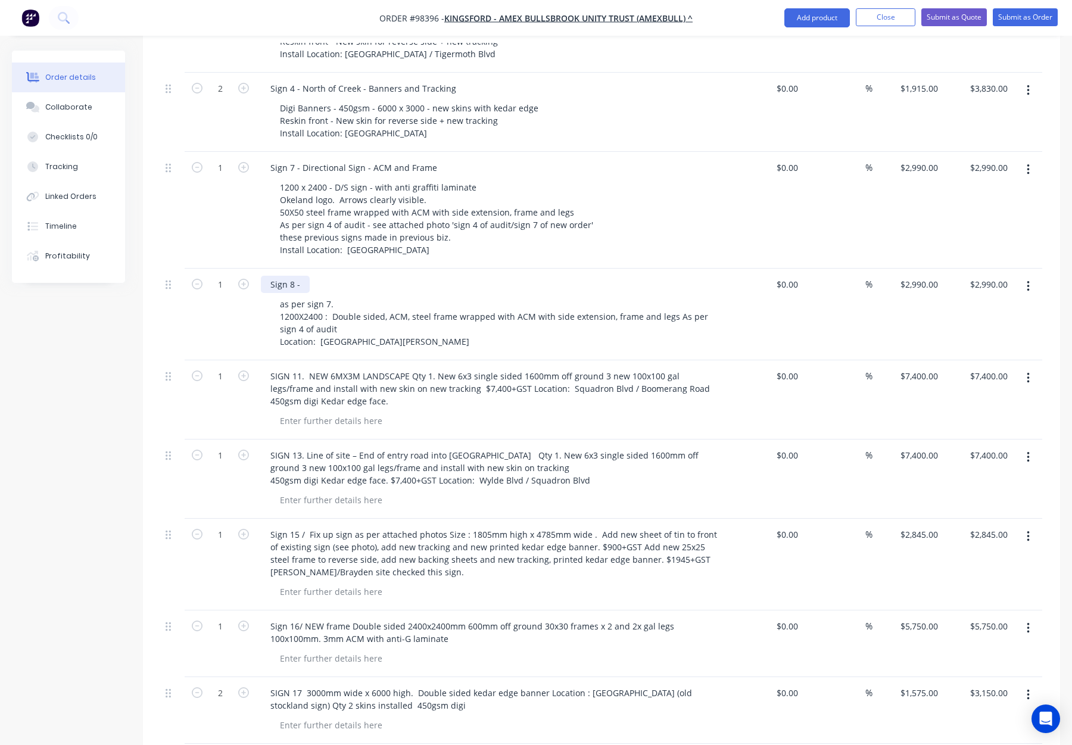
click at [307, 276] on div "Sign 8 -" at bounding box center [285, 284] width 49 height 17
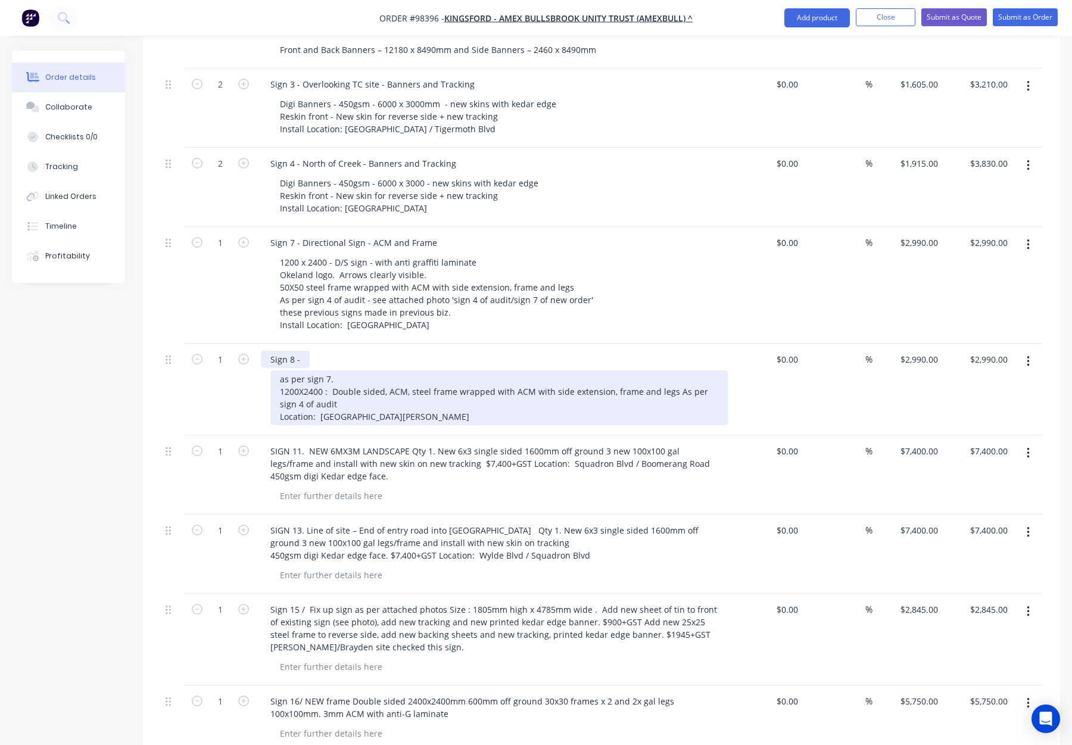
scroll to position [600, 0]
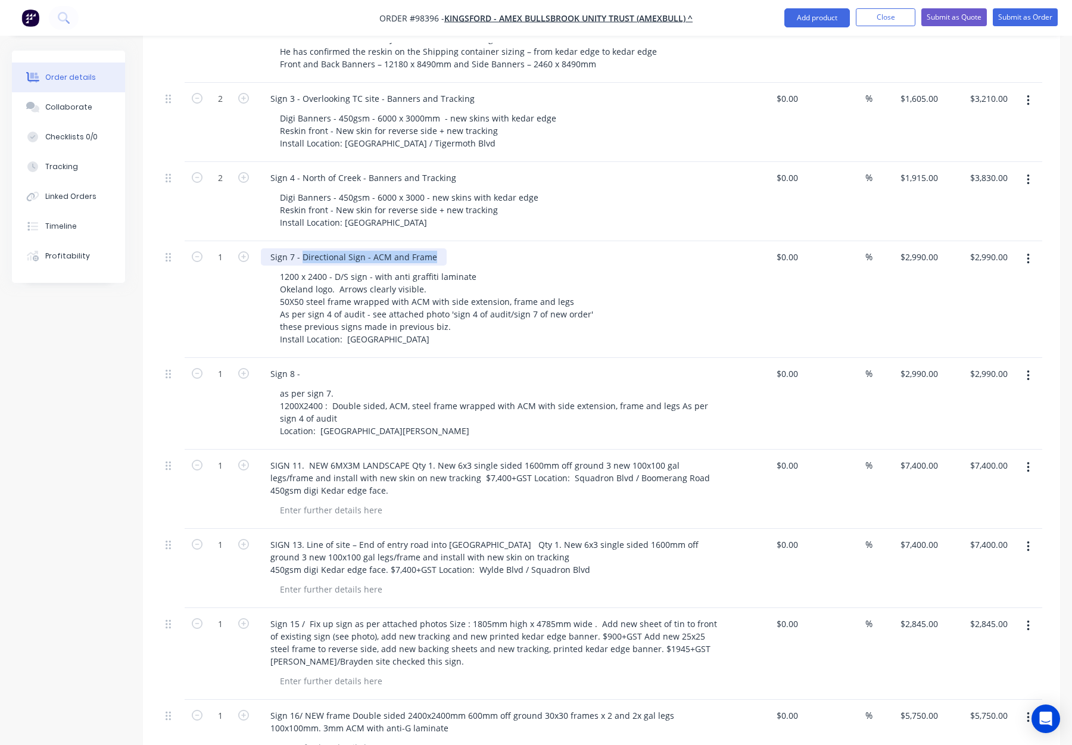
drag, startPoint x: 302, startPoint y: 207, endPoint x: 435, endPoint y: 211, distance: 132.9
click at [435, 248] on div "Sign 7 - Directional Sign - ACM and Frame" at bounding box center [354, 256] width 186 height 17
click at [306, 365] on div "Sign 8 -" at bounding box center [285, 373] width 49 height 17
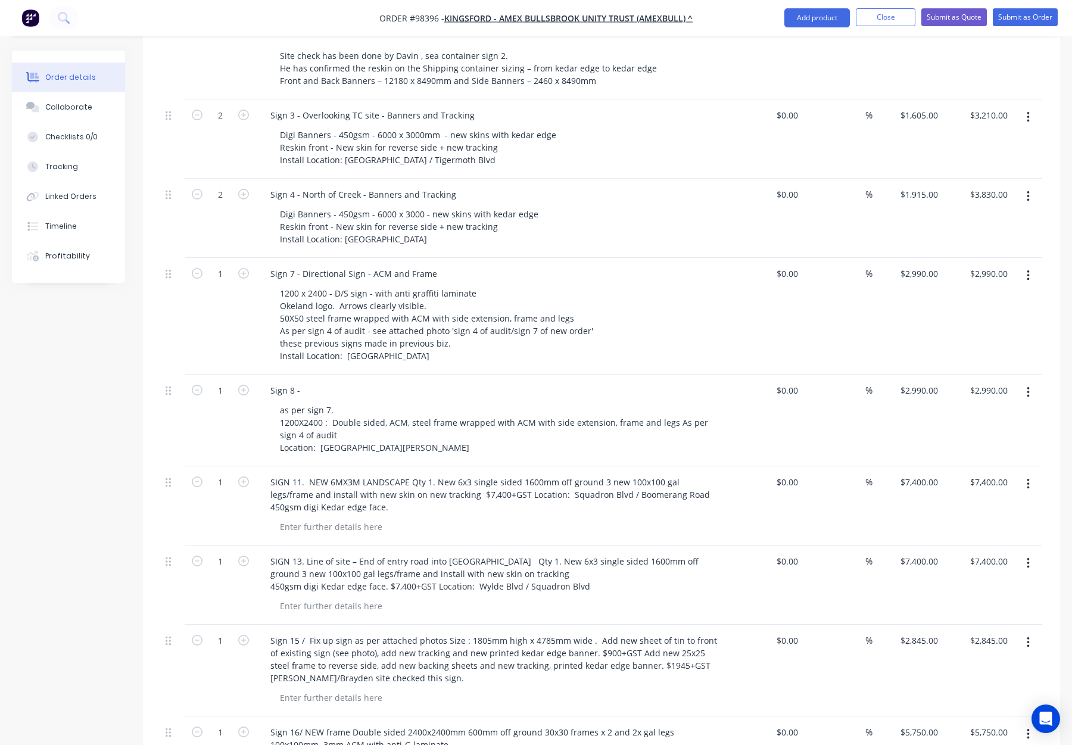
scroll to position [555, 0]
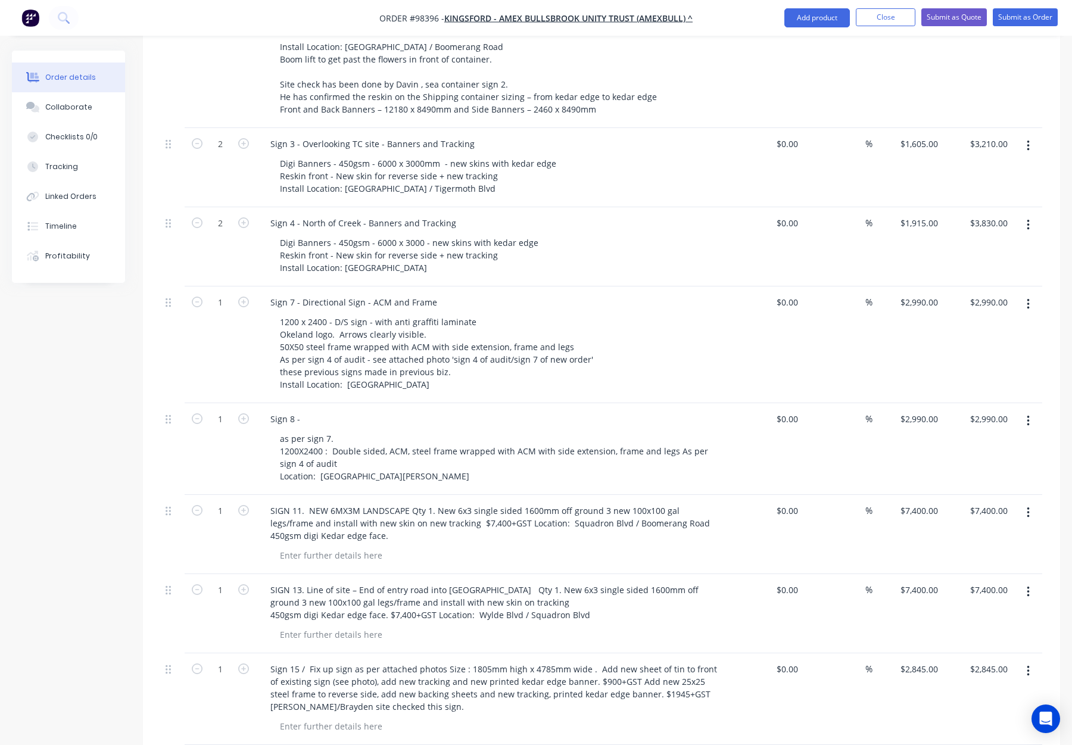
click at [311, 410] on div "Sign 8 -" at bounding box center [494, 418] width 467 height 17
click at [309, 410] on div "Sign 8 -" at bounding box center [285, 418] width 49 height 17
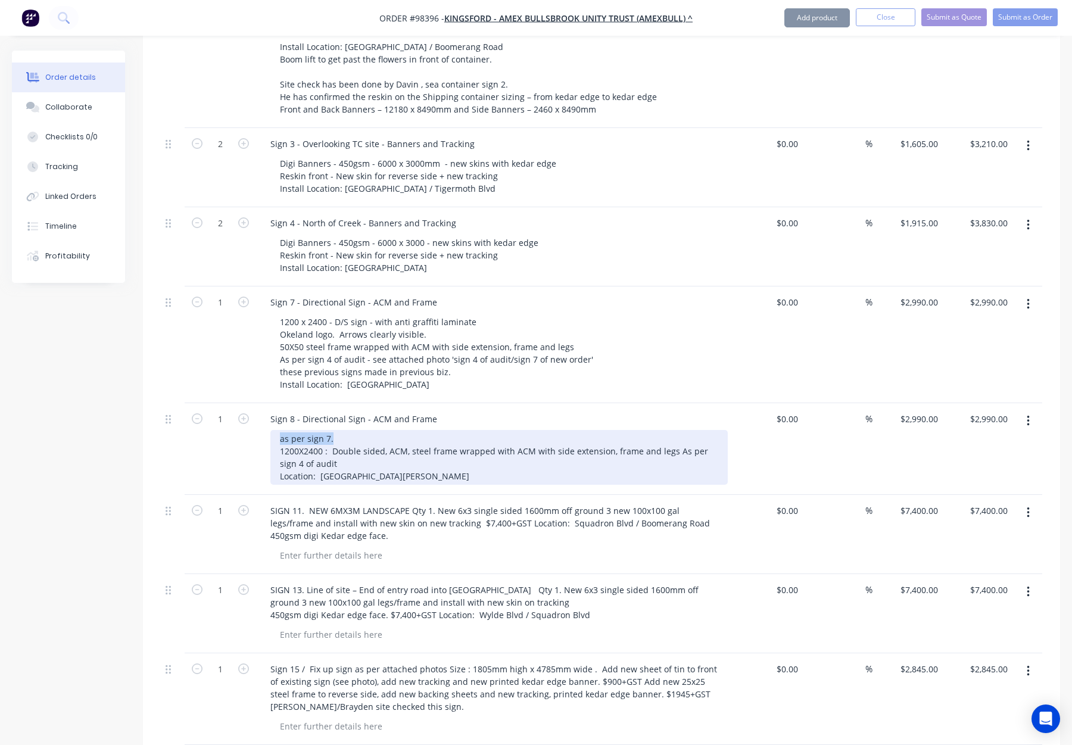
drag, startPoint x: 319, startPoint y: 389, endPoint x: 276, endPoint y: 389, distance: 43.5
click at [279, 430] on div "as per sign 7. 1200X2400 : Double sided, ACM, steel frame wrapped with ACM with…" at bounding box center [498, 457] width 457 height 55
click at [294, 430] on div "as per sign 7. 1200X2400 : Double sided, ACM, steel frame wrapped with ACM with…" at bounding box center [498, 457] width 457 height 55
drag, startPoint x: 352, startPoint y: 390, endPoint x: 247, endPoint y: 393, distance: 105.5
click at [247, 403] on div "1 Sign 8 - Directional Sign - ACM and Frame as per sign 7. 1200X2400 : Double s…" at bounding box center [601, 449] width 881 height 92
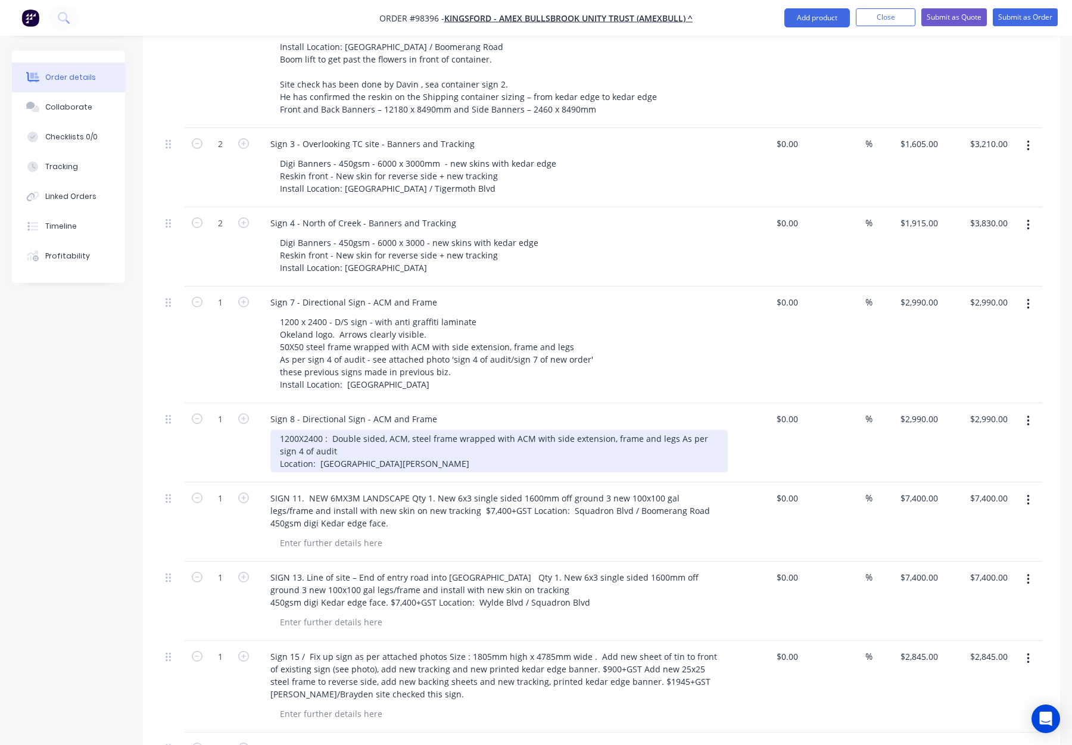
click at [281, 430] on div "1200X2400 : Double sided, ACM, steel frame wrapped with ACM with side extension…" at bounding box center [498, 451] width 457 height 42
click at [298, 430] on div "1200X2400 : Double sided, ACM, steel frame wrapped with ACM with side extension…" at bounding box center [498, 451] width 457 height 42
click at [305, 430] on div "1200 X2400 : Double sided, ACM, steel frame wrapped with ACM with side extensio…" at bounding box center [498, 451] width 457 height 42
click at [326, 430] on div "1200 x 2400 : Double sided, ACM, steel frame wrapped with ACM with side extensi…" at bounding box center [498, 451] width 457 height 42
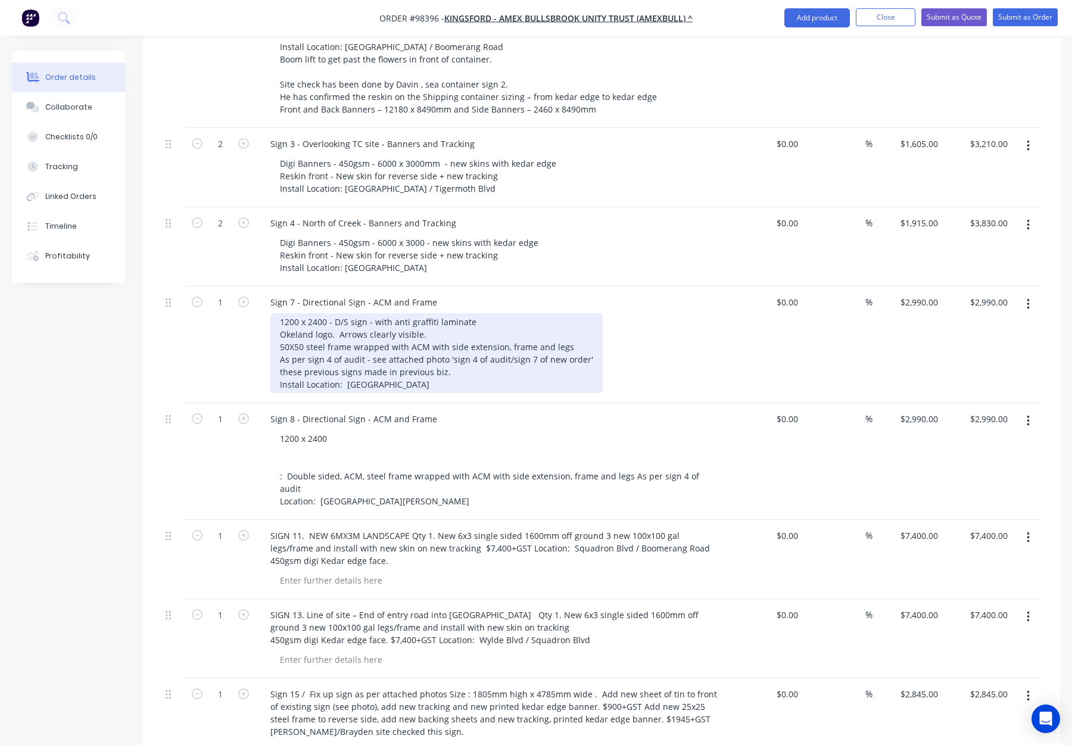
click at [339, 313] on div "1200 x 2400 - D/S sign - with anti graffiti laminate Okeland logo. Arrows clear…" at bounding box center [436, 353] width 332 height 80
drag, startPoint x: 334, startPoint y: 272, endPoint x: 470, endPoint y: 274, distance: 136.4
click at [470, 313] on div "1200 x 2400 - D/S sign - with anti graffiti laminate Okeland logo. Arrows clear…" at bounding box center [436, 353] width 332 height 80
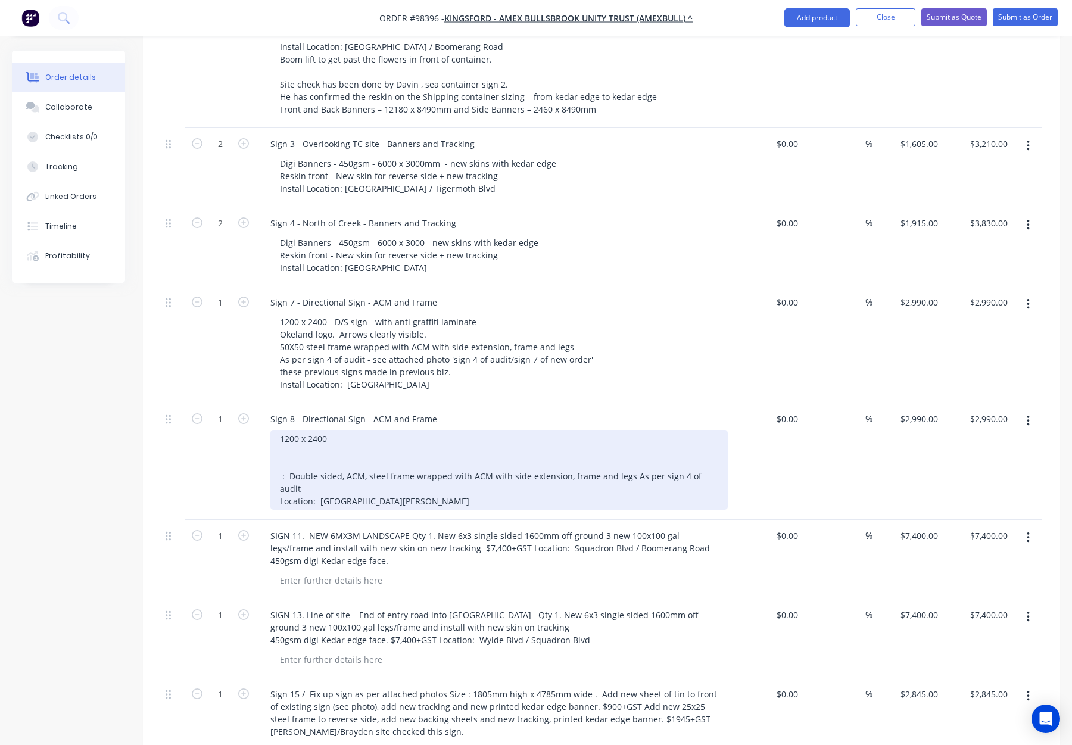
click at [339, 430] on div "1200 x 2400 : Double sided, ACM, steel frame wrapped with ACM with side extensi…" at bounding box center [498, 470] width 457 height 80
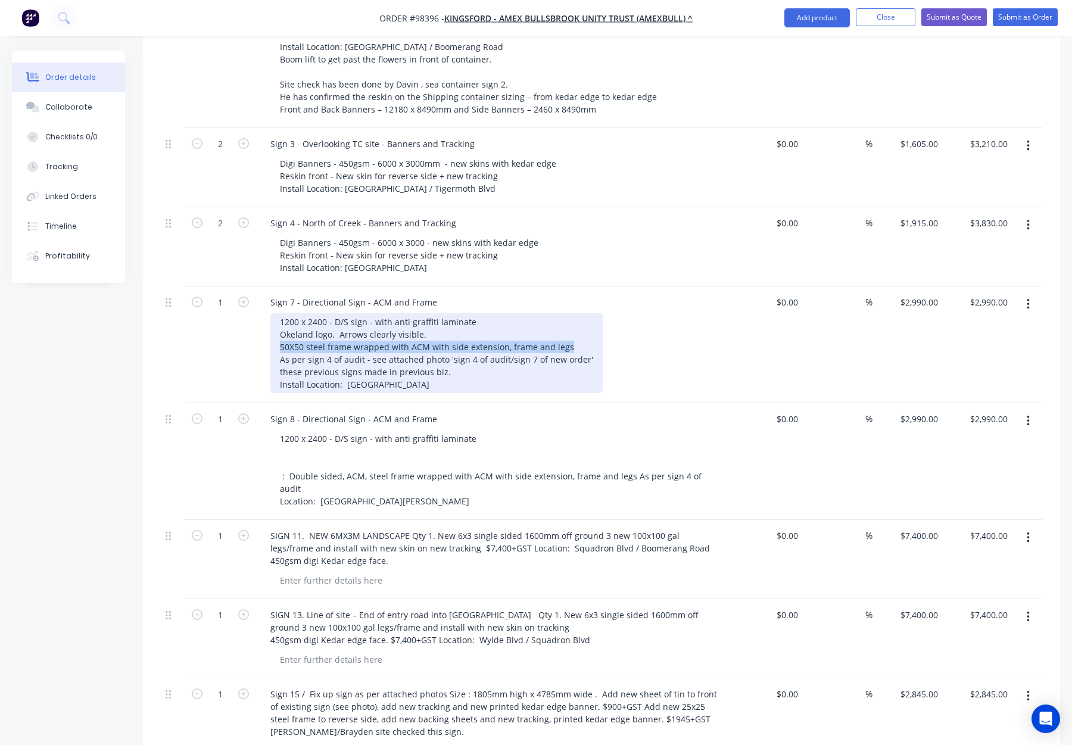
drag, startPoint x: 281, startPoint y: 296, endPoint x: 572, endPoint y: 299, distance: 291.2
click at [572, 313] on div "1200 x 2400 - D/S sign - with anti graffiti laminate Okeland logo. Arrows clear…" at bounding box center [436, 353] width 332 height 80
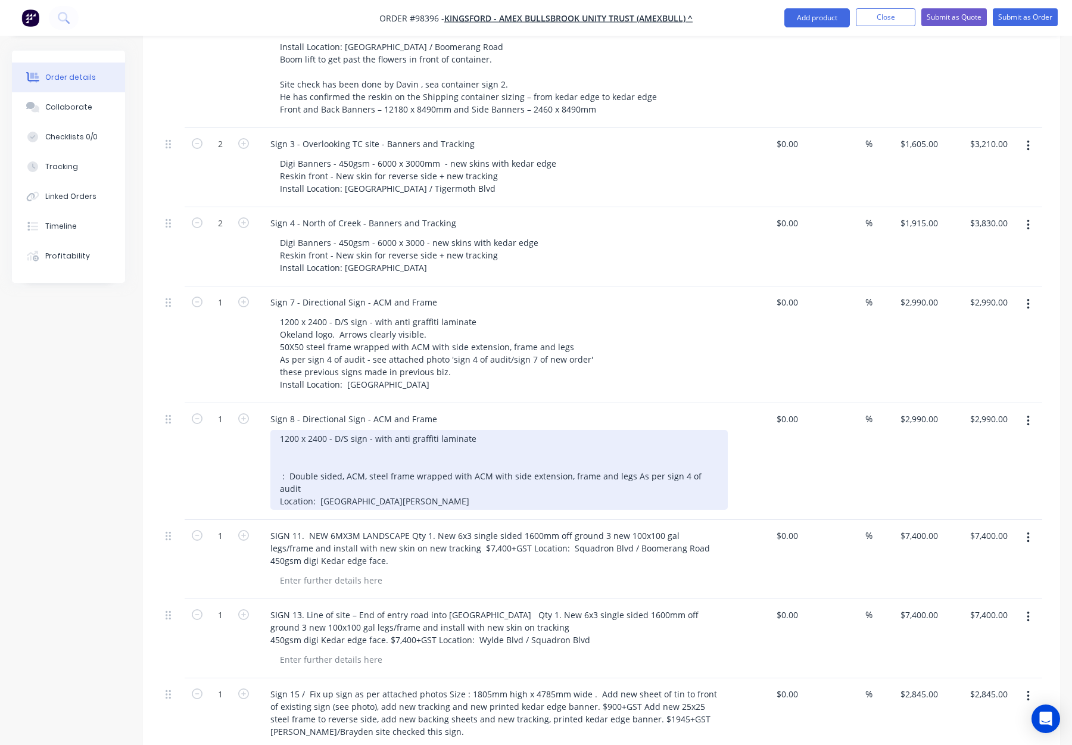
click at [321, 430] on div "1200 x 2400 - D/S sign - with anti graffiti laminate : Double sided, ACM, steel…" at bounding box center [498, 470] width 457 height 80
click at [626, 430] on div "1200 x 2400 - D/S sign - with anti graffiti laminate 50X50 steel frame wrapped …" at bounding box center [498, 470] width 457 height 80
drag, startPoint x: 607, startPoint y: 427, endPoint x: 276, endPoint y: 428, distance: 331.7
click at [276, 430] on div "1200 x 2400 - D/S sign - with anti graffiti laminate 50X50 steel frame wrapped …" at bounding box center [498, 470] width 457 height 80
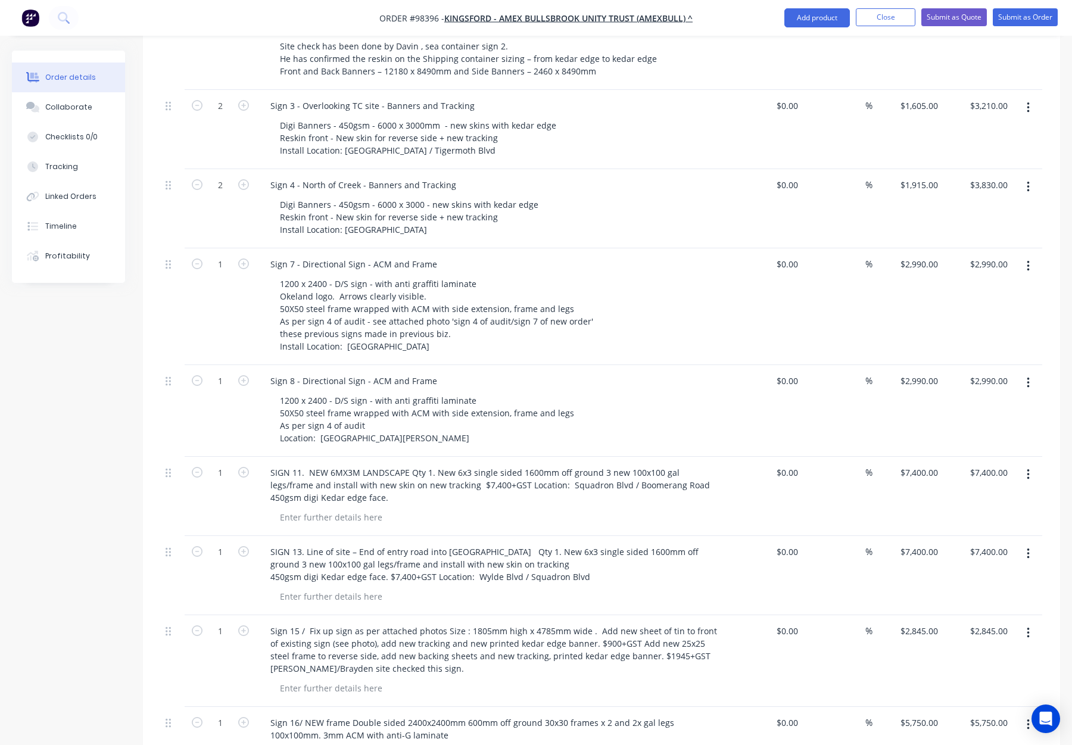
scroll to position [612, 0]
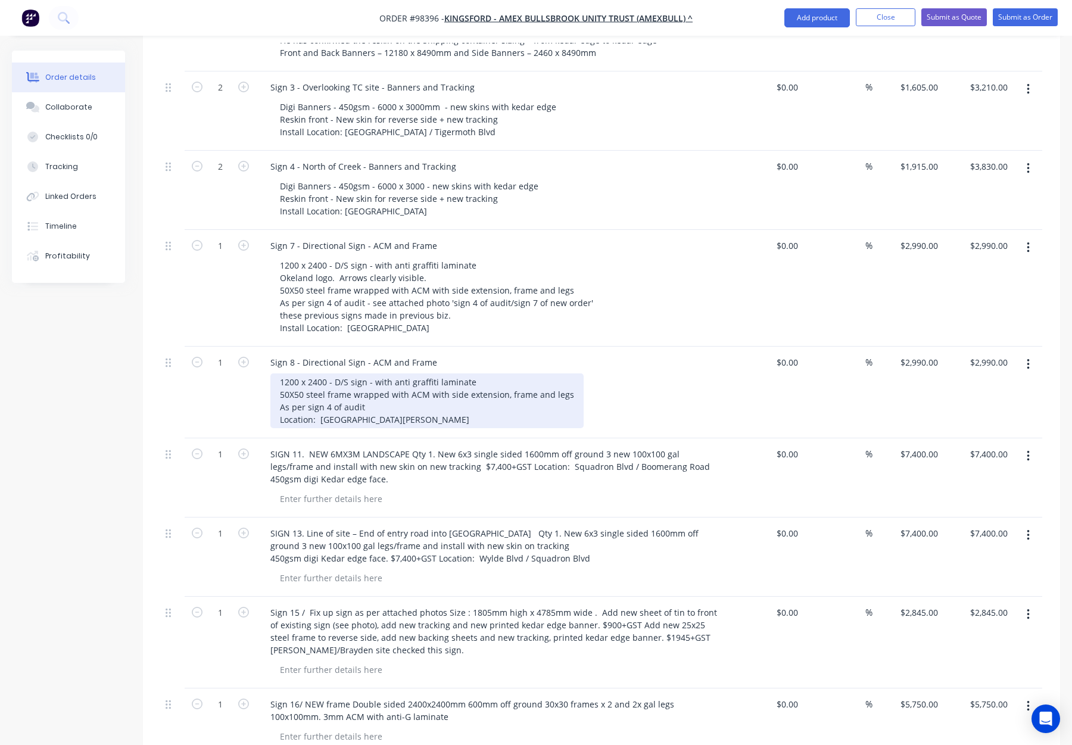
click at [280, 373] on div "1200 x 2400 - D/S sign - with anti graffiti laminate 50X50 steel frame wrapped …" at bounding box center [426, 400] width 313 height 55
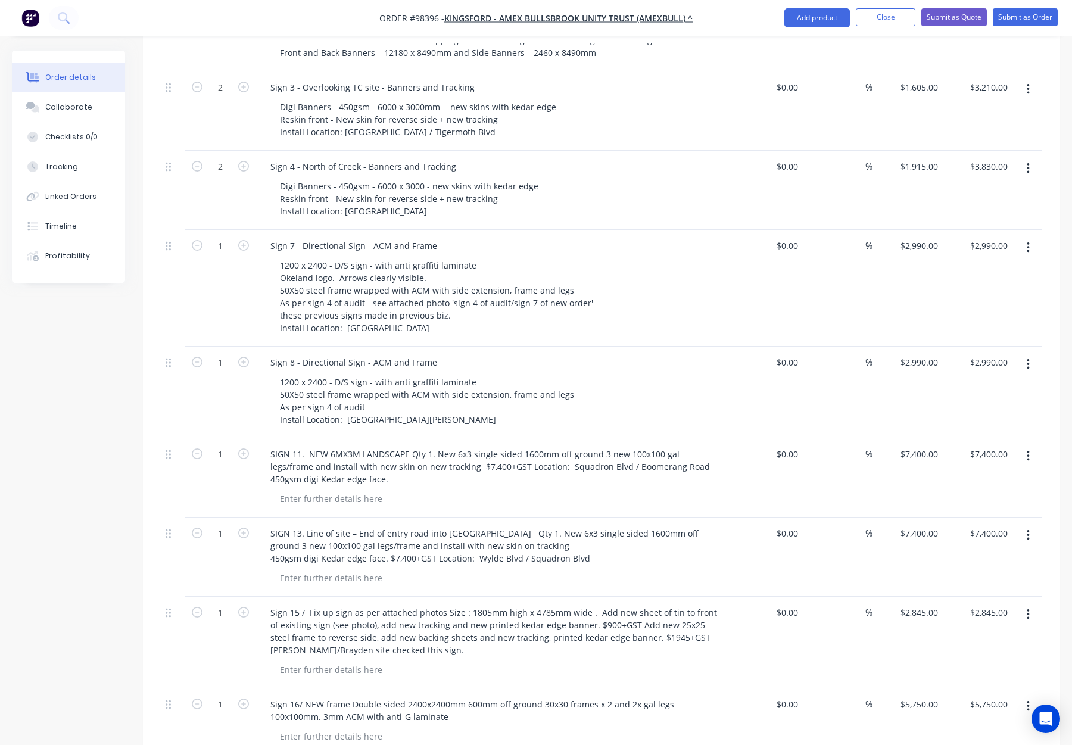
click at [682, 373] on div "1200 x 2400 - D/S sign - with anti graffiti laminate 50X50 steel frame wrapped …" at bounding box center [498, 400] width 457 height 55
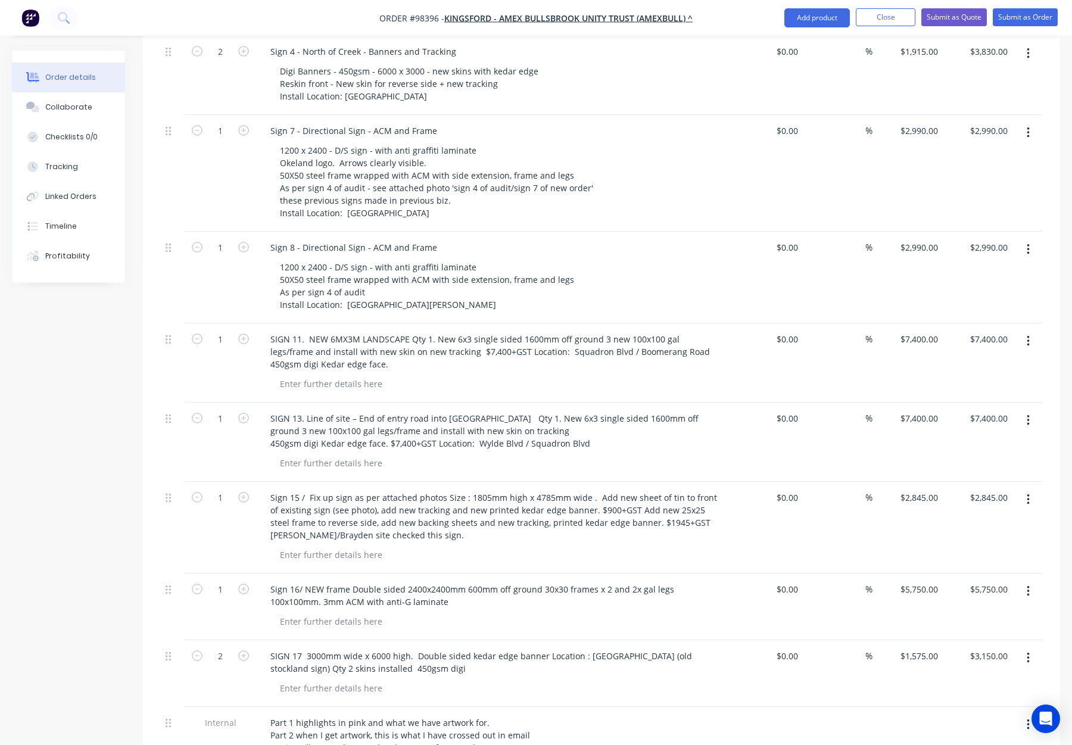
scroll to position [736, 0]
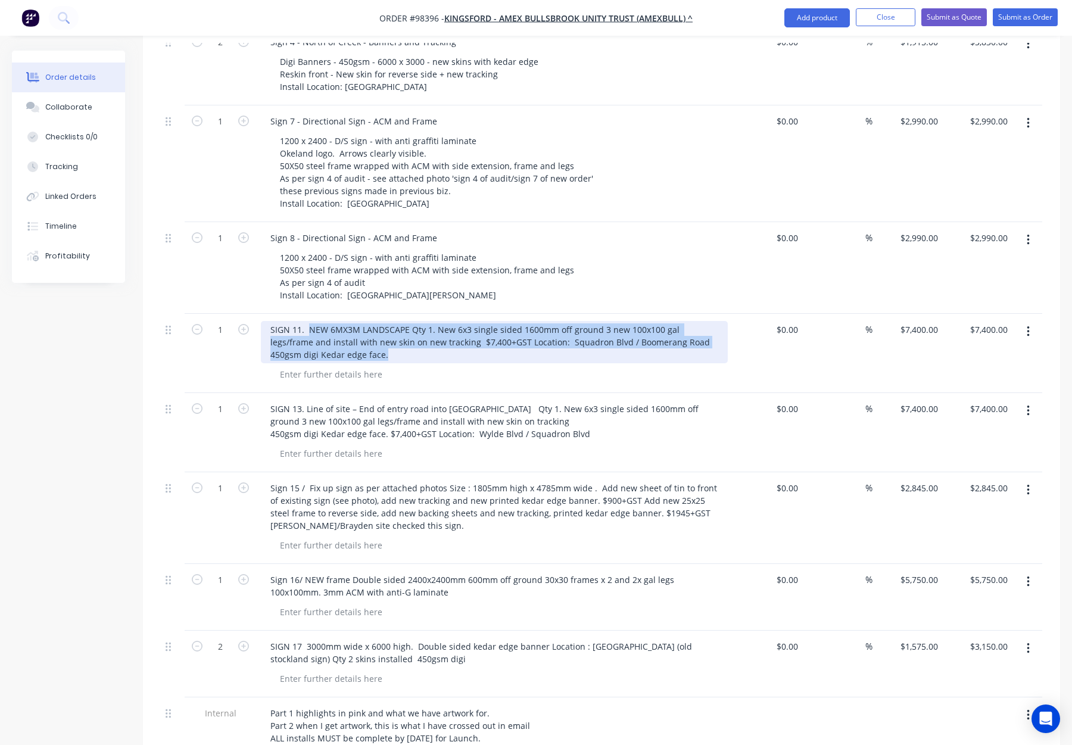
drag, startPoint x: 309, startPoint y: 278, endPoint x: 410, endPoint y: 311, distance: 106.8
click at [411, 321] on div "SIGN 11. NEW 6MX3M LANDSCAPE Qty 1. New 6x3 single sided 1600mm off ground 3 ne…" at bounding box center [494, 342] width 467 height 42
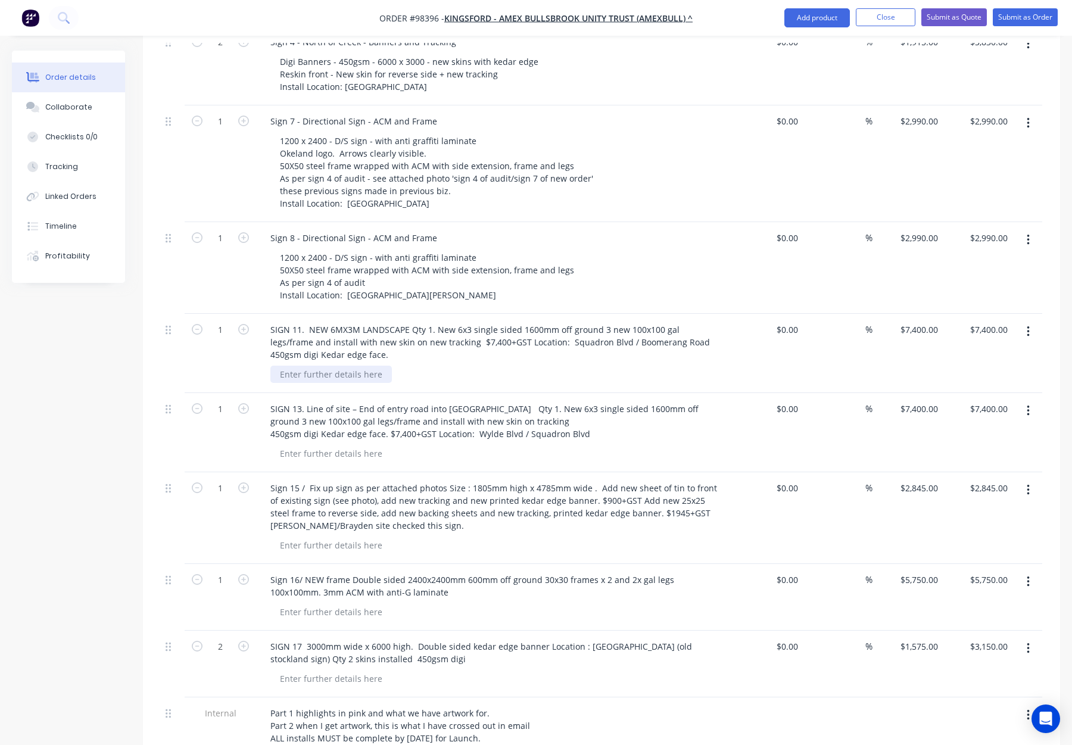
click at [323, 366] on div at bounding box center [330, 374] width 121 height 17
paste div
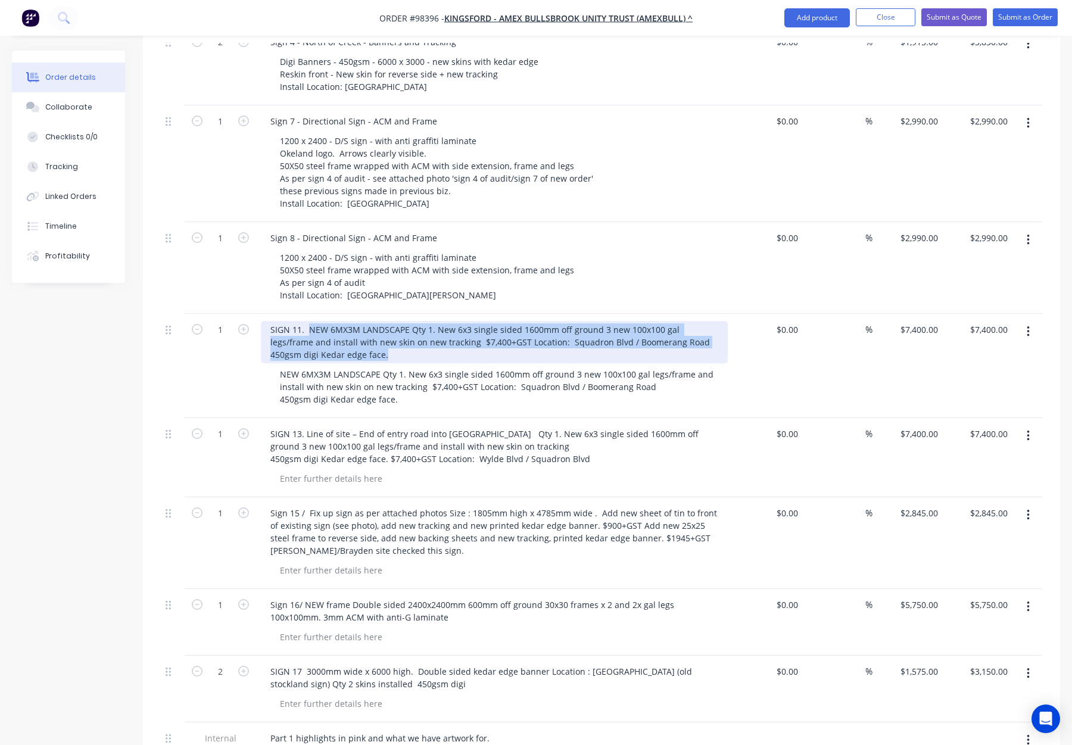
drag, startPoint x: 370, startPoint y: 302, endPoint x: 339, endPoint y: 294, distance: 32.1
click at [308, 321] on div "SIGN 11. NEW 6MX3M LANDSCAPE Qty 1. New 6x3 single sided 1600mm off ground 3 ne…" at bounding box center [494, 342] width 467 height 42
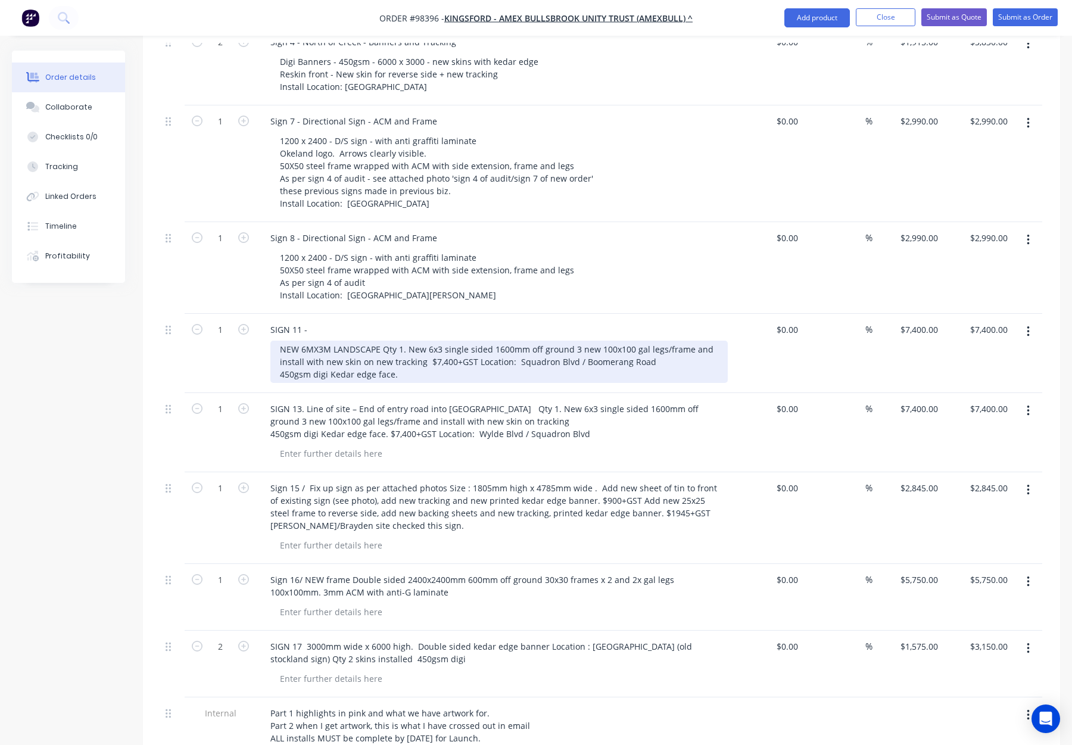
click at [514, 341] on div "NEW 6MX3M LANDSCAPE Qty 1. New 6x3 single sided 1600mm off ground 3 new 100x100…" at bounding box center [498, 362] width 457 height 42
click at [473, 341] on div "NEW 6MX3M LANDSCAPE Qty 1. New 6x3 single sided 1600mm off ground 3 new 100x100…" at bounding box center [498, 362] width 457 height 42
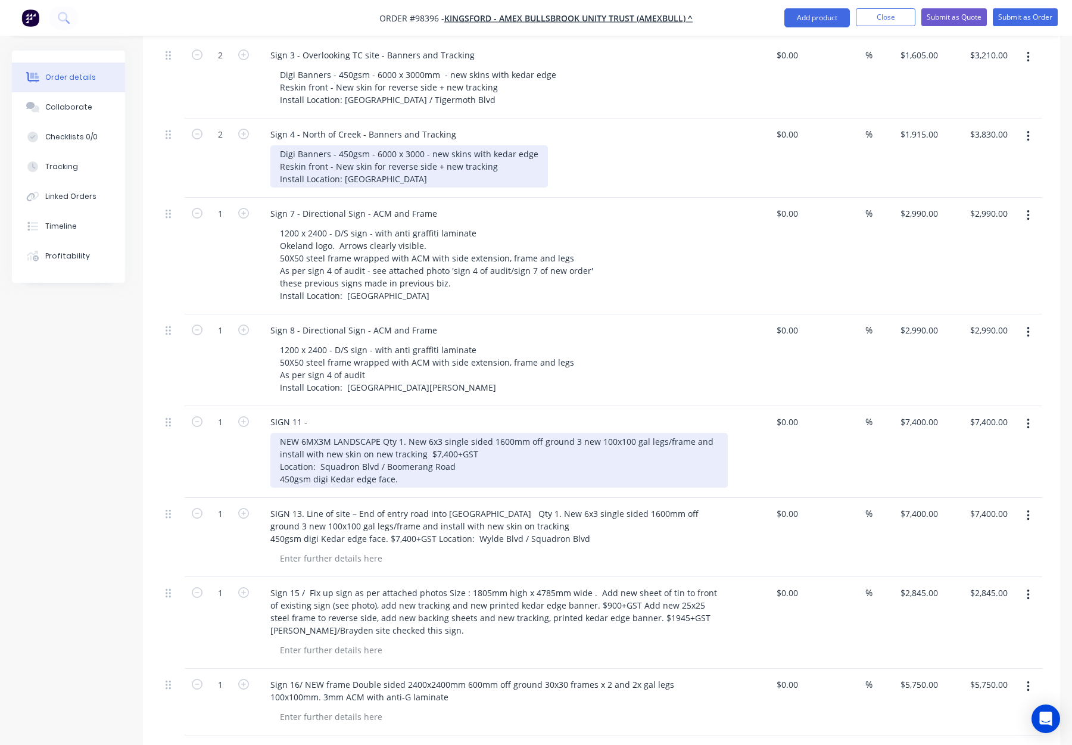
scroll to position [672, 0]
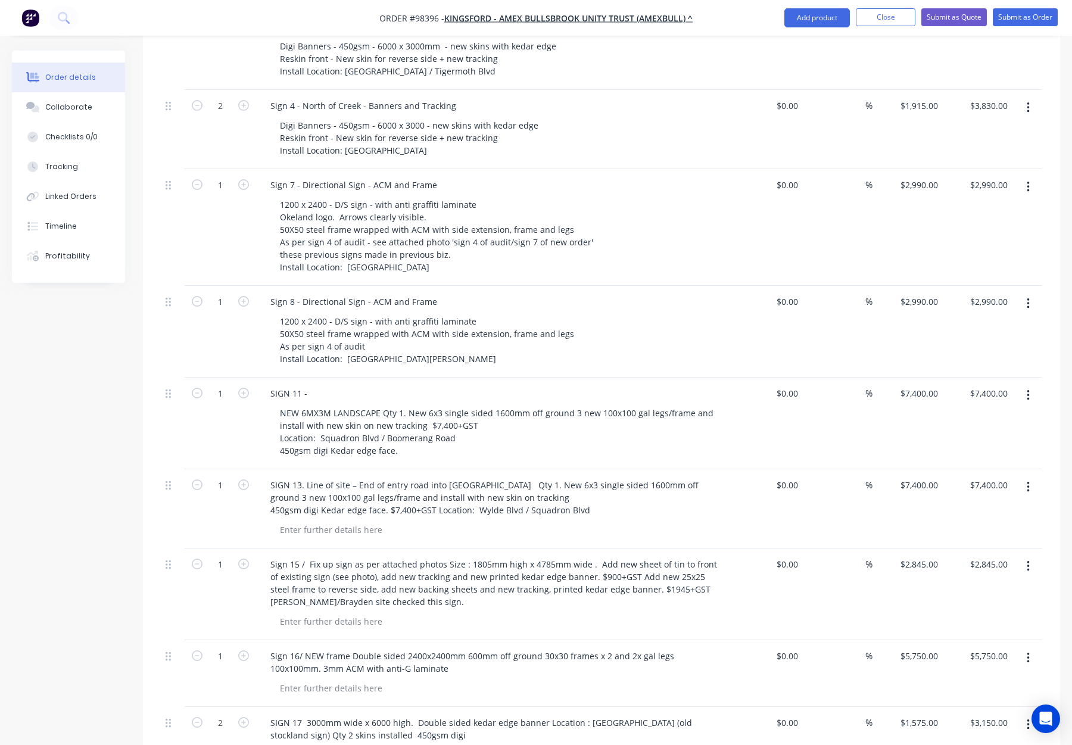
click at [319, 385] on div "SIGN 11 -" at bounding box center [494, 393] width 467 height 17
click at [312, 385] on div "SIGN 11 -" at bounding box center [289, 393] width 56 height 17
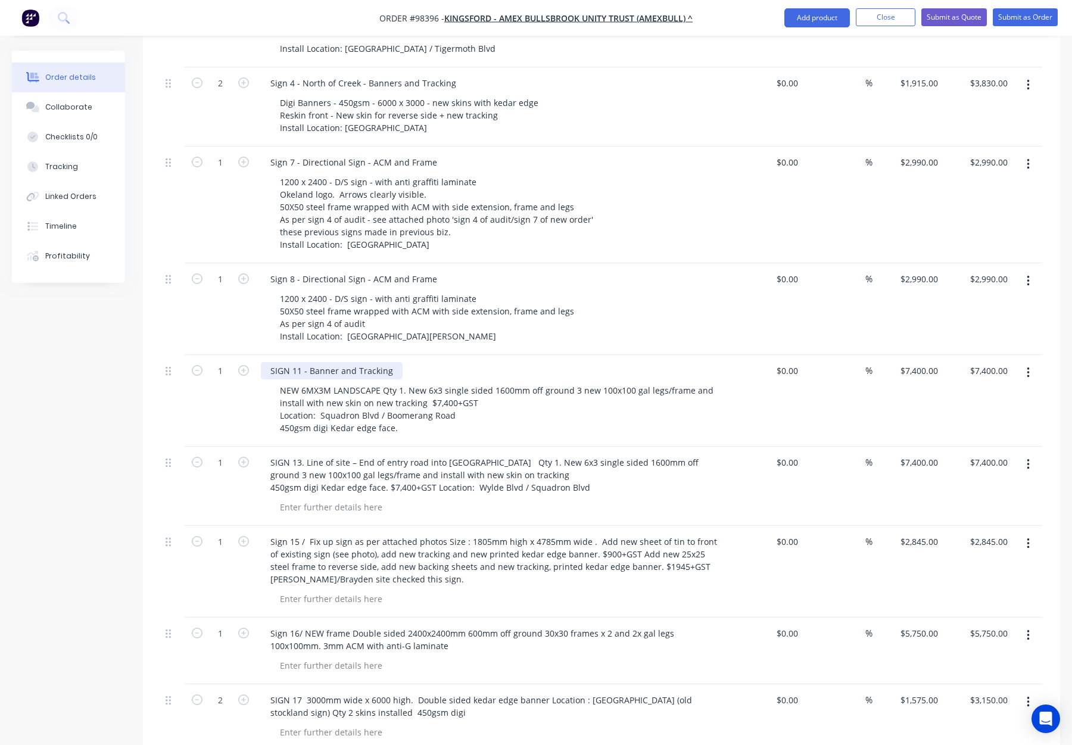
scroll to position [703, 0]
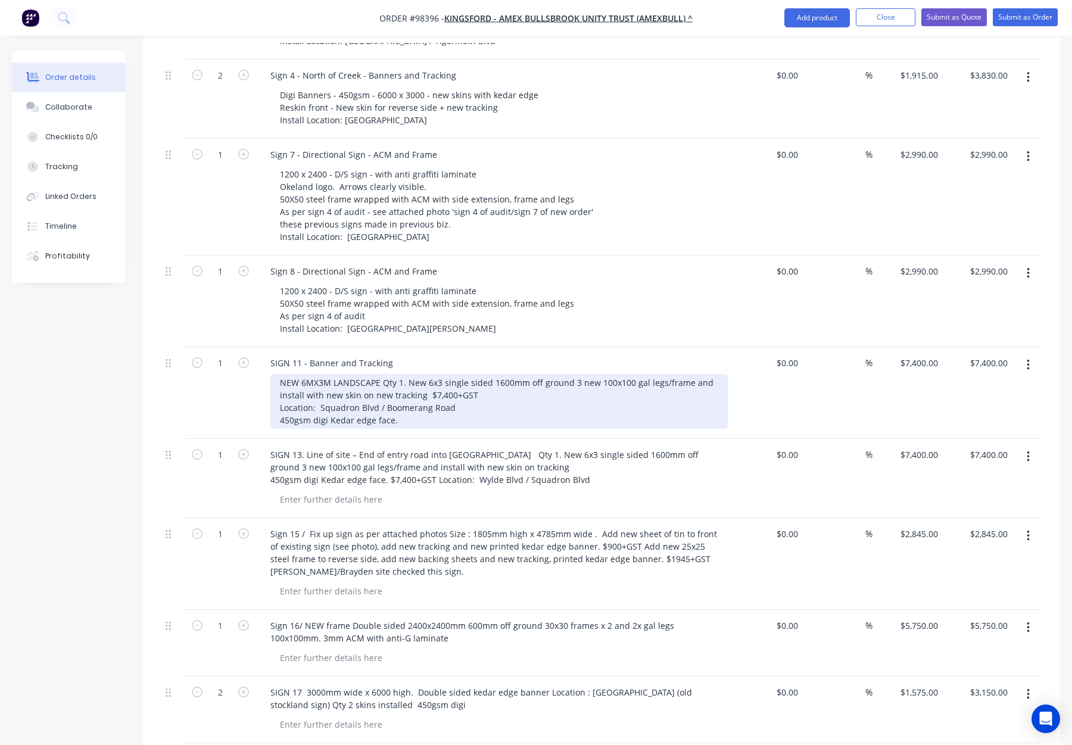
click at [279, 374] on div "NEW 6MX3M LANDSCAPE Qty 1. New 6x3 single sided 1600mm off ground 3 new 100x100…" at bounding box center [498, 401] width 457 height 55
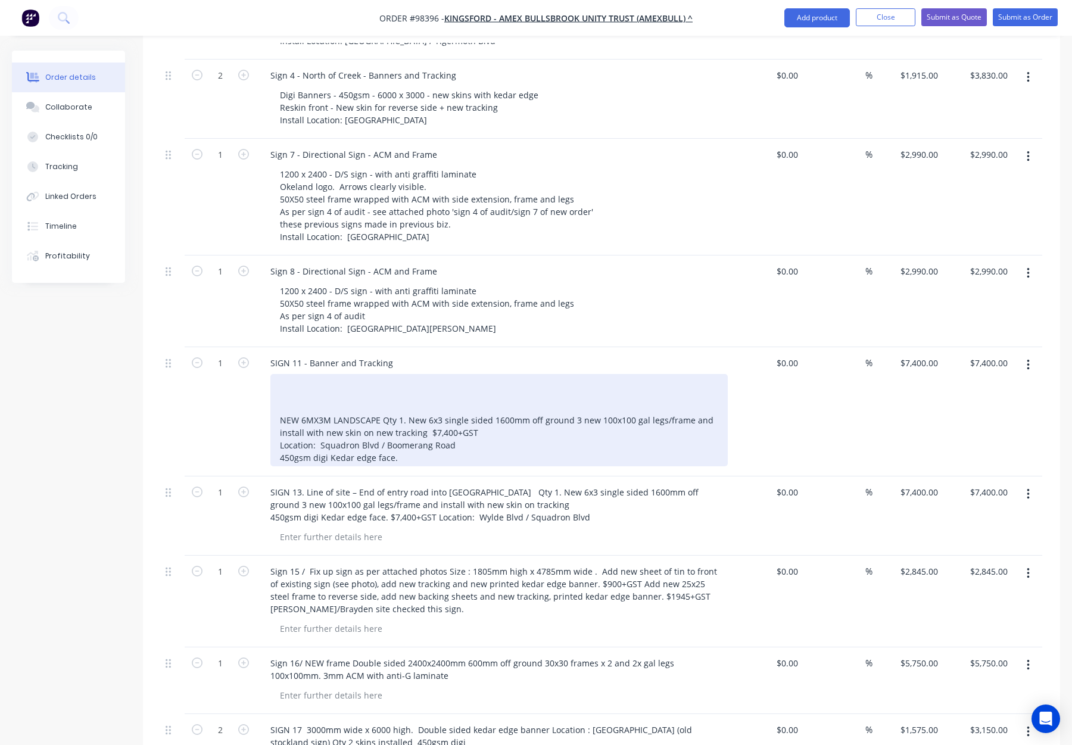
click at [297, 374] on div "NEW 6MX3M LANDSCAPE Qty 1. New 6x3 single sided 1600mm off ground 3 new 100x100…" at bounding box center [498, 420] width 457 height 92
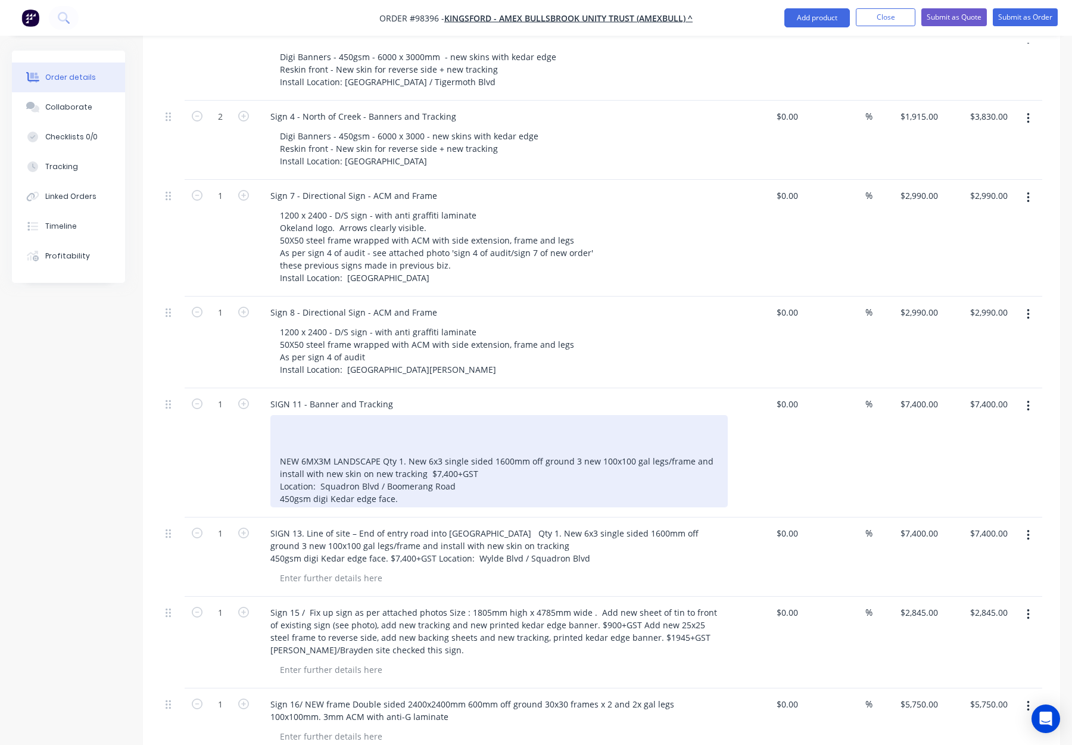
scroll to position [660, 0]
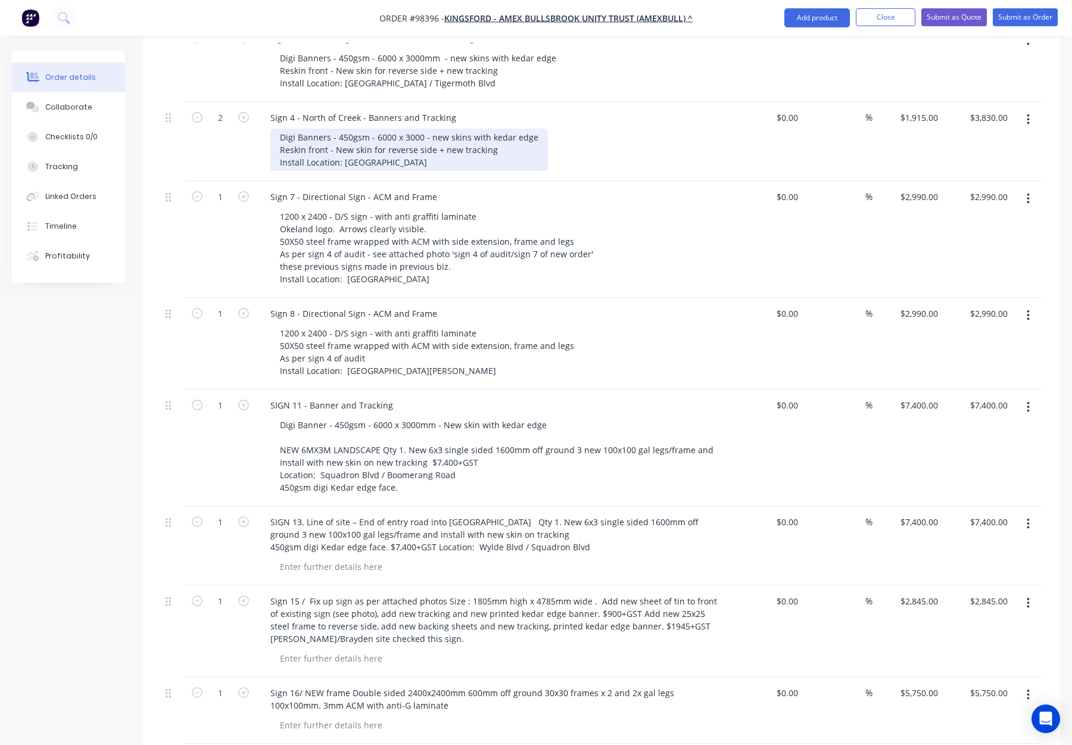
click at [447, 129] on div "Digi Banners - 450gsm - 6000 x 3000 - new skins with kedar edge Reskin front - …" at bounding box center [409, 150] width 278 height 42
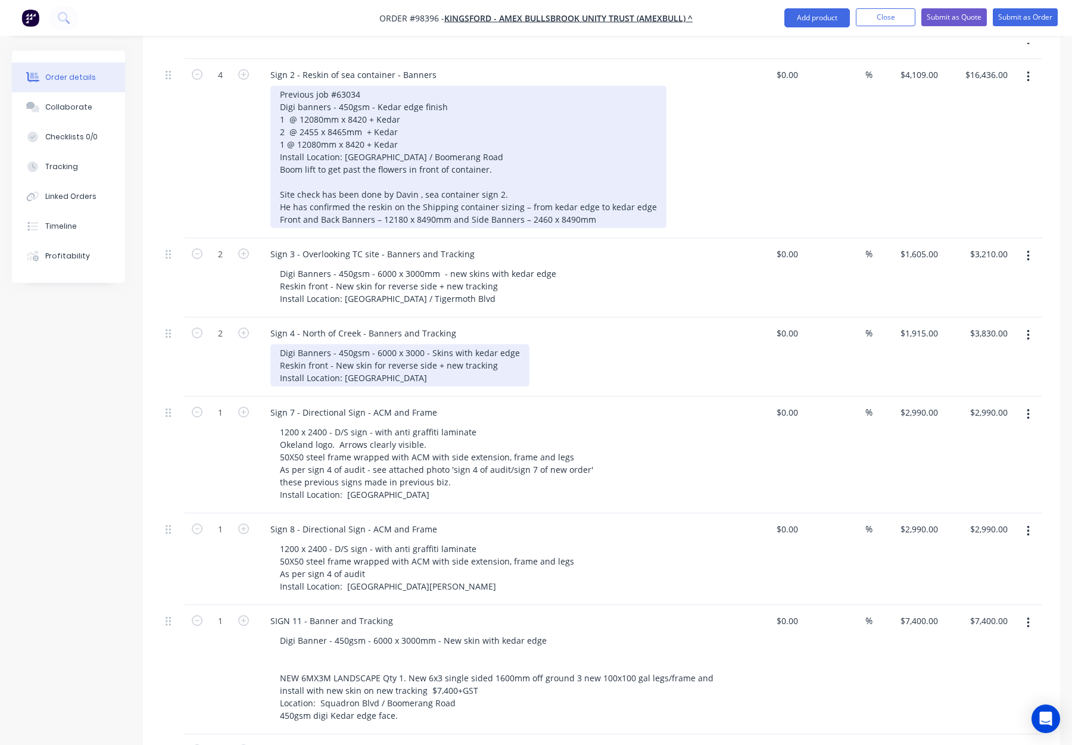
scroll to position [433, 0]
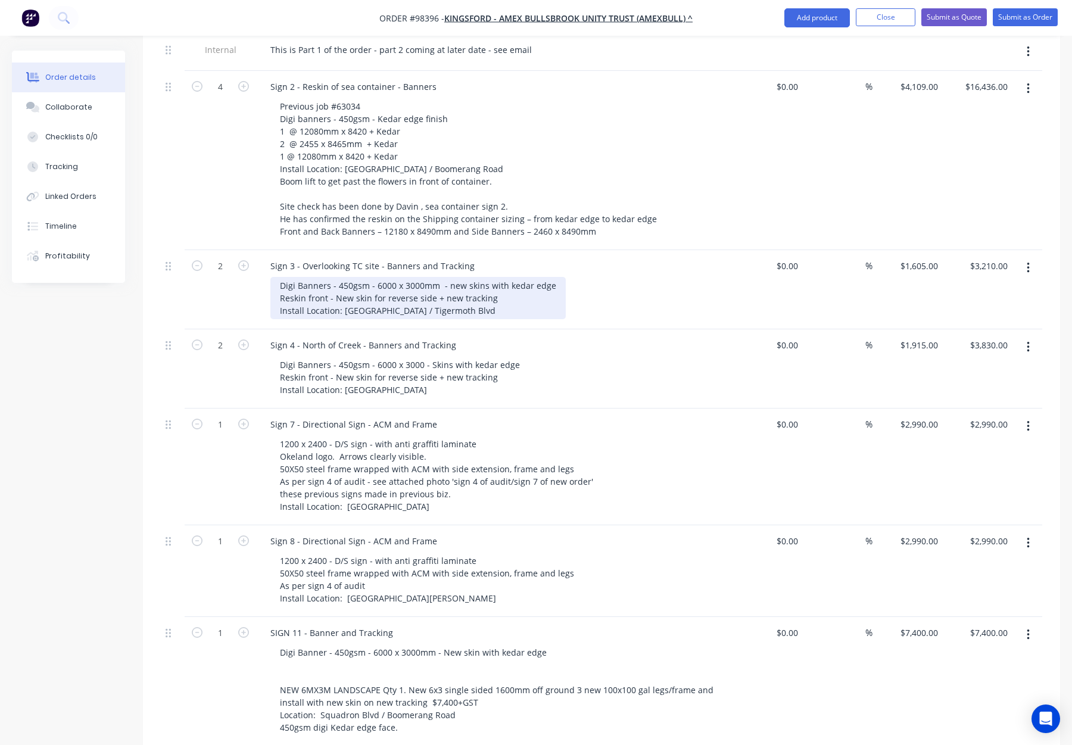
drag, startPoint x: 466, startPoint y: 236, endPoint x: 479, endPoint y: 244, distance: 15.0
click at [466, 277] on div "Digi Banners - 450gsm - 6000 x 3000mm - new skins with kedar edge Reskin front …" at bounding box center [417, 298] width 295 height 42
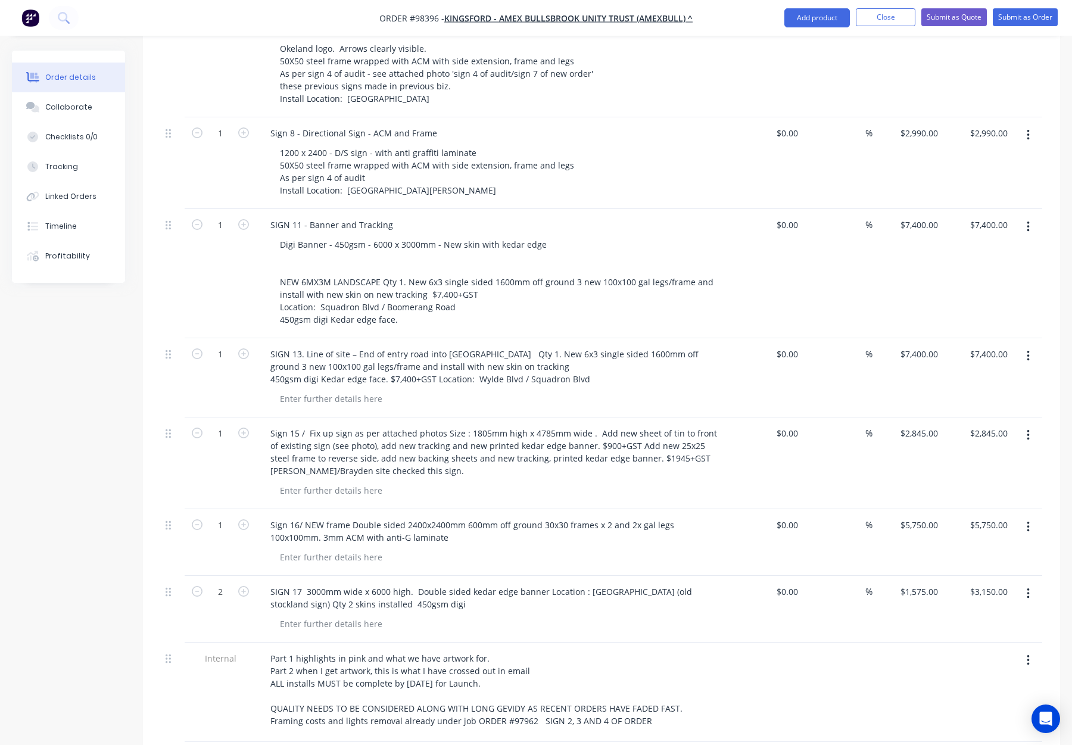
scroll to position [832, 0]
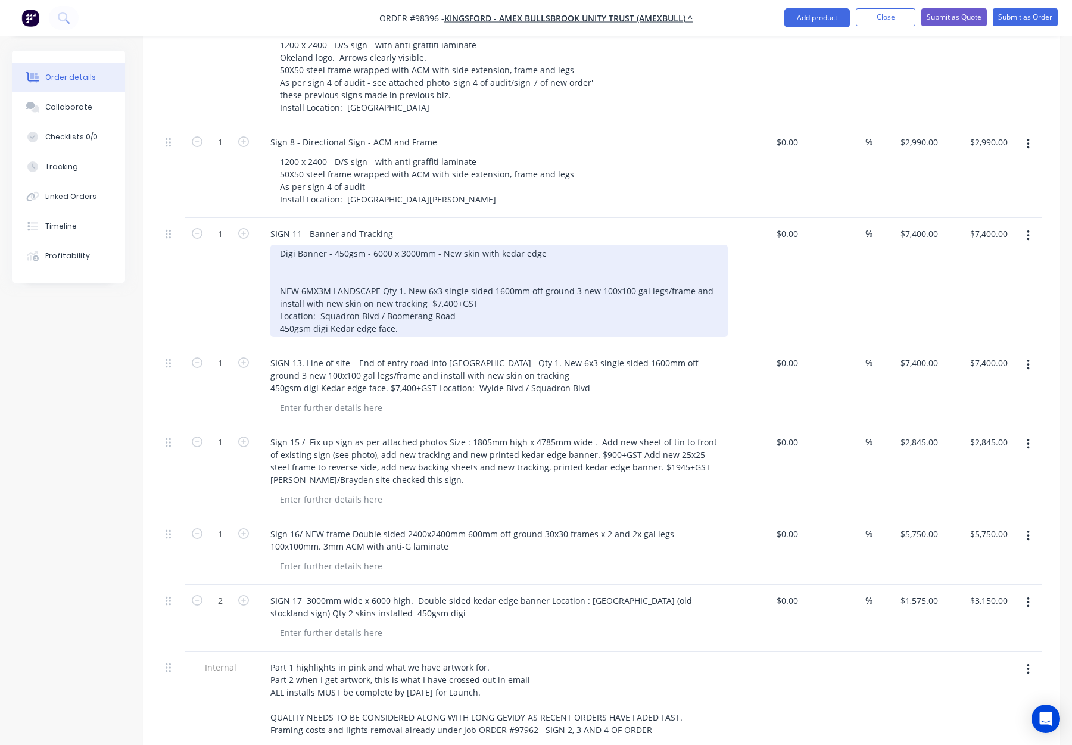
click at [438, 245] on div "Digi Banner - 450gsm - 6000 x 3000mm - New skin with kedar edge NEW 6MX3M LANDS…" at bounding box center [498, 291] width 457 height 92
click at [430, 245] on div "Digi Banner - 450gsm - 6000 x 3000mm - New skin with kedar edge NEW 6MX3M LANDS…" at bounding box center [498, 291] width 457 height 92
drag, startPoint x: 597, startPoint y: 200, endPoint x: 604, endPoint y: 204, distance: 8.3
click at [598, 245] on div "Digi Banner - 450gsm - 6000 x 3000mm - Landscape - New skin with kedar edge NEW…" at bounding box center [498, 291] width 457 height 92
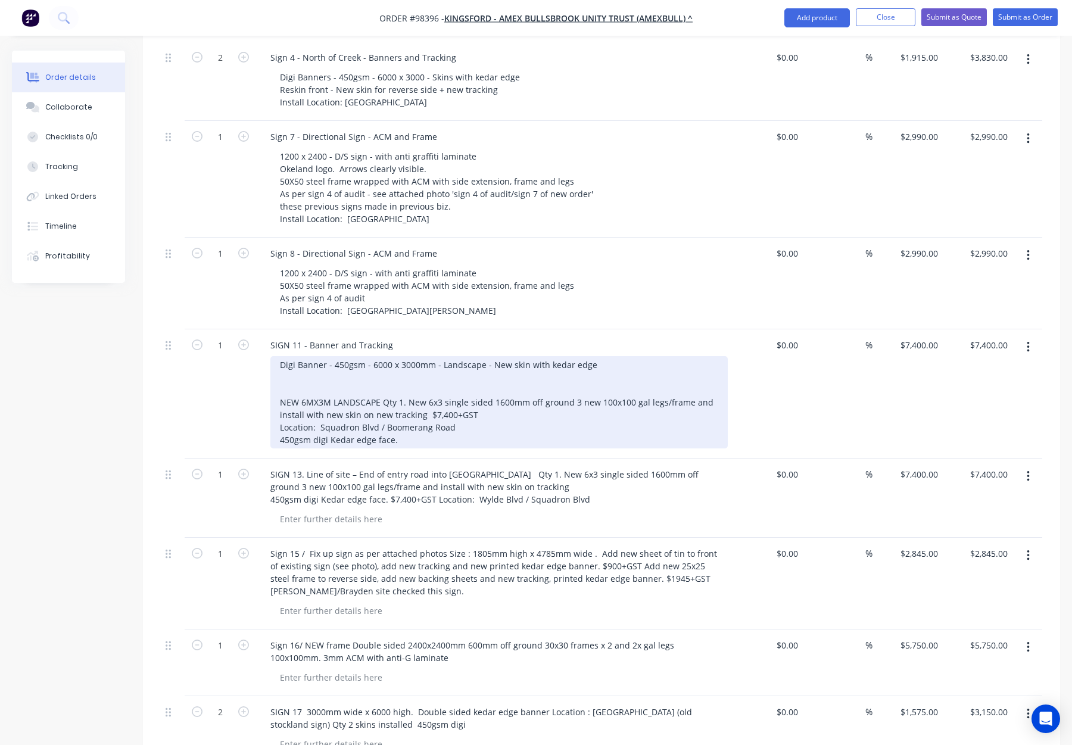
scroll to position [744, 0]
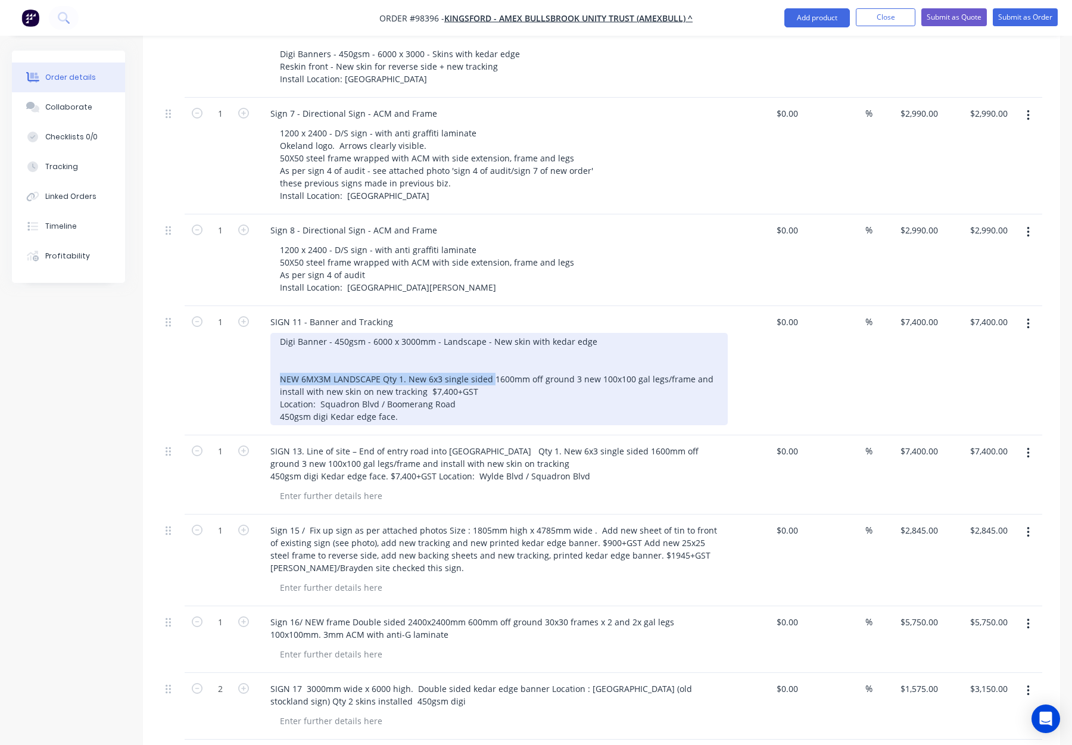
drag, startPoint x: 490, startPoint y: 329, endPoint x: 372, endPoint y: 325, distance: 118.6
click at [272, 333] on div "Digi Banner - 450gsm - 6000 x 3000mm - Landscape - New skin with kedar edge NEW…" at bounding box center [498, 379] width 457 height 92
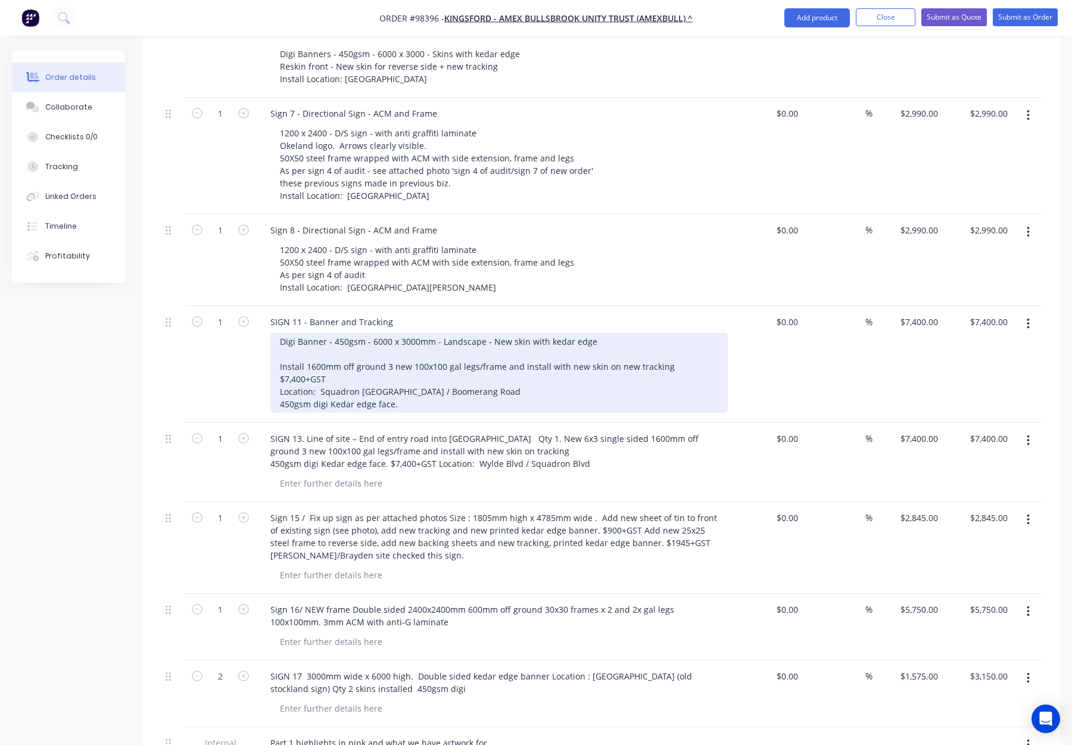
click at [411, 333] on div "Digi Banner - 450gsm - 6000 x 3000mm - Landscape - New skin with kedar edge Ins…" at bounding box center [498, 373] width 457 height 80
drag, startPoint x: 385, startPoint y: 316, endPoint x: 397, endPoint y: 322, distance: 13.1
click at [386, 333] on div "Digi Banner - 450gsm - 6000 x 3000mm - Landscape - New skin with kedar edge Ins…" at bounding box center [498, 373] width 457 height 80
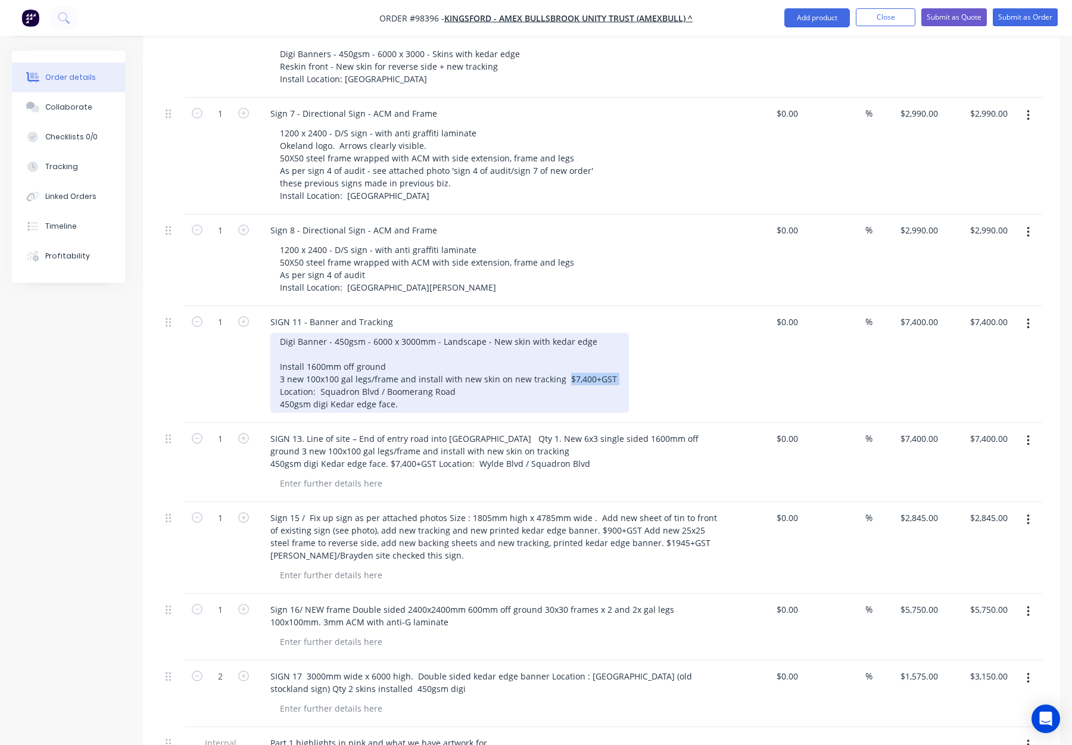
drag, startPoint x: 566, startPoint y: 329, endPoint x: 610, endPoint y: 329, distance: 44.7
click at [610, 333] on div "Digi Banner - 450gsm - 6000 x 3000mm - Landscape - New skin with kedar edge Ins…" at bounding box center [449, 373] width 359 height 80
drag, startPoint x: 367, startPoint y: 353, endPoint x: 387, endPoint y: 359, distance: 20.0
click at [264, 353] on div "SIGN 11 - Banner and Tracking Digi Banner - 450gsm - 6000 x 3000mm - Landscape …" at bounding box center [494, 364] width 476 height 117
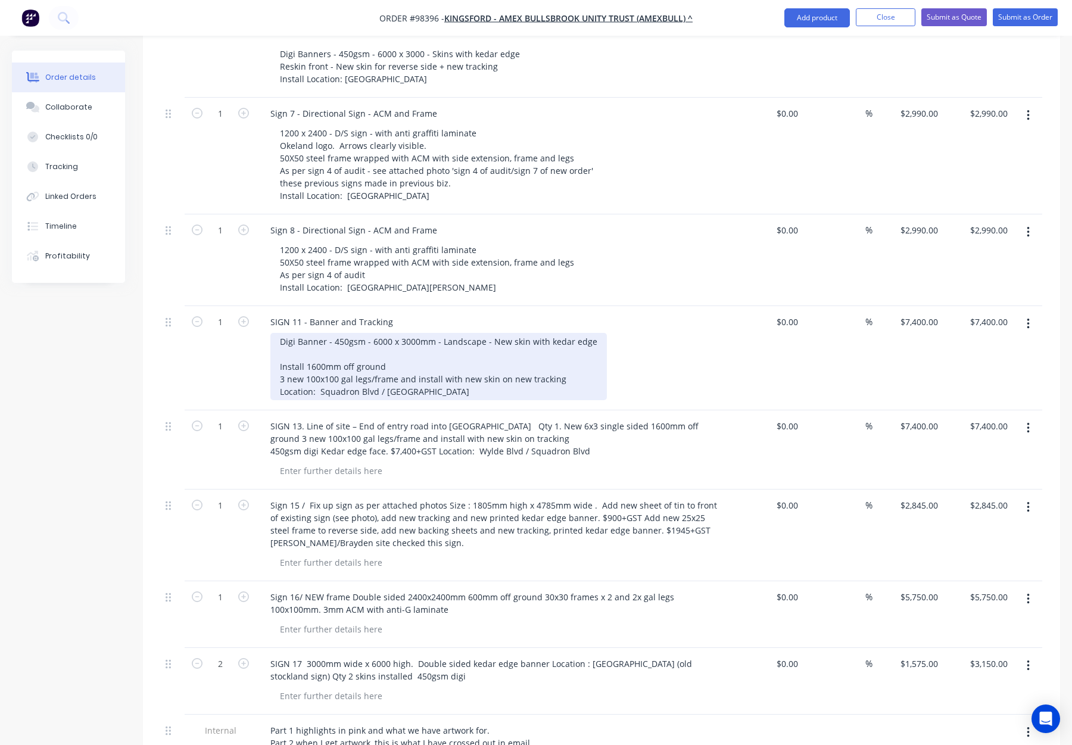
drag, startPoint x: 276, startPoint y: 339, endPoint x: 288, endPoint y: 341, distance: 11.4
click at [277, 339] on div "Digi Banner - 450gsm - 6000 x 3000mm - Landscape - New skin with kedar edge Ins…" at bounding box center [438, 366] width 336 height 67
drag, startPoint x: 383, startPoint y: 316, endPoint x: 276, endPoint y: 317, distance: 107.2
click at [276, 333] on div "Digi Banner - 450gsm - 6000 x 3000mm - Landscape - New skin with kedar edge Ins…" at bounding box center [438, 366] width 336 height 67
click at [504, 342] on div "Digi Banner - 450gsm - 6000 x 3000mm - Landscape - New skin with kedar edge Ins…" at bounding box center [438, 366] width 336 height 67
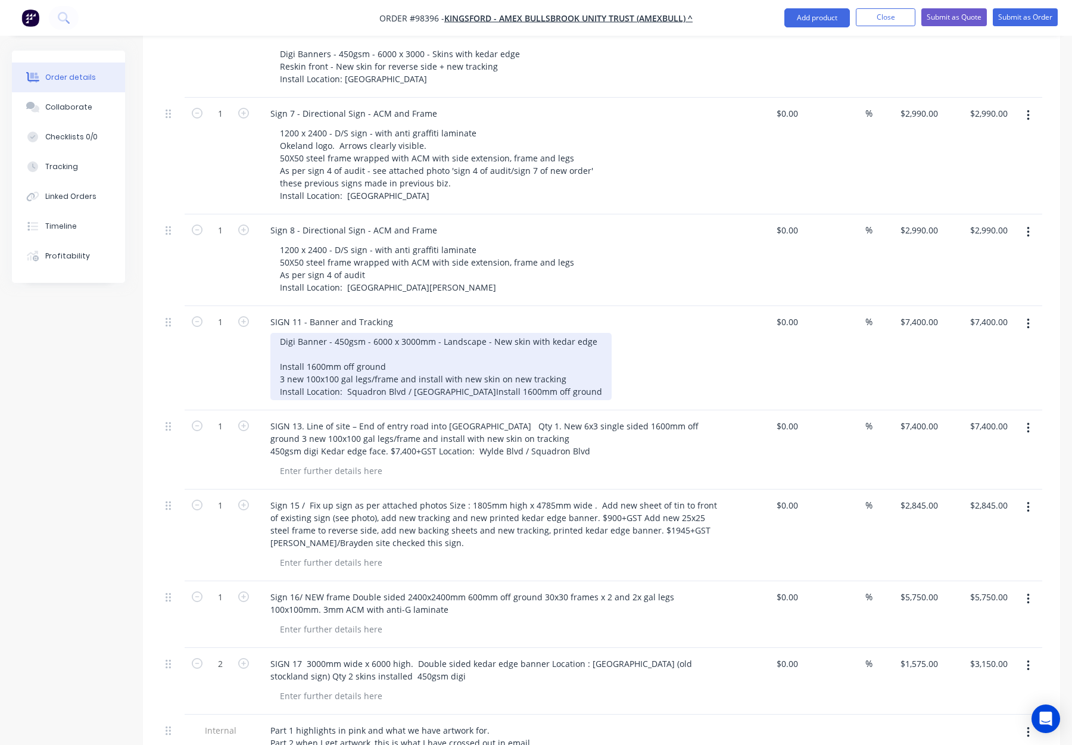
drag, startPoint x: 383, startPoint y: 317, endPoint x: 282, endPoint y: 317, distance: 101.2
click at [282, 333] on div "Digi Banner - 450gsm - 6000 x 3000mm - Landscape - New skin with kedar edge Ins…" at bounding box center [440, 366] width 341 height 67
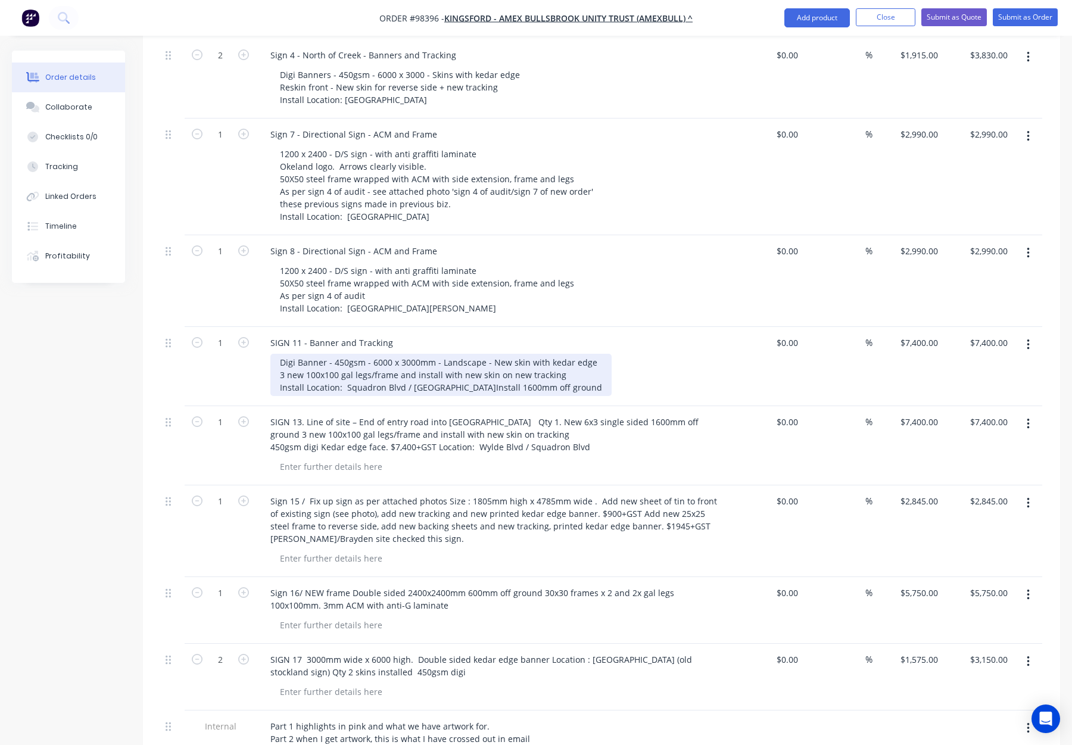
scroll to position [712, 0]
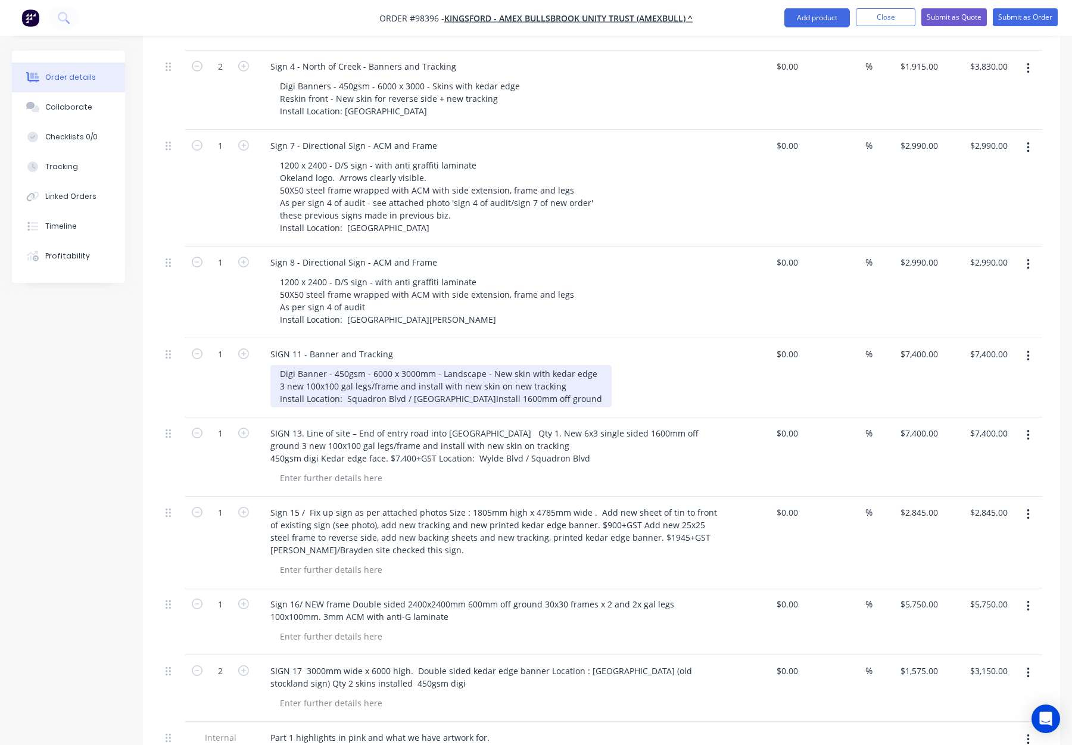
click at [372, 365] on div "Digi Banner - 450gsm - 6000 x 3000mm - Landscape - New skin with kedar edge 3 n…" at bounding box center [440, 386] width 341 height 42
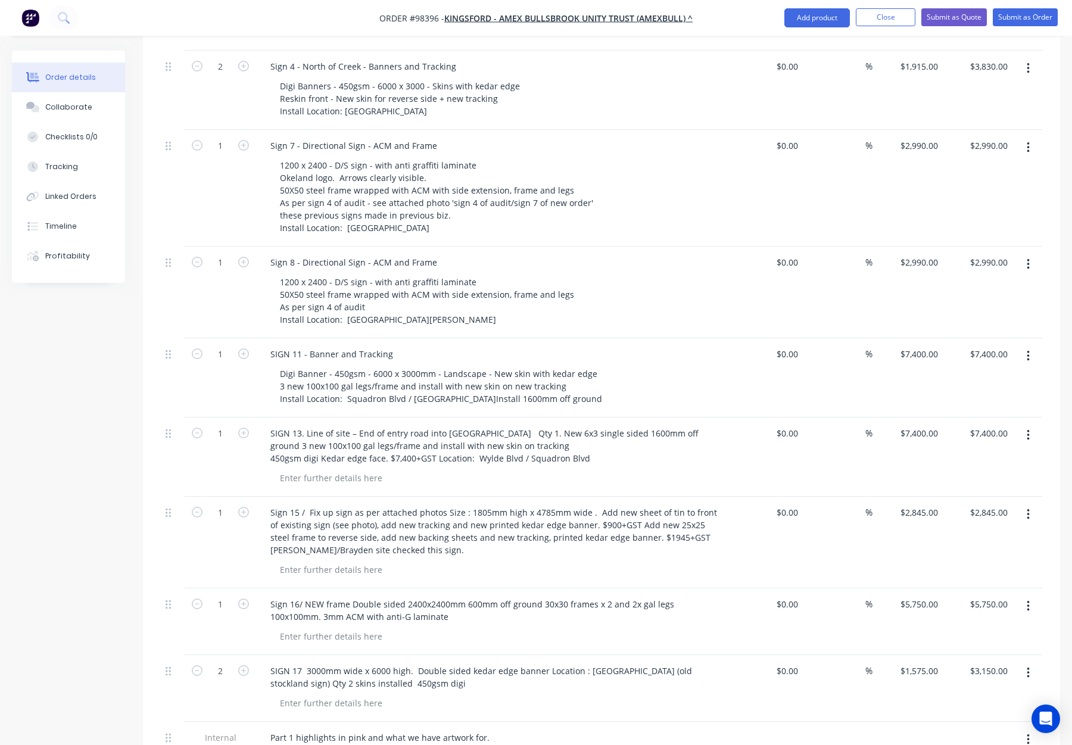
click at [725, 365] on div "Digi Banner - 450gsm - 6000 x 3000mm - Landscape - New skin with kedar edge 3 n…" at bounding box center [498, 386] width 457 height 42
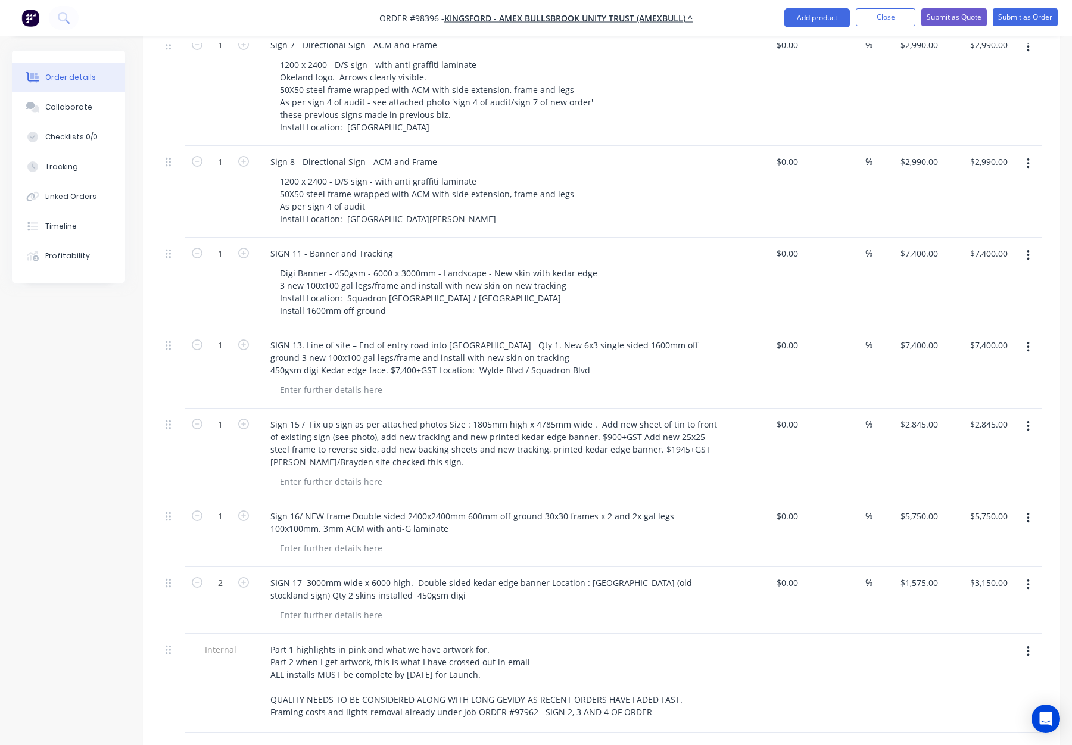
scroll to position [814, 0]
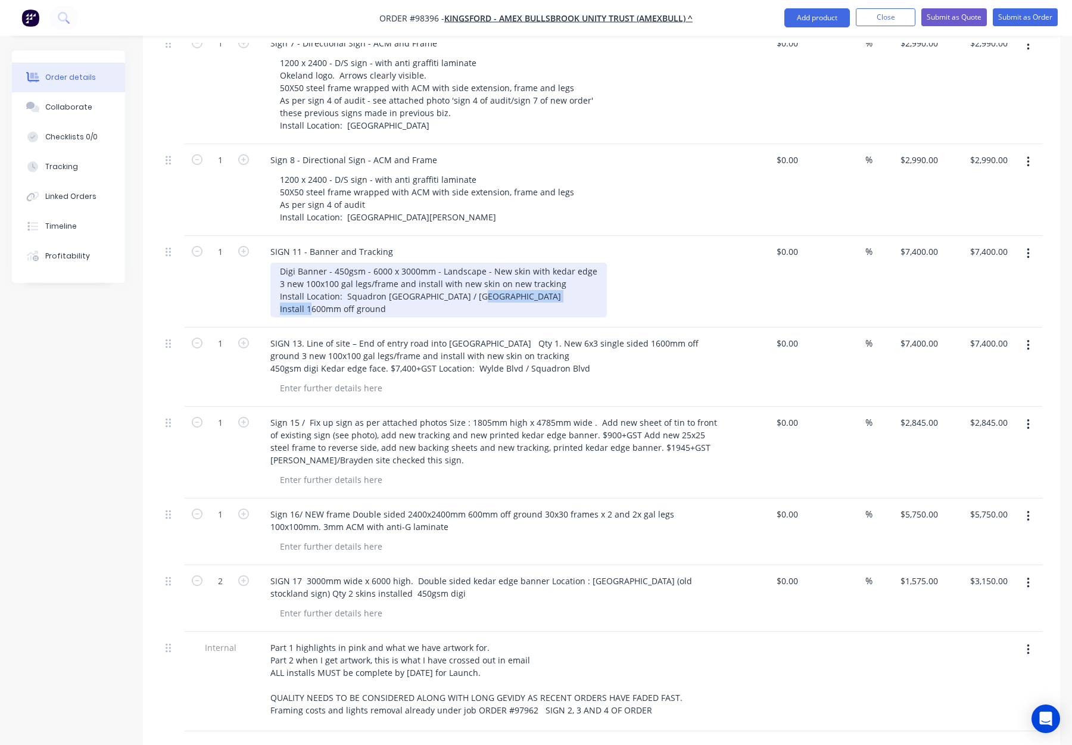
drag, startPoint x: 387, startPoint y: 258, endPoint x: 248, endPoint y: 253, distance: 139.5
click at [248, 253] on div "1 SIGN 11 - Banner and Tracking Digi Banner - 450gsm - 6000 x 3000mm - Landscap…" at bounding box center [601, 282] width 881 height 92
click at [278, 263] on div "Digi Banner - 450gsm - 6000 x 3000mm - Landscape - New skin with kedar edge 3 n…" at bounding box center [438, 290] width 336 height 55
click at [279, 263] on div "Digi Banner - 450gsm - 6000 x 3000mm - Landscape - New skin with kedar edge 3 n…" at bounding box center [438, 290] width 336 height 55
drag, startPoint x: 389, startPoint y: 273, endPoint x: 258, endPoint y: 271, distance: 131.0
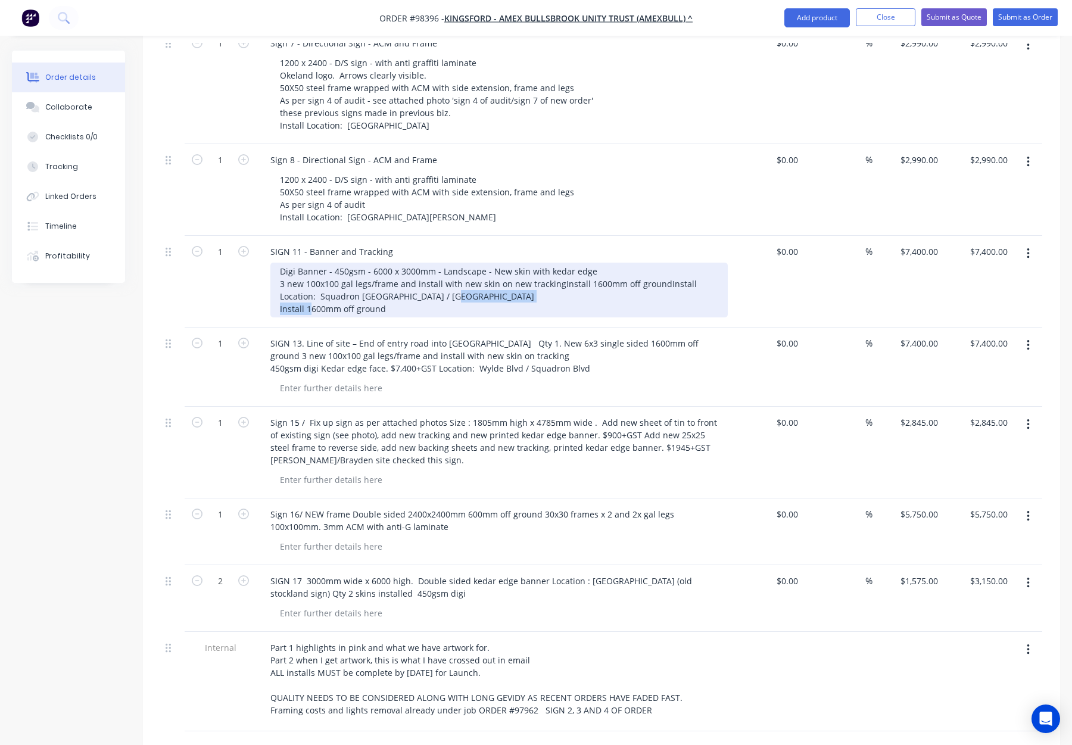
click at [258, 271] on div "SIGN 11 - Banner and Tracking Digi Banner - 450gsm - 6000 x 3000mm - Landscape …" at bounding box center [494, 282] width 476 height 92
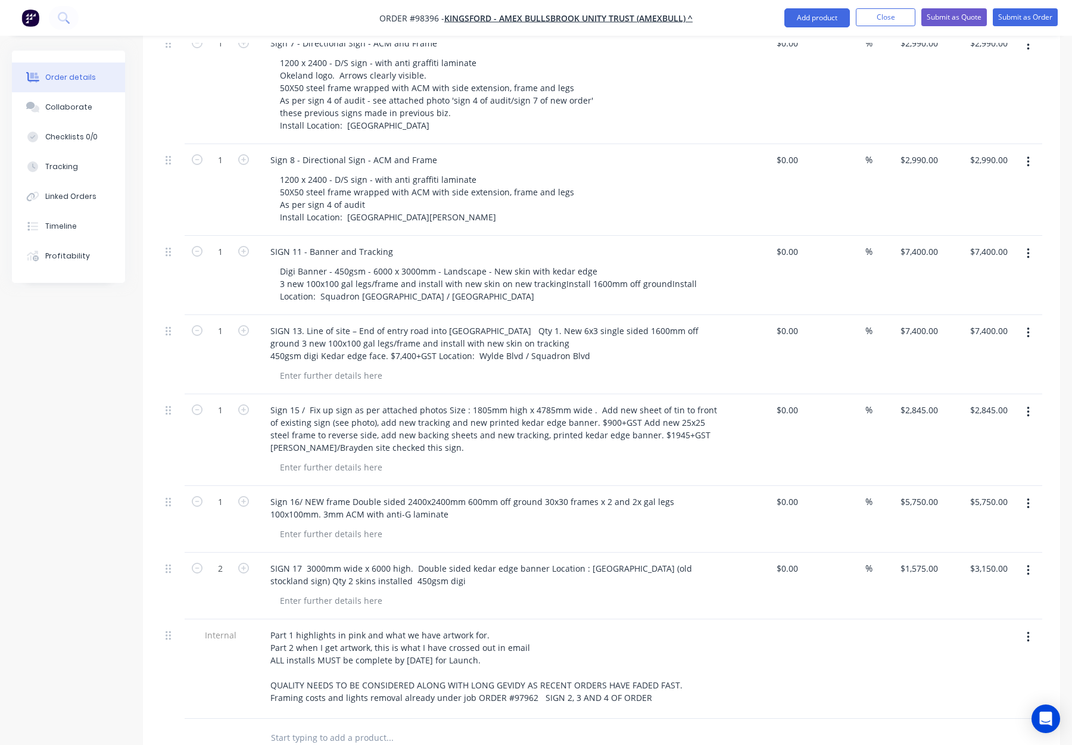
click at [659, 263] on div "Digi Banner - 450gsm - 6000 x 3000mm - Landscape - New skin with kedar edge 3 n…" at bounding box center [498, 284] width 457 height 42
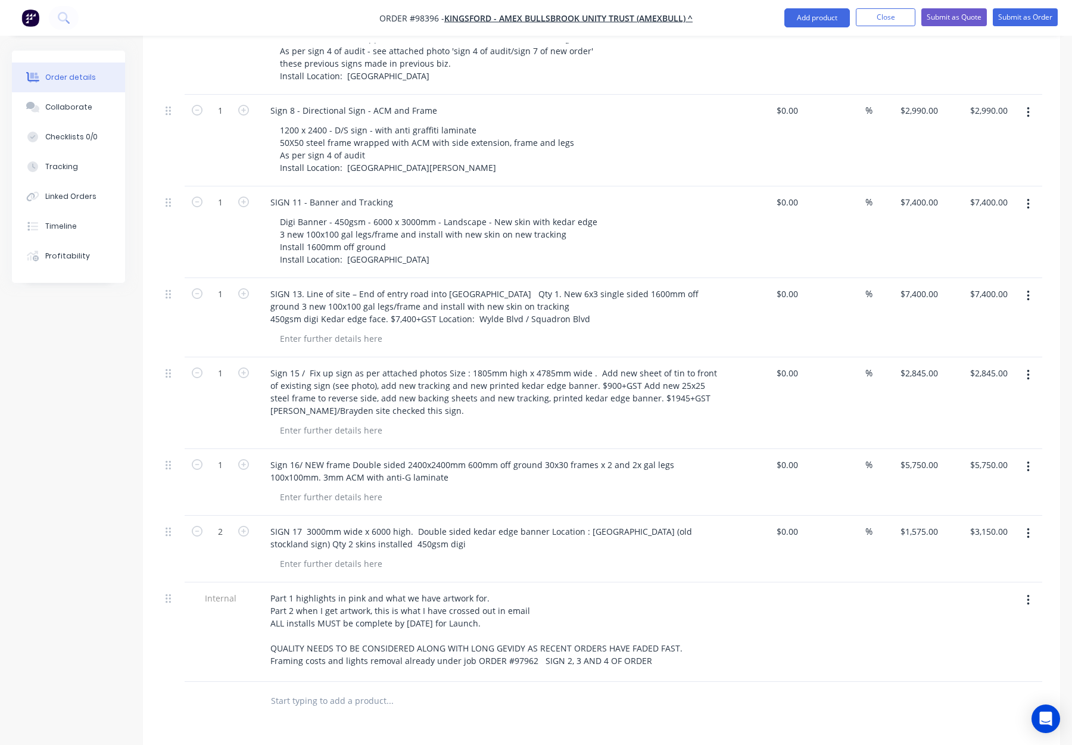
scroll to position [868, 0]
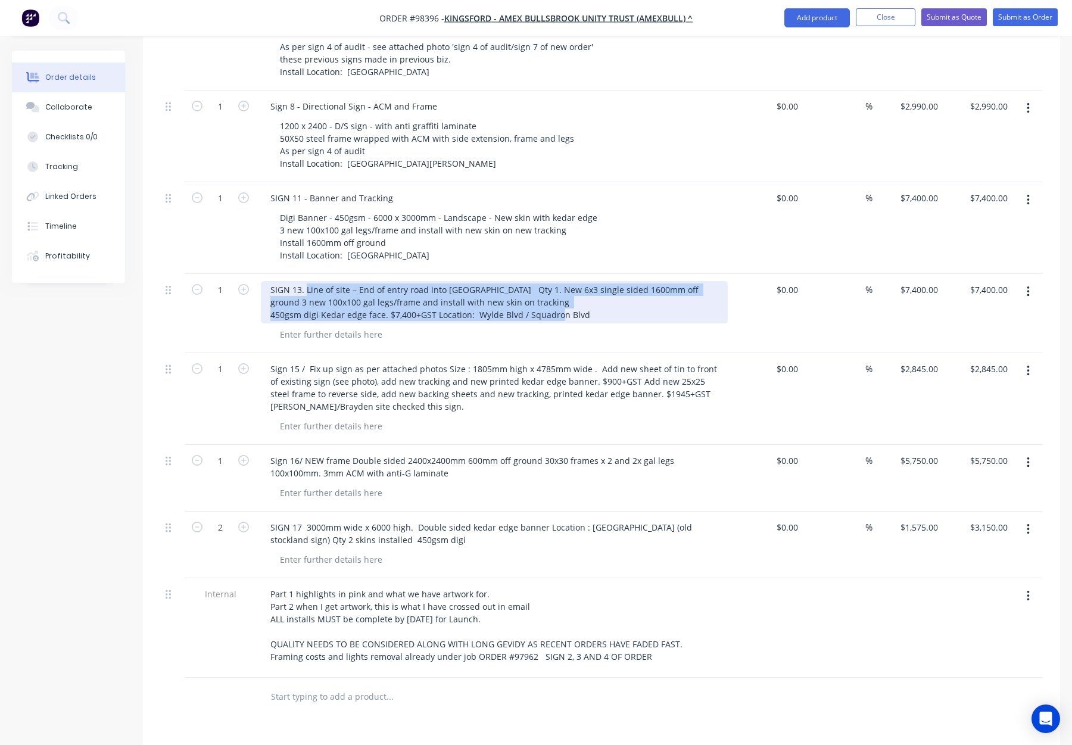
drag, startPoint x: 305, startPoint y: 239, endPoint x: 612, endPoint y: 264, distance: 308.3
click at [612, 281] on div "SIGN 13. Line of site – End of entry road into [GEOGRAPHIC_DATA] Qty 1. New 6x3…" at bounding box center [494, 302] width 467 height 42
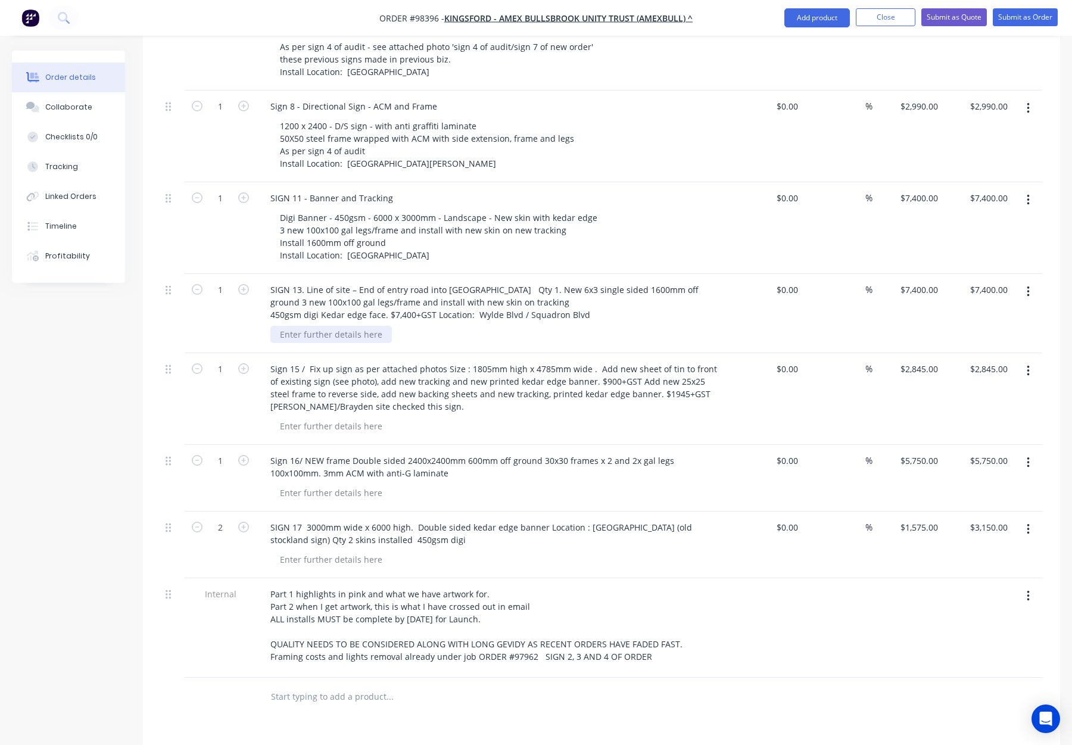
click at [332, 326] on div at bounding box center [330, 334] width 121 height 17
click at [334, 326] on div at bounding box center [330, 334] width 121 height 17
click at [332, 326] on div at bounding box center [330, 334] width 121 height 17
paste div
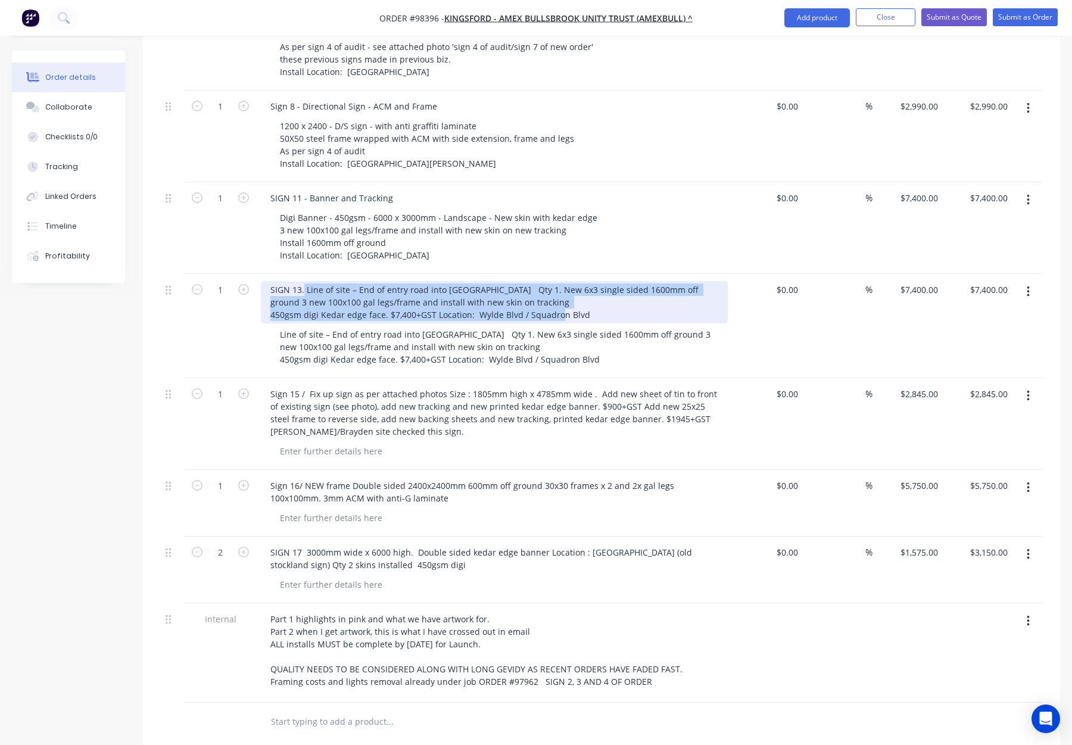
drag, startPoint x: 600, startPoint y: 263, endPoint x: 370, endPoint y: 249, distance: 229.7
click at [303, 281] on div "SIGN 13. Line of site – End of entry road into [GEOGRAPHIC_DATA] Qty 1. New 6x3…" at bounding box center [494, 302] width 467 height 42
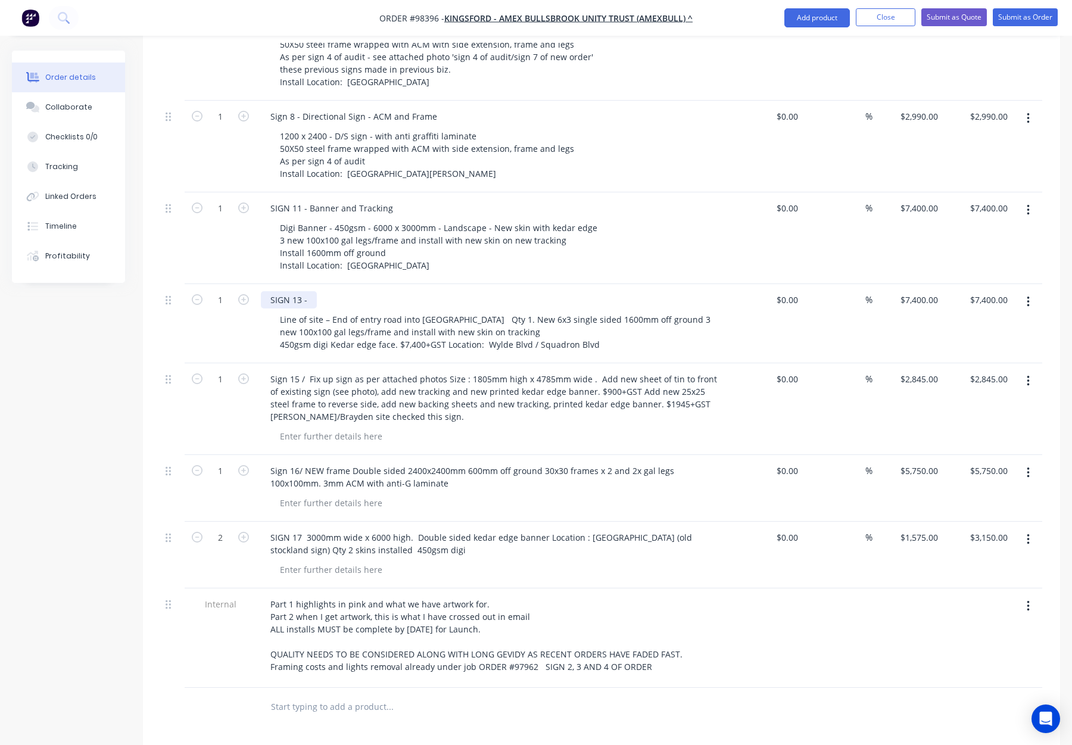
scroll to position [858, 0]
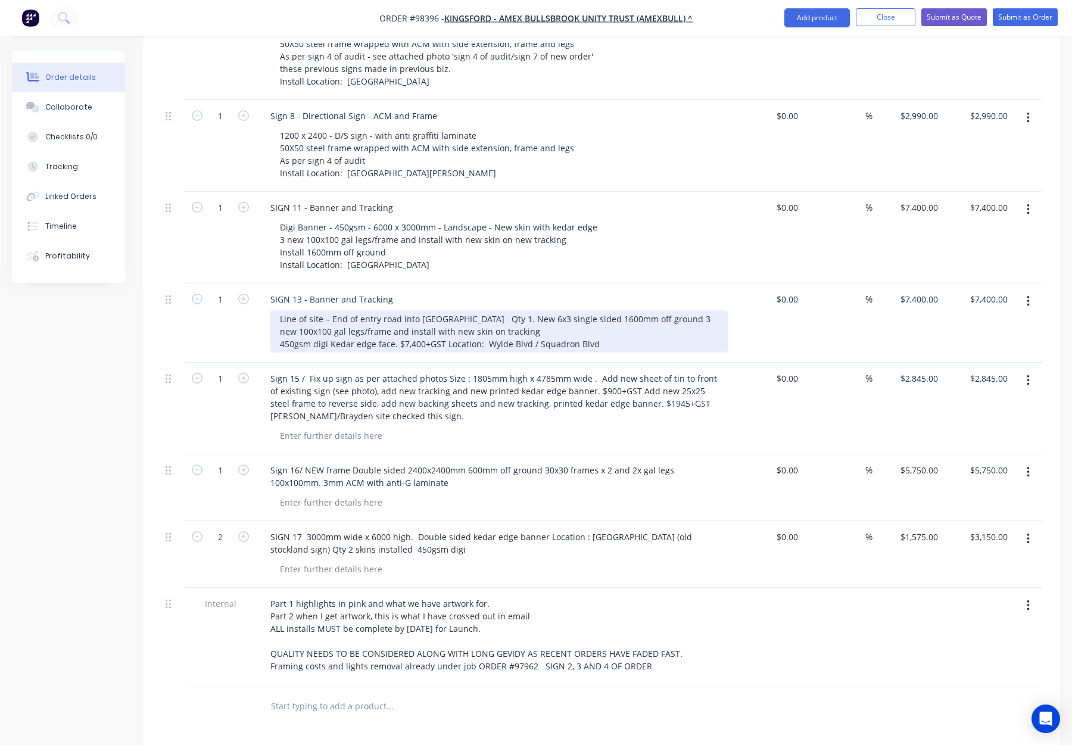
click at [280, 310] on div "Line of site – End of entry road into [GEOGRAPHIC_DATA] Qty 1. New 6x3 single s…" at bounding box center [498, 331] width 457 height 42
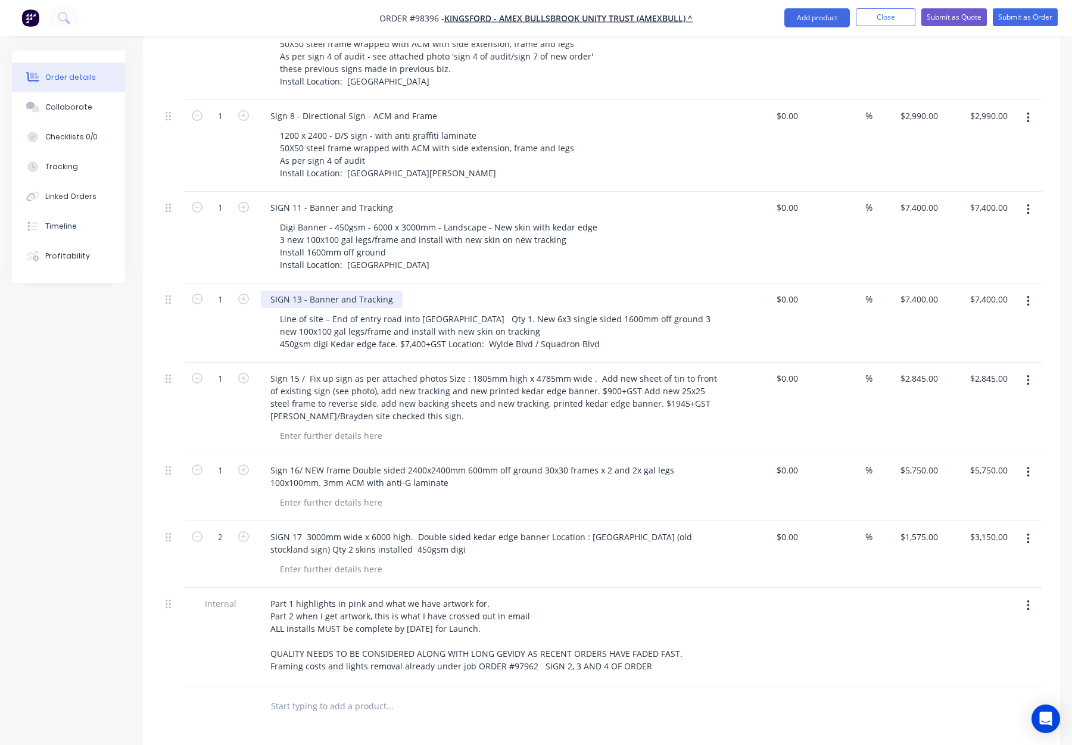
drag, startPoint x: 308, startPoint y: 249, endPoint x: 317, endPoint y: 255, distance: 11.2
click at [308, 291] on div "SIGN 13 - Banner and Tracking" at bounding box center [332, 299] width 142 height 17
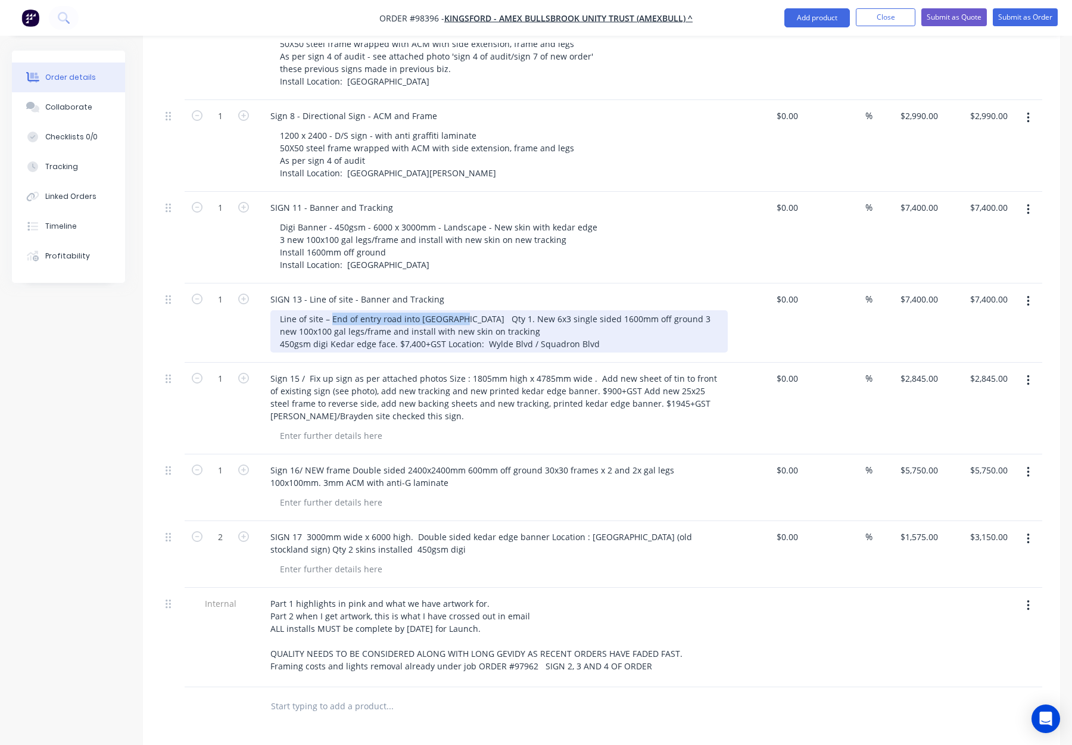
drag, startPoint x: 332, startPoint y: 269, endPoint x: 464, endPoint y: 270, distance: 131.6
click at [465, 310] on div "Line of site – End of entry road into [GEOGRAPHIC_DATA] Qty 1. New 6x3 single s…" at bounding box center [498, 331] width 457 height 42
drag, startPoint x: 465, startPoint y: 269, endPoint x: 332, endPoint y: 269, distance: 132.2
click at [332, 310] on div "Line of site – End of entry road into [GEOGRAPHIC_DATA] Qty 1. New 6x3 single s…" at bounding box center [498, 331] width 457 height 42
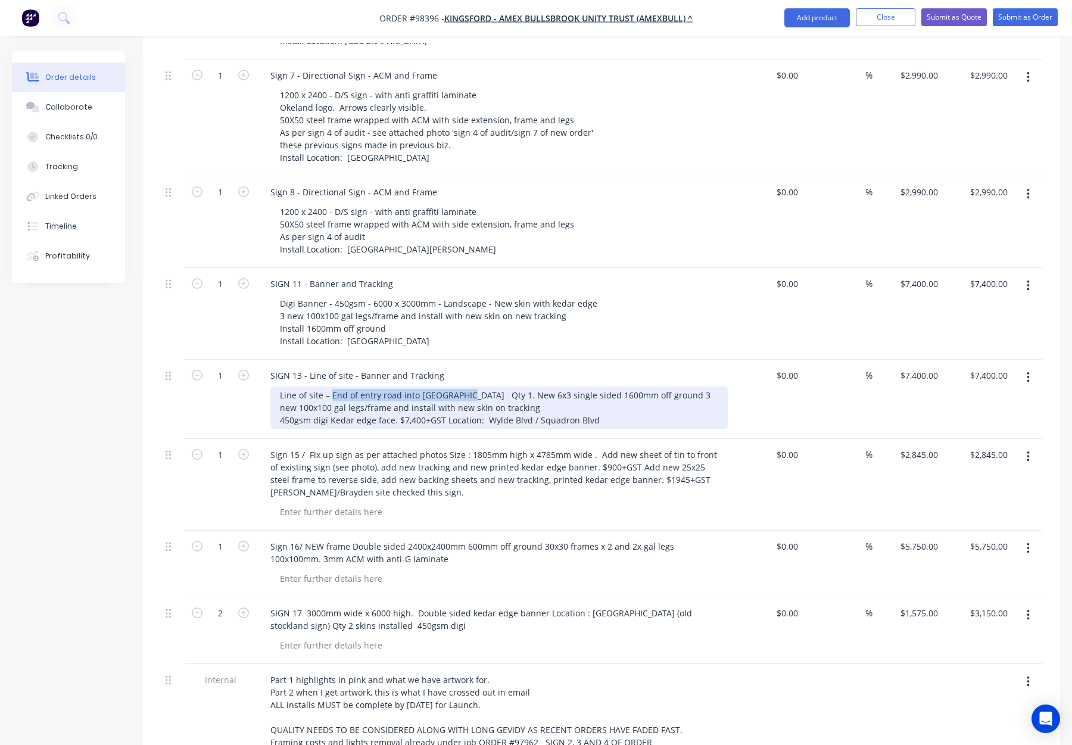
scroll to position [787, 0]
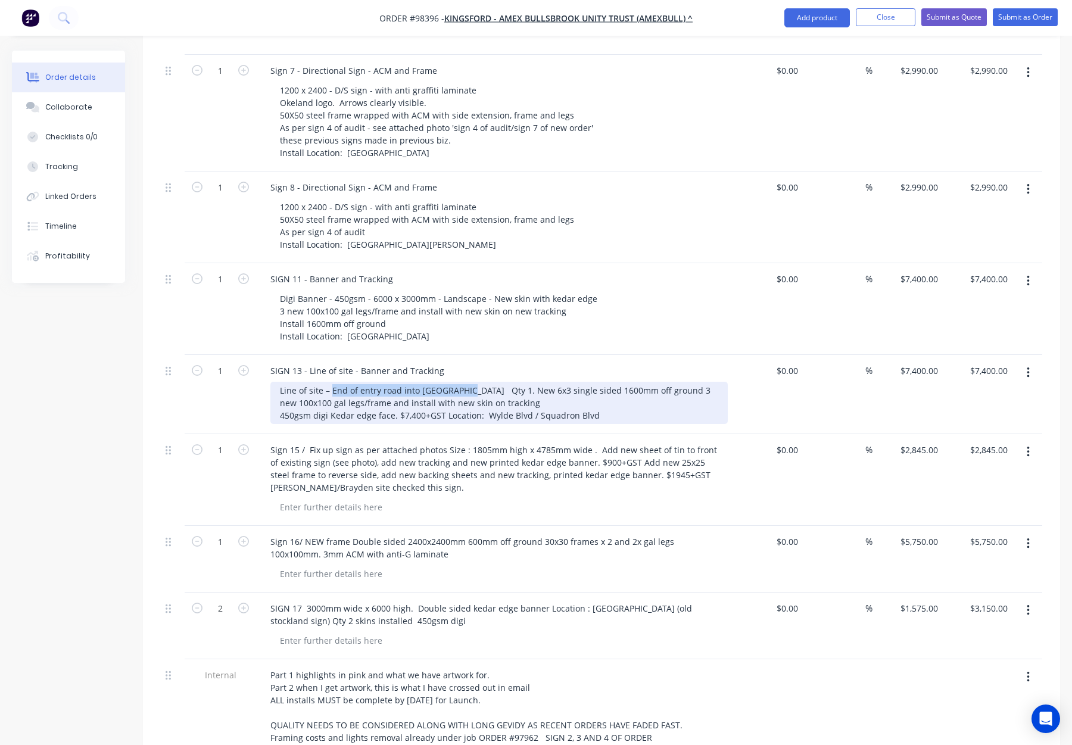
click at [403, 382] on div "Line of site – End of entry road into [GEOGRAPHIC_DATA] Qty 1. New 6x3 single s…" at bounding box center [498, 403] width 457 height 42
drag, startPoint x: 339, startPoint y: 341, endPoint x: 465, endPoint y: 343, distance: 126.3
click at [465, 382] on div "Line of site – End of entry road into [GEOGRAPHIC_DATA] Qty 1. New 6x3 single s…" at bounding box center [498, 403] width 457 height 42
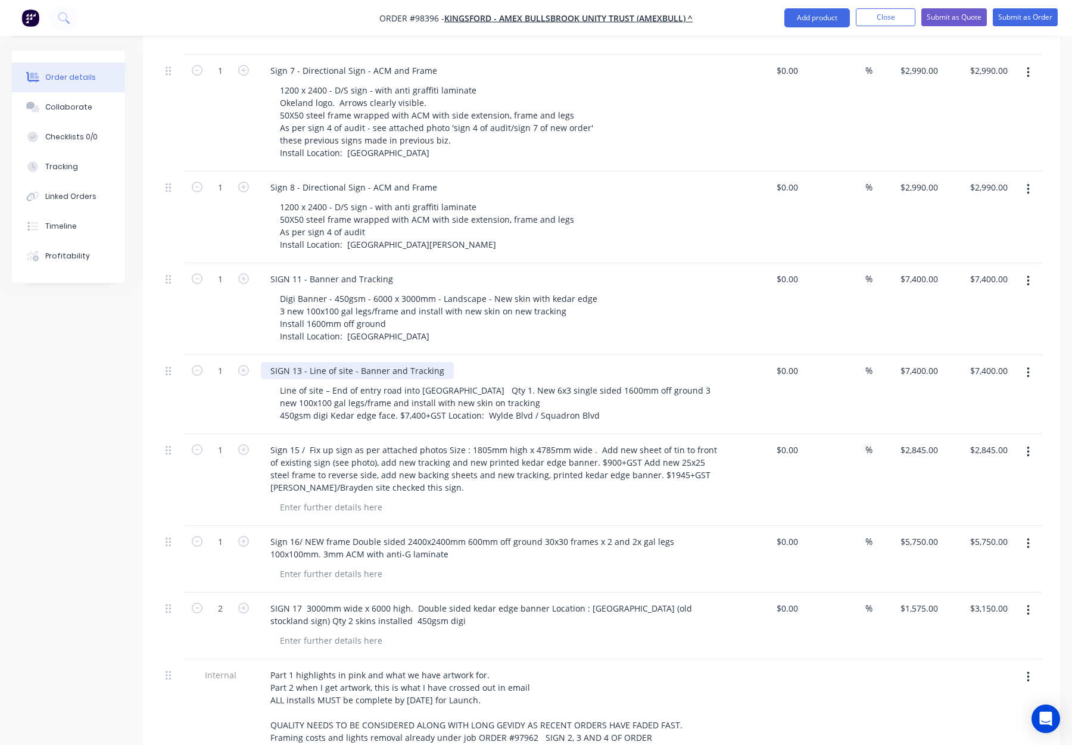
drag, startPoint x: 357, startPoint y: 322, endPoint x: 369, endPoint y: 326, distance: 13.2
click at [357, 362] on div "SIGN 13 - Line of site - Banner and Tracking" at bounding box center [357, 370] width 193 height 17
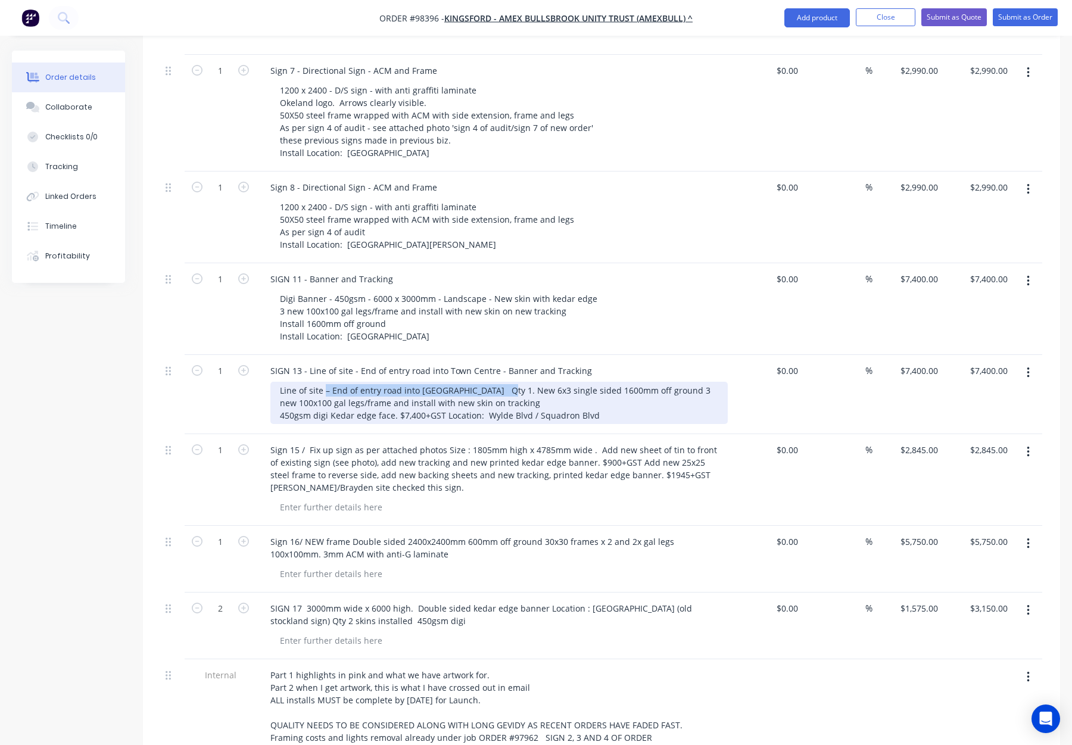
drag, startPoint x: 486, startPoint y: 340, endPoint x: 280, endPoint y: 341, distance: 206.1
click at [281, 382] on div "Line of site – End of entry road into [GEOGRAPHIC_DATA] Qty 1. New 6x3 single s…" at bounding box center [498, 403] width 457 height 42
drag, startPoint x: 281, startPoint y: 341, endPoint x: 498, endPoint y: 342, distance: 216.8
click at [498, 382] on div "Line of site – End of entry road into [GEOGRAPHIC_DATA] Qty 1. New 6x3 single s…" at bounding box center [498, 403] width 457 height 42
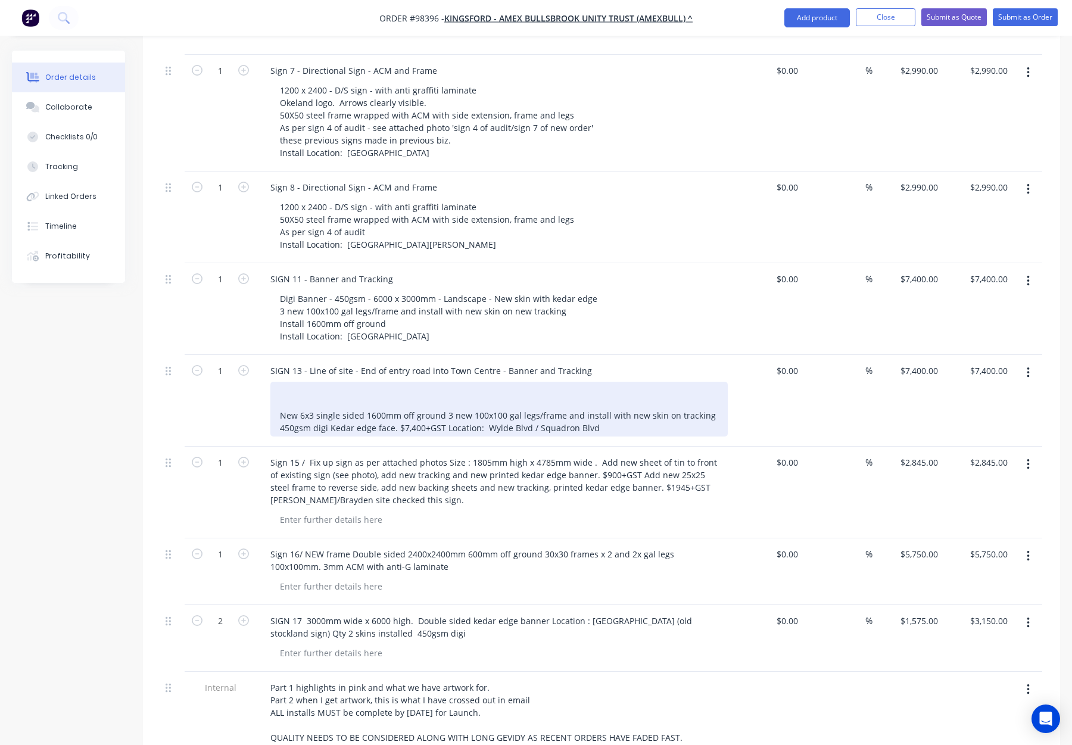
click at [352, 382] on div "New 6x3 single sided 1600mm off ground 3 new 100x100 gal legs/frame and install…" at bounding box center [498, 409] width 457 height 55
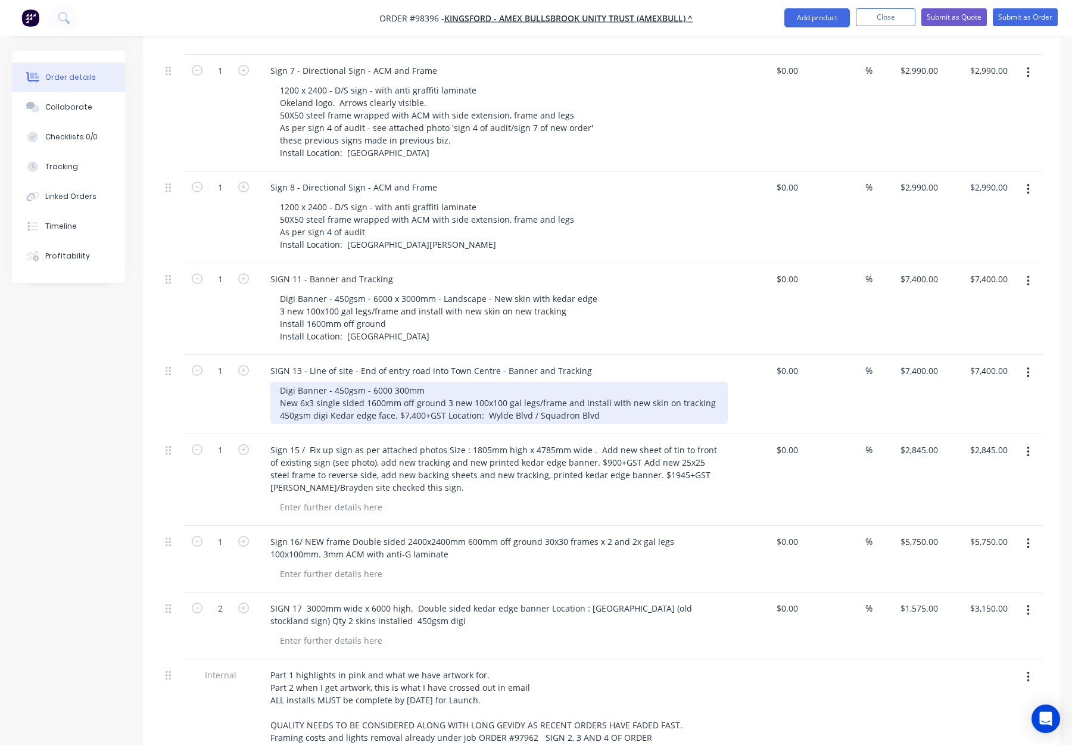
click at [392, 382] on div "Digi Banner - 450gsm - 6000 300mm New 6x3 single sided 1600mm off ground 3 new …" at bounding box center [498, 403] width 457 height 42
drag, startPoint x: 447, startPoint y: 341, endPoint x: 459, endPoint y: 342, distance: 11.5
click at [451, 382] on div "Digi Banner - 450gsm - 6000 x 300mm New 6x3 single sided 1600mm off ground 3 ne…" at bounding box center [498, 403] width 457 height 42
click at [364, 382] on div "Digi Banner - 450gsm - 6000 x 300mm - - New Skin with kedar edge New 6x3 single…" at bounding box center [498, 403] width 457 height 42
drag, startPoint x: 386, startPoint y: 365, endPoint x: 392, endPoint y: 368, distance: 7.2
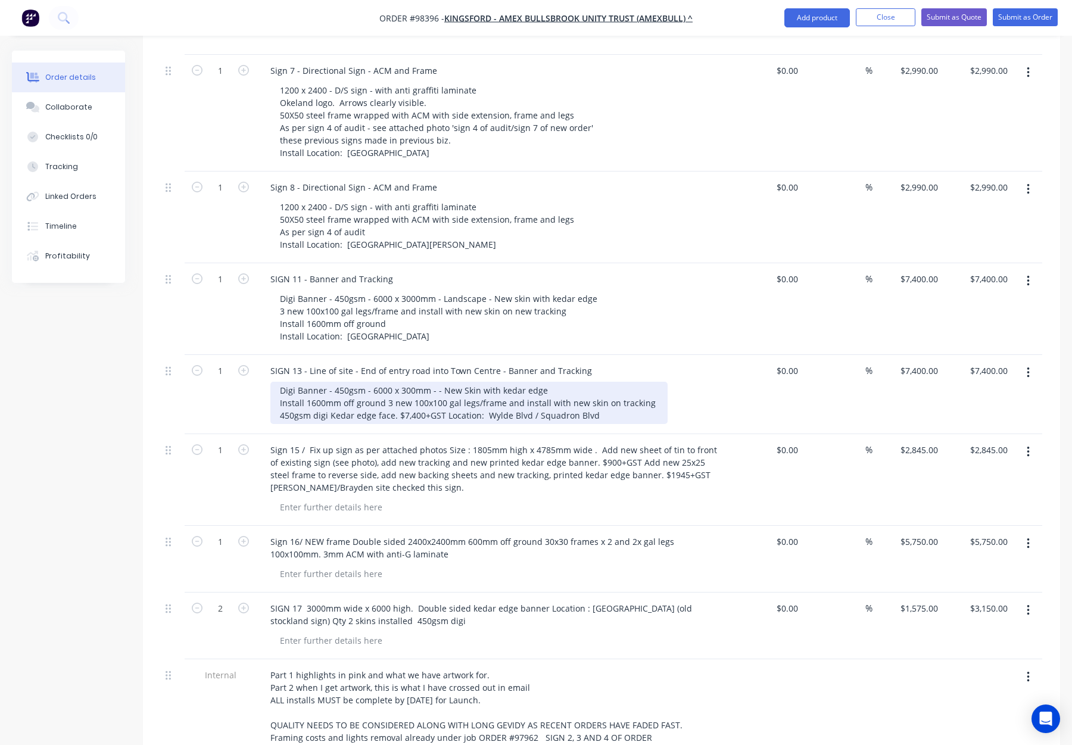
click at [386, 382] on div "Digi Banner - 450gsm - 6000 x 300mm - - New Skin with kedar edge Install 1600mm…" at bounding box center [468, 403] width 397 height 42
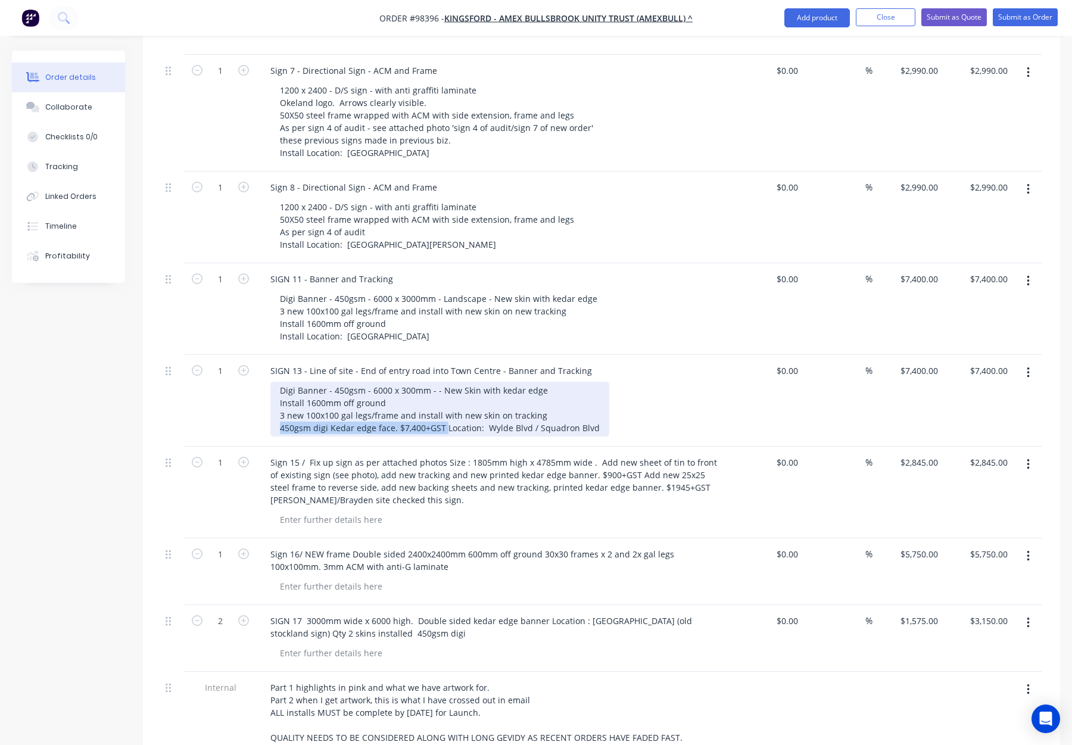
drag, startPoint x: 412, startPoint y: 390, endPoint x: 278, endPoint y: 393, distance: 133.4
click at [273, 394] on div "Digi Banner - 450gsm - 6000 x 300mm - - New Skin with kedar edge Install 1600mm…" at bounding box center [439, 409] width 339 height 55
drag, startPoint x: 280, startPoint y: 366, endPoint x: 384, endPoint y: 364, distance: 103.6
click at [384, 382] on div "Digi Banner - 450gsm - 6000 x 300mm - - New Skin with kedar edge Install 1600mm…" at bounding box center [414, 409] width 289 height 55
click at [541, 382] on div "Digi Banner - 450gsm - 6000 x 300mm - - New Skin with kedar edge Install 1600mm…" at bounding box center [414, 409] width 289 height 55
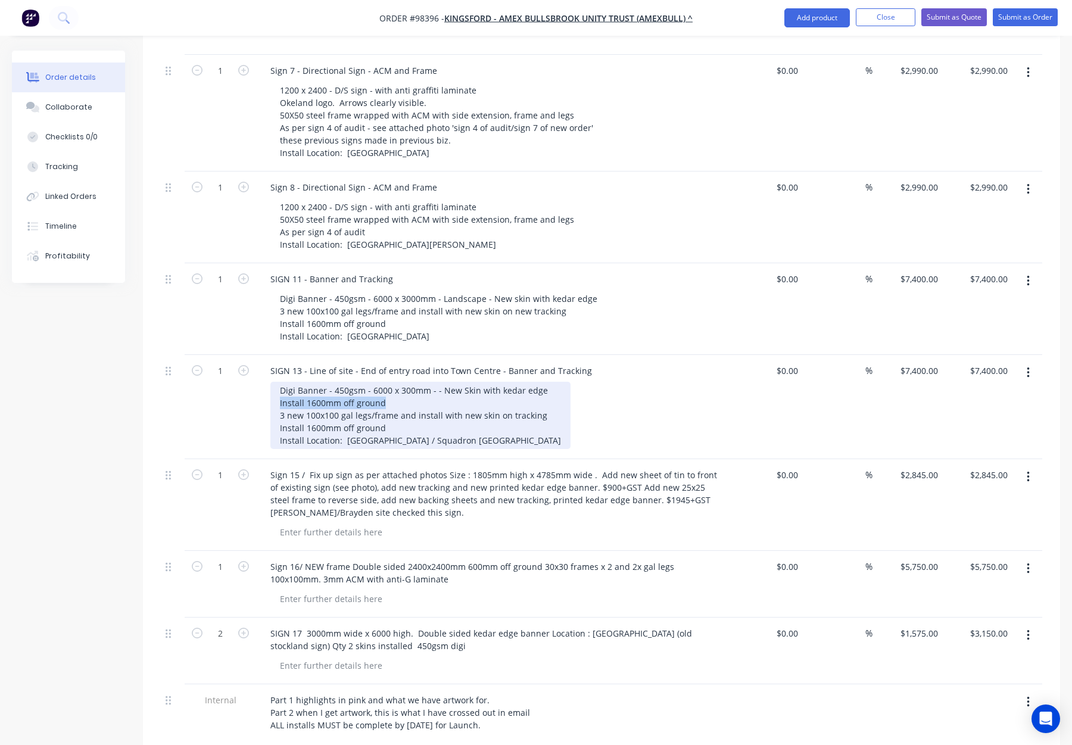
drag, startPoint x: 384, startPoint y: 364, endPoint x: 273, endPoint y: 364, distance: 111.4
click at [273, 382] on div "Digi Banner - 450gsm - 6000 x 300mm - - New Skin with kedar edge Install 1600mm…" at bounding box center [420, 415] width 300 height 67
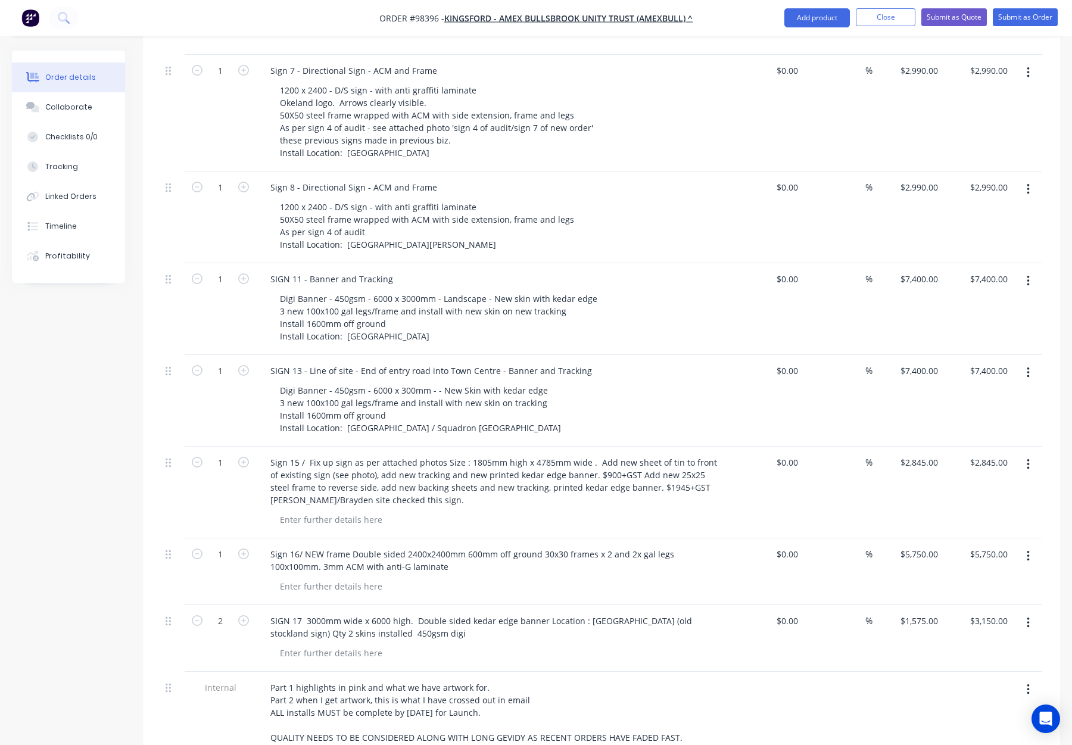
click at [715, 382] on div "Digi Banner - 450gsm - 6000 x 300mm - - New Skin with kedar edge 3 new 100x100 …" at bounding box center [498, 409] width 457 height 55
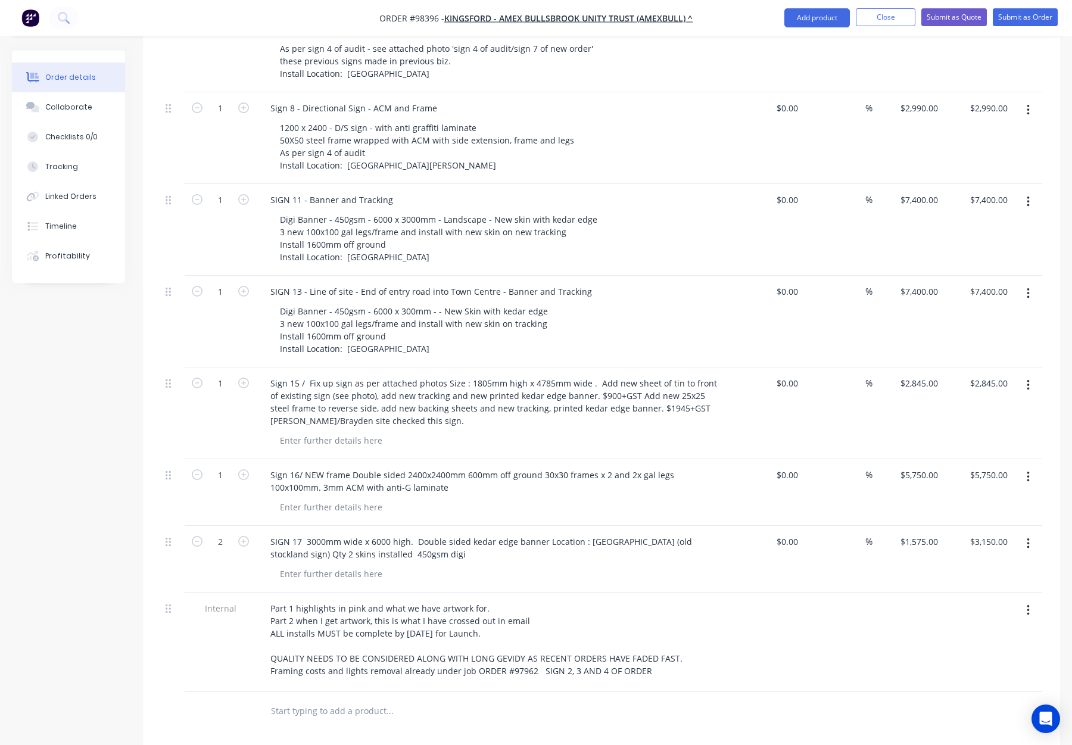
scroll to position [886, 0]
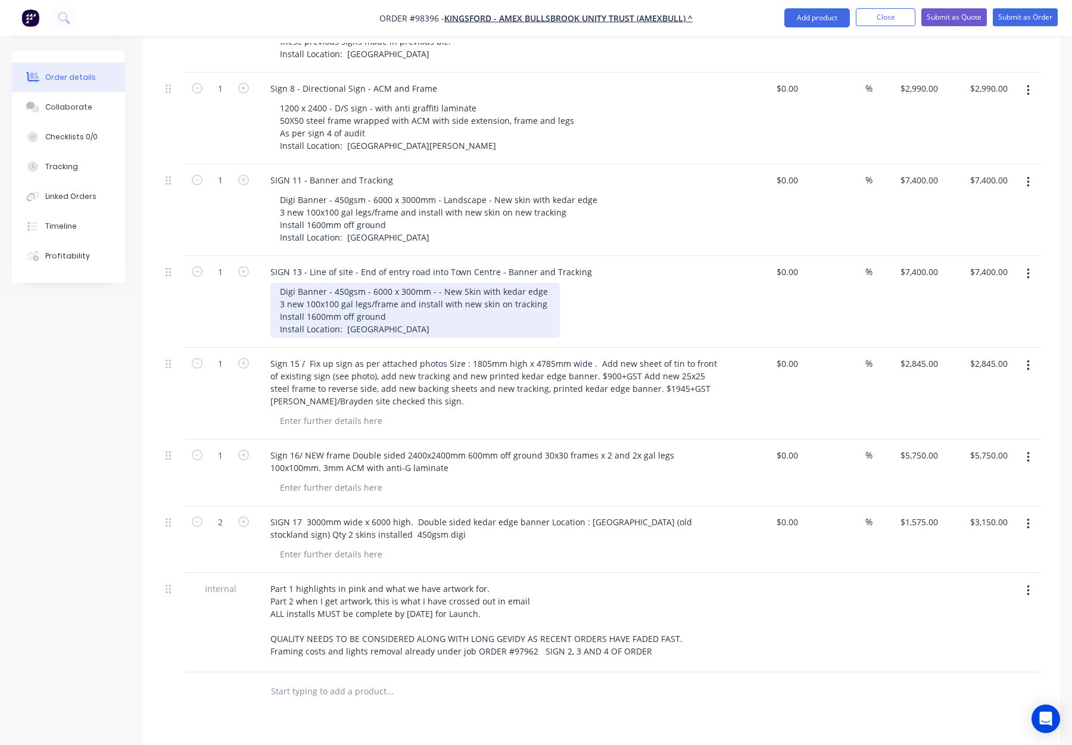
drag, startPoint x: 432, startPoint y: 242, endPoint x: 444, endPoint y: 248, distance: 13.6
click at [432, 283] on div "Digi Banner - 450gsm - 6000 x 300mm - - New Skin with kedar edge 3 new 100x100 …" at bounding box center [414, 310] width 289 height 55
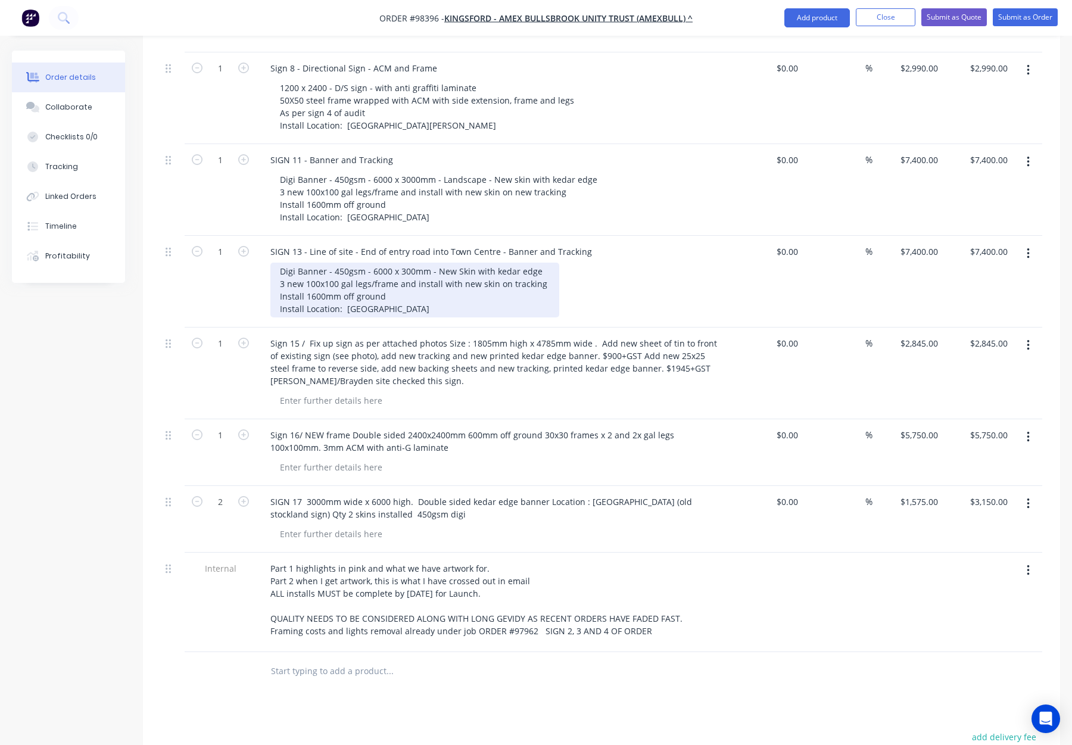
scroll to position [909, 0]
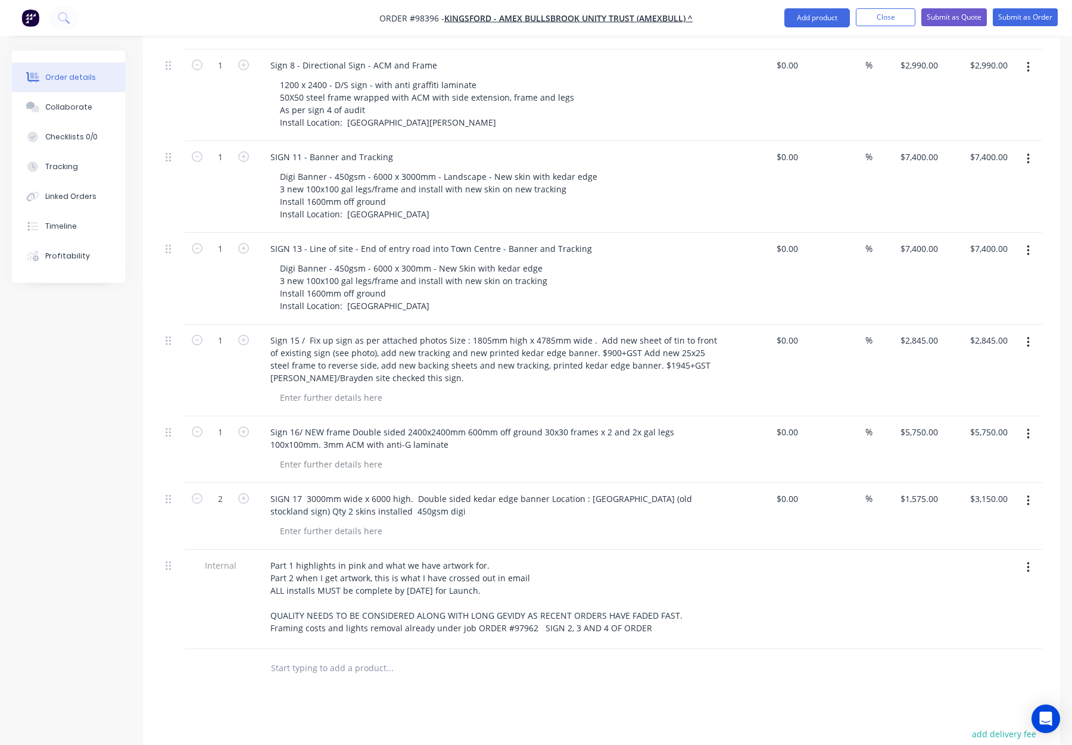
click at [632, 240] on div "SIGN 13 - Line of site - End of entry road into Town Centre - Banner and Tracki…" at bounding box center [494, 248] width 467 height 17
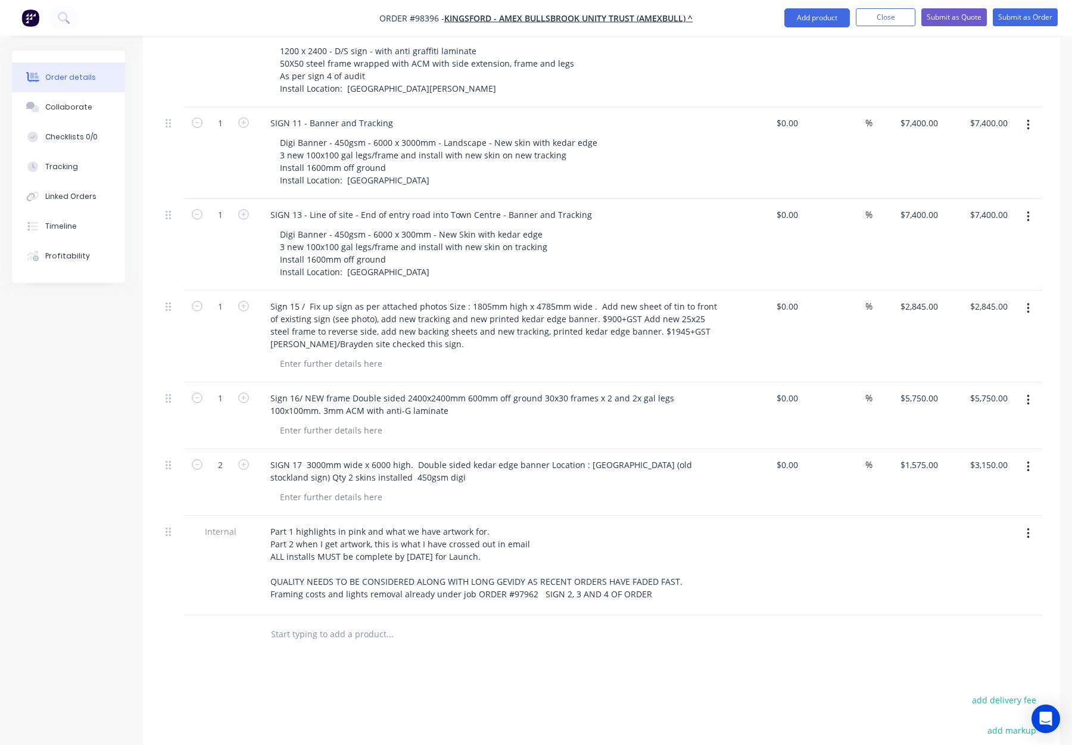
scroll to position [955, 0]
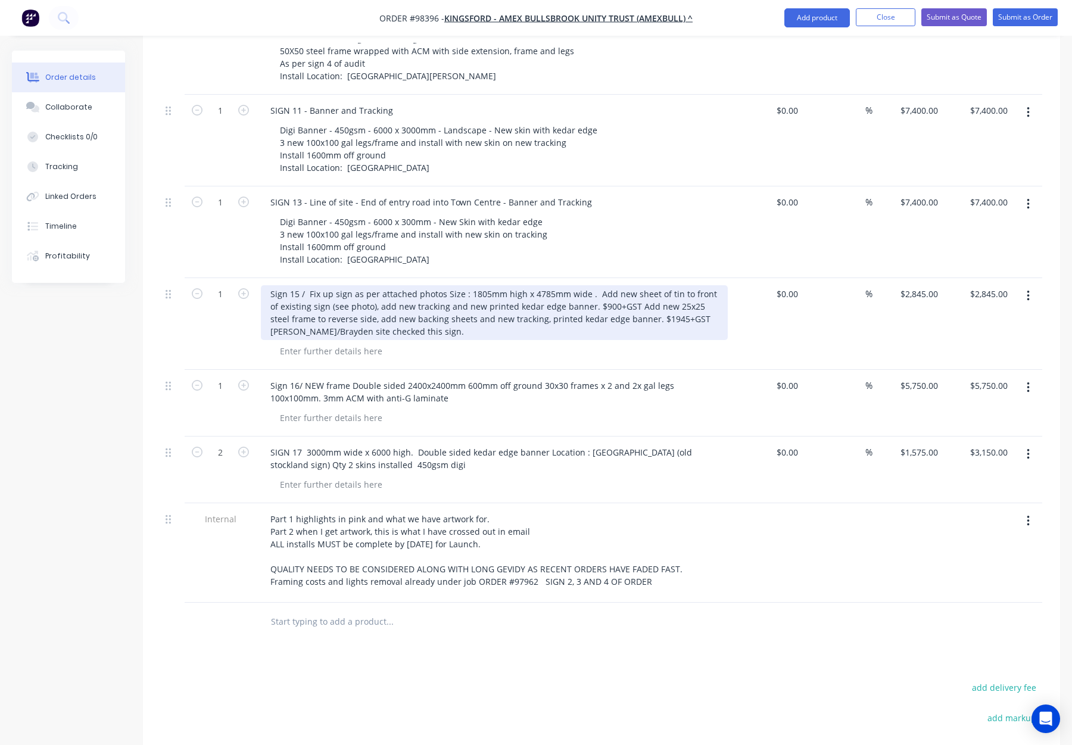
click at [307, 285] on div "Sign 15 / Fix up sign as per attached photos Size : 1805mm high x 4785mm wide .…" at bounding box center [494, 312] width 467 height 55
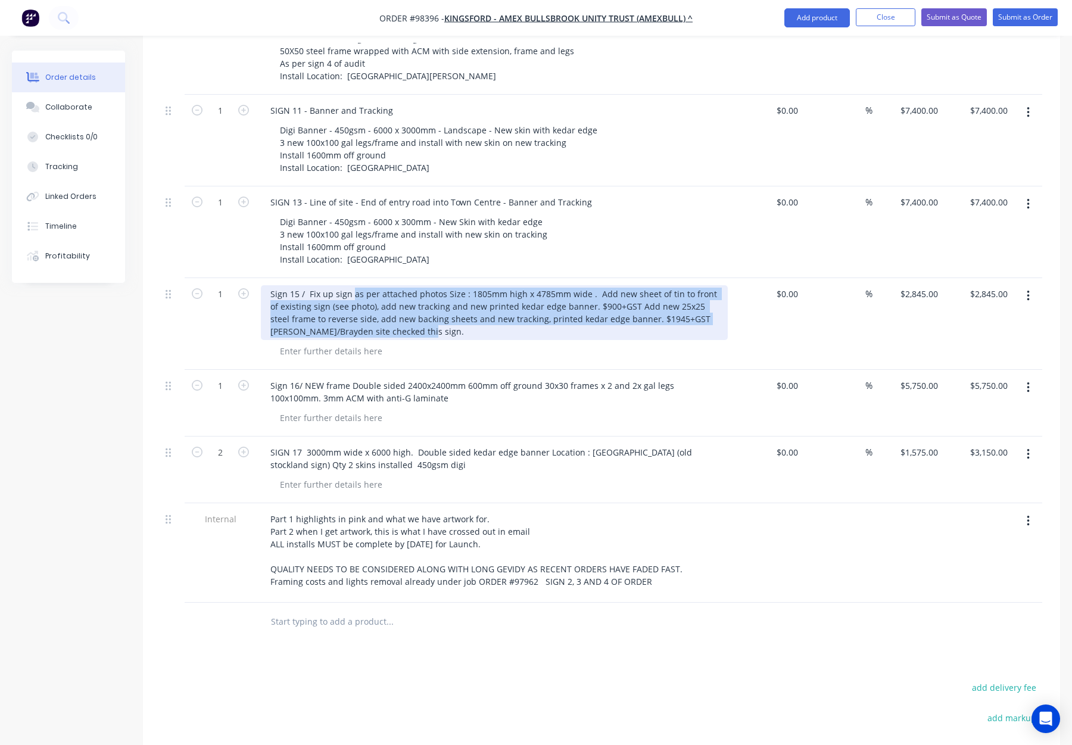
drag, startPoint x: 352, startPoint y: 245, endPoint x: 442, endPoint y: 291, distance: 101.5
click at [444, 291] on div "Sign 15 / Fix up sign as per attached photos Size : 1805mm high x 4785mm wide .…" at bounding box center [494, 324] width 476 height 92
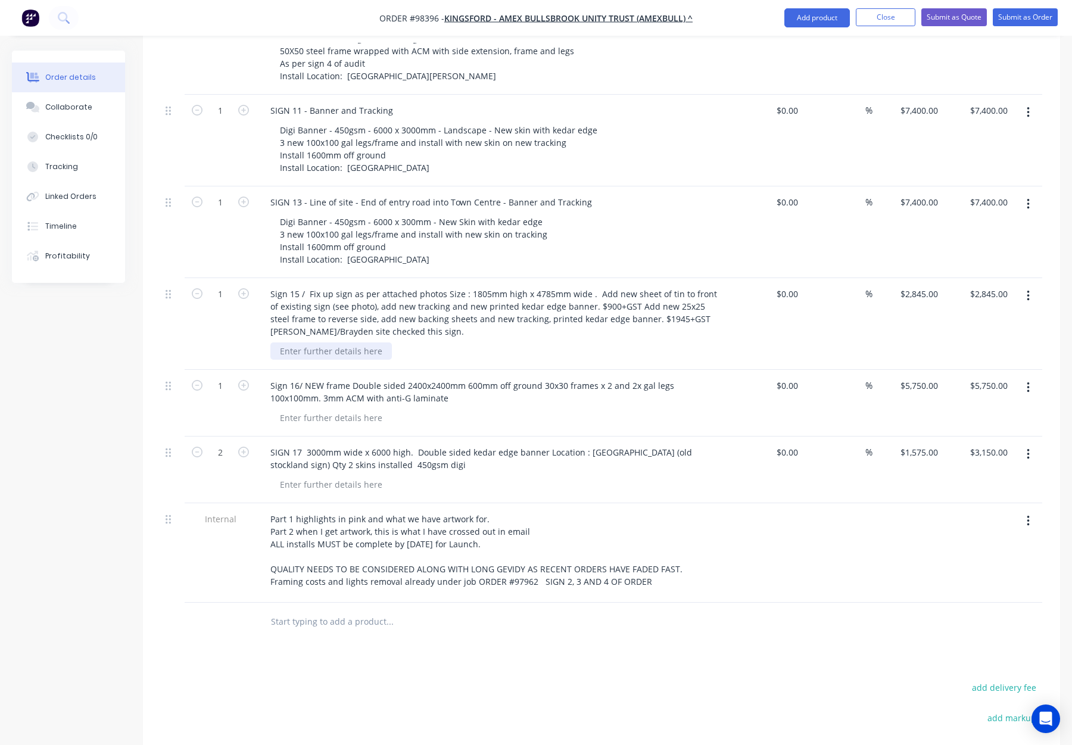
click at [346, 342] on div at bounding box center [330, 350] width 121 height 17
click at [342, 342] on div at bounding box center [330, 350] width 121 height 17
paste div
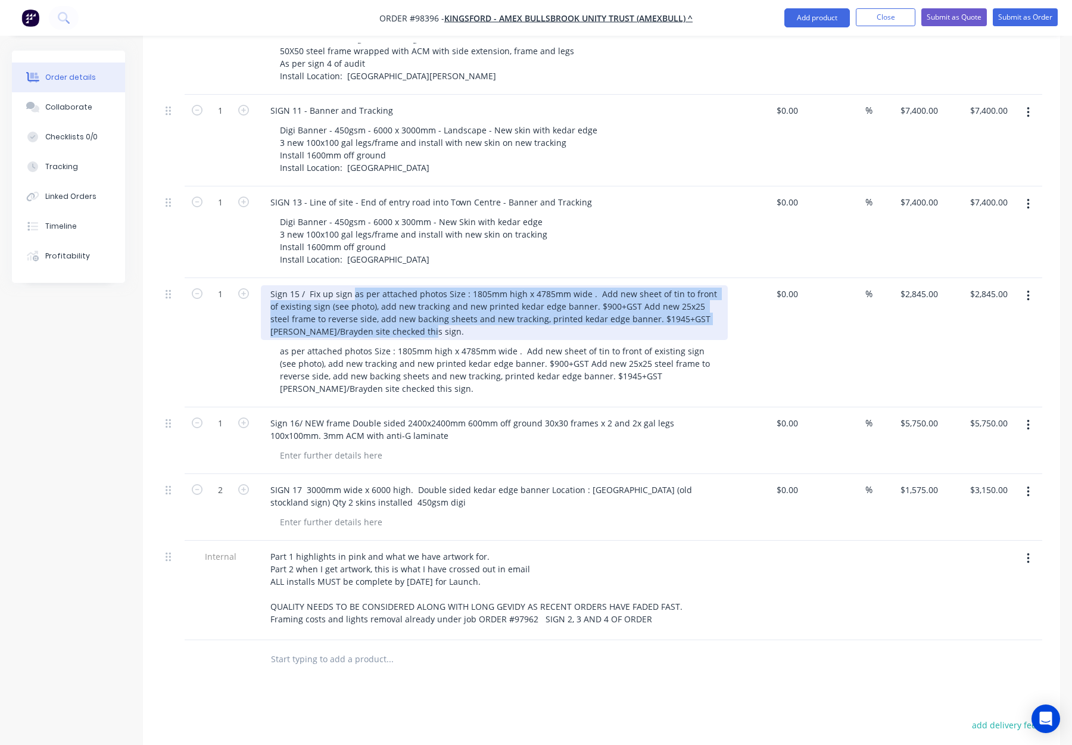
drag, startPoint x: 404, startPoint y: 271, endPoint x: 379, endPoint y: 258, distance: 28.8
click at [353, 285] on div "Sign 15 / Fix up sign as per attached photos Size : 1805mm high x 4785mm wide .…" at bounding box center [494, 312] width 467 height 55
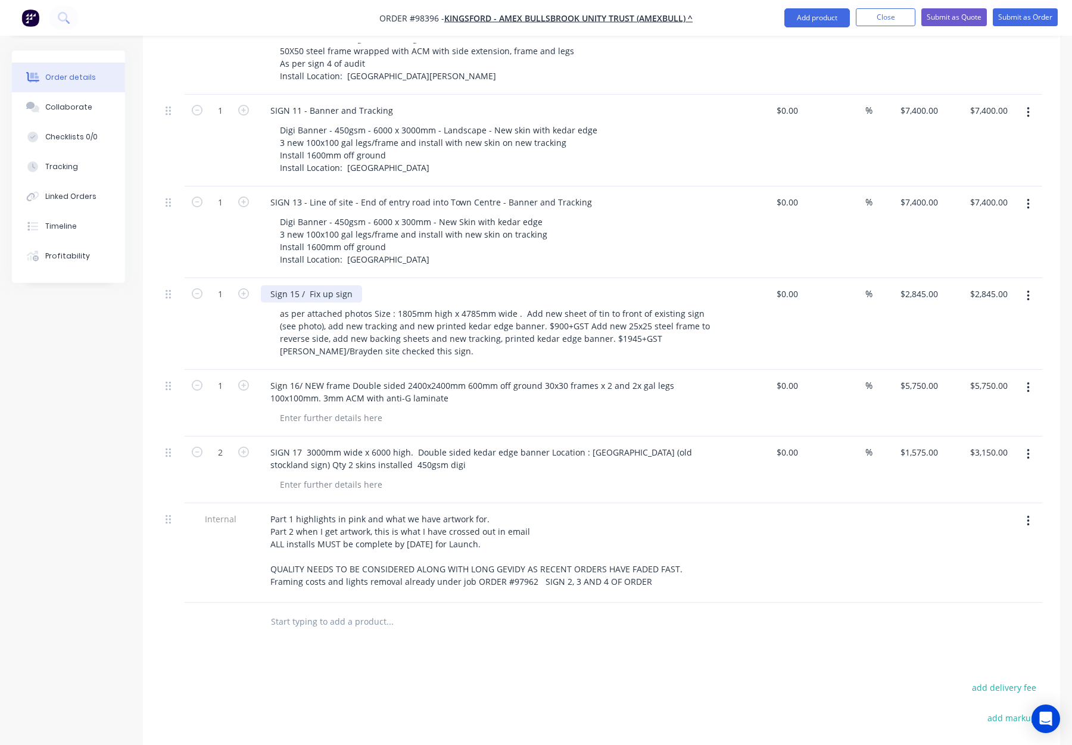
drag, startPoint x: 307, startPoint y: 244, endPoint x: 329, endPoint y: 253, distance: 23.8
click at [308, 285] on div "Sign 15 / Fix up sign" at bounding box center [311, 293] width 101 height 17
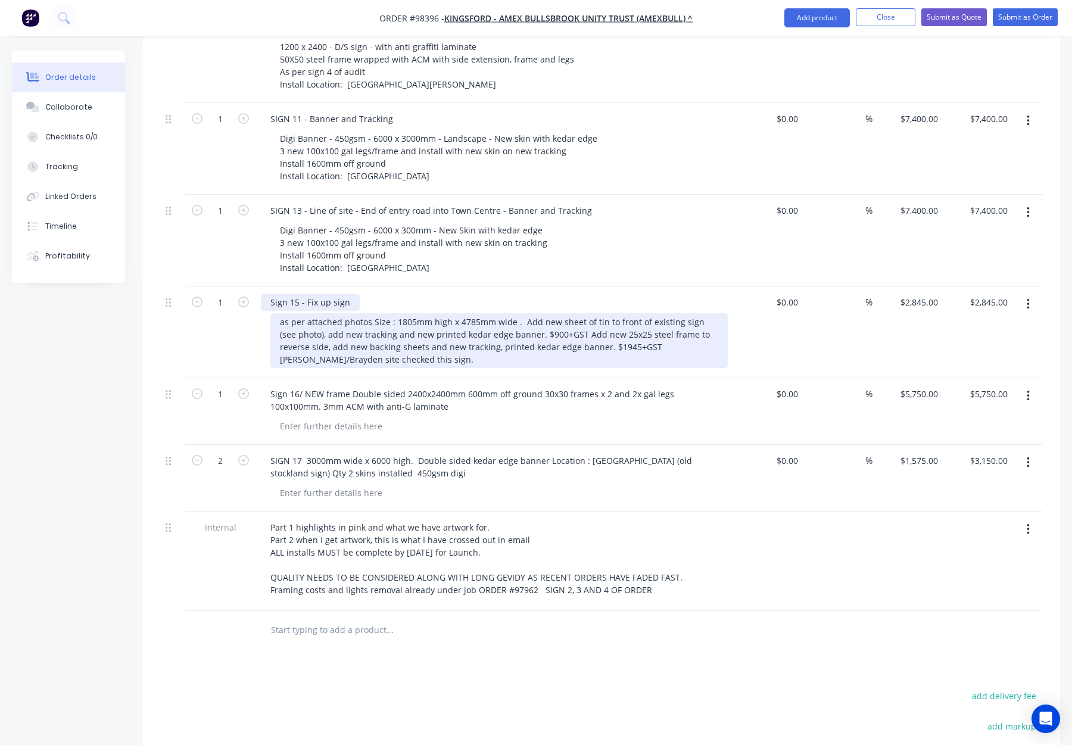
scroll to position [952, 0]
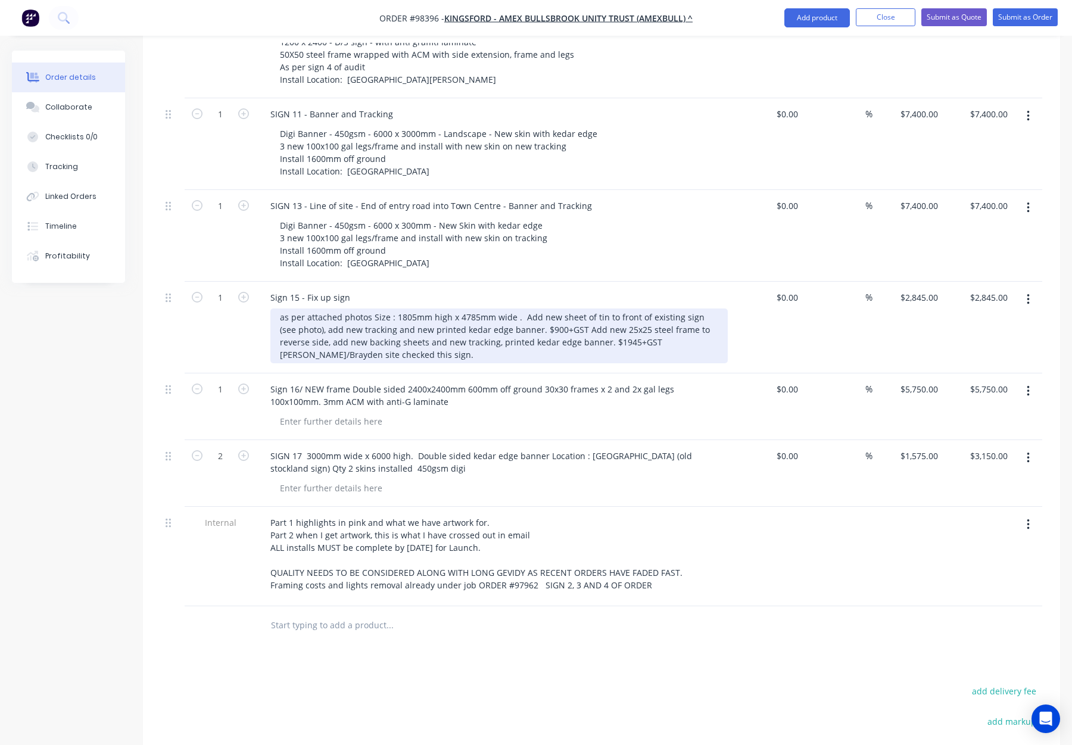
click at [373, 308] on div "as per attached photos Size : 1805mm high x 4785mm wide . Add new sheet of tin …" at bounding box center [498, 335] width 457 height 55
click at [392, 308] on div "as per attached photos Size : 1805mm high x 4785mm wide . Add new sheet of tin …" at bounding box center [498, 335] width 457 height 55
drag, startPoint x: 370, startPoint y: 266, endPoint x: 376, endPoint y: 269, distance: 6.4
click at [370, 308] on div "as per attached photos Size : 1805mm high x 4785mm wide . Add new sheet of tin …" at bounding box center [498, 335] width 457 height 55
click at [373, 308] on div "as per attached photos Size : 1805mm high x 4785mm wide . Add new sheet of tin …" at bounding box center [498, 335] width 457 height 55
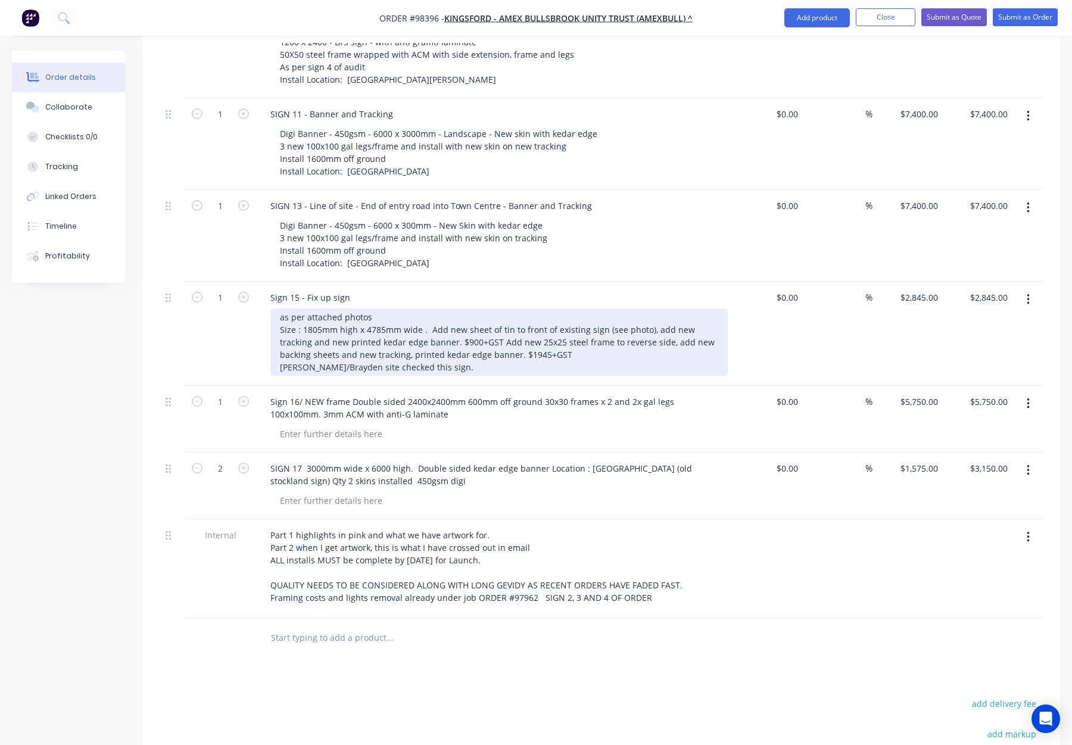
click at [432, 308] on div "as per attached photos Size : 1805mm high x 4785mm wide . Add new sheet of tin …" at bounding box center [498, 341] width 457 height 67
click at [427, 308] on div "as per attached photos Size : 1805mm high x 4785mm wide . Add new sheet of tin …" at bounding box center [498, 341] width 457 height 67
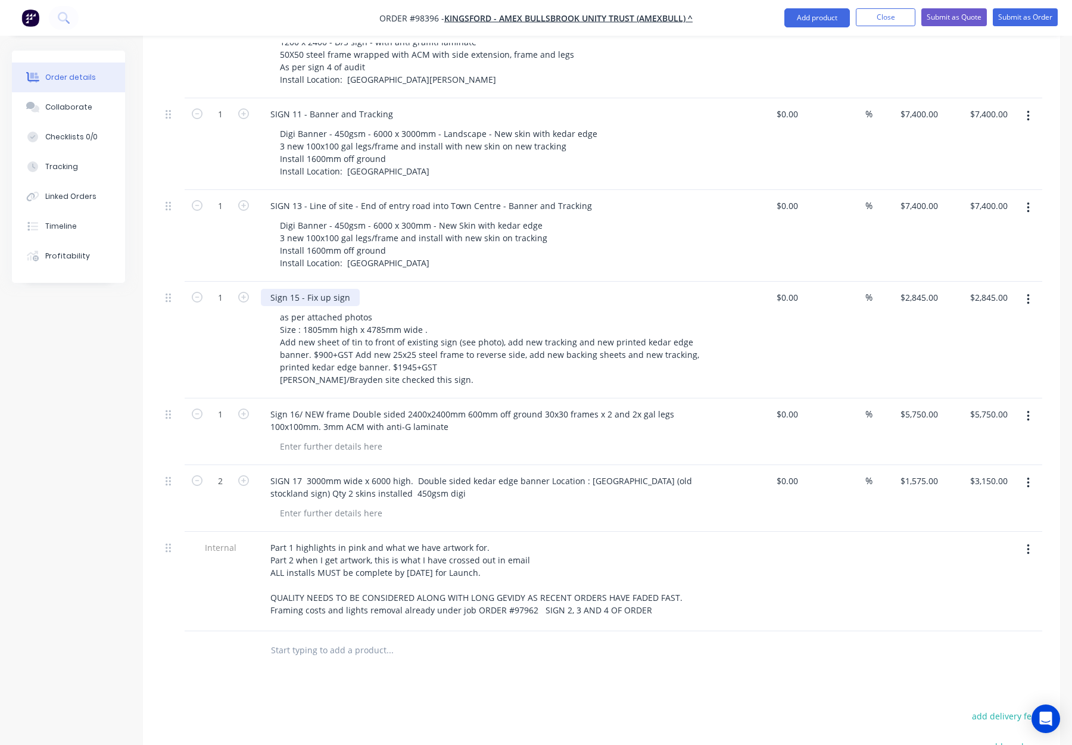
drag, startPoint x: 343, startPoint y: 248, endPoint x: 372, endPoint y: 255, distance: 29.5
click at [344, 289] on div "Sign 15 - Fix up sign" at bounding box center [310, 297] width 99 height 17
click at [357, 289] on div "Sign 15 - Fix up sign" at bounding box center [494, 297] width 467 height 17
click at [353, 289] on div "Sign 15 - Fix up sign" at bounding box center [310, 297] width 99 height 17
click at [351, 289] on div "Sign 15 - Fix up sign" at bounding box center [310, 297] width 99 height 17
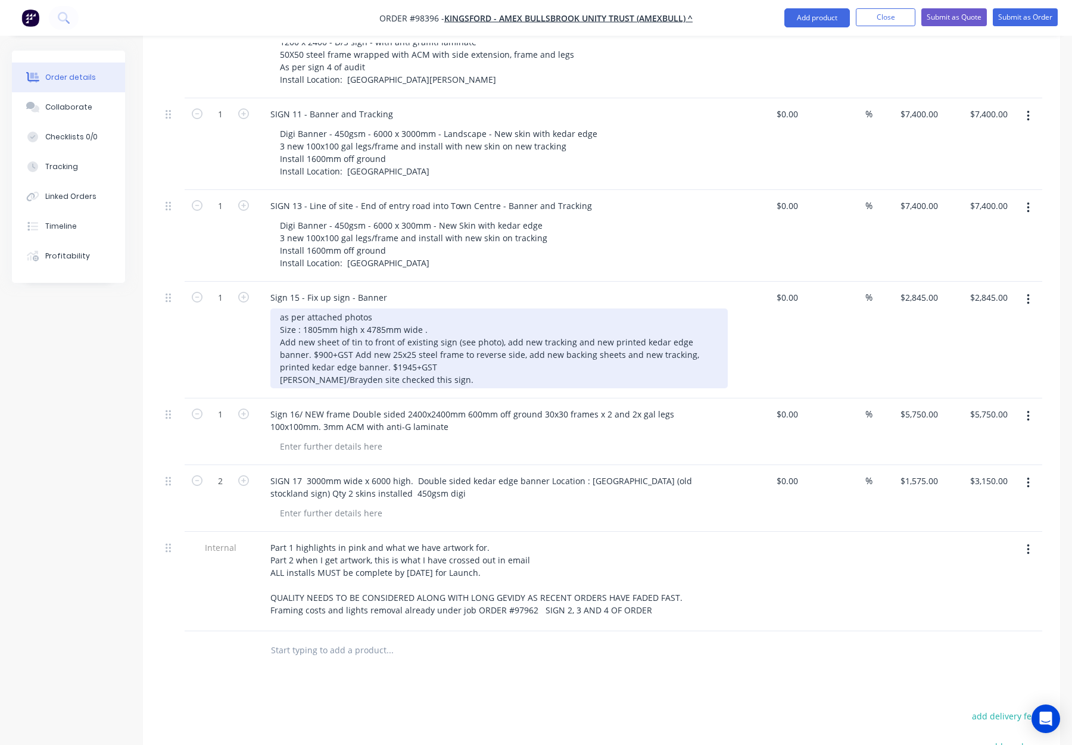
click at [378, 308] on div "as per attached photos Size : 1805mm high x 4785mm wide . Add new sheet of tin …" at bounding box center [498, 348] width 457 height 80
click at [393, 308] on div "as per attached photos Size : 1805mm high x 4785mm wide . Add new sheet of tin …" at bounding box center [498, 348] width 457 height 80
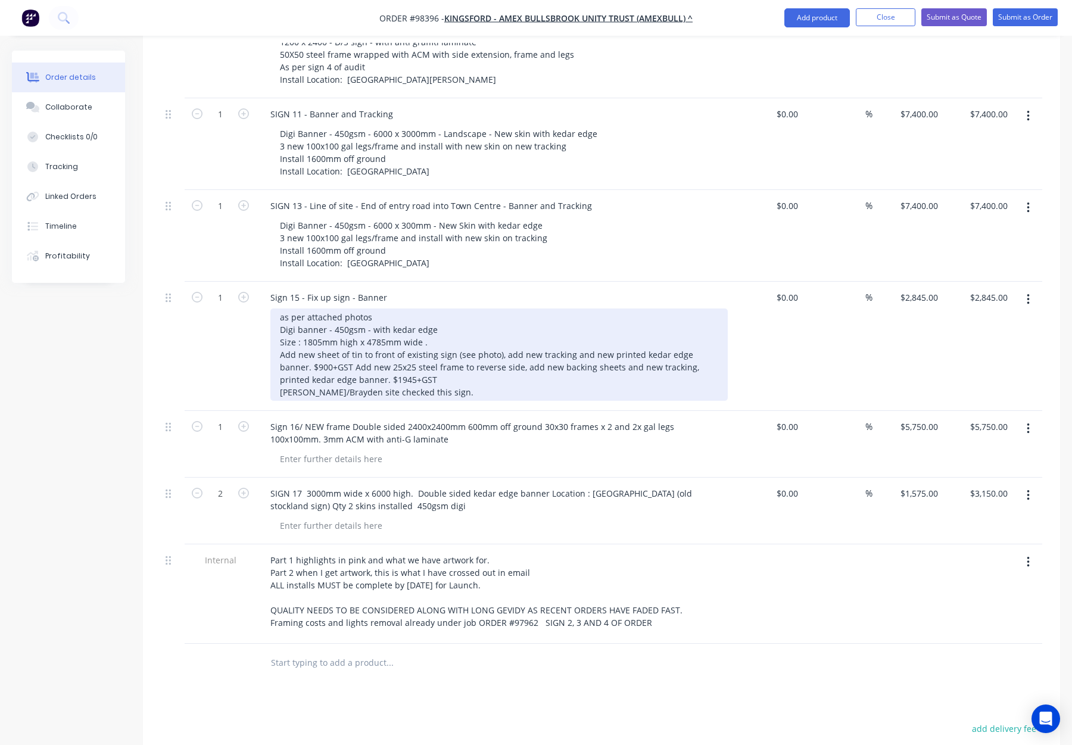
click at [372, 308] on div "as per attached photos Digi banner - 450gsm - with kedar edge Size : 1805mm hig…" at bounding box center [498, 354] width 457 height 92
click at [508, 308] on div "as per attached photos Digi banner - 450gsm - reskin with kedar edge Size : 180…" at bounding box center [498, 354] width 457 height 92
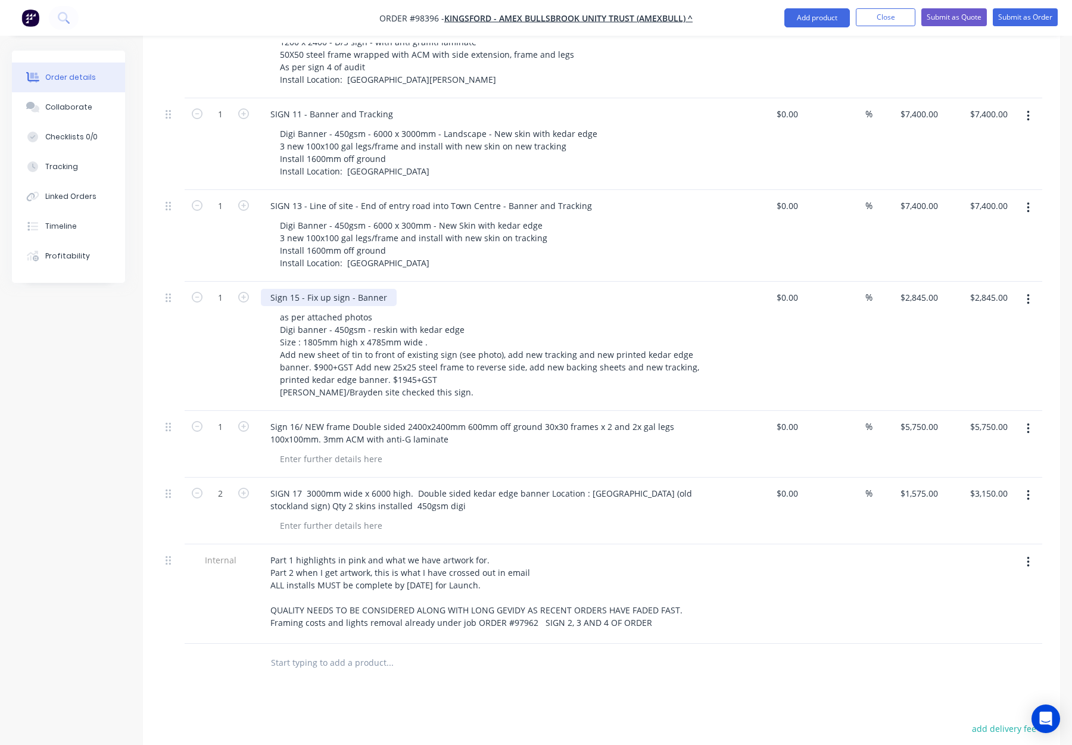
click at [384, 289] on div "Sign 15 - Fix up sign - Banner" at bounding box center [329, 297] width 136 height 17
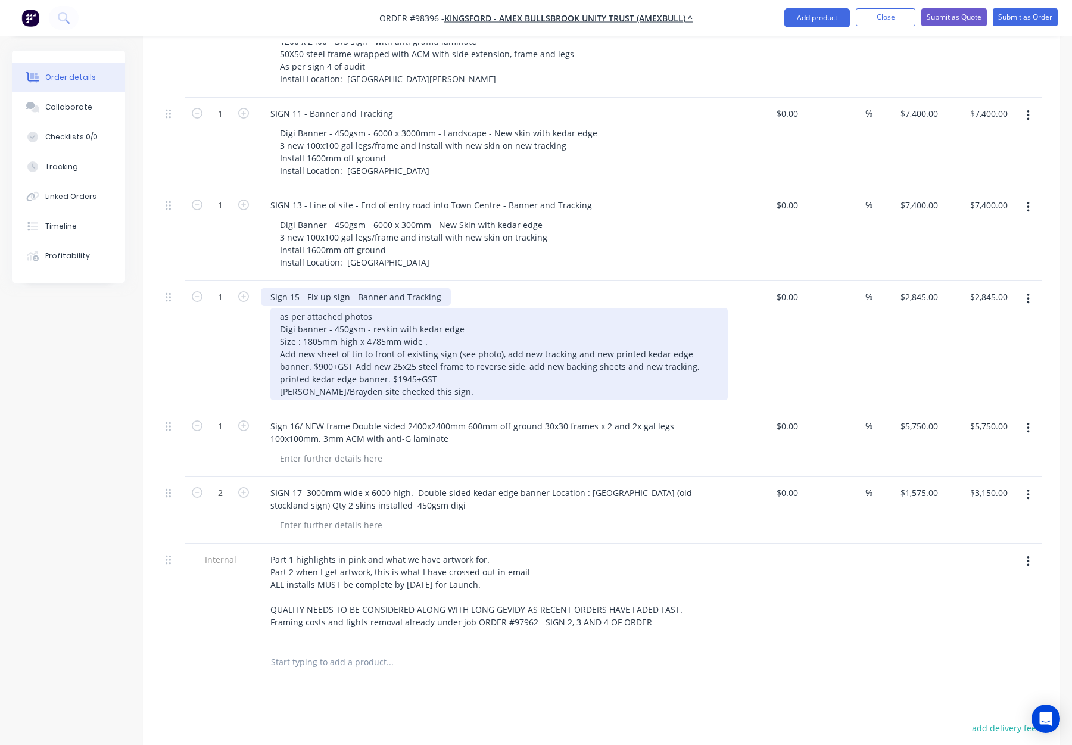
scroll to position [961, 0]
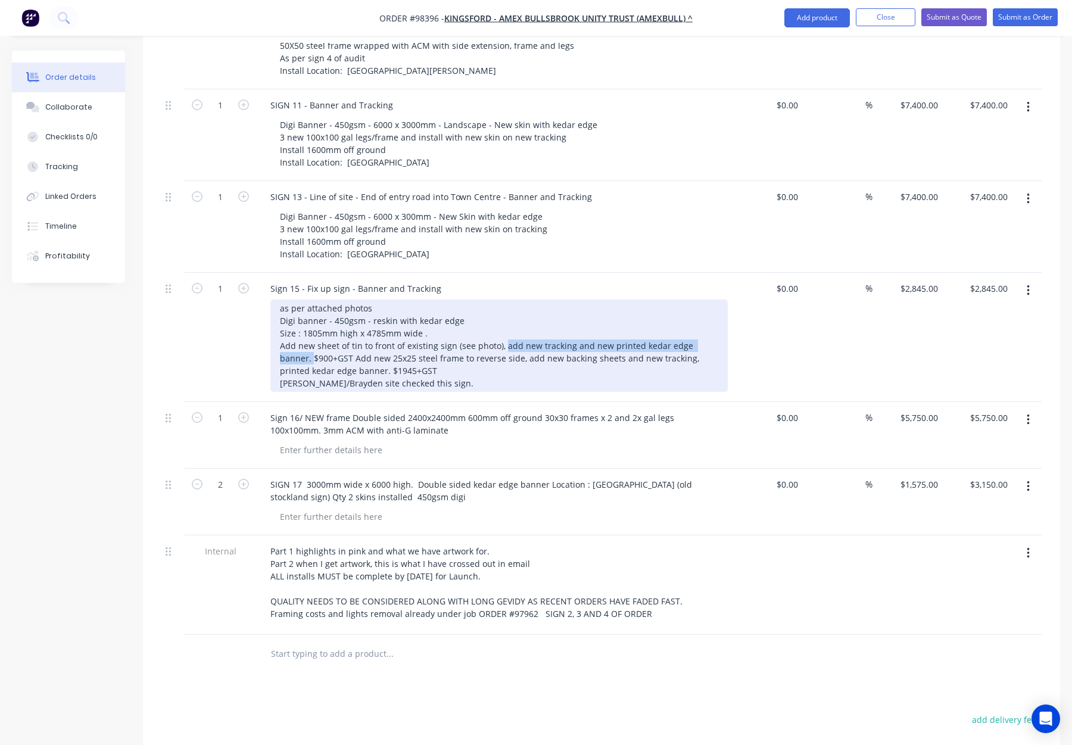
drag, startPoint x: 502, startPoint y: 295, endPoint x: 720, endPoint y: 298, distance: 218.0
click at [720, 300] on div "as per attached photos Digi banner - 450gsm - reskin with kedar edge Size : 180…" at bounding box center [498, 346] width 457 height 92
drag, startPoint x: 709, startPoint y: 297, endPoint x: 510, endPoint y: 301, distance: 198.4
click at [499, 300] on div "as per attached photos Digi banner - 450gsm - reskin with kedar edge Size : 180…" at bounding box center [498, 346] width 457 height 92
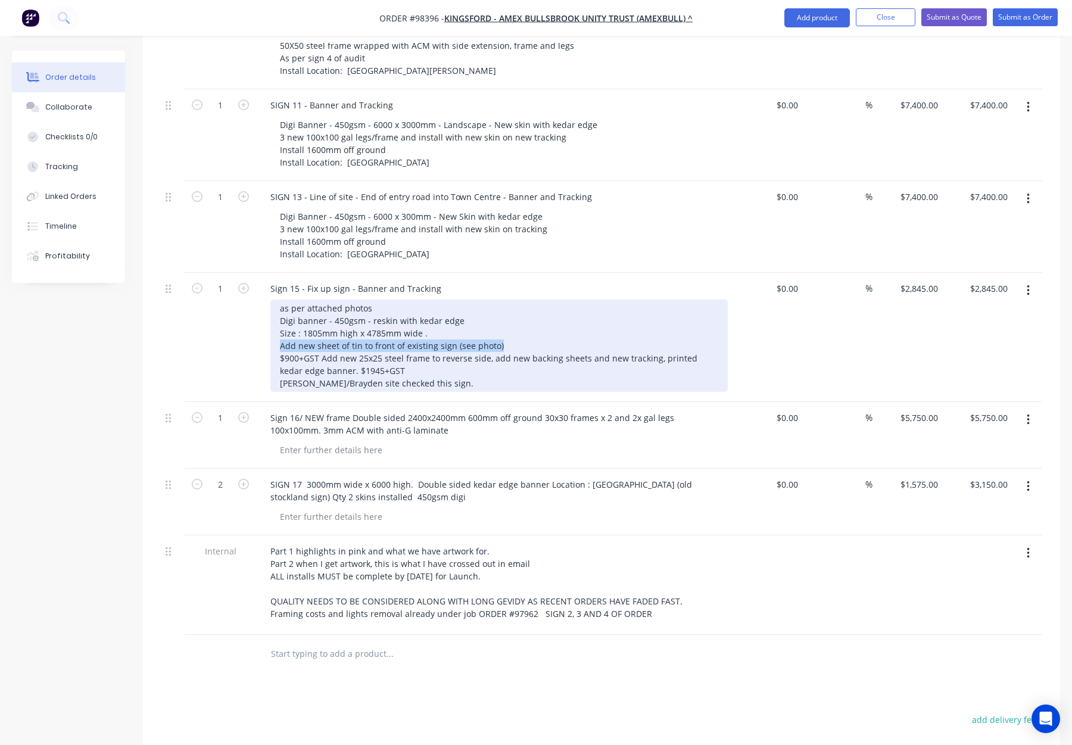
drag, startPoint x: 504, startPoint y: 294, endPoint x: 282, endPoint y: 298, distance: 222.2
click at [282, 300] on div "as per attached photos Digi banner - 450gsm - reskin with kedar edge Size : 180…" at bounding box center [498, 346] width 457 height 92
drag, startPoint x: 343, startPoint y: 258, endPoint x: 258, endPoint y: 259, distance: 85.2
click at [258, 273] on div "Sign 15 - Fix up sign - Banner and Tracking as per attached photos Digi banner …" at bounding box center [494, 337] width 476 height 129
drag, startPoint x: 504, startPoint y: 297, endPoint x: 283, endPoint y: 297, distance: 220.9
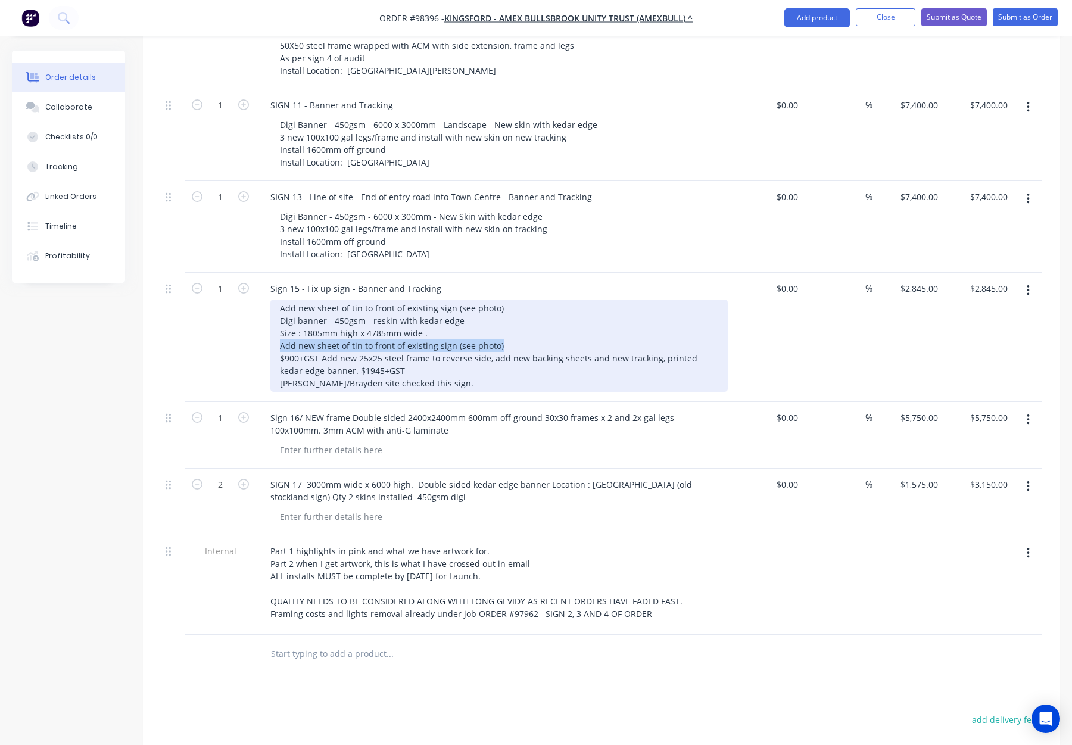
click at [268, 295] on div "Sign 15 - Fix up sign - Banner and Tracking Add new sheet of tin to front of ex…" at bounding box center [494, 337] width 476 height 129
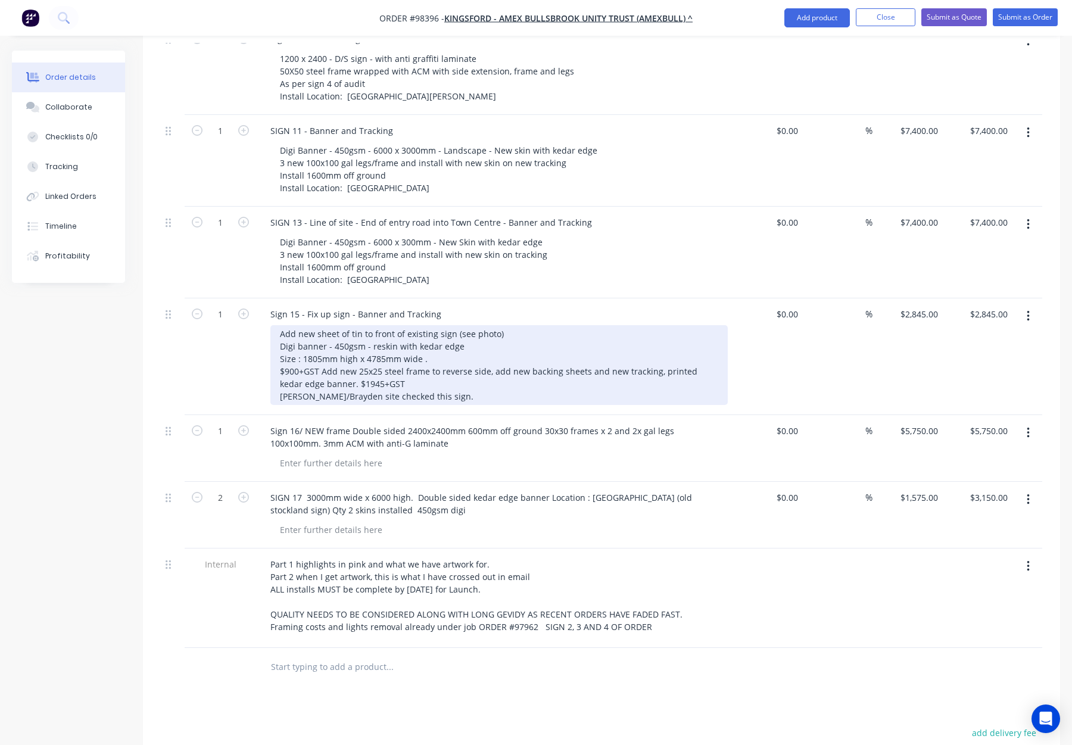
scroll to position [934, 0]
drag, startPoint x: 302, startPoint y: 309, endPoint x: 417, endPoint y: 313, distance: 115.0
click at [417, 326] on div "Add new sheet of tin to front of existing sign (see photo) Digi banner - 450gsm…" at bounding box center [498, 366] width 457 height 80
drag, startPoint x: 368, startPoint y: 297, endPoint x: 382, endPoint y: 302, distance: 14.7
click at [368, 326] on div "Add new sheet of tin to front of existing sign (see photo) Digi banner - 450gsm…" at bounding box center [498, 366] width 457 height 80
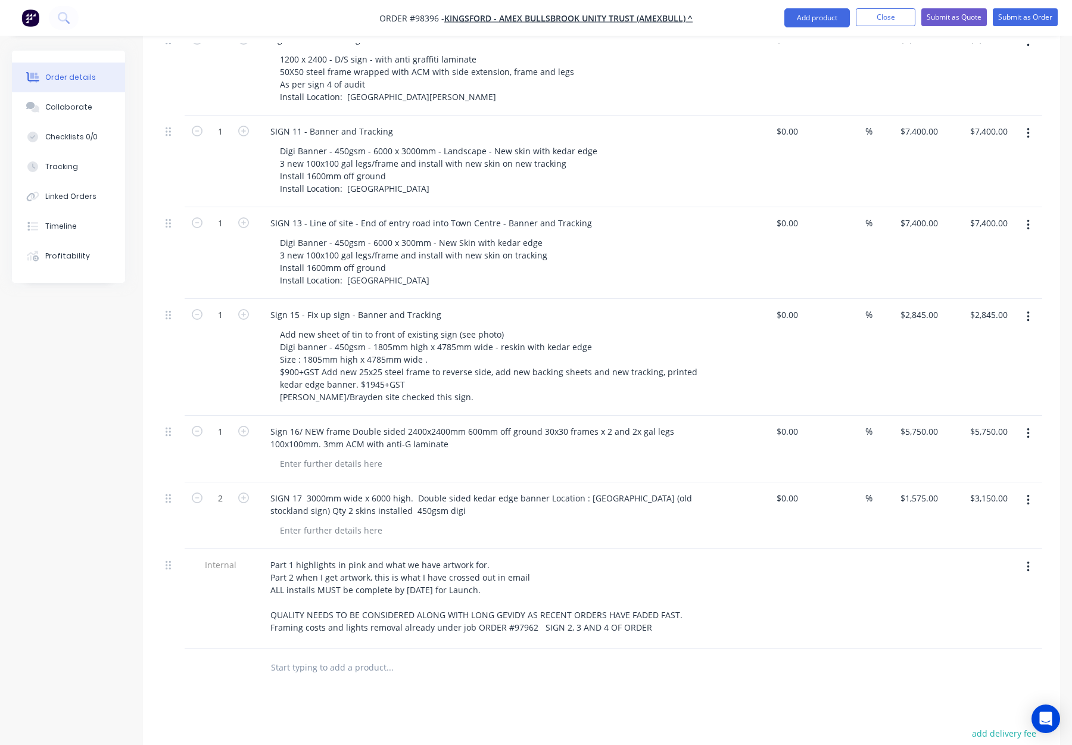
click at [619, 306] on div "Sign 15 - Fix up sign - Banner and Tracking" at bounding box center [494, 314] width 467 height 17
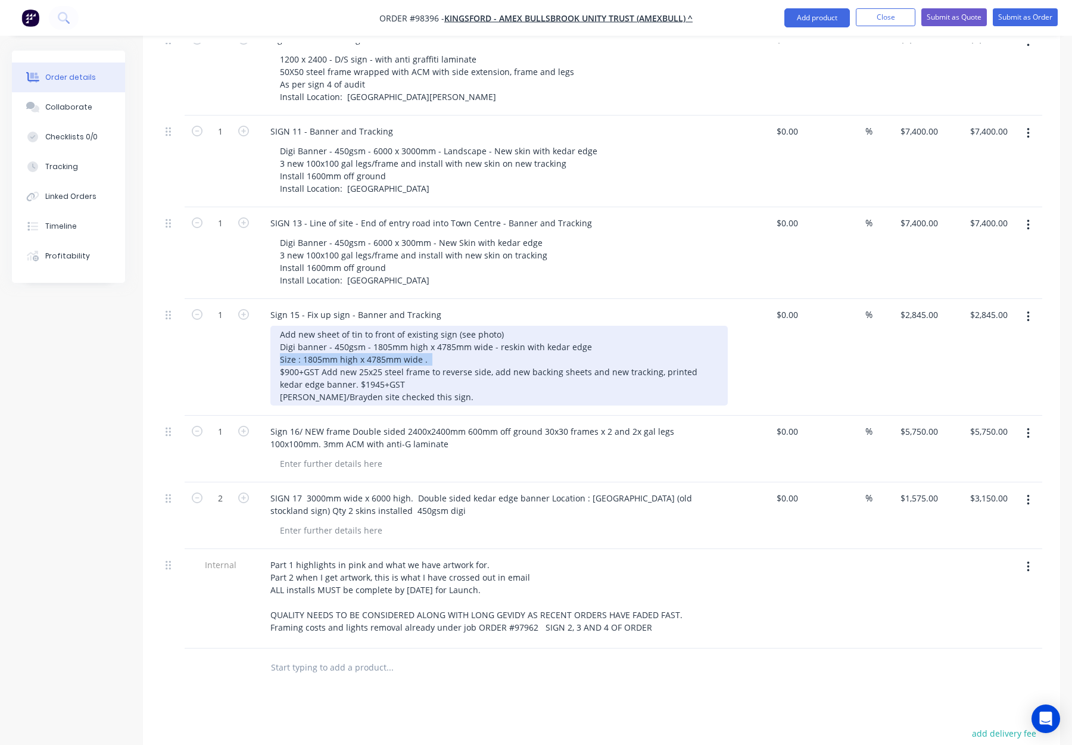
drag, startPoint x: 431, startPoint y: 311, endPoint x: 281, endPoint y: 311, distance: 150.7
click at [276, 326] on div "Add new sheet of tin to front of existing sign (see photo) Digi banner - 450gsm…" at bounding box center [498, 366] width 457 height 80
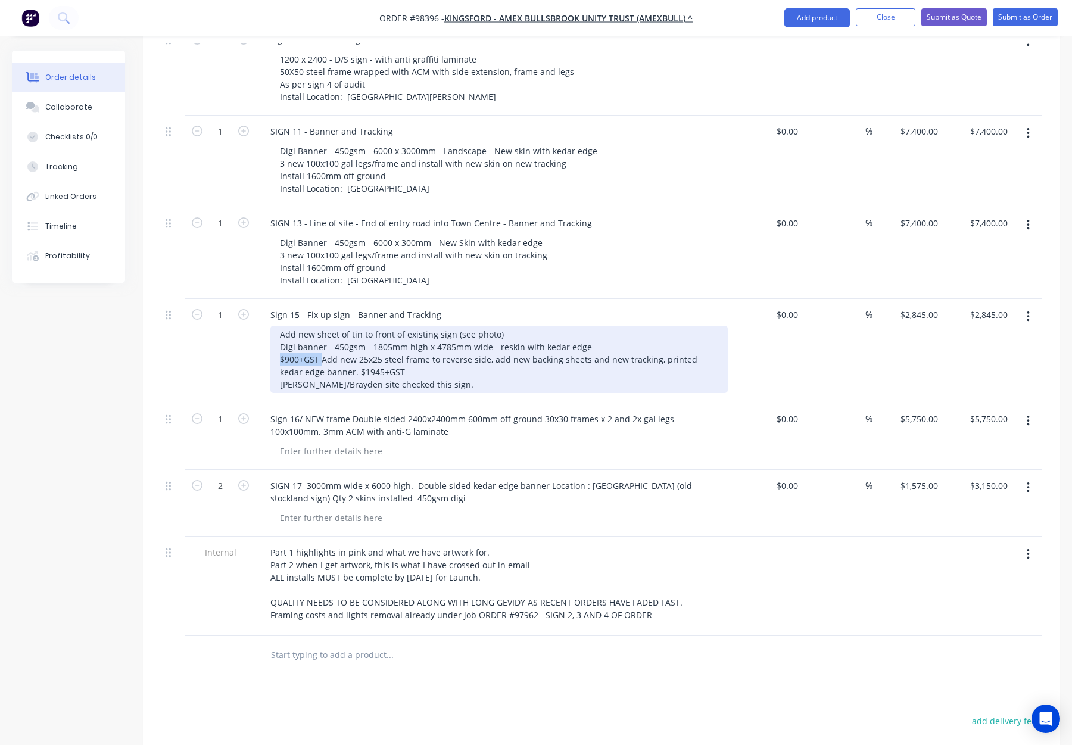
drag, startPoint x: 322, startPoint y: 310, endPoint x: 278, endPoint y: 309, distance: 43.5
click at [278, 326] on div "Add new sheet of tin to front of existing sign (see photo) Digi banner - 450gsm…" at bounding box center [498, 359] width 457 height 67
click at [687, 326] on div "Add new sheet of tin to front of existing sign (see photo) Digi banner - 450gsm…" at bounding box center [498, 359] width 457 height 67
drag, startPoint x: 615, startPoint y: 310, endPoint x: 689, endPoint y: 310, distance: 74.4
click at [689, 326] on div "Add new sheet of tin to front of existing sign (see photo) Digi banner - 450gsm…" at bounding box center [498, 359] width 457 height 67
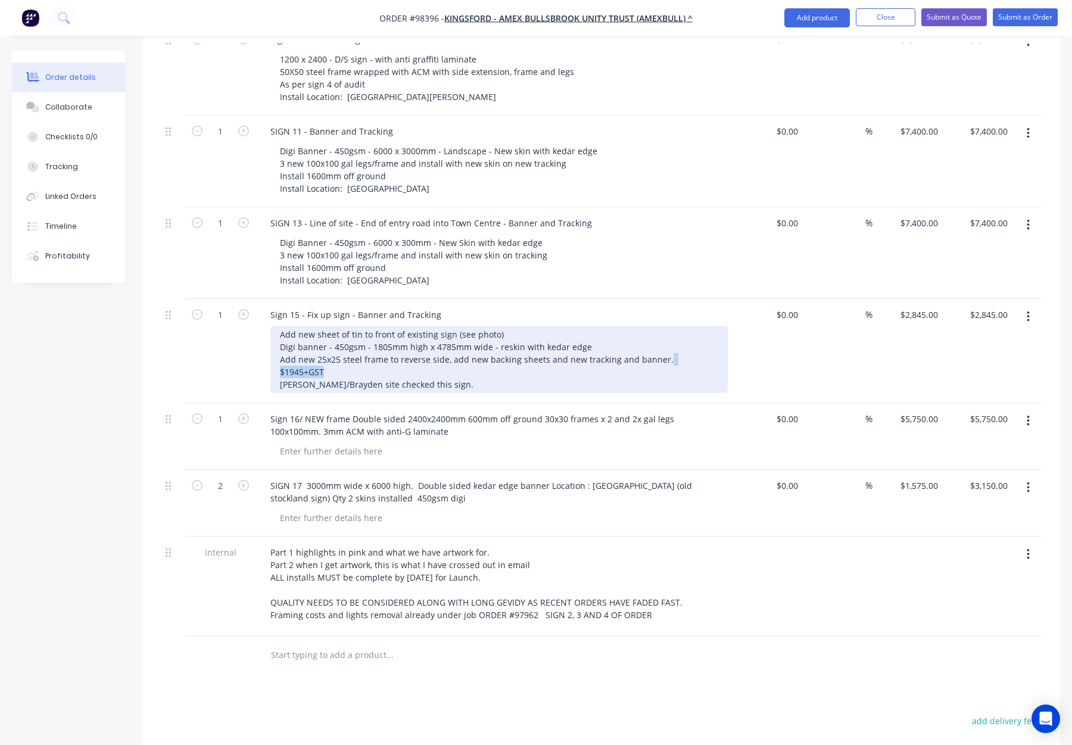
drag, startPoint x: 660, startPoint y: 310, endPoint x: 722, endPoint y: 308, distance: 62.6
click at [722, 326] on div "Add new sheet of tin to front of existing sign (see photo) Digi banner - 450gsm…" at bounding box center [498, 359] width 457 height 67
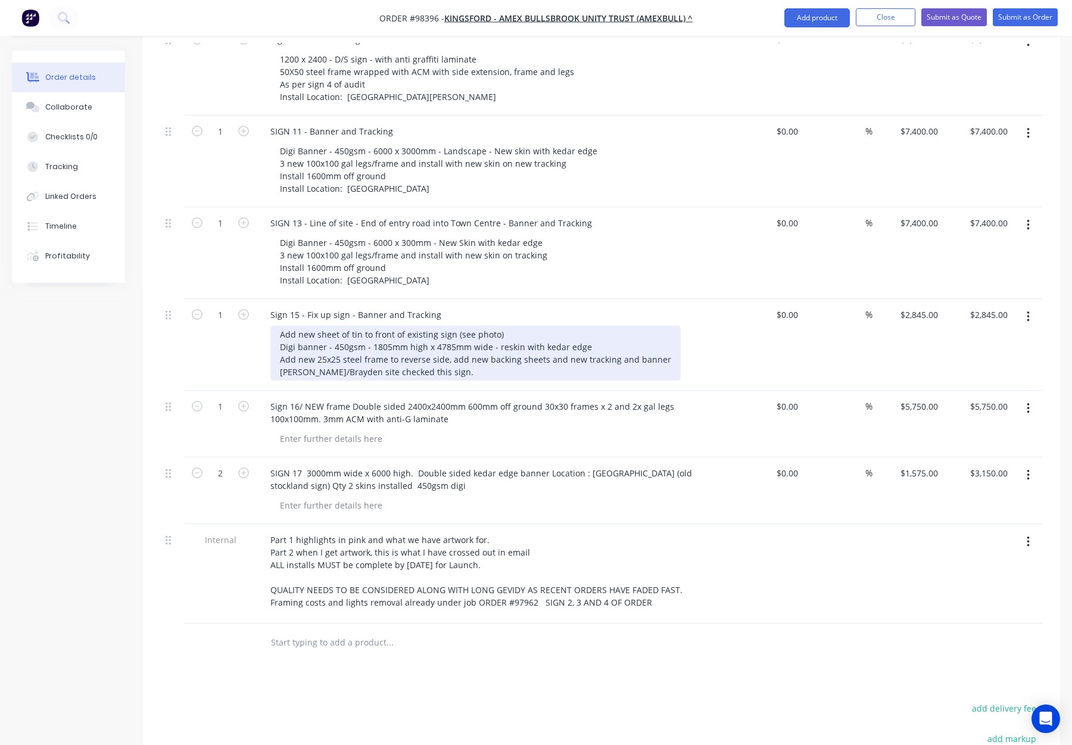
click at [628, 326] on div "Add new sheet of tin to front of existing sign (see photo) Digi banner - 450gsm…" at bounding box center [475, 353] width 410 height 55
click at [387, 326] on div "Add new sheet of tin to front of existing sign (see photo) Digi banner - 450gsm…" at bounding box center [484, 353] width 429 height 55
click at [445, 326] on div "Add new sheet of tin to front of existing sign (see photo) Digi banner - 450gsm…" at bounding box center [484, 353] width 429 height 55
click at [279, 326] on div "Add new sheet of tin to front of existing sign (see photo) Digi banner - 450gsm…" at bounding box center [484, 353] width 429 height 55
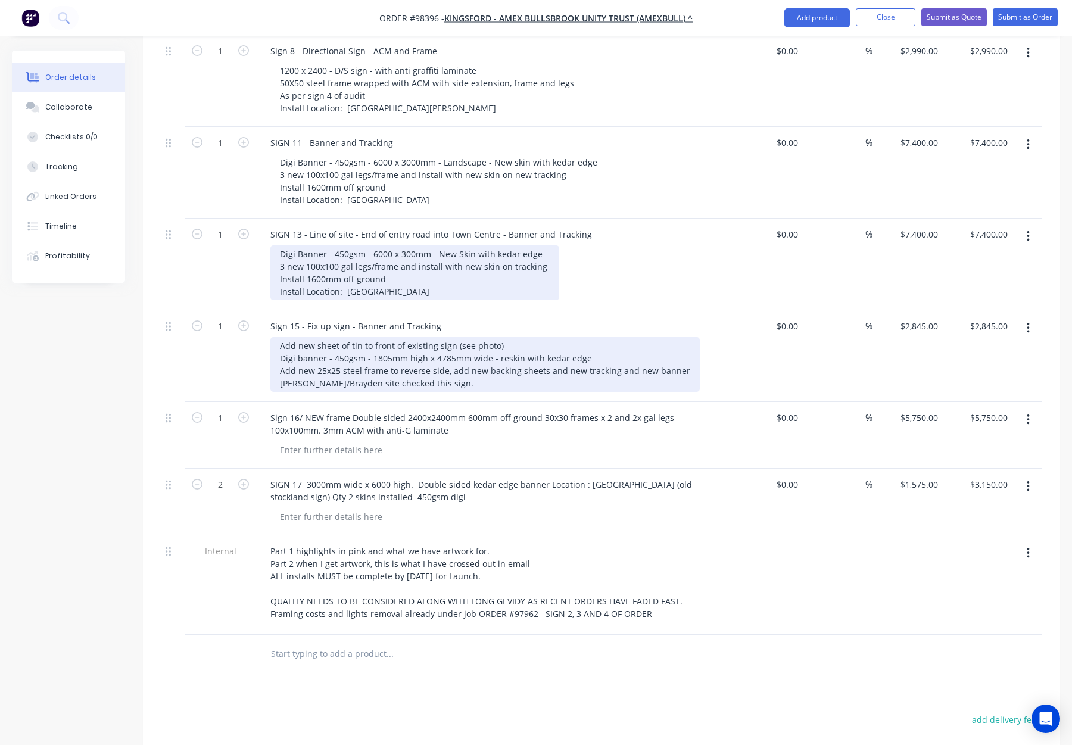
scroll to position [906, 0]
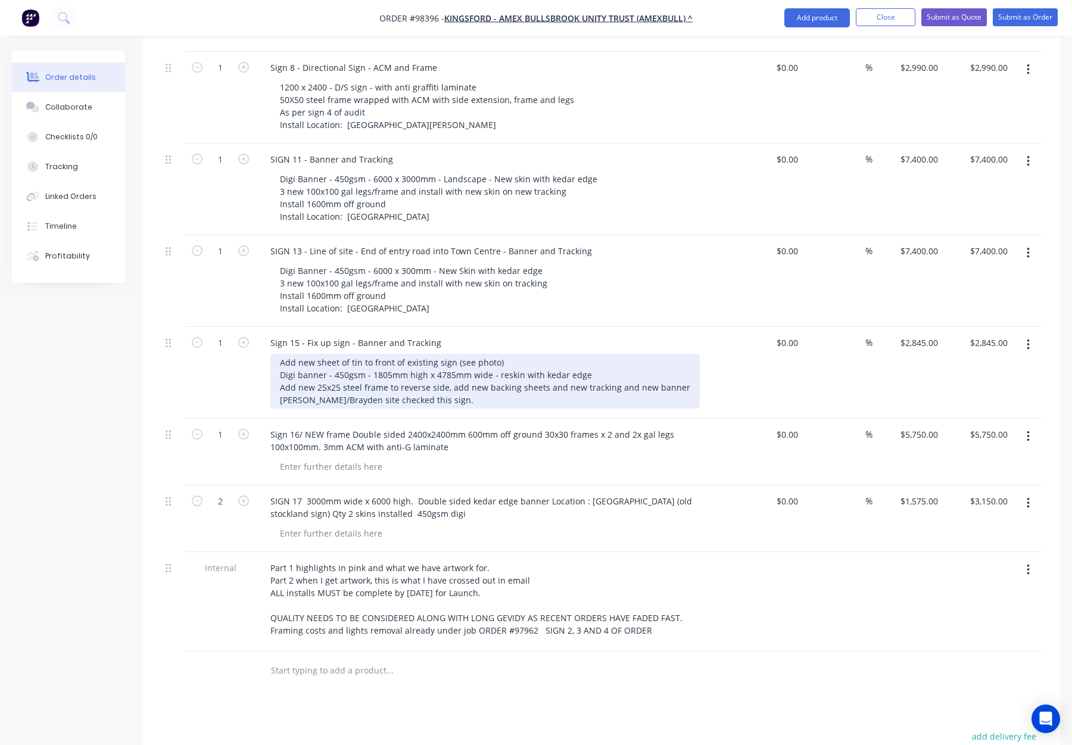
click at [405, 354] on div "Add new sheet of tin to front of existing sign (see photo) Digi banner - 450gsm…" at bounding box center [484, 381] width 429 height 55
click at [422, 354] on div "Add new sheet of tin to front of existing sign (see photo) Digi banner - 450gsm…" at bounding box center [484, 381] width 429 height 55
click at [475, 354] on div "Add new sheet of tin to front of existing sign (see photo) Digi banner - 450gsm…" at bounding box center [484, 381] width 429 height 55
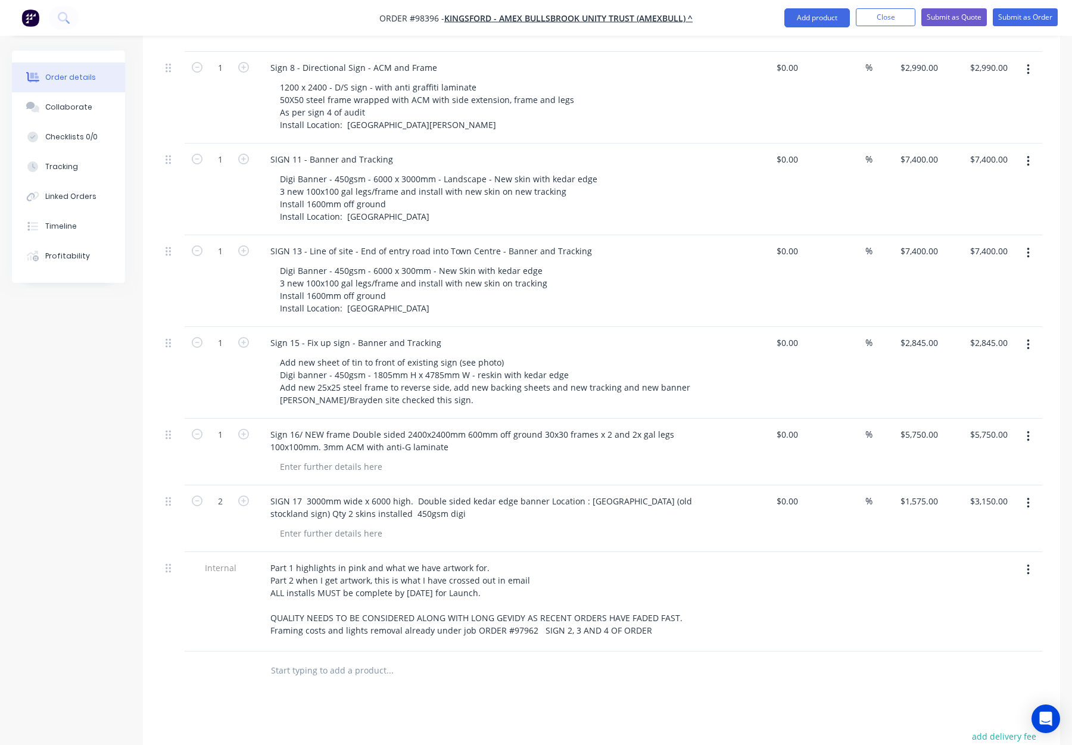
drag, startPoint x: 729, startPoint y: 318, endPoint x: 722, endPoint y: 319, distance: 6.6
click at [728, 327] on div "Sign 15 - Fix up sign - Banner and Tracking Add new sheet of tin to front of ex…" at bounding box center [494, 373] width 476 height 92
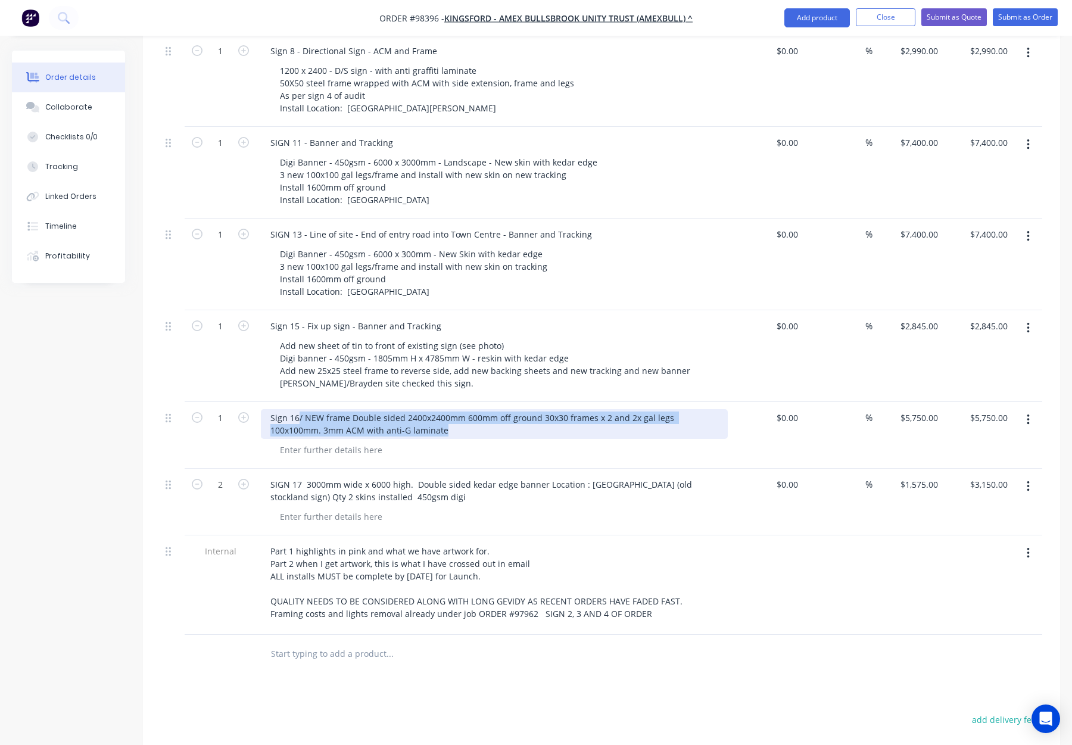
drag, startPoint x: 301, startPoint y: 367, endPoint x: 404, endPoint y: 383, distance: 104.9
click at [404, 409] on div "Sign 16/ NEW frame Double sided 2400x2400mm 600mm off ground 30x30 frames x 2 a…" at bounding box center [494, 424] width 467 height 30
click at [348, 441] on div at bounding box center [330, 449] width 121 height 17
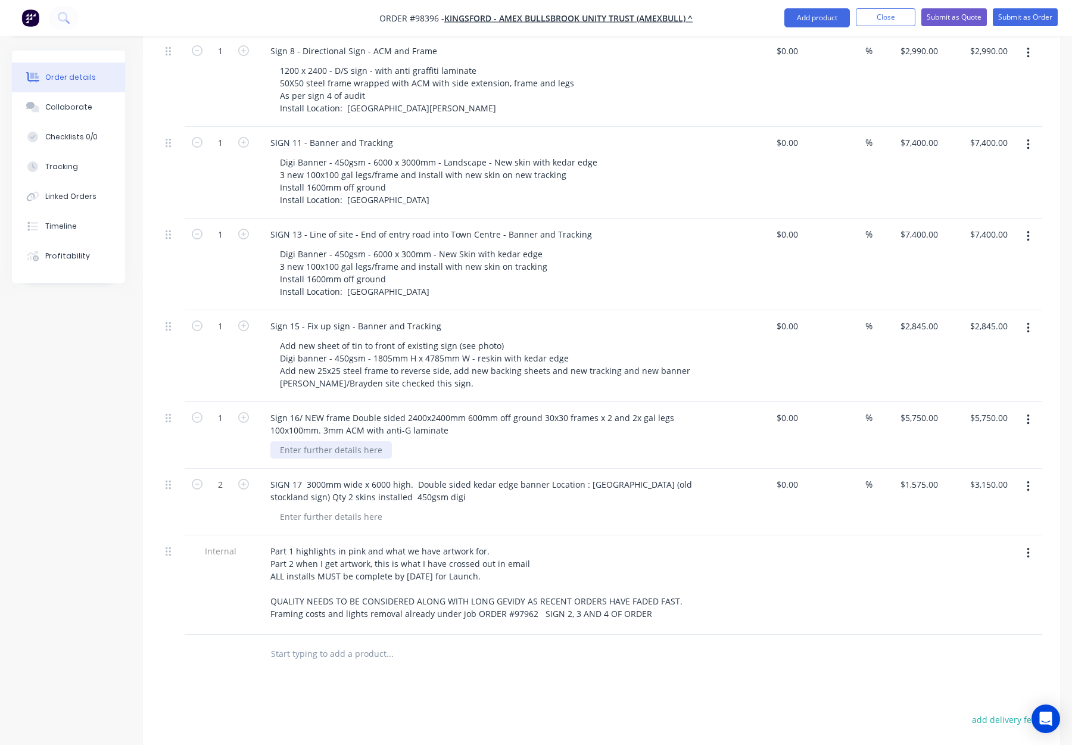
click at [347, 441] on div at bounding box center [330, 449] width 121 height 17
paste div
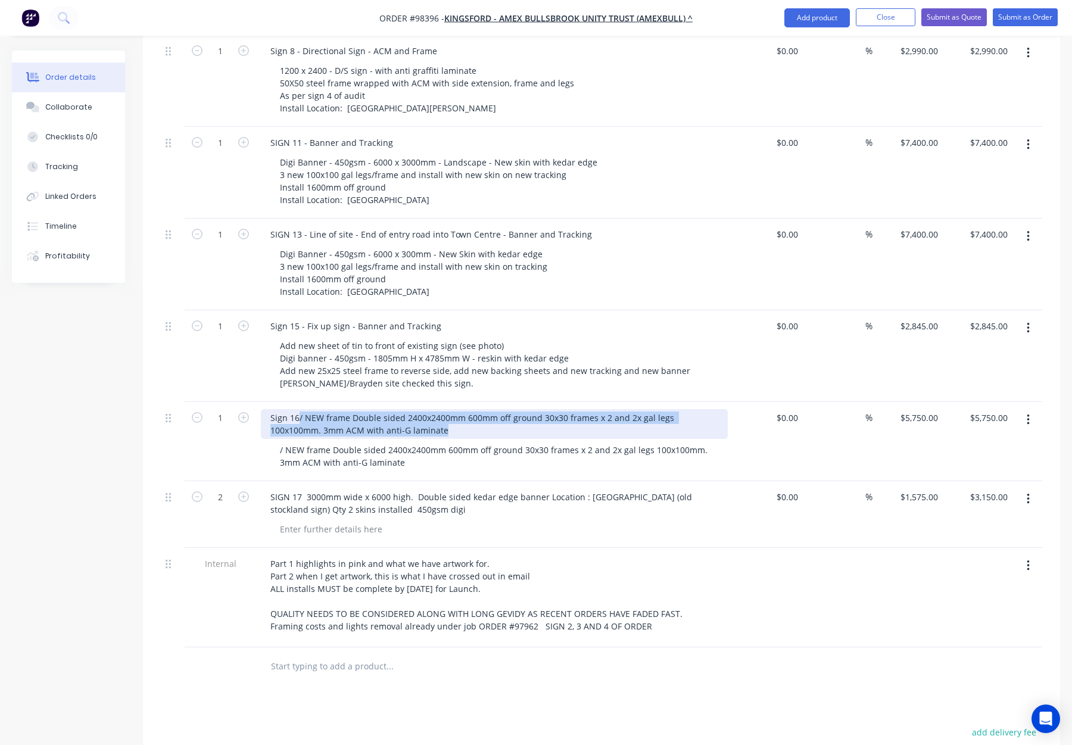
drag, startPoint x: 389, startPoint y: 381, endPoint x: 356, endPoint y: 382, distance: 32.8
click at [299, 409] on div "Sign 16/ NEW frame Double sided 2400x2400mm 600mm off ground 30x30 frames x 2 a…" at bounding box center [494, 424] width 467 height 30
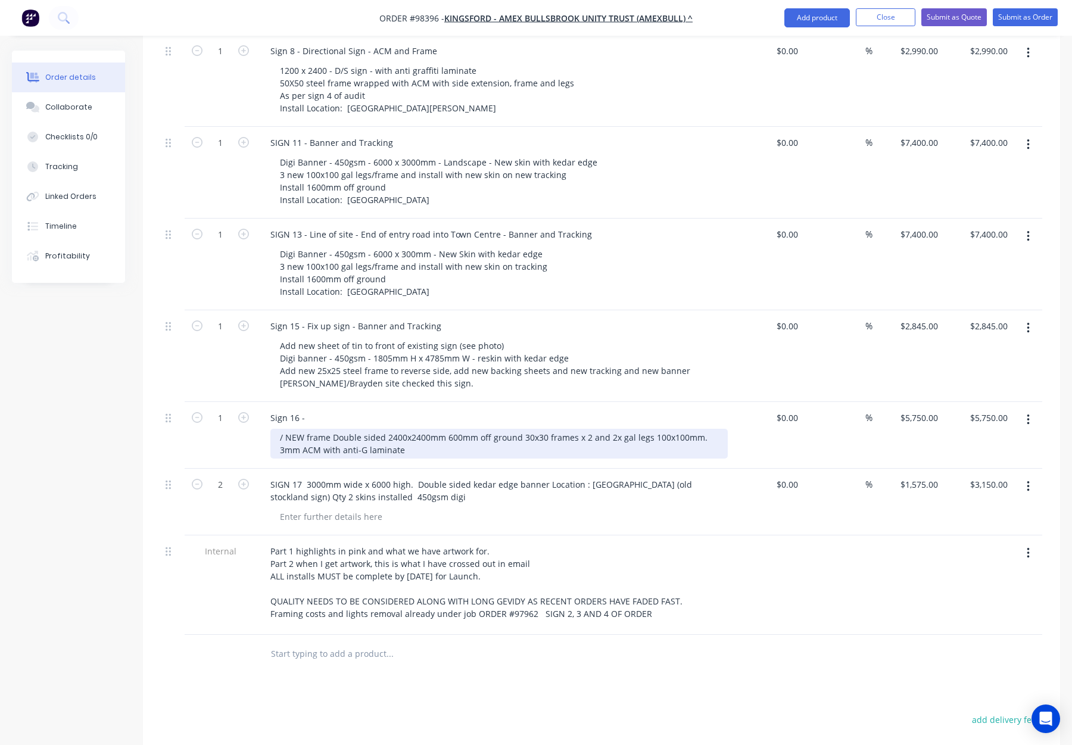
click at [445, 429] on div "/ NEW frame Double sided 2400x2400mm 600mm off ground 30x30 frames x 2 and 2x g…" at bounding box center [498, 444] width 457 height 30
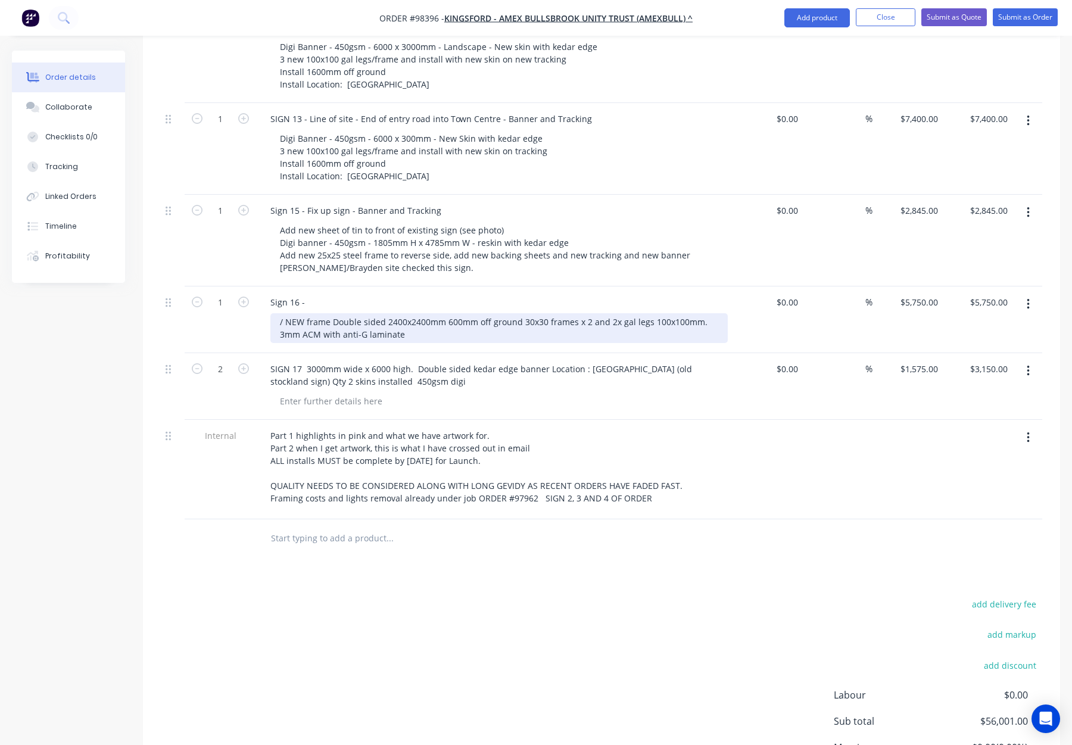
scroll to position [1037, 0]
click at [446, 314] on div "/ NEW frame Double sided 2400x2400mm 600mm off ground 30x30 frames x 2 and 2x g…" at bounding box center [498, 329] width 457 height 30
drag, startPoint x: 381, startPoint y: 286, endPoint x: 388, endPoint y: 293, distance: 10.1
click at [382, 314] on div "/ NEW frame Double sided 2400x2400mm Install 600mm off ground 30x30 frames x 2 …" at bounding box center [486, 329] width 432 height 30
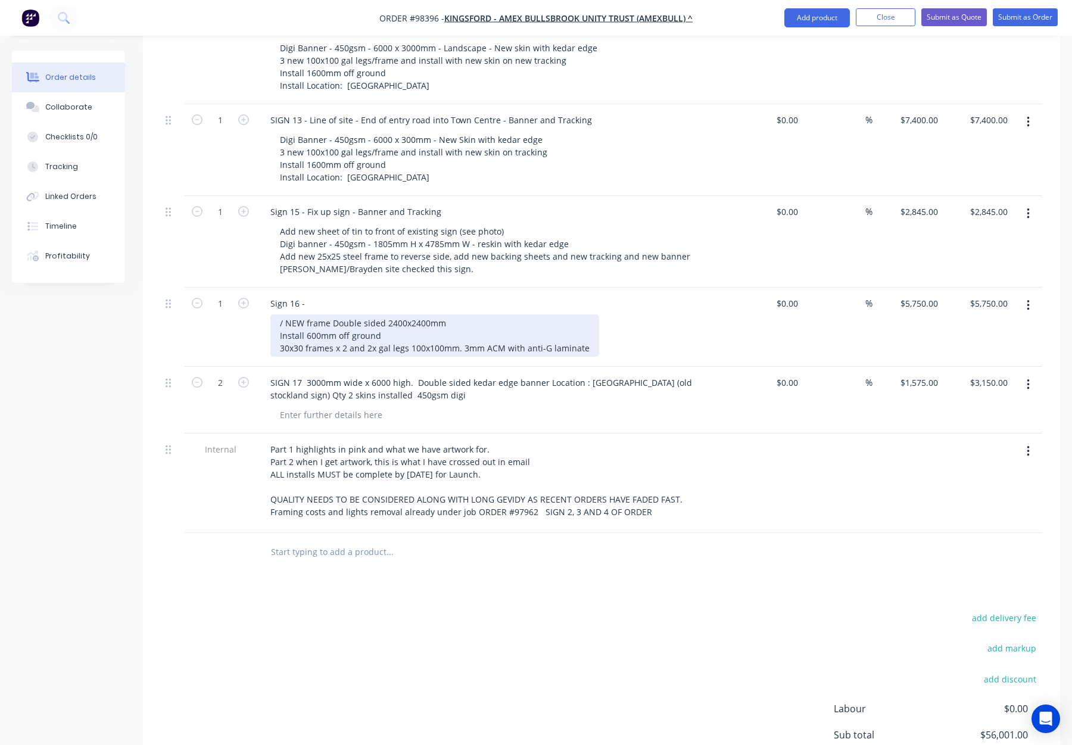
click at [366, 314] on div "/ NEW frame Double sided 2400x2400mm Install 600mm off ground 30x30 frames x 2 …" at bounding box center [434, 335] width 329 height 42
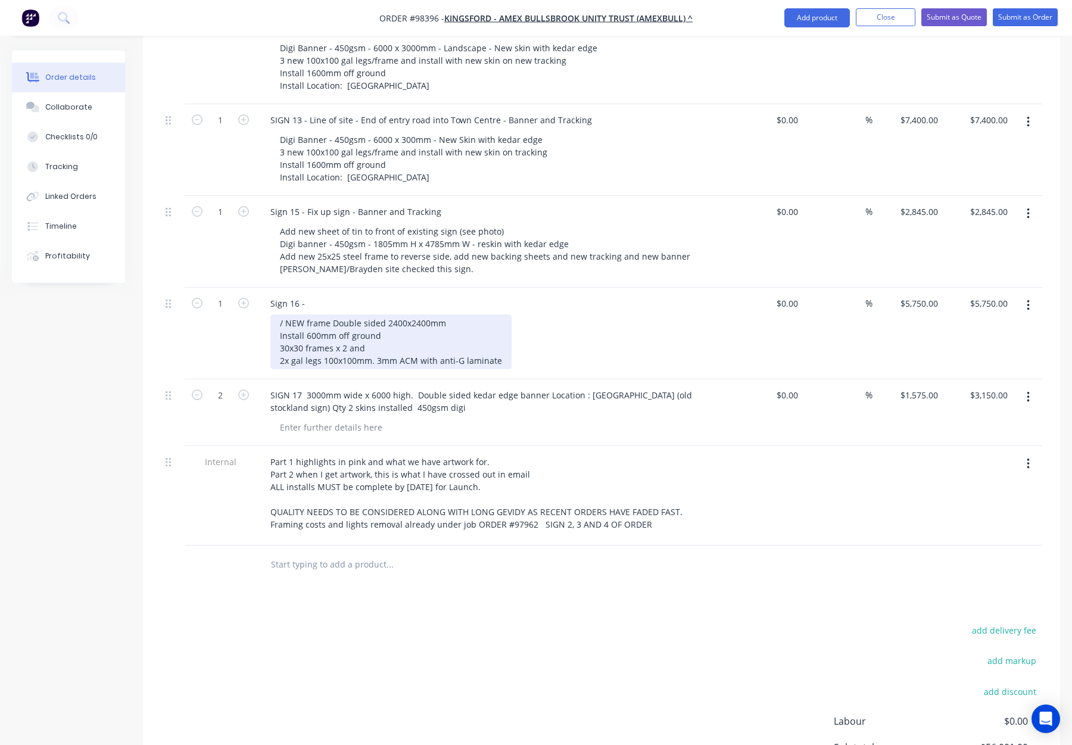
click at [281, 314] on div "/ NEW frame Double sided 2400x2400mm Install 600mm off ground 30x30 frames x 2 …" at bounding box center [390, 341] width 241 height 55
click at [281, 314] on div "/ NEW frame Double sided 2400x2400mm Install 600mm off ground x2 30x30 frames x…" at bounding box center [390, 341] width 241 height 55
click at [292, 314] on div "/ NEW frame Double sided 2400x2400mm Install 600mm off ground x2 30x30 frames x…" at bounding box center [393, 341] width 246 height 55
drag, startPoint x: 346, startPoint y: 299, endPoint x: 376, endPoint y: 299, distance: 29.8
click at [376, 314] on div "/ NEW frame Double sided 2400x2400mm Install 600mm off ground x2 30x30 frames x…" at bounding box center [390, 341] width 241 height 55
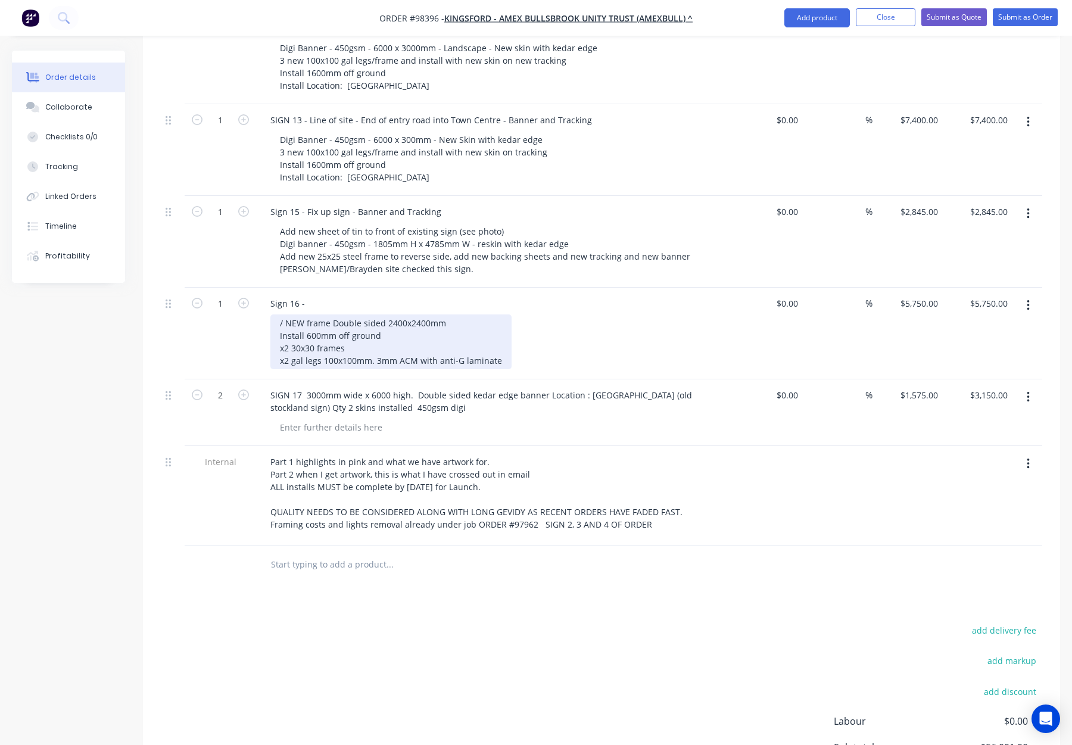
drag, startPoint x: 376, startPoint y: 310, endPoint x: 388, endPoint y: 313, distance: 11.6
click at [376, 314] on div "/ NEW frame Double sided 2400x2400mm Install 600mm off ground x2 30x30 frames x…" at bounding box center [390, 341] width 241 height 55
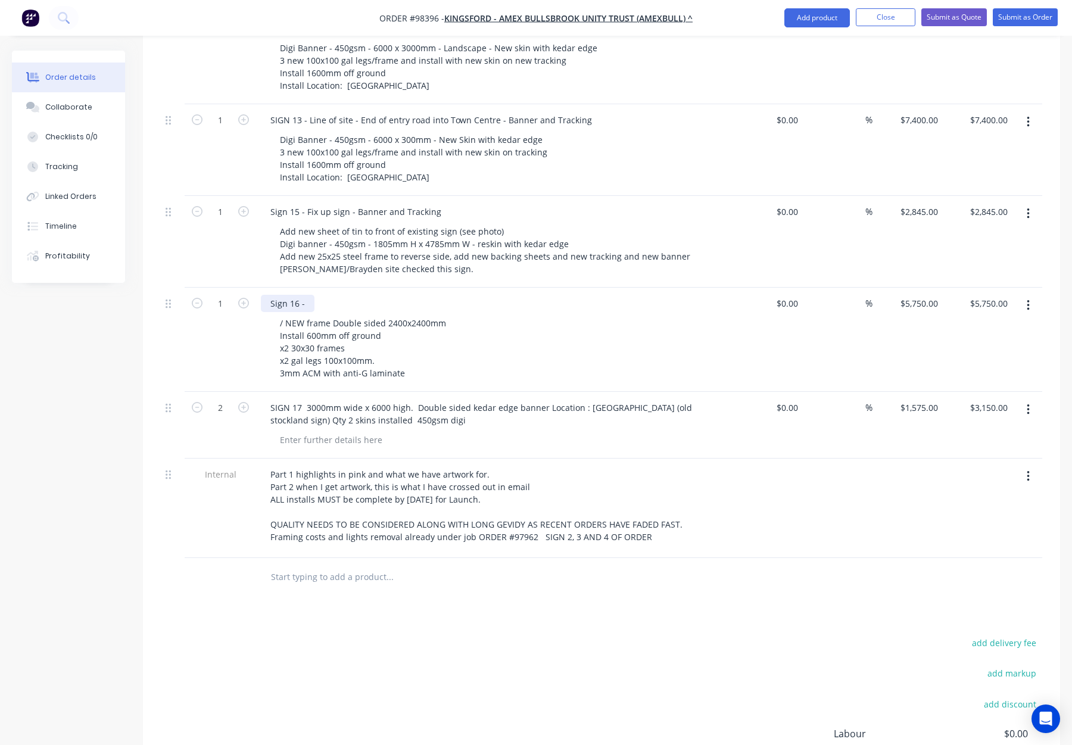
click at [308, 295] on div "Sign 16 -" at bounding box center [288, 303] width 54 height 17
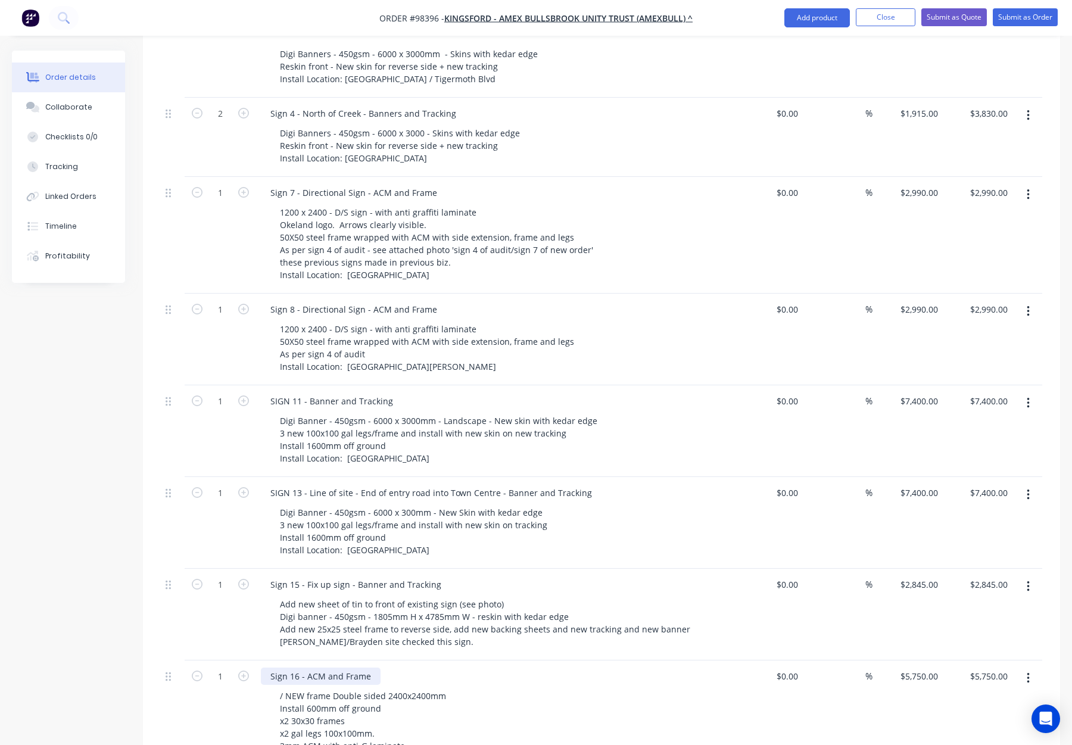
scroll to position [662, 0]
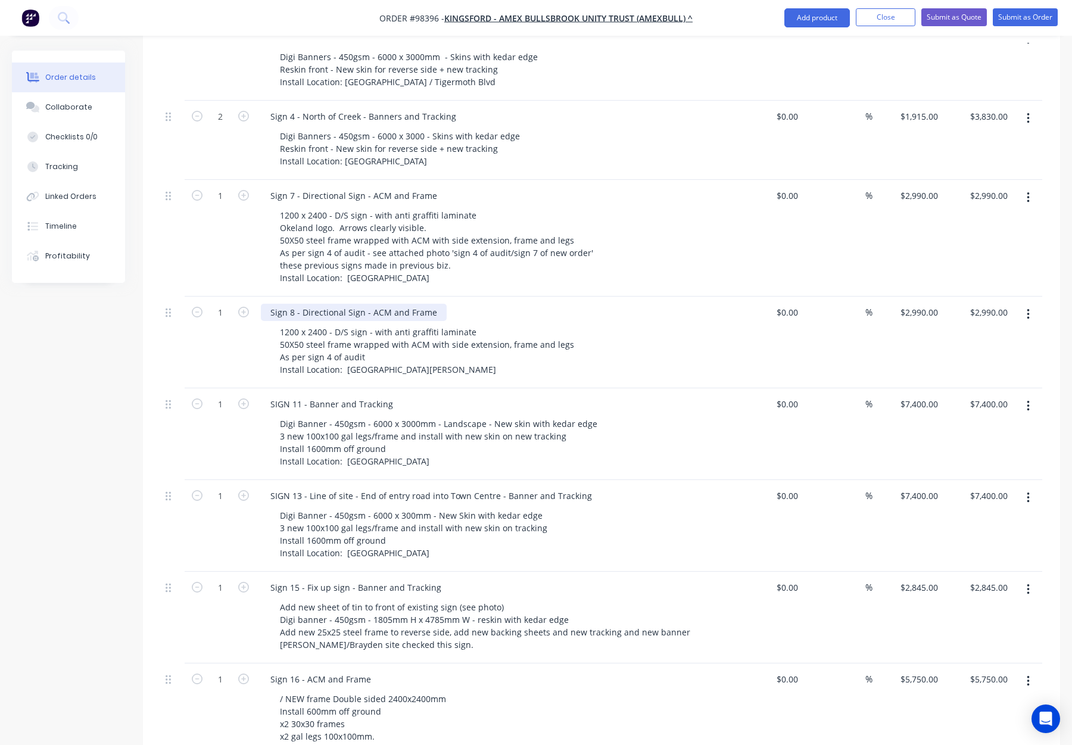
click at [429, 304] on div "Sign 8 - Directional Sign - ACM and Frame" at bounding box center [354, 312] width 186 height 17
click at [434, 304] on div "Sign 8 - Directional Sign - ACM and Frame" at bounding box center [354, 312] width 186 height 17
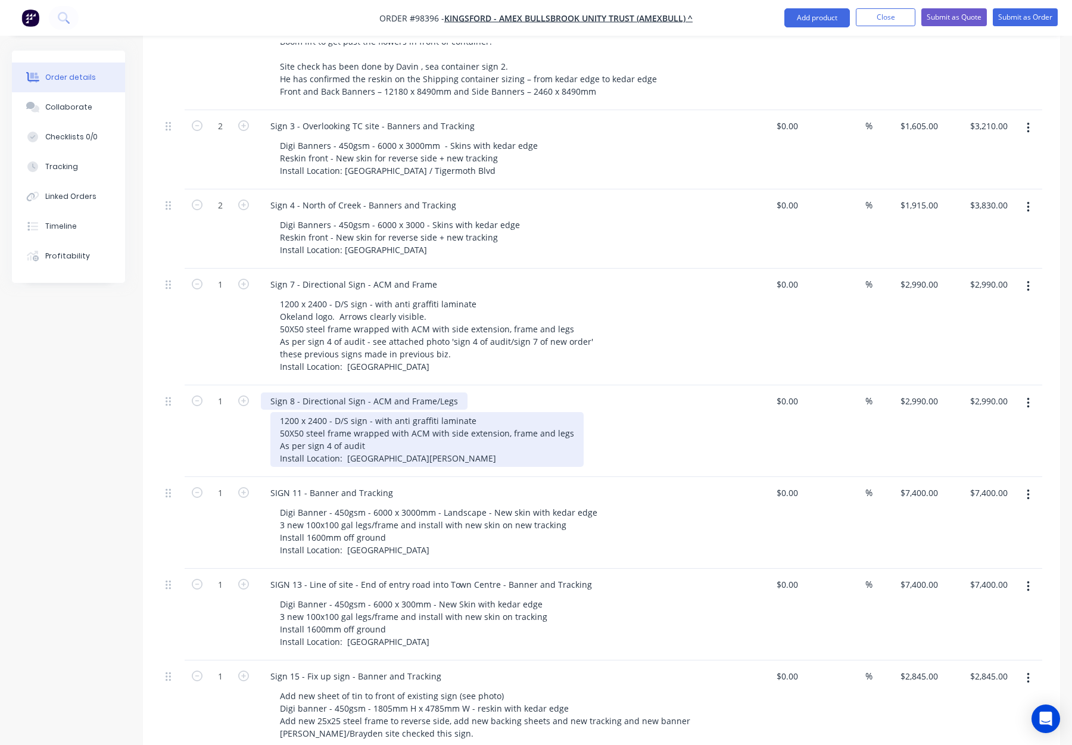
scroll to position [563, 0]
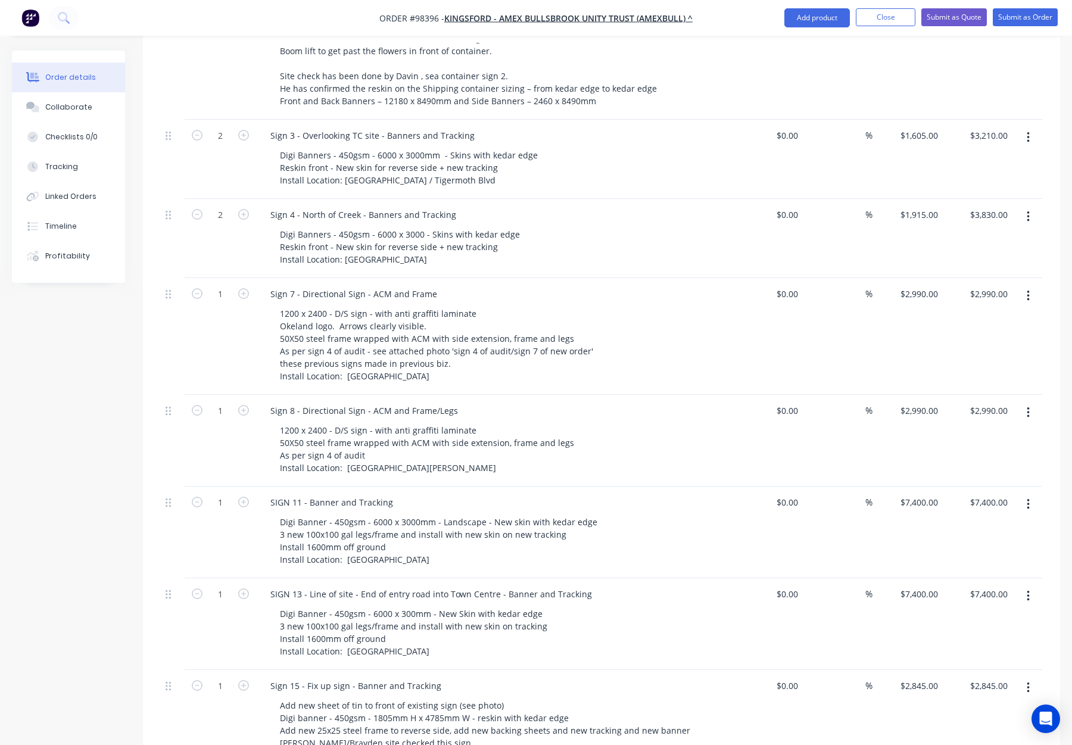
click at [445, 285] on div "Sign 7 - Directional Sign - ACM and Frame" at bounding box center [494, 293] width 467 height 17
click at [431, 285] on div "Sign 7 - Directional Sign - ACM and Frame" at bounding box center [354, 293] width 186 height 17
click at [429, 285] on div "Sign 7 - Directional Sign - ACM and Frame" at bounding box center [354, 293] width 186 height 17
click at [673, 305] on div "1200 x 2400 - D/S sign - with anti graffiti laminate Okeland logo. Arrows clear…" at bounding box center [498, 345] width 457 height 80
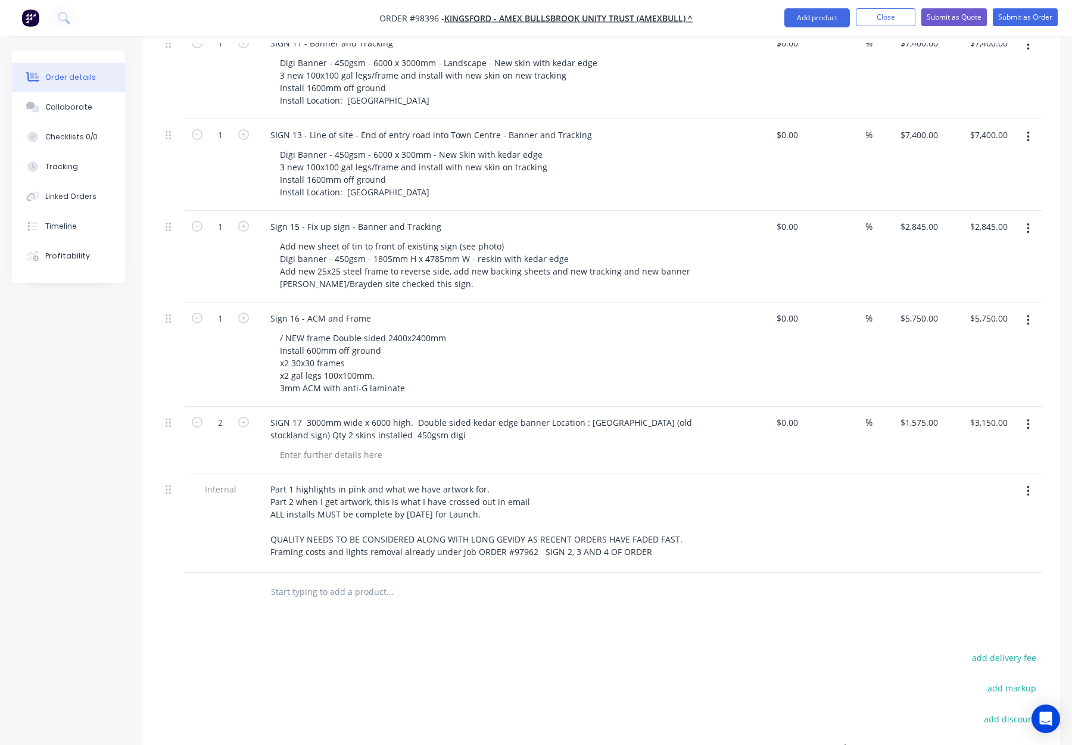
scroll to position [1024, 0]
drag, startPoint x: 370, startPoint y: 264, endPoint x: 383, endPoint y: 269, distance: 13.2
click at [372, 308] on div "Sign 16 - ACM and Frame" at bounding box center [321, 316] width 120 height 17
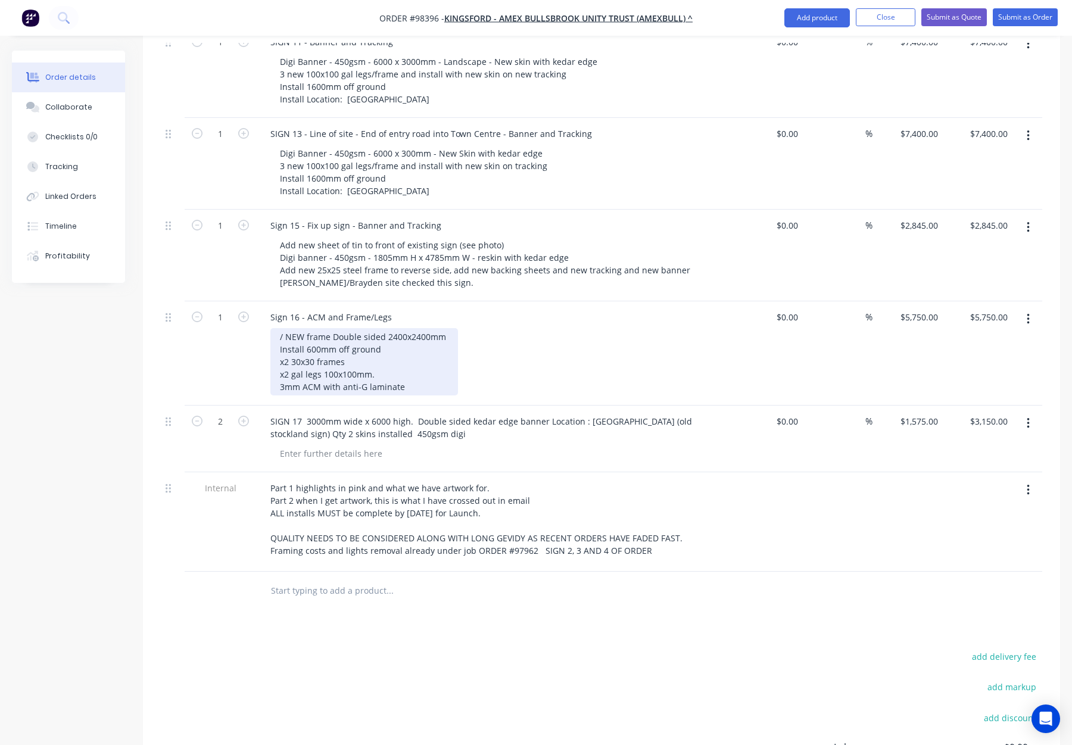
drag, startPoint x: 286, startPoint y: 286, endPoint x: 308, endPoint y: 298, distance: 25.0
click at [286, 328] on div "/ NEW frame Double sided 2400x2400mm Install 600mm off ground x2 30x30 frames x…" at bounding box center [364, 361] width 188 height 67
click at [320, 328] on div "/ NEW frame Double sided 2400x2400mm Install 600mm off ground x2 30x30 frames x…" at bounding box center [364, 361] width 188 height 67
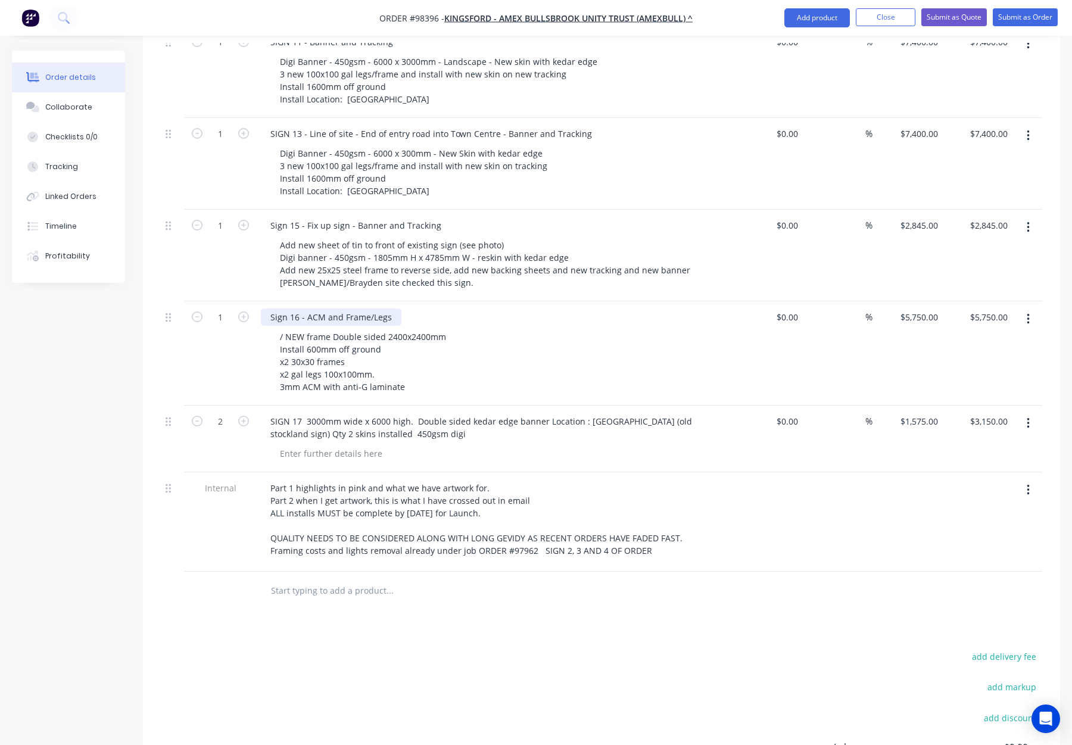
click at [304, 308] on div "Sign 16 - ACM and Frame/Legs" at bounding box center [331, 316] width 141 height 17
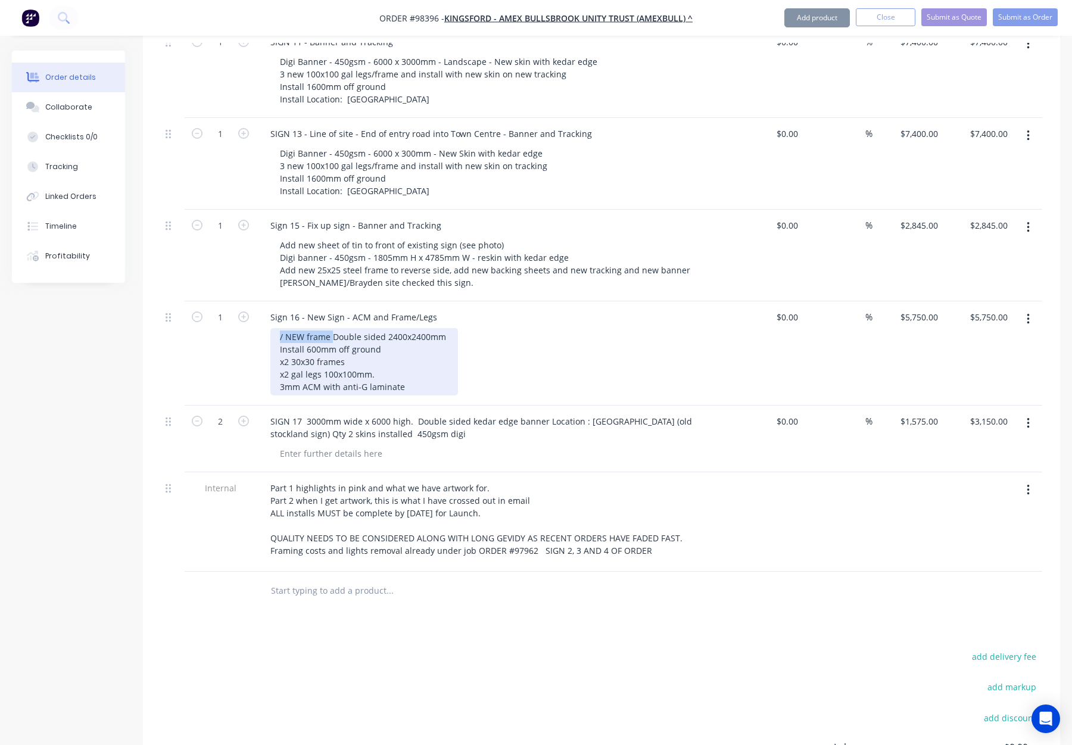
drag, startPoint x: 331, startPoint y: 287, endPoint x: 275, endPoint y: 287, distance: 56.0
click at [269, 301] on div "Sign 16 - New Sign - ACM and Frame/Legs / NEW frame Double sided 2400x2400mm In…" at bounding box center [494, 353] width 476 height 104
click at [328, 328] on div "/ NEW frame Double sided 2400x2400mm Install 600mm off ground x2 30x30 frames x…" at bounding box center [364, 361] width 188 height 67
drag, startPoint x: 328, startPoint y: 288, endPoint x: 278, endPoint y: 285, distance: 50.7
click at [278, 328] on div "/ NEW frame Double sided 2400x2400mm Install 600mm off ground x2 30x30 frames x…" at bounding box center [364, 361] width 188 height 67
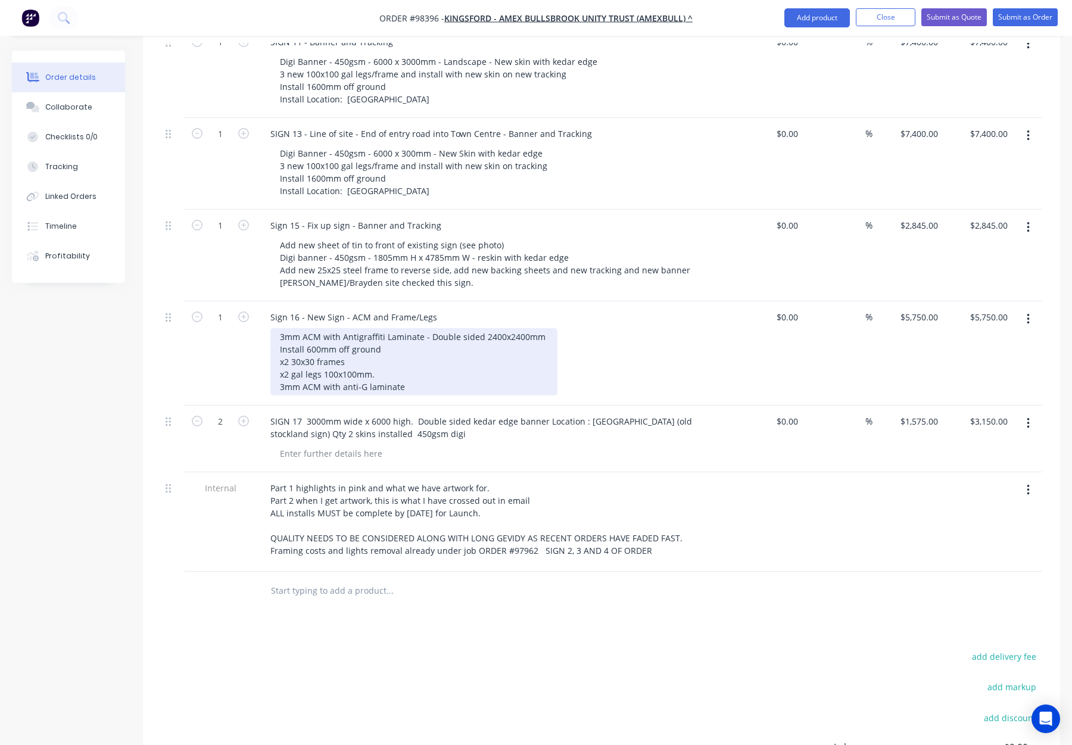
drag, startPoint x: 319, startPoint y: 287, endPoint x: 343, endPoint y: 292, distance: 24.3
click at [319, 328] on div "3mm ACM with Antigraffiti Laminate - Double sided 2400x2400mm Install 600mm off…" at bounding box center [413, 361] width 287 height 67
drag, startPoint x: 496, startPoint y: 287, endPoint x: 610, endPoint y: 289, distance: 114.4
click at [610, 328] on div "3mm ACM - 2400 x 2400mm with Antigraffiti Laminate - Double sided 2400x2400mm I…" at bounding box center [448, 361] width 357 height 67
drag, startPoint x: 406, startPoint y: 338, endPoint x: 275, endPoint y: 337, distance: 131.0
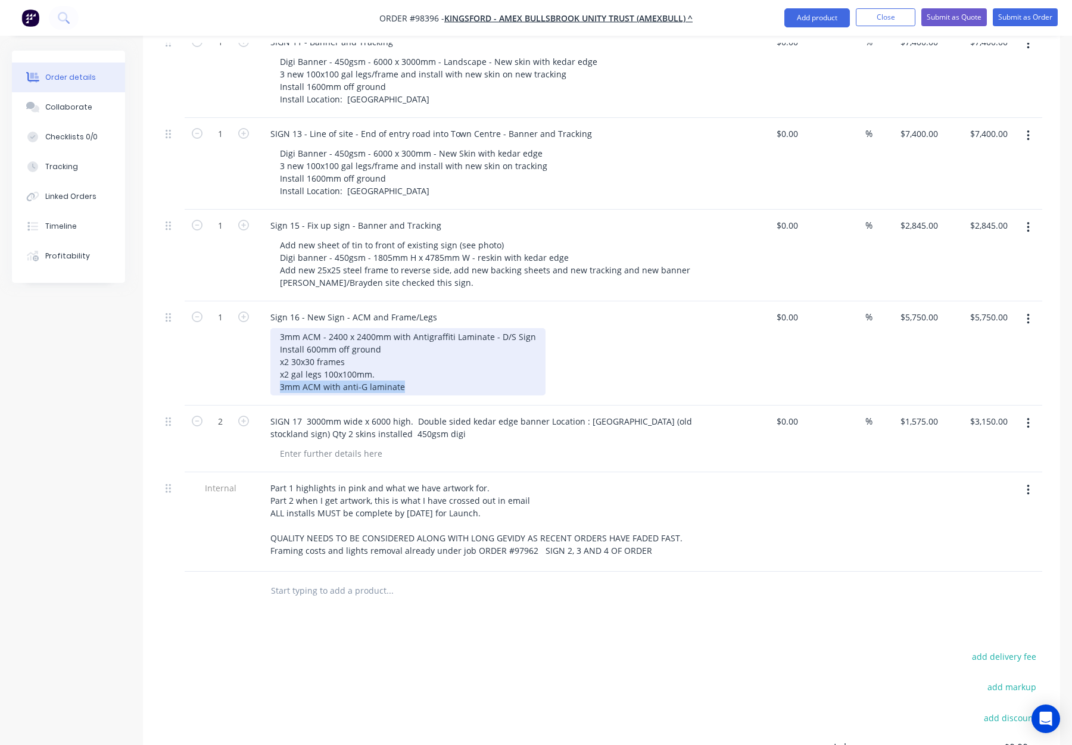
click at [275, 337] on div "3mm ACM - 2400 x 2400mm with Antigraffiti Laminate - D/S Sign Install 600mm off…" at bounding box center [407, 361] width 275 height 67
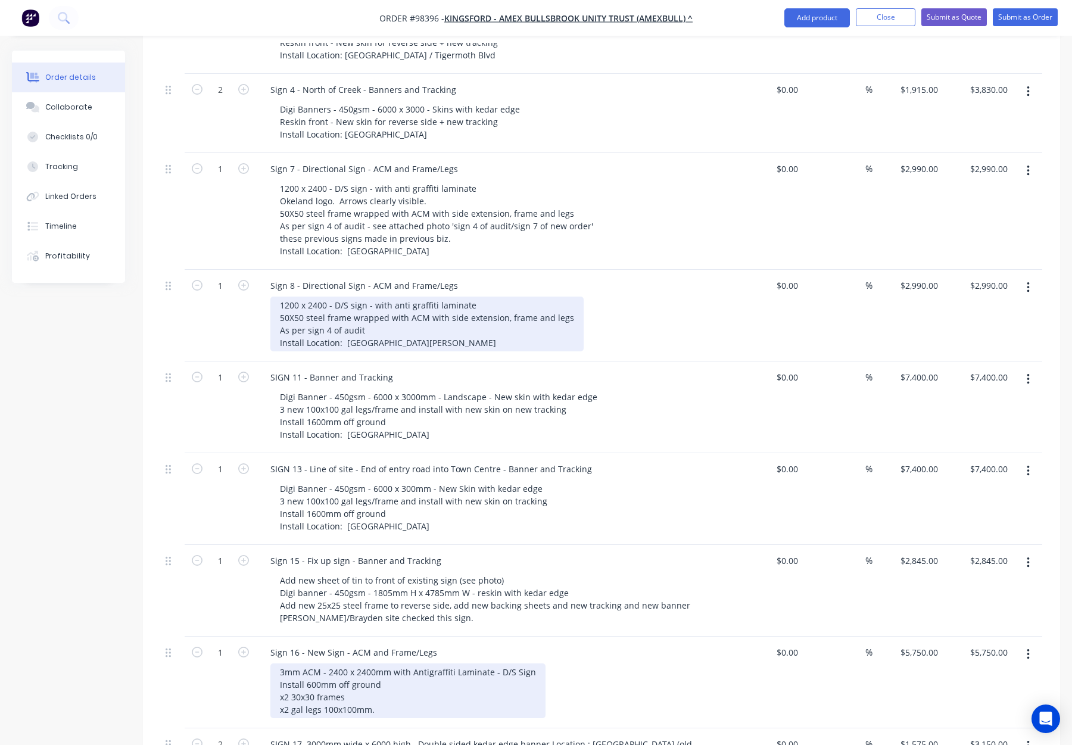
scroll to position [691, 0]
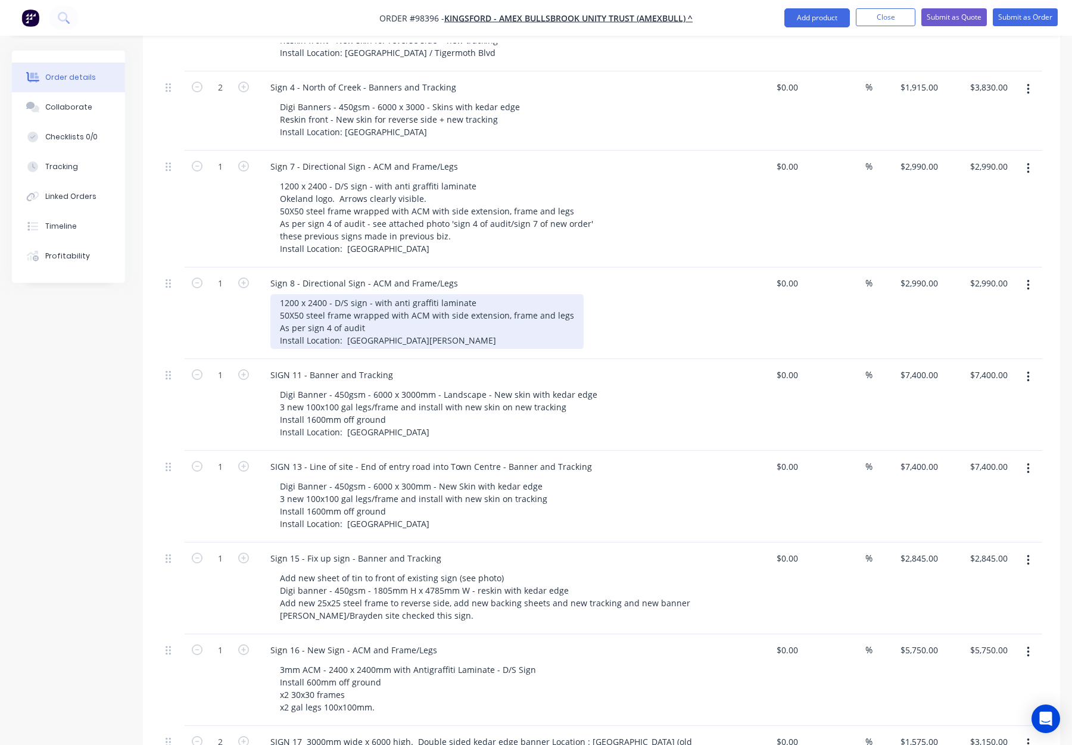
click at [279, 294] on div "1200 x 2400 - D/S sign - with anti graffiti laminate 50X50 steel frame wrapped …" at bounding box center [426, 321] width 313 height 55
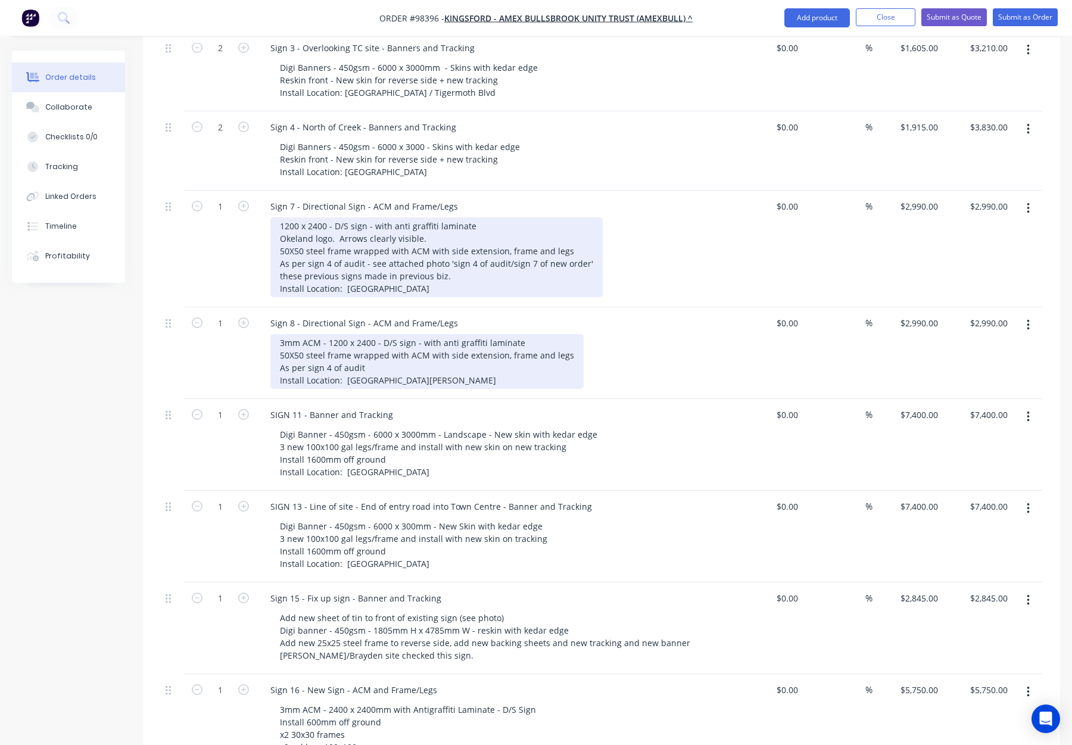
scroll to position [626, 0]
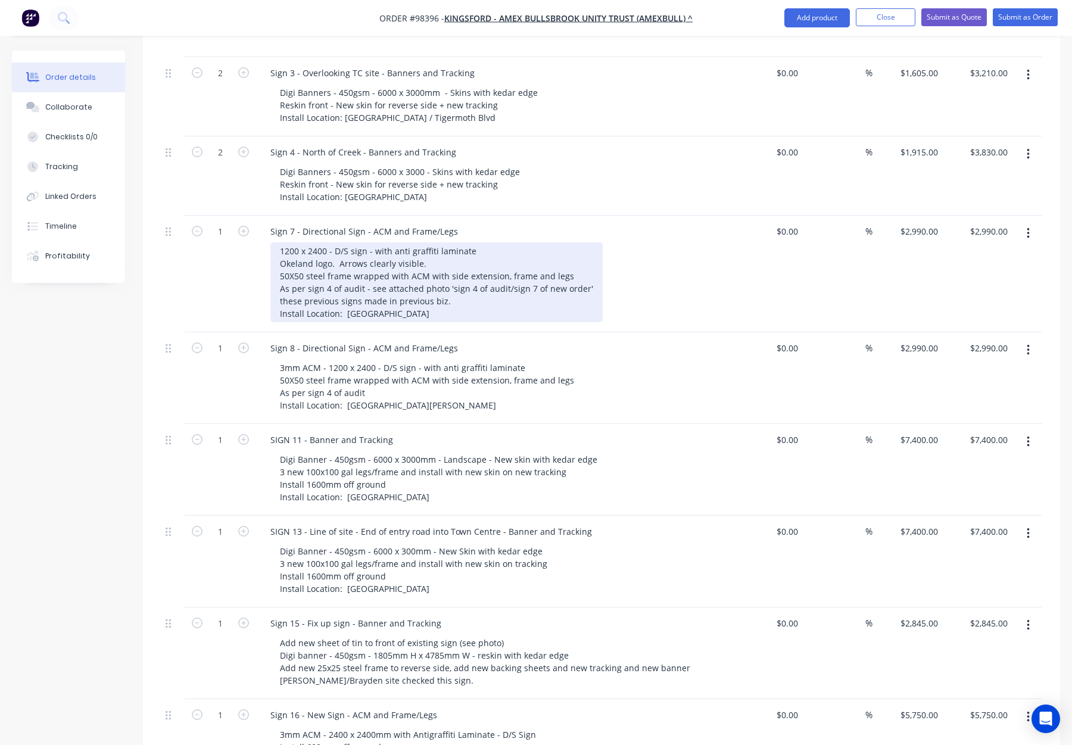
click at [281, 242] on div "1200 x 2400 - D/S sign - with anti graffiti laminate Okeland logo. Arrows clear…" at bounding box center [436, 282] width 332 height 80
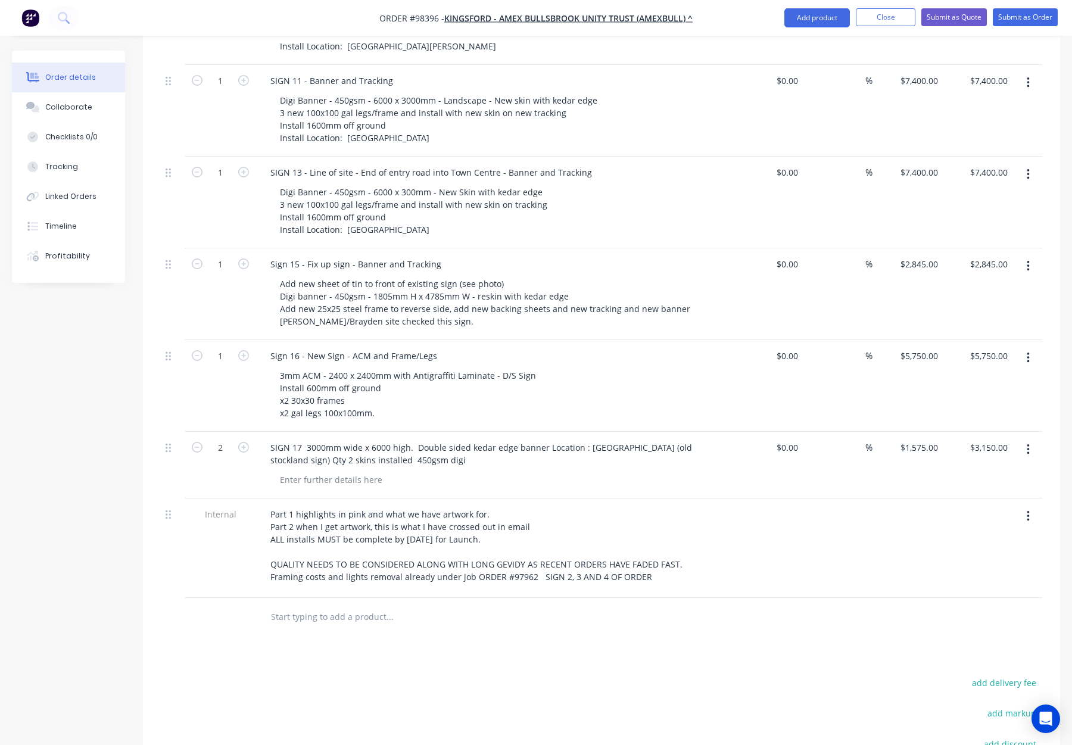
scroll to position [990, 0]
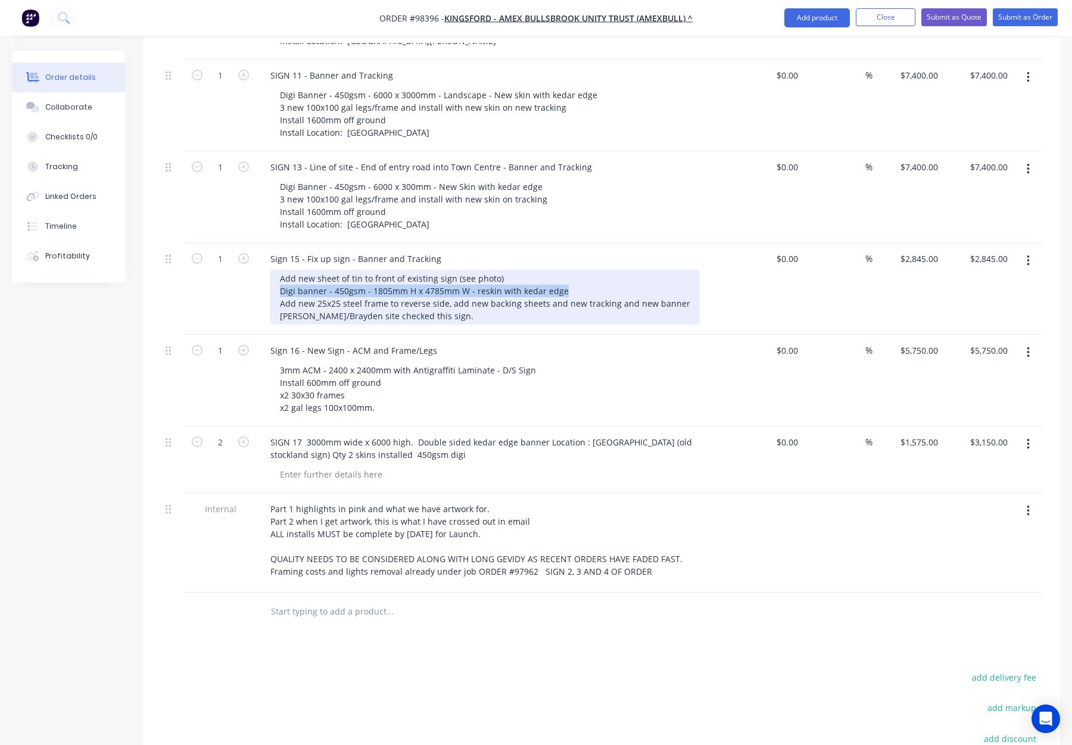
drag, startPoint x: 368, startPoint y: 242, endPoint x: 273, endPoint y: 239, distance: 94.7
click at [273, 270] on div "Add new sheet of tin to front of existing sign (see photo) Digi banner - 450gsm…" at bounding box center [484, 297] width 429 height 55
click at [282, 270] on div "Add new sheet of tin to front of existing sign (see photo) Digi banner - 450gsm…" at bounding box center [484, 297] width 429 height 55
click at [280, 270] on div "Add new sheet of tin to front of existing sign (see photo) Digi banner - 450gsm…" at bounding box center [484, 297] width 429 height 55
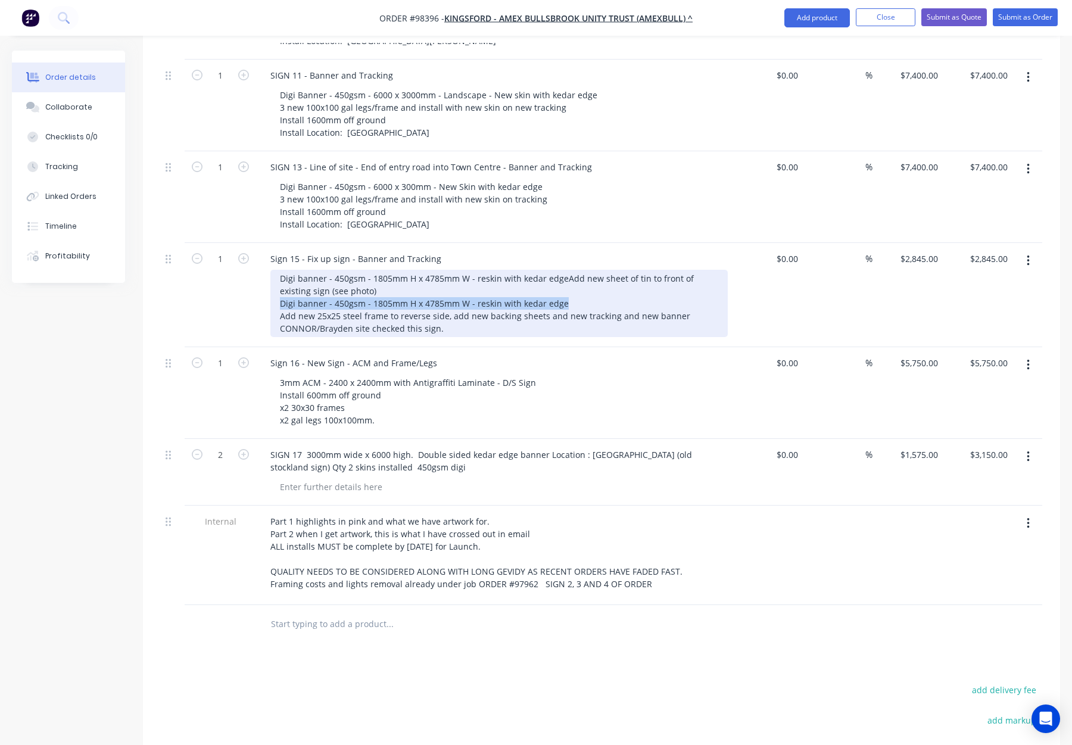
drag, startPoint x: 278, startPoint y: 251, endPoint x: 575, endPoint y: 258, distance: 297.8
click at [575, 270] on div "Digi banner - 450gsm - 1805mm H x 4785mm W - reskin with kedar edgeAdd new shee…" at bounding box center [498, 303] width 457 height 67
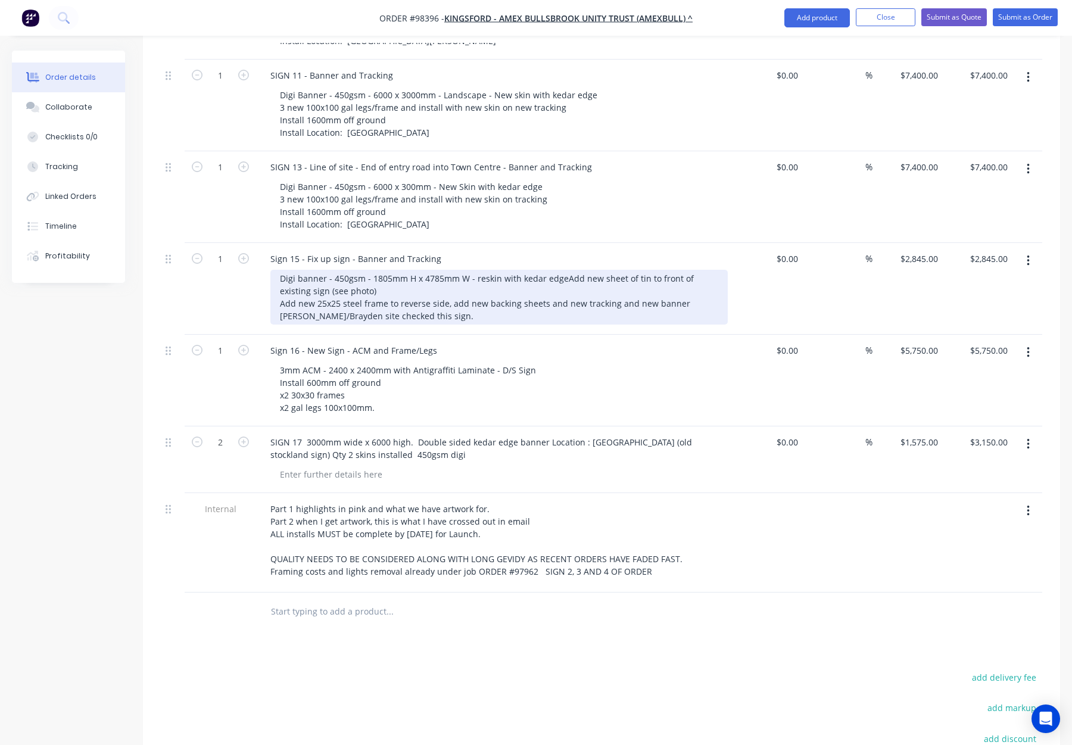
click at [561, 270] on div "Digi banner - 450gsm - 1805mm H x 4785mm W - reskin with kedar edgeAdd new shee…" at bounding box center [498, 297] width 457 height 55
drag, startPoint x: 569, startPoint y: 239, endPoint x: 582, endPoint y: 245, distance: 13.9
click at [569, 270] on div "Digi banner - 450gsm - 1805mm H x 4785mm W - reskin with kedar edge Add new she…" at bounding box center [484, 297] width 429 height 55
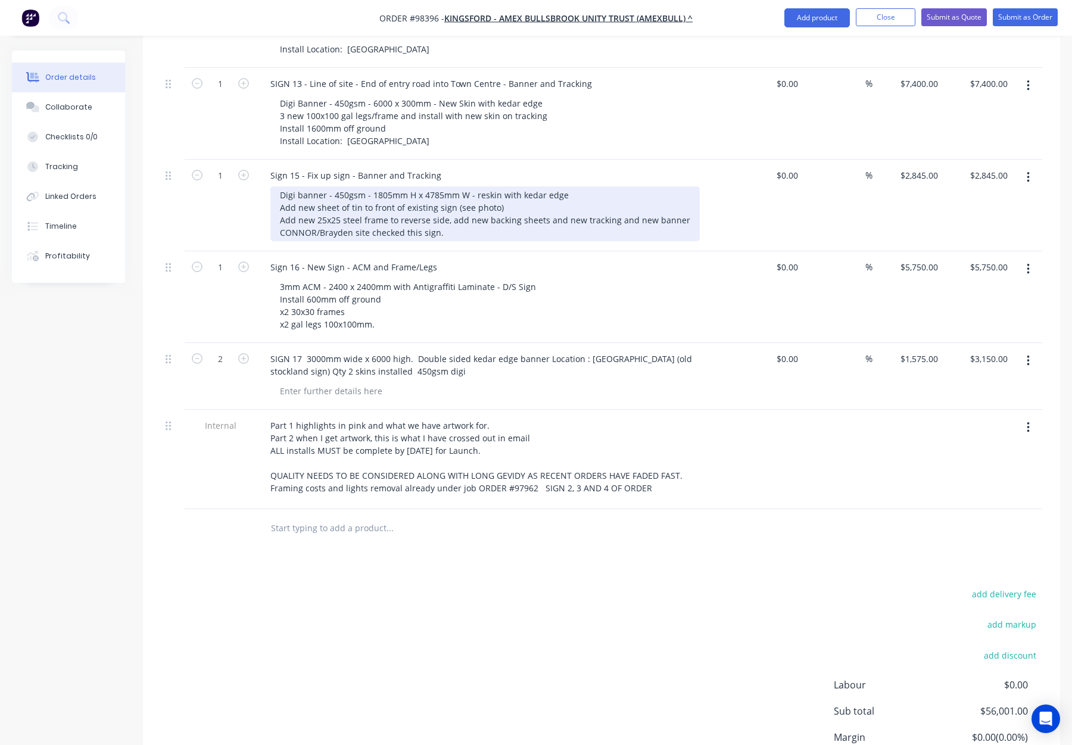
click at [582, 278] on div "3mm ACM - 2400 x 2400mm with Antigraffiti Laminate - D/S Sign Install 600mm off…" at bounding box center [498, 305] width 457 height 55
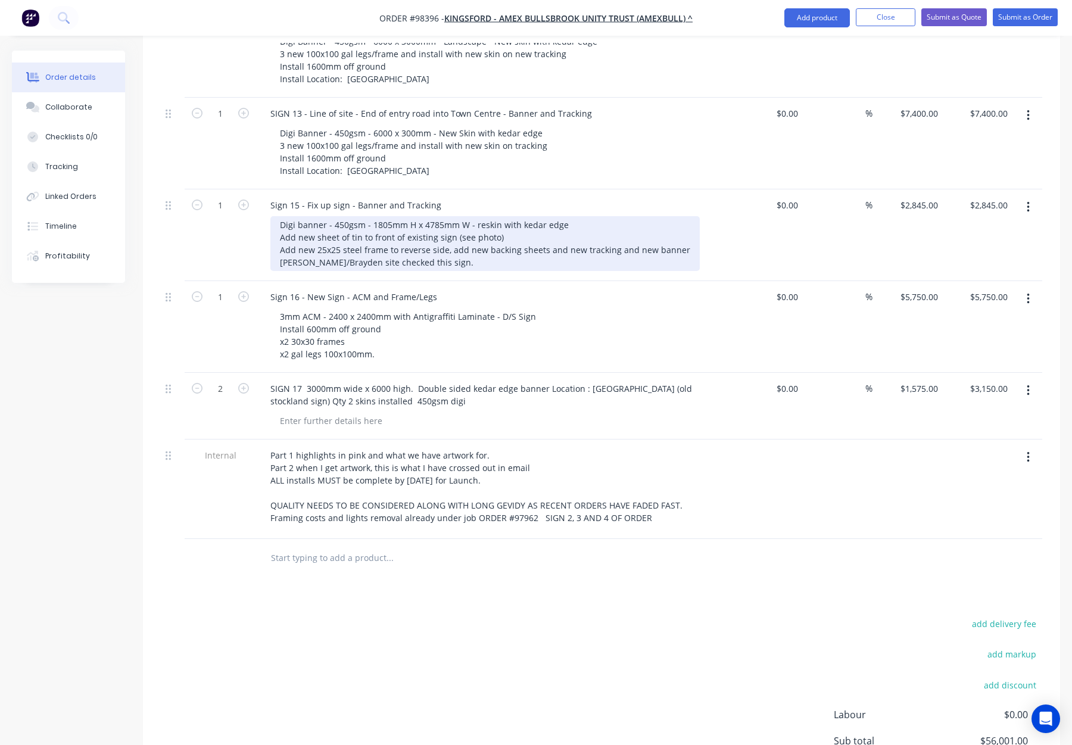
scroll to position [1033, 0]
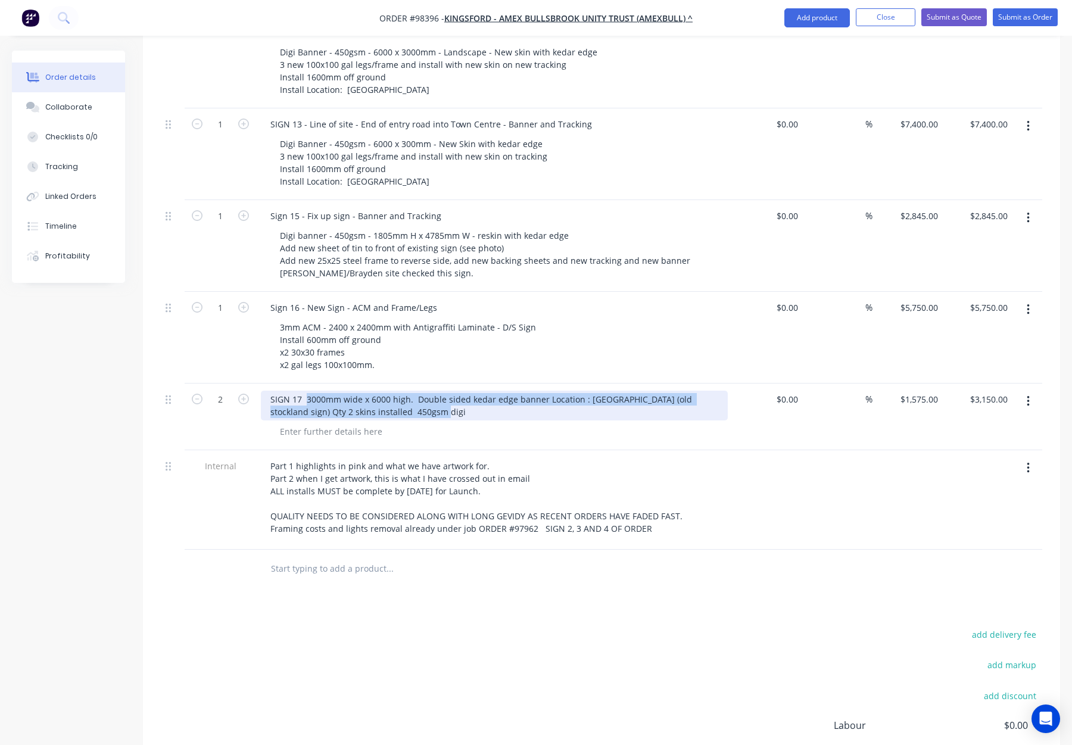
drag, startPoint x: 305, startPoint y: 348, endPoint x: 422, endPoint y: 363, distance: 118.3
click at [422, 391] on div "SIGN 17 3000mm wide x 6000 high. Double sided kedar edge banner Location : [GEO…" at bounding box center [494, 406] width 467 height 30
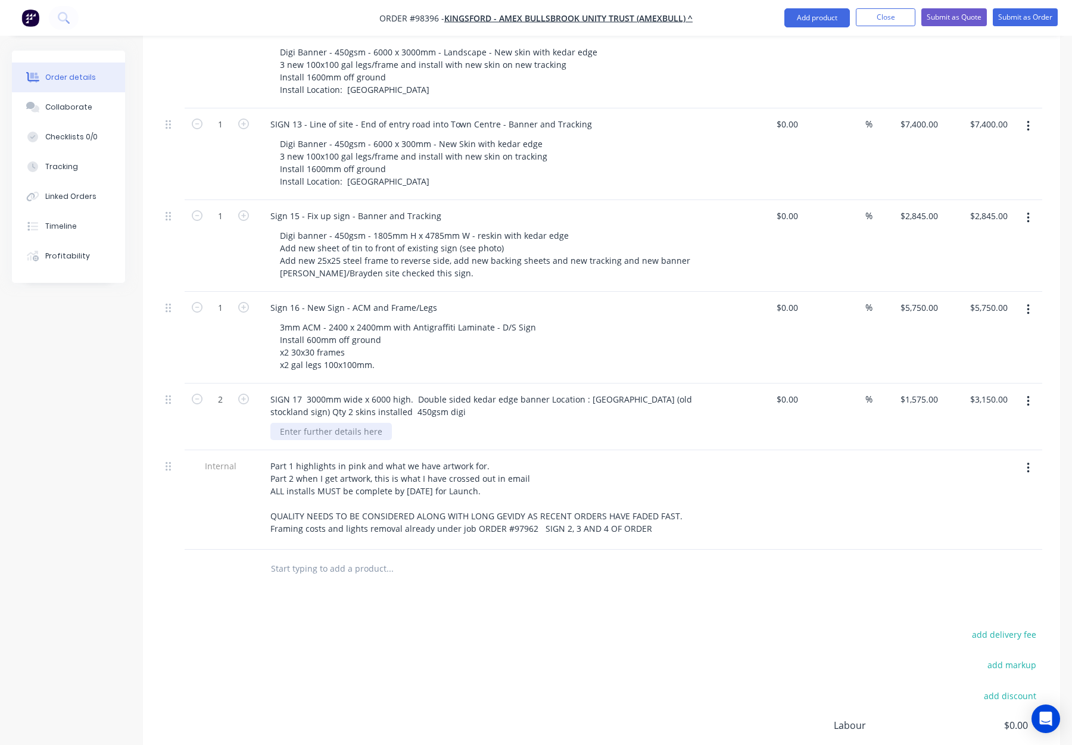
click at [356, 423] on div at bounding box center [330, 431] width 121 height 17
click at [348, 423] on div at bounding box center [330, 431] width 121 height 17
paste div
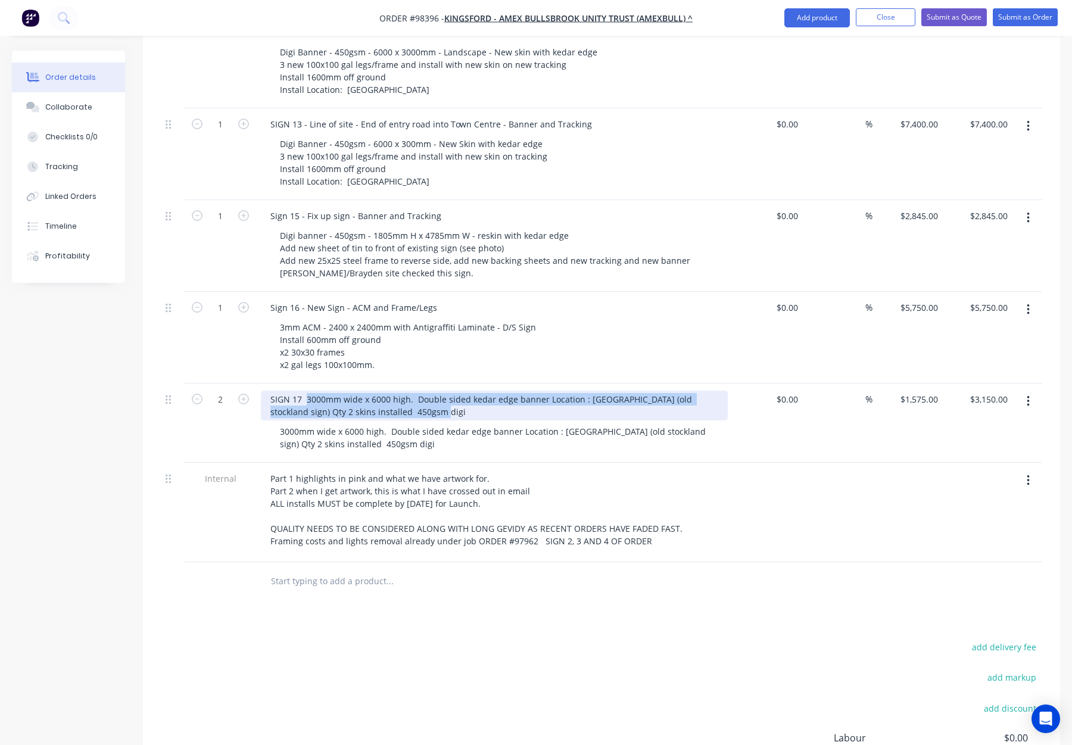
drag, startPoint x: 347, startPoint y: 356, endPoint x: 308, endPoint y: 351, distance: 39.6
click at [308, 391] on div "SIGN 17 3000mm wide x 6000 high. Double sided kedar edge banner Location : [GEO…" at bounding box center [494, 406] width 467 height 30
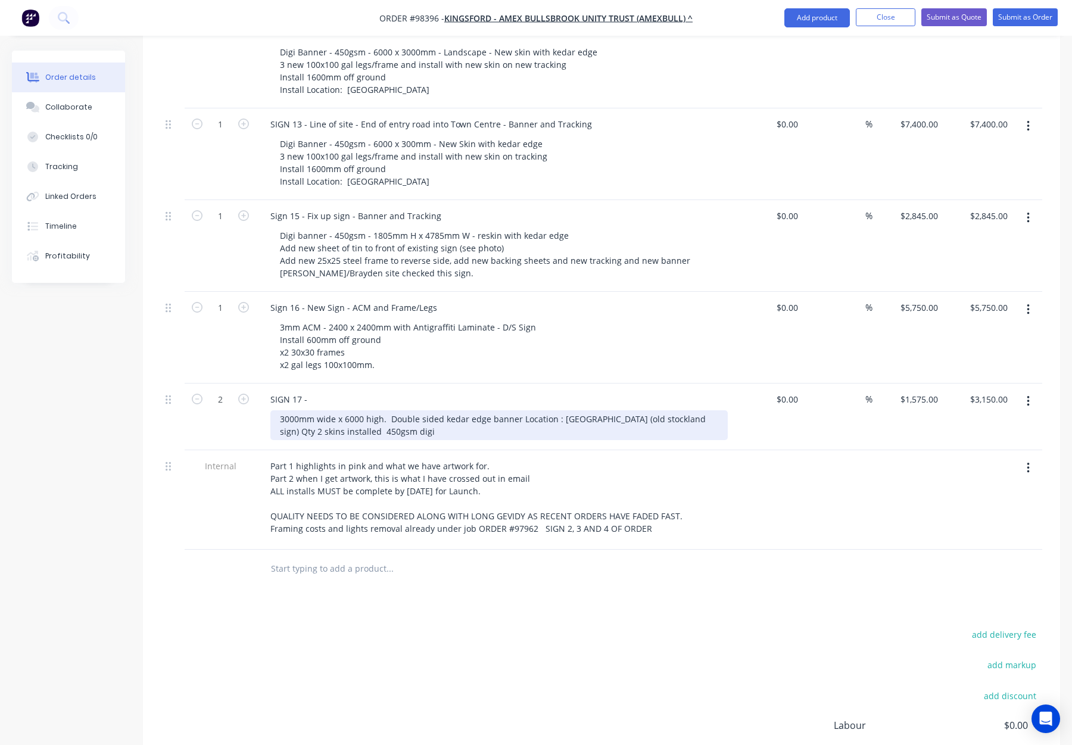
click at [407, 410] on div "3000mm wide x 6000 high. Double sided kedar edge banner Location : [GEOGRAPHIC_…" at bounding box center [498, 425] width 457 height 30
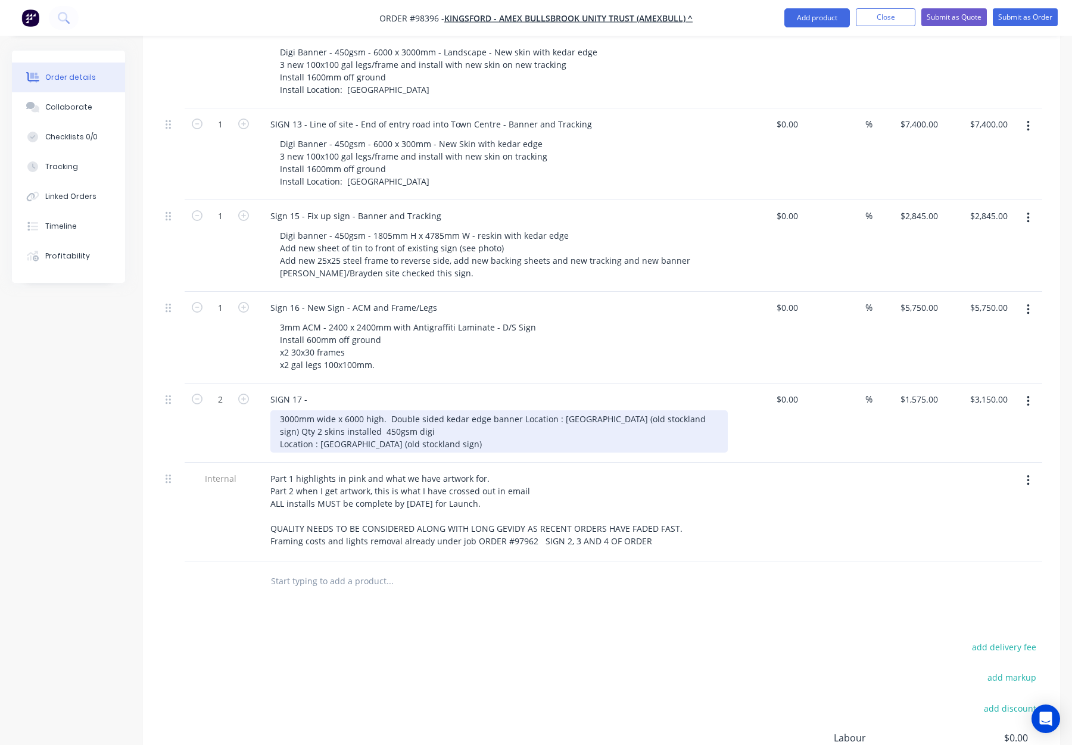
click at [278, 410] on div "3000mm wide x 6000 high. Double sided kedar edge banner Location : [GEOGRAPHIC_…" at bounding box center [498, 431] width 457 height 42
click at [341, 410] on div "3000mm wide x 6000 high. Double sided kedar edge banner Location : [GEOGRAPHIC_…" at bounding box center [498, 431] width 457 height 42
click at [278, 410] on div "3000mm wide x 6000 high. Double sided kedar edge banner Location : [GEOGRAPHIC_…" at bounding box center [498, 431] width 457 height 42
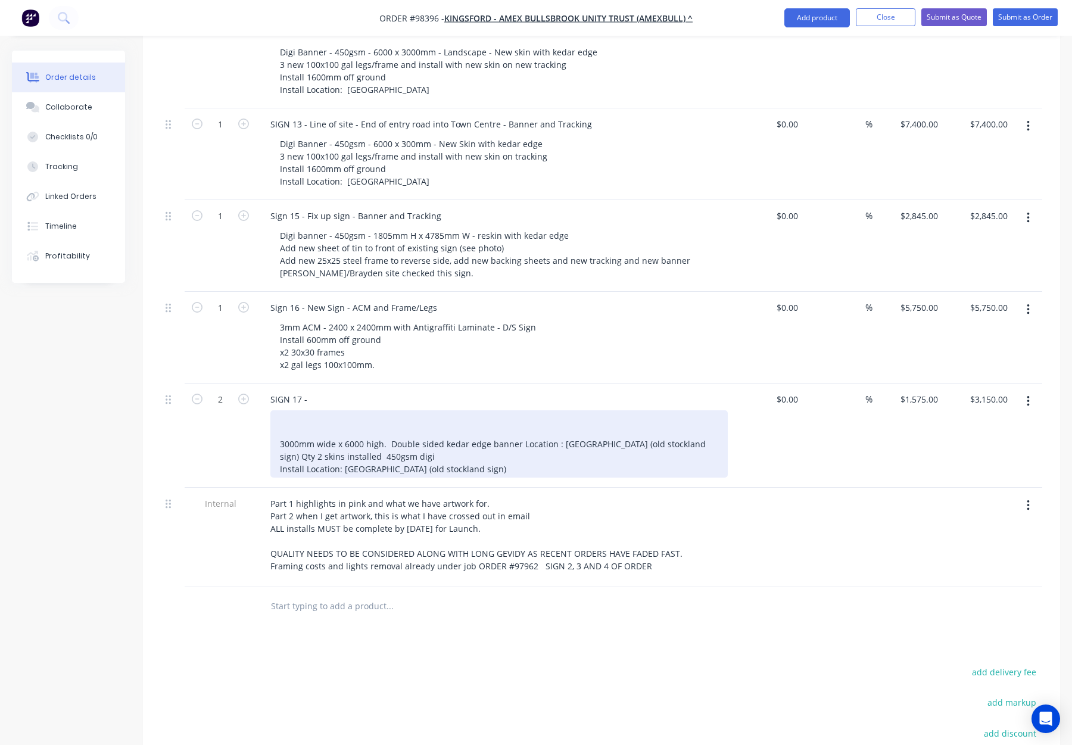
drag, startPoint x: 289, startPoint y: 367, endPoint x: 299, endPoint y: 370, distance: 10.0
click at [291, 410] on div "3000mm wide x 6000 high. Double sided kedar edge banner Location : [GEOGRAPHIC_…" at bounding box center [498, 443] width 457 height 67
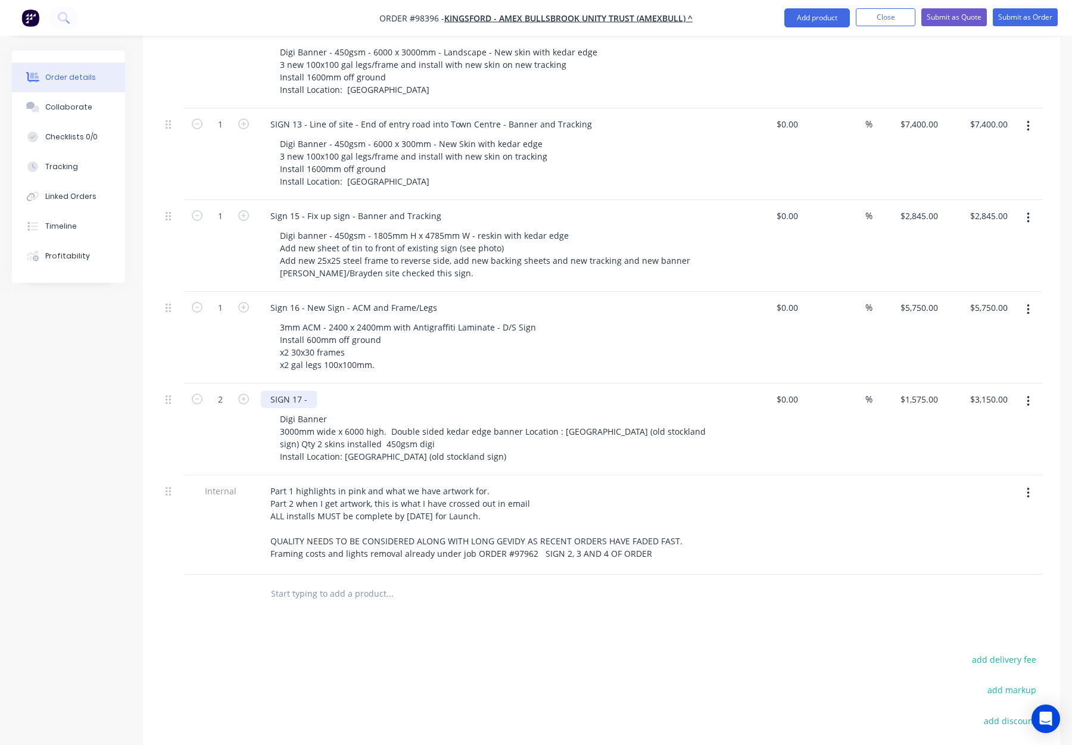
click at [309, 391] on div "SIGN 17 -" at bounding box center [289, 399] width 56 height 17
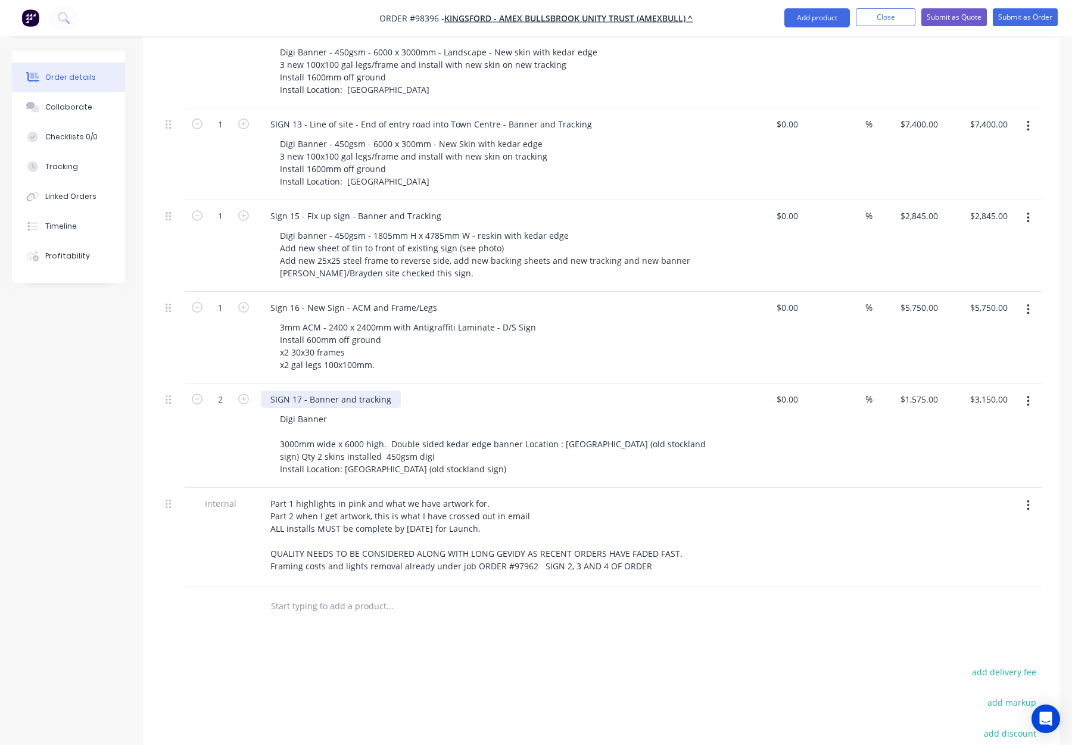
click at [360, 391] on div "SIGN 17 - Banner and tracking" at bounding box center [331, 399] width 140 height 17
click at [470, 391] on div "SIGN 17 - Banner and Tracking" at bounding box center [494, 399] width 467 height 17
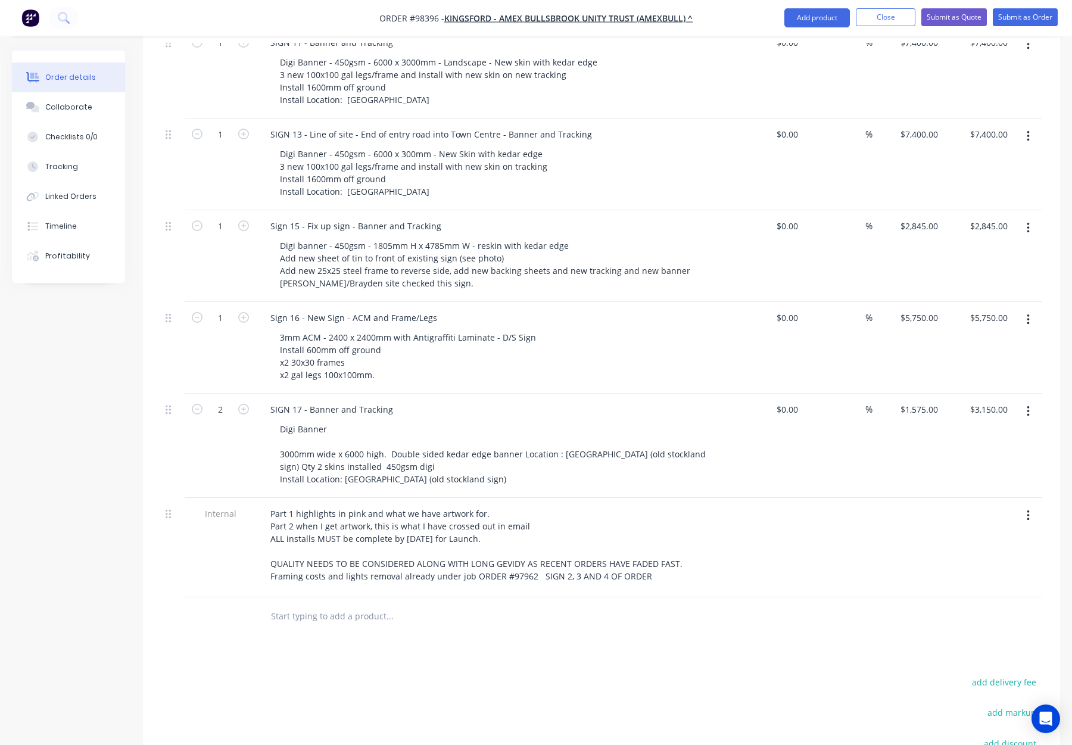
scroll to position [1052, 0]
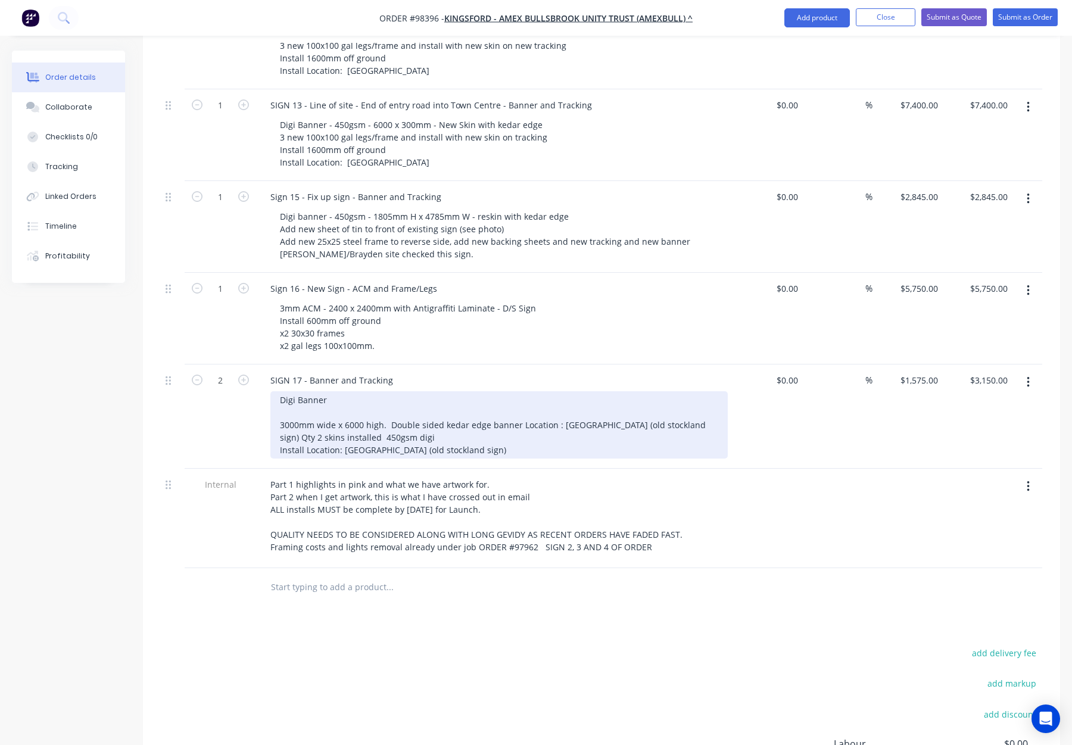
drag, startPoint x: 337, startPoint y: 348, endPoint x: 389, endPoint y: 353, distance: 52.0
click at [338, 391] on div "Digi Banner 3000mm wide x 6000 high. Double sided kedar edge banner Location : …" at bounding box center [498, 424] width 457 height 67
click at [333, 391] on div "Digi Banner - 50gsm - 3000mm wide x 6000 high. Double sided kedar edge banner L…" at bounding box center [498, 424] width 457 height 67
click at [397, 391] on div "Digi Banner - 450gsm - 3000mm wide x 6000 high. Double sided kedar edge banner …" at bounding box center [498, 424] width 457 height 67
click at [282, 391] on div "Digi Banner - 450gsm - 3000mm wide x 6000 high. Double sided kedar edge banner …" at bounding box center [498, 424] width 457 height 67
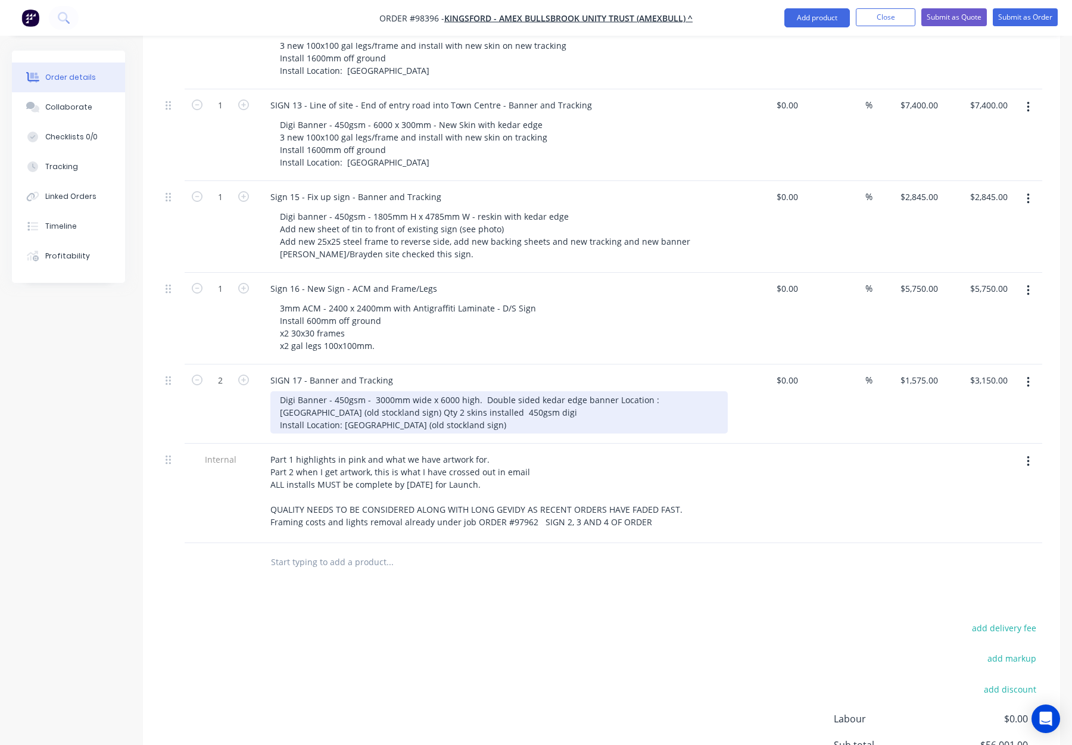
click at [608, 391] on div "Digi Banner - 450gsm - 3000mm wide x 6000 high. Double sided kedar edge banner …" at bounding box center [498, 412] width 457 height 42
click at [610, 391] on div "Digi Banner - 450gsm - 3000mm wide x 6000 high. Double sided kedar edge banner …" at bounding box center [498, 412] width 457 height 42
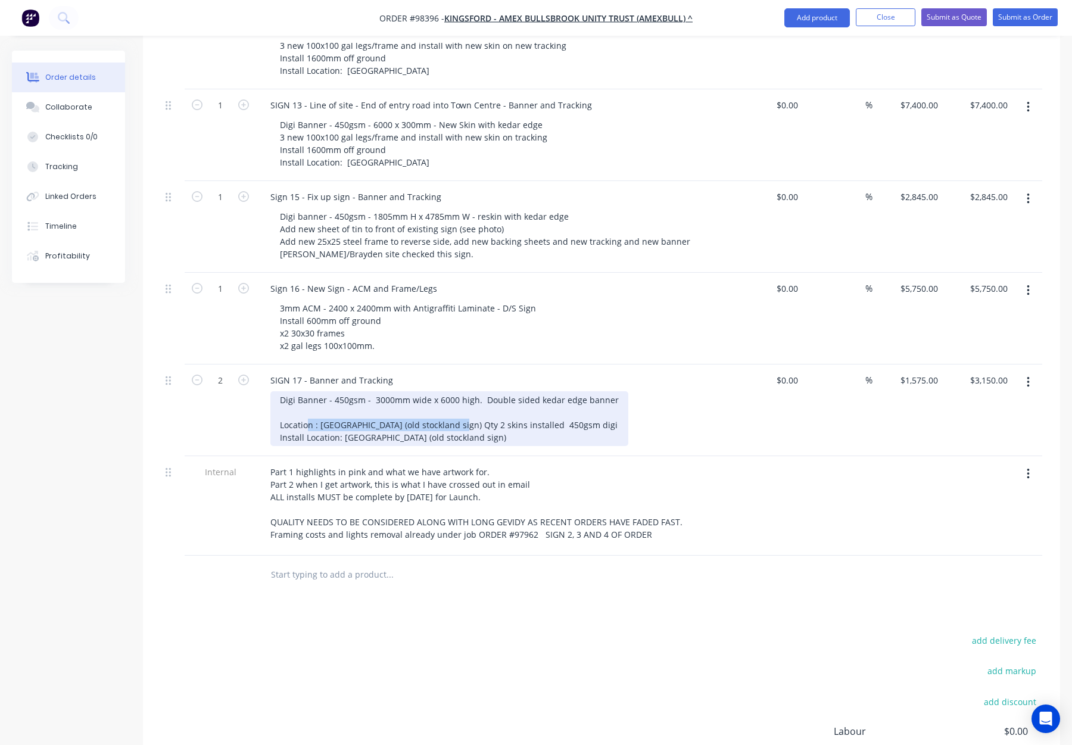
drag, startPoint x: 454, startPoint y: 375, endPoint x: 317, endPoint y: 376, distance: 137.6
click at [311, 391] on div "Digi Banner - 450gsm - 3000mm wide x 6000 high. Double sided kedar edge banner …" at bounding box center [449, 418] width 358 height 55
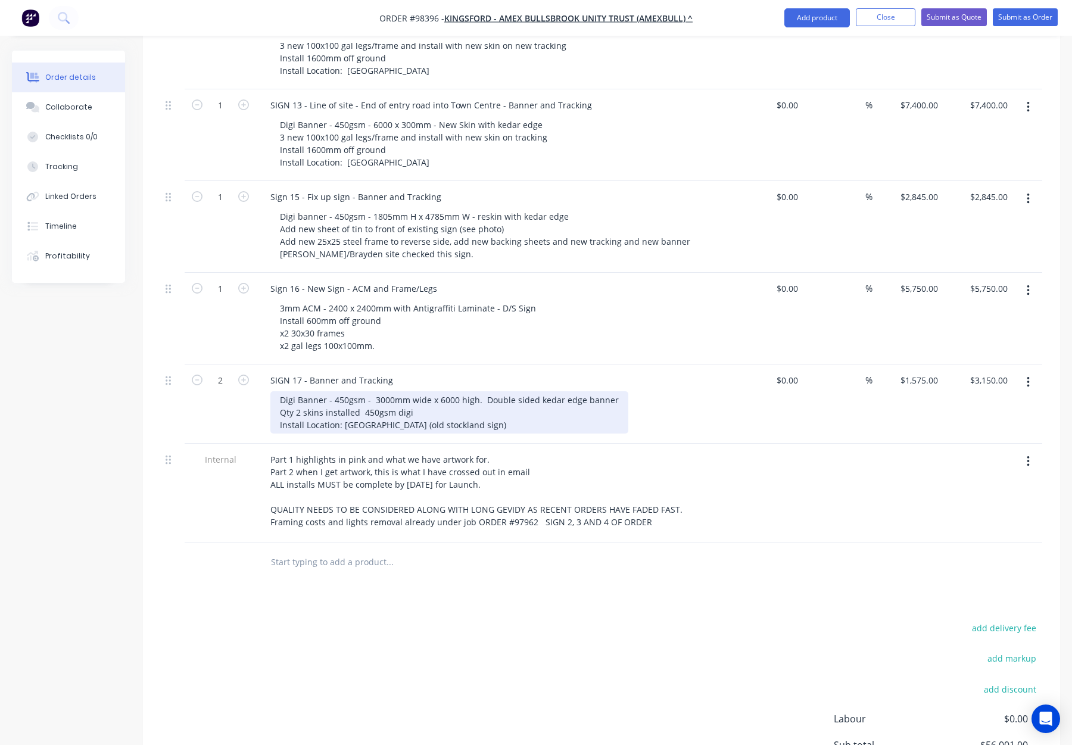
click at [525, 391] on div "Digi Banner - 450gsm - 3000mm wide x 6000 high. Double sided kedar edge banner …" at bounding box center [449, 412] width 358 height 42
click at [426, 391] on div "Digi Banner - 450gsm - 3000mm wide x 6000 high. Double sided kedar edge banner …" at bounding box center [449, 412] width 358 height 42
click at [461, 391] on div "Digi Banner - 450gsm - 3000mm W x 6000 high. Double sided kedar edge banner Qty…" at bounding box center [443, 412] width 347 height 42
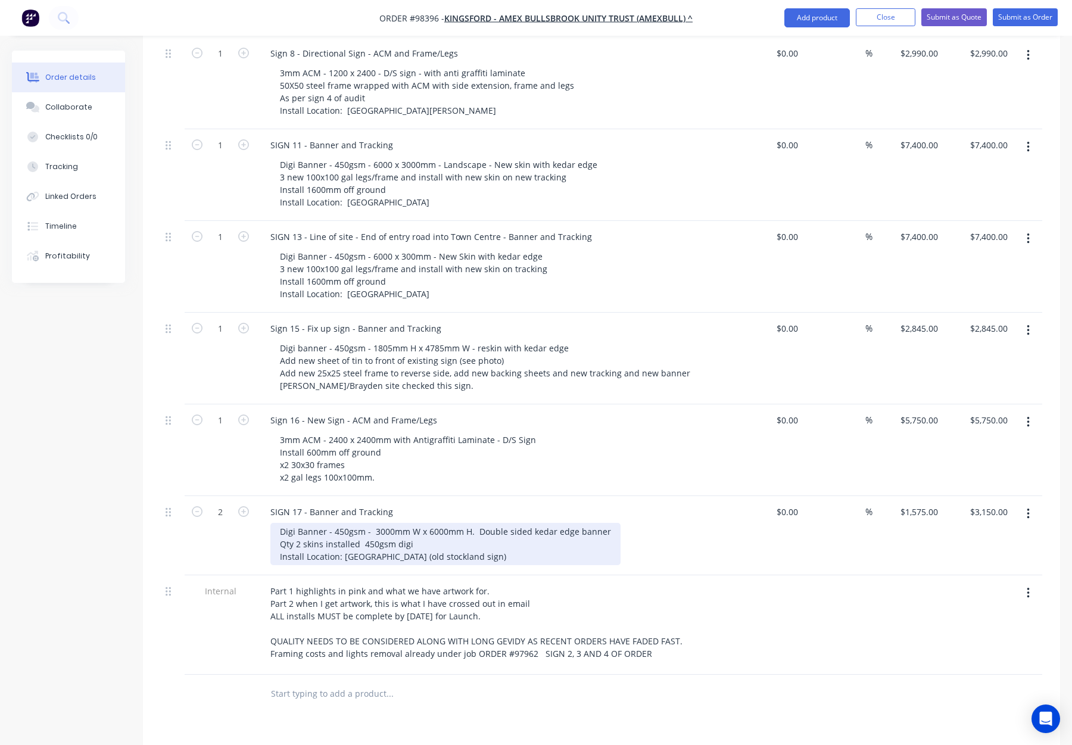
scroll to position [927, 0]
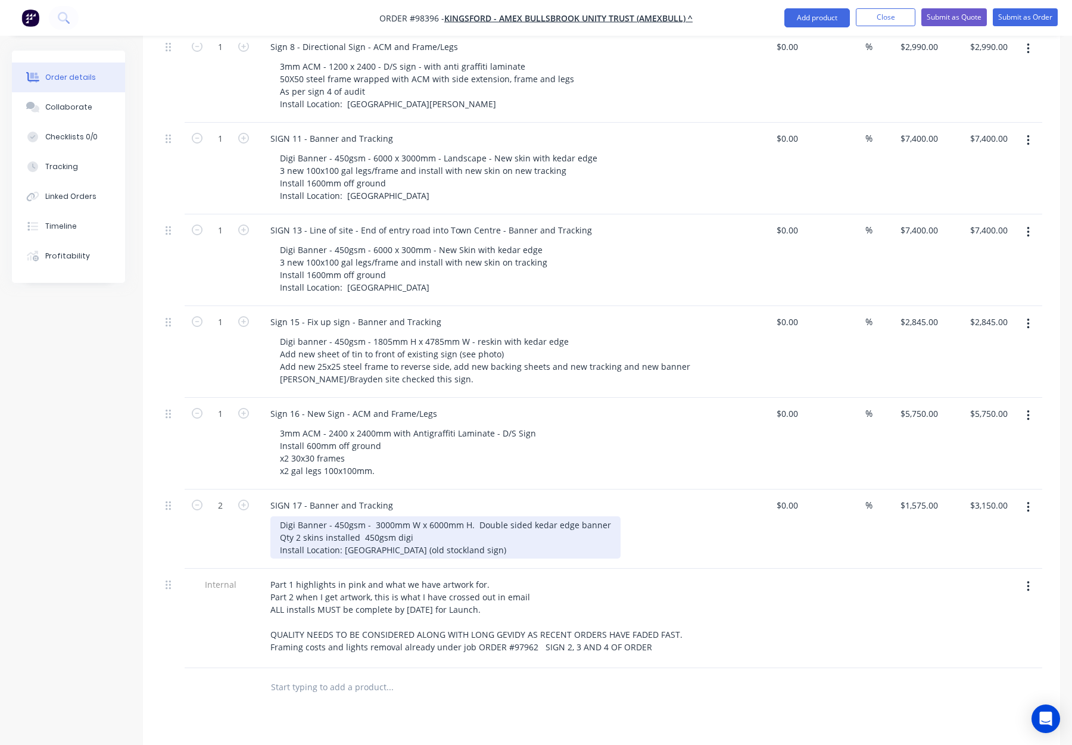
drag, startPoint x: 485, startPoint y: 475, endPoint x: 606, endPoint y: 478, distance: 121.5
click at [606, 516] on div "Digi Banner - 450gsm - 3000mm W x 6000mm H. Double sided kedar edge banner Qty …" at bounding box center [445, 537] width 350 height 42
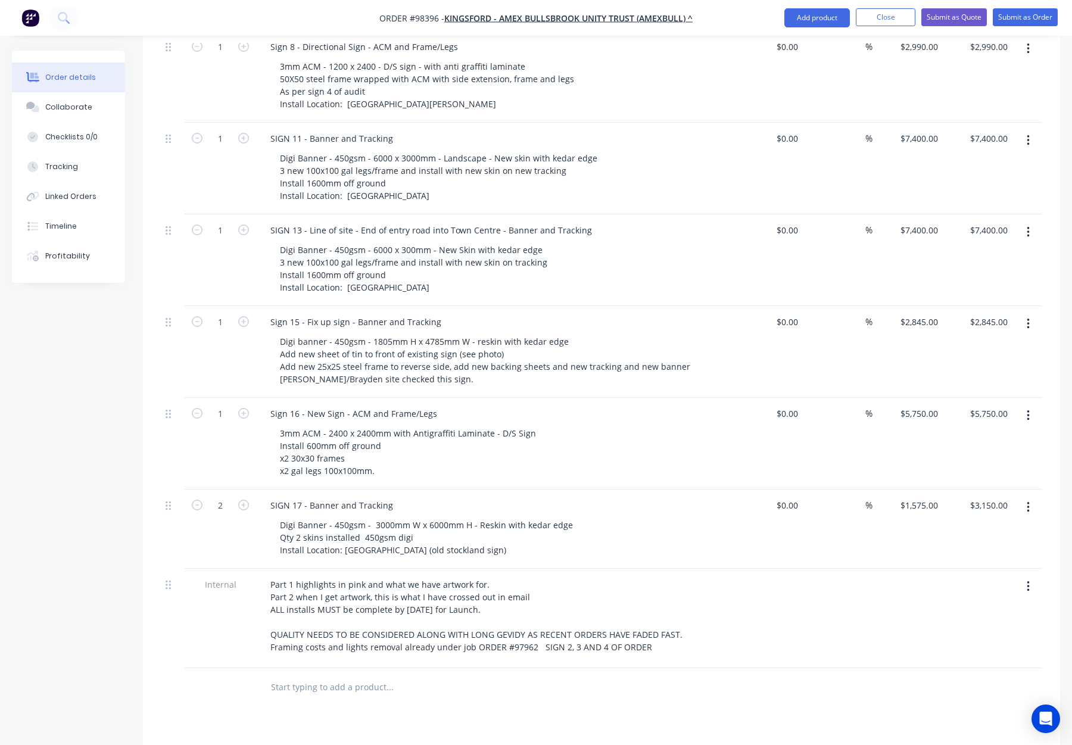
click at [600, 516] on div "Digi Banner - 450gsm - 3000mm W x 6000mm H - Reskin with kedar edge Qty 2 skins…" at bounding box center [498, 537] width 457 height 42
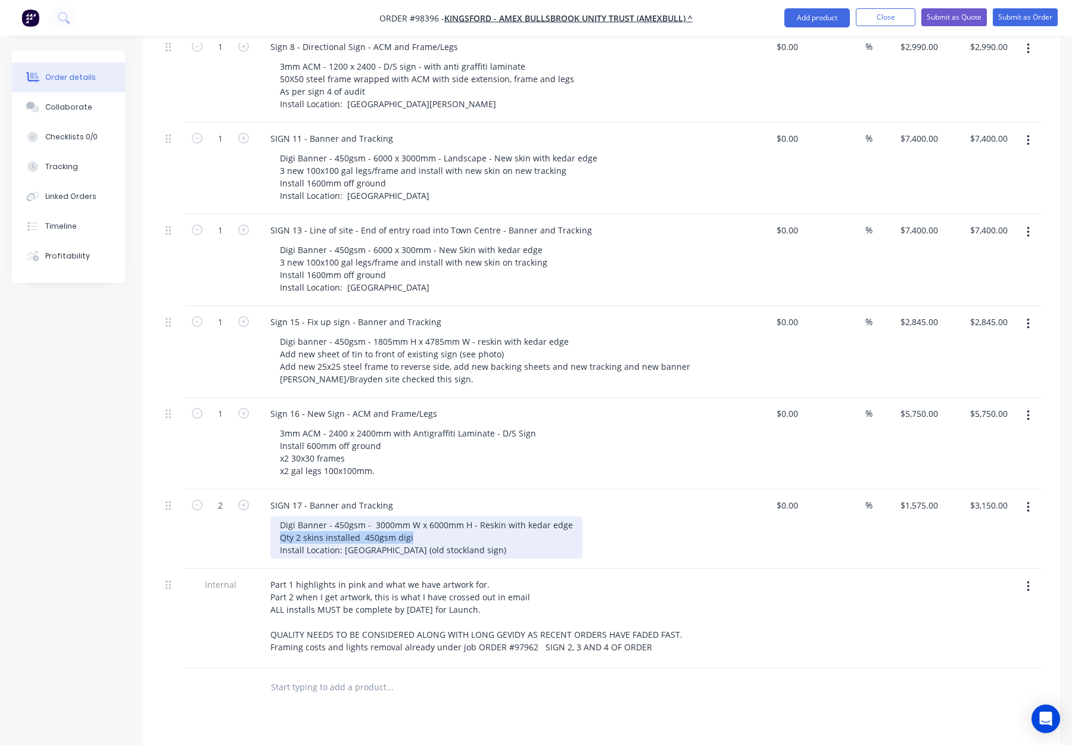
drag, startPoint x: 419, startPoint y: 488, endPoint x: 273, endPoint y: 487, distance: 146.5
click at [273, 516] on div "Digi Banner - 450gsm - 3000mm W x 6000mm H - Reskin with kedar edge Qty 2 skins…" at bounding box center [426, 537] width 312 height 42
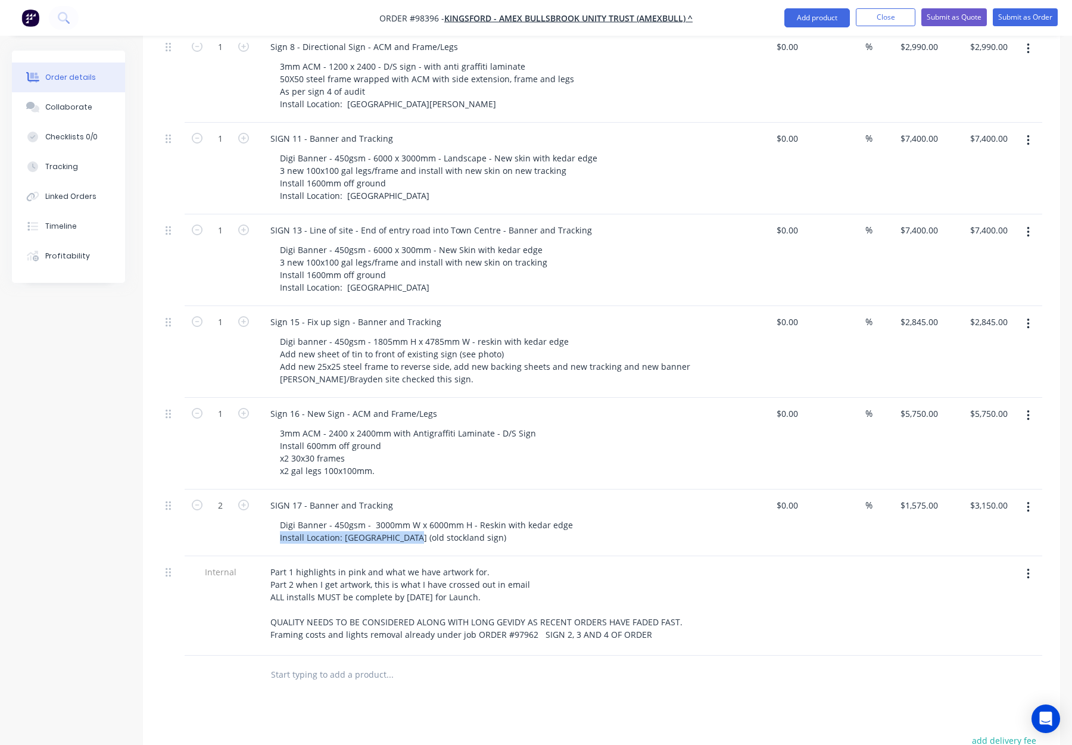
click at [674, 516] on div "Digi Banner - 450gsm - 3000mm W x 6000mm H - Reskin with kedar edge Install Loc…" at bounding box center [498, 531] width 457 height 30
click at [469, 516] on div "Digi Banner - 450gsm - 3000mm W x 6000mm H - Reskin with kedar edge Install Loc…" at bounding box center [426, 531] width 312 height 30
click at [674, 516] on div "Digi Banner - 450gsm - 3000mm W x 6000mm H - D/S - Reskin with kedar edge Insta…" at bounding box center [498, 531] width 457 height 30
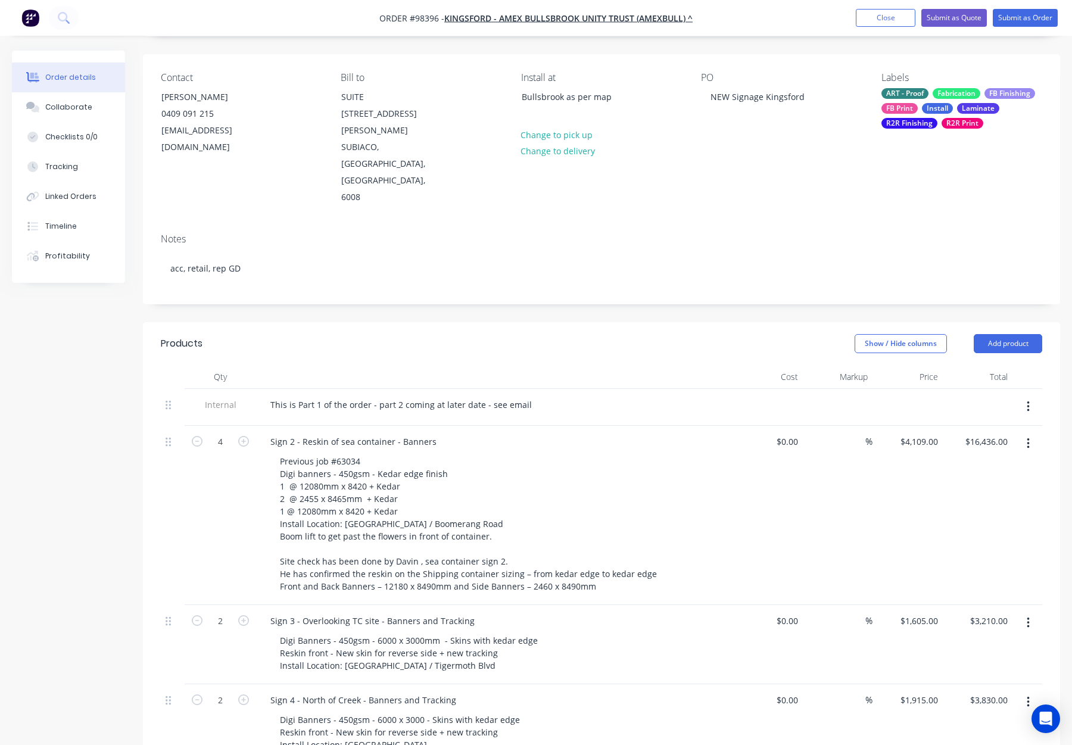
scroll to position [85, 0]
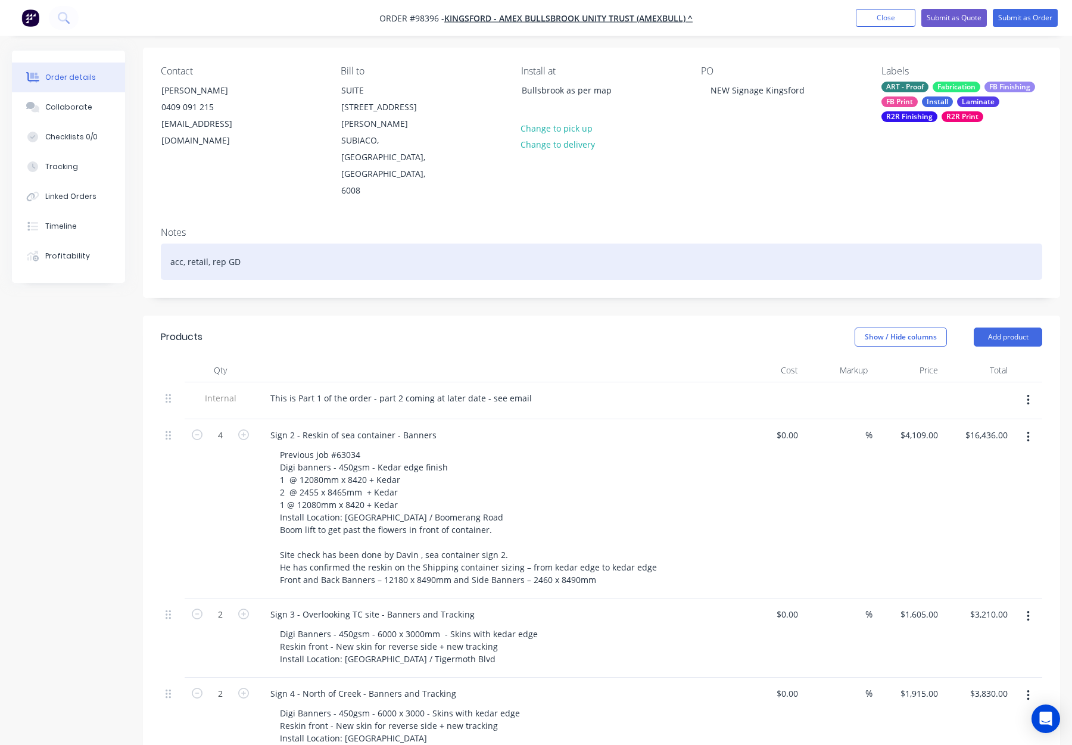
click at [251, 244] on div "acc, retail, rep GD" at bounding box center [601, 262] width 881 height 36
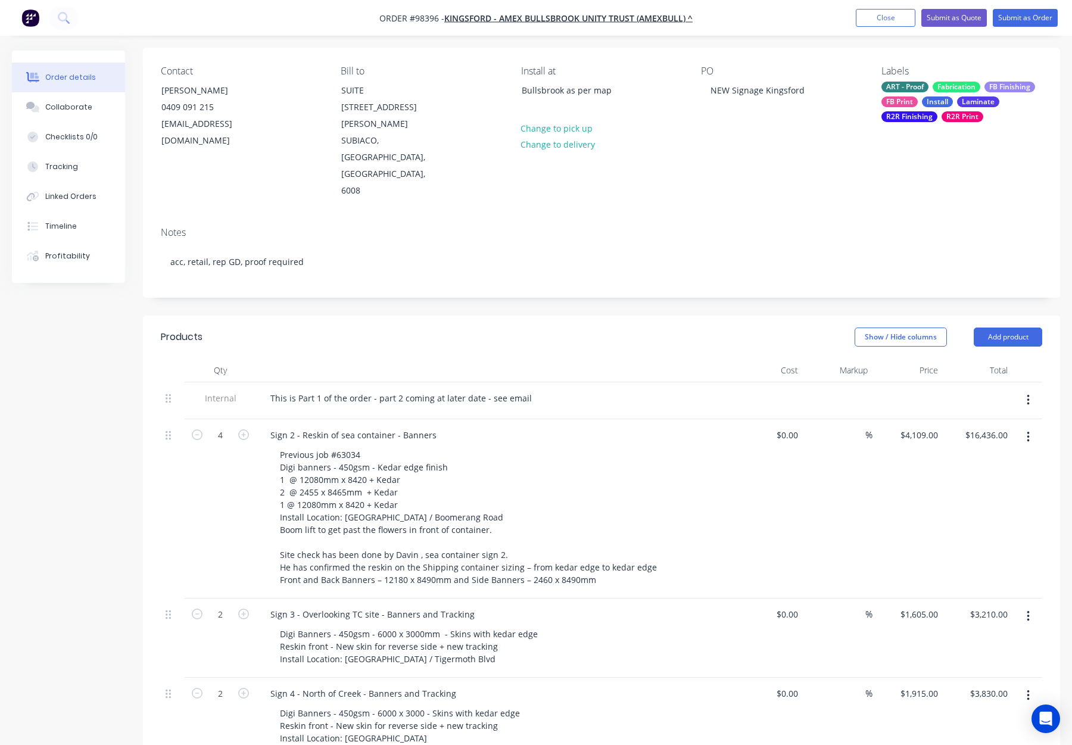
click at [376, 328] on div "Show / Hide columns Add product" at bounding box center [695, 337] width 694 height 19
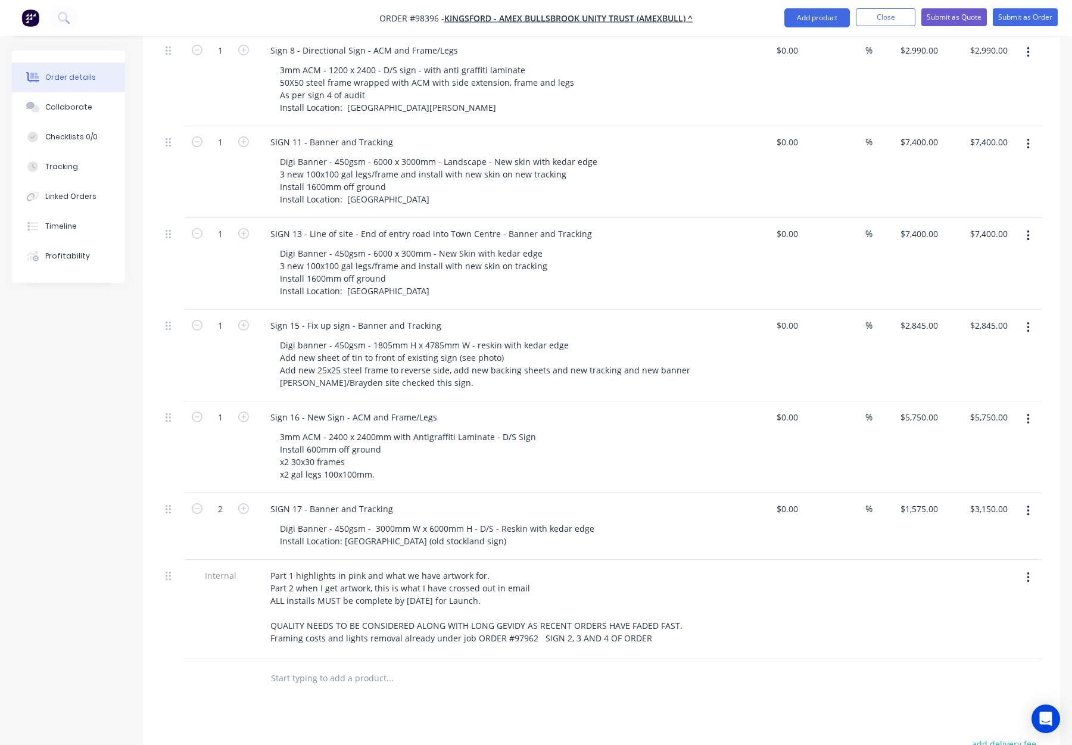
scroll to position [978, 0]
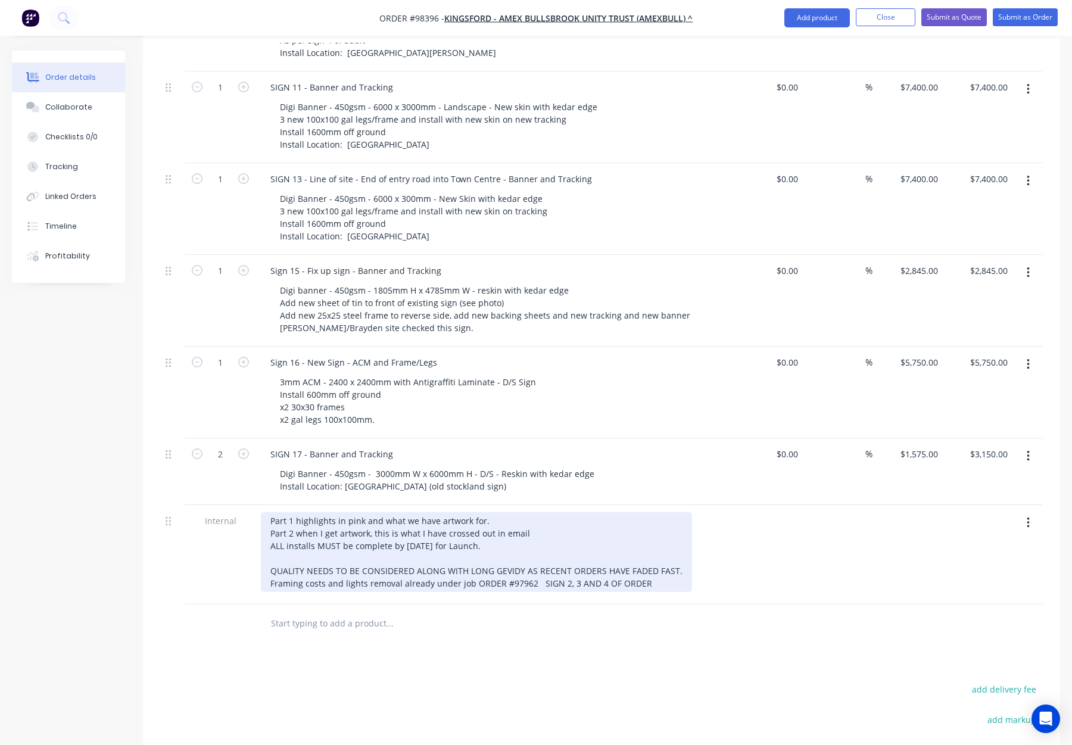
drag, startPoint x: 486, startPoint y: 474, endPoint x: 497, endPoint y: 472, distance: 10.9
click at [486, 512] on div "Part 1 highlights in pink and what we have artwork for. Part 2 when I get artwo…" at bounding box center [476, 552] width 431 height 80
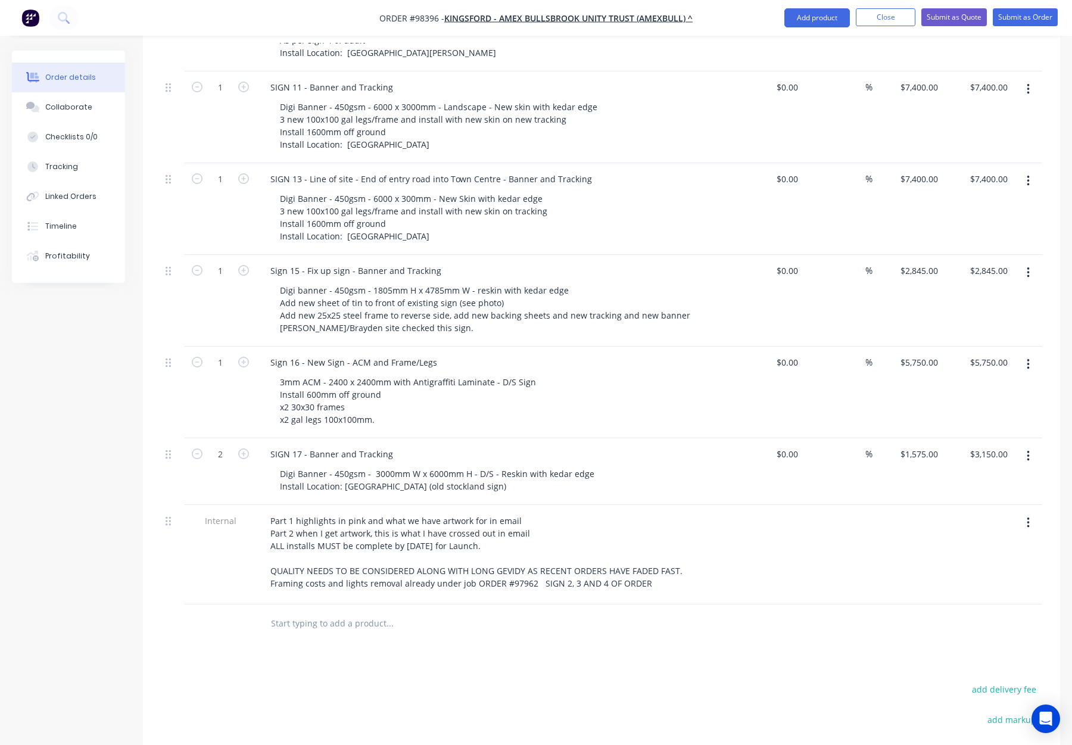
click at [604, 612] on div at bounding box center [439, 624] width 357 height 24
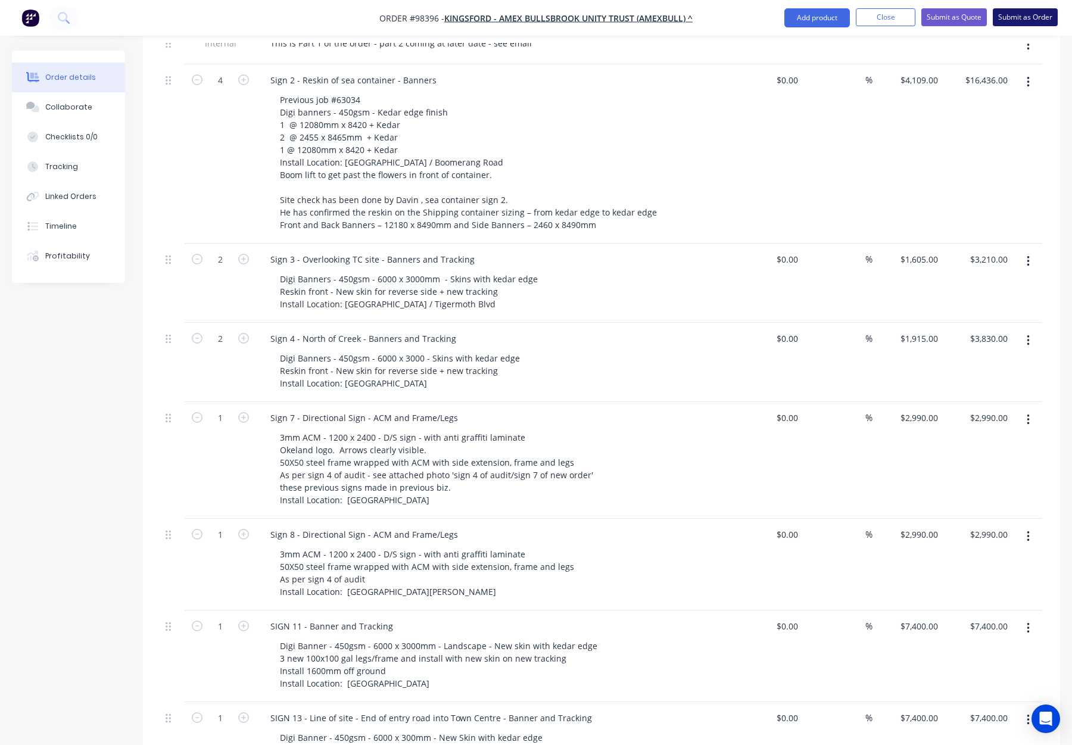
scroll to position [437, 0]
click at [1018, 13] on button "Submit as Order" at bounding box center [1025, 17] width 65 height 18
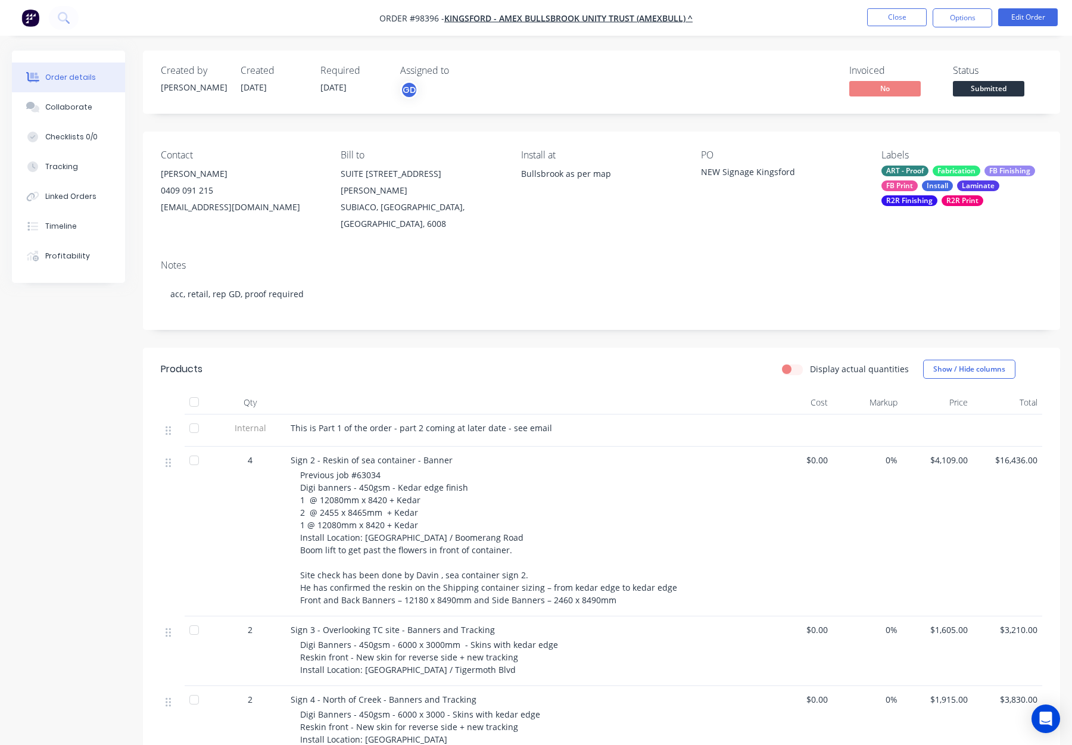
drag, startPoint x: 961, startPoint y: 16, endPoint x: 955, endPoint y: 30, distance: 15.3
click at [961, 16] on button "Options" at bounding box center [963, 17] width 60 height 19
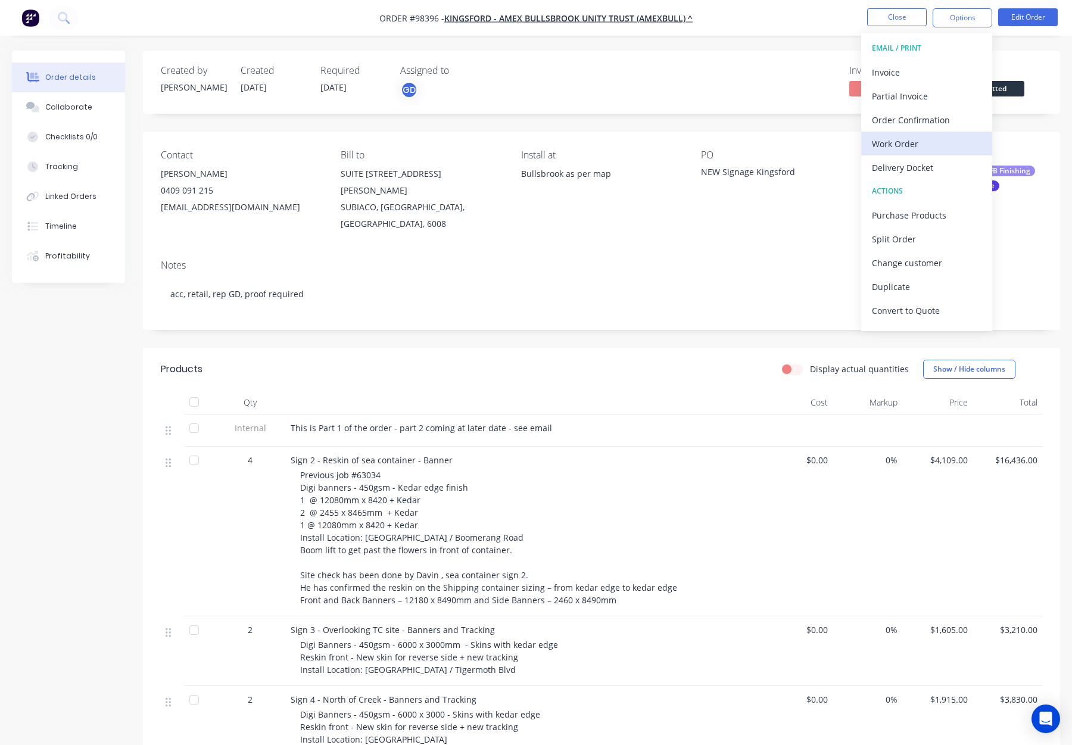
click at [934, 145] on div "Work Order" at bounding box center [927, 143] width 110 height 17
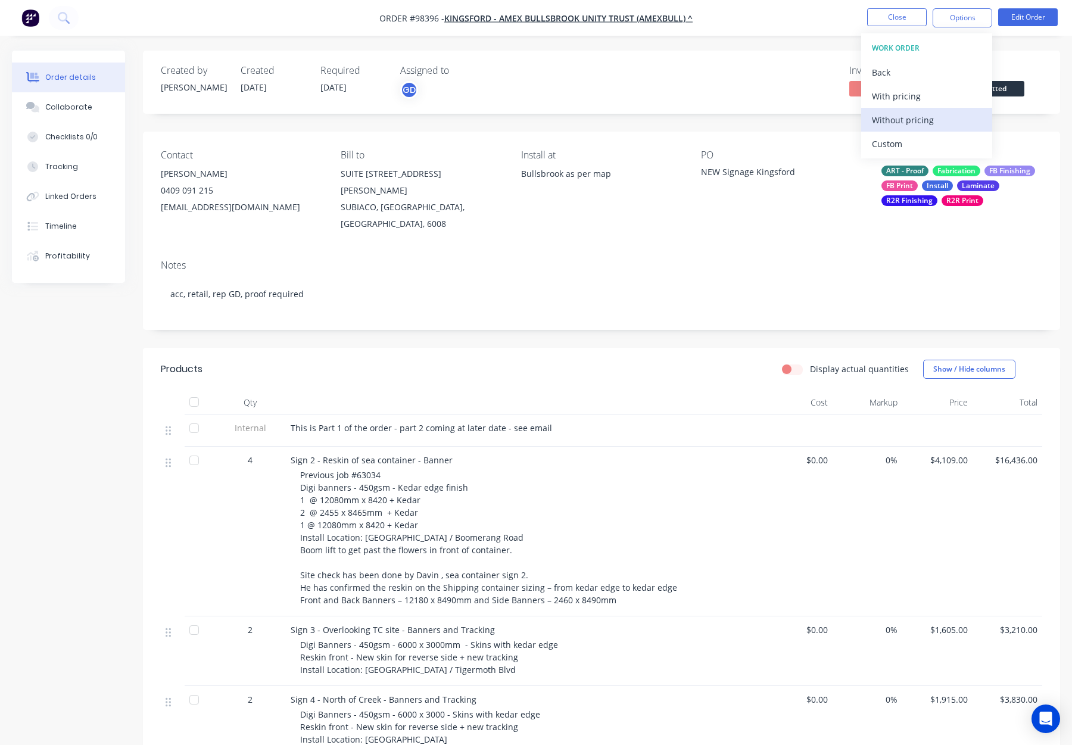
click at [934, 123] on div "Without pricing" at bounding box center [927, 119] width 110 height 17
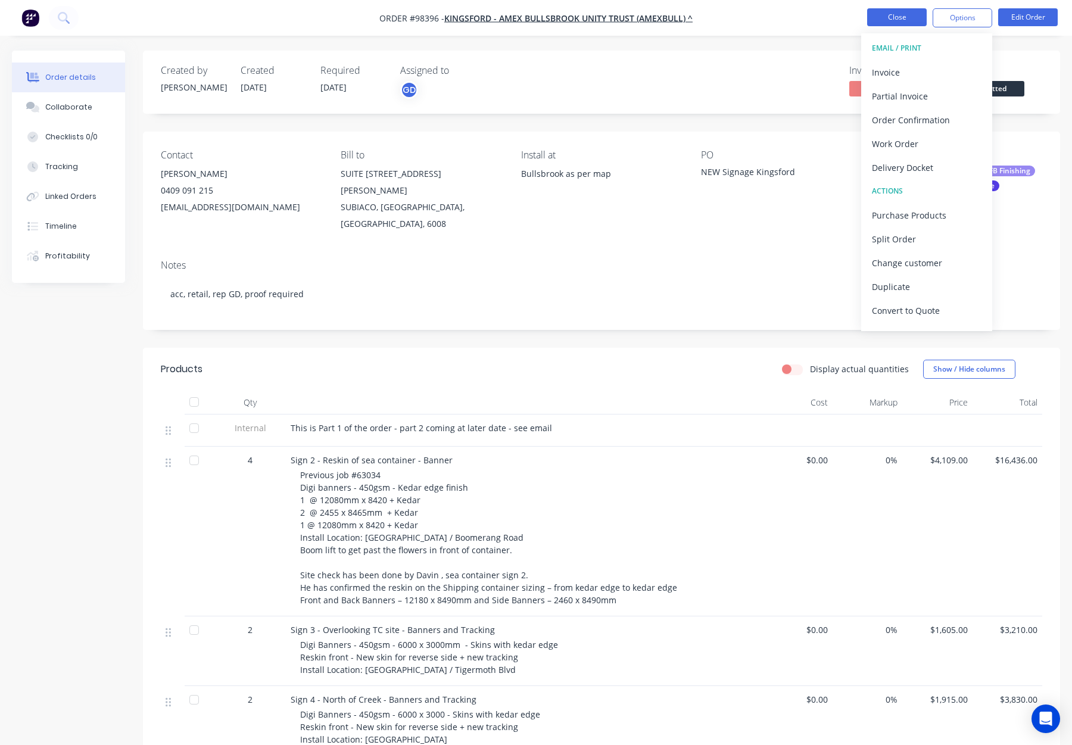
click at [887, 18] on button "Close" at bounding box center [897, 17] width 60 height 18
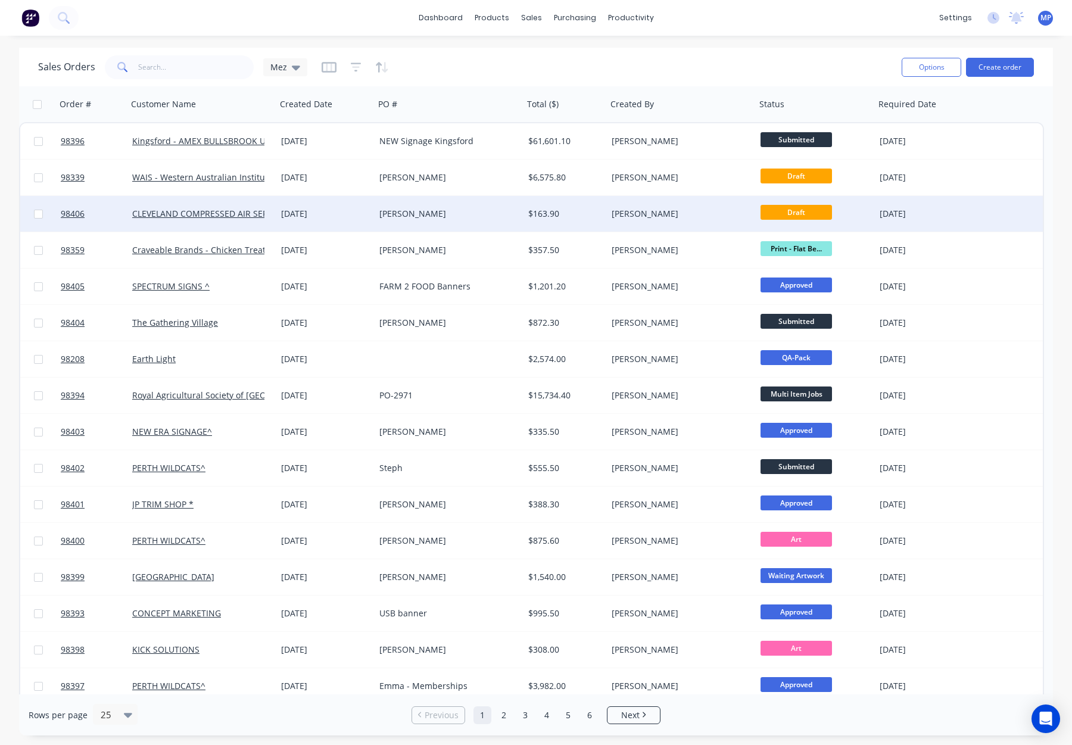
click at [699, 216] on div "[PERSON_NAME]" at bounding box center [678, 214] width 132 height 12
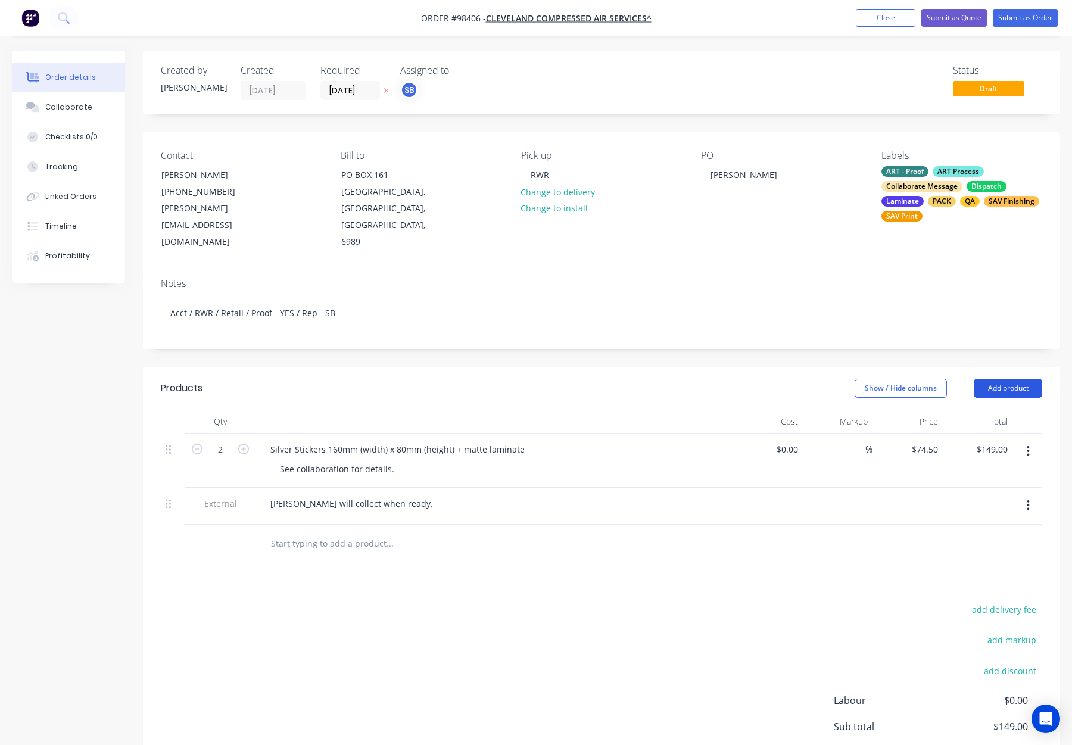
drag, startPoint x: 987, startPoint y: 356, endPoint x: 989, endPoint y: 367, distance: 11.4
click at [987, 379] on button "Add product" at bounding box center [1008, 388] width 68 height 19
drag, startPoint x: 985, startPoint y: 533, endPoint x: 964, endPoint y: 533, distance: 20.8
click at [983, 553] on div "Notes (Internal)" at bounding box center [986, 561] width 92 height 17
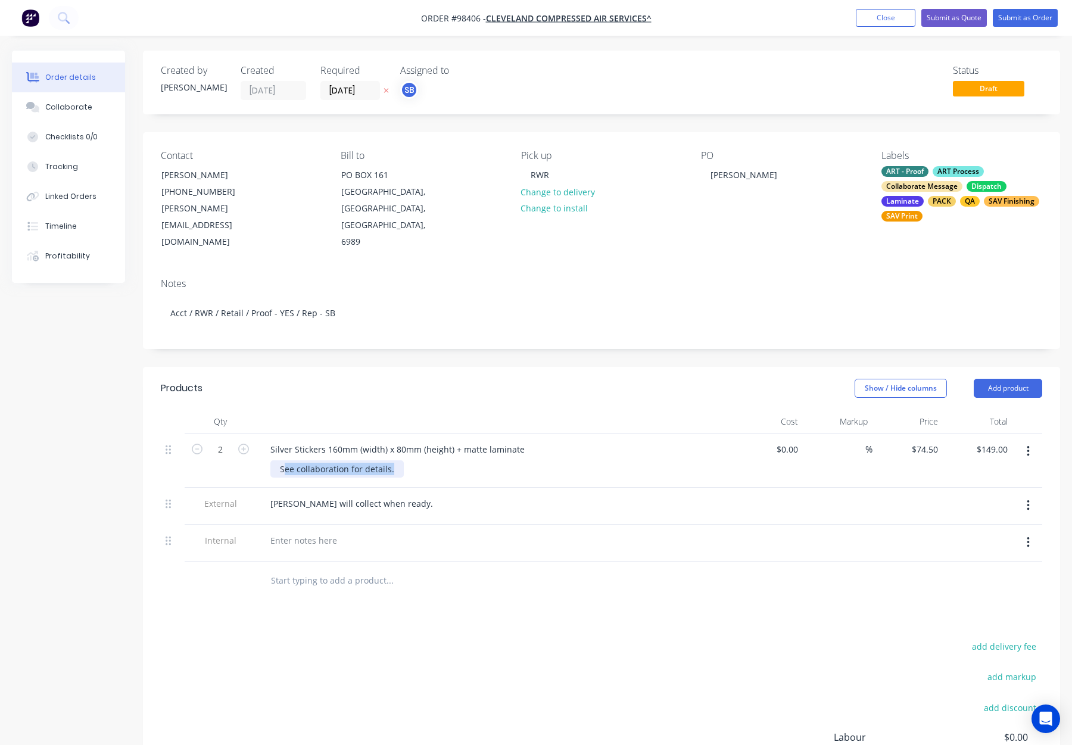
drag, startPoint x: 285, startPoint y: 440, endPoint x: 394, endPoint y: 441, distance: 109.0
click at [394, 460] on div "See collaboration for details." at bounding box center [336, 468] width 133 height 17
drag, startPoint x: 394, startPoint y: 440, endPoint x: 254, endPoint y: 443, distance: 140.0
click at [254, 443] on div "2 Silver Stickers 160mm (width) x 80mm (height) + matte laminate See collaborat…" at bounding box center [601, 461] width 881 height 54
click at [285, 532] on div at bounding box center [304, 540] width 86 height 17
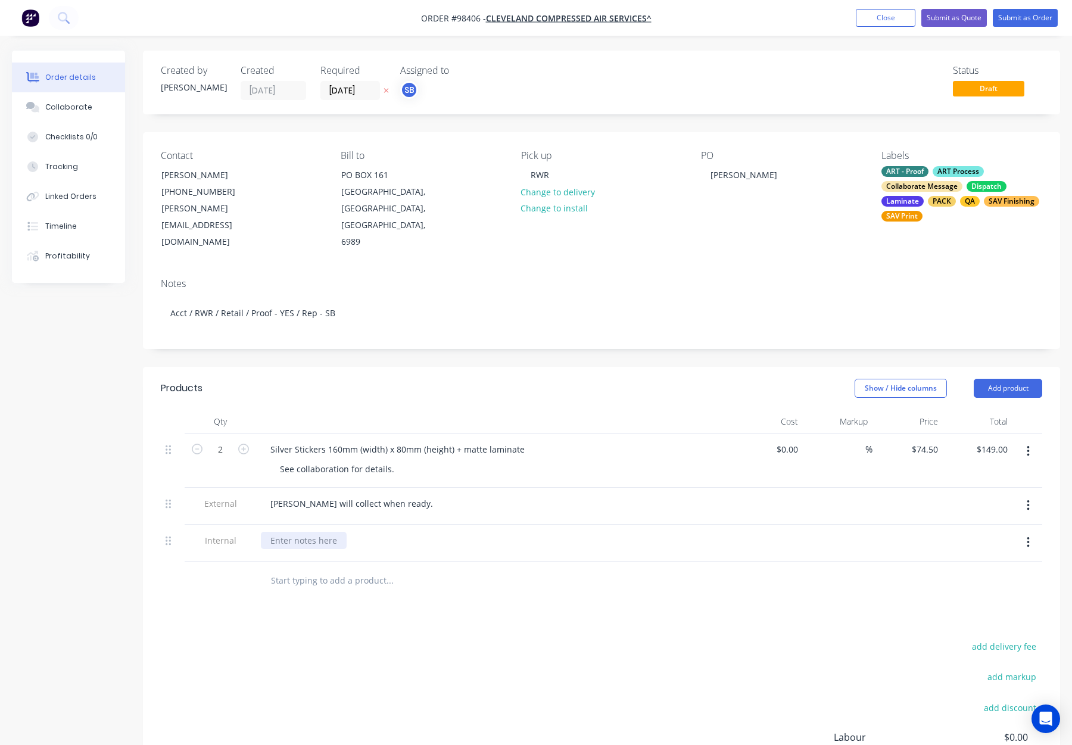
paste div
drag, startPoint x: 373, startPoint y: 438, endPoint x: 255, endPoint y: 440, distance: 117.9
click at [254, 440] on div "2 Silver Stickers 160mm (width) x 80mm (height) + matte laminate See collaborat…" at bounding box center [601, 461] width 881 height 54
drag, startPoint x: 327, startPoint y: 420, endPoint x: 449, endPoint y: 423, distance: 122.1
click at [450, 441] on div "Silver Stickers 160mm (width) x 80mm (height) + matte laminate" at bounding box center [397, 449] width 273 height 17
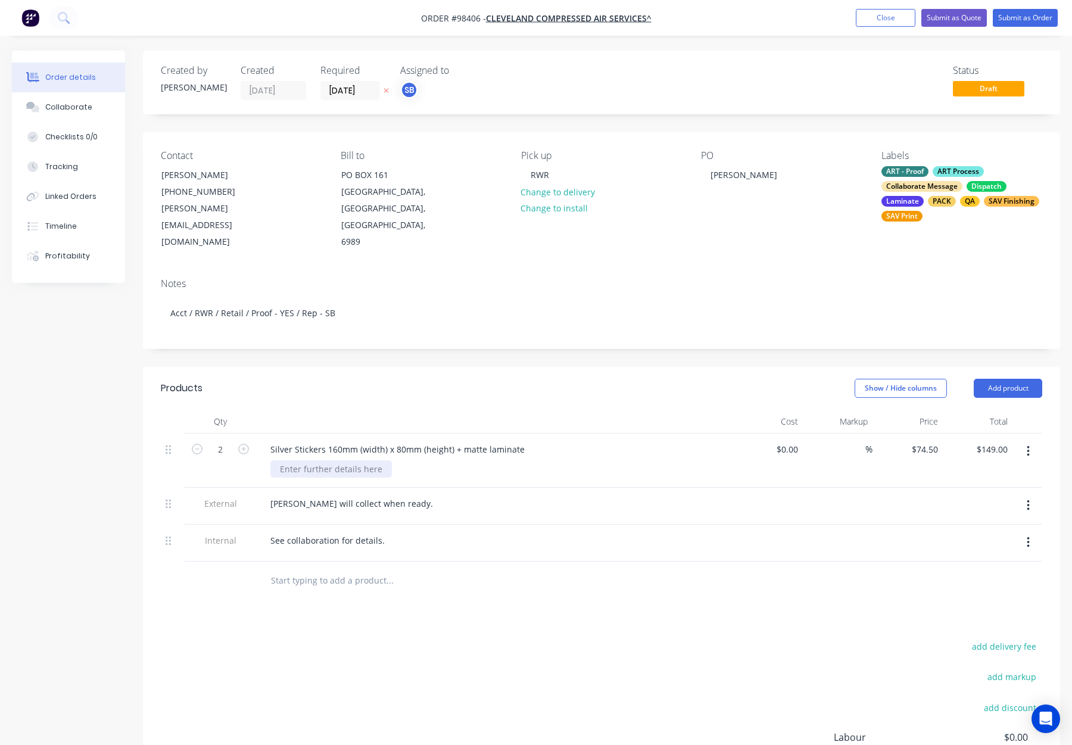
click at [322, 460] on div at bounding box center [330, 468] width 121 height 17
drag, startPoint x: 328, startPoint y: 420, endPoint x: 426, endPoint y: 420, distance: 98.3
click at [426, 441] on div "Silver Stickers 160mm (width) x 80mm (height) + matte laminate" at bounding box center [397, 449] width 273 height 17
drag, startPoint x: 456, startPoint y: 420, endPoint x: 345, endPoint y: 423, distance: 111.4
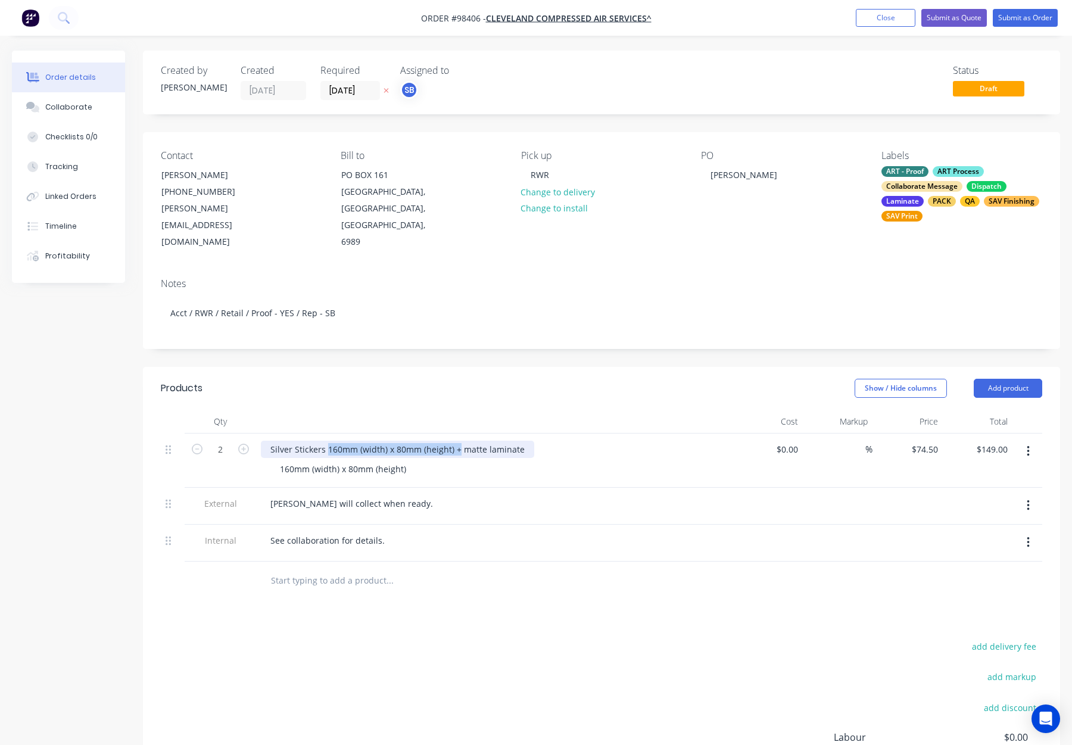
click at [327, 441] on div "Silver Stickers 160mm (width) x 80mm (height) + matte laminate" at bounding box center [397, 449] width 273 height 17
click at [411, 377] on header "Products Show / Hide columns Add product" at bounding box center [601, 388] width 917 height 43
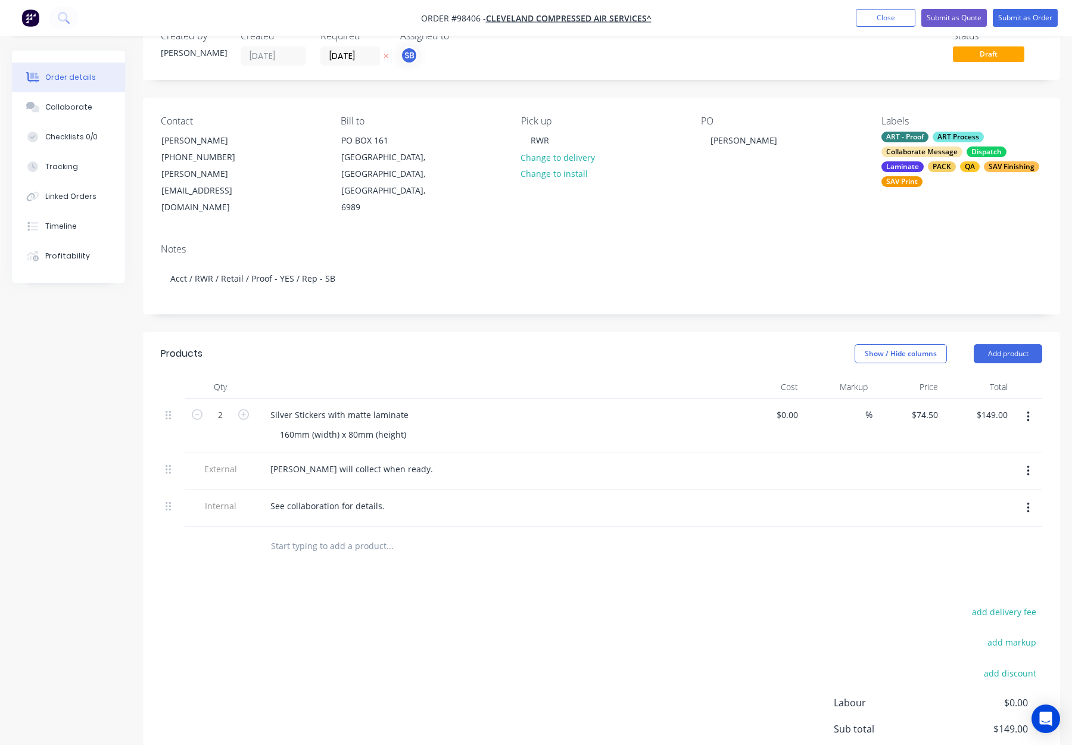
scroll to position [47, 0]
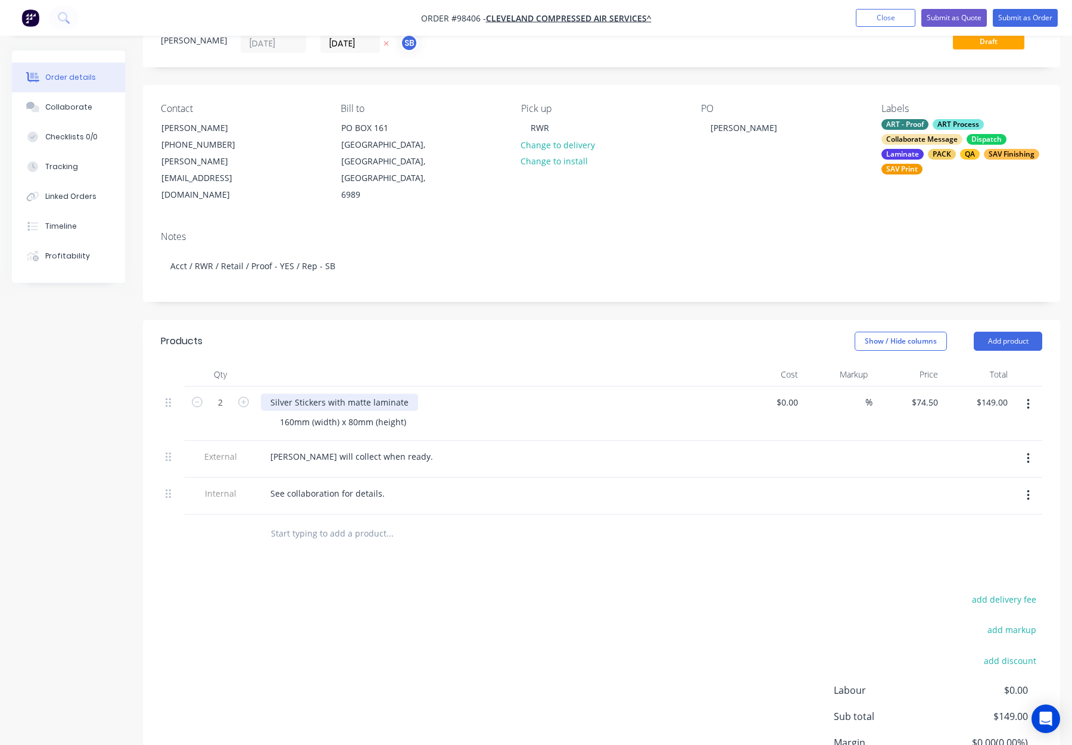
click at [352, 394] on div "Silver Stickers with matte laminate" at bounding box center [339, 402] width 157 height 17
click at [435, 322] on header "Products Show / Hide columns Add product" at bounding box center [601, 341] width 917 height 43
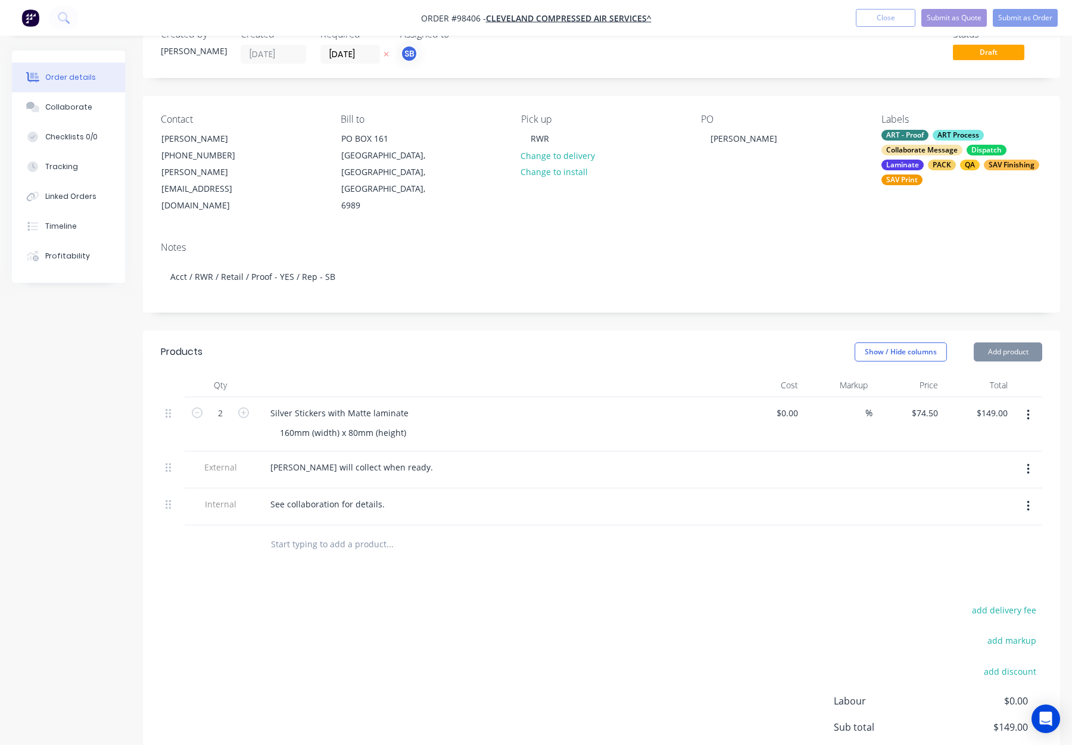
scroll to position [0, 0]
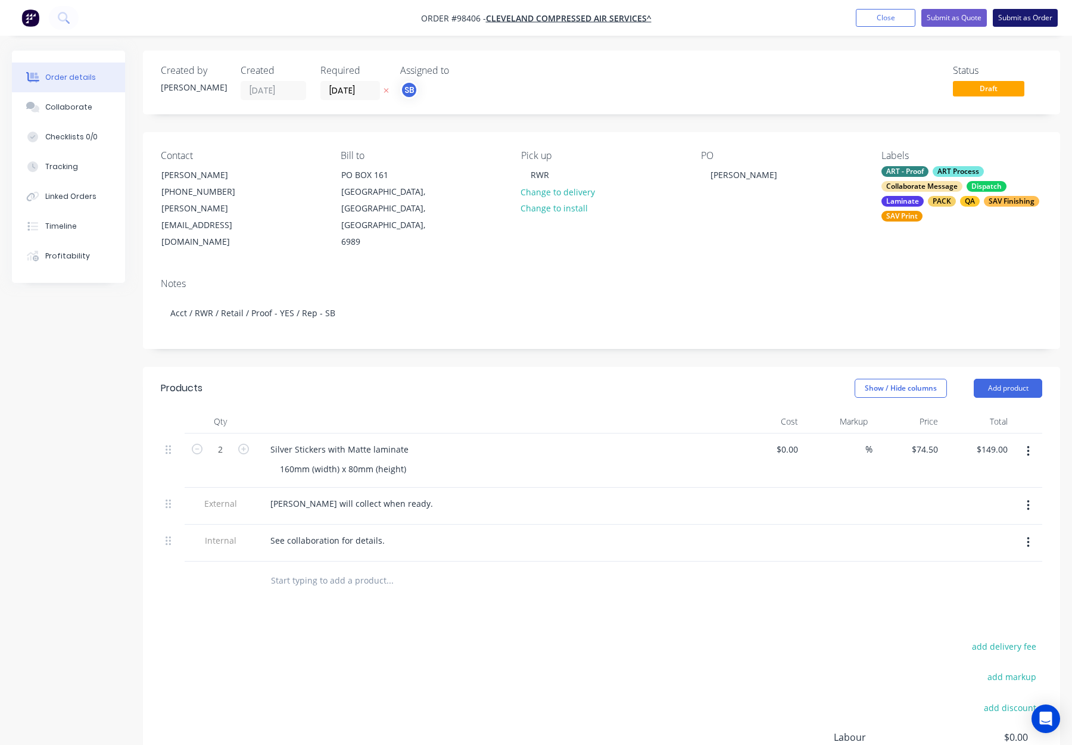
click at [1012, 14] on button "Submit as Order" at bounding box center [1025, 18] width 65 height 18
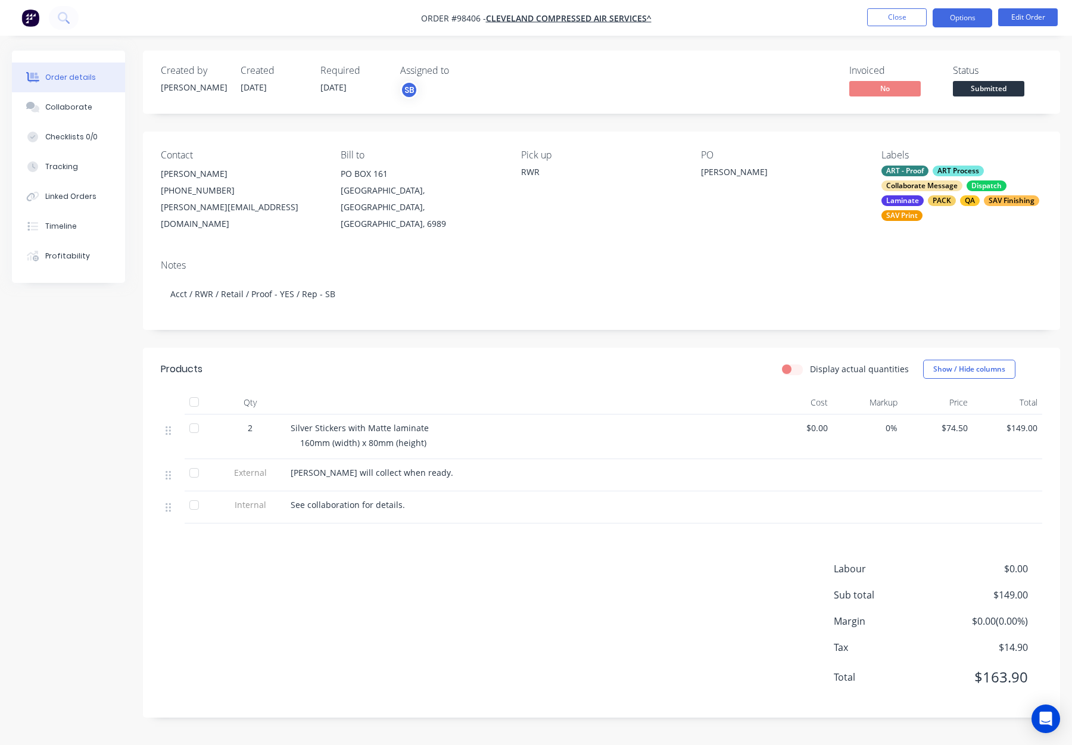
click at [953, 14] on button "Options" at bounding box center [963, 17] width 60 height 19
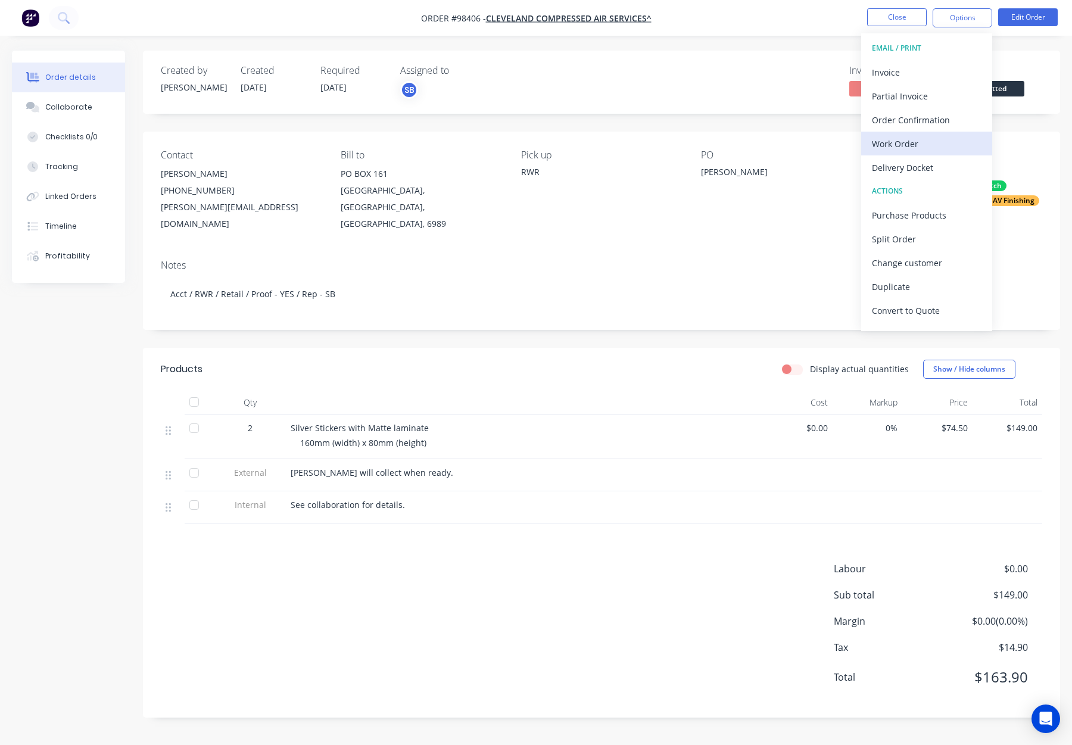
click at [909, 145] on div "Work Order" at bounding box center [927, 143] width 110 height 17
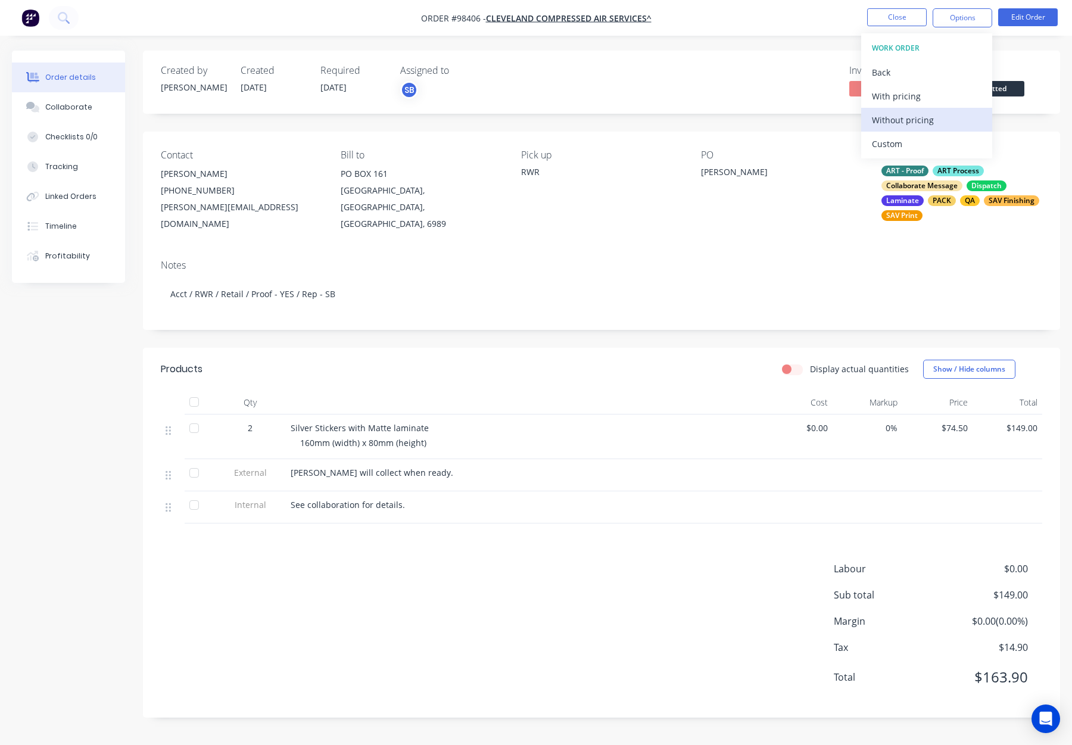
click at [921, 120] on div "Without pricing" at bounding box center [927, 119] width 110 height 17
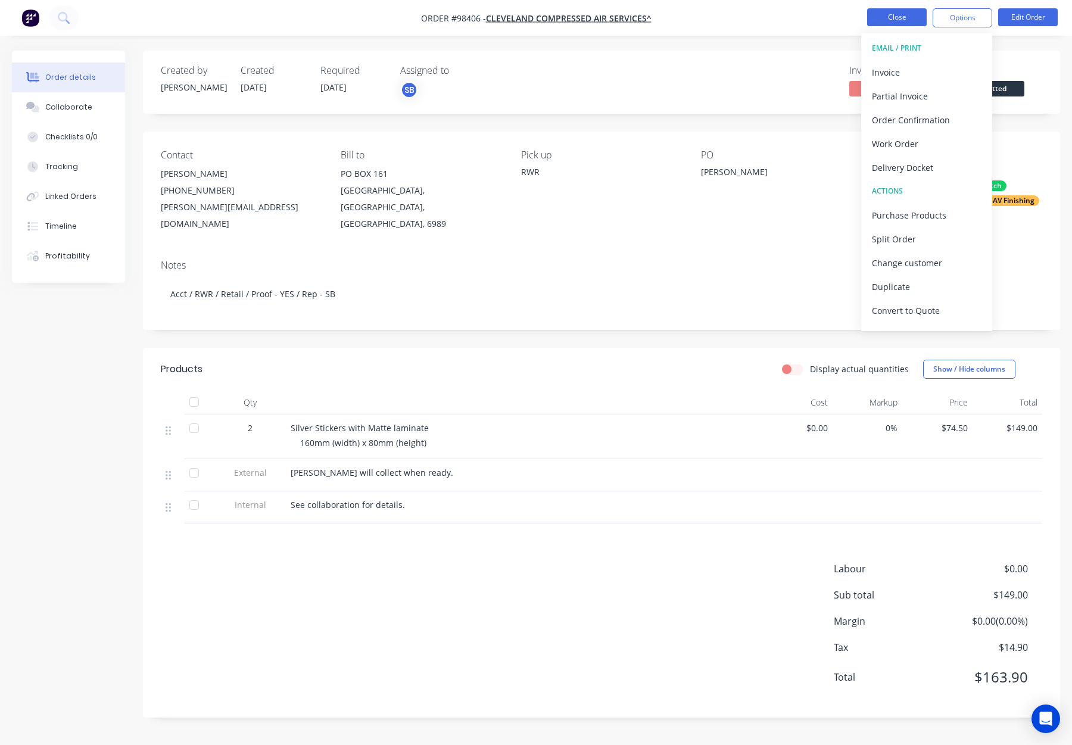
click at [915, 20] on button "Close" at bounding box center [897, 17] width 60 height 18
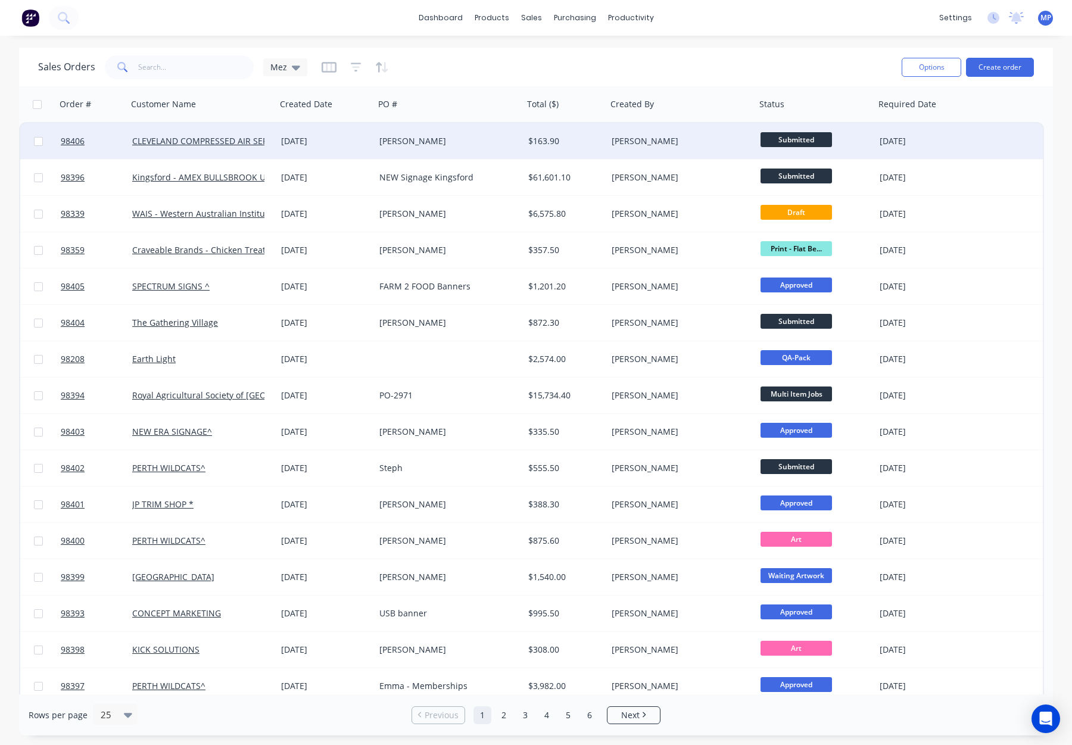
click at [471, 139] on div "[PERSON_NAME]" at bounding box center [445, 141] width 132 height 12
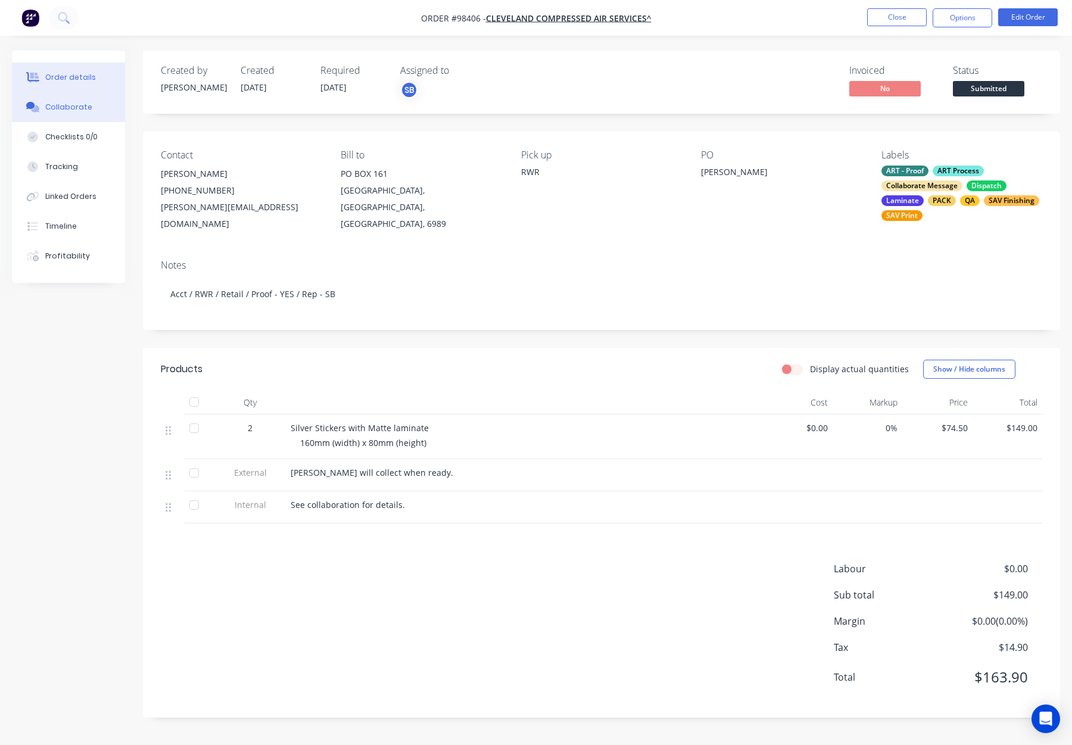
click at [79, 107] on div "Collaborate" at bounding box center [68, 107] width 47 height 11
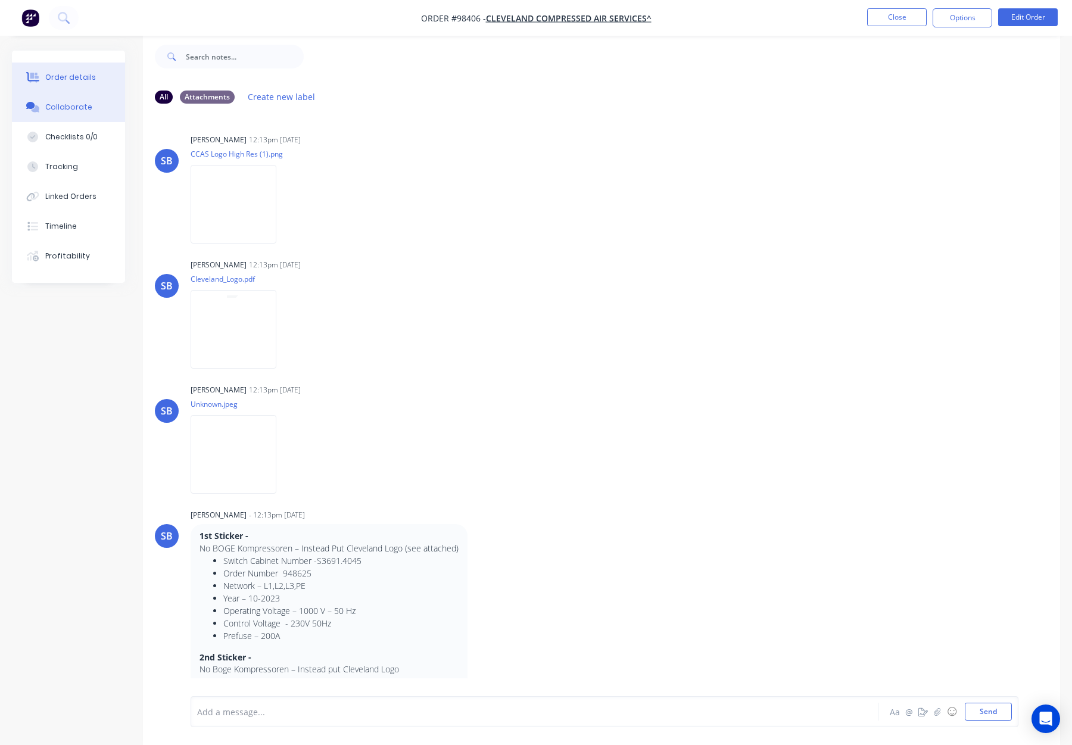
click at [51, 87] on button "Order details" at bounding box center [68, 78] width 113 height 30
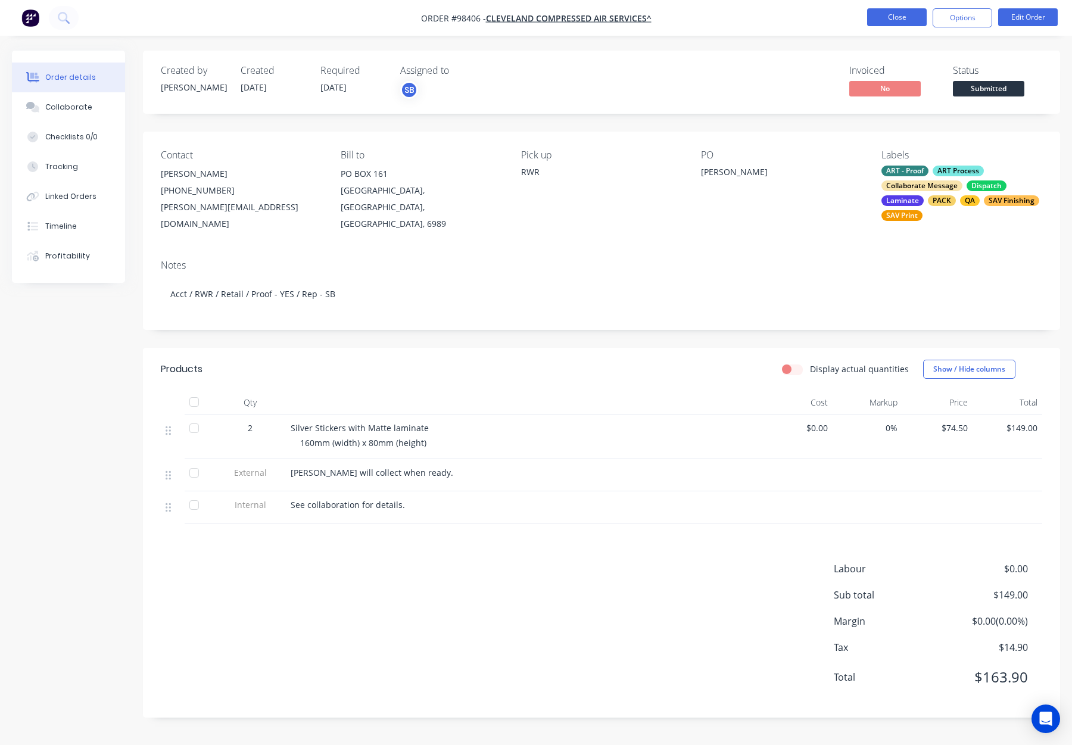
click at [882, 10] on button "Close" at bounding box center [897, 17] width 60 height 18
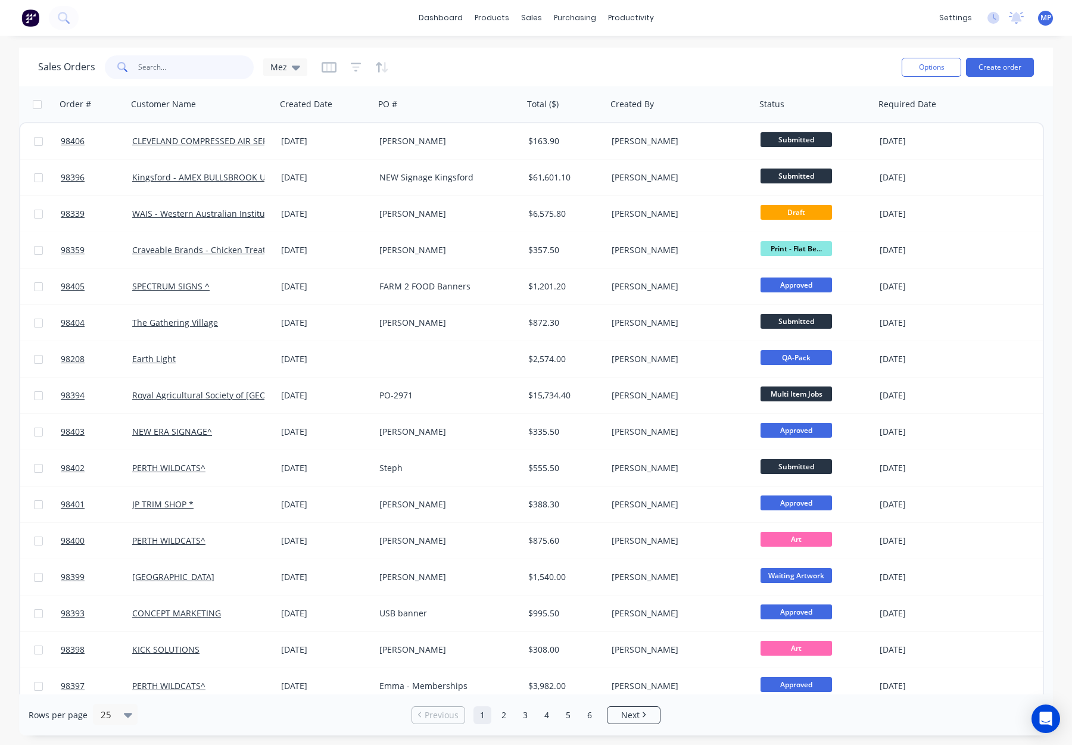
drag, startPoint x: 157, startPoint y: 67, endPoint x: 200, endPoint y: 66, distance: 42.3
click at [157, 67] on input "text" at bounding box center [196, 67] width 116 height 24
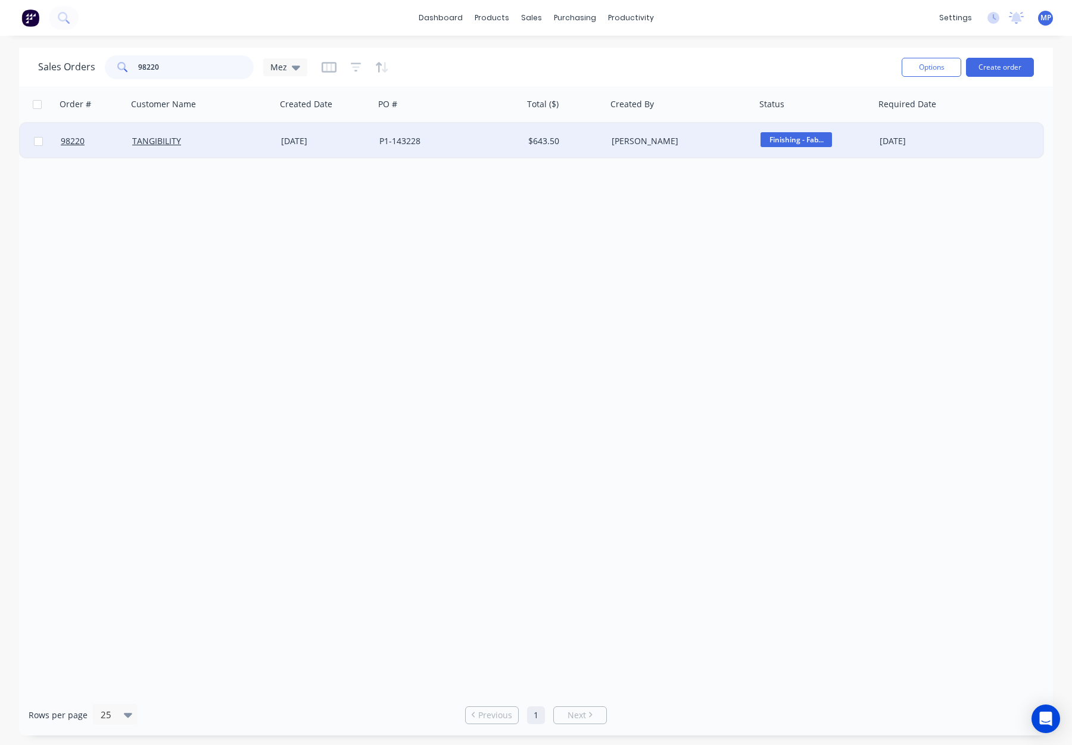
type input "98220"
click at [675, 132] on div "[PERSON_NAME]" at bounding box center [681, 141] width 149 height 36
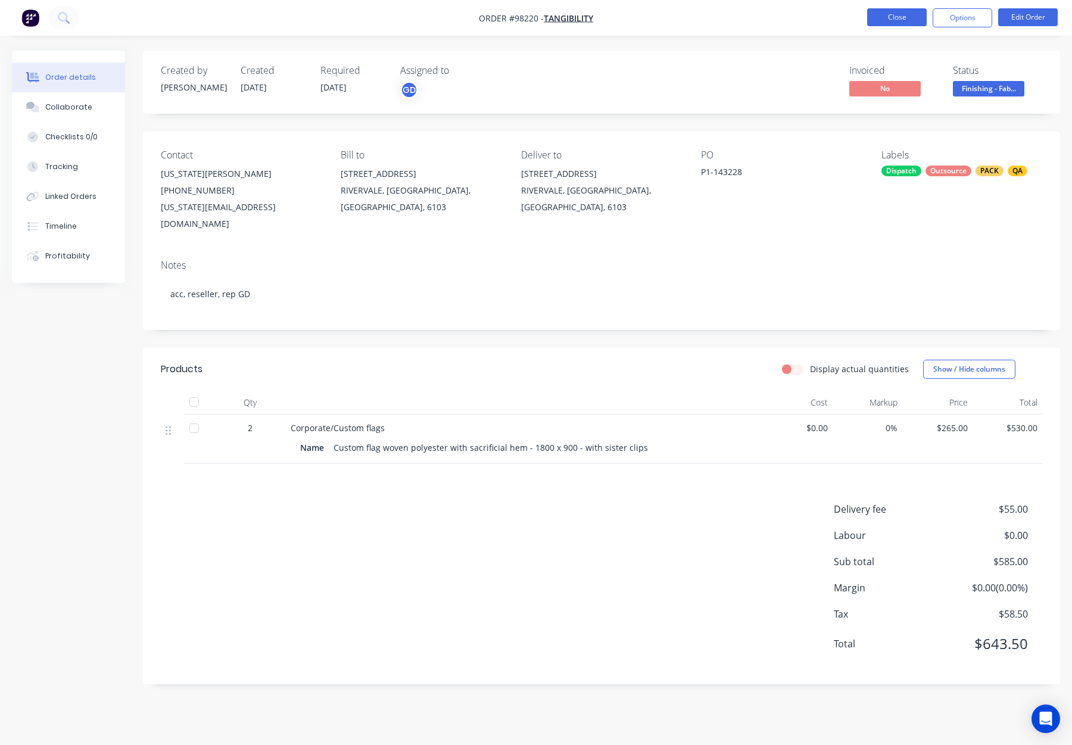
click at [902, 17] on button "Close" at bounding box center [897, 17] width 60 height 18
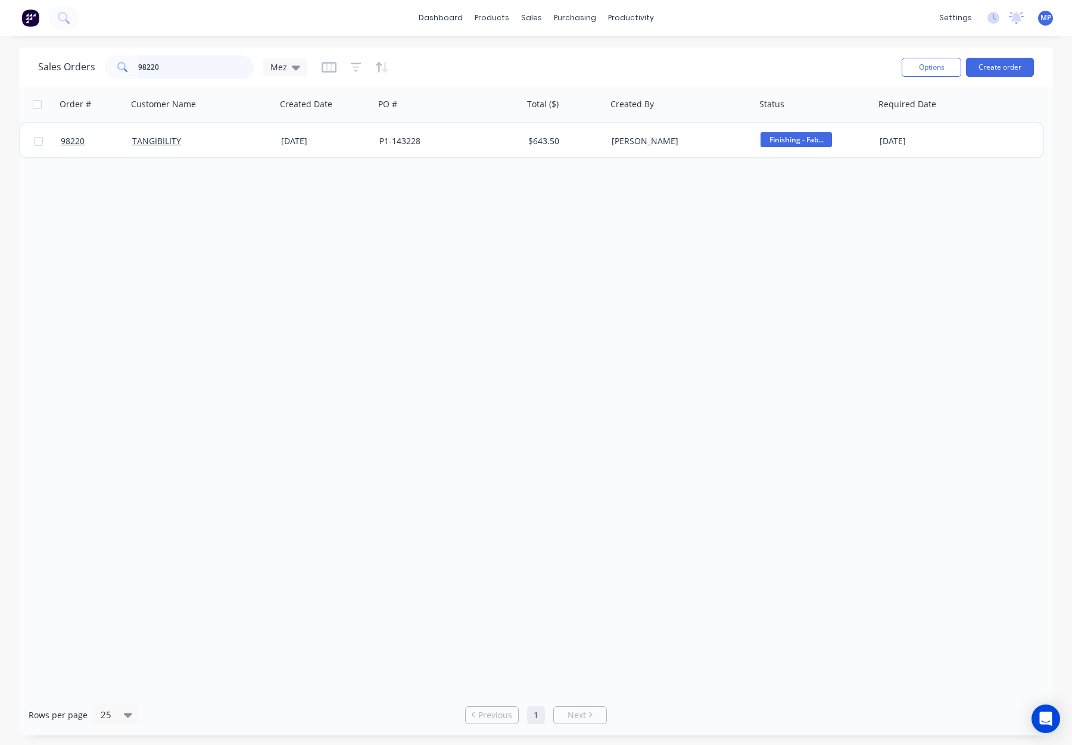
click at [208, 61] on input "98220" at bounding box center [196, 67] width 116 height 24
click at [160, 68] on input "98220" at bounding box center [196, 67] width 116 height 24
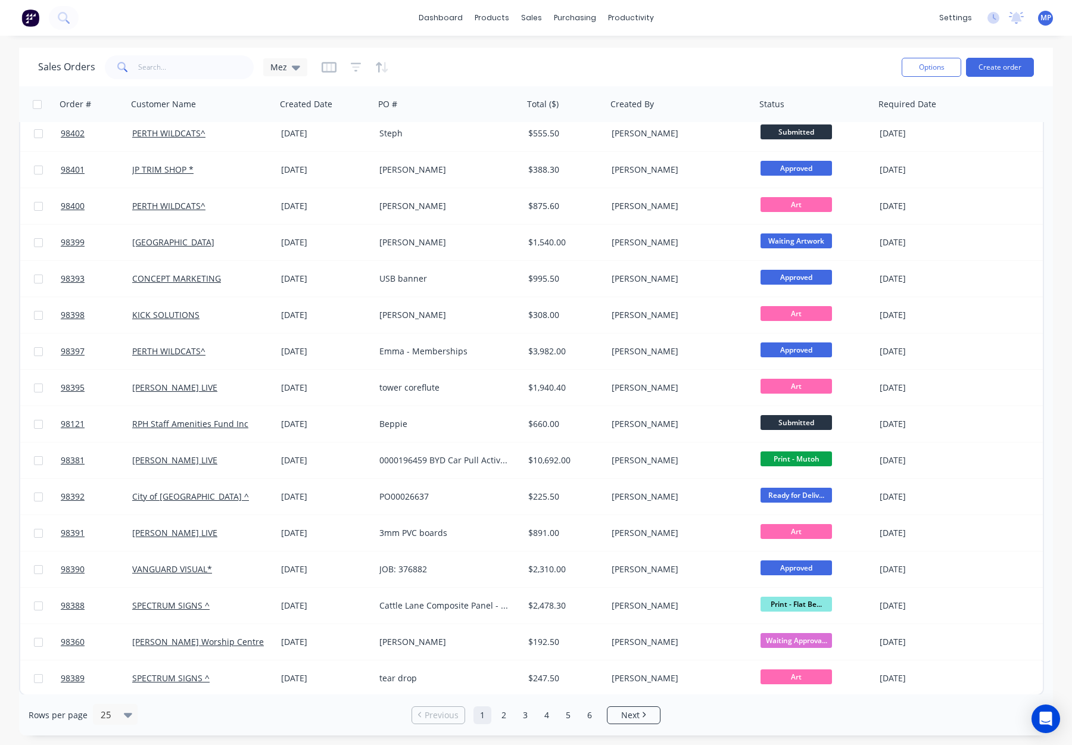
scroll to position [336, 0]
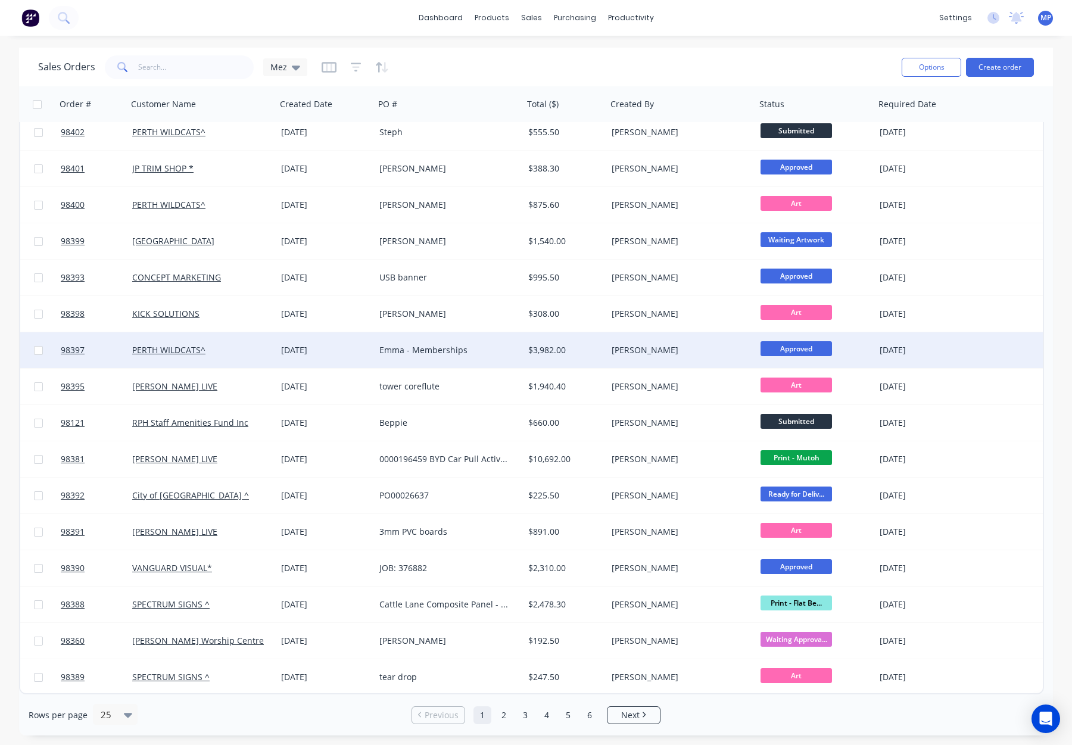
click at [232, 351] on div "PERTH WILDCATS^" at bounding box center [198, 350] width 132 height 12
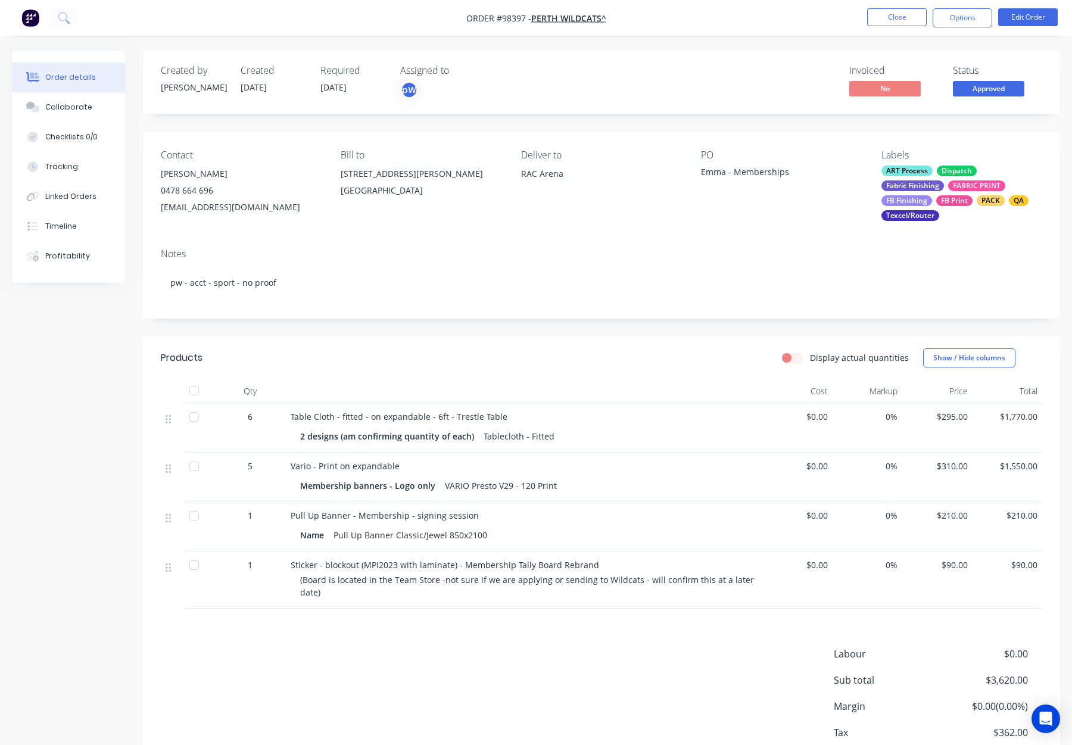
scroll to position [4, 0]
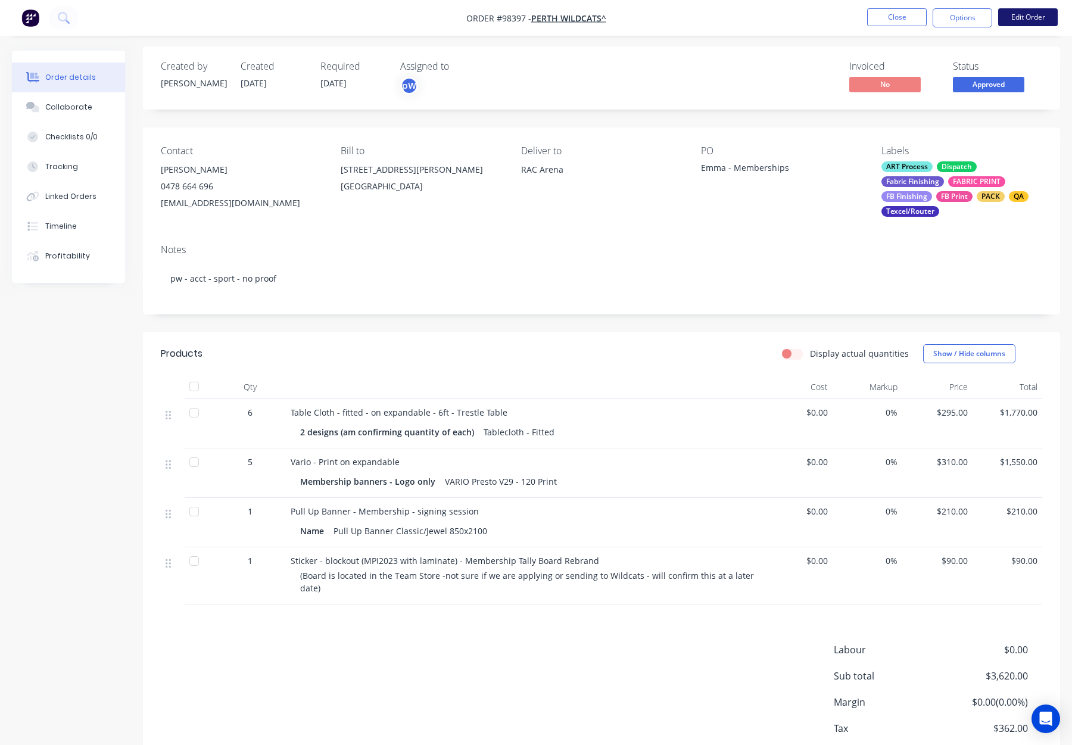
click at [1012, 23] on button "Edit Order" at bounding box center [1028, 17] width 60 height 18
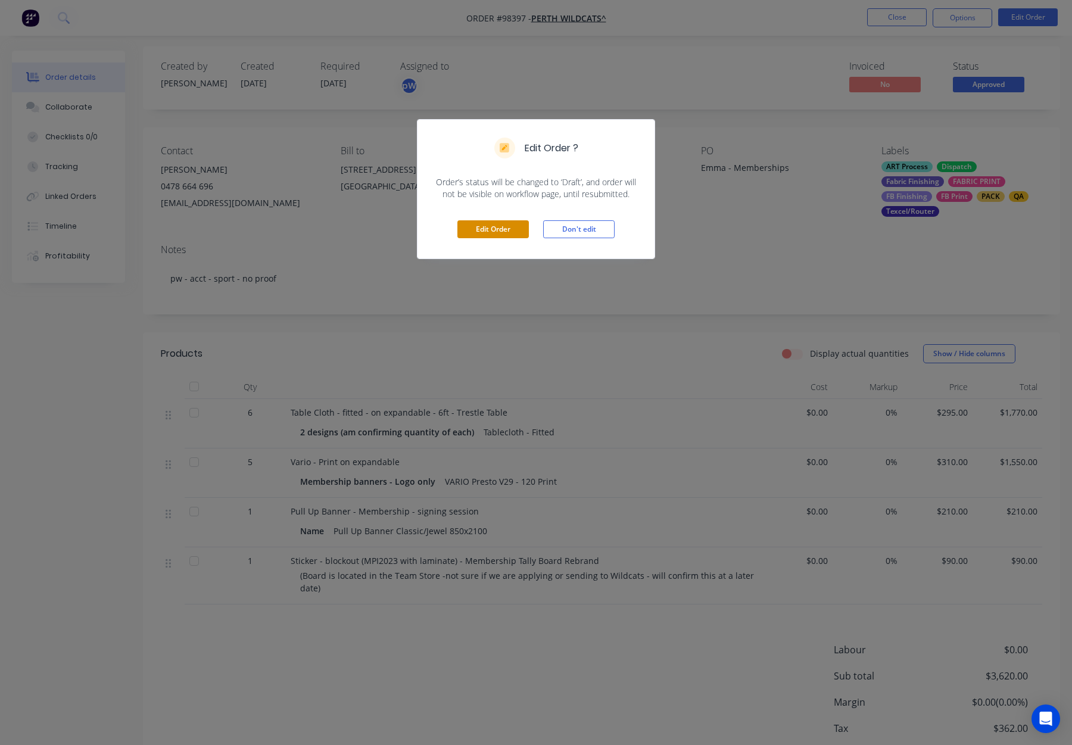
click at [497, 220] on button "Edit Order" at bounding box center [492, 229] width 71 height 18
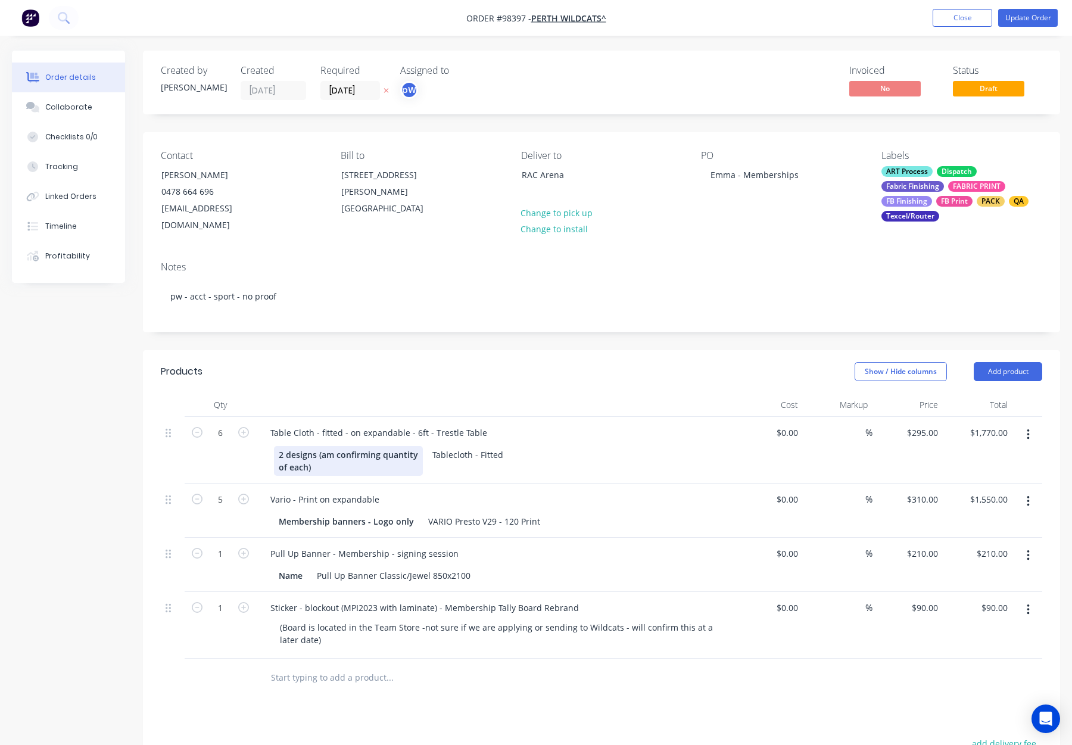
click at [331, 446] on div "2 designs (am confirming quantity of each)" at bounding box center [348, 461] width 149 height 30
drag, startPoint x: 319, startPoint y: 441, endPoint x: 345, endPoint y: 460, distance: 32.5
click at [345, 460] on div "2 designs (am confirming quantity of each)" at bounding box center [348, 461] width 149 height 30
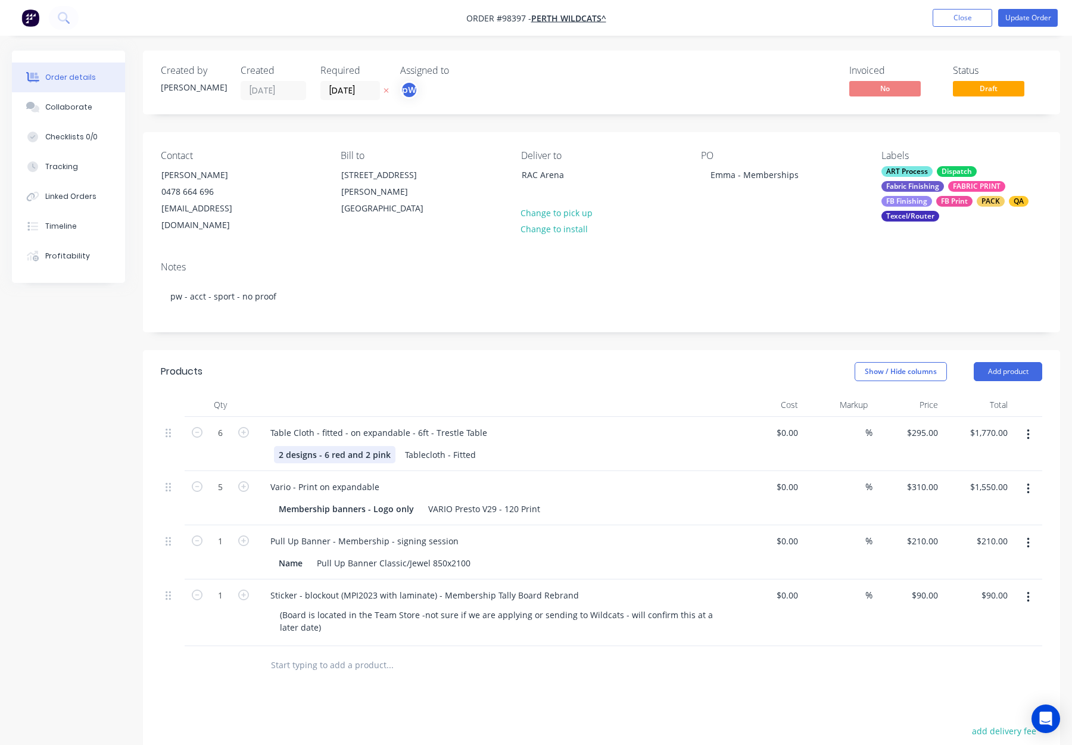
click at [325, 446] on div "2 designs - 6 red and 2 pink" at bounding box center [334, 454] width 121 height 17
click at [327, 446] on div "2 designs - 6 red and 2 pink" at bounding box center [334, 454] width 121 height 17
click at [326, 446] on div "2 designs - 6 red and 2 pink" at bounding box center [334, 454] width 121 height 17
click at [325, 446] on div "2 designs - 6 red and 2 pink" at bounding box center [334, 454] width 121 height 17
click at [323, 446] on div "2 designs - 6 red and 2 pink" at bounding box center [334, 454] width 121 height 17
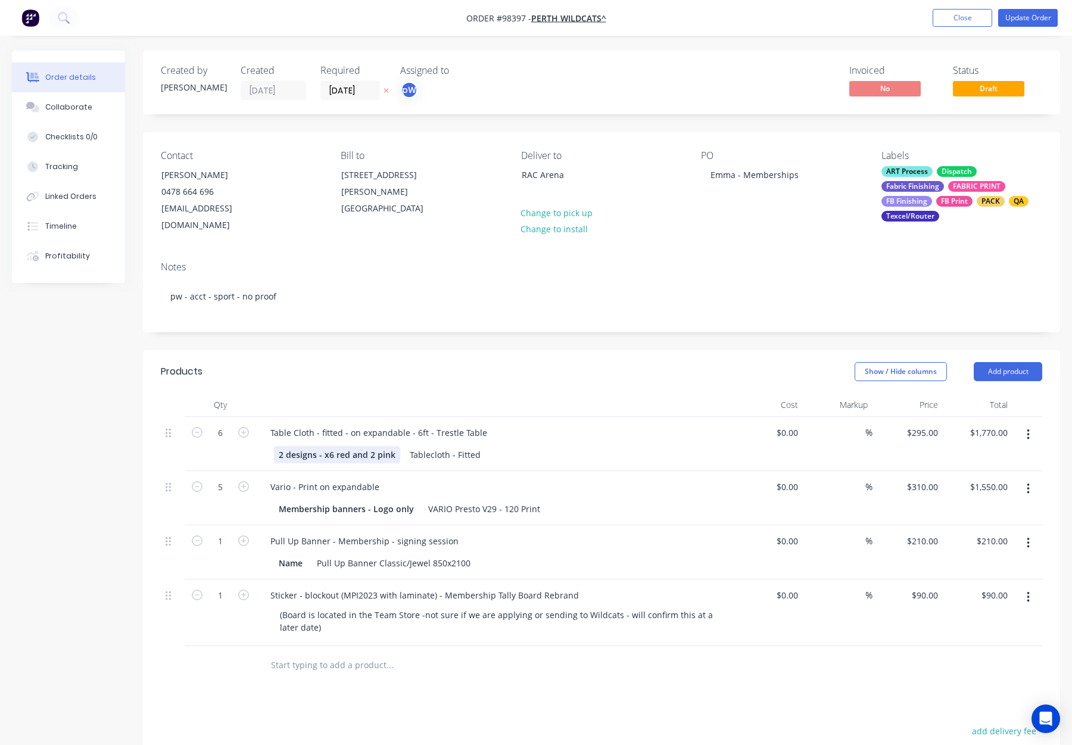
click at [367, 446] on div "2 designs - x6 red and 2 pink" at bounding box center [337, 454] width 126 height 17
click at [361, 372] on header "Products Show / Hide columns Add product" at bounding box center [601, 371] width 917 height 43
click at [248, 427] on icon "button" at bounding box center [243, 432] width 11 height 11
type input "7"
type input "$2,065.00"
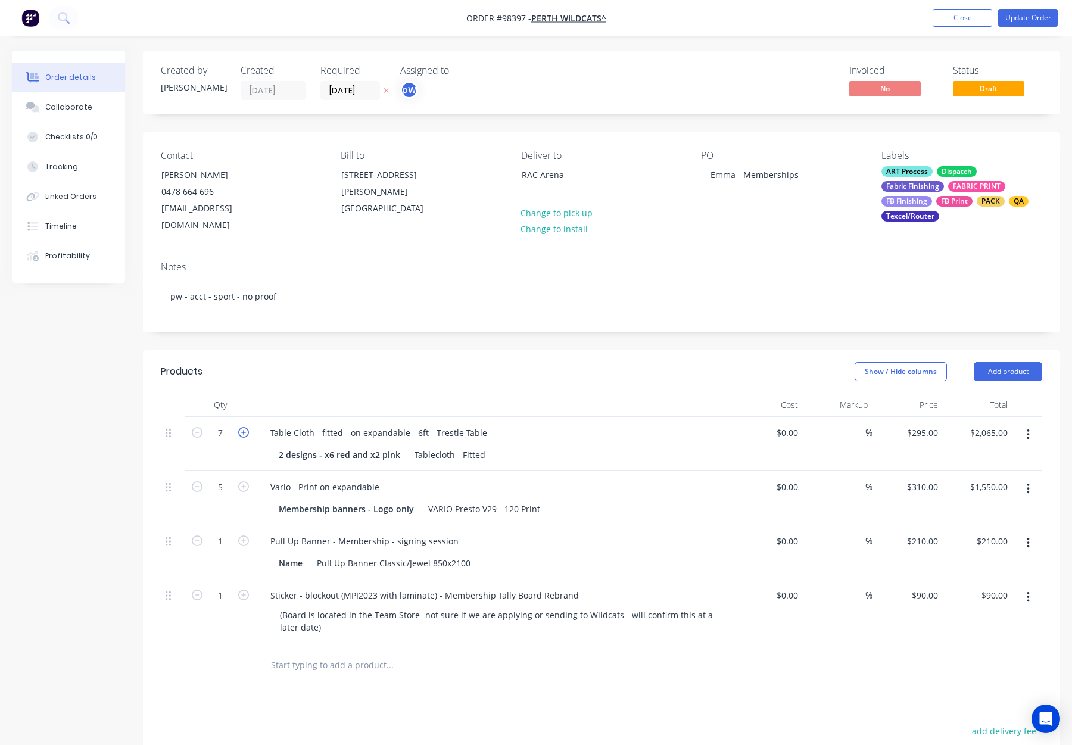
click at [248, 427] on icon "button" at bounding box center [243, 432] width 11 height 11
type input "8"
type input "$2,360.00"
click at [317, 378] on header "Products Show / Hide columns Add product" at bounding box center [601, 371] width 917 height 43
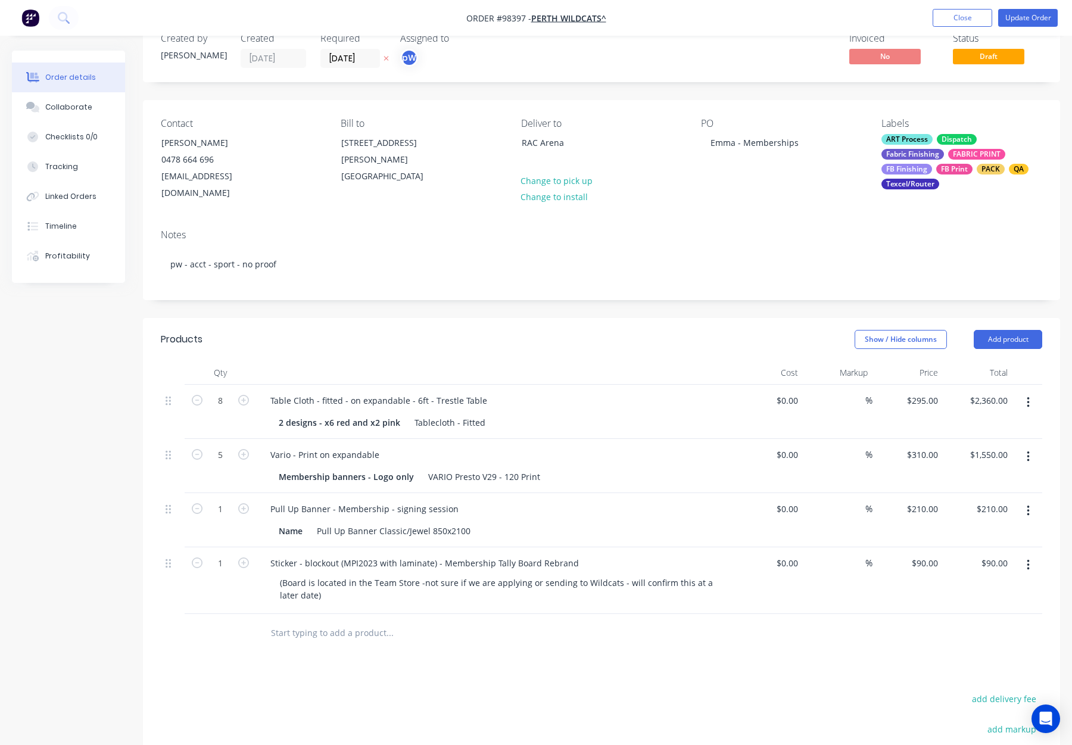
scroll to position [33, 0]
click at [581, 329] on div "Show / Hide columns Add product" at bounding box center [695, 338] width 694 height 19
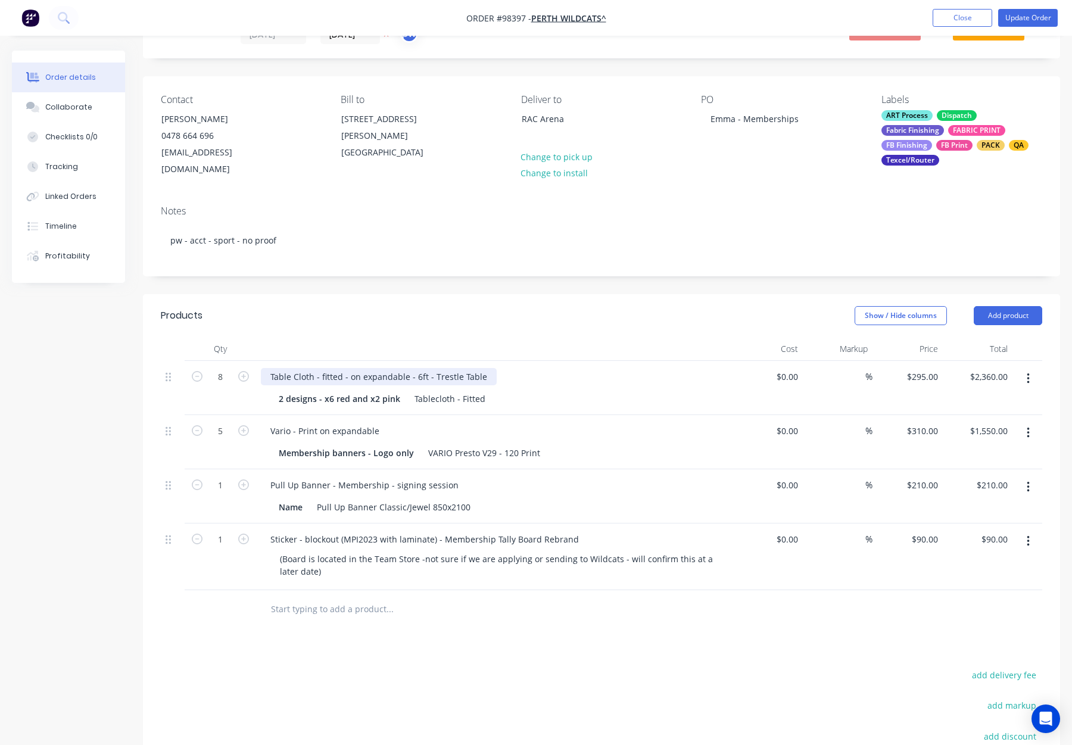
scroll to position [58, 0]
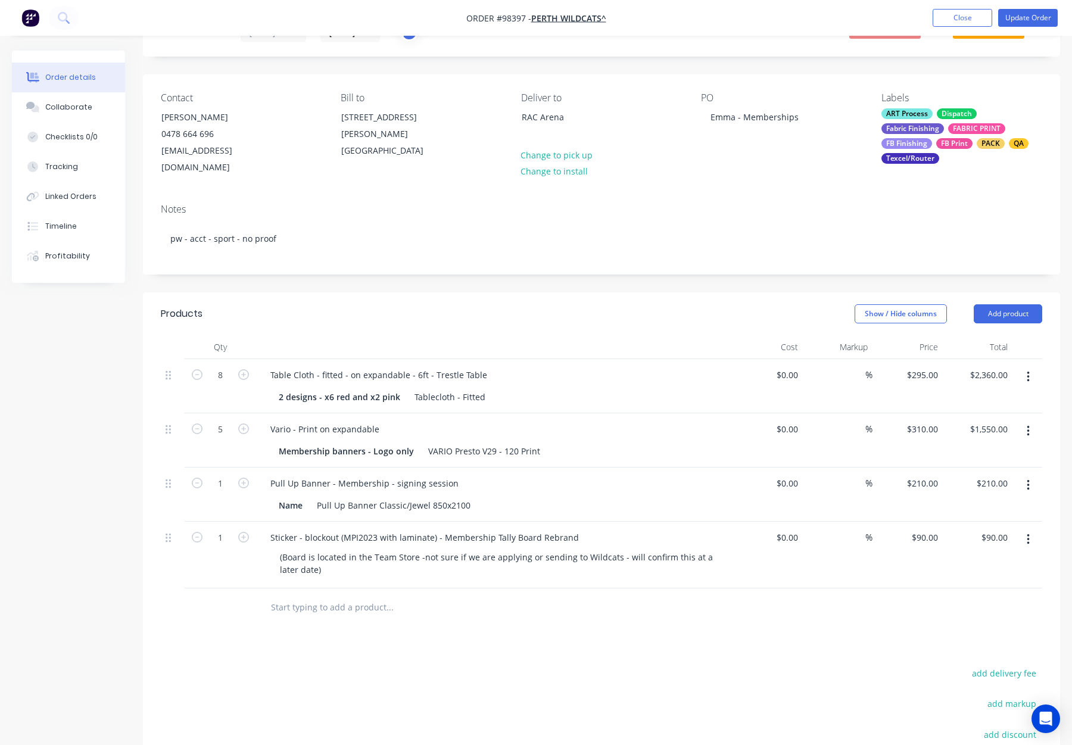
click at [523, 304] on div "Show / Hide columns Add product" at bounding box center [695, 313] width 694 height 19
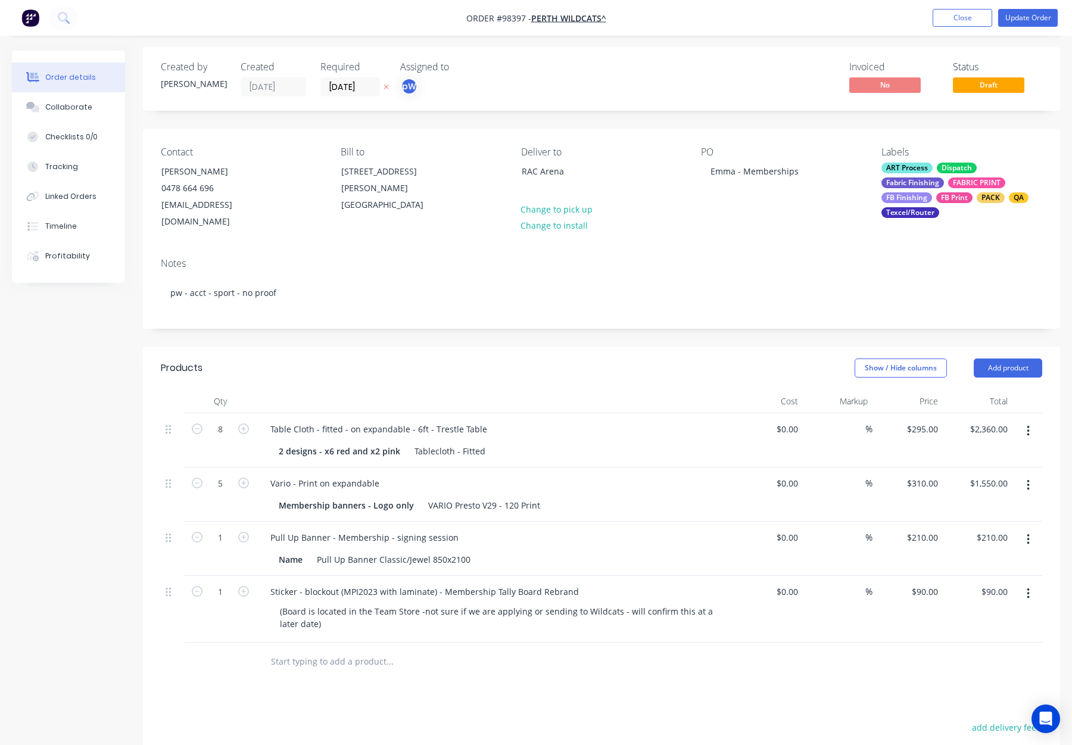
scroll to position [0, 0]
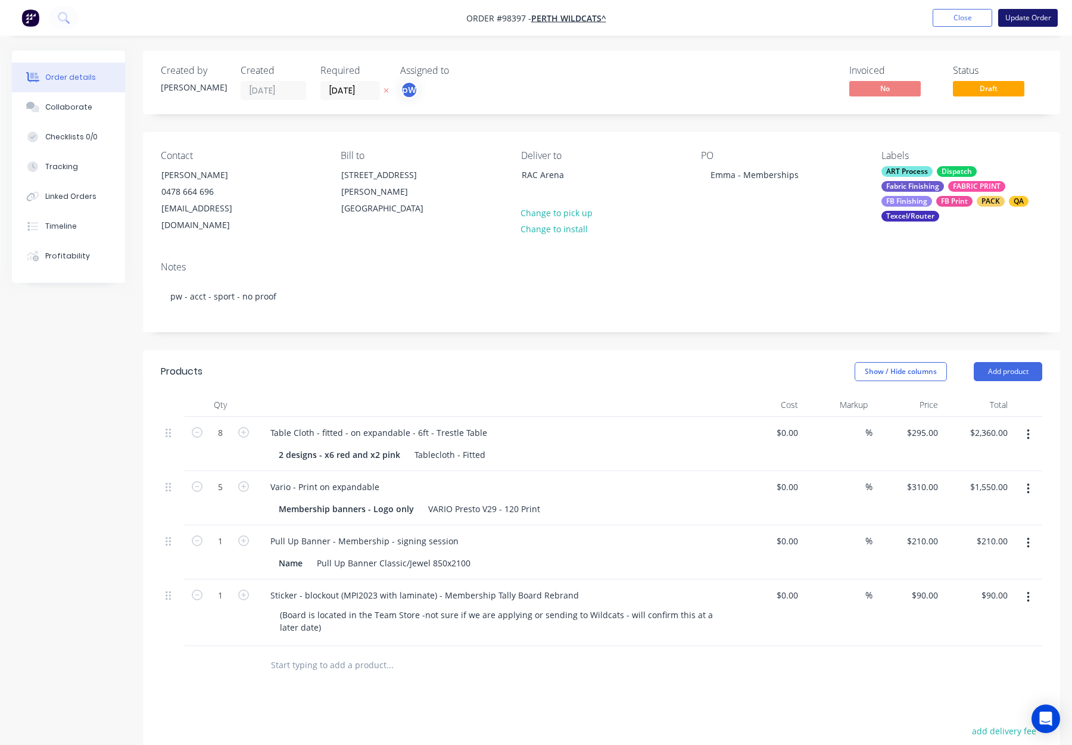
click at [1018, 18] on button "Update Order" at bounding box center [1028, 18] width 60 height 18
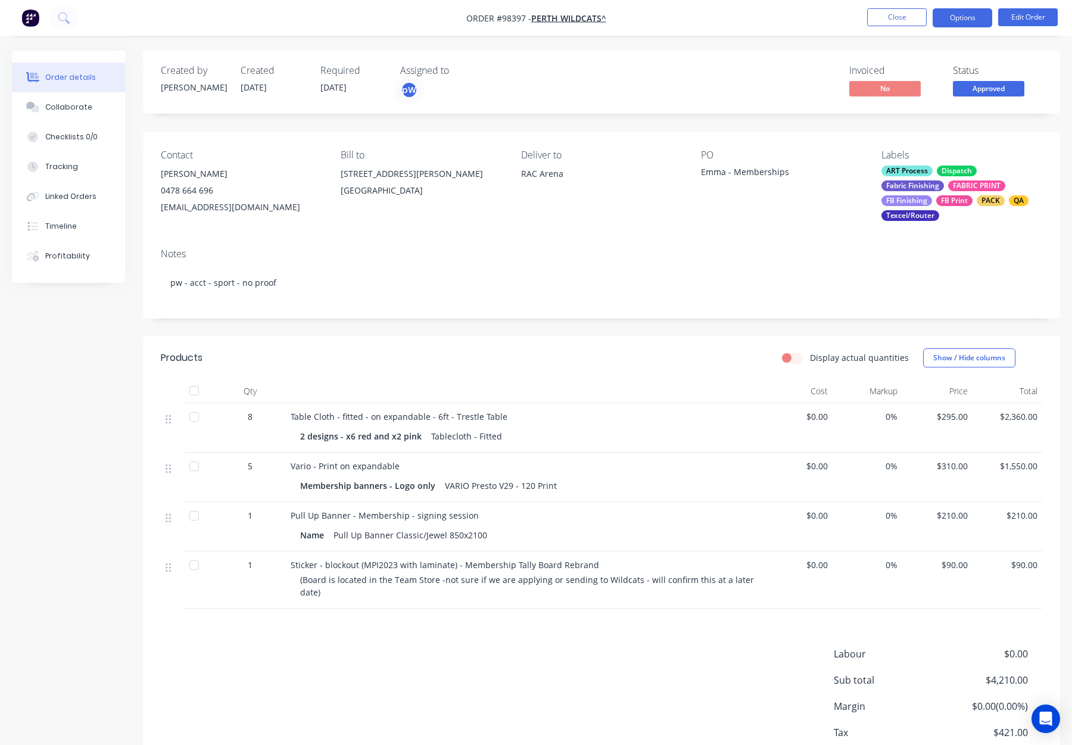
drag, startPoint x: 961, startPoint y: 19, endPoint x: 964, endPoint y: 27, distance: 8.3
click at [961, 19] on button "Options" at bounding box center [963, 17] width 60 height 19
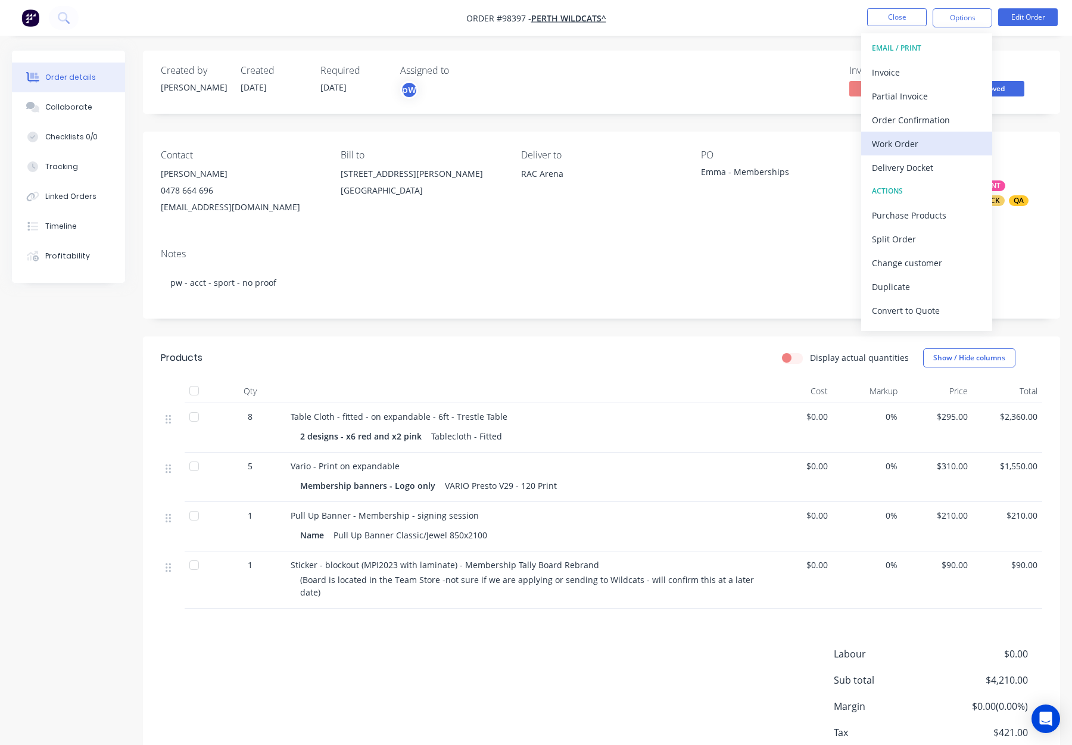
click at [925, 145] on div "Work Order" at bounding box center [927, 143] width 110 height 17
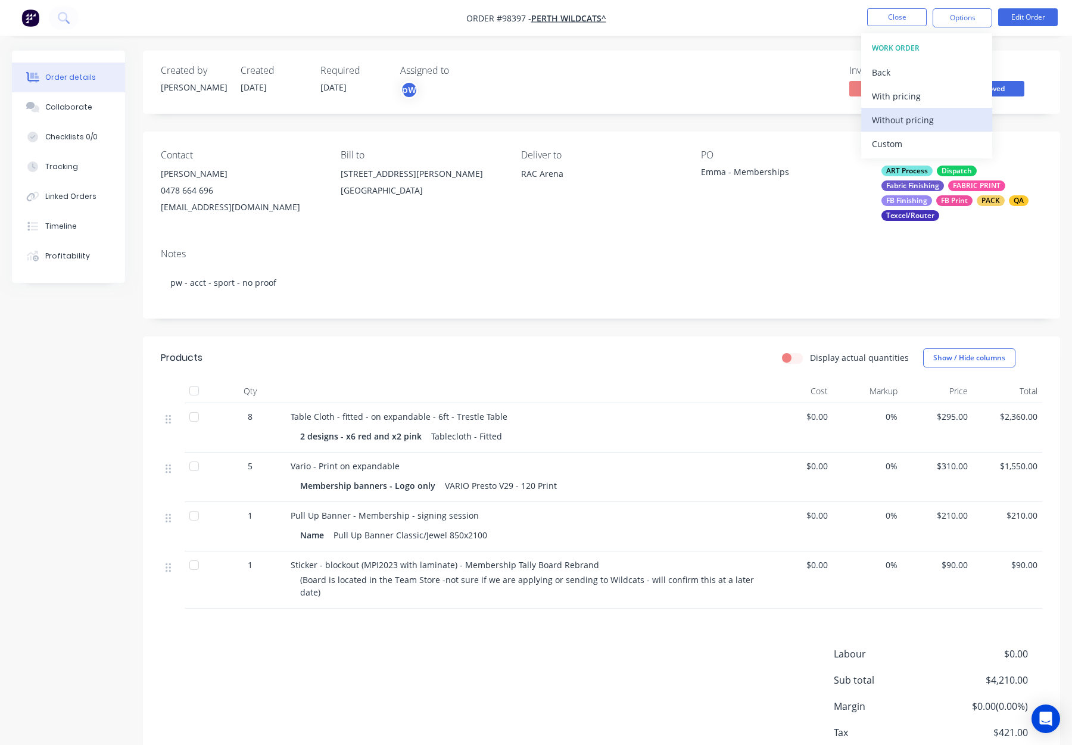
click at [929, 116] on div "Without pricing" at bounding box center [927, 119] width 110 height 17
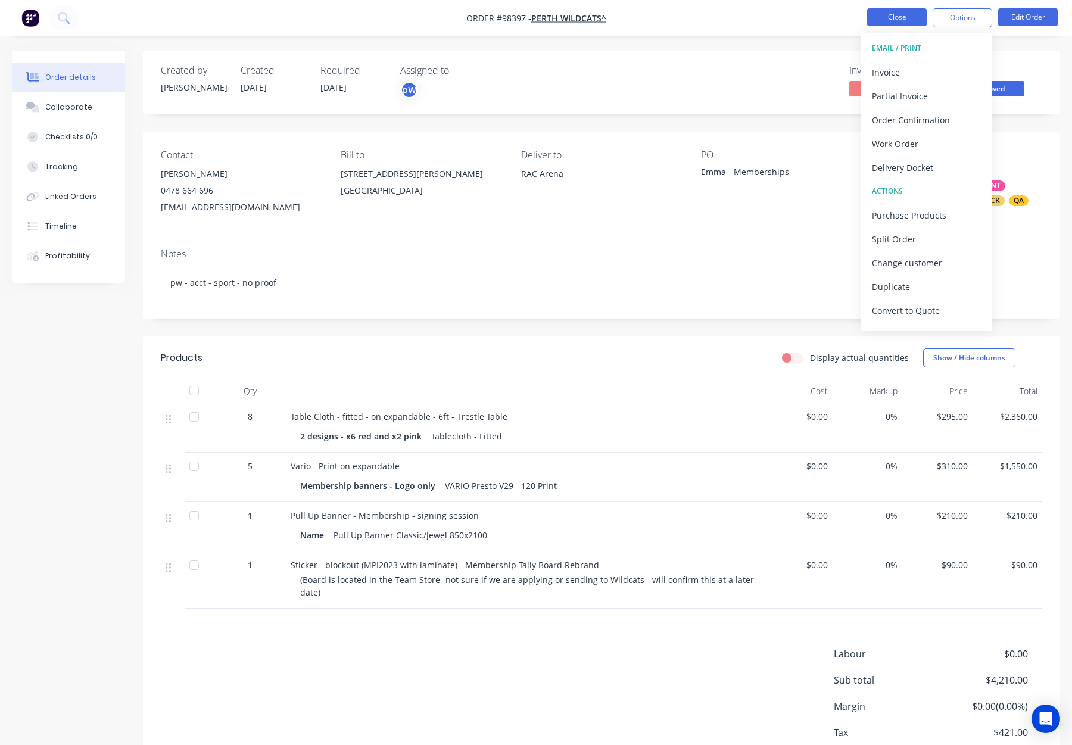
click at [901, 14] on button "Close" at bounding box center [897, 17] width 60 height 18
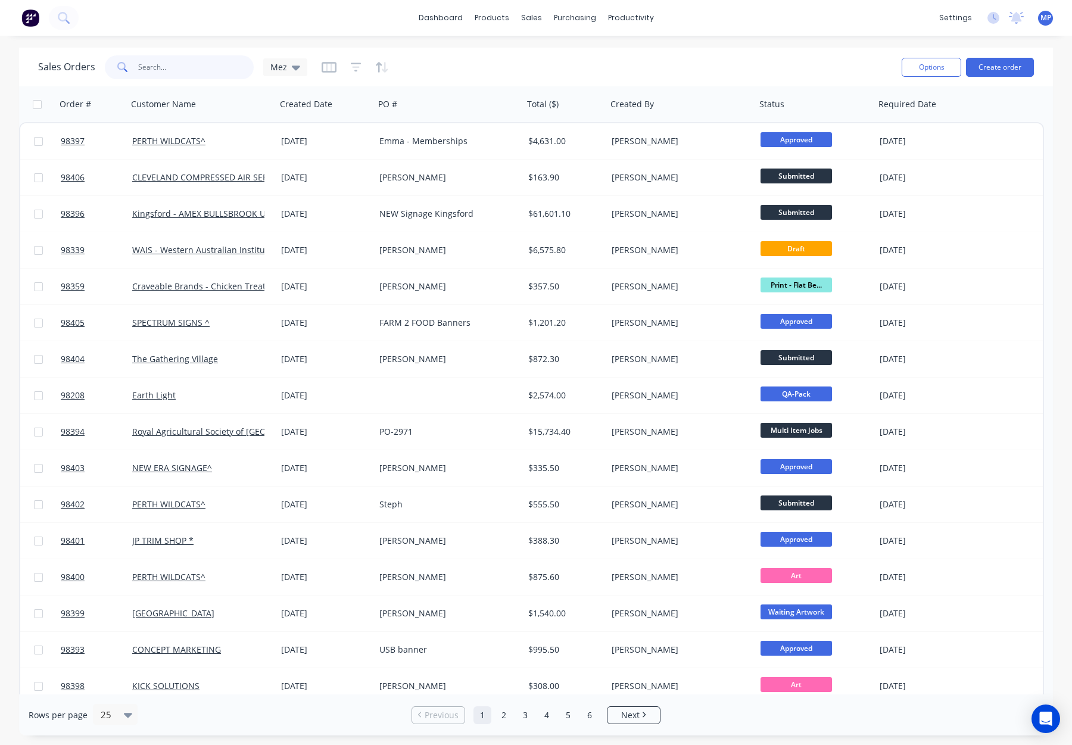
click at [167, 69] on input "text" at bounding box center [196, 67] width 116 height 24
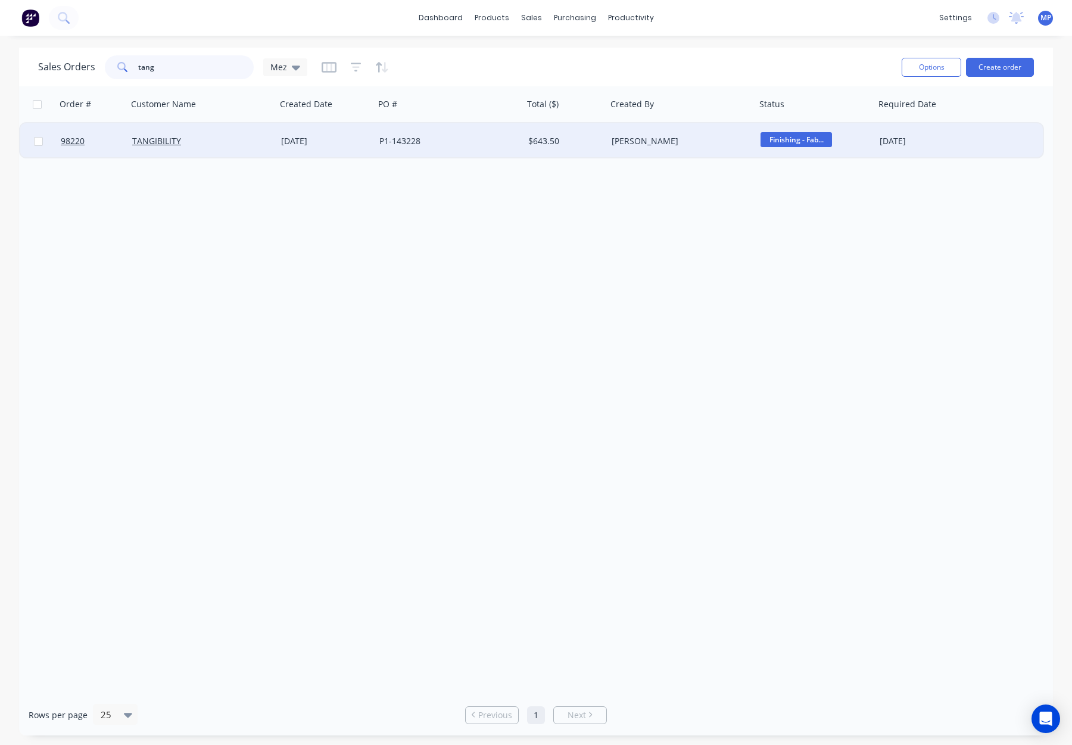
type input "tang"
click at [235, 149] on div "TANGIBILITY" at bounding box center [201, 141] width 149 height 36
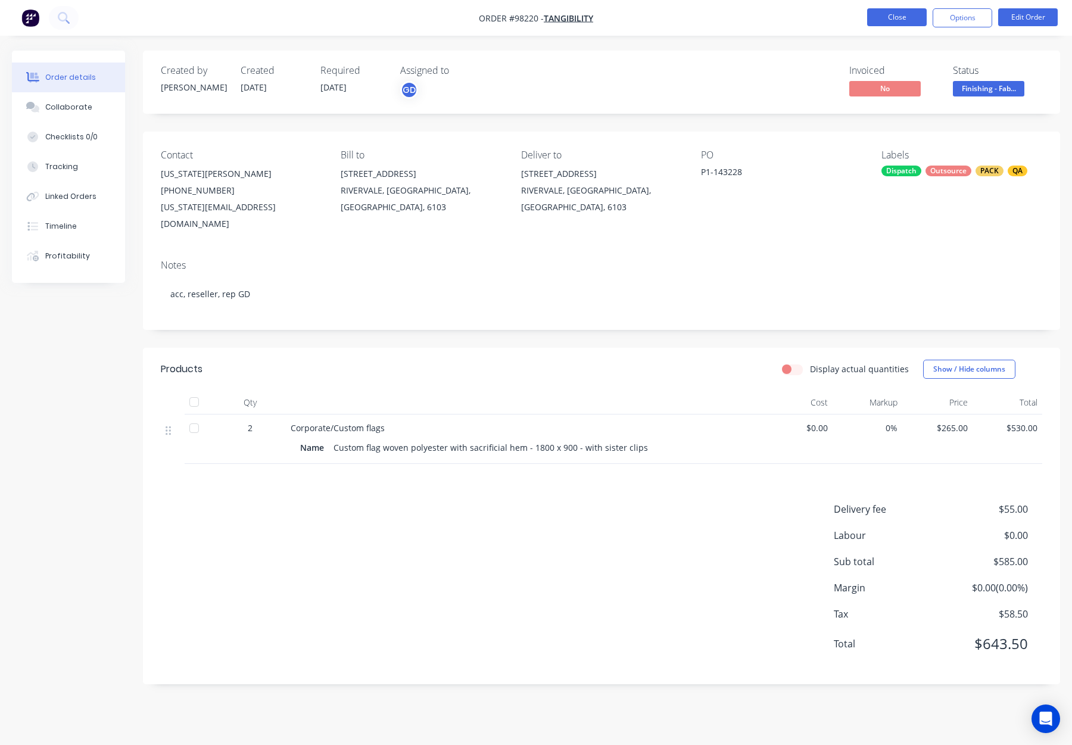
click at [888, 16] on button "Close" at bounding box center [897, 17] width 60 height 18
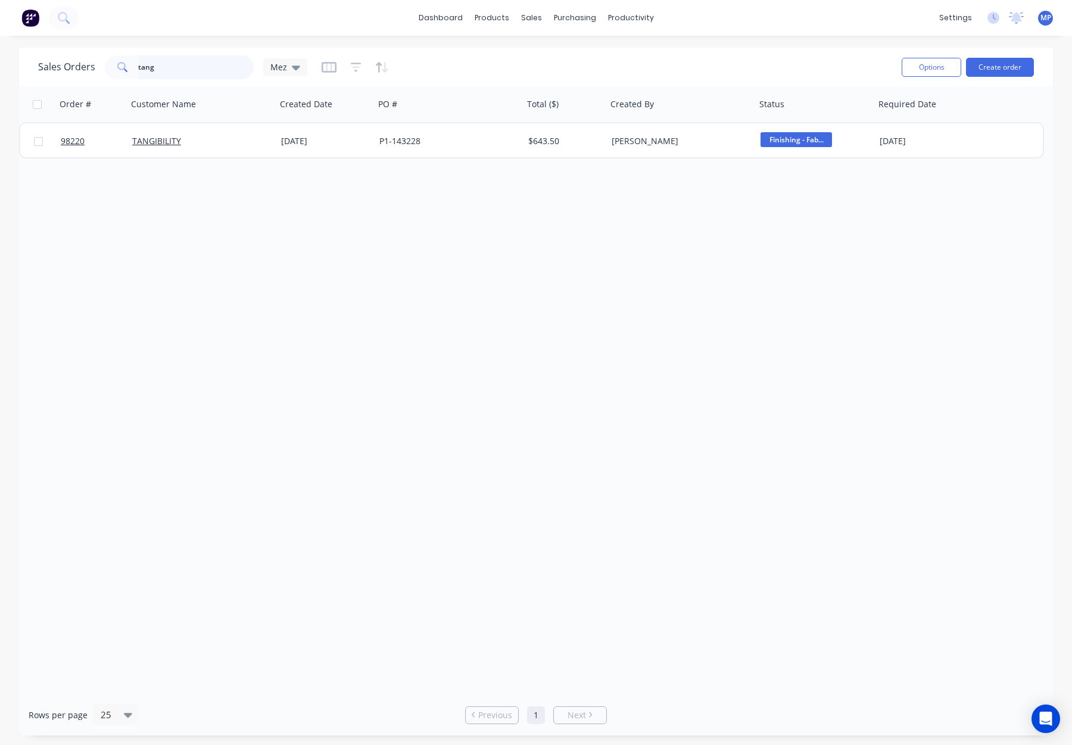
click at [170, 68] on input "tang" at bounding box center [196, 67] width 116 height 24
drag, startPoint x: 158, startPoint y: 70, endPoint x: 93, endPoint y: 69, distance: 65.5
click at [93, 69] on div "Sales Orders tang Mez" at bounding box center [172, 67] width 269 height 24
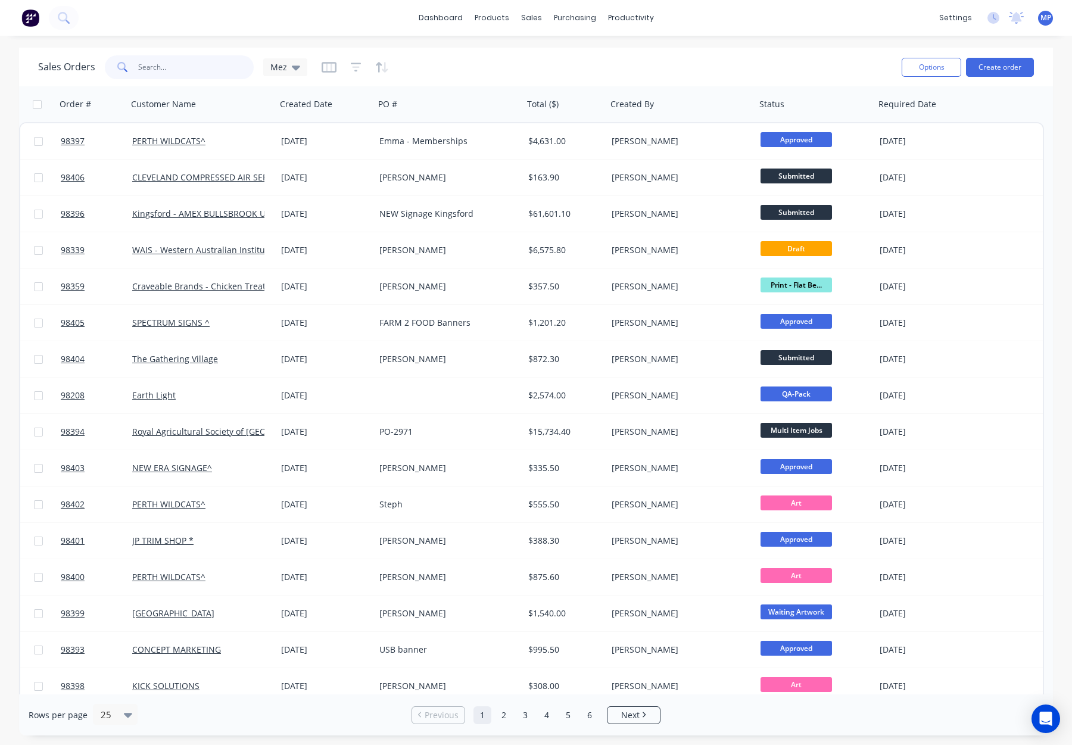
click at [189, 68] on input "text" at bounding box center [196, 67] width 116 height 24
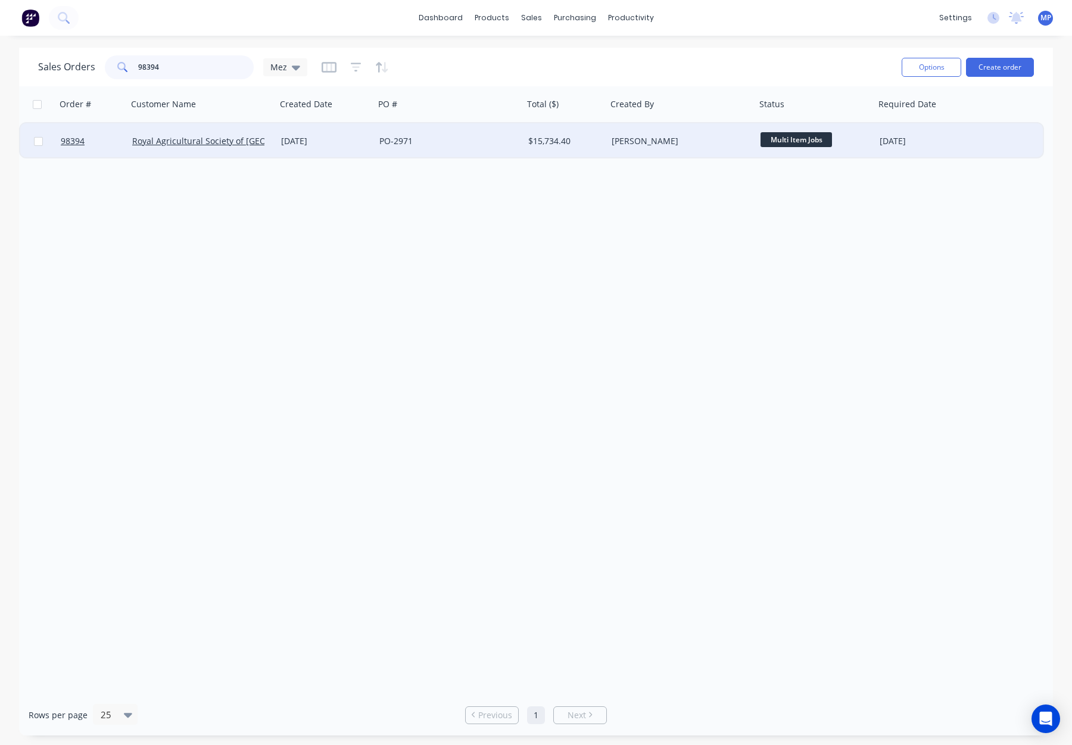
type input "98394"
click at [447, 149] on div "PO-2971" at bounding box center [449, 141] width 149 height 36
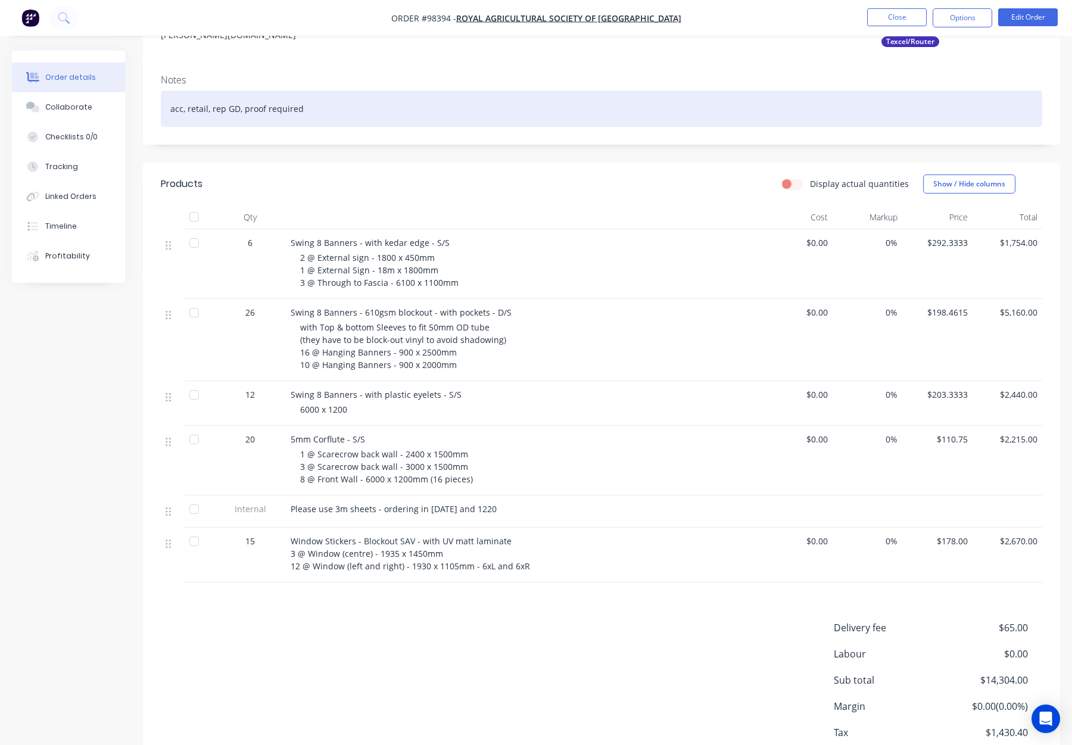
scroll to position [188, 0]
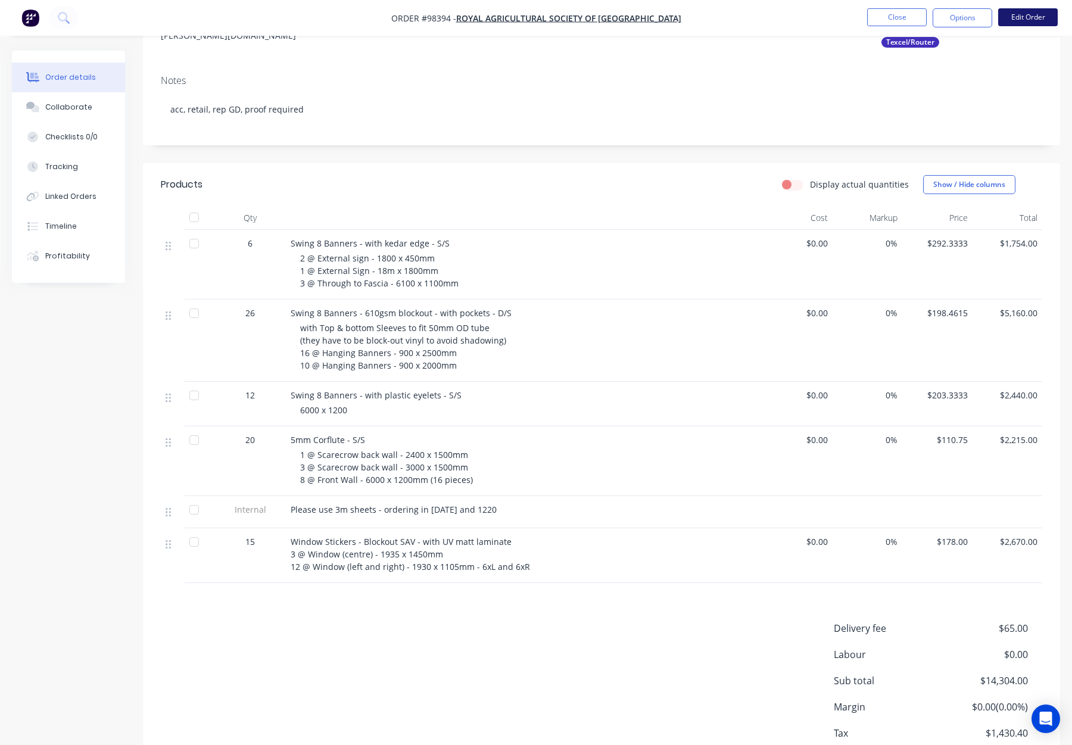
click at [1020, 17] on button "Edit Order" at bounding box center [1028, 17] width 60 height 18
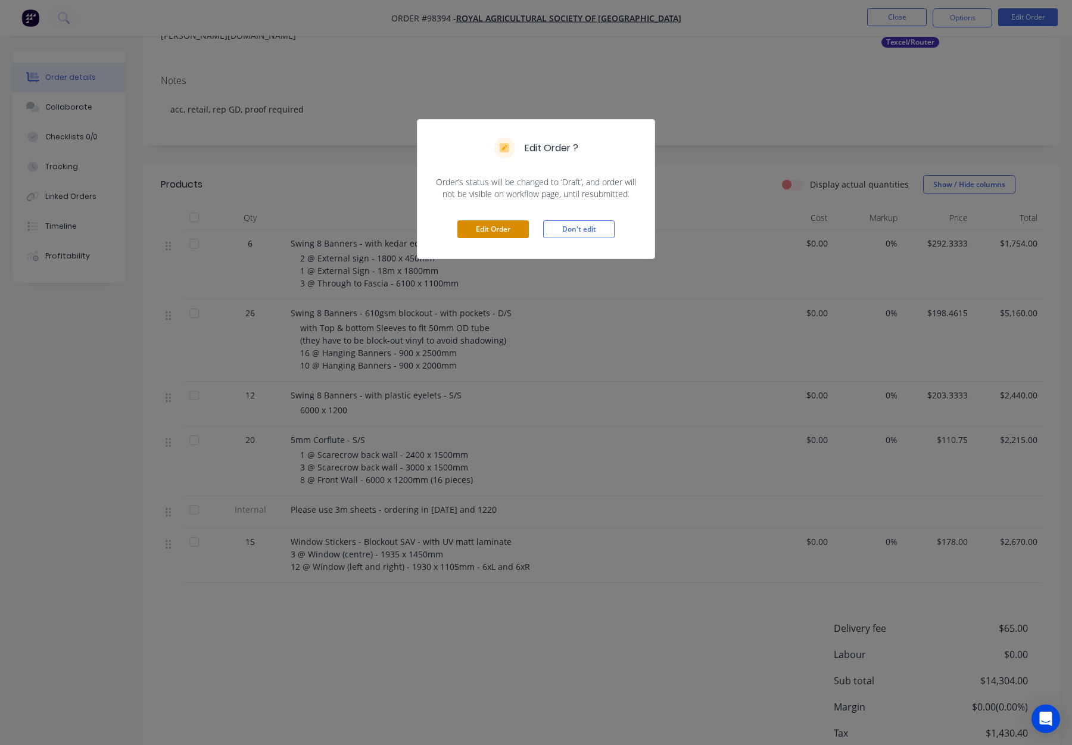
click at [500, 226] on button "Edit Order" at bounding box center [492, 229] width 71 height 18
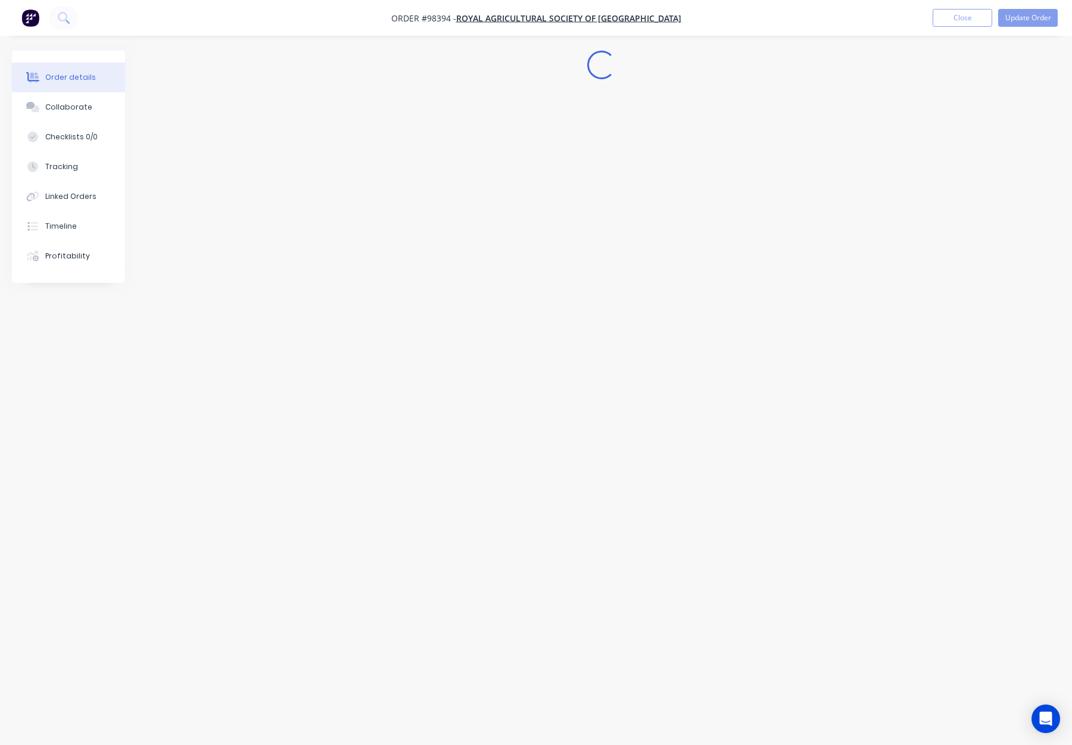
scroll to position [0, 0]
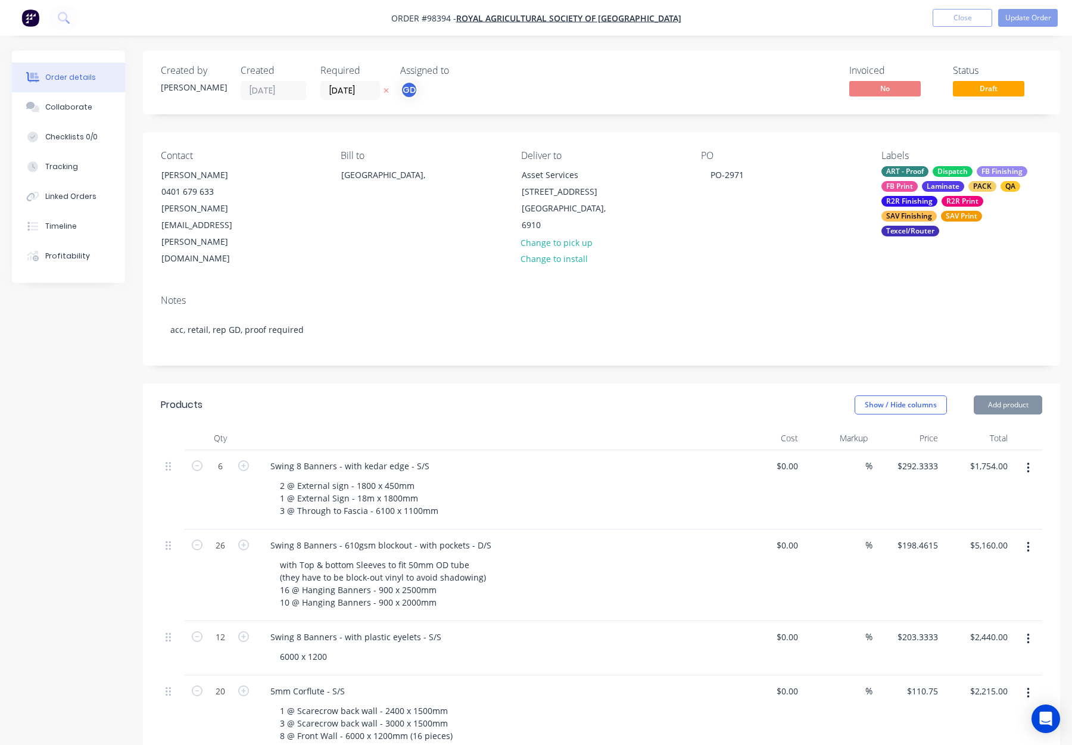
type input "$292.3333"
type input "$1,754.00"
type input "$198.4615"
type input "$5,160.00"
type input "$203.3333"
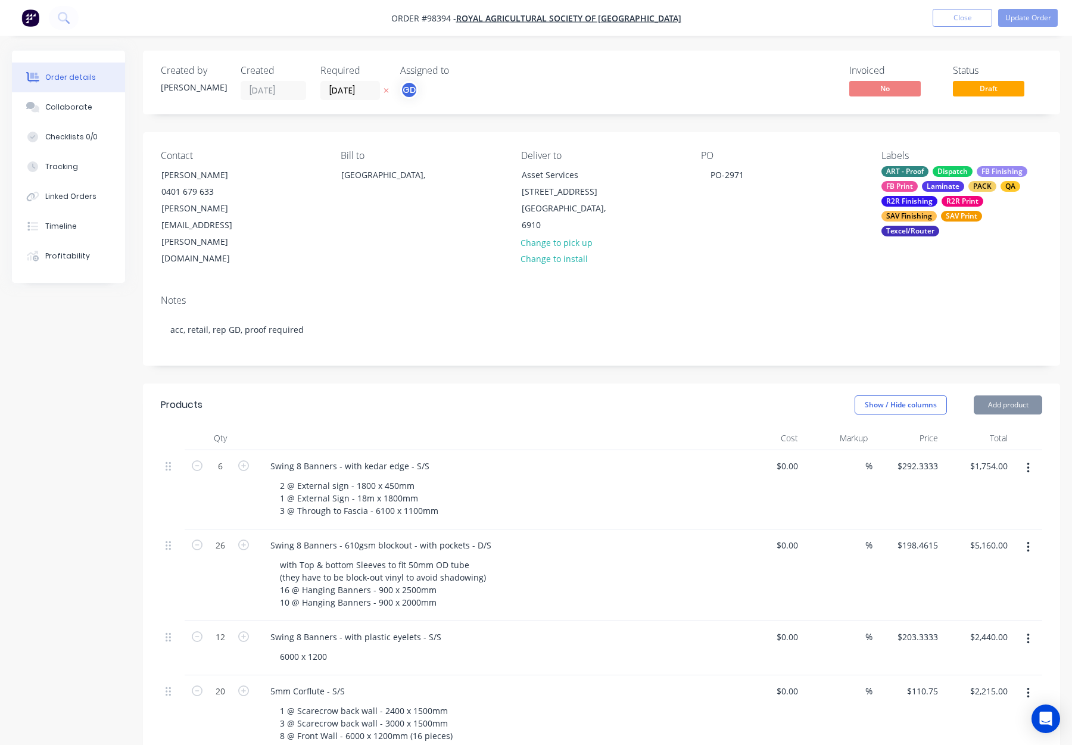
type input "$2,440.00"
type input "$110.75"
type input "$2,215.00"
type input "$178.00"
type input "$2,670.00"
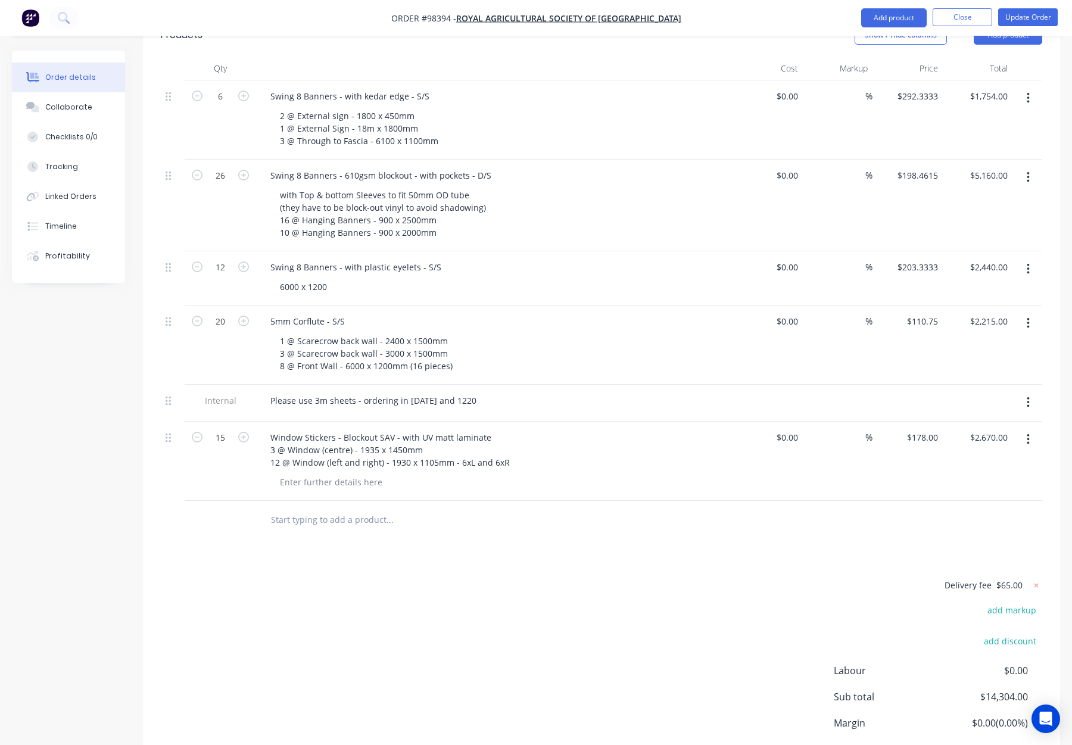
scroll to position [416, 0]
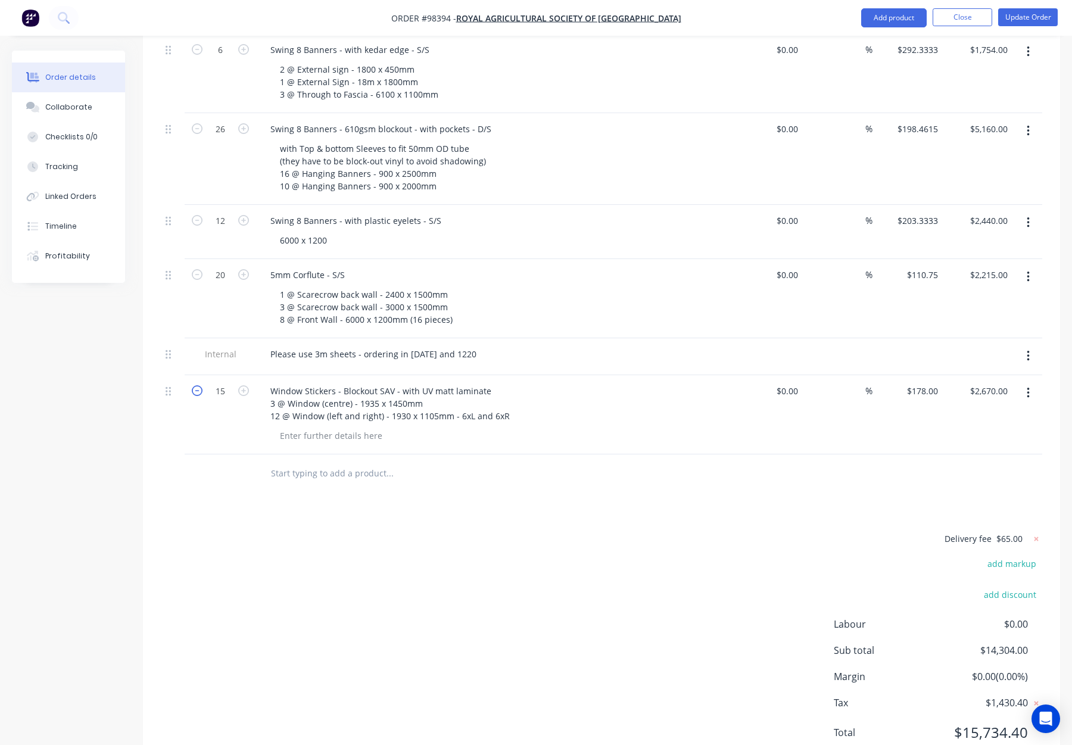
click at [198, 385] on icon "button" at bounding box center [197, 390] width 11 height 11
type input "14"
type input "$2,492.00"
click at [198, 385] on icon "button" at bounding box center [197, 390] width 11 height 11
type input "13"
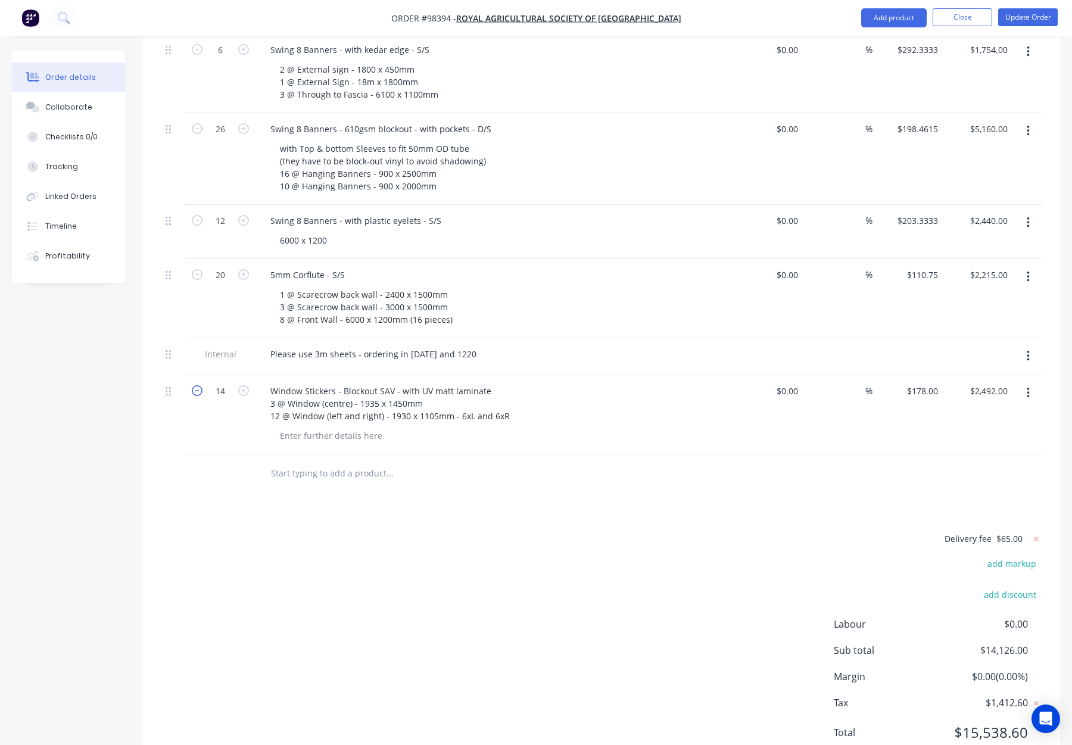
type input "$2,314.00"
click at [198, 385] on icon "button" at bounding box center [197, 390] width 11 height 11
type input "12"
type input "$2,136.00"
click at [198, 385] on icon "button" at bounding box center [197, 390] width 11 height 11
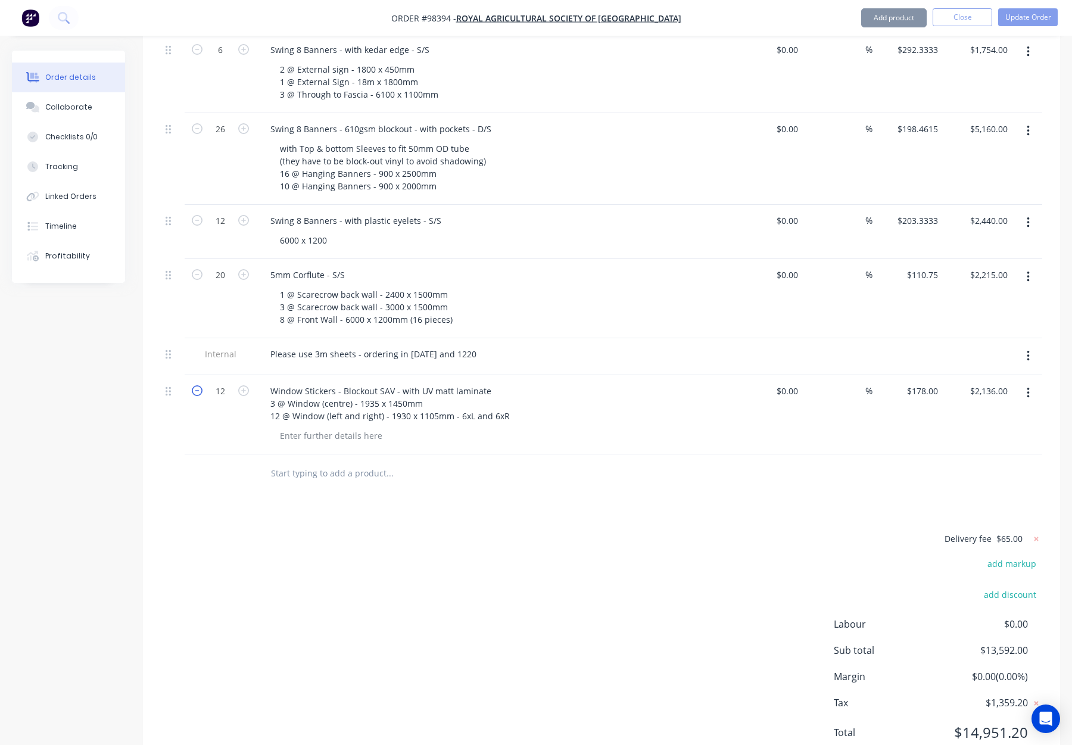
type input "11"
type input "$1,958.00"
click at [198, 385] on icon "button" at bounding box center [197, 390] width 11 height 11
type input "10"
type input "$1,780.00"
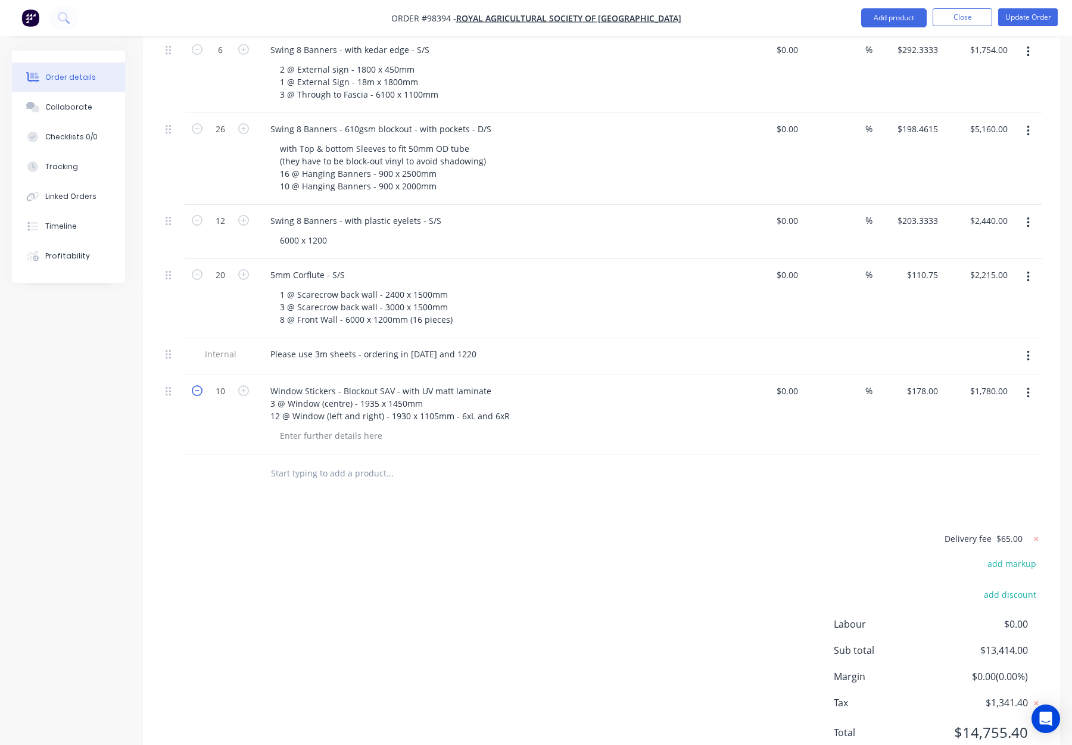
click at [198, 385] on icon "button" at bounding box center [197, 390] width 11 height 11
type input "9"
type input "$1,602.00"
drag, startPoint x: 279, startPoint y: 371, endPoint x: 303, endPoint y: 388, distance: 29.1
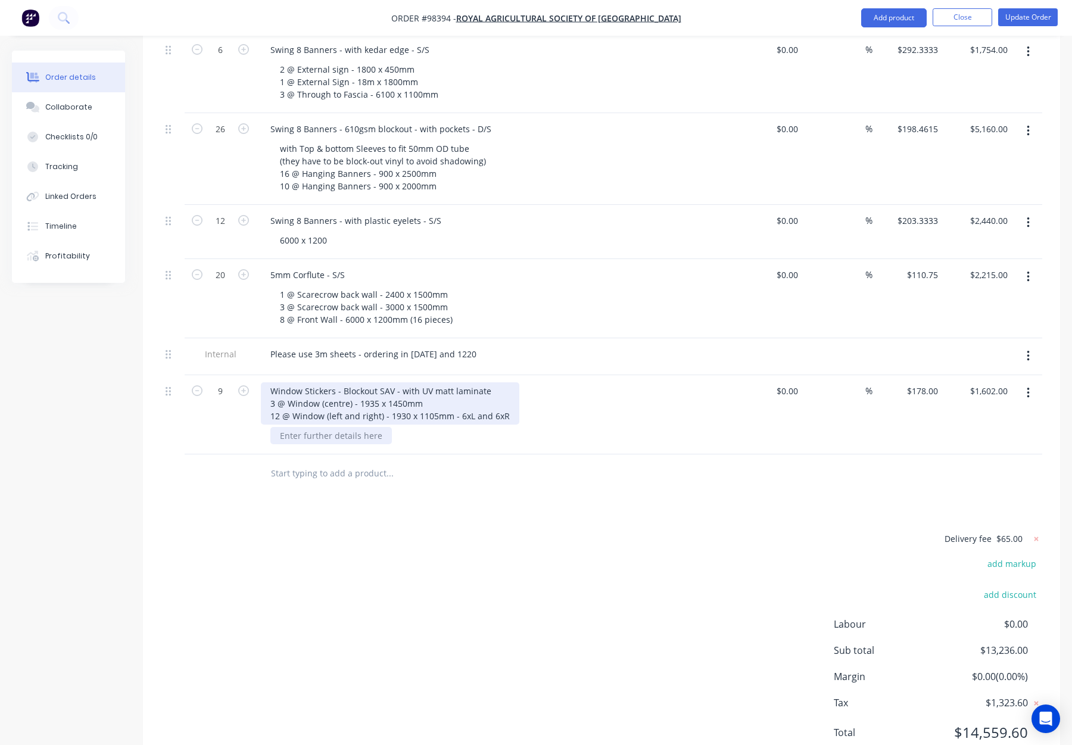
click at [279, 382] on div "Window Stickers - Blockout SAV - with UV matt laminate 3 @ Window (centre) - 19…" at bounding box center [390, 403] width 258 height 42
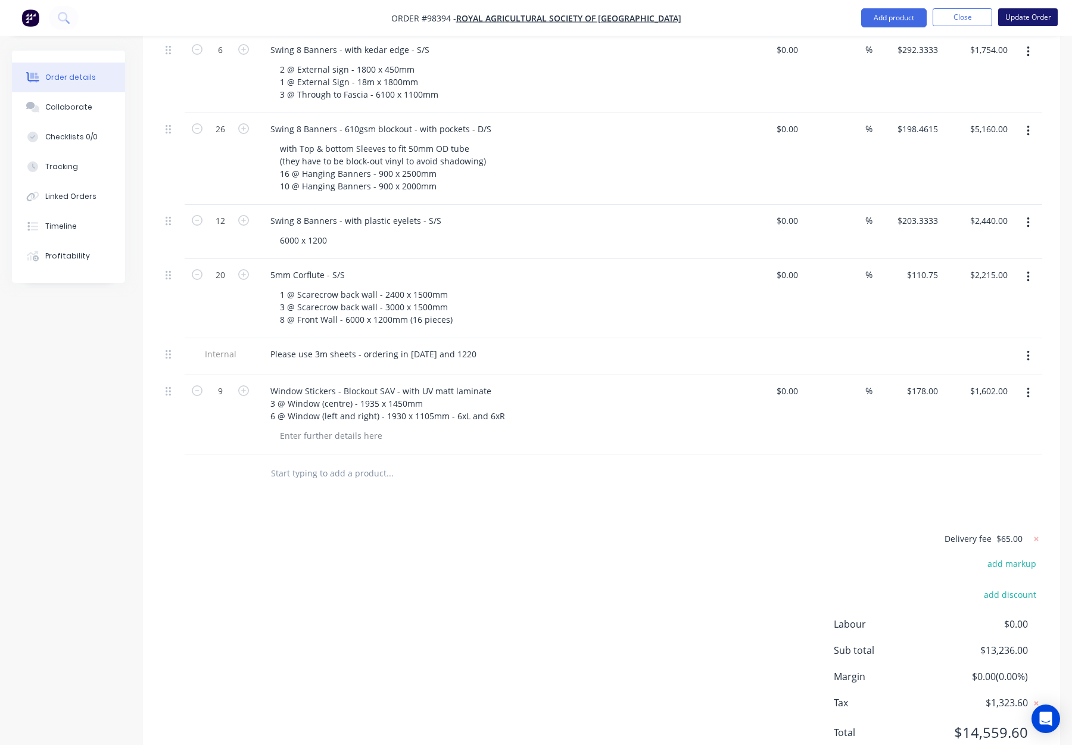
click at [1023, 11] on button "Update Order" at bounding box center [1028, 17] width 60 height 18
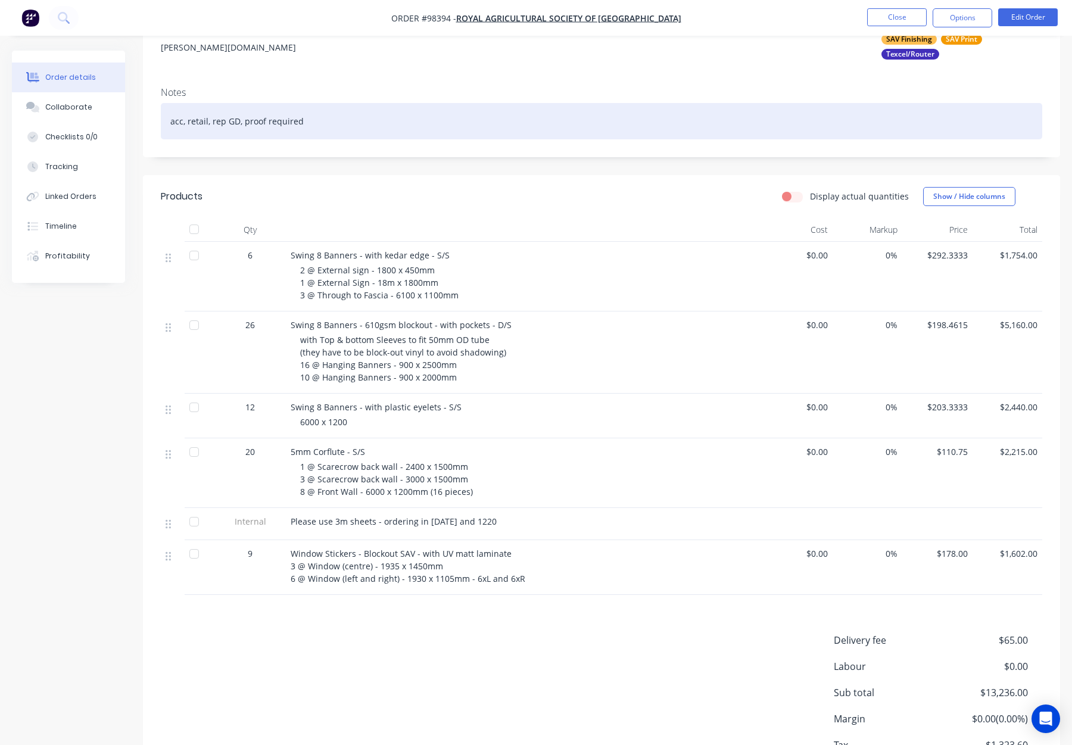
scroll to position [250, 0]
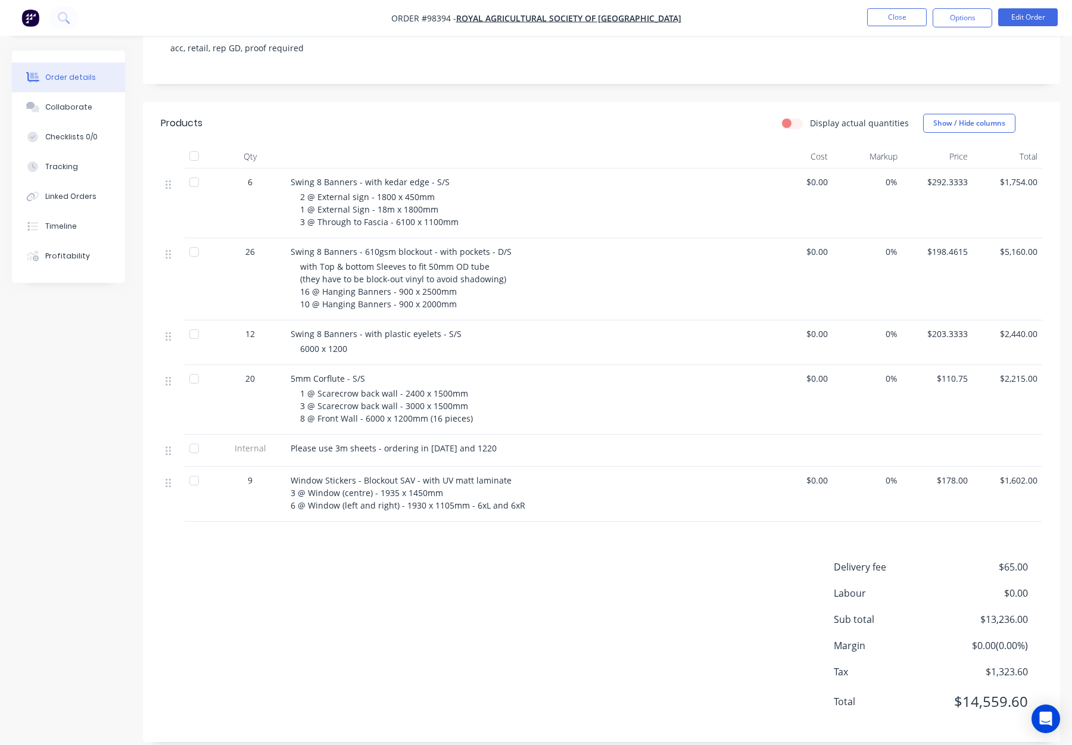
click at [591, 560] on div "Delivery fee $65.00 Labour $0.00 Sub total $13,236.00 Margin $0.00 ( 0.00 %) Ta…" at bounding box center [601, 642] width 881 height 164
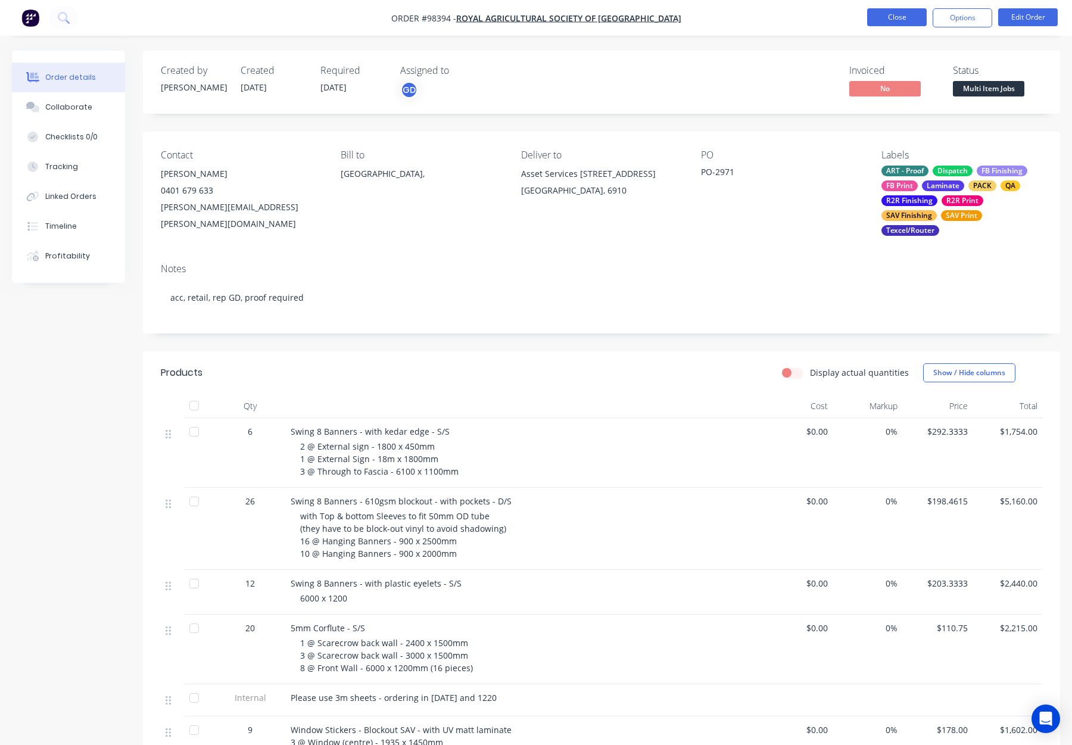
click at [882, 13] on button "Close" at bounding box center [897, 17] width 60 height 18
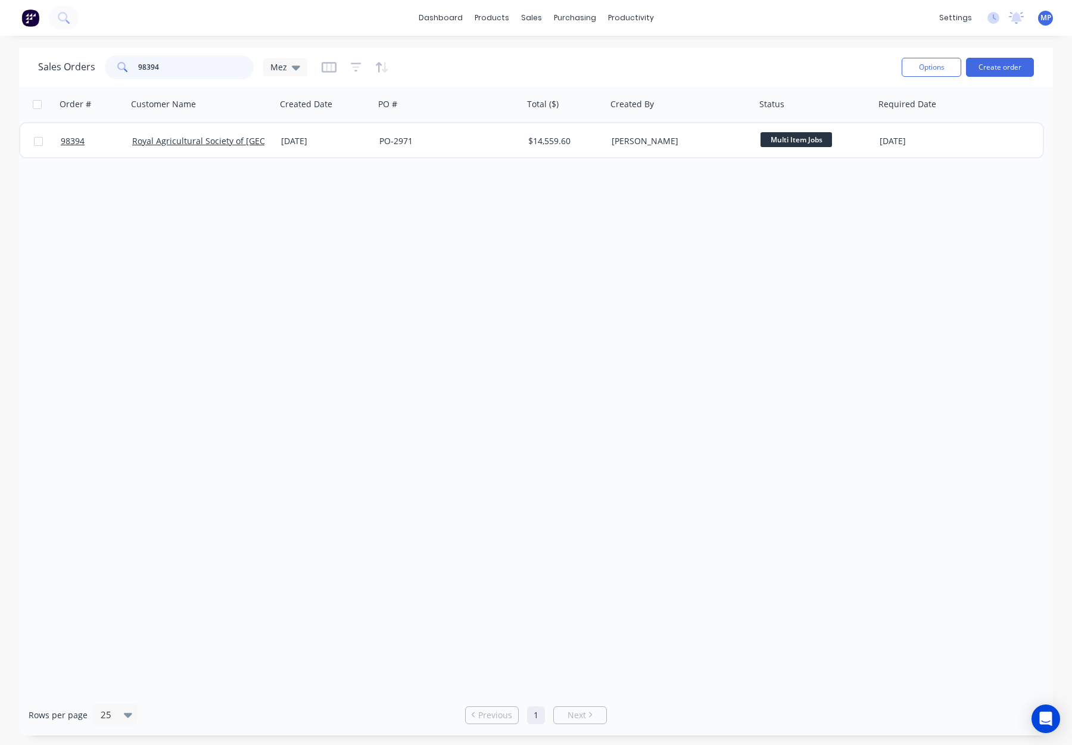
drag, startPoint x: 164, startPoint y: 73, endPoint x: 92, endPoint y: 71, distance: 72.1
click at [92, 71] on div "[DEMOGRAPHIC_DATA] Orders 98394 Mez" at bounding box center [172, 67] width 269 height 24
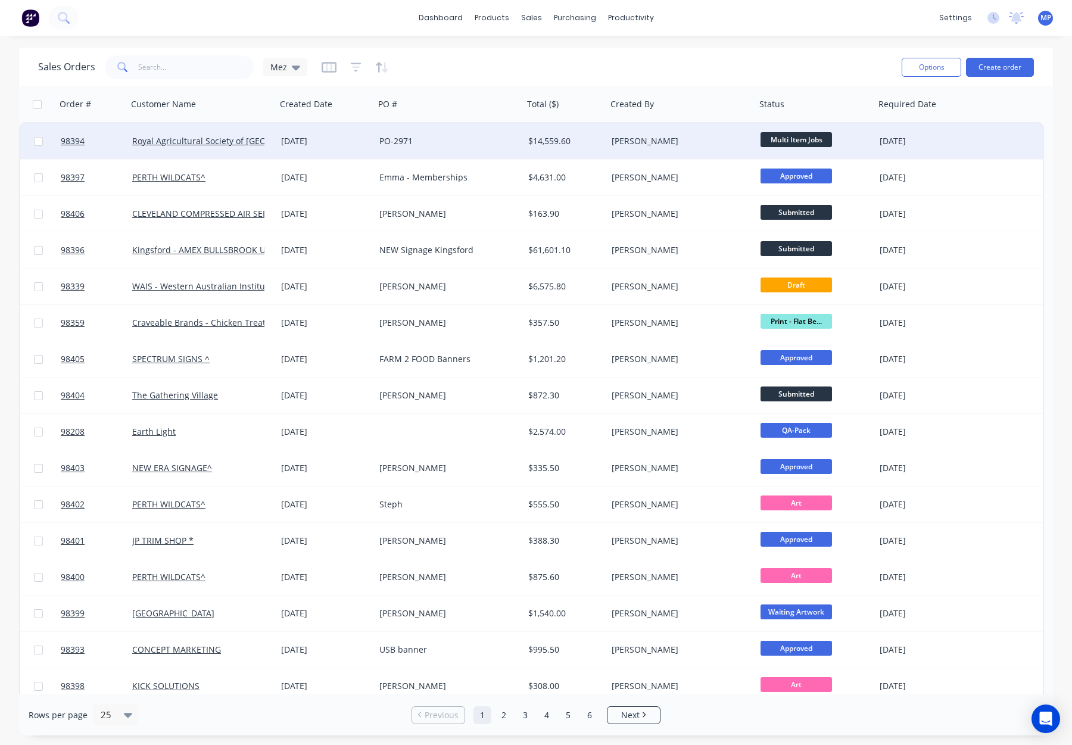
click at [695, 141] on div "[PERSON_NAME]" at bounding box center [678, 141] width 132 height 12
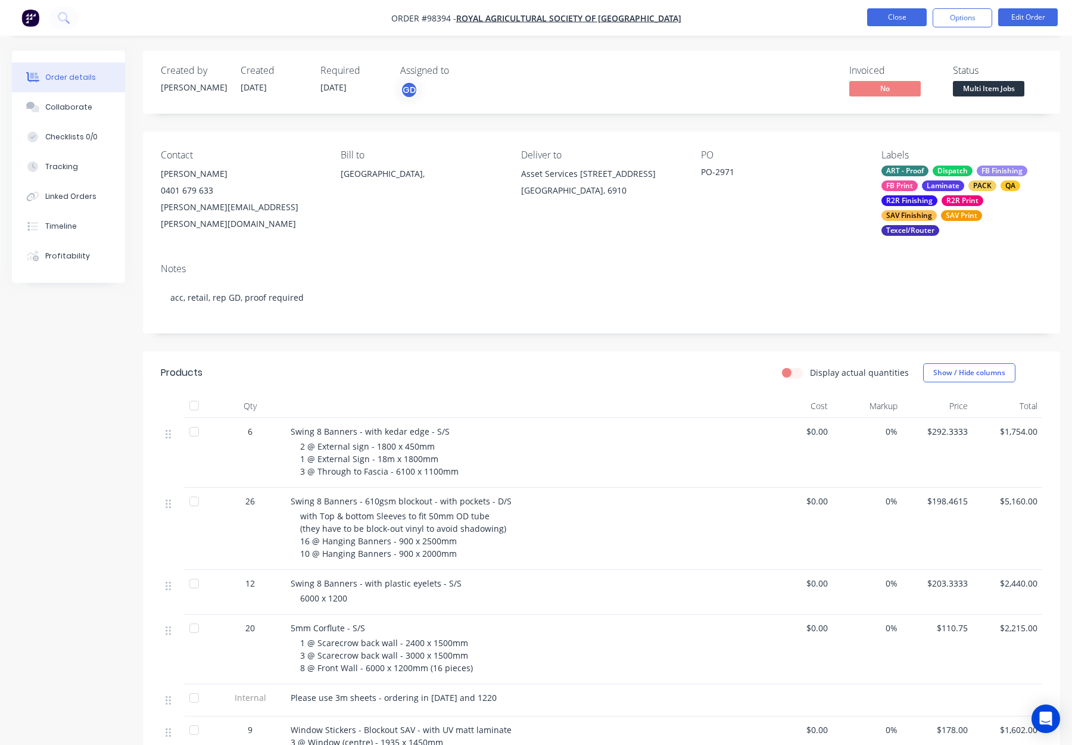
click at [888, 13] on button "Close" at bounding box center [897, 17] width 60 height 18
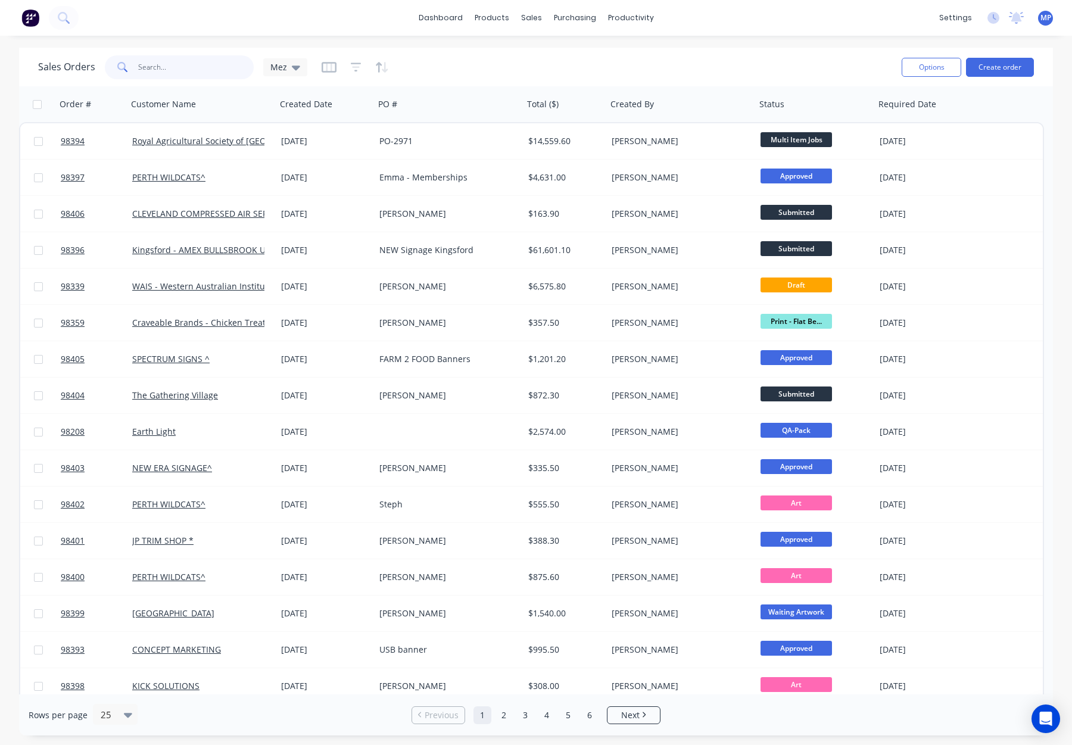
click at [169, 70] on input "text" at bounding box center [196, 67] width 116 height 24
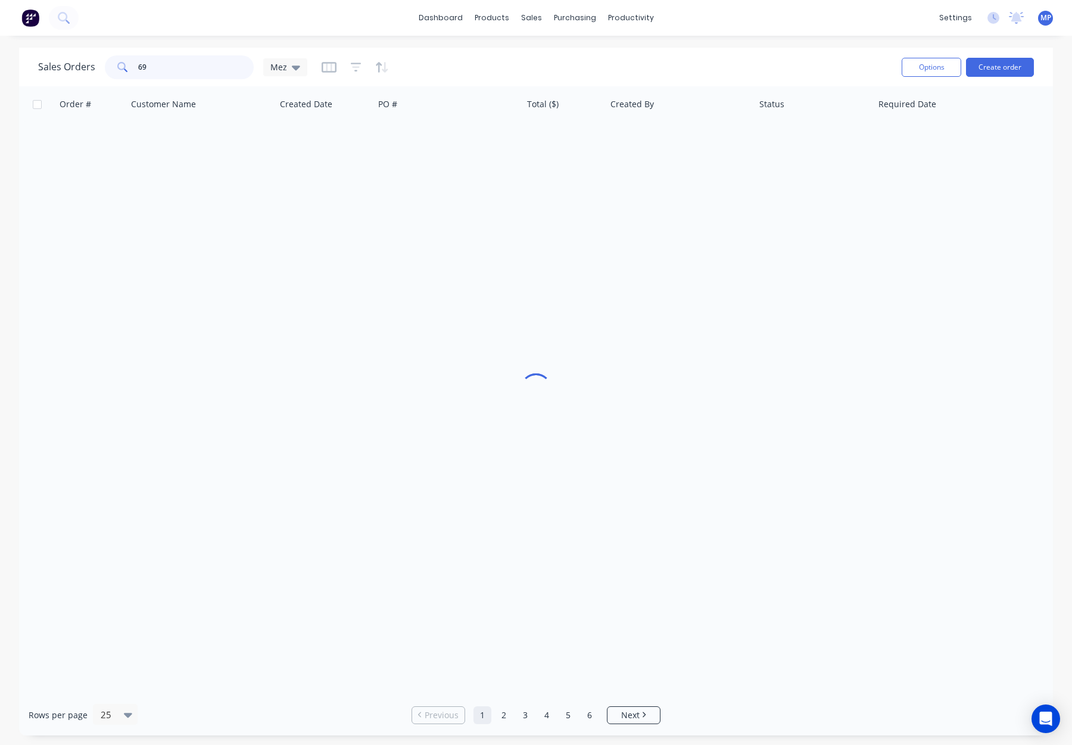
type input "6"
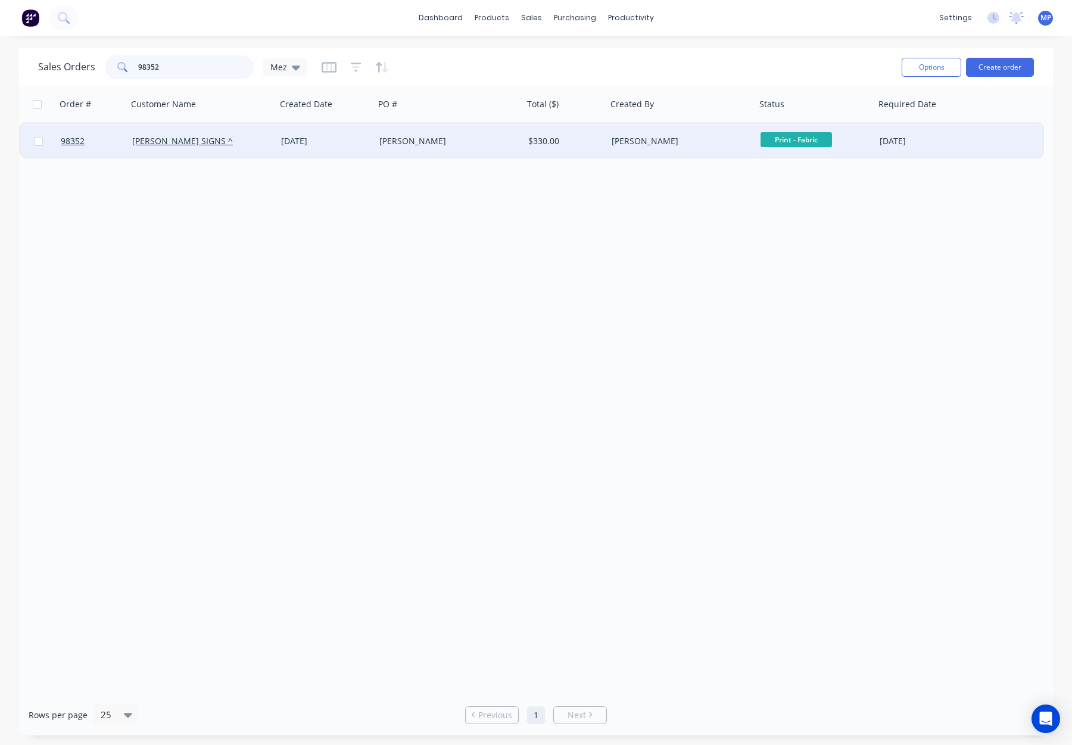
type input "98352"
click at [462, 133] on div "[PERSON_NAME]" at bounding box center [449, 141] width 149 height 36
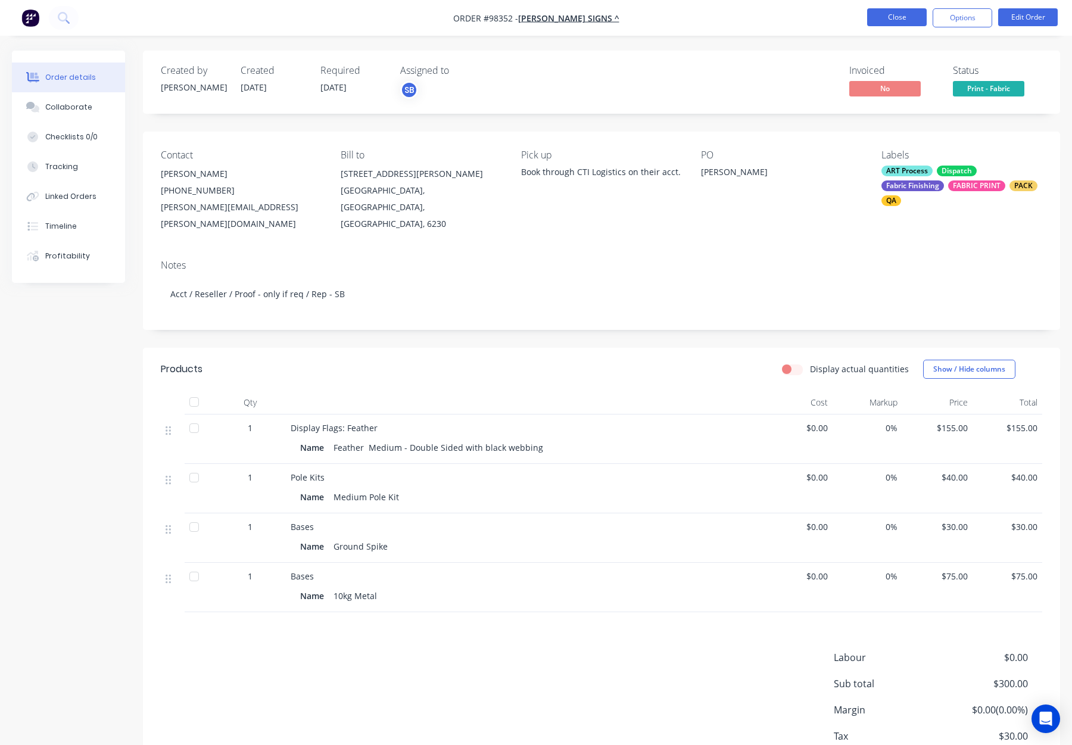
click at [887, 15] on button "Close" at bounding box center [897, 17] width 60 height 18
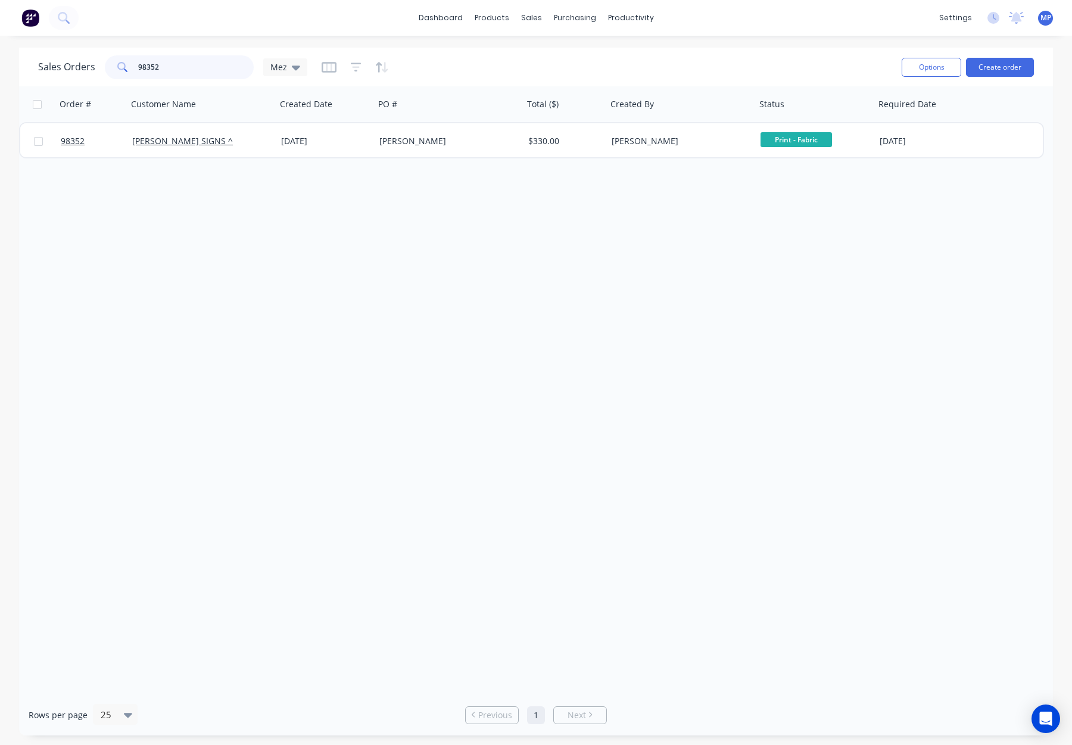
click at [167, 64] on input "98352" at bounding box center [196, 67] width 116 height 24
drag, startPoint x: 184, startPoint y: 65, endPoint x: 116, endPoint y: 66, distance: 68.5
click at [105, 67] on div "98352" at bounding box center [179, 67] width 149 height 24
